Goal: Task Accomplishment & Management: Use online tool/utility

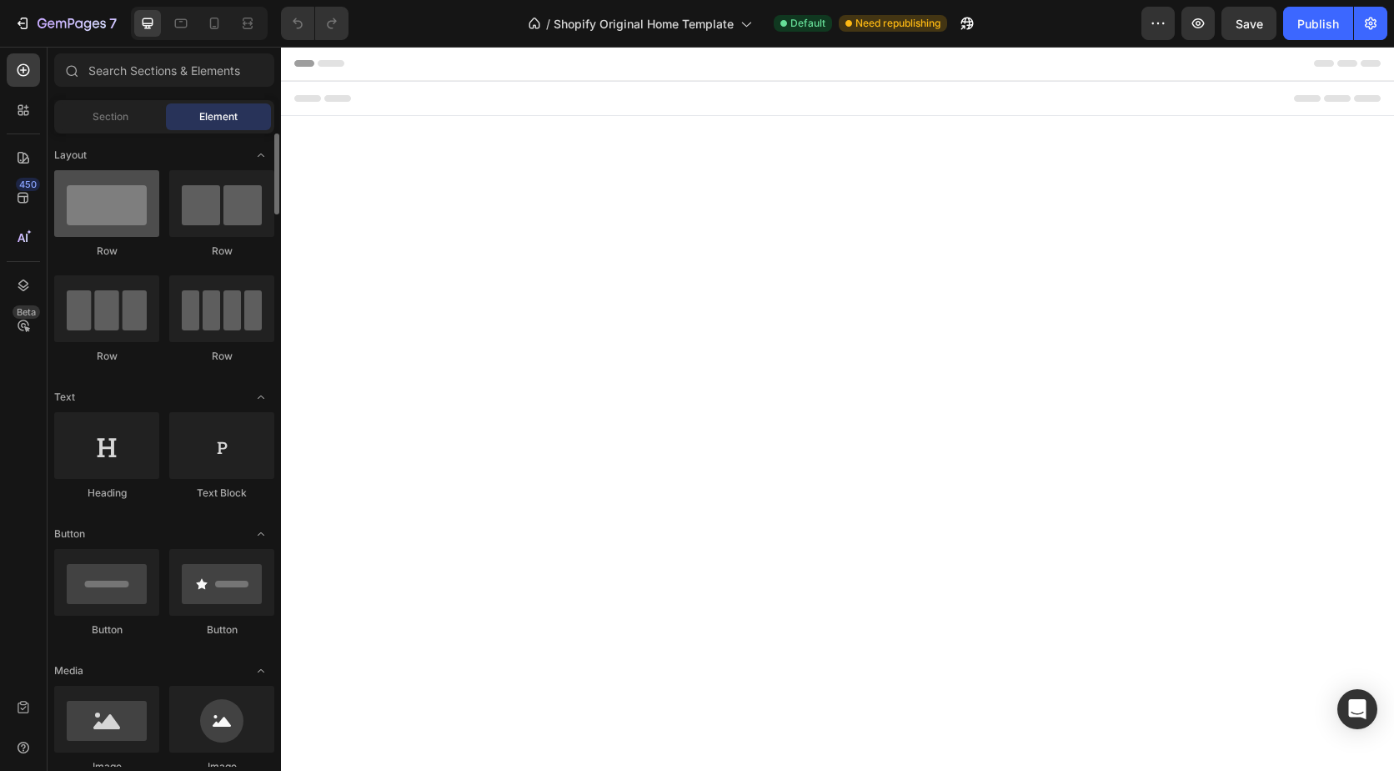
click at [93, 213] on div at bounding box center [106, 203] width 105 height 67
drag, startPoint x: 394, startPoint y: 252, endPoint x: 648, endPoint y: 205, distance: 257.8
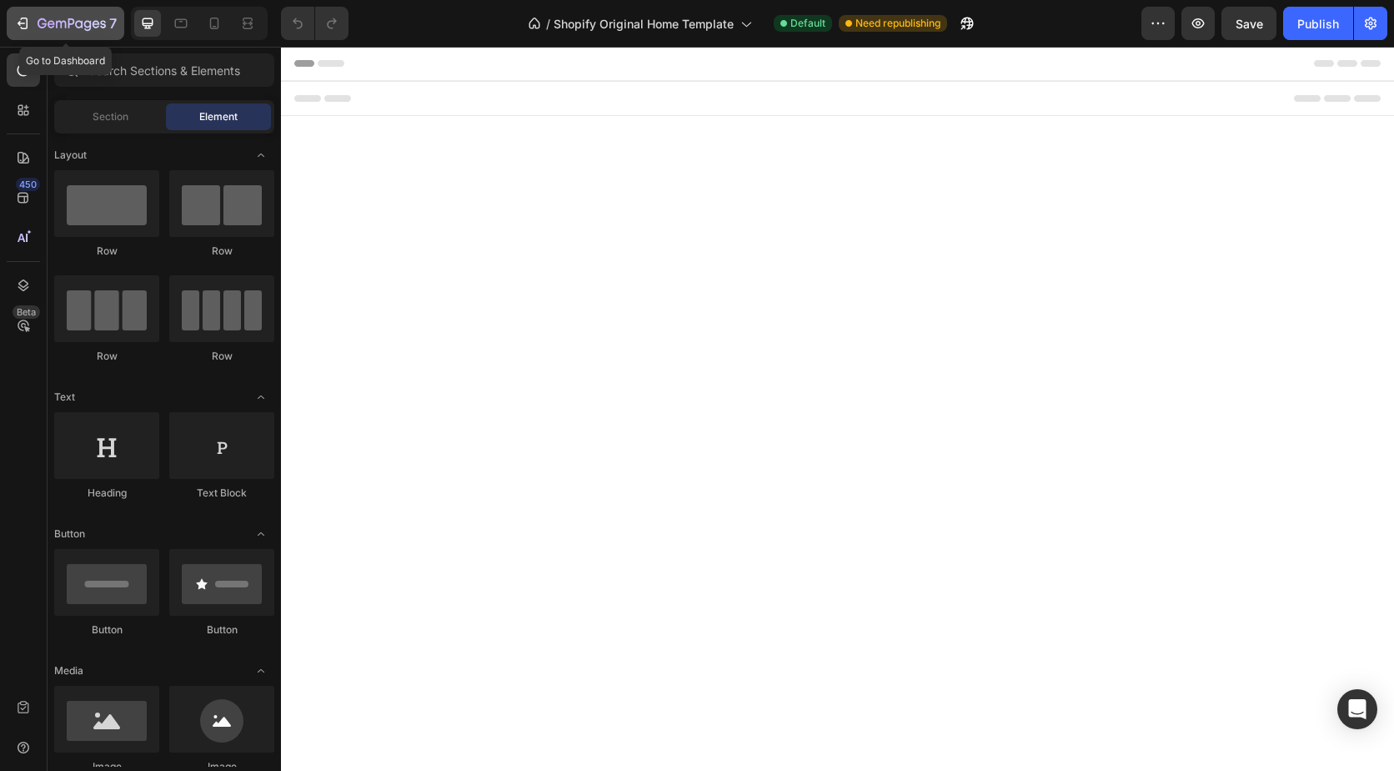
click at [37, 23] on div "7" at bounding box center [65, 23] width 103 height 20
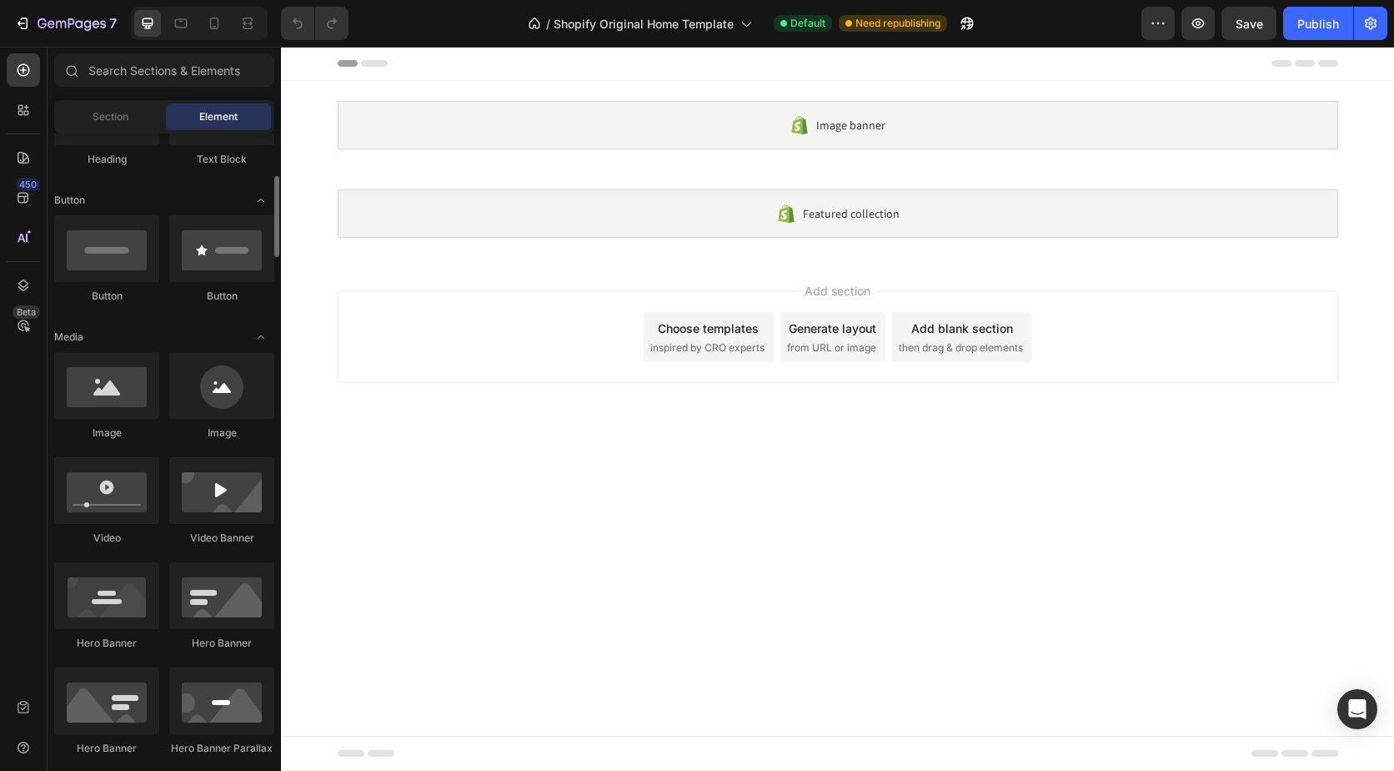
scroll to position [417, 0]
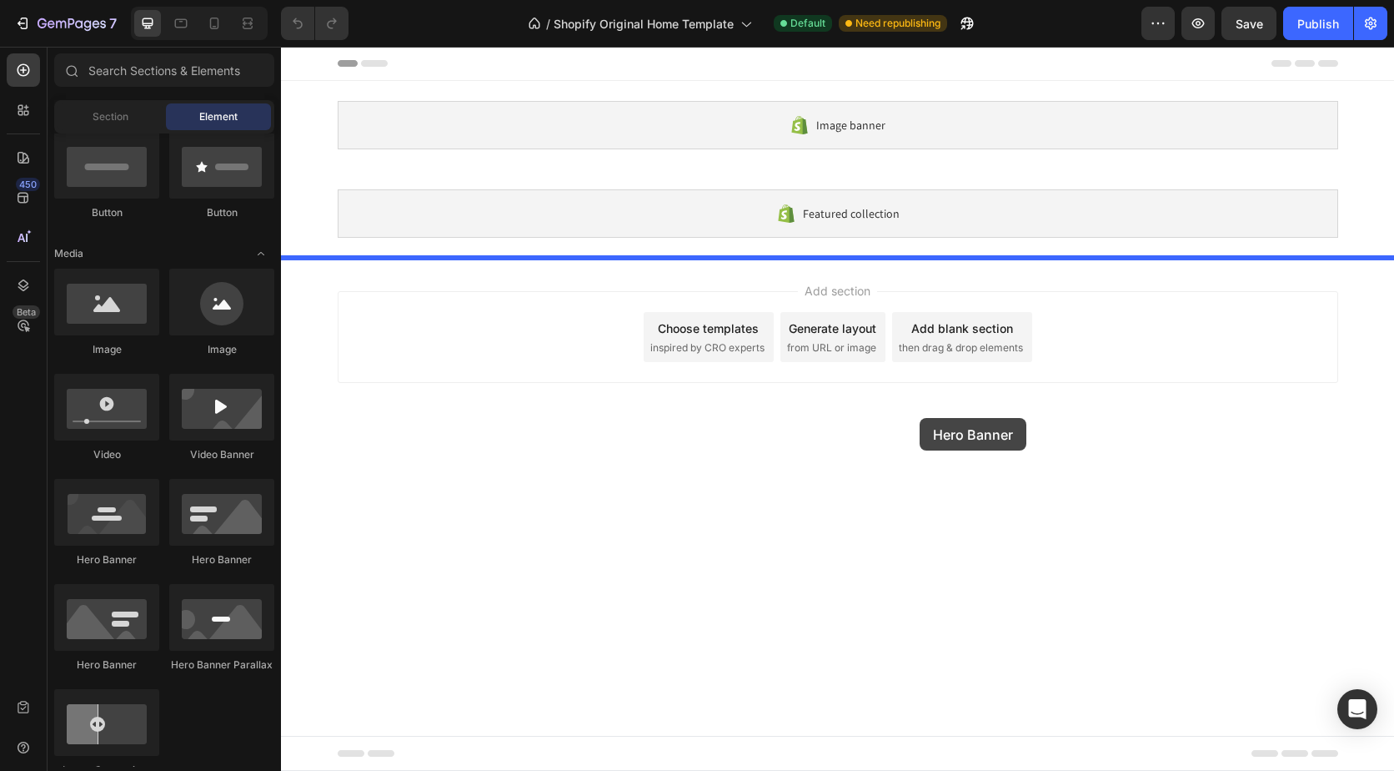
drag, startPoint x: 409, startPoint y: 563, endPoint x: 920, endPoint y: 418, distance: 531.4
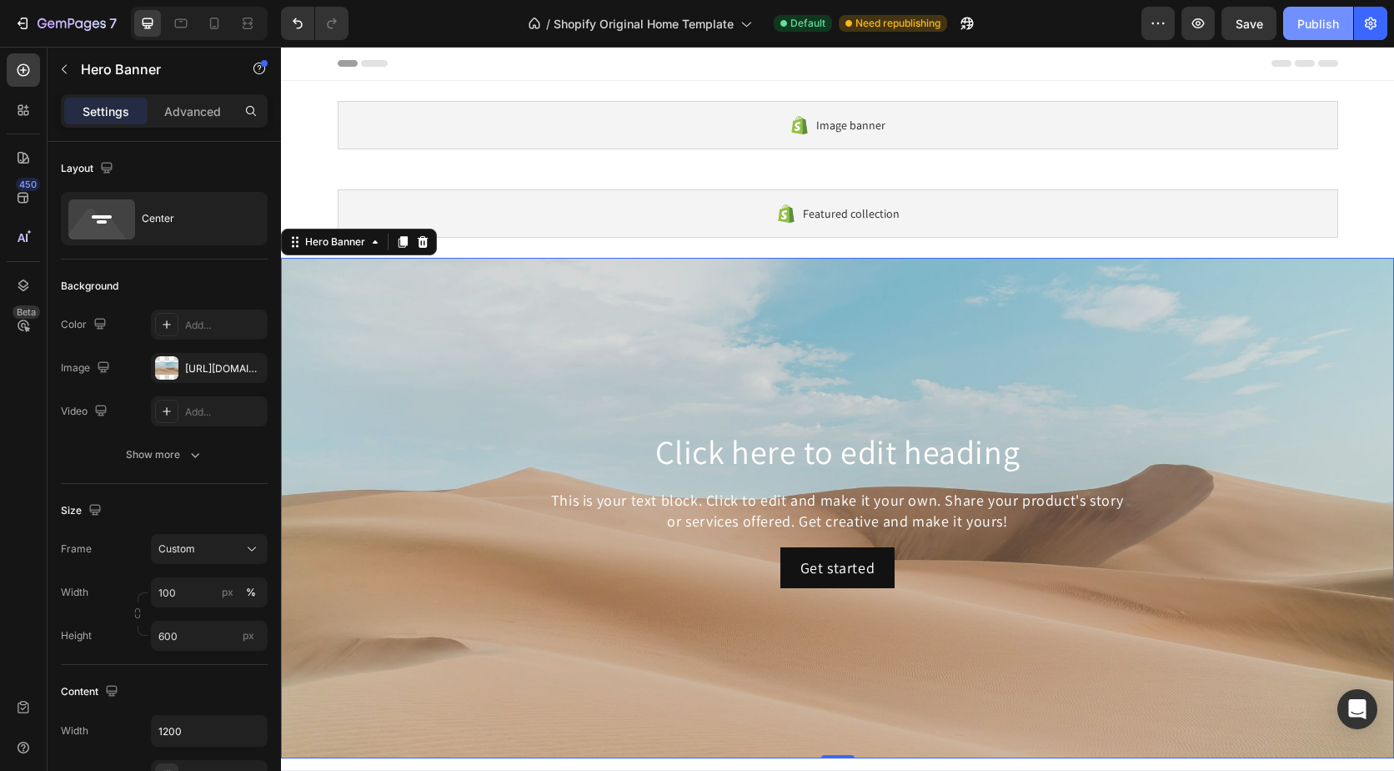
click at [1311, 13] on button "Publish" at bounding box center [1318, 23] width 70 height 33
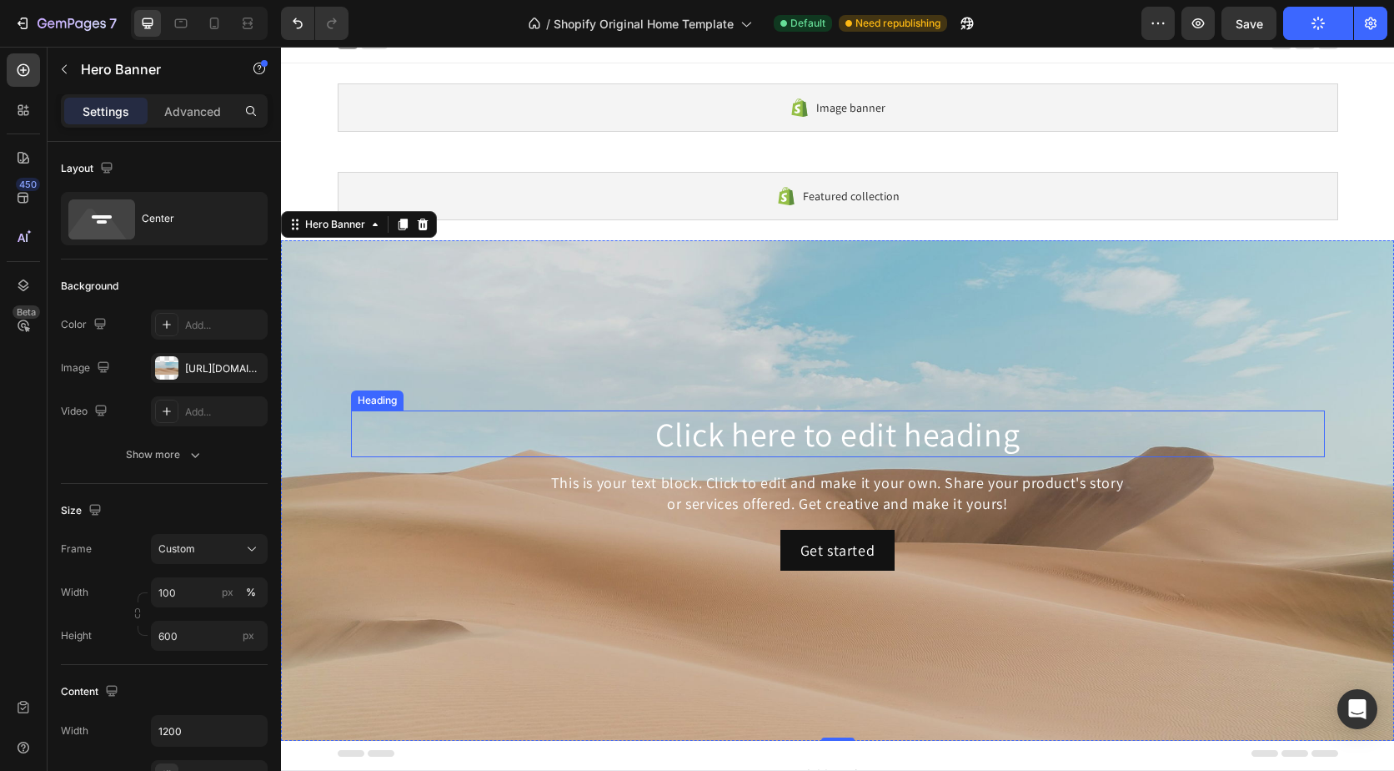
scroll to position [0, 0]
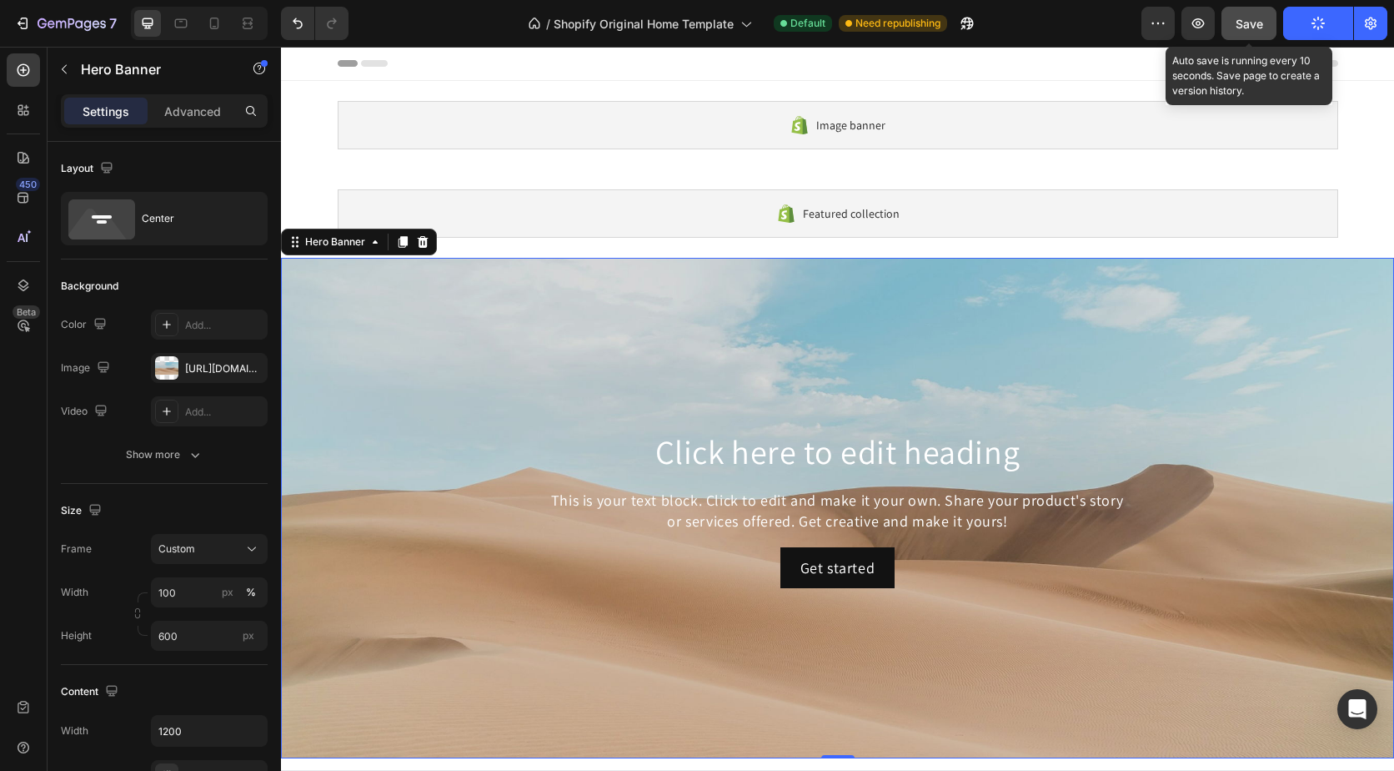
click at [1248, 27] on span "Save" at bounding box center [1250, 24] width 28 height 14
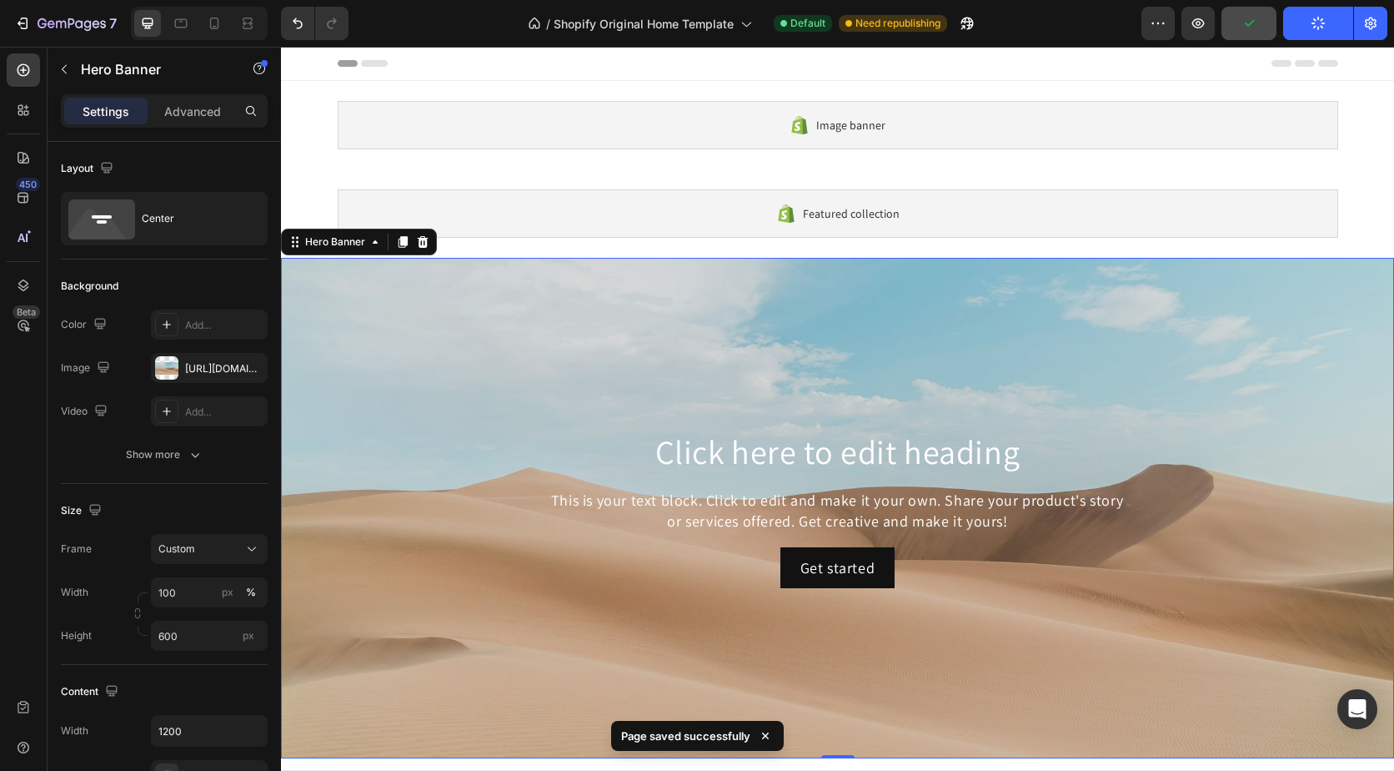
scroll to position [83, 0]
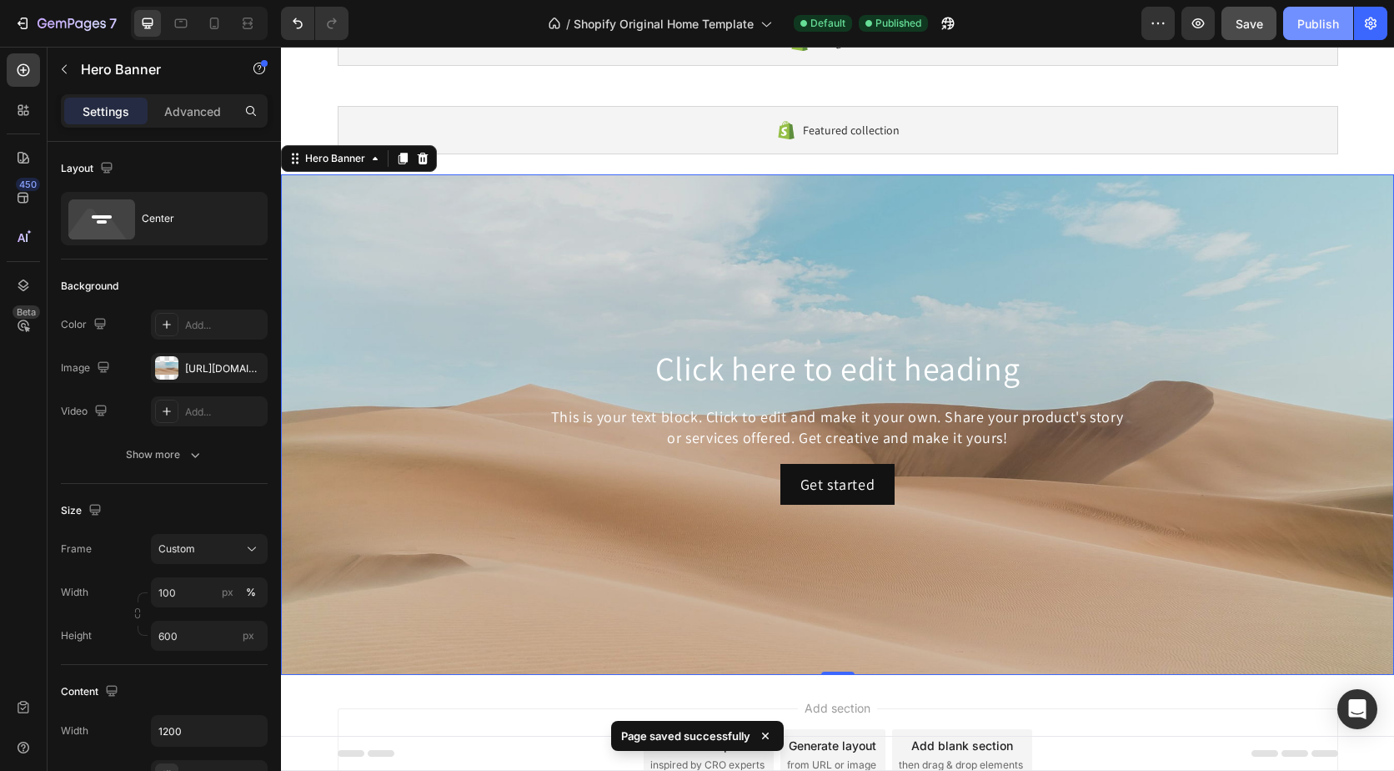
click at [1301, 26] on div "Publish" at bounding box center [1319, 24] width 42 height 18
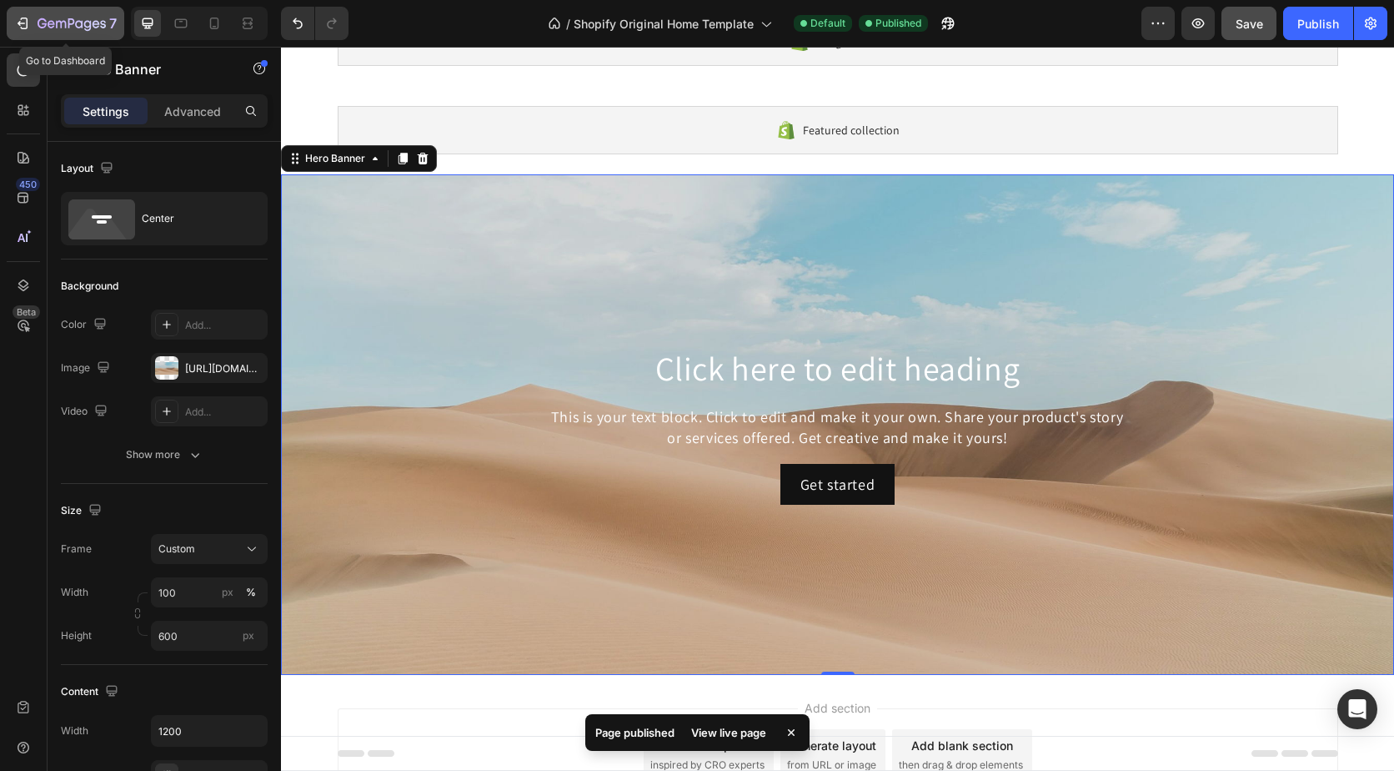
click at [41, 27] on icon "button" at bounding box center [42, 23] width 9 height 10
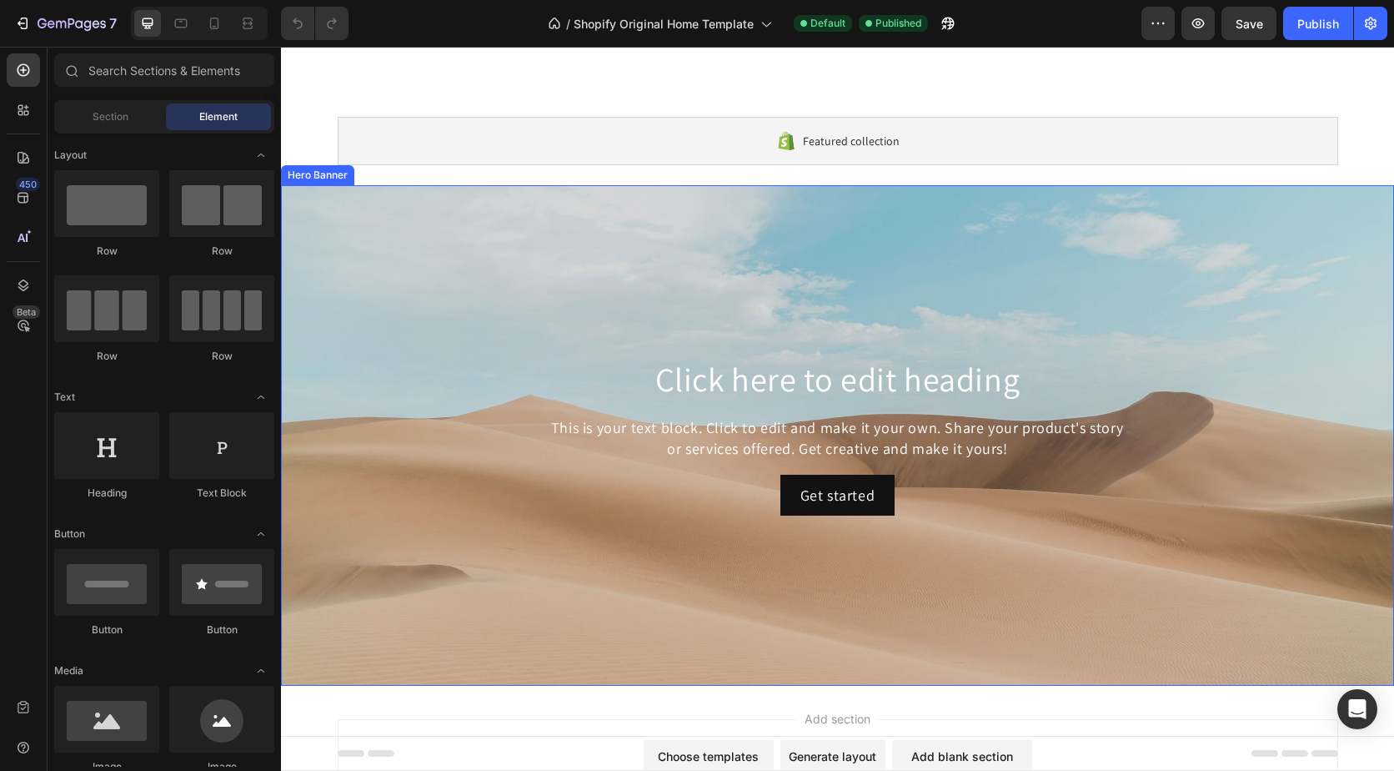
scroll to position [153, 0]
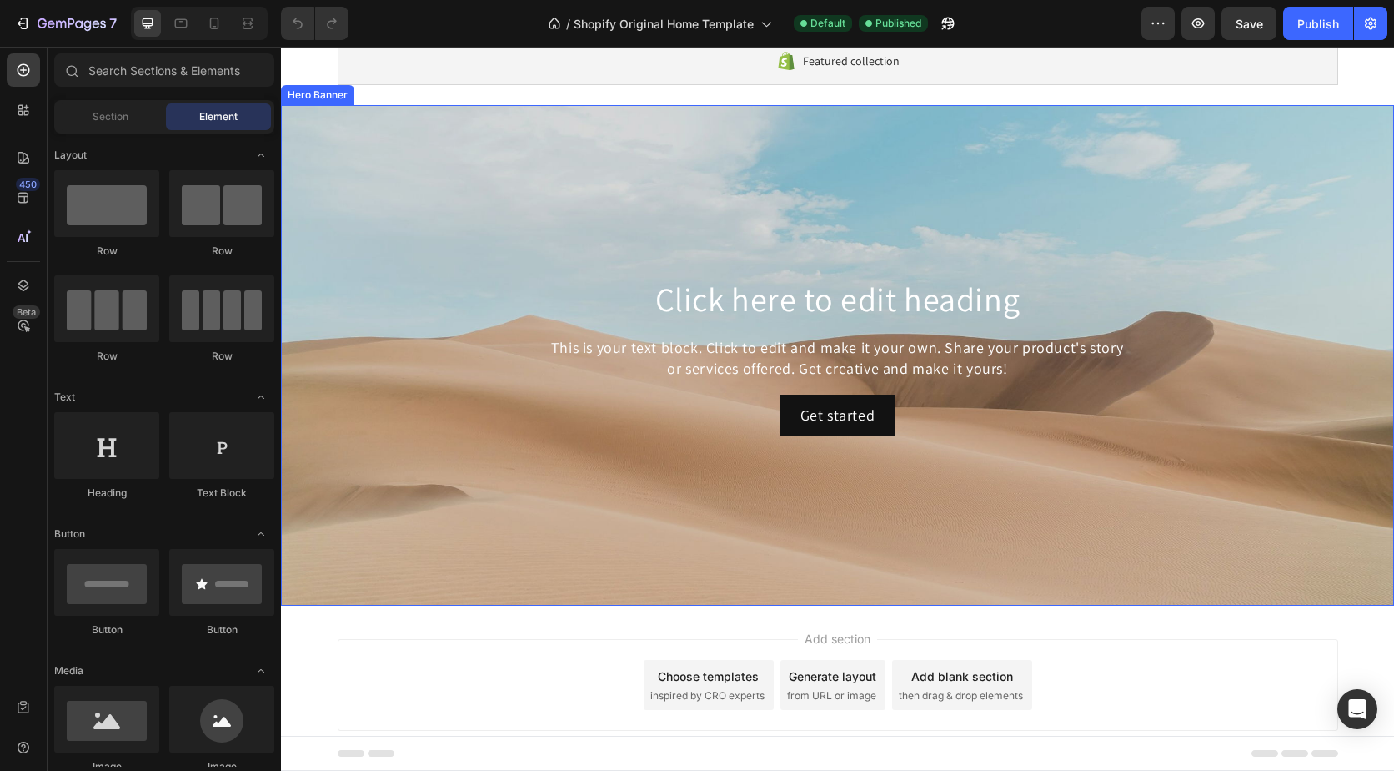
click at [328, 452] on div "Background Image" at bounding box center [837, 355] width 1113 height 500
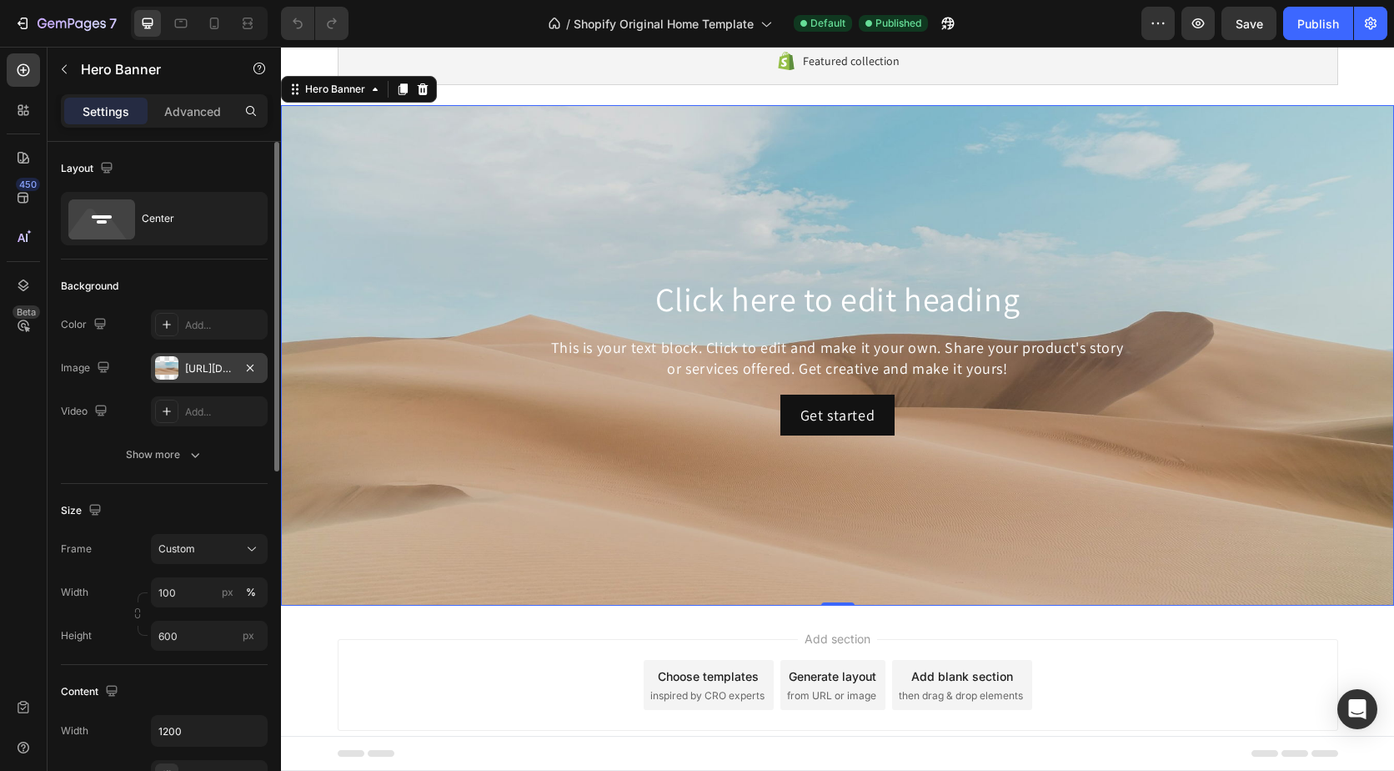
click at [218, 365] on div "[URL][DOMAIN_NAME]" at bounding box center [209, 368] width 48 height 15
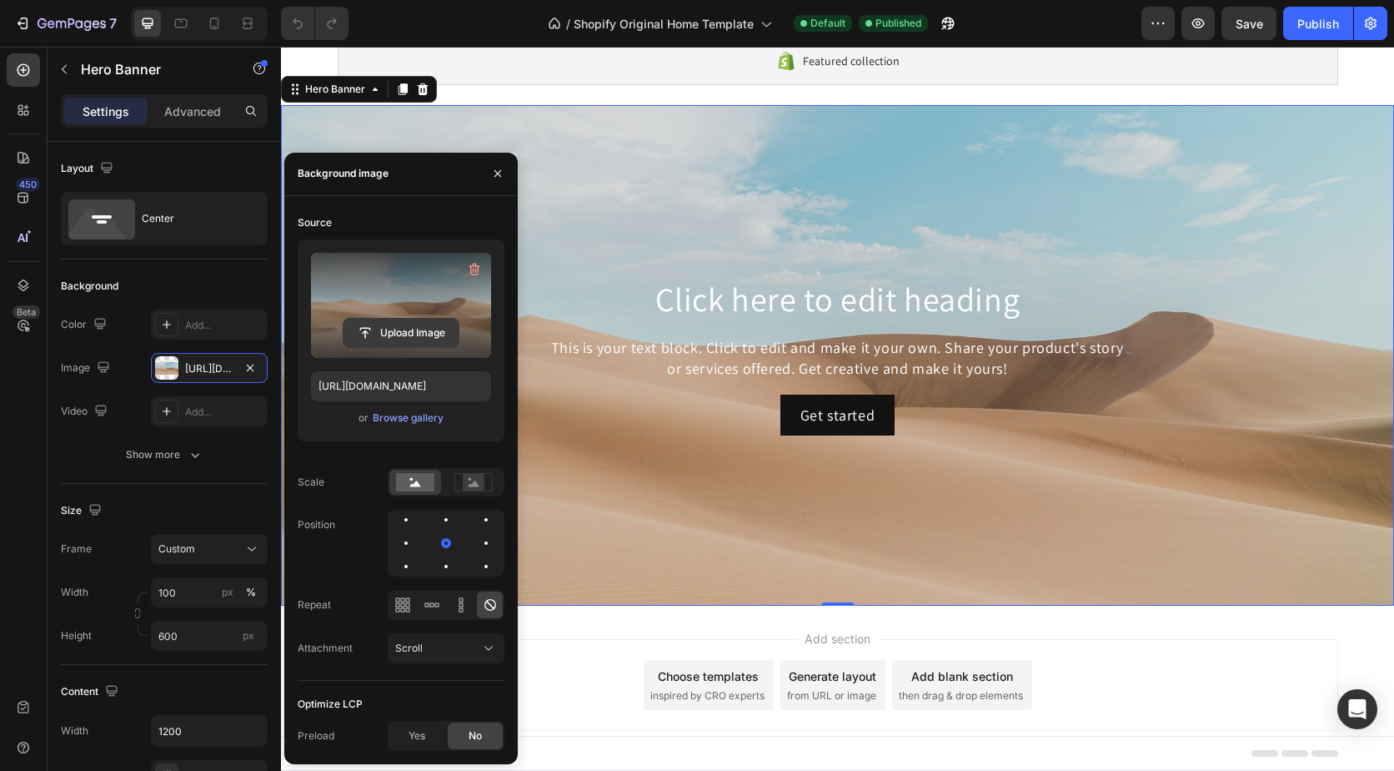
click at [379, 335] on input "file" at bounding box center [401, 333] width 115 height 28
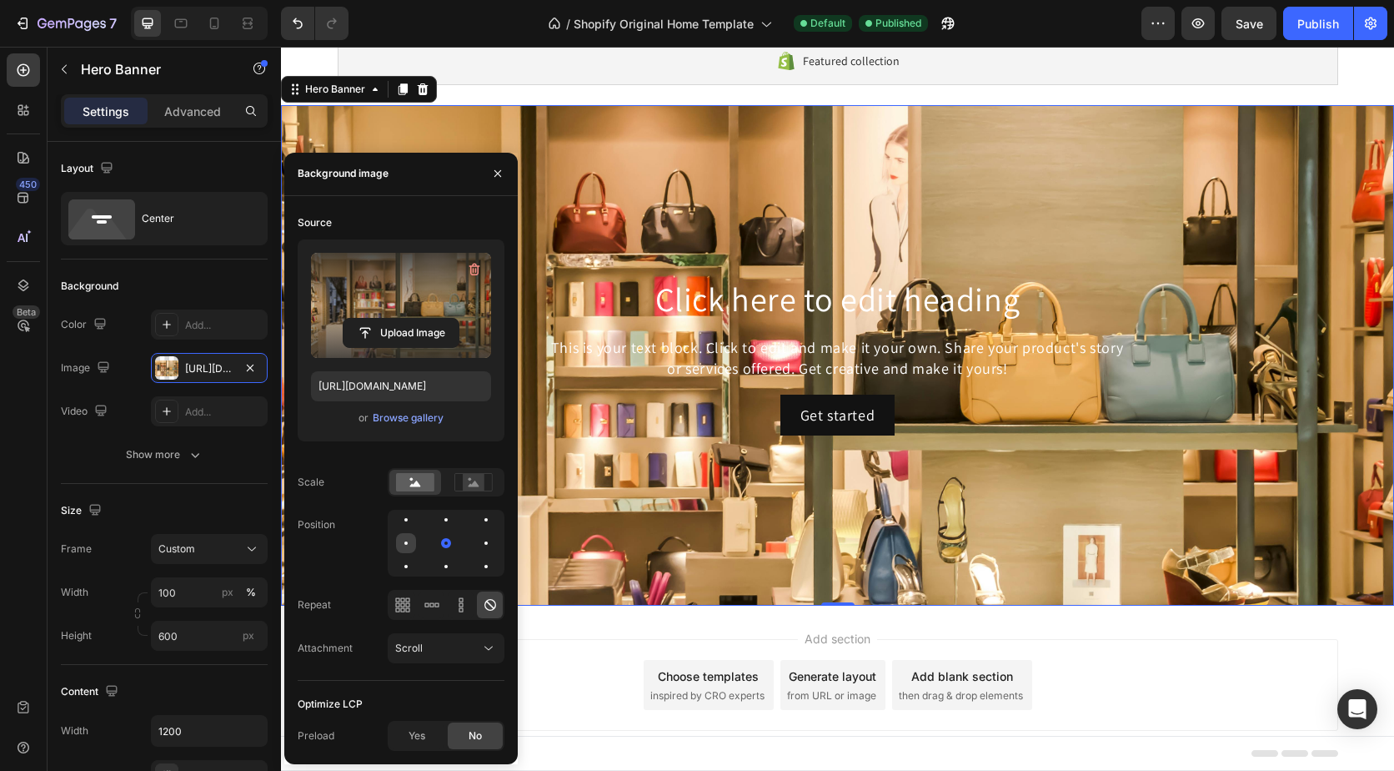
click at [436, 545] on div at bounding box center [446, 543] width 20 height 20
click at [476, 545] on div at bounding box center [486, 543] width 20 height 20
click at [411, 603] on div at bounding box center [402, 604] width 26 height 27
click at [402, 605] on icon at bounding box center [402, 604] width 17 height 17
click at [436, 603] on icon at bounding box center [436, 604] width 4 height 4
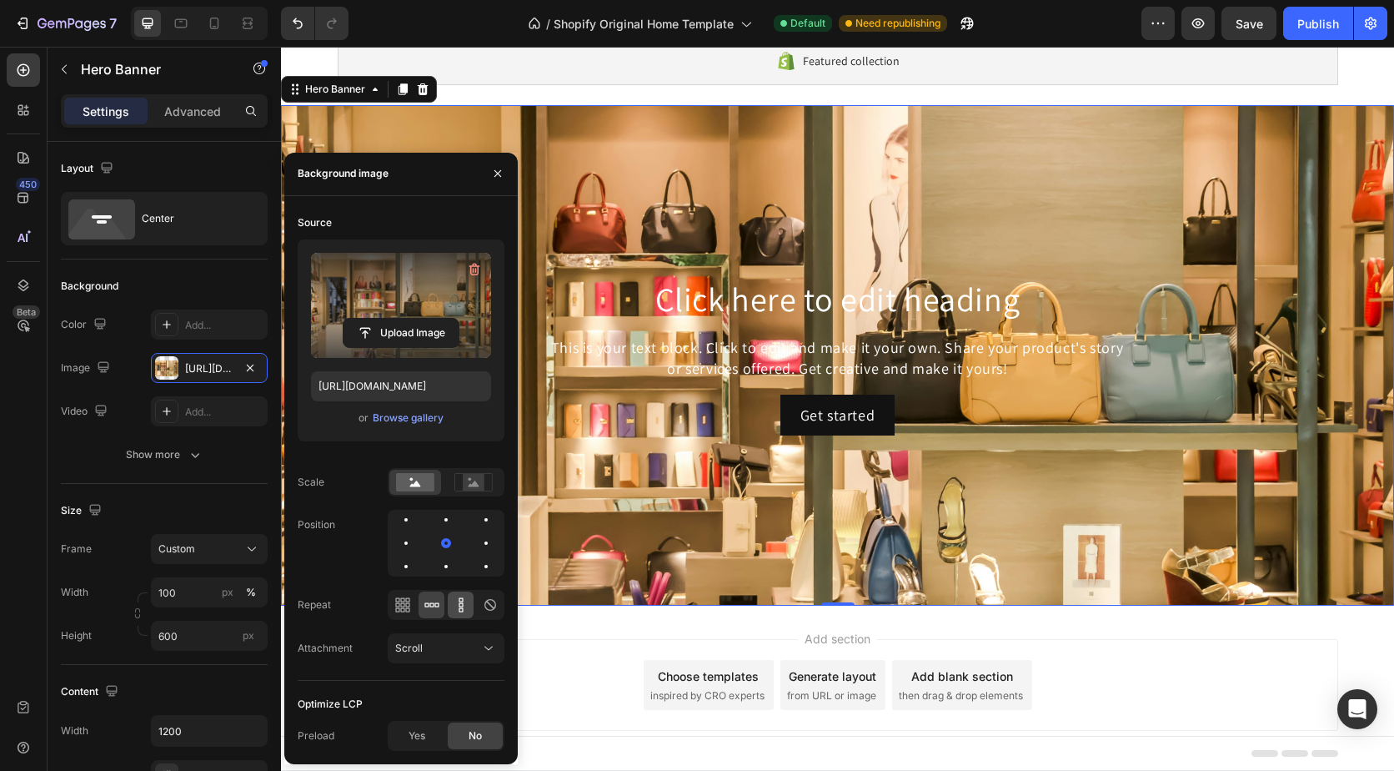
click at [462, 605] on icon at bounding box center [461, 604] width 4 height 4
click at [490, 604] on icon at bounding box center [490, 604] width 17 height 17
click at [462, 482] on icon at bounding box center [473, 482] width 38 height 18
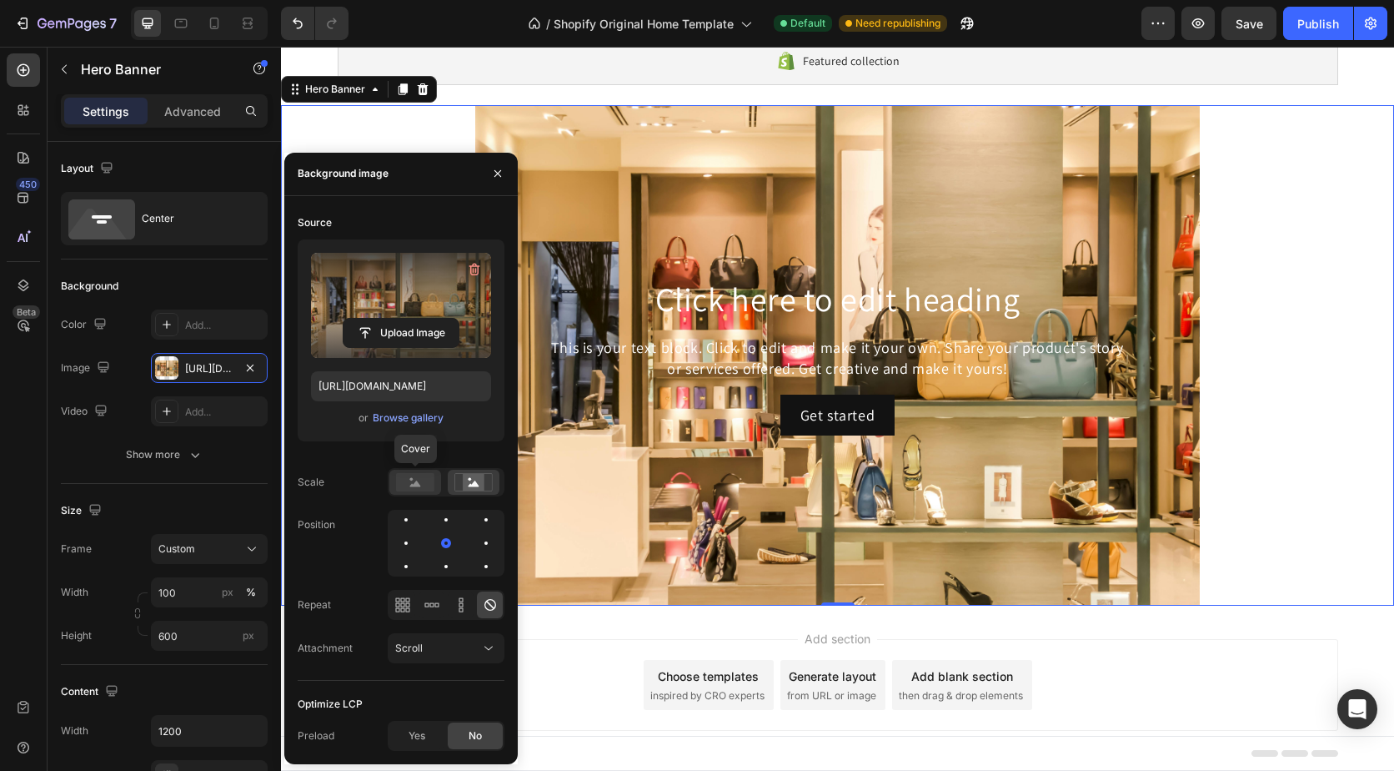
click at [417, 479] on rect at bounding box center [415, 482] width 38 height 18
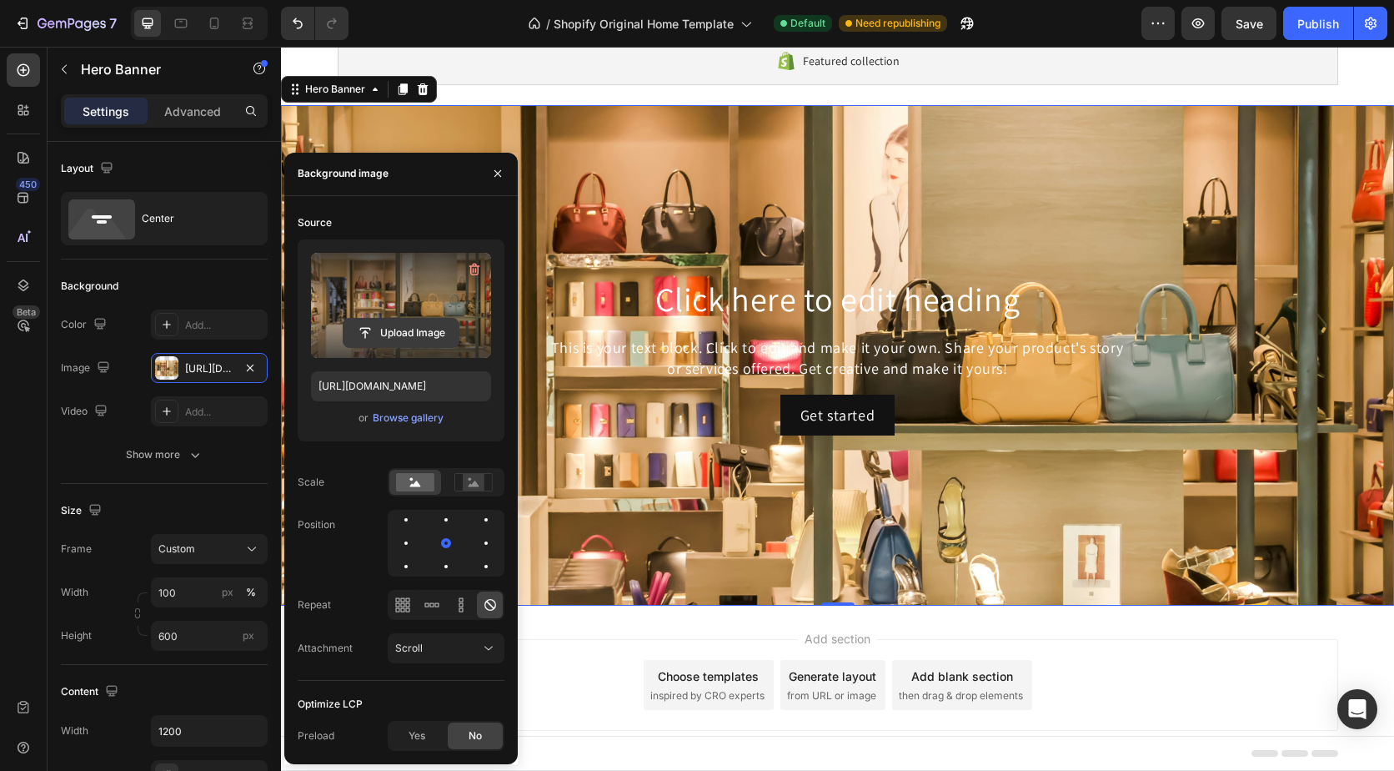
click at [410, 331] on input "file" at bounding box center [401, 333] width 115 height 28
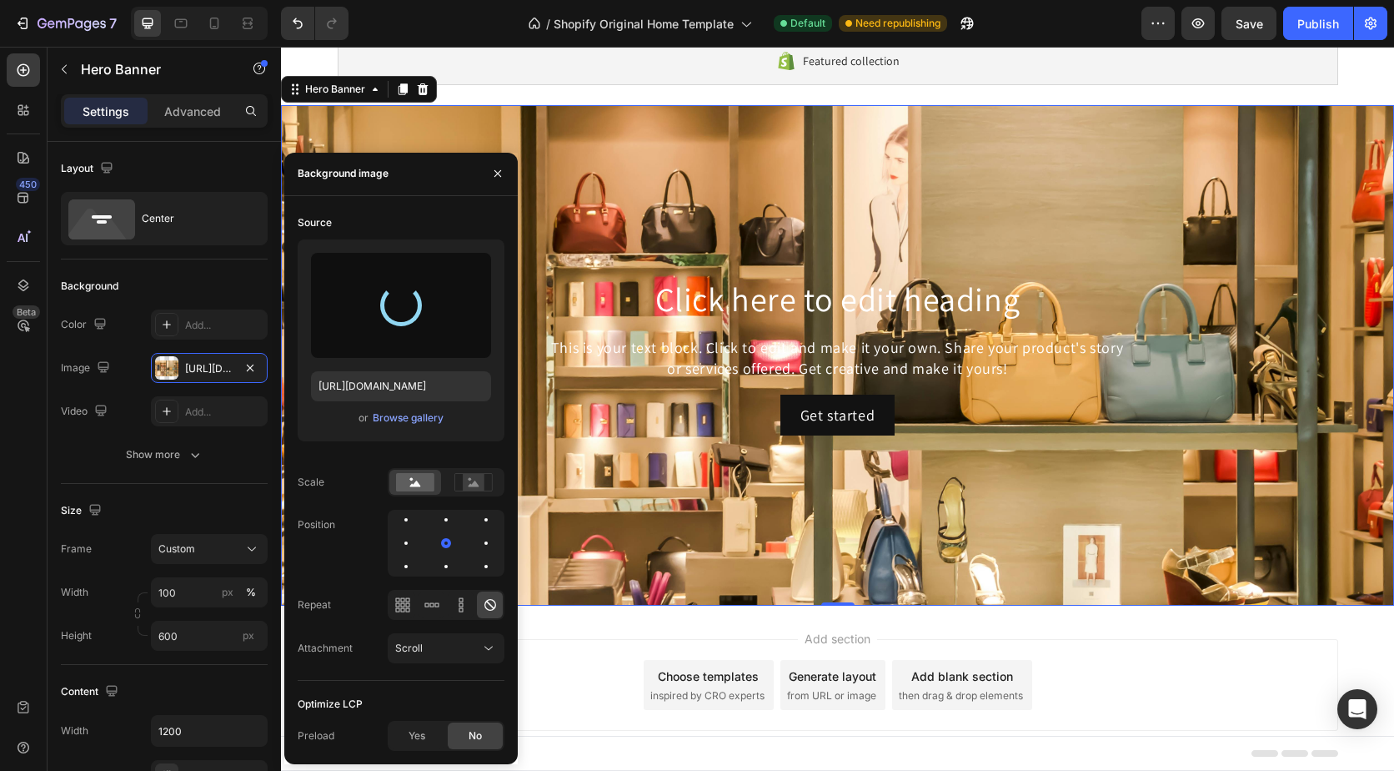
type input "[URL][DOMAIN_NAME]"
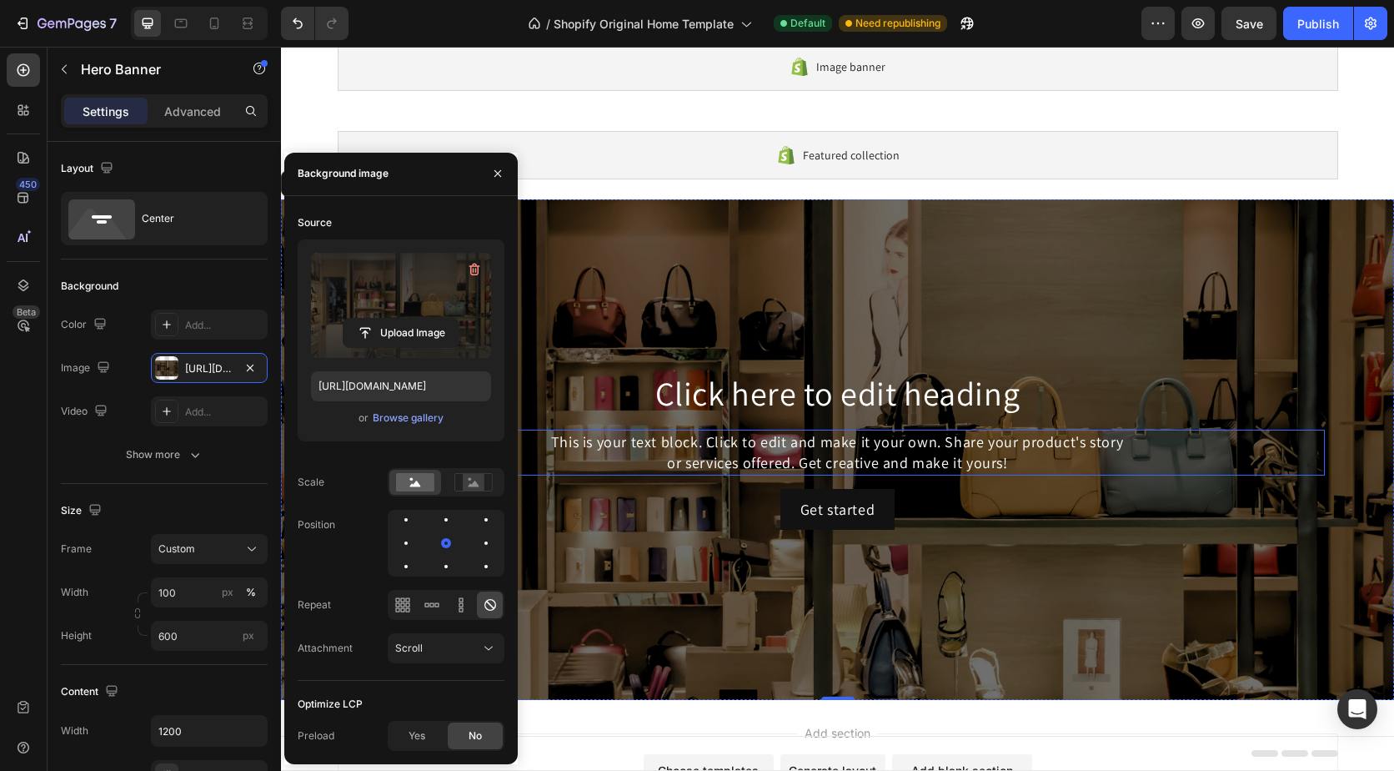
scroll to position [83, 0]
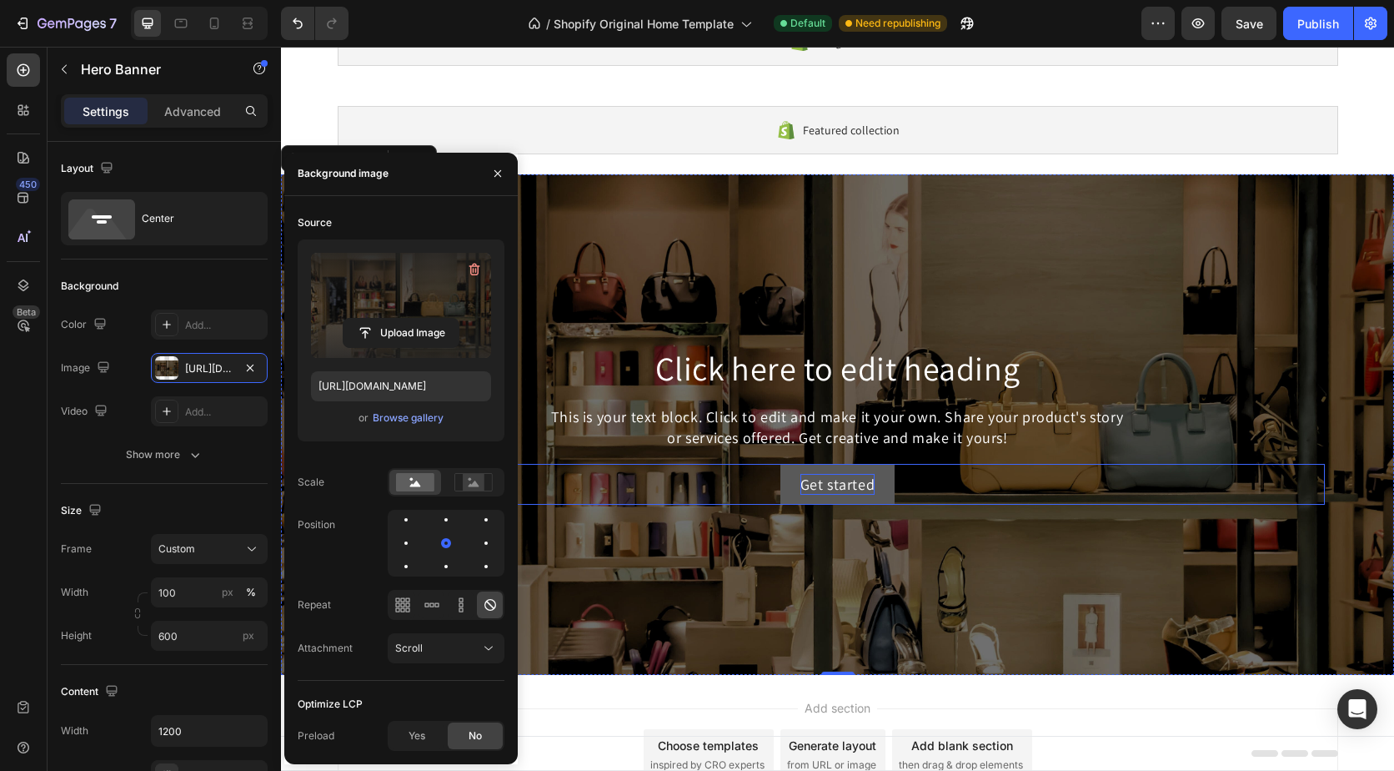
click at [841, 482] on div "Get started" at bounding box center [838, 484] width 75 height 21
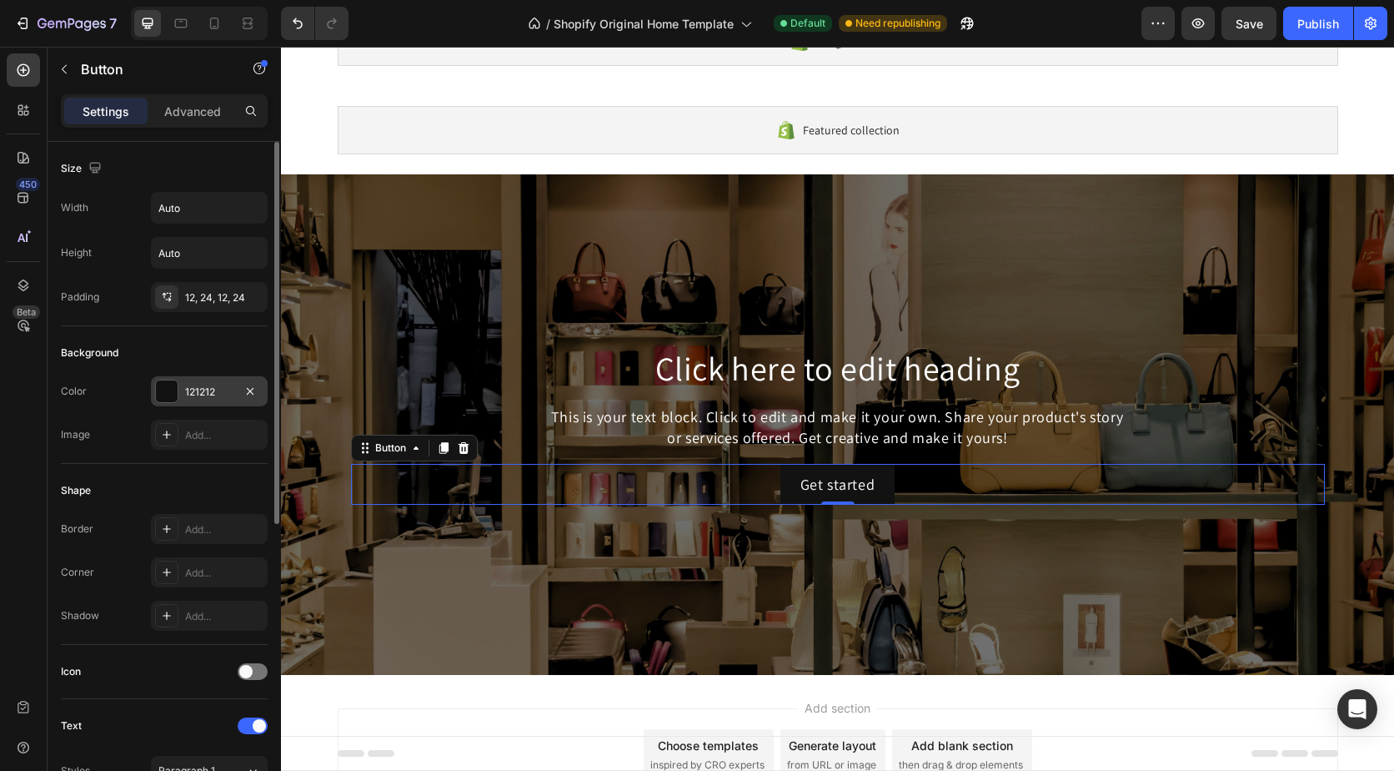
click at [234, 390] on div "121212" at bounding box center [209, 391] width 117 height 30
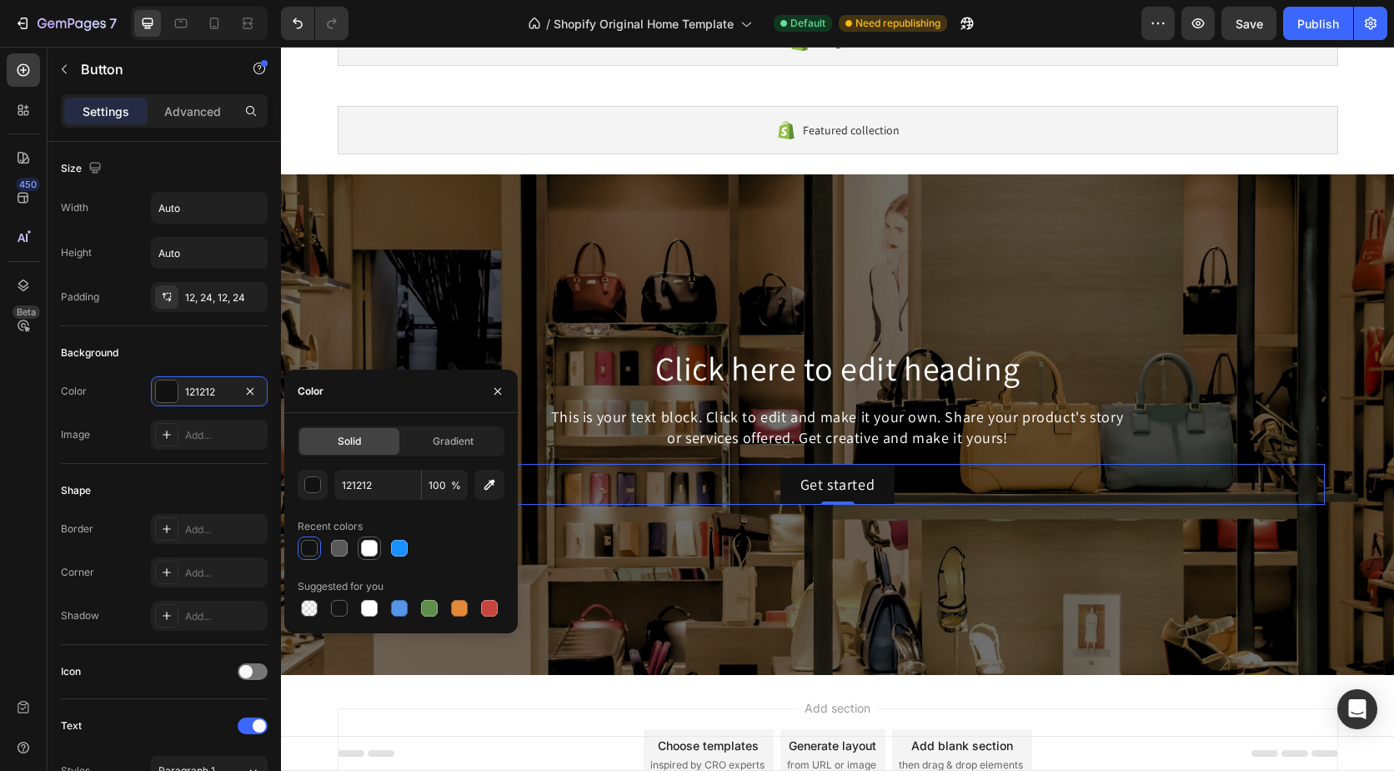
click at [367, 543] on div at bounding box center [369, 548] width 17 height 17
click at [337, 601] on div at bounding box center [339, 608] width 17 height 17
click at [368, 549] on div at bounding box center [369, 548] width 17 height 17
type input "FFFFFF"
click at [819, 485] on div "Get started" at bounding box center [838, 484] width 75 height 21
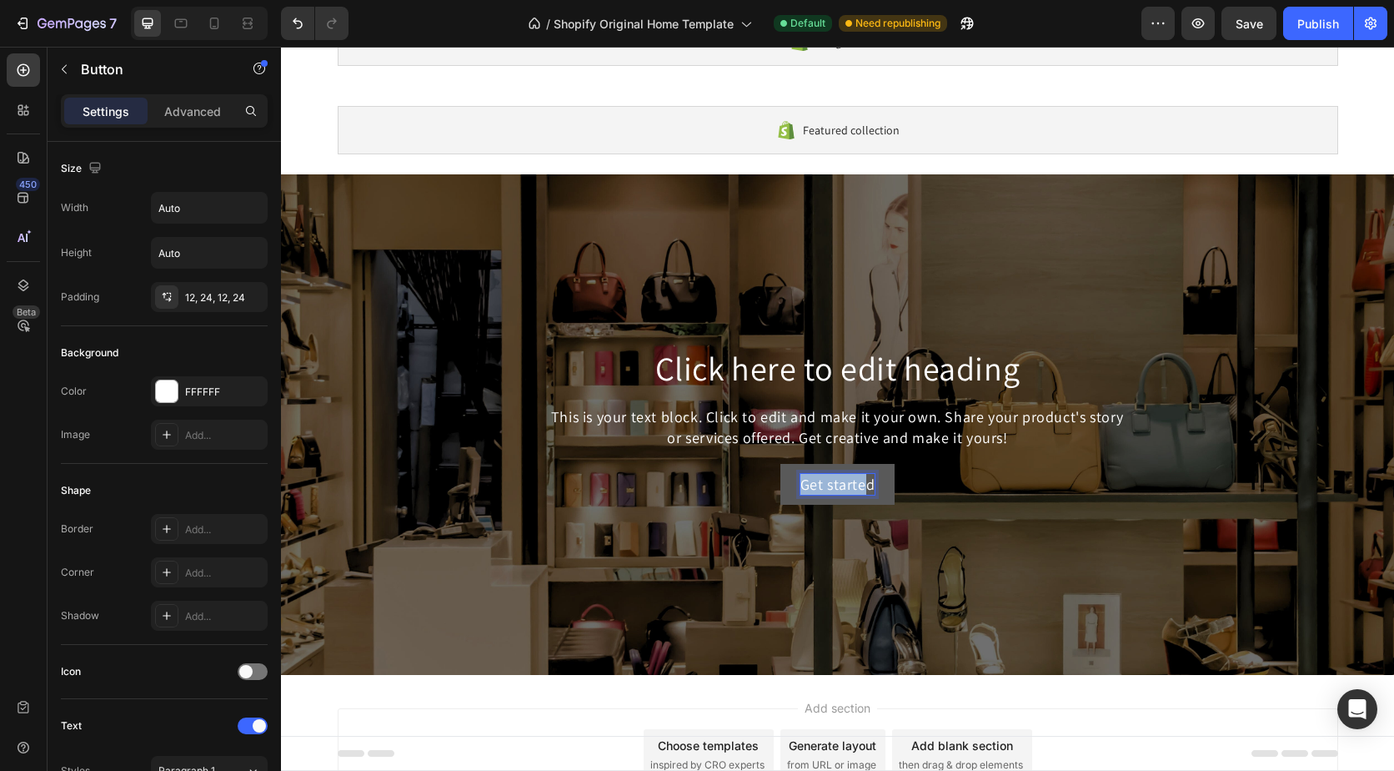
drag, startPoint x: 862, startPoint y: 482, endPoint x: 796, endPoint y: 484, distance: 65.9
click at [791, 482] on button "Get started" at bounding box center [838, 484] width 115 height 41
click at [863, 485] on p "Get started" at bounding box center [838, 484] width 75 height 21
drag, startPoint x: 864, startPoint y: 482, endPoint x: 791, endPoint y: 483, distance: 72.6
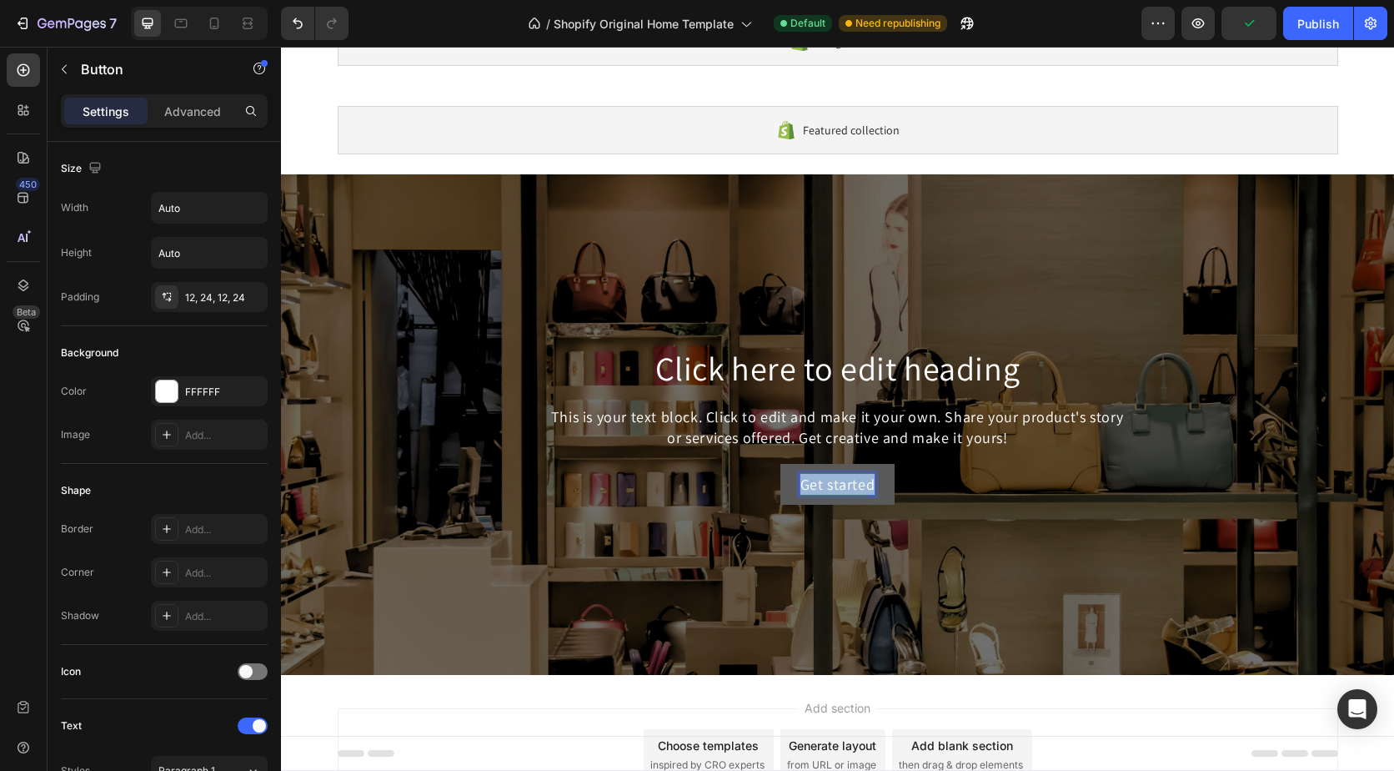
click at [791, 483] on button "Get started" at bounding box center [838, 484] width 115 height 41
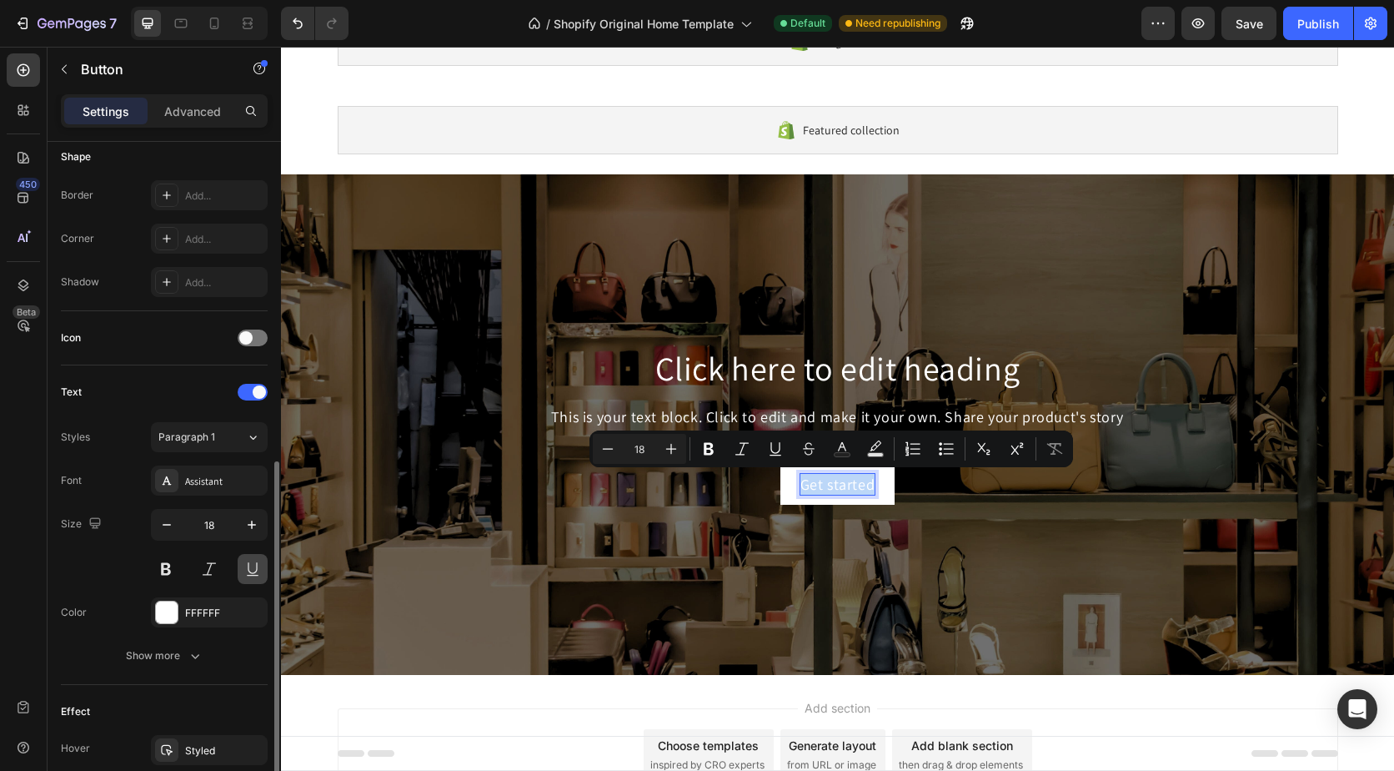
scroll to position [417, 0]
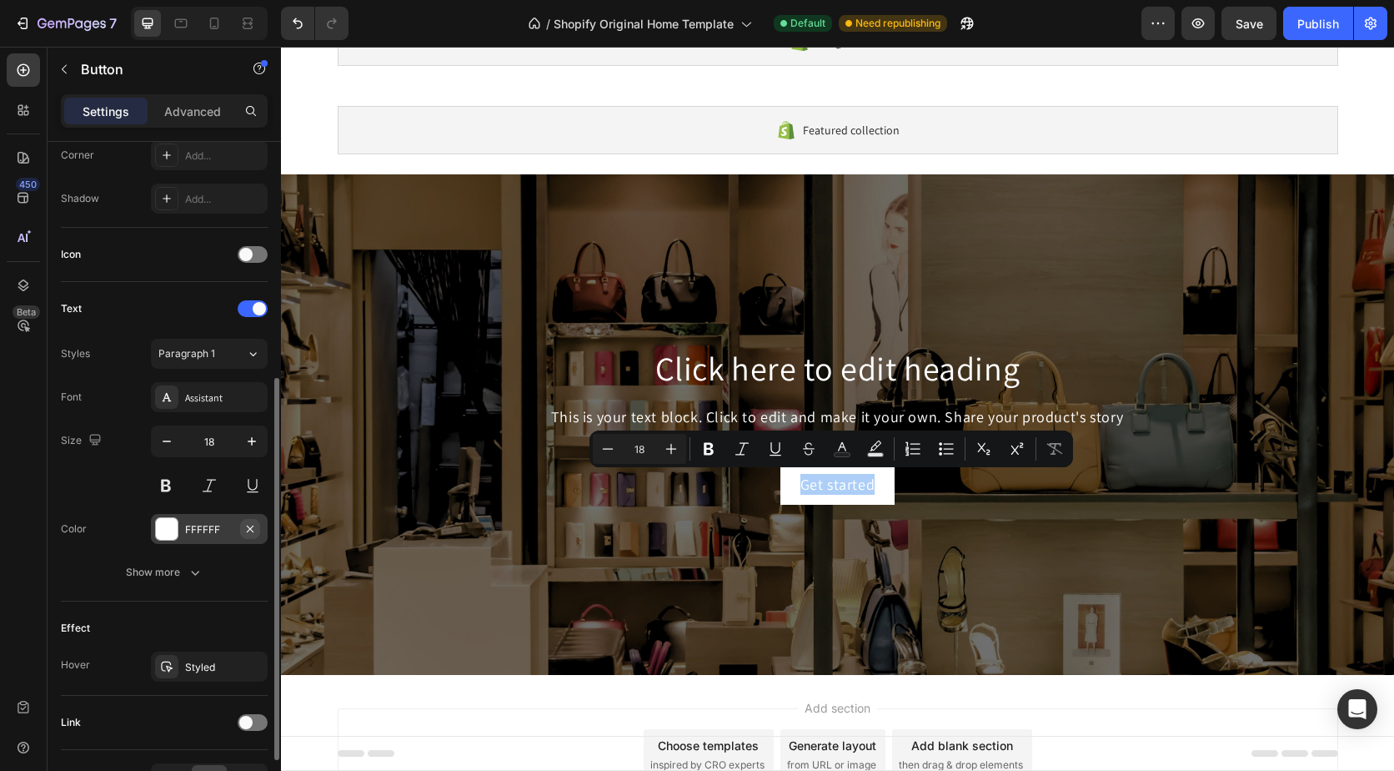
click at [242, 530] on button "button" at bounding box center [250, 529] width 20 height 20
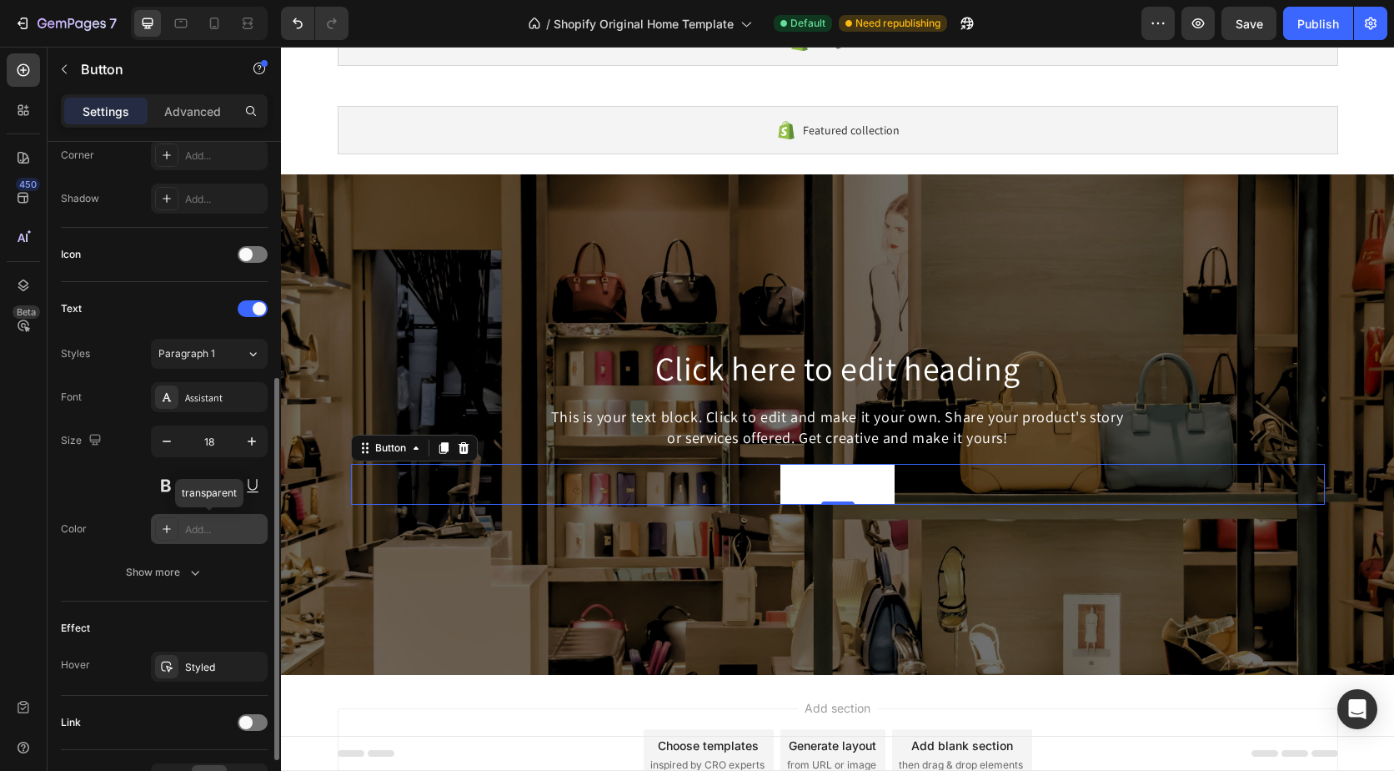
click at [228, 527] on div "Add..." at bounding box center [224, 529] width 78 height 15
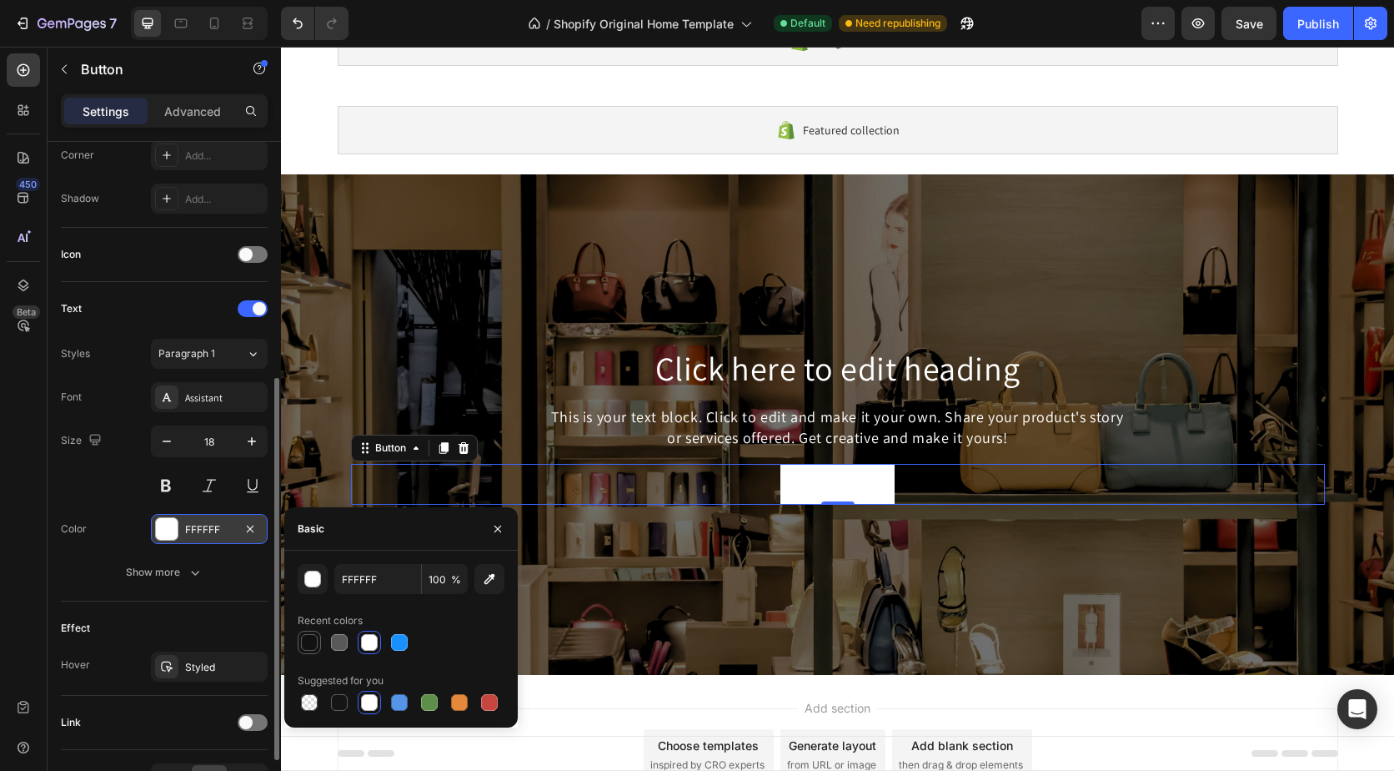
click at [307, 641] on div at bounding box center [309, 642] width 17 height 17
click at [226, 528] on div "121212" at bounding box center [209, 529] width 48 height 15
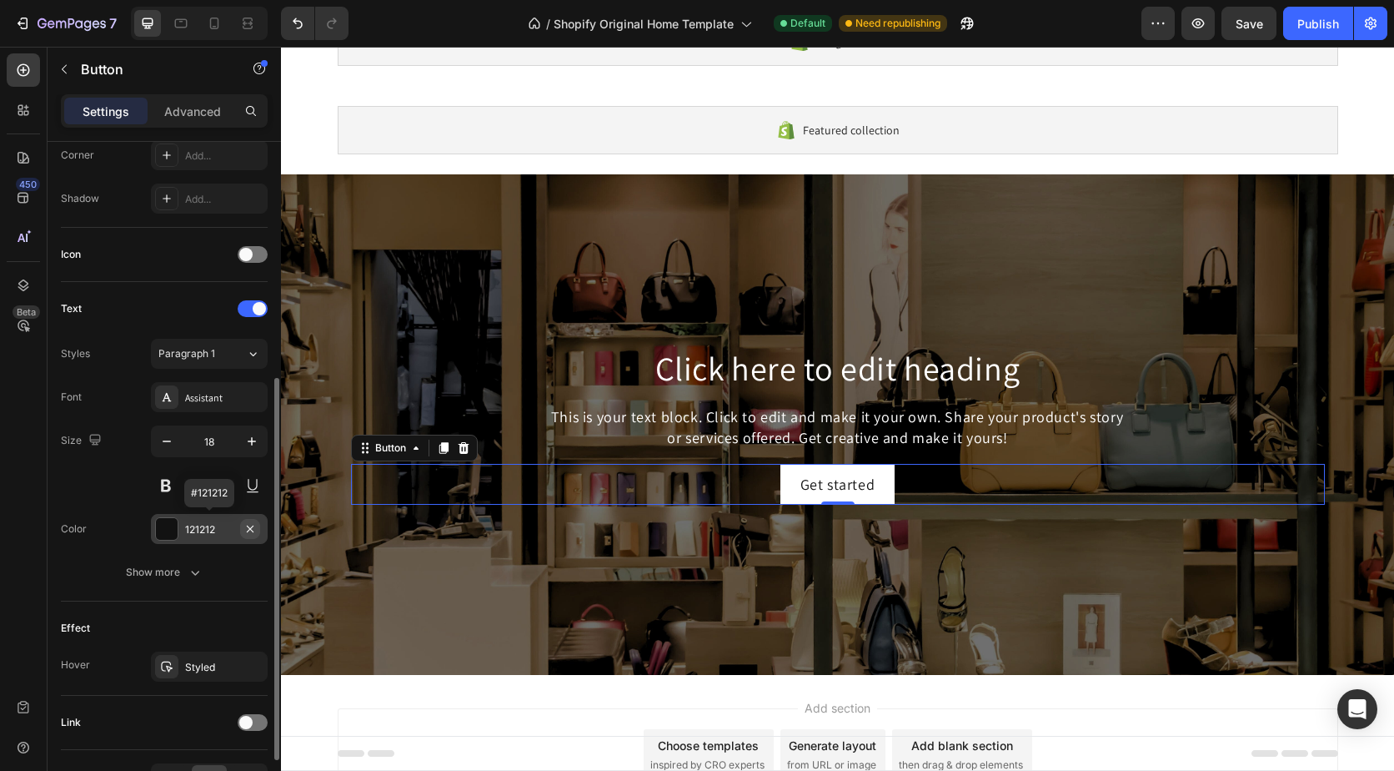
click at [247, 529] on icon "button" at bounding box center [250, 528] width 13 height 13
click at [222, 530] on div "Add..." at bounding box center [224, 529] width 78 height 15
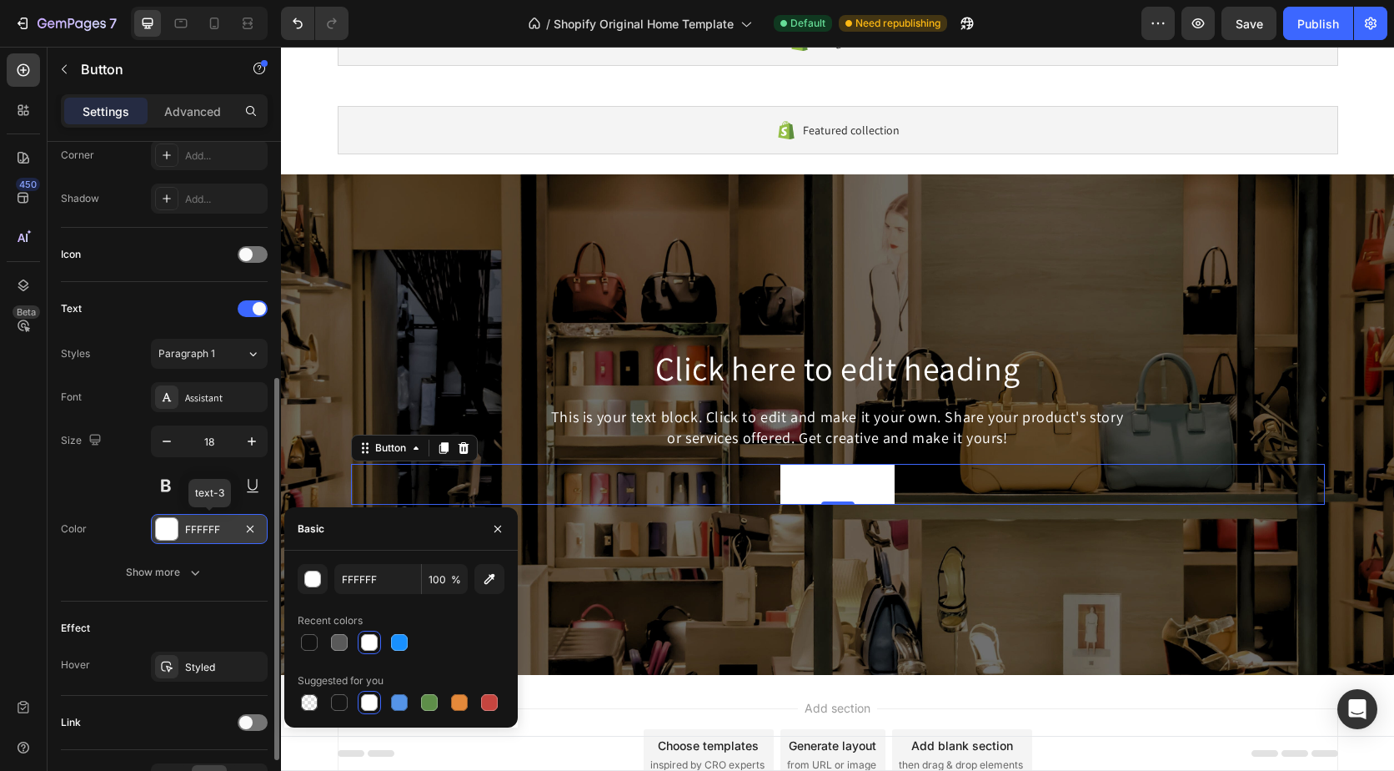
click at [209, 525] on div "FFFFFF" at bounding box center [209, 529] width 48 height 15
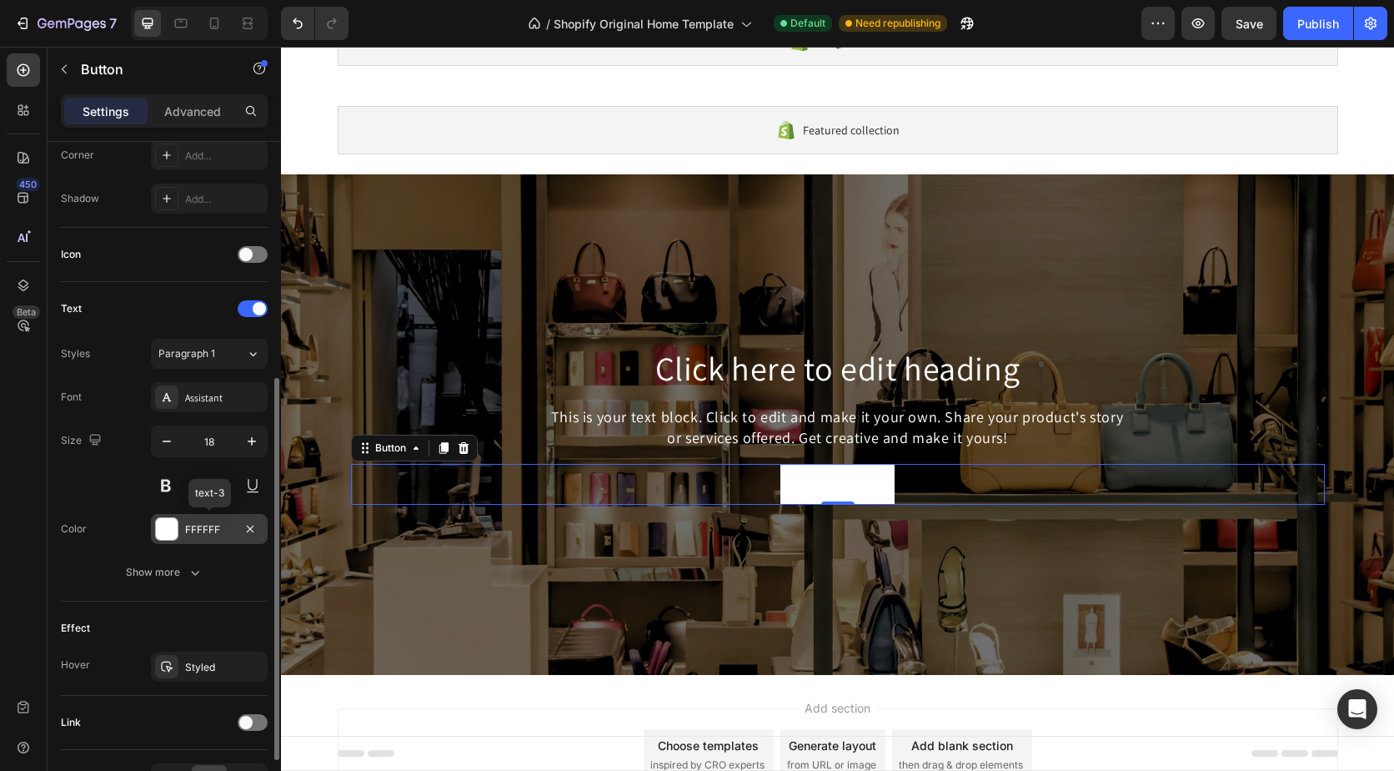
click at [217, 523] on div "FFFFFF" at bounding box center [209, 529] width 48 height 15
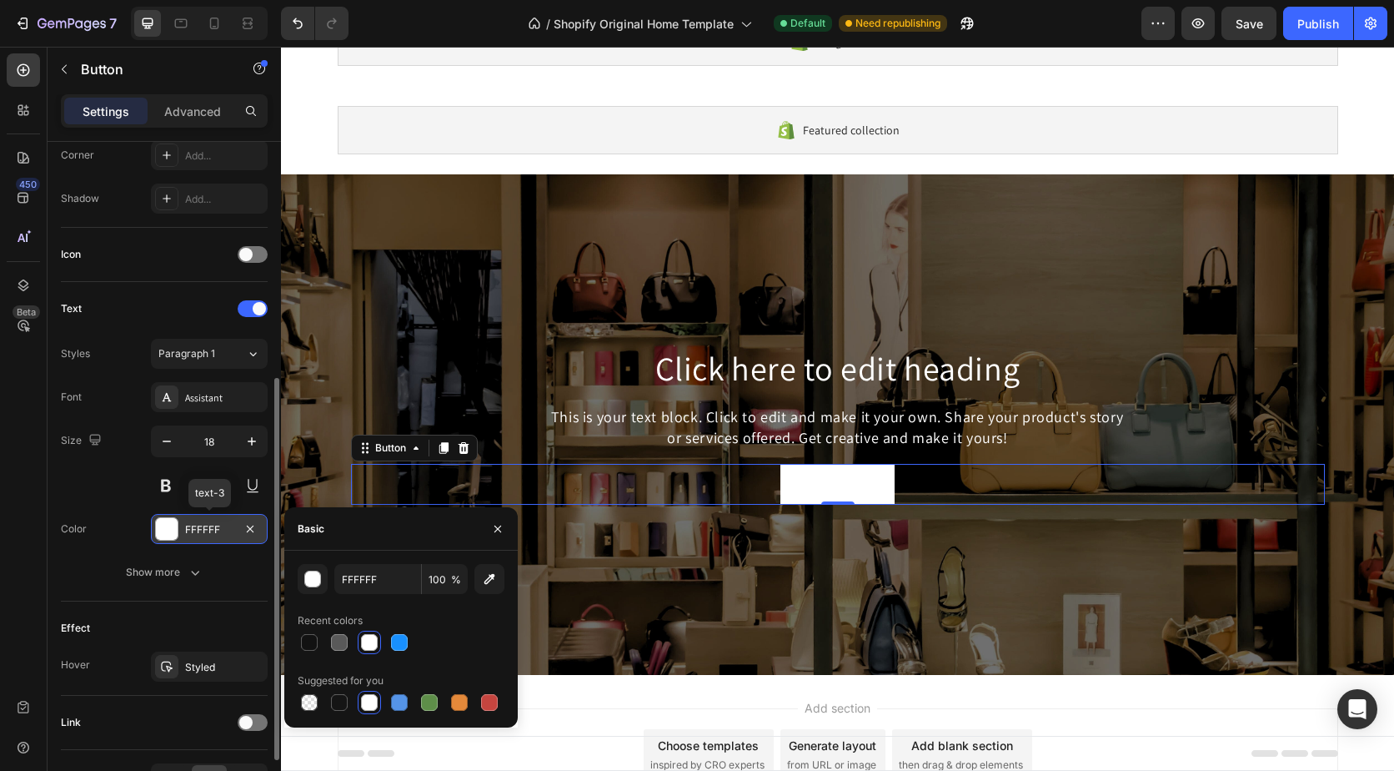
click at [228, 526] on div "FFFFFF" at bounding box center [209, 529] width 48 height 15
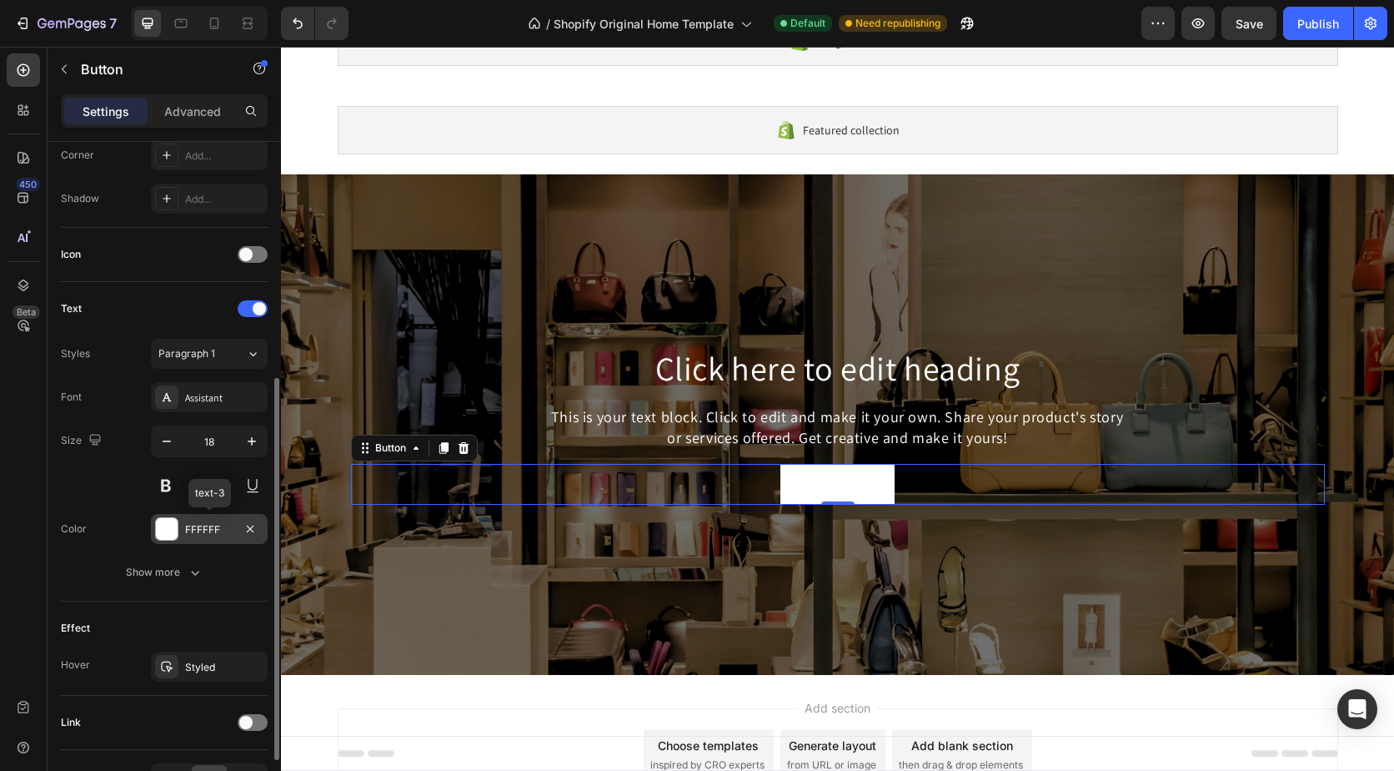
click at [226, 526] on div "FFFFFF" at bounding box center [209, 529] width 48 height 15
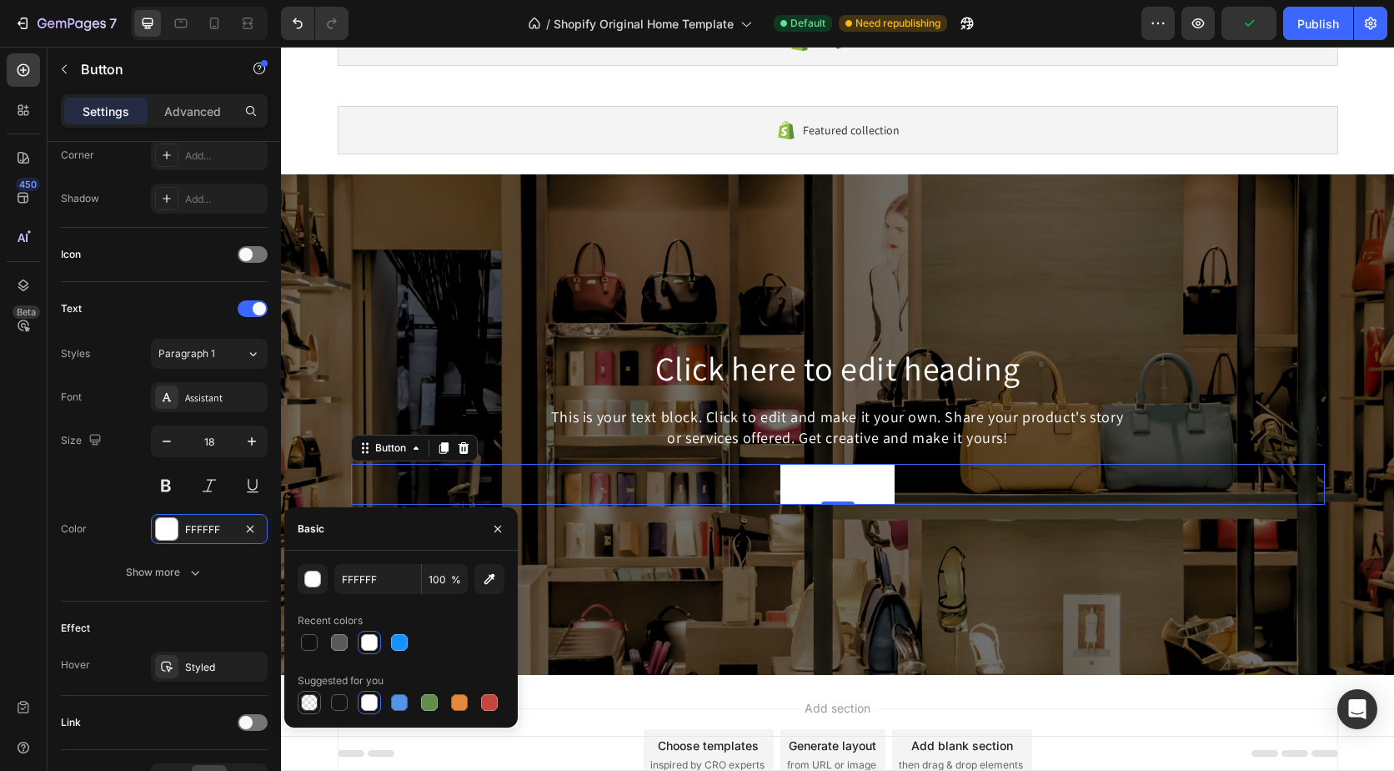
click at [304, 699] on div at bounding box center [309, 702] width 17 height 17
type input "000000"
type input "0"
click at [303, 699] on div at bounding box center [309, 702] width 17 height 17
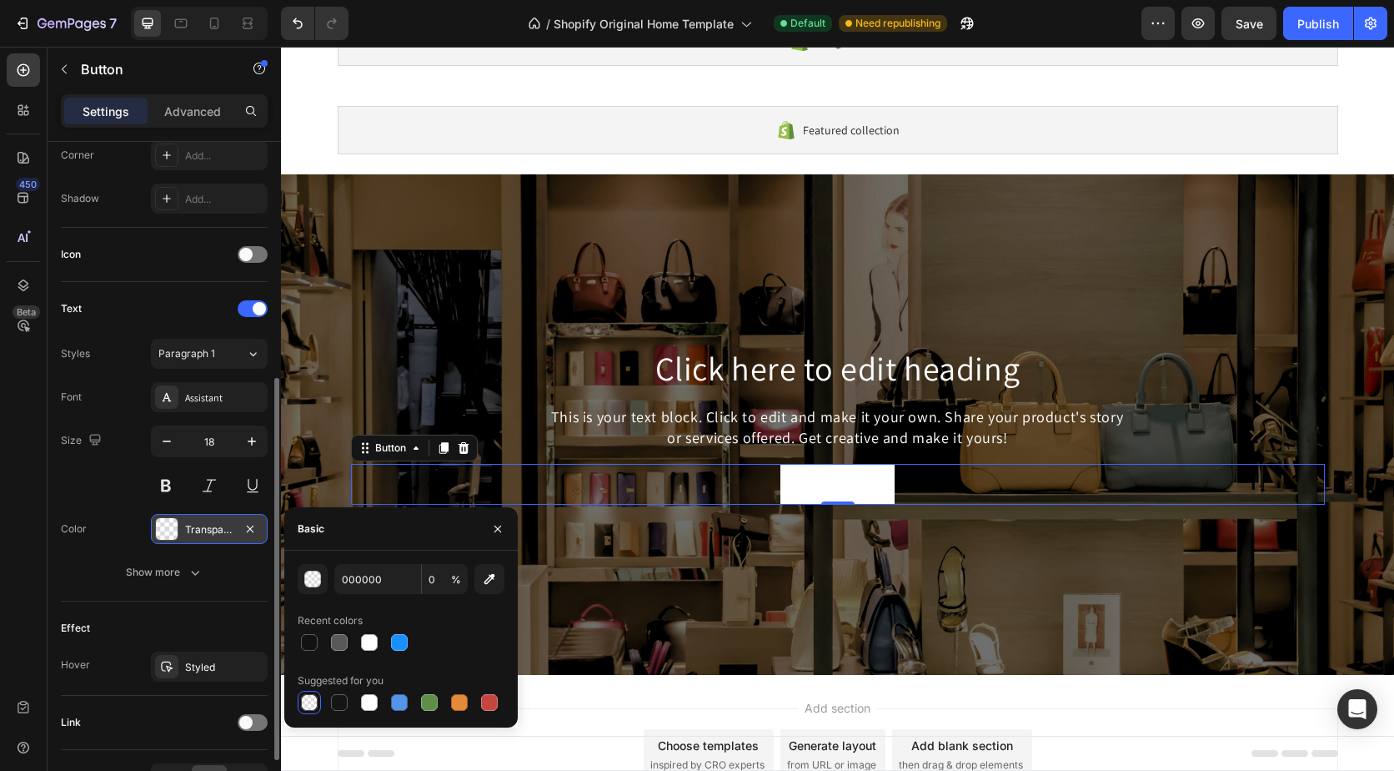
click at [230, 527] on div "Transparent" at bounding box center [209, 529] width 48 height 15
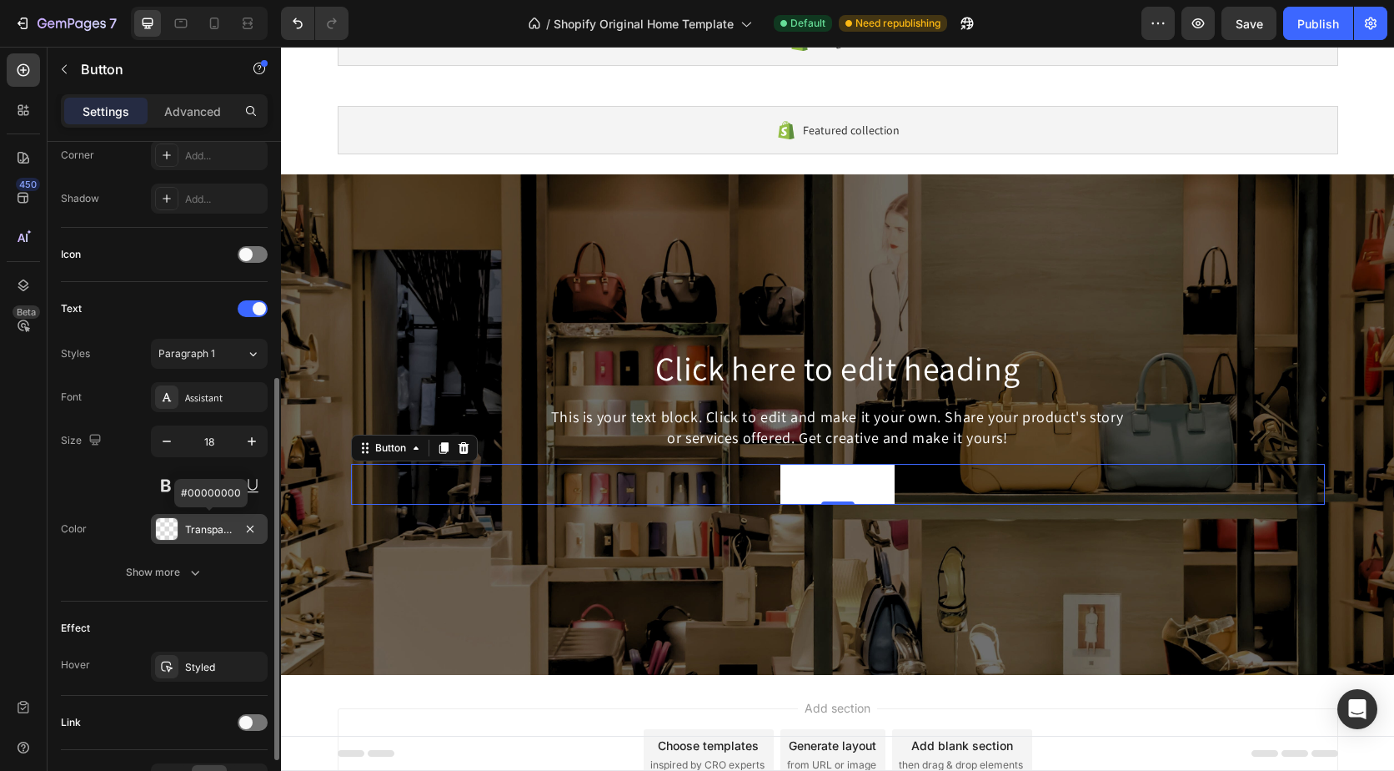
click at [234, 526] on div "Transparent" at bounding box center [209, 529] width 117 height 30
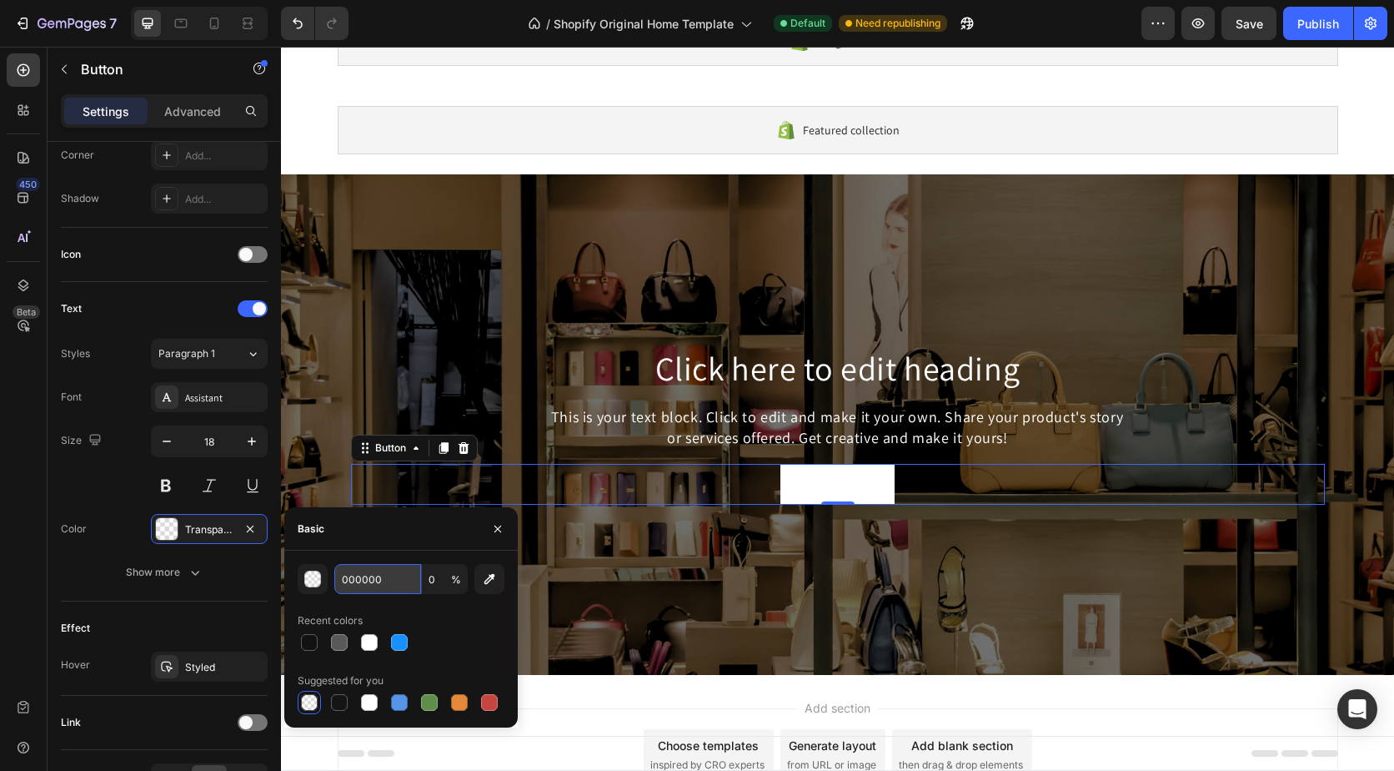
click at [0, 0] on input "000000" at bounding box center [0, 0] width 0 height 0
click at [316, 575] on div "button" at bounding box center [313, 579] width 17 height 17
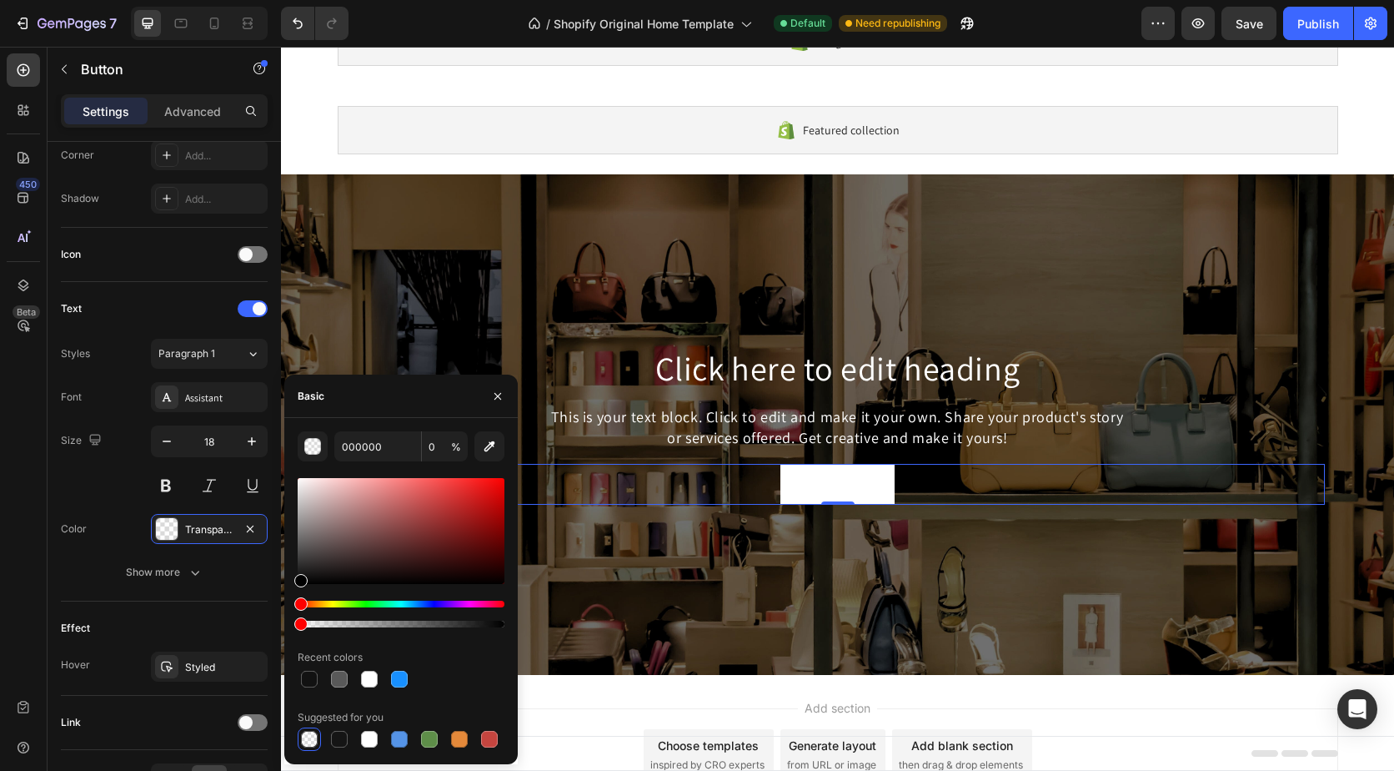
drag, startPoint x: 580, startPoint y: 625, endPoint x: 282, endPoint y: 590, distance: 300.6
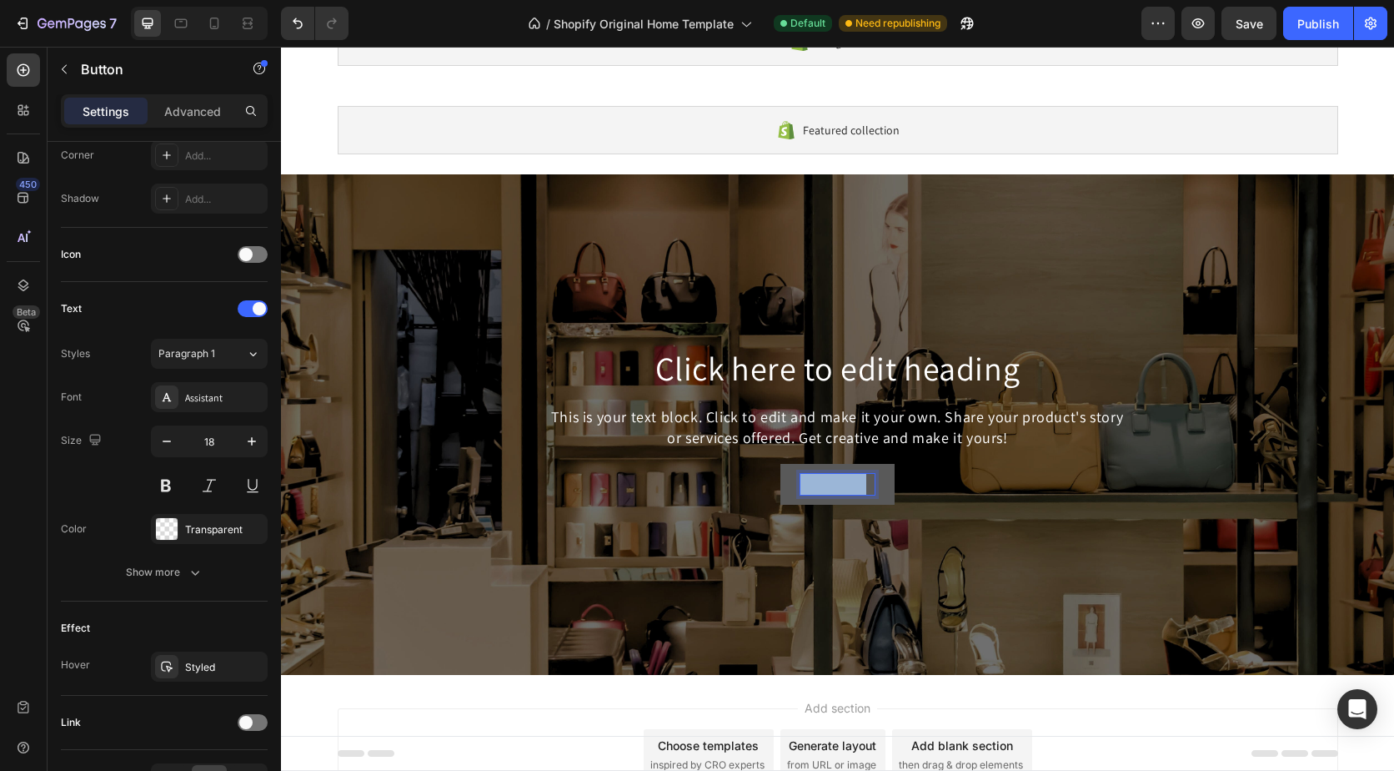
drag, startPoint x: 862, startPoint y: 487, endPoint x: 780, endPoint y: 492, distance: 82.7
click at [781, 492] on button "Get started" at bounding box center [838, 484] width 115 height 41
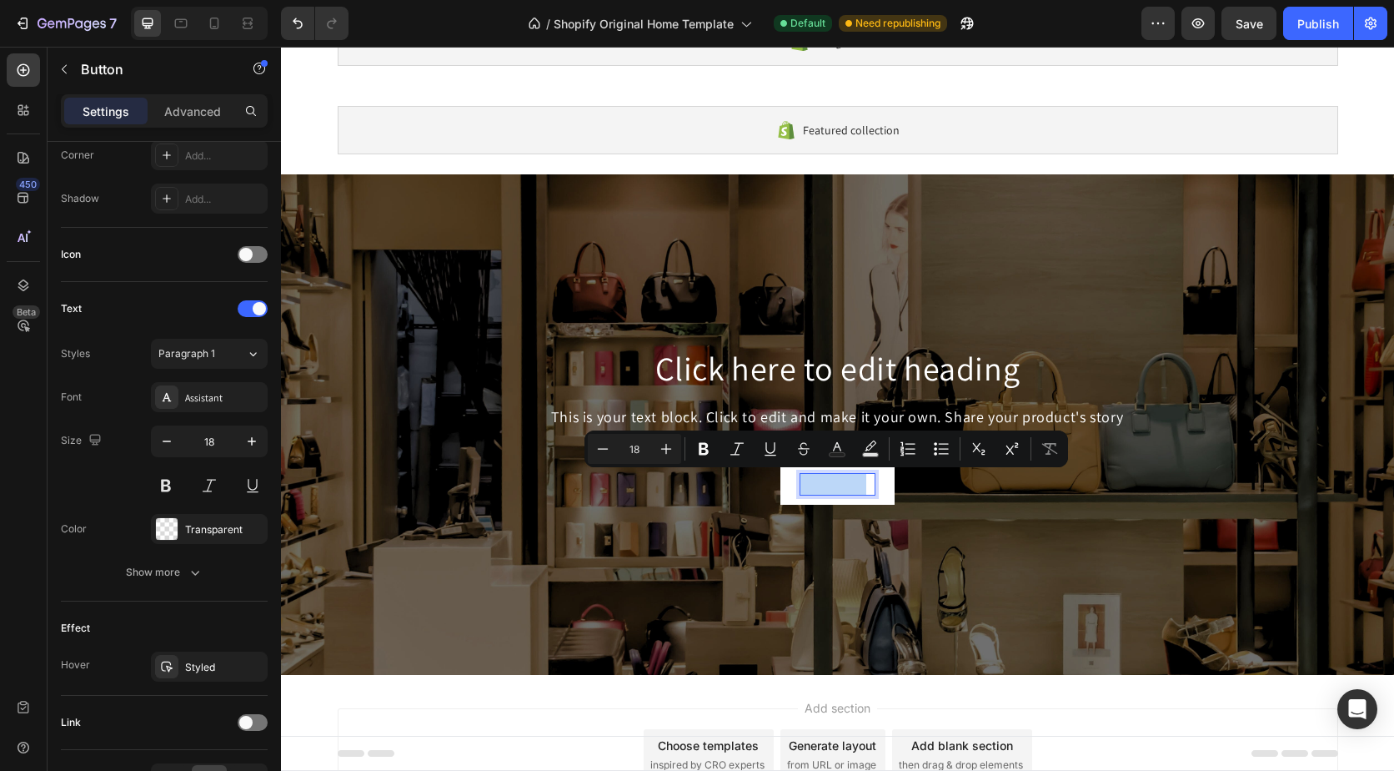
click at [864, 478] on p "Get started" at bounding box center [838, 484] width 75 height 21
click at [865, 480] on p "Get started" at bounding box center [838, 484] width 75 height 21
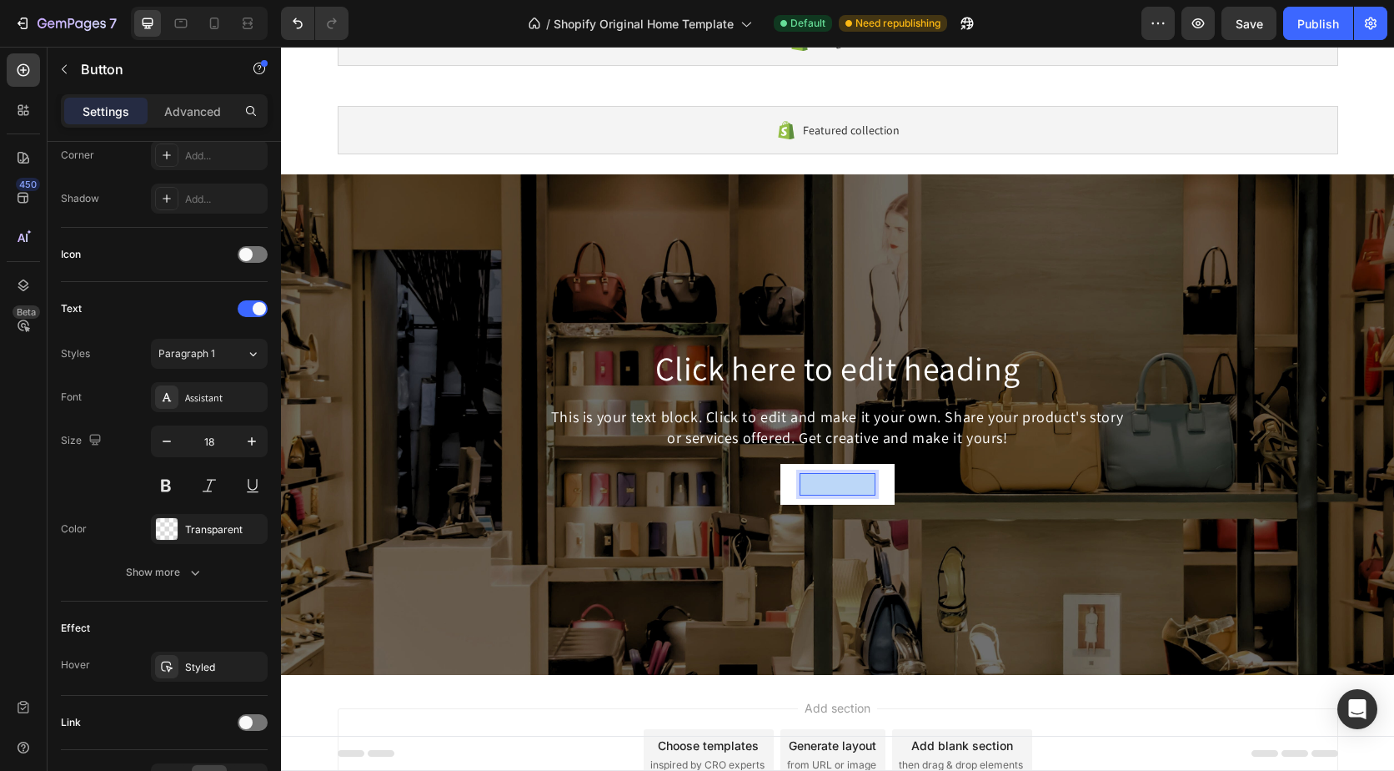
drag, startPoint x: 866, startPoint y: 484, endPoint x: 779, endPoint y: 490, distance: 87.8
click at [785, 489] on button "Get started" at bounding box center [838, 484] width 115 height 41
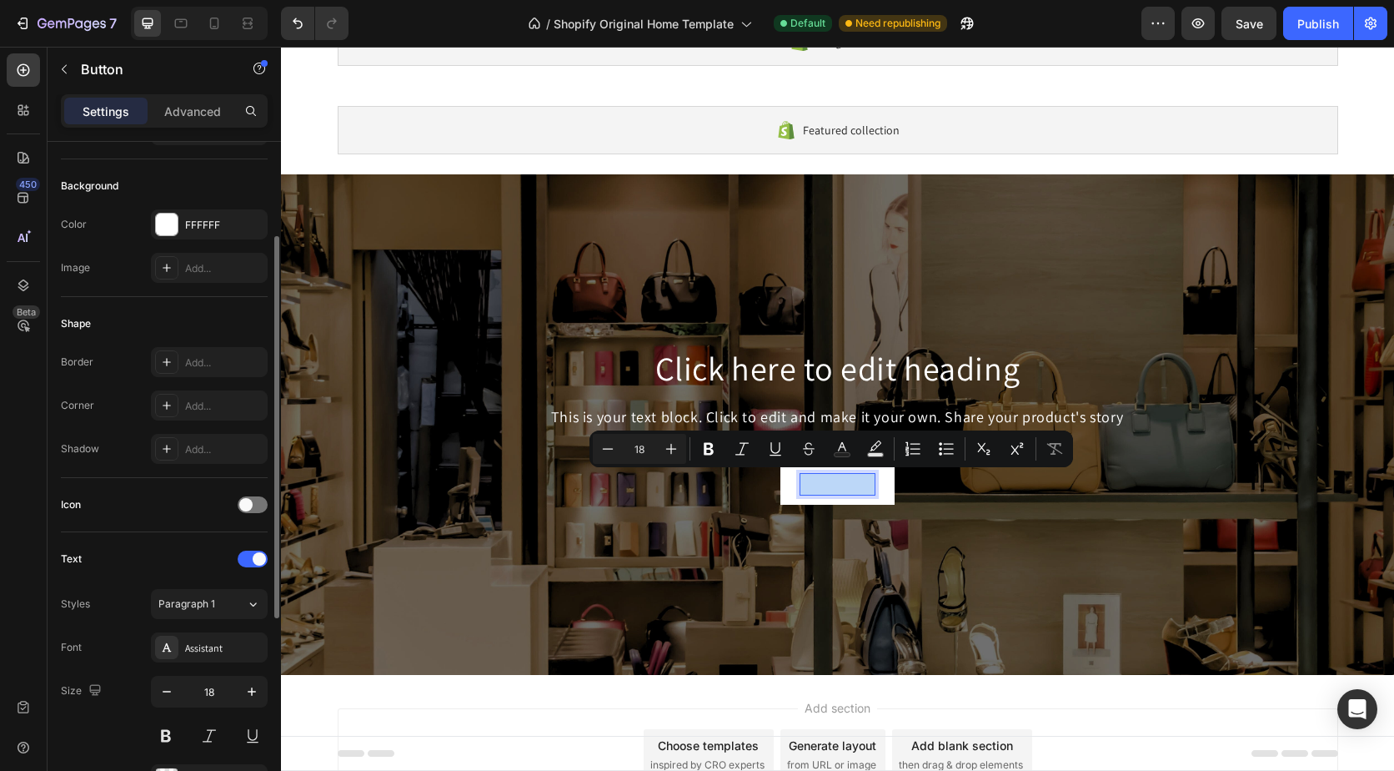
scroll to position [0, 0]
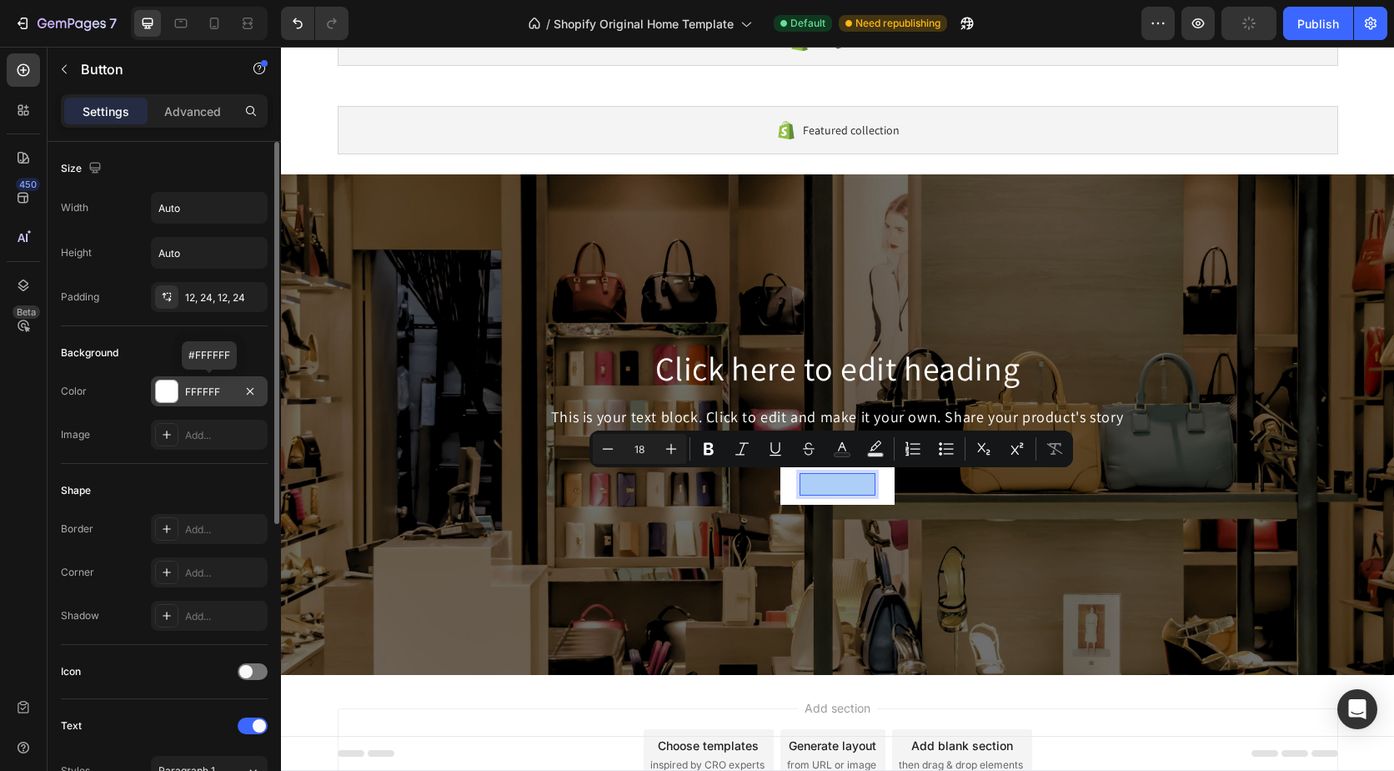
click at [194, 384] on div "FFFFFF" at bounding box center [209, 391] width 48 height 15
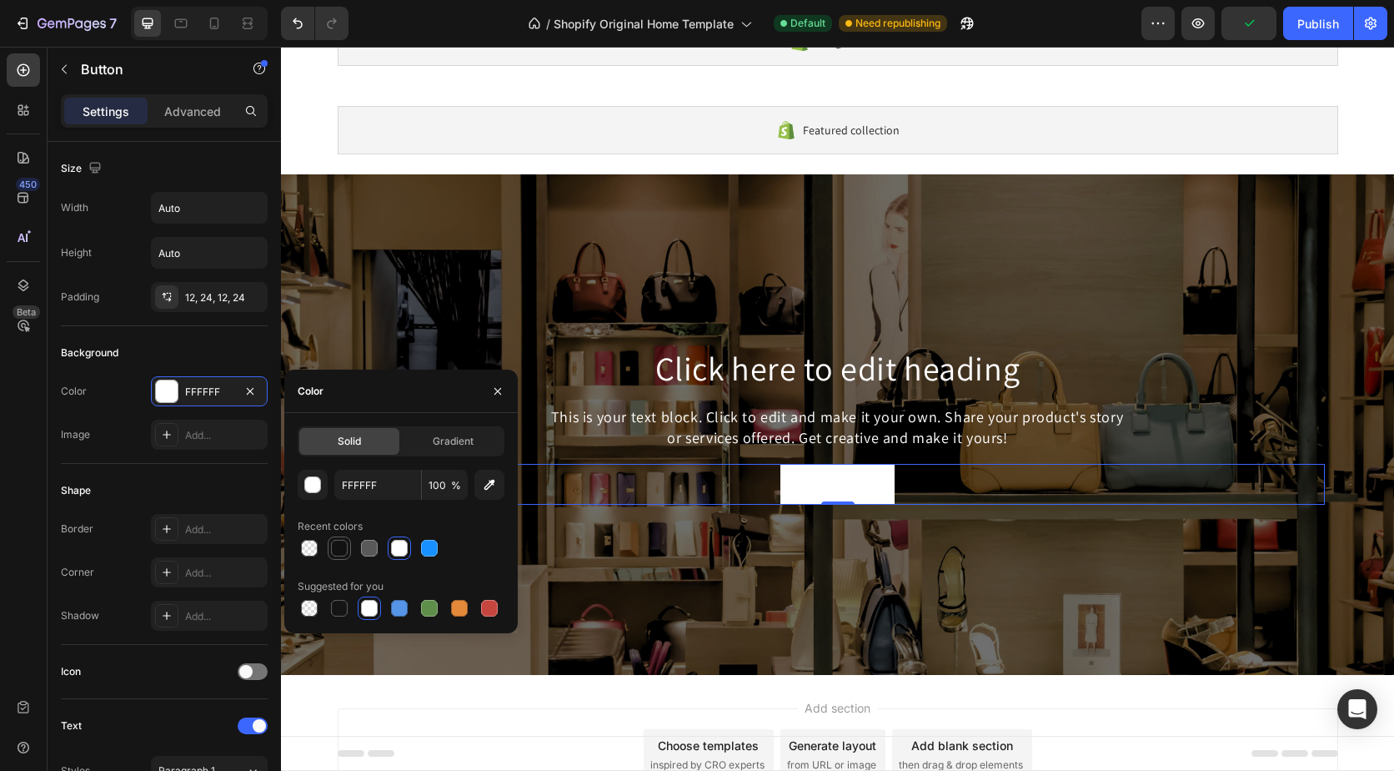
click at [339, 544] on div at bounding box center [339, 548] width 17 height 17
click at [314, 549] on div at bounding box center [309, 548] width 17 height 17
type input "000000"
type input "0"
click at [306, 607] on div at bounding box center [309, 608] width 17 height 17
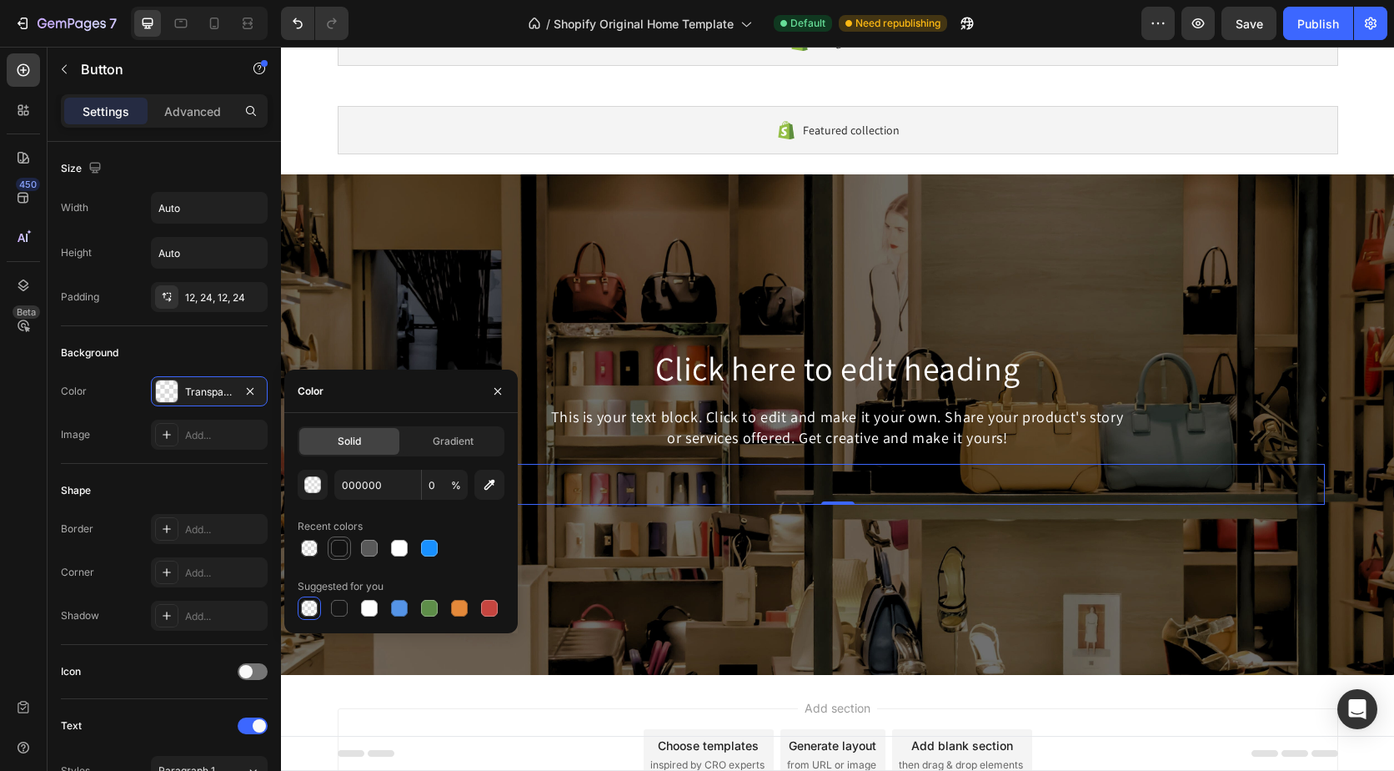
click at [343, 540] on div at bounding box center [339, 547] width 23 height 23
type input "121212"
type input "100"
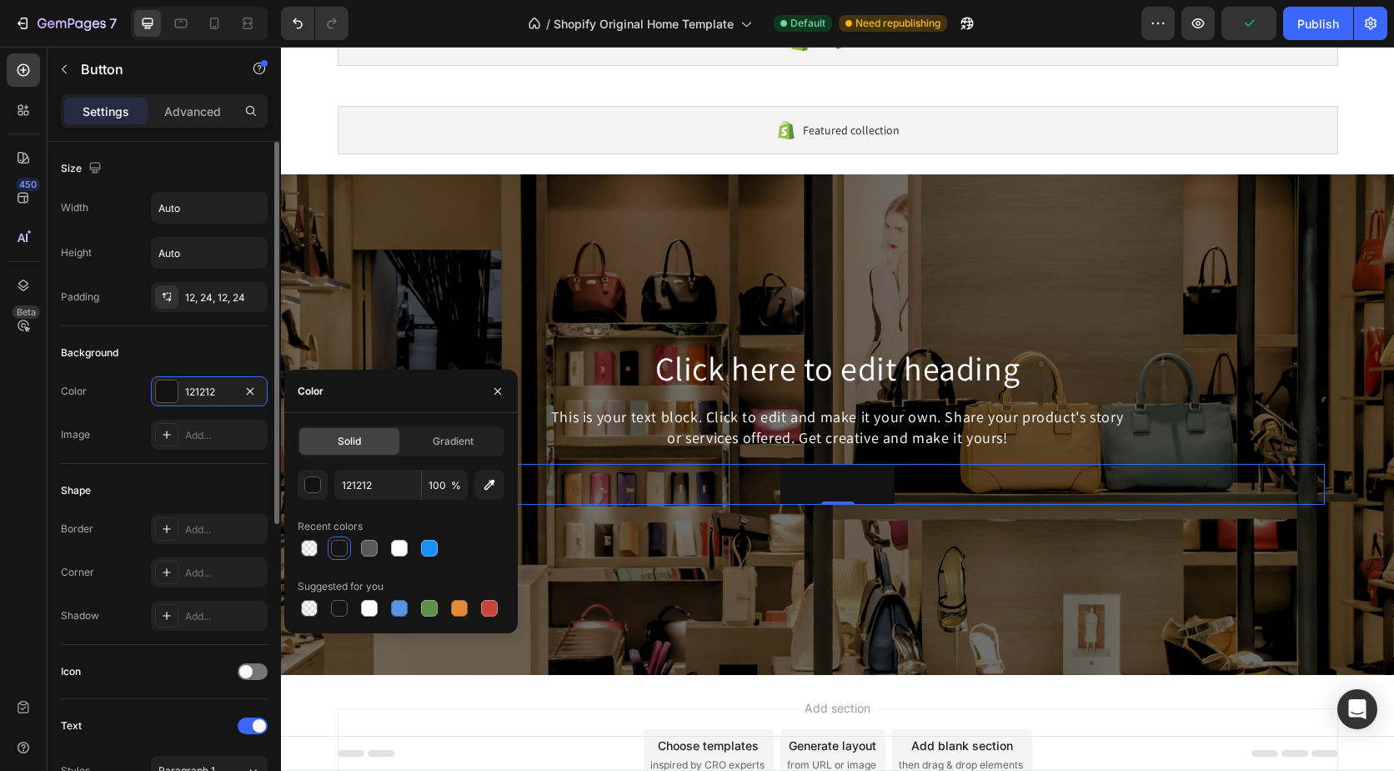
click at [216, 488] on div "Shape" at bounding box center [164, 490] width 207 height 27
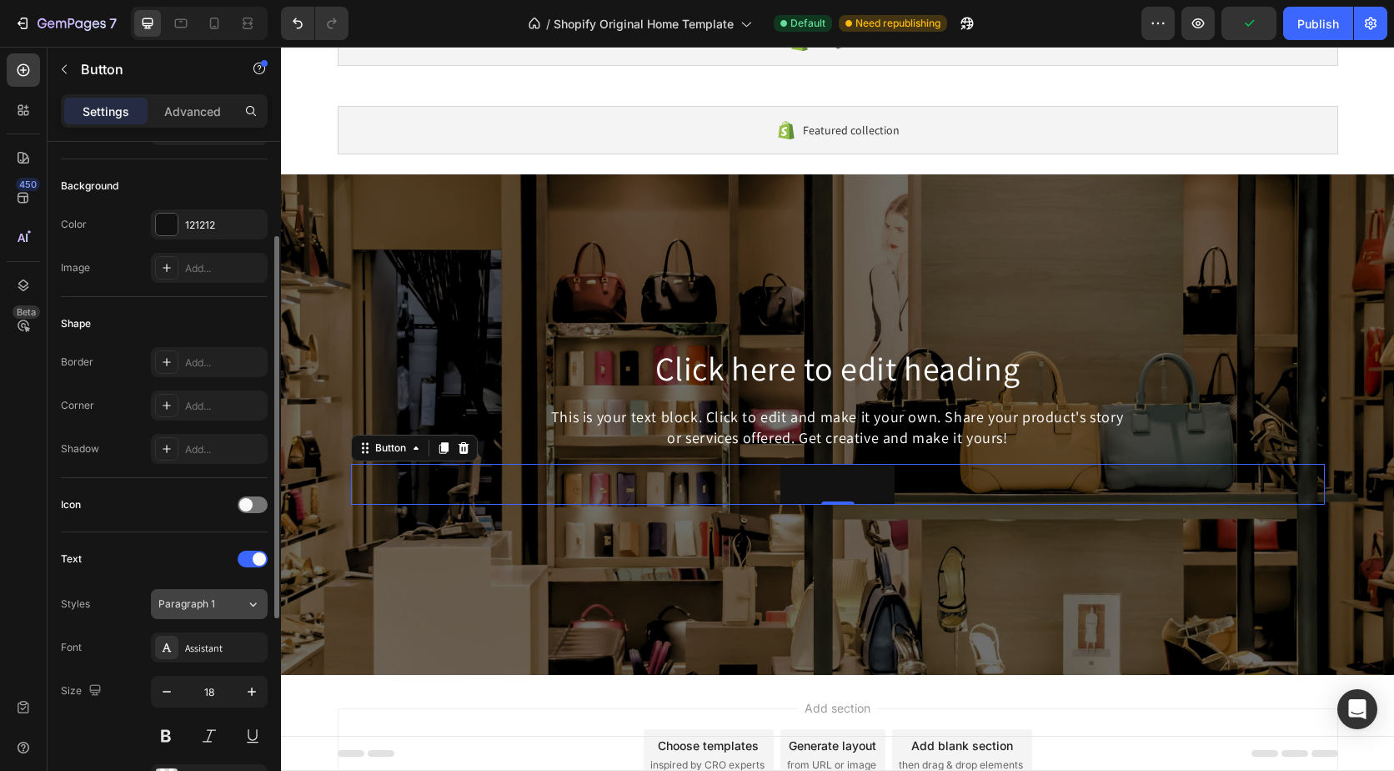
scroll to position [250, 0]
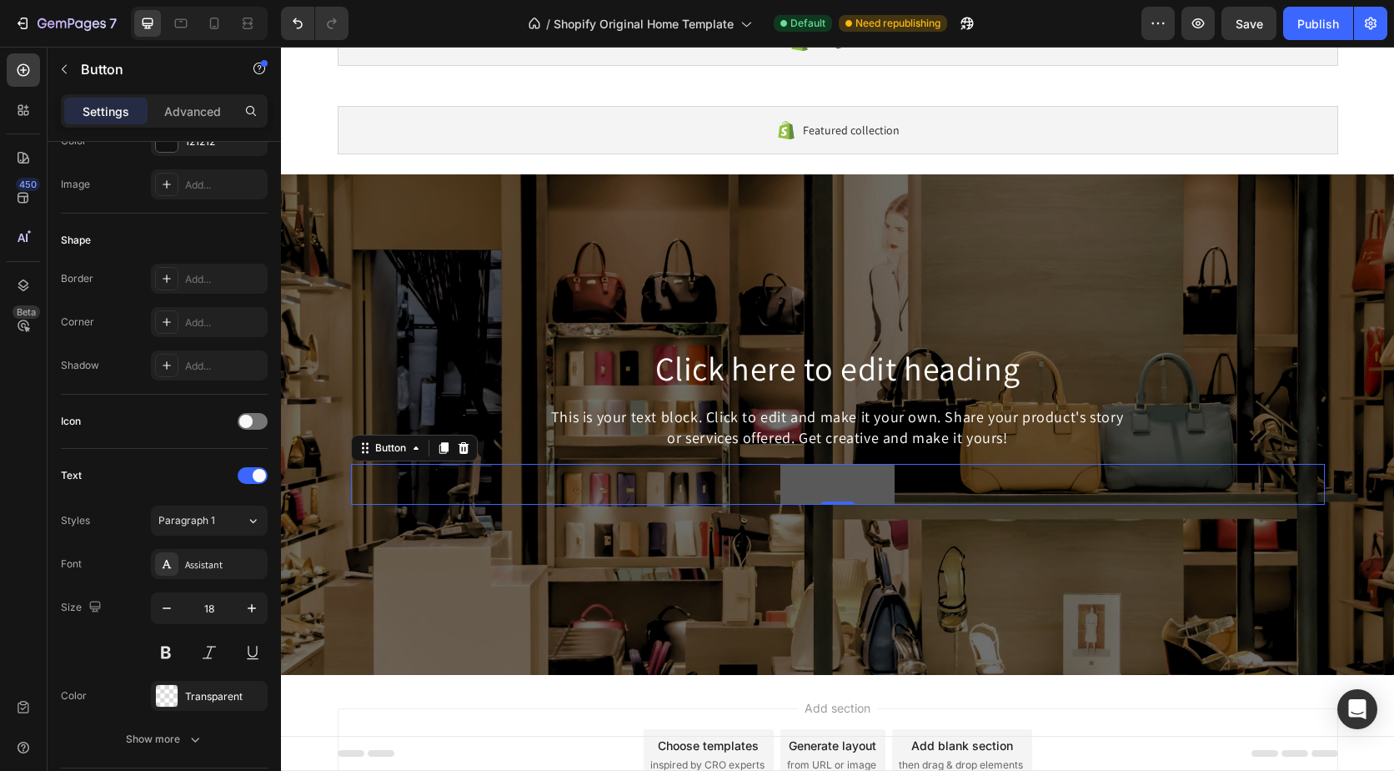
click at [870, 476] on button "Get started" at bounding box center [838, 484] width 115 height 41
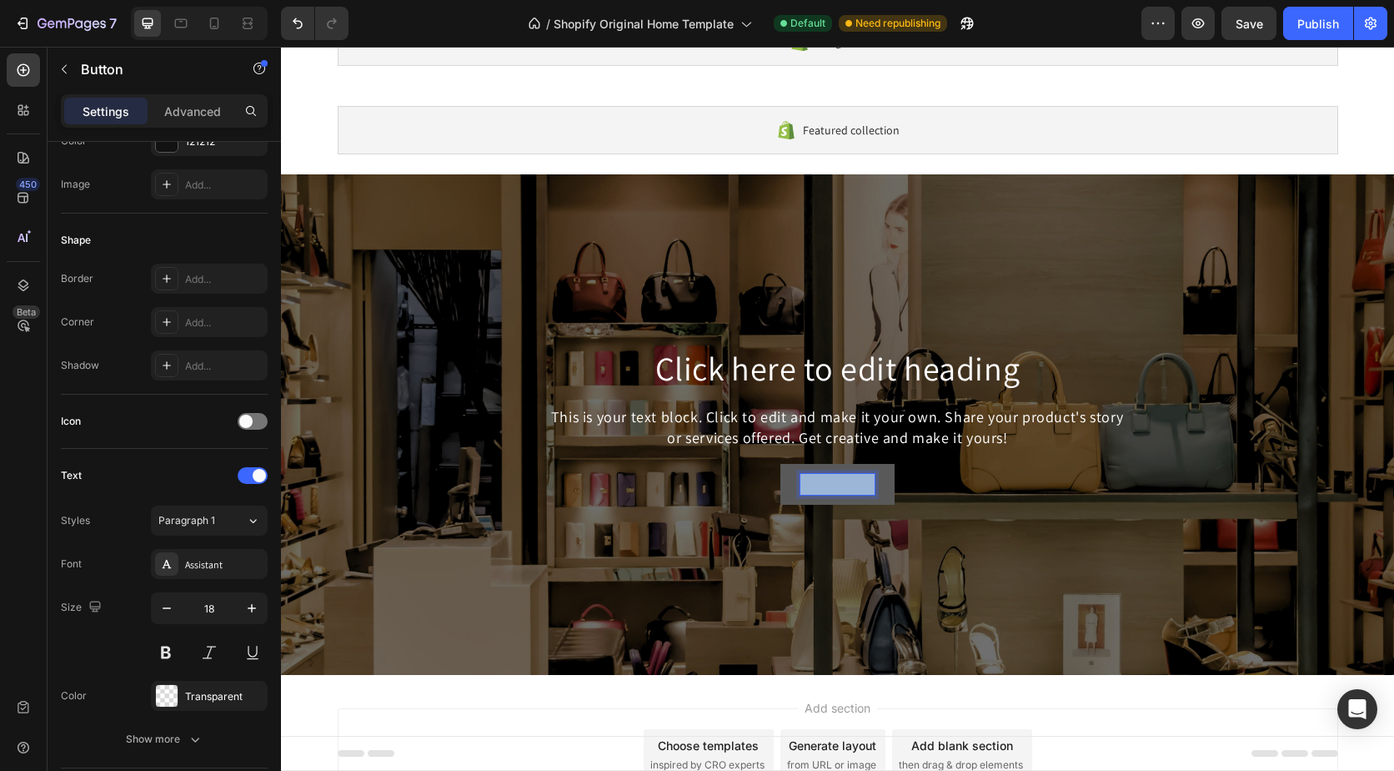
drag, startPoint x: 865, startPoint y: 486, endPoint x: 771, endPoint y: 490, distance: 94.3
click at [781, 490] on button "Get started" at bounding box center [838, 484] width 115 height 41
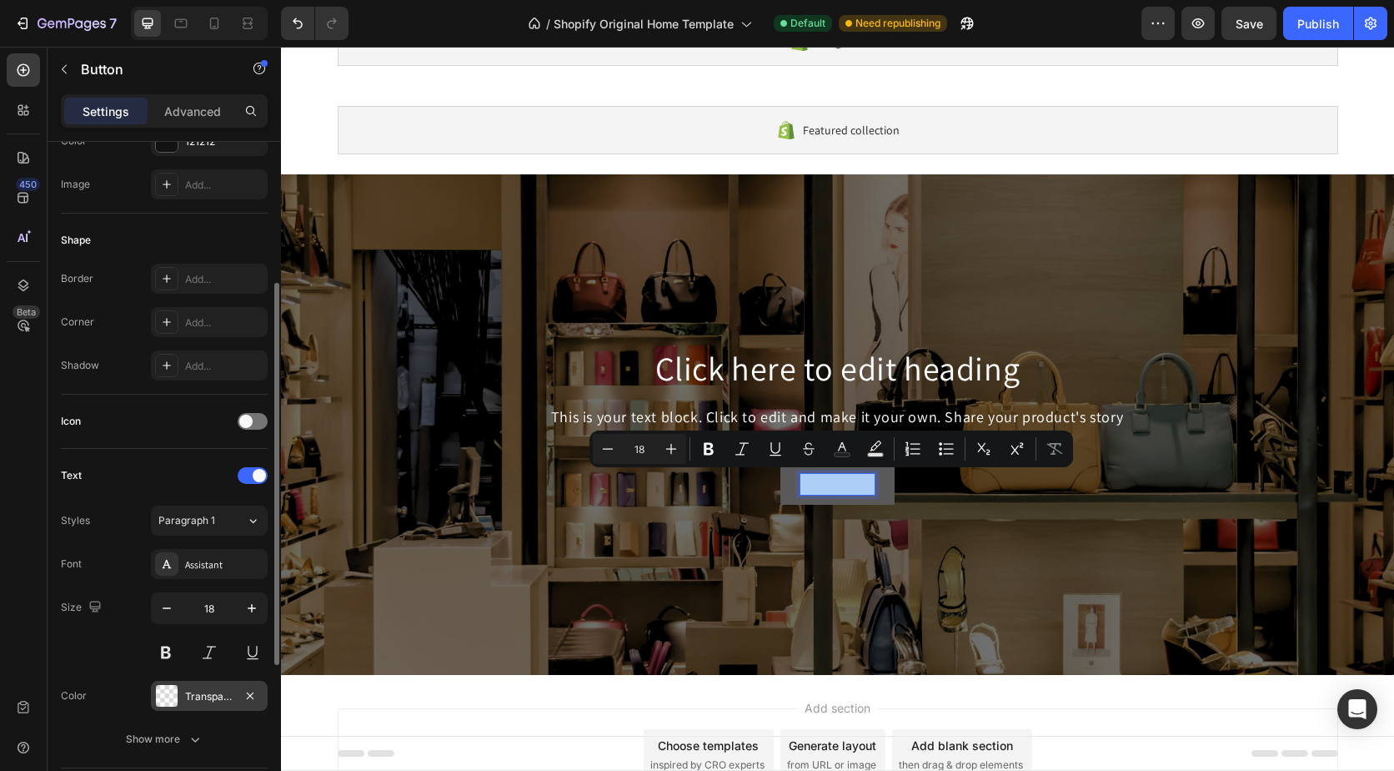
click at [201, 689] on div "Transparent" at bounding box center [209, 696] width 48 height 15
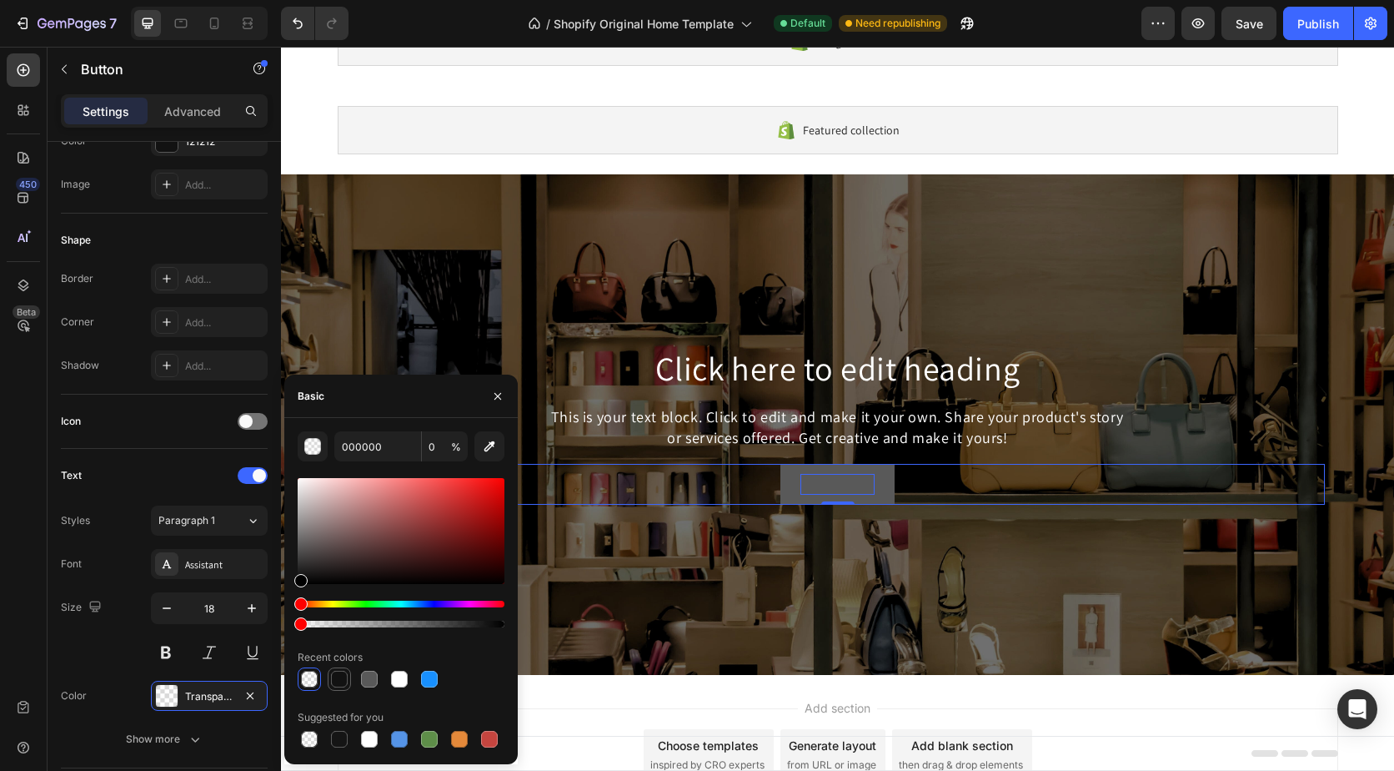
click at [335, 675] on div at bounding box center [339, 678] width 17 height 17
type input "121212"
type input "100"
click at [364, 740] on div at bounding box center [369, 739] width 17 height 17
click at [334, 671] on div at bounding box center [339, 678] width 17 height 17
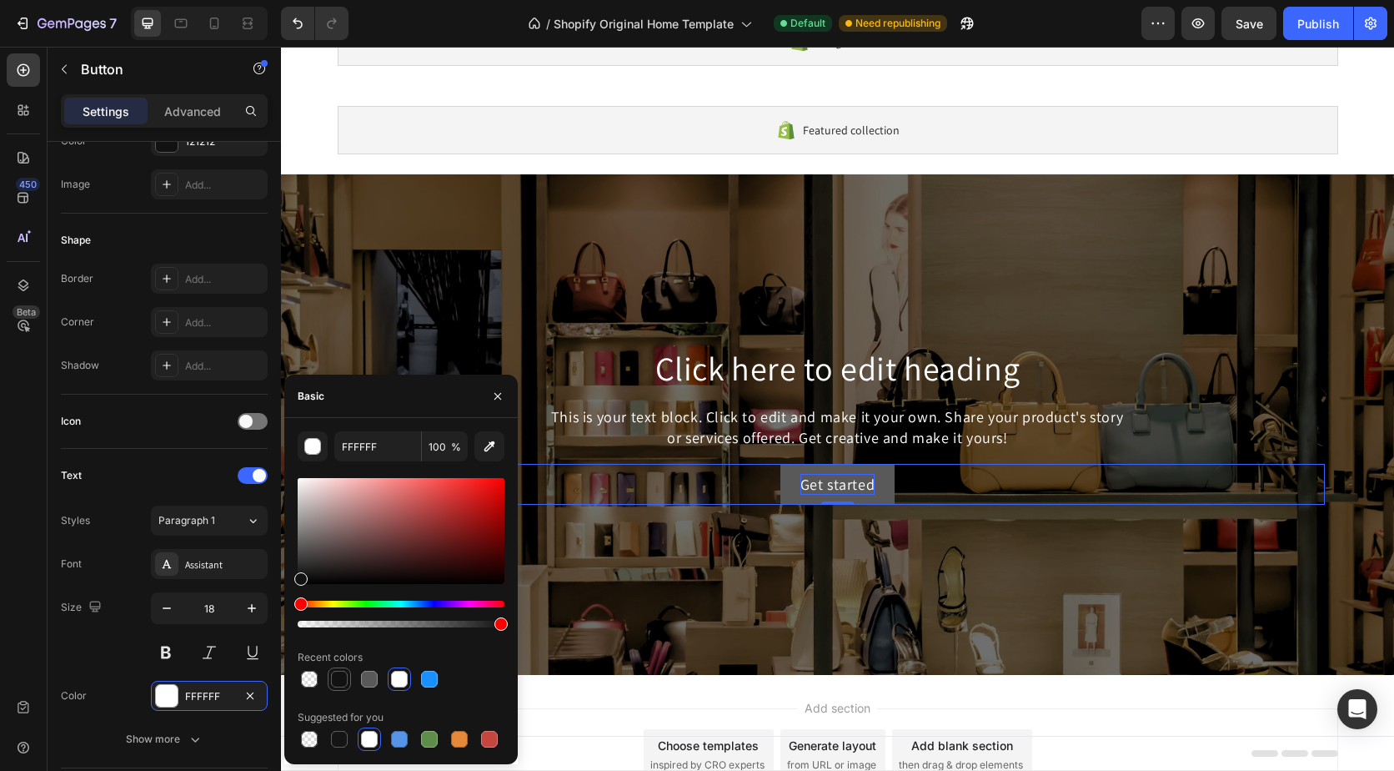
type input "121212"
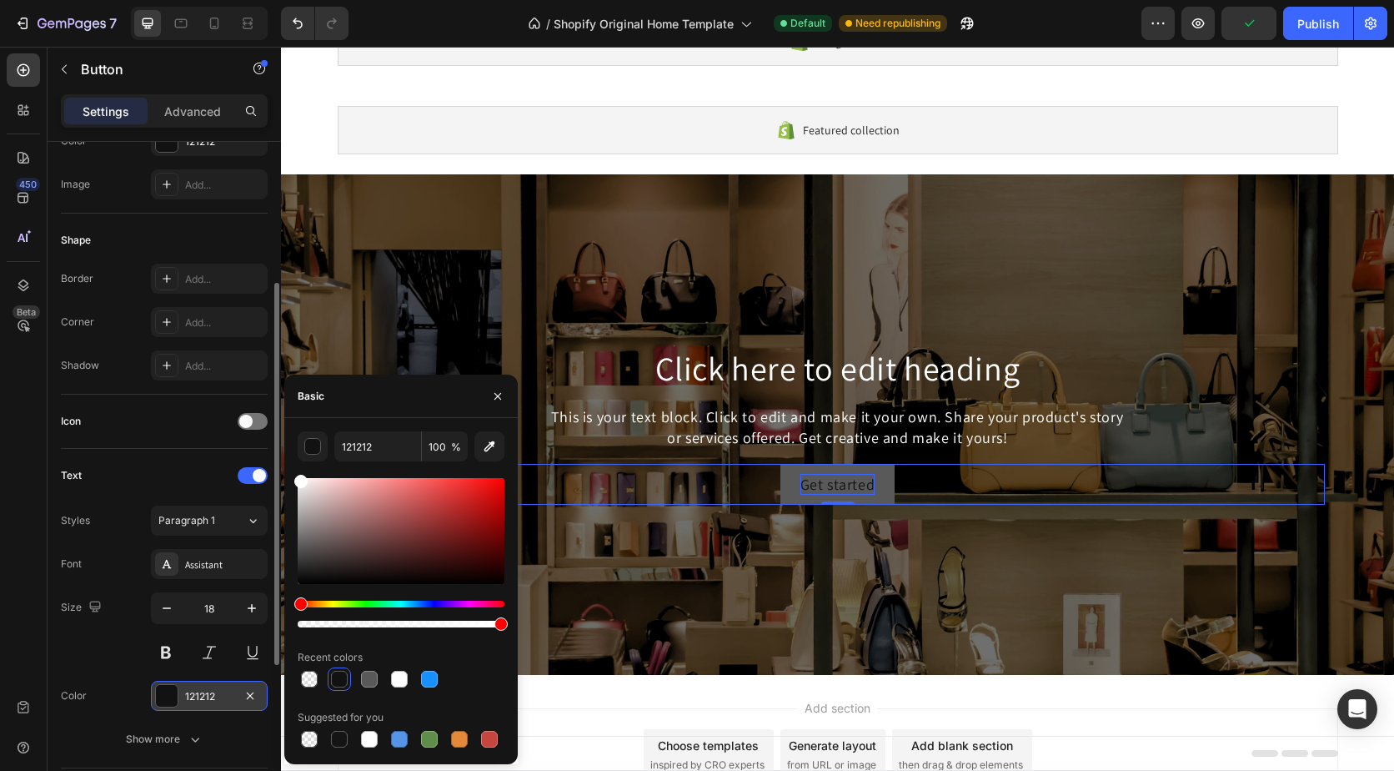
click at [234, 688] on div "121212" at bounding box center [209, 695] width 117 height 30
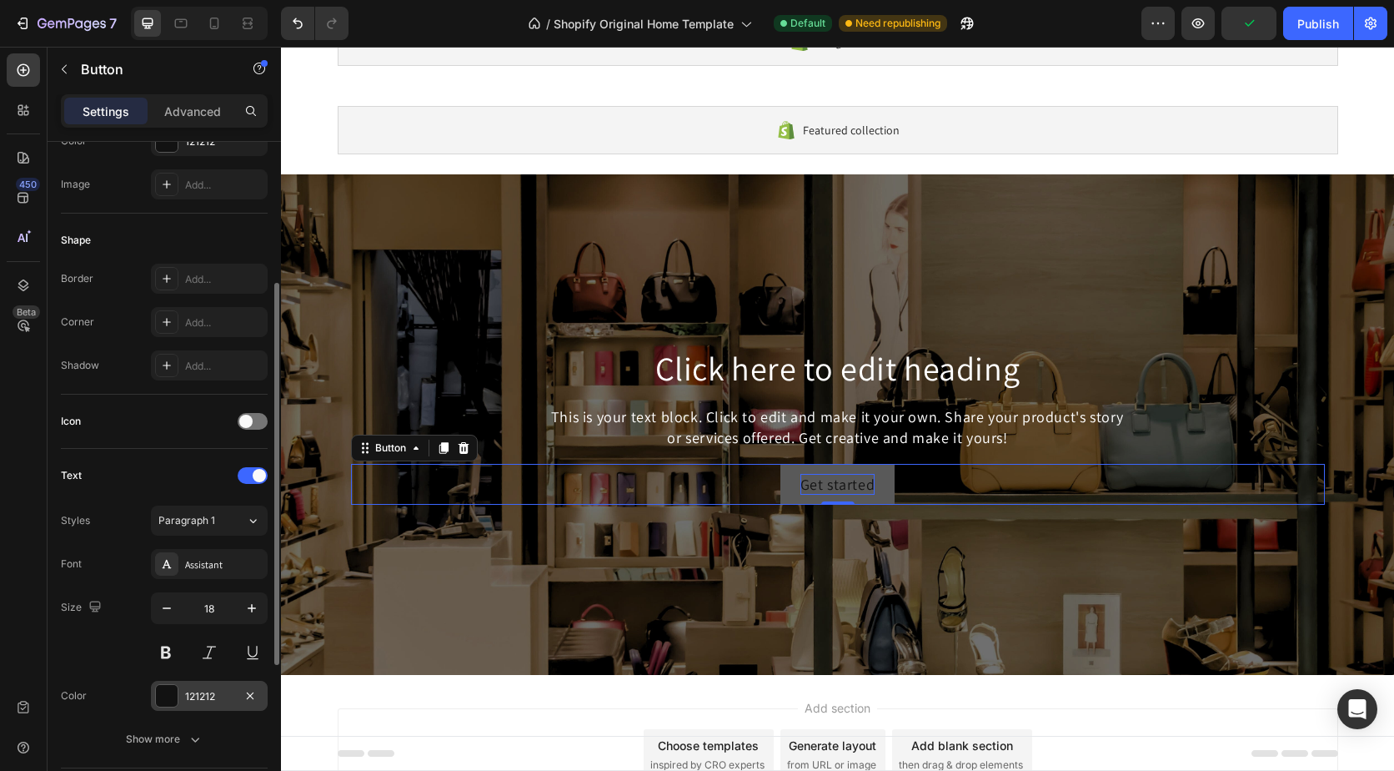
click at [229, 690] on div "121212" at bounding box center [209, 696] width 48 height 15
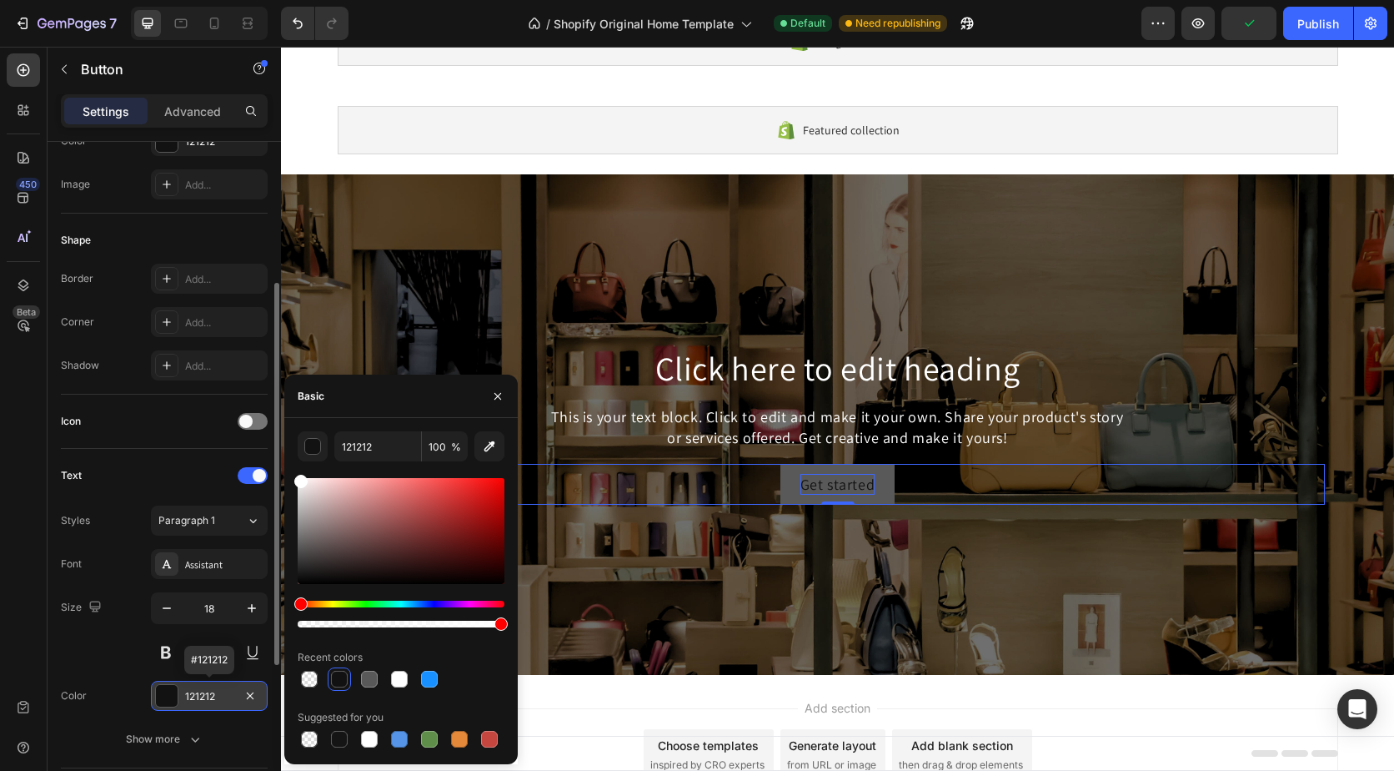
click at [223, 691] on div "121212" at bounding box center [209, 696] width 48 height 15
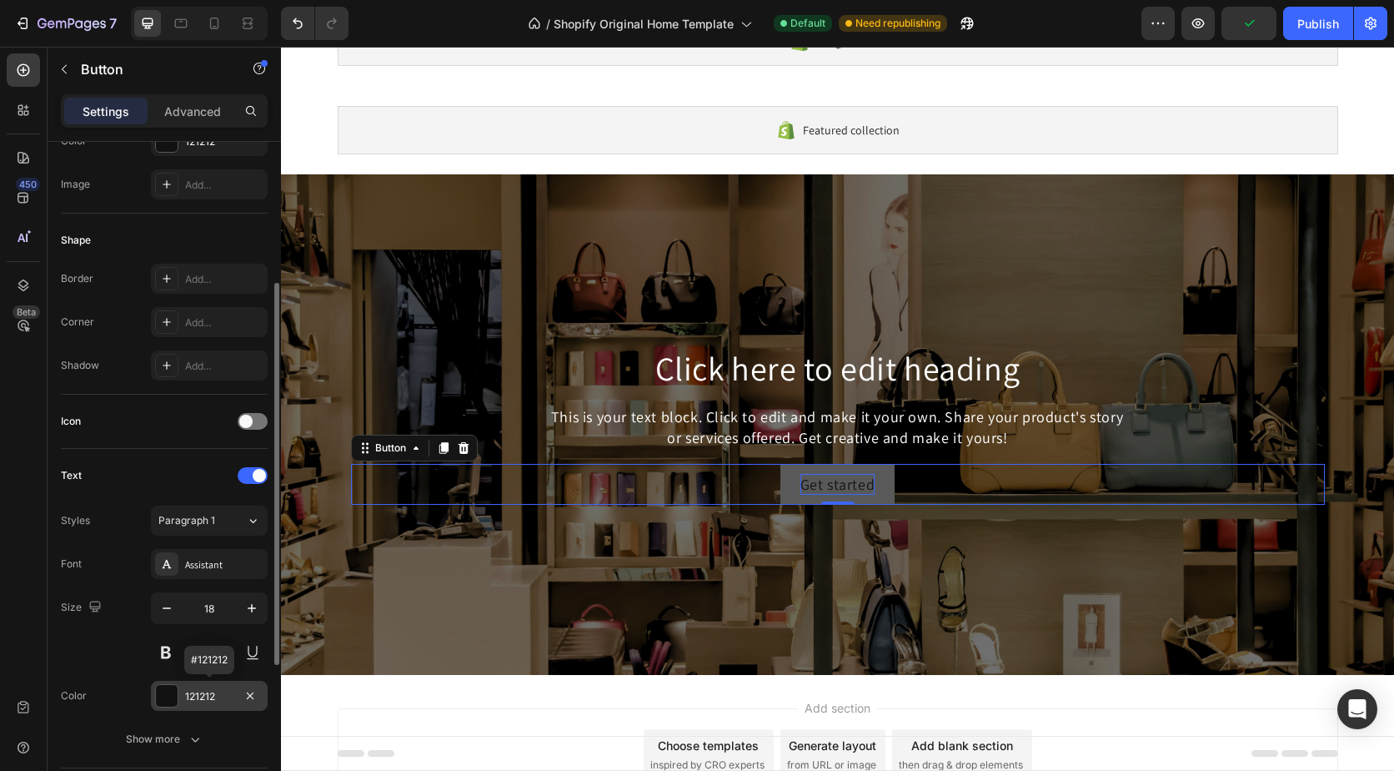
click at [219, 691] on div "121212" at bounding box center [209, 696] width 48 height 15
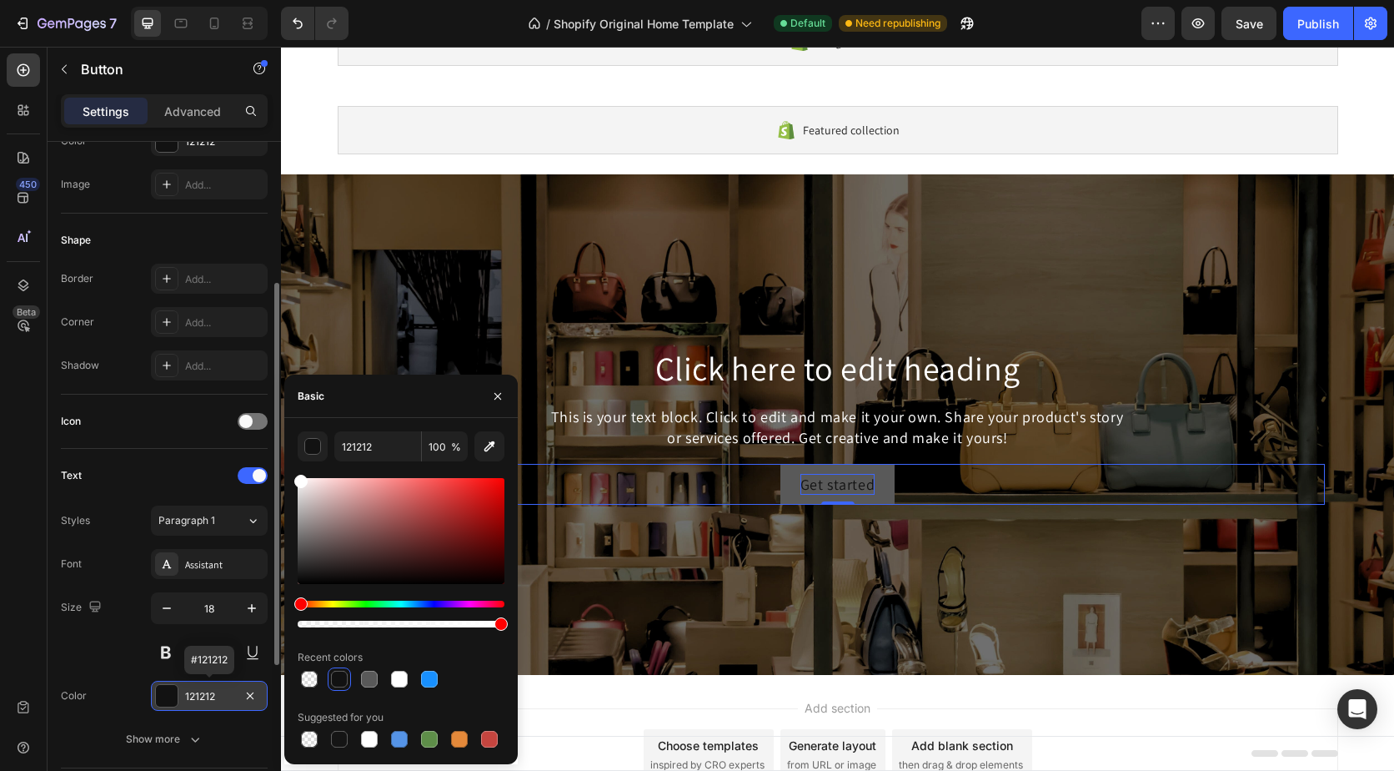
click at [211, 692] on div "121212" at bounding box center [209, 696] width 48 height 15
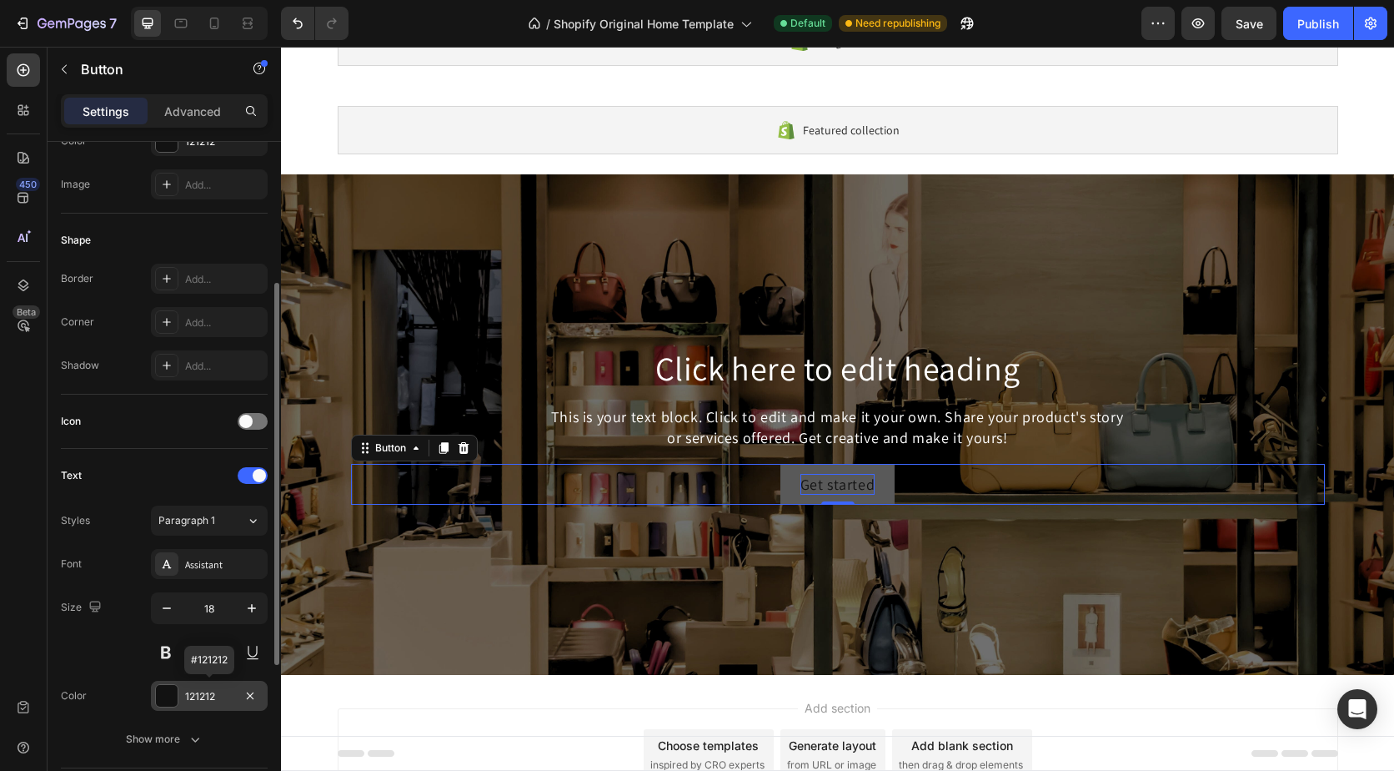
click at [210, 692] on div "121212" at bounding box center [209, 696] width 48 height 15
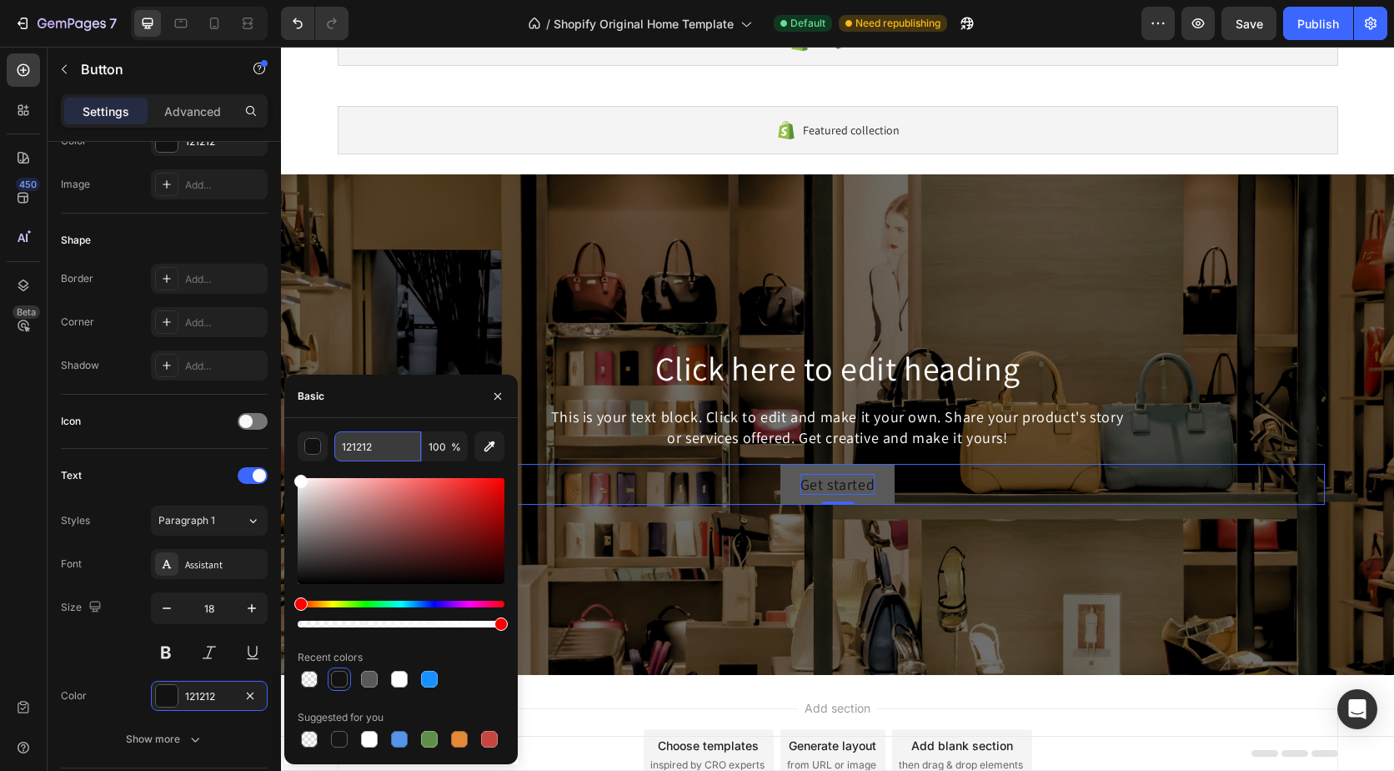
click at [0, 0] on input "121212" at bounding box center [0, 0] width 0 height 0
drag, startPoint x: 389, startPoint y: 444, endPoint x: 371, endPoint y: 449, distance: 18.2
click at [0, 0] on input "121212" at bounding box center [0, 0] width 0 height 0
type input "000000"
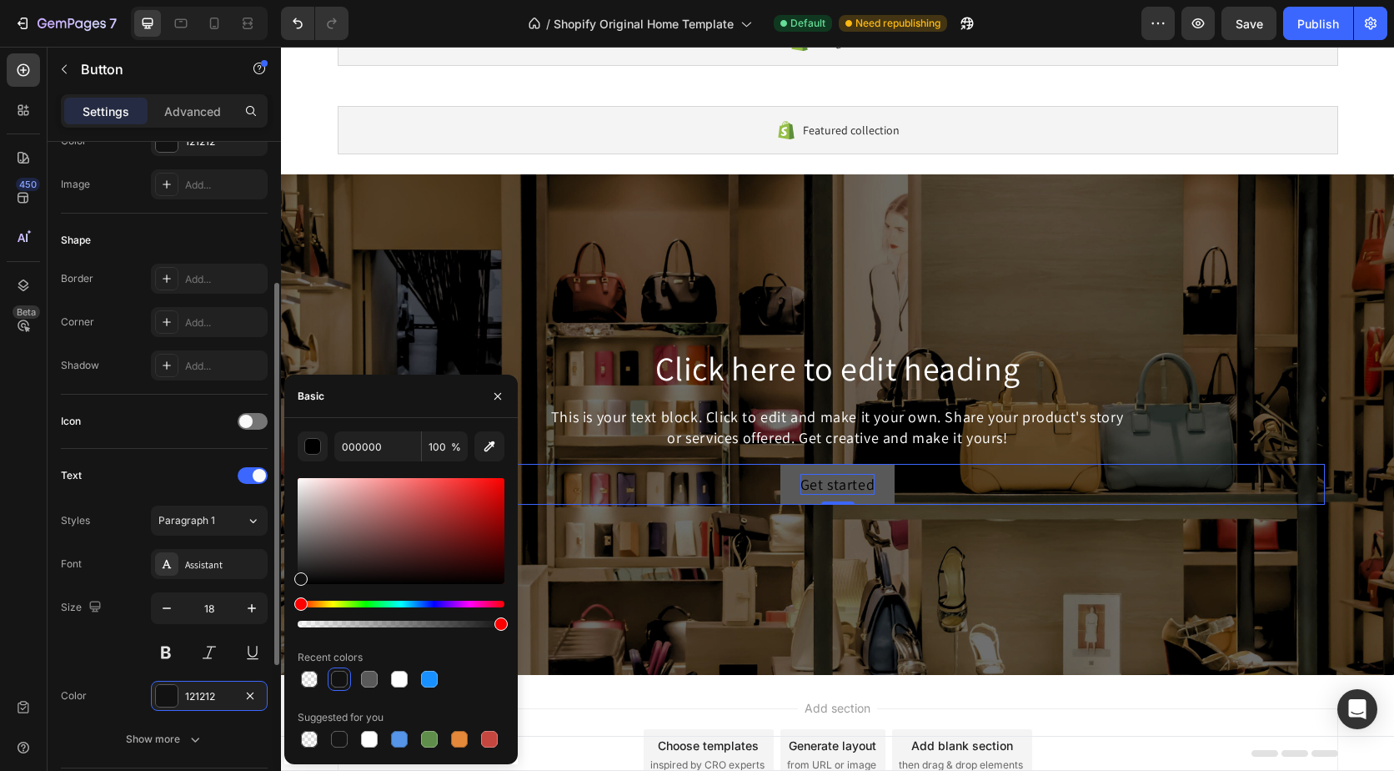
click at [196, 445] on div "Icon" at bounding box center [164, 421] width 207 height 54
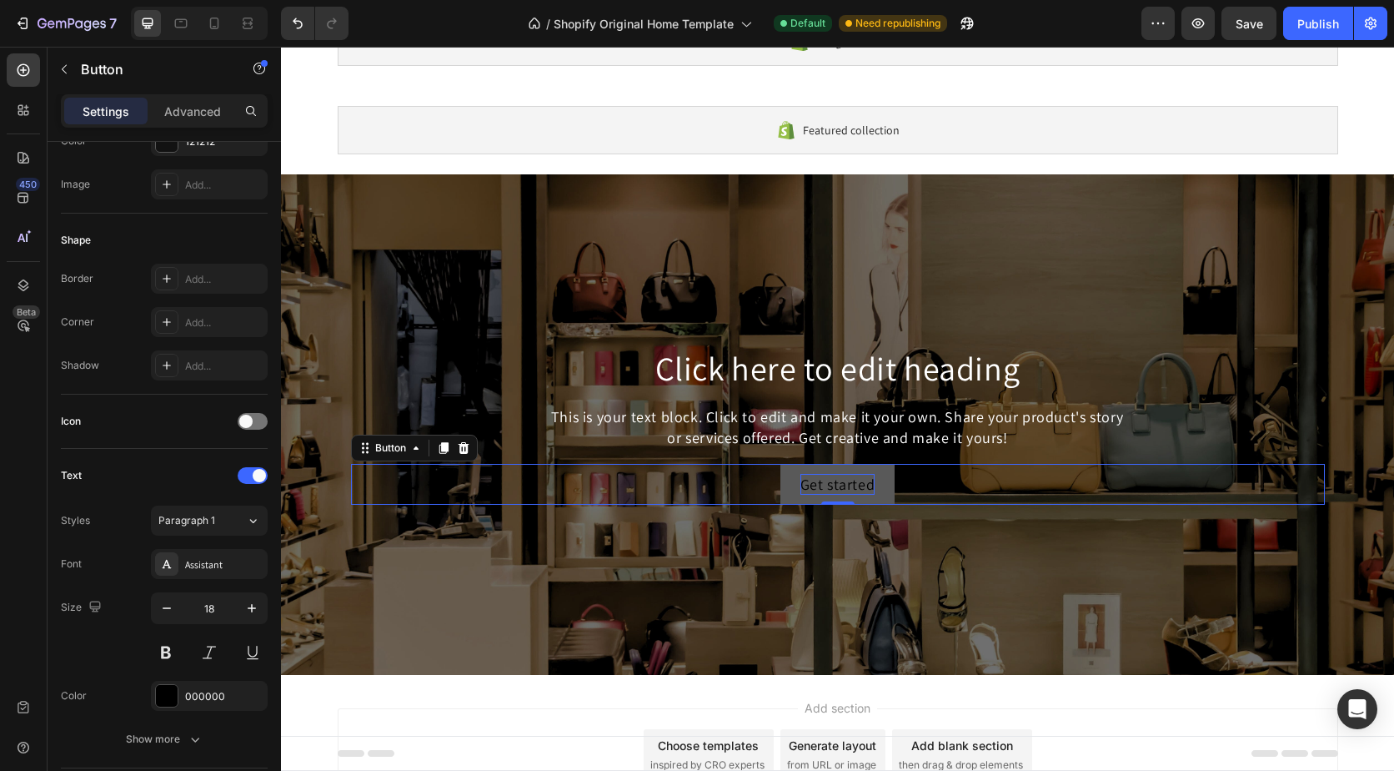
click at [781, 488] on button "Get started" at bounding box center [838, 484] width 115 height 41
click at [791, 479] on button "Get started" at bounding box center [838, 484] width 115 height 41
click at [786, 484] on button "Get started" at bounding box center [838, 484] width 115 height 41
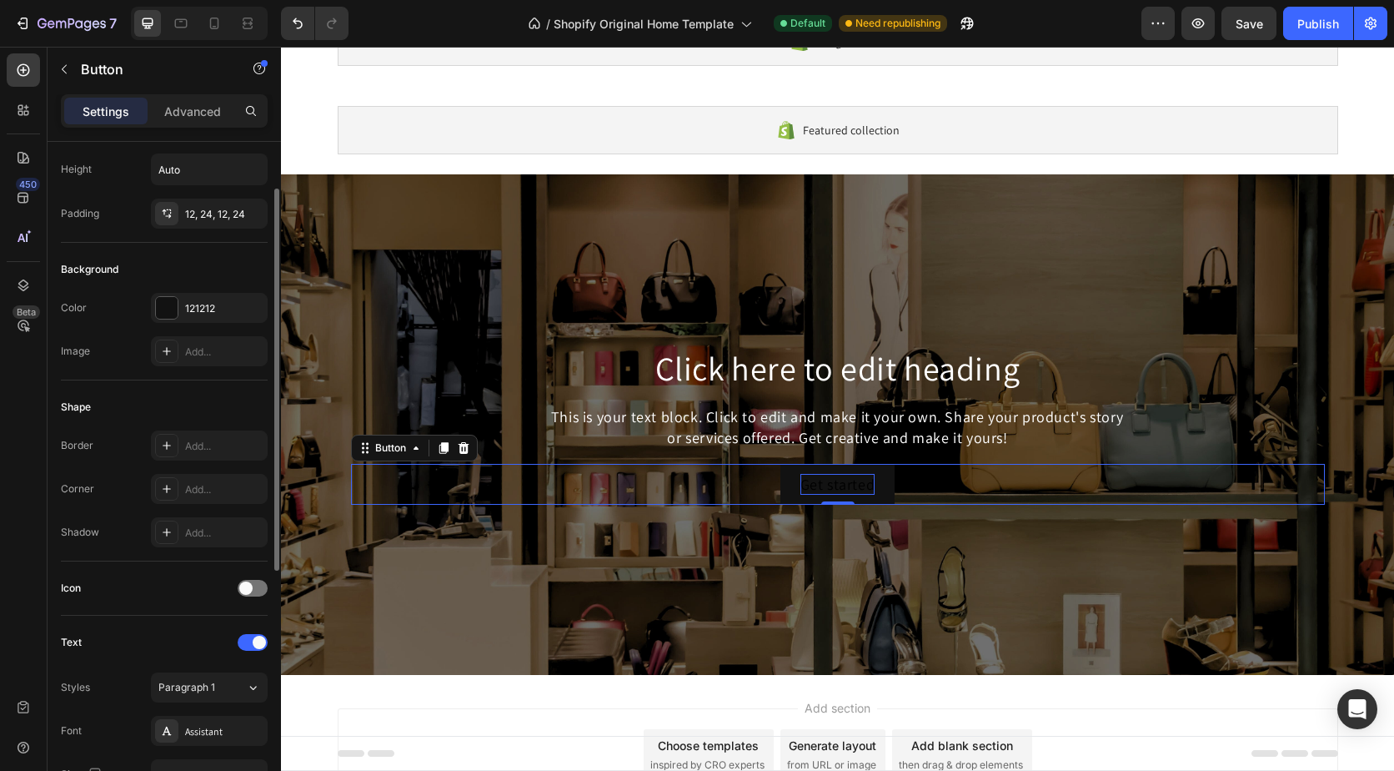
scroll to position [0, 0]
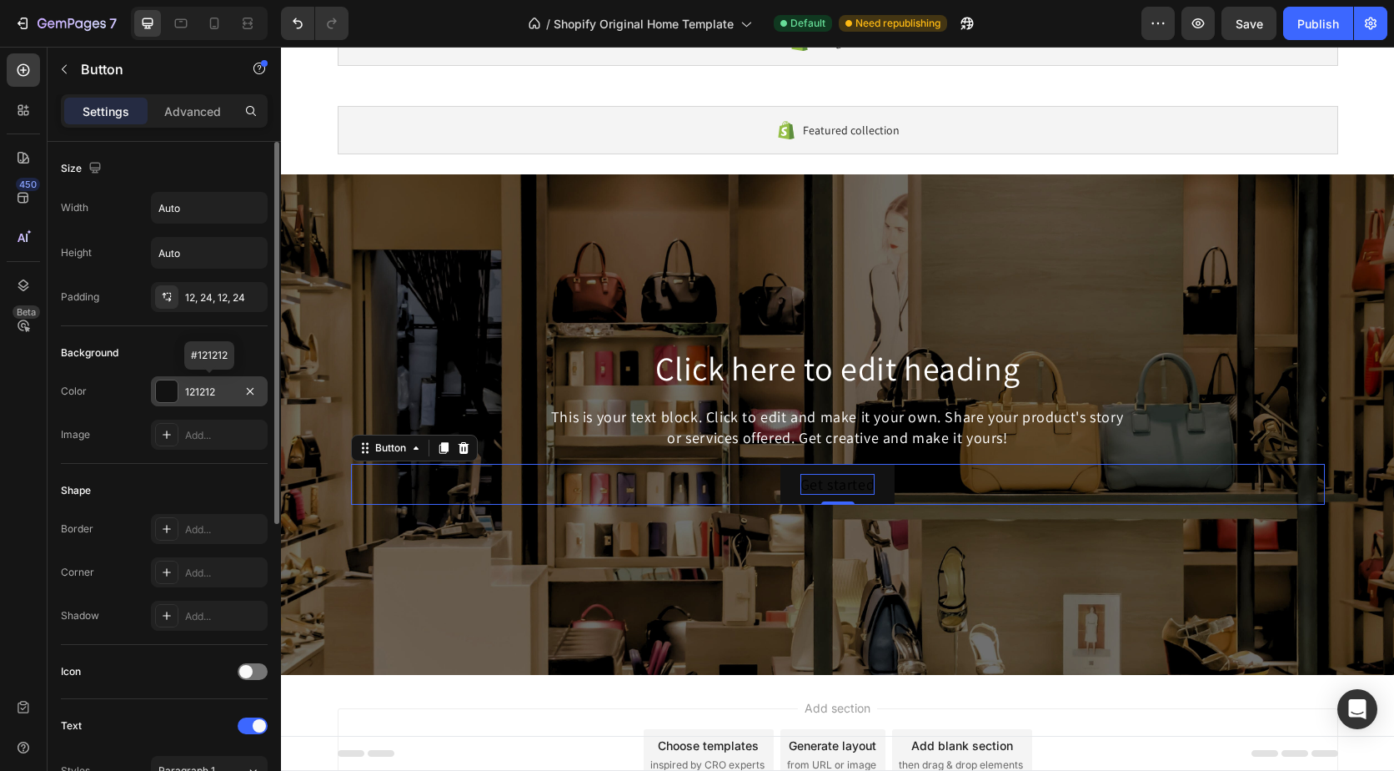
click at [229, 389] on div "121212" at bounding box center [209, 391] width 48 height 15
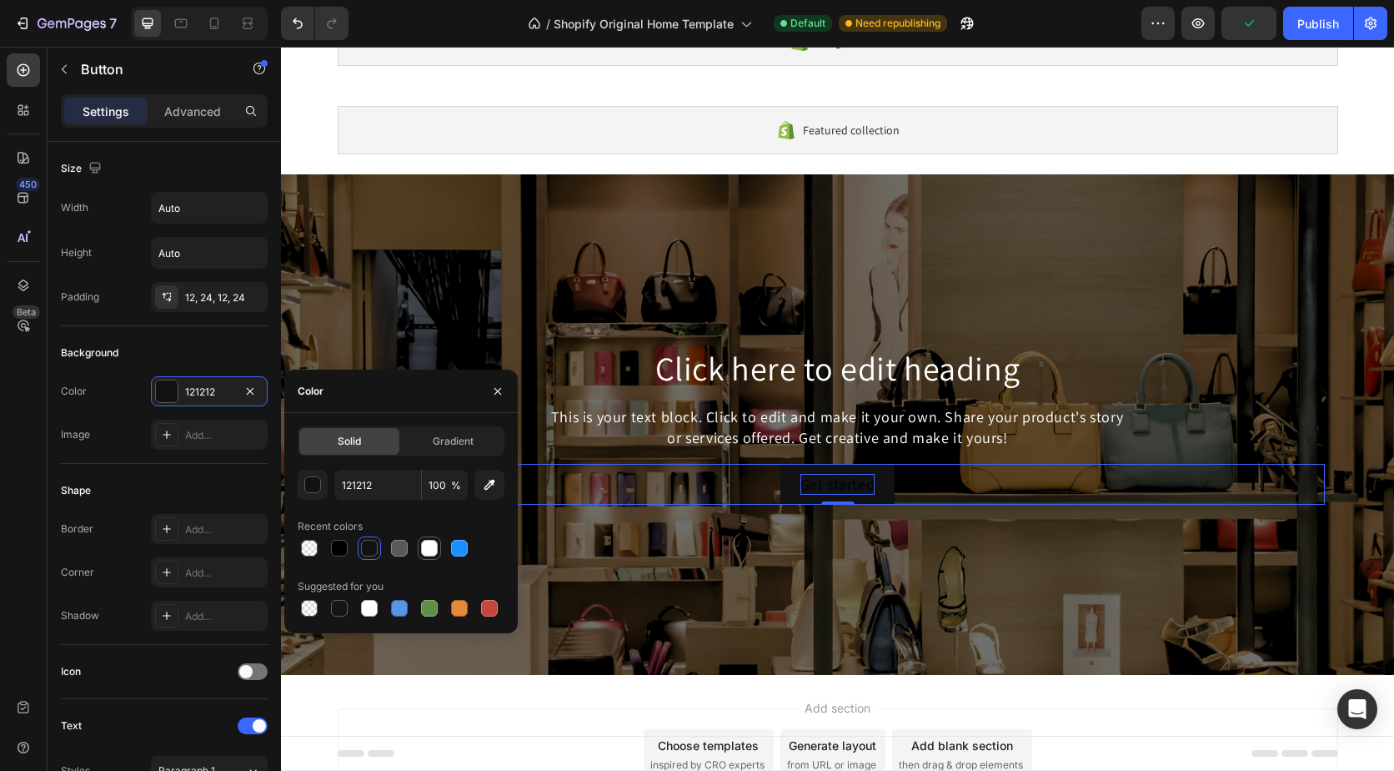
click at [433, 552] on div at bounding box center [429, 548] width 17 height 17
type input "FFFFFF"
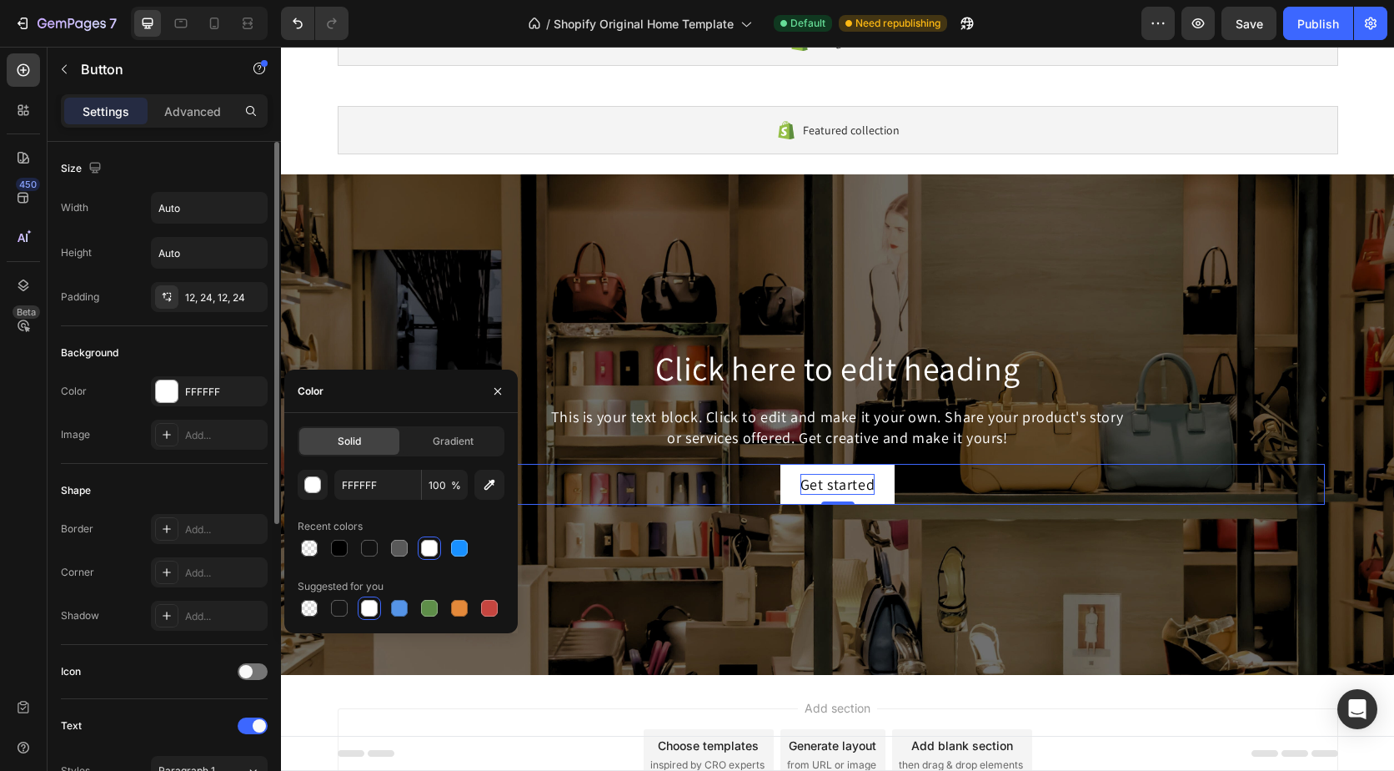
click at [239, 339] on div "Background" at bounding box center [164, 352] width 207 height 27
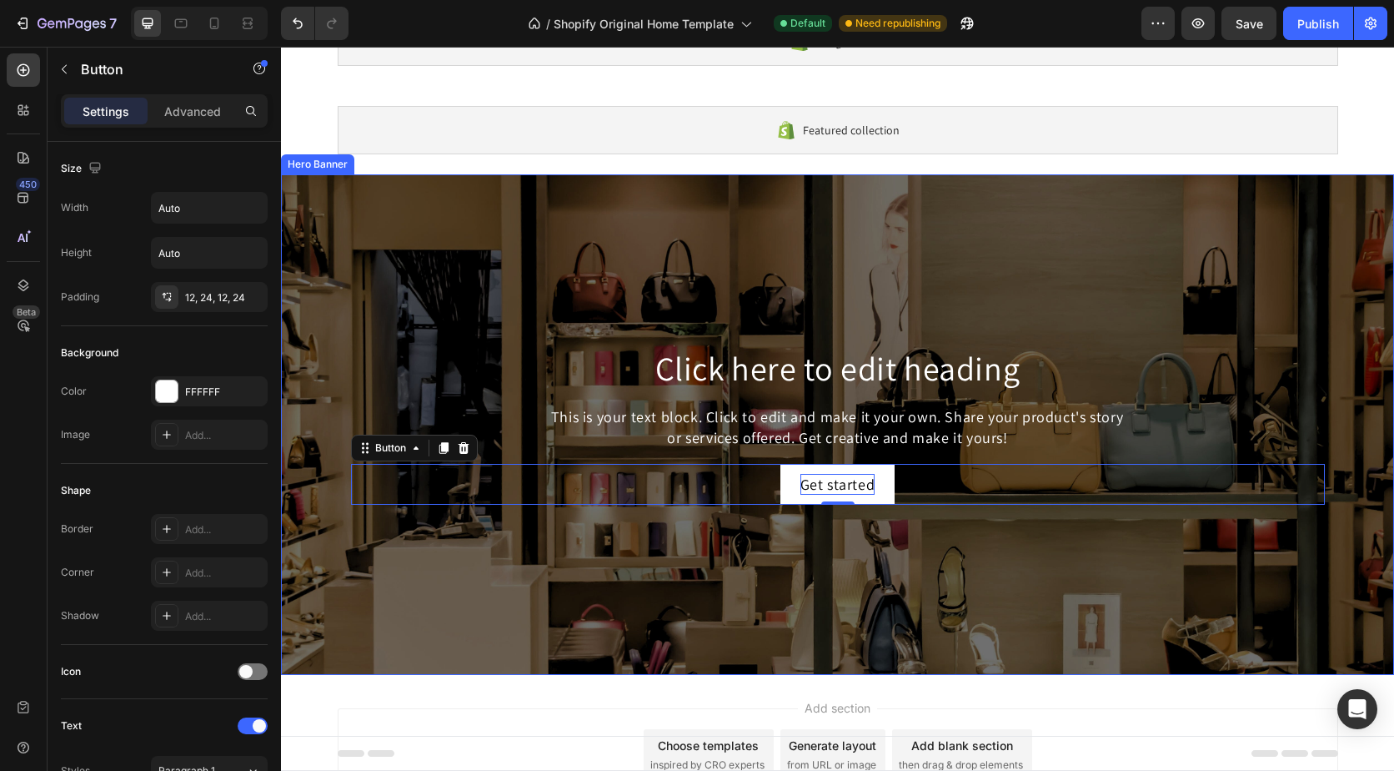
click at [580, 706] on div "Add section Choose templates inspired by CRO experts Generate layout from URL o…" at bounding box center [837, 757] width 1113 height 165
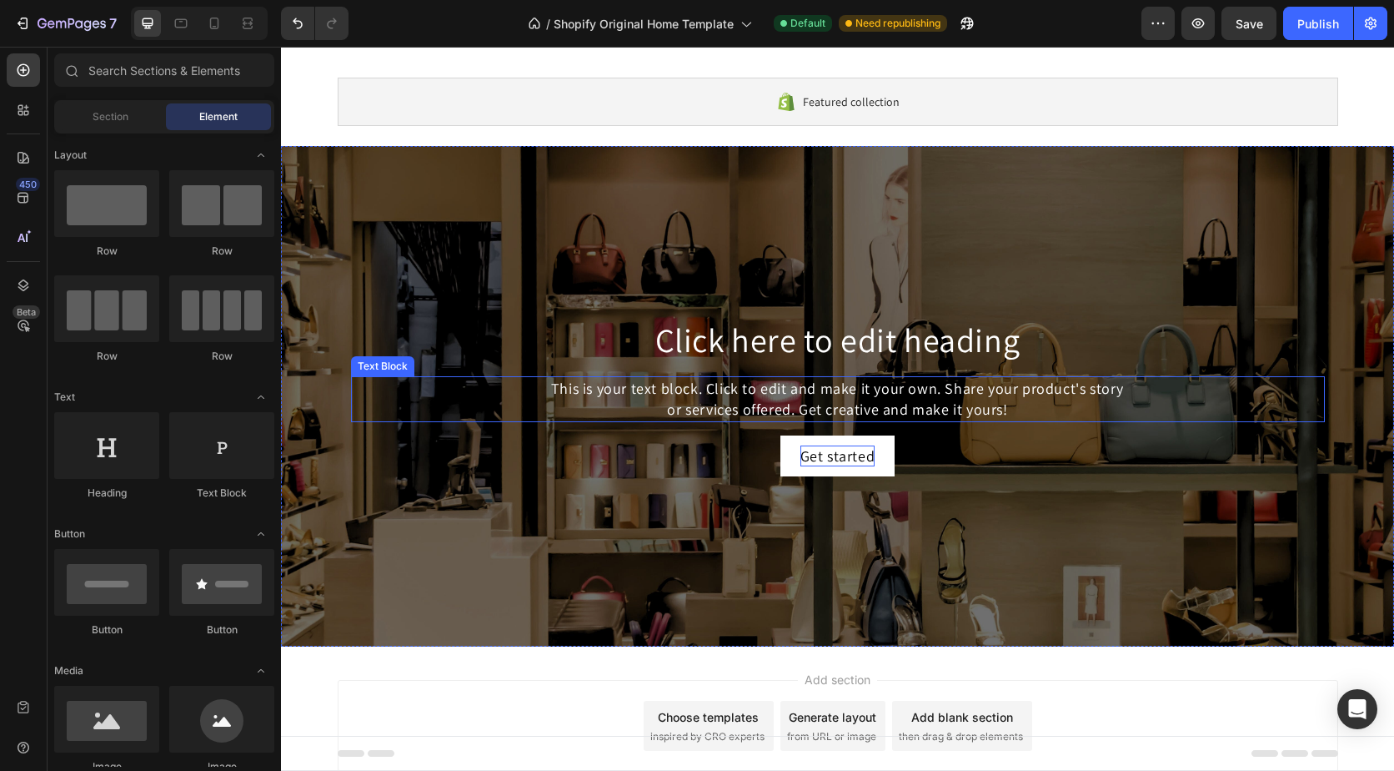
scroll to position [153, 0]
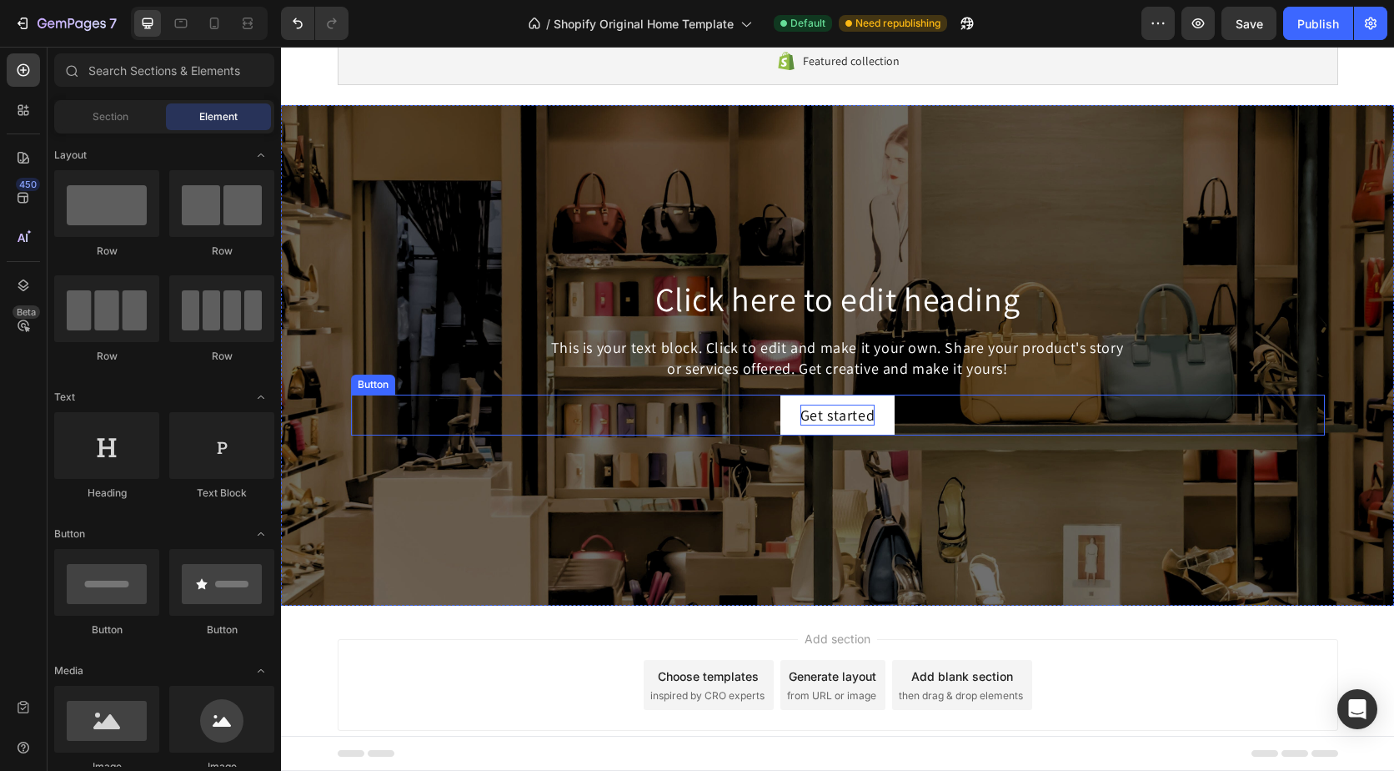
click at [749, 411] on div "Get started Button" at bounding box center [838, 414] width 974 height 41
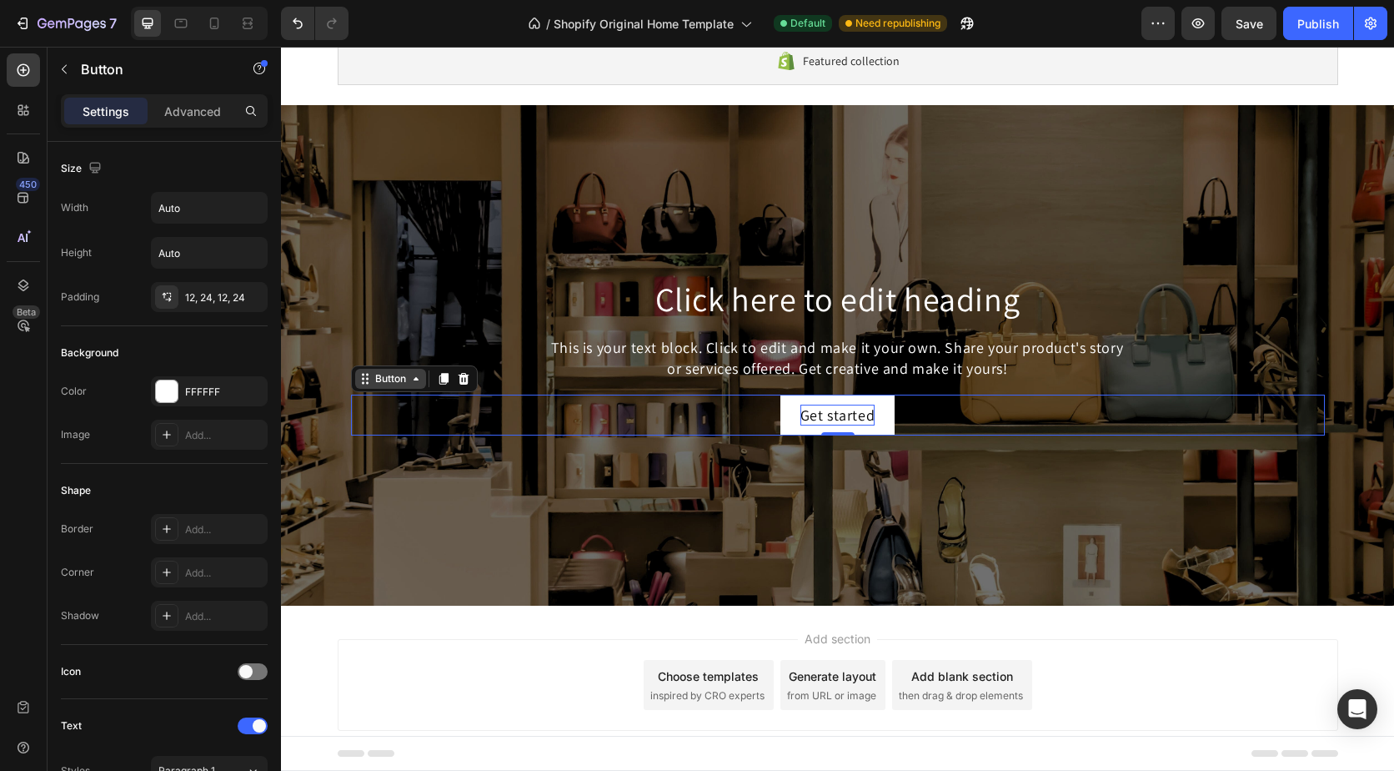
click at [407, 385] on div "Button" at bounding box center [390, 379] width 71 height 20
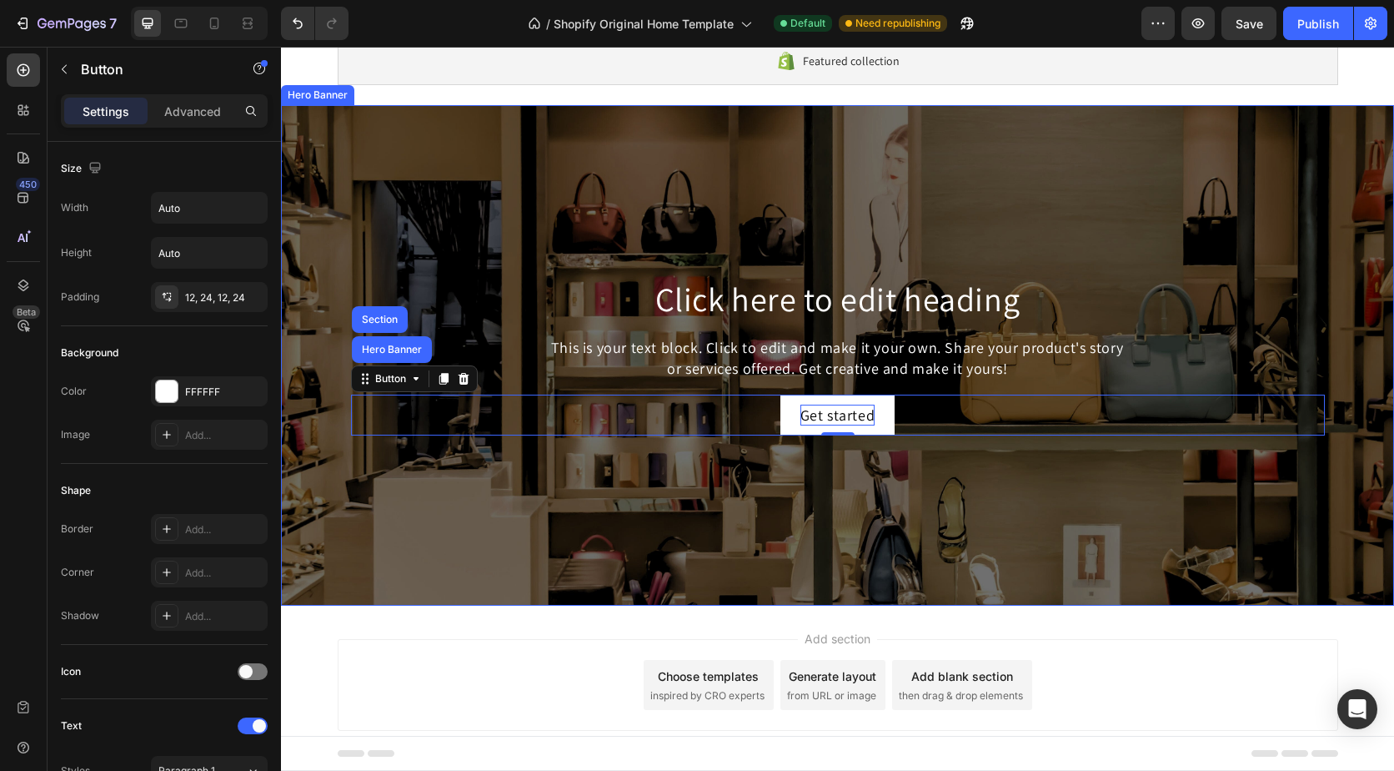
click at [399, 480] on div "Background Image" at bounding box center [837, 355] width 1113 height 500
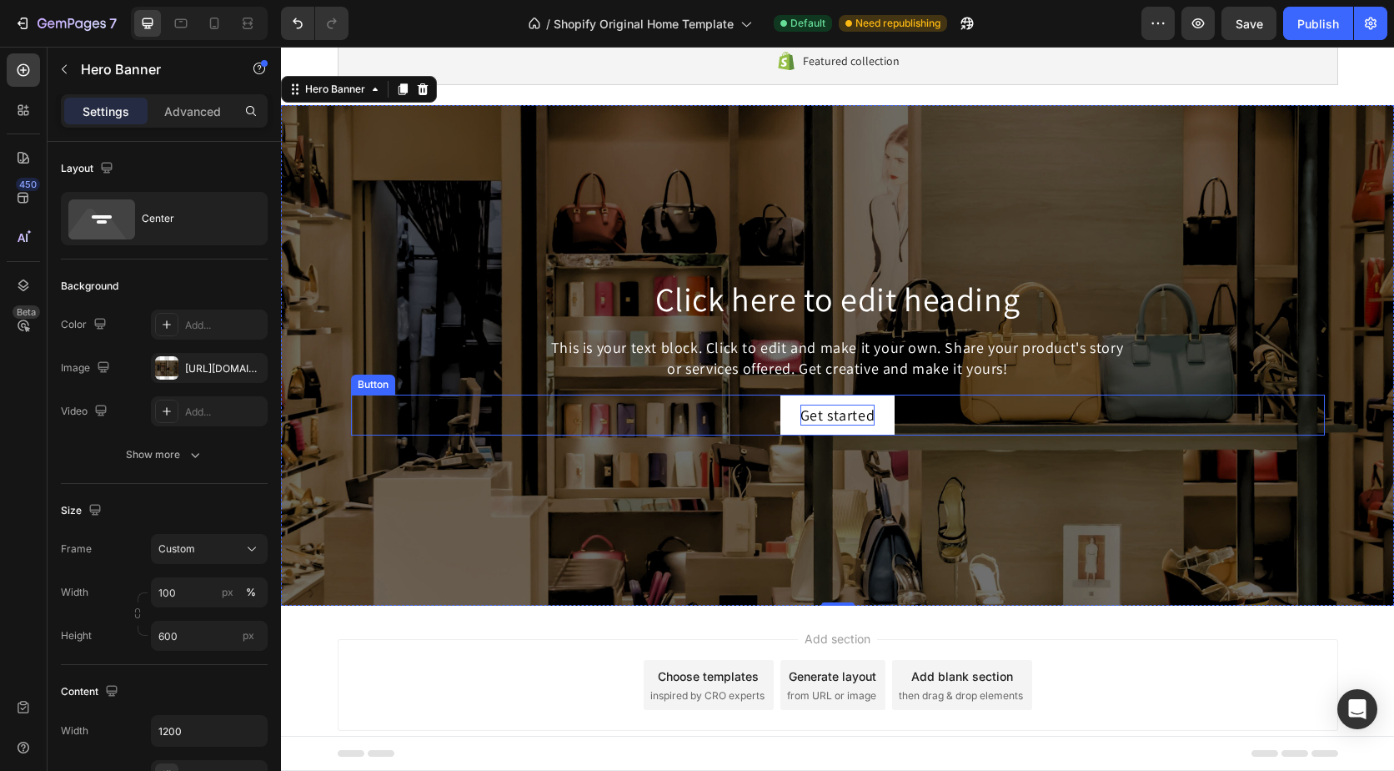
click at [751, 417] on div "Get started Button" at bounding box center [838, 414] width 974 height 41
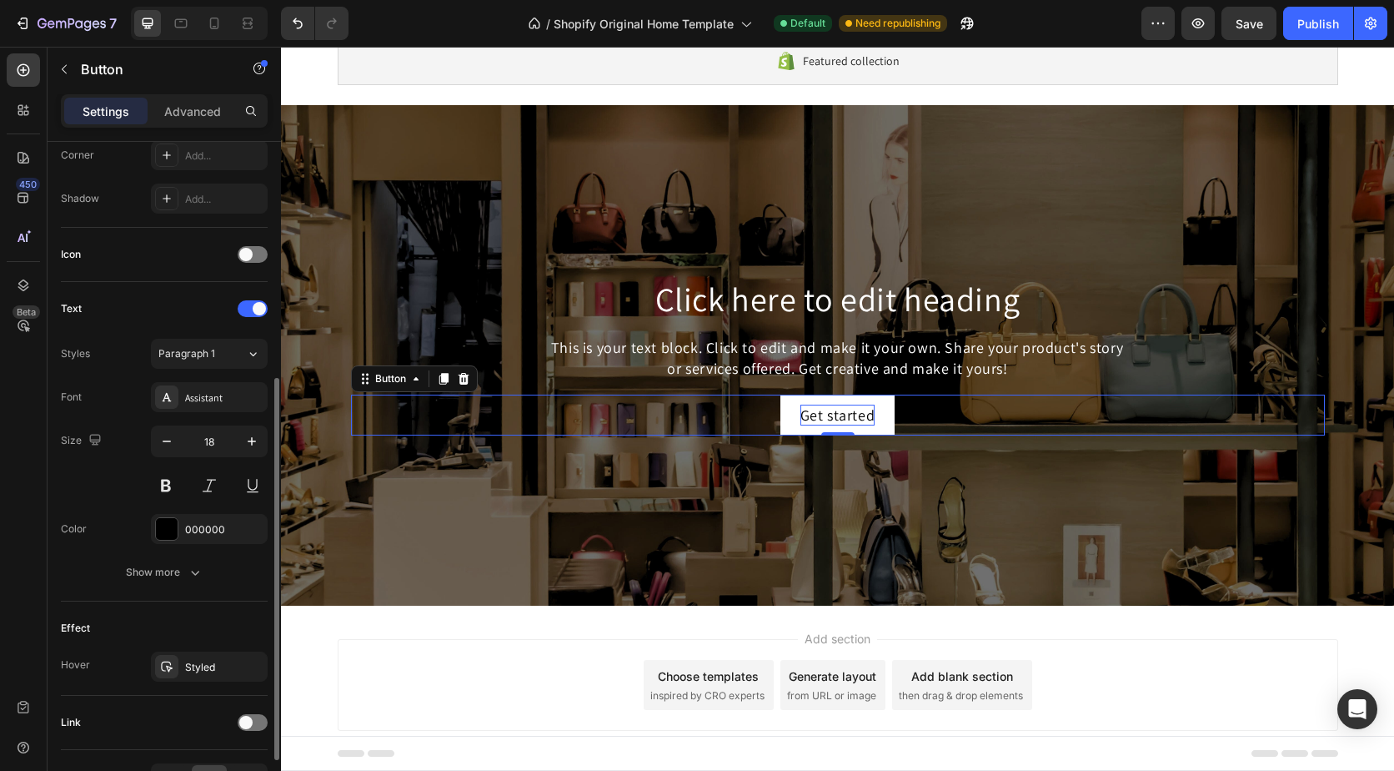
scroll to position [520, 0]
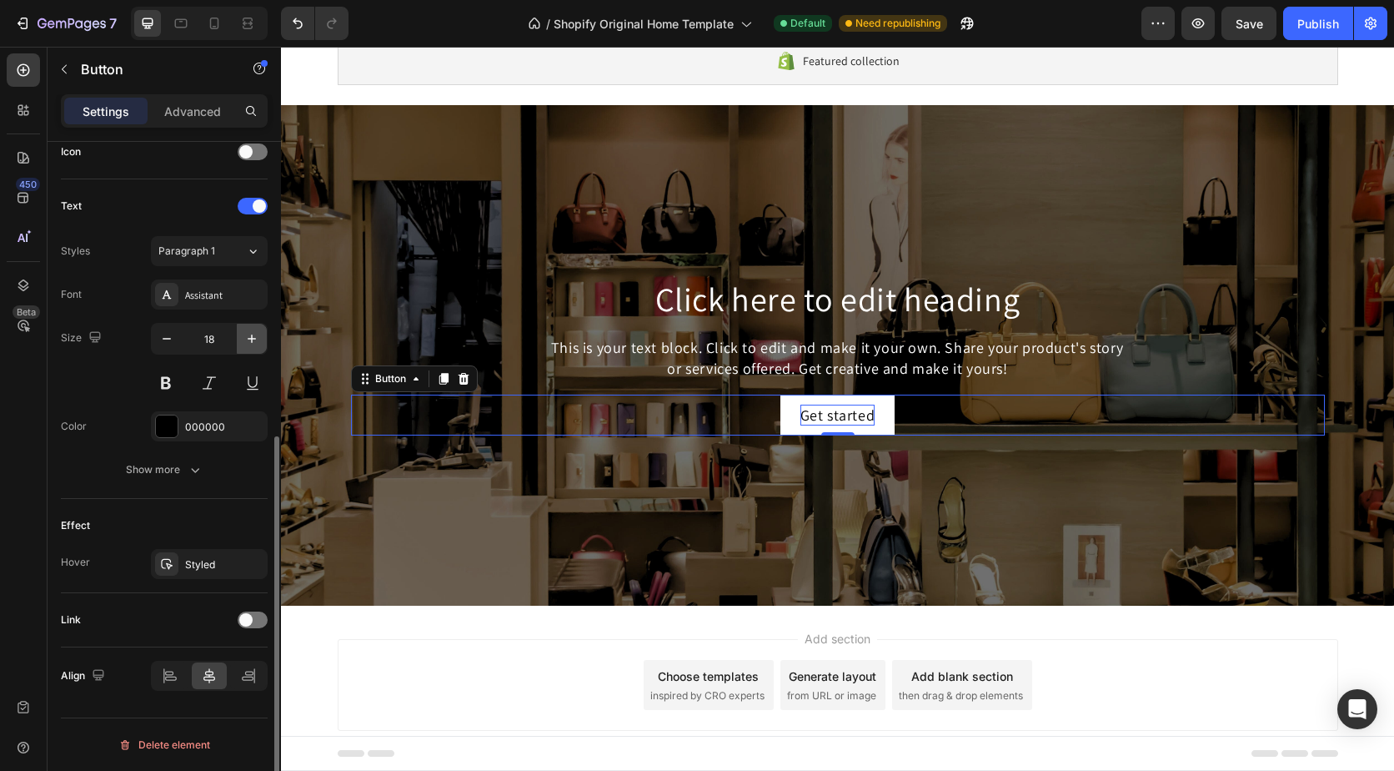
click at [253, 339] on icon "button" at bounding box center [252, 338] width 8 height 8
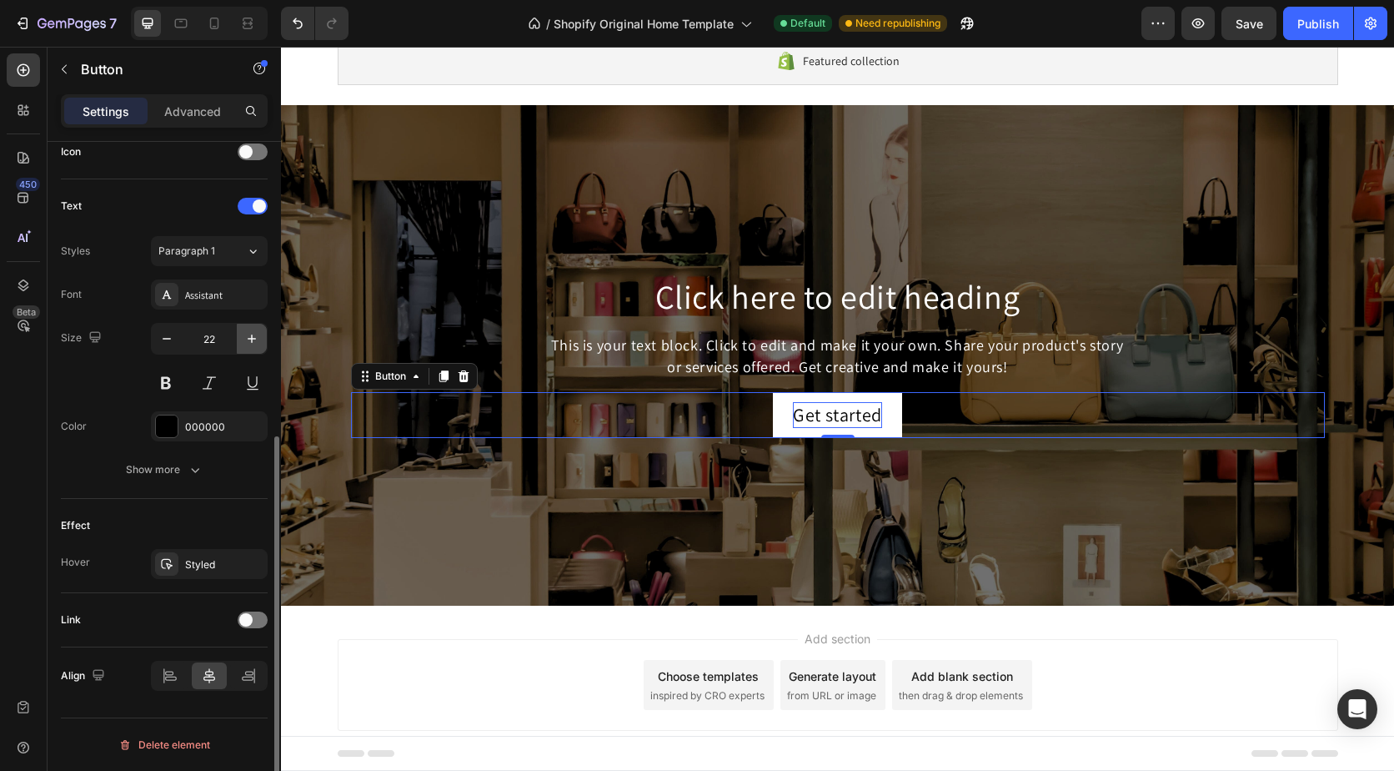
click at [253, 339] on icon "button" at bounding box center [252, 338] width 8 height 8
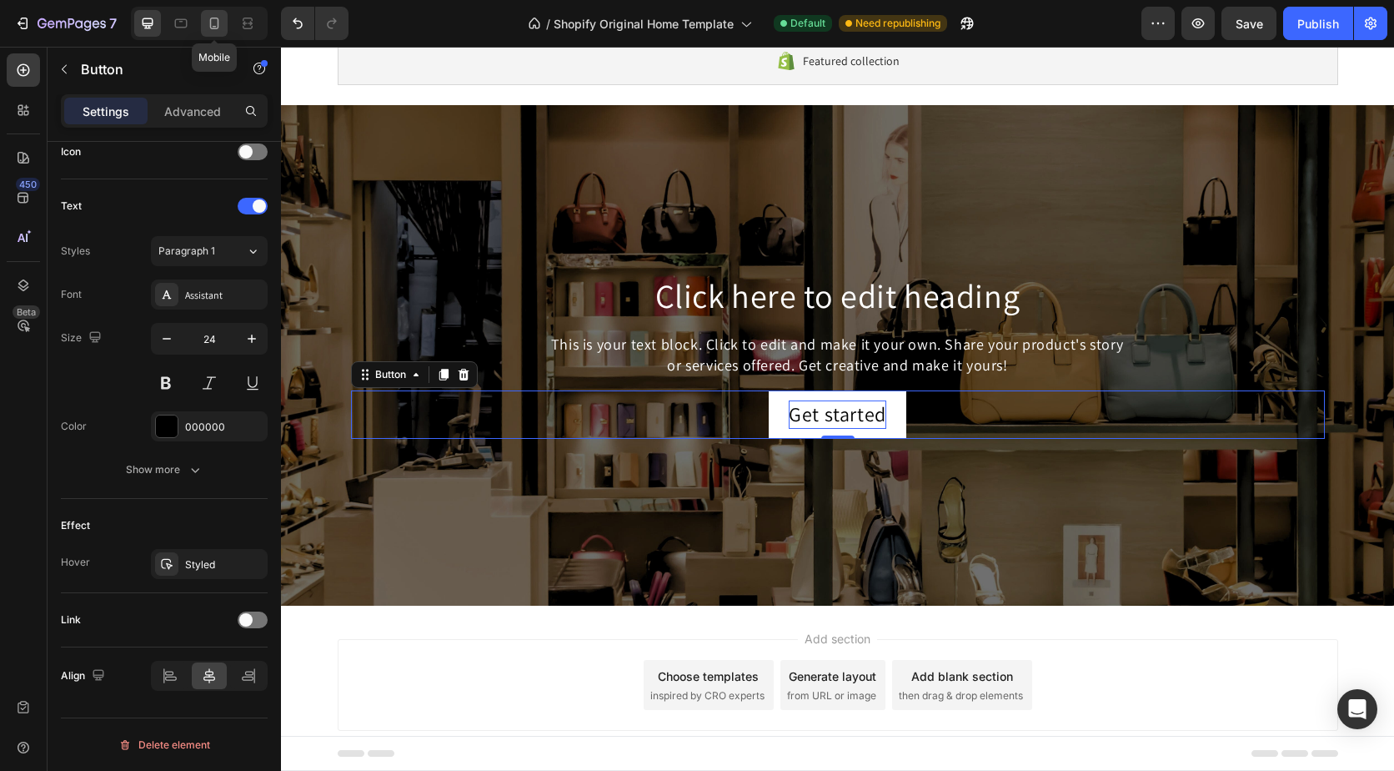
click at [212, 27] on icon at bounding box center [214, 23] width 17 height 17
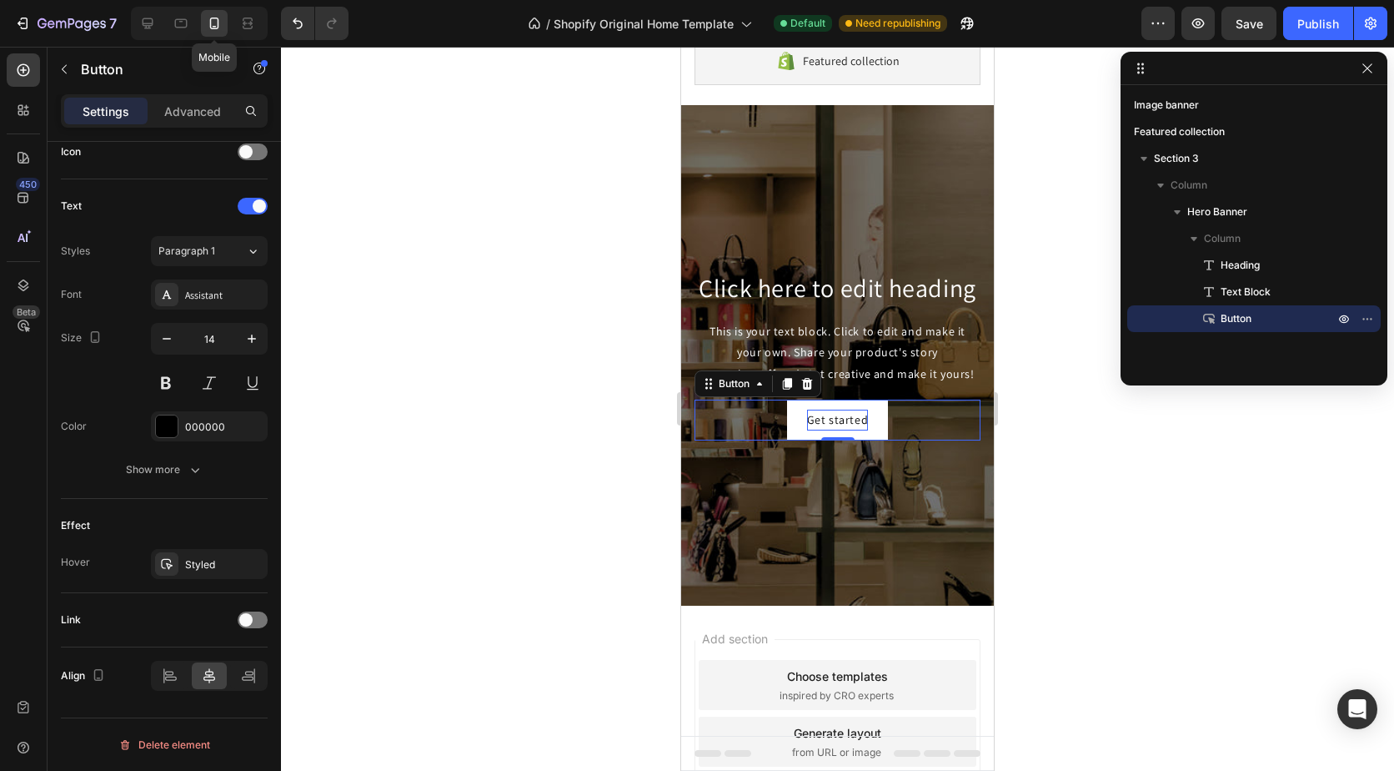
scroll to position [266, 0]
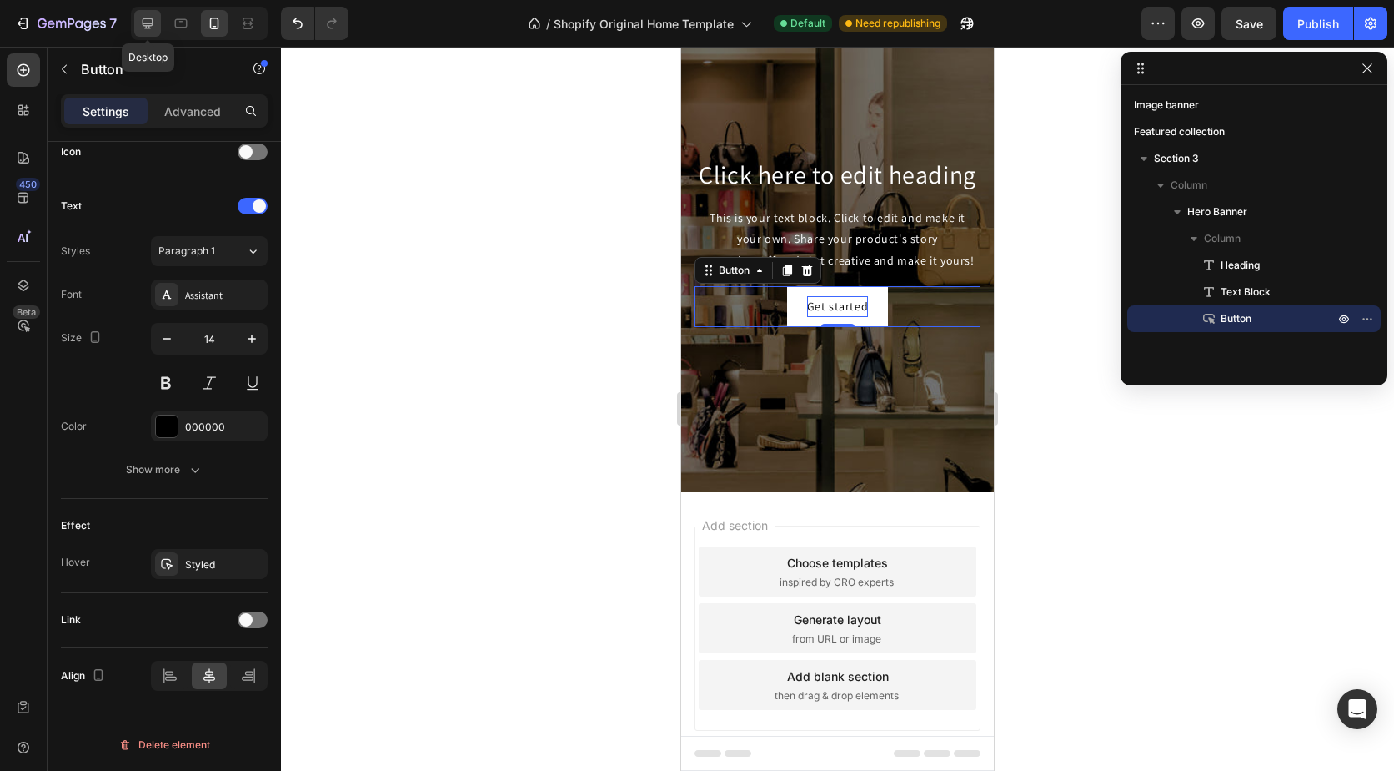
click at [150, 27] on icon at bounding box center [147, 23] width 17 height 17
type input "24"
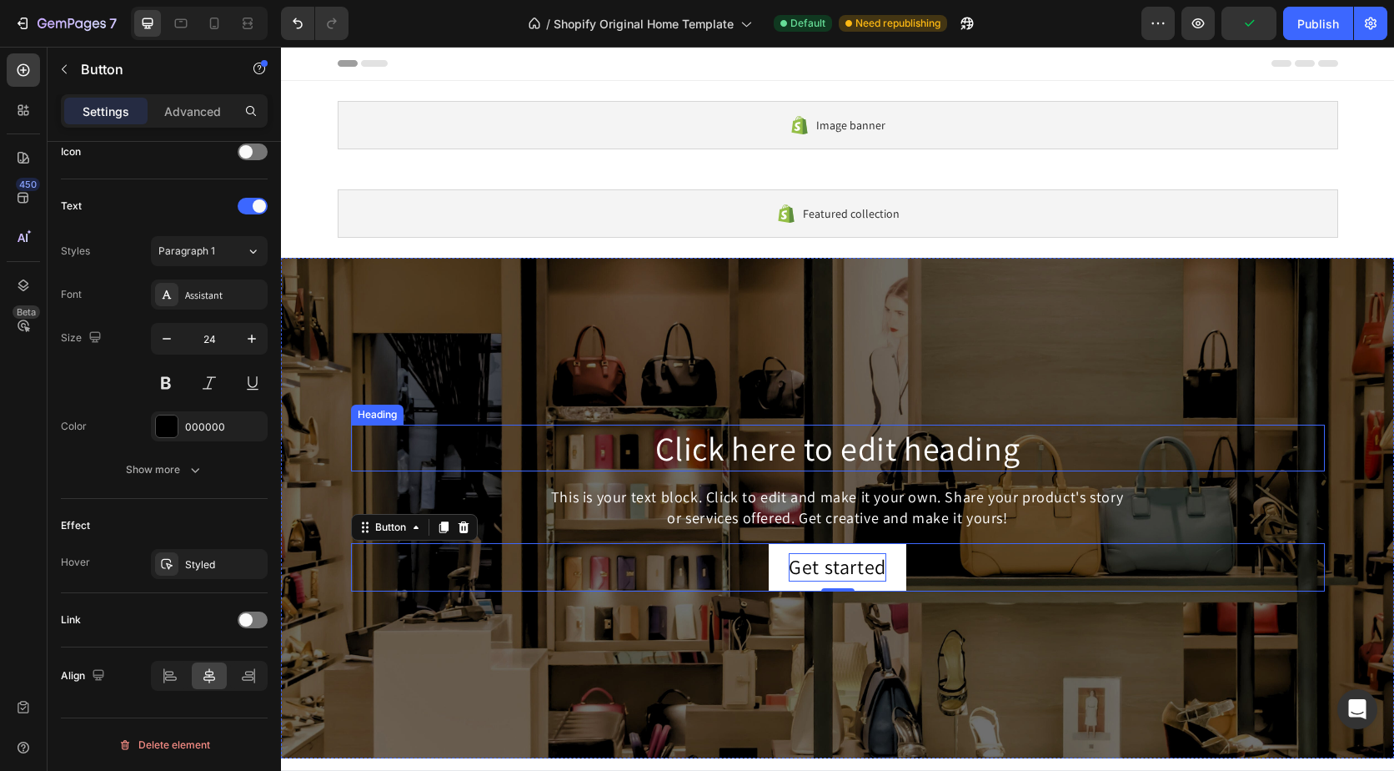
click at [841, 452] on h2 "Click here to edit heading" at bounding box center [838, 447] width 974 height 47
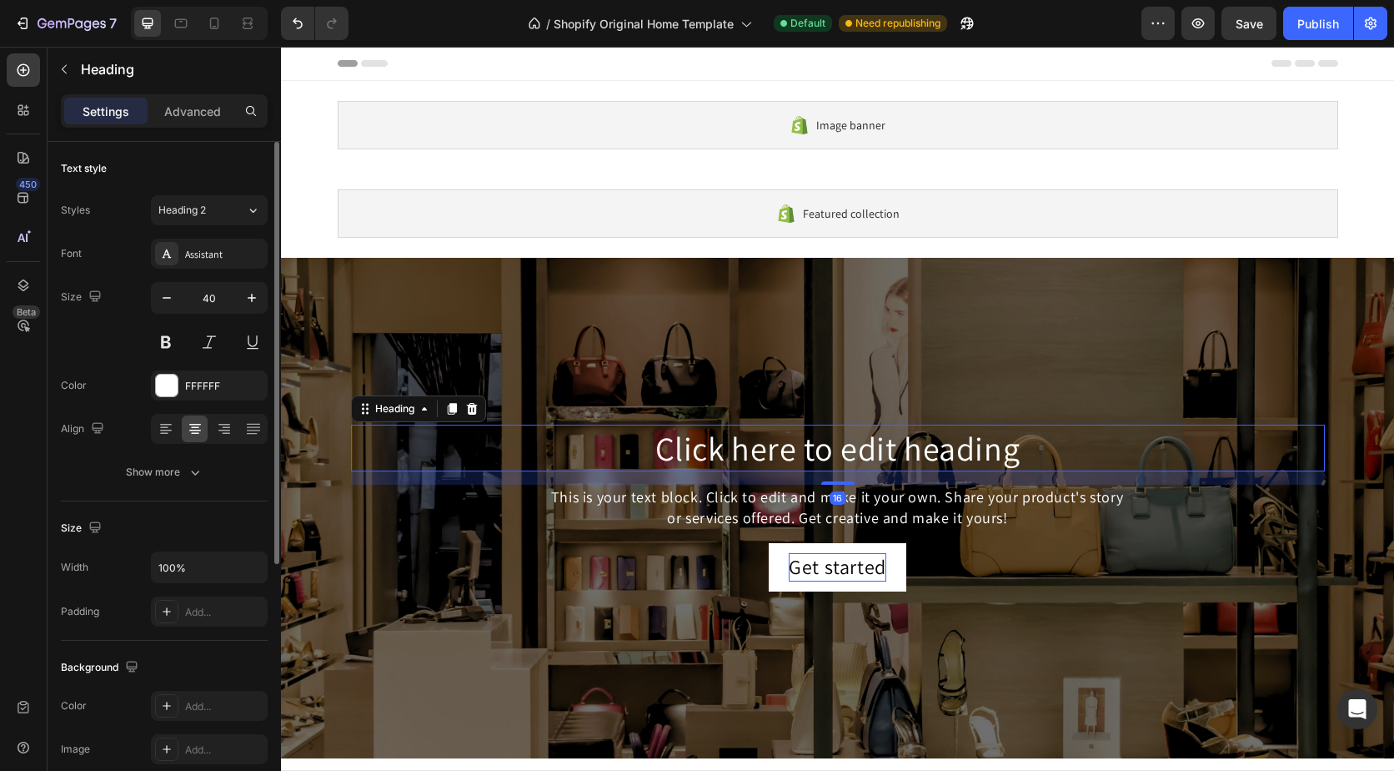
click at [917, 449] on h2 "Click here to edit heading" at bounding box center [838, 447] width 974 height 47
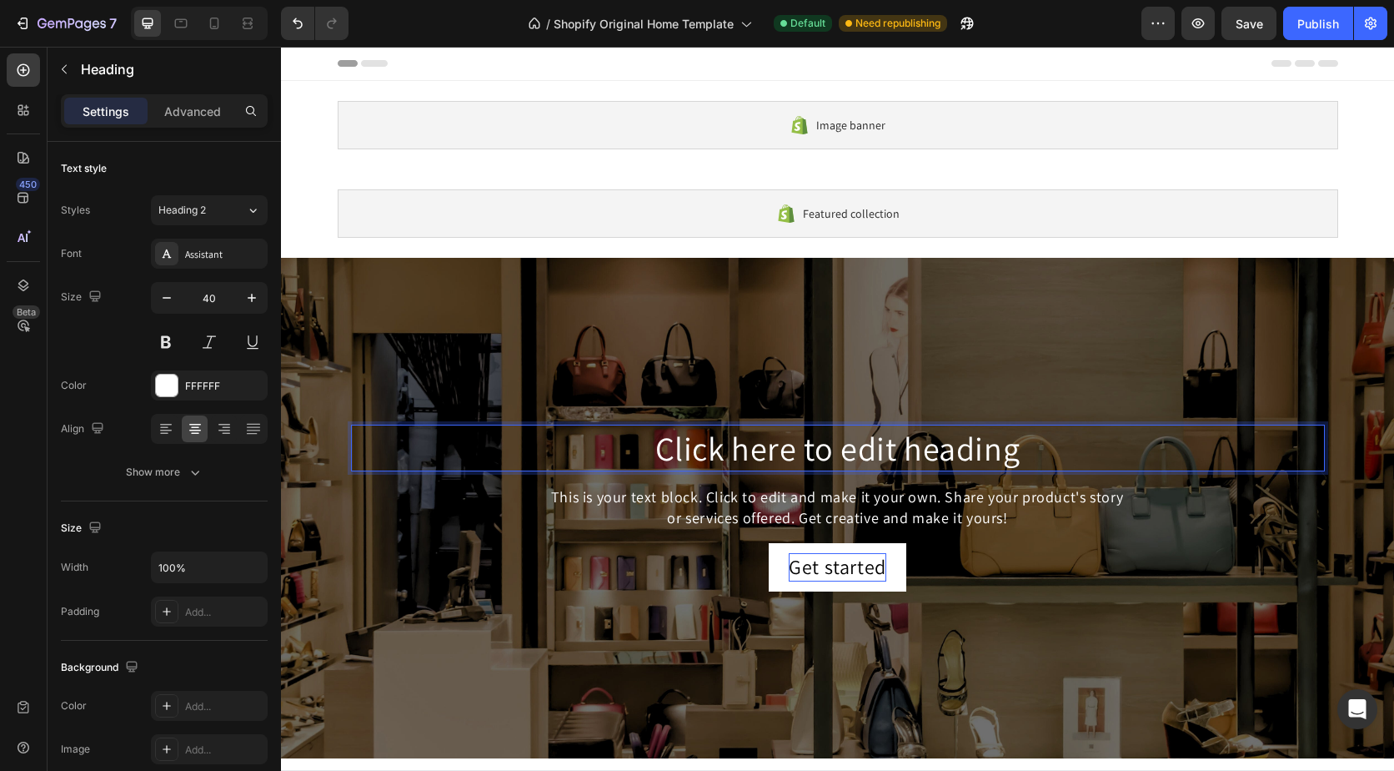
click at [1002, 450] on p "Click here to edit heading" at bounding box center [838, 447] width 971 height 43
click at [1012, 450] on p "Click here to edit heading" at bounding box center [838, 447] width 971 height 43
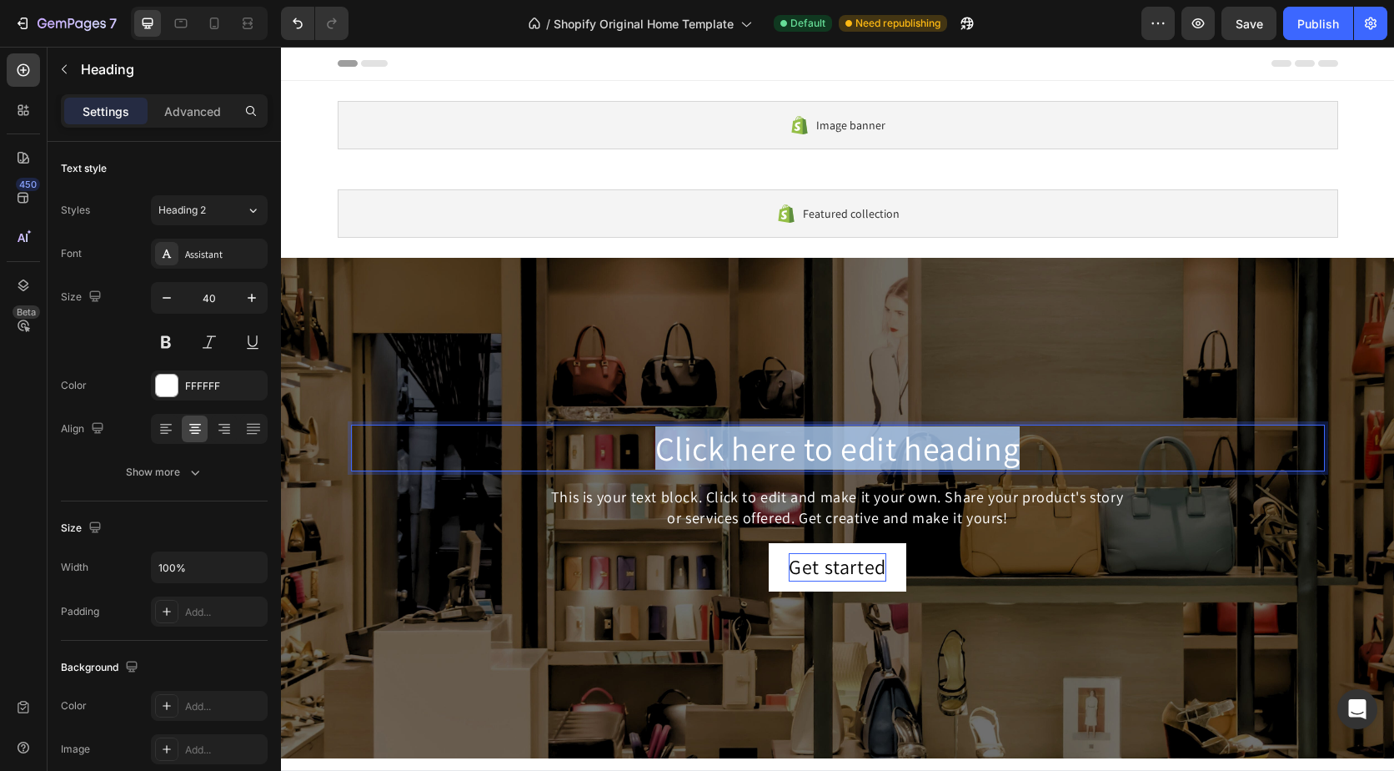
drag, startPoint x: 1012, startPoint y: 450, endPoint x: 655, endPoint y: 445, distance: 356.1
click at [655, 445] on p "Click here to edit heading" at bounding box center [838, 447] width 971 height 43
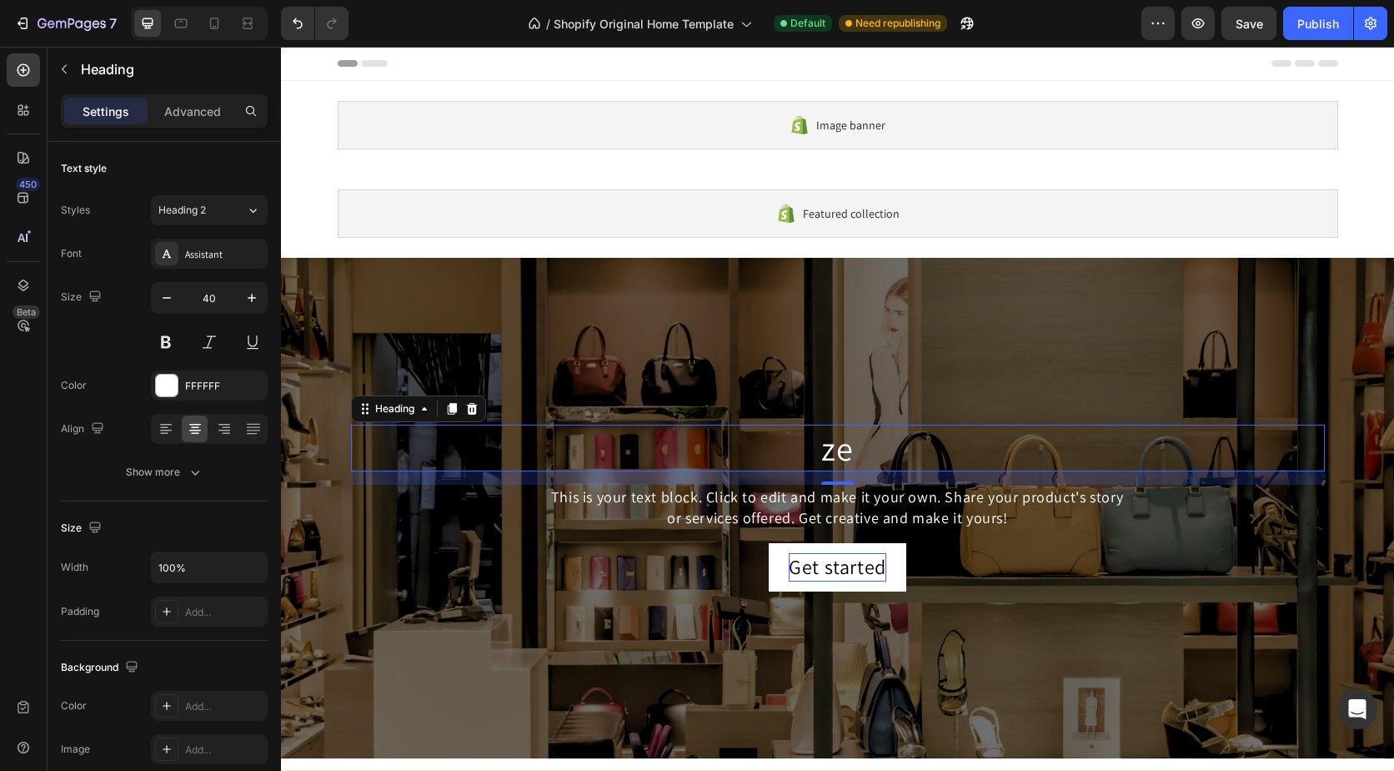
click at [896, 453] on p "ze" at bounding box center [838, 447] width 971 height 43
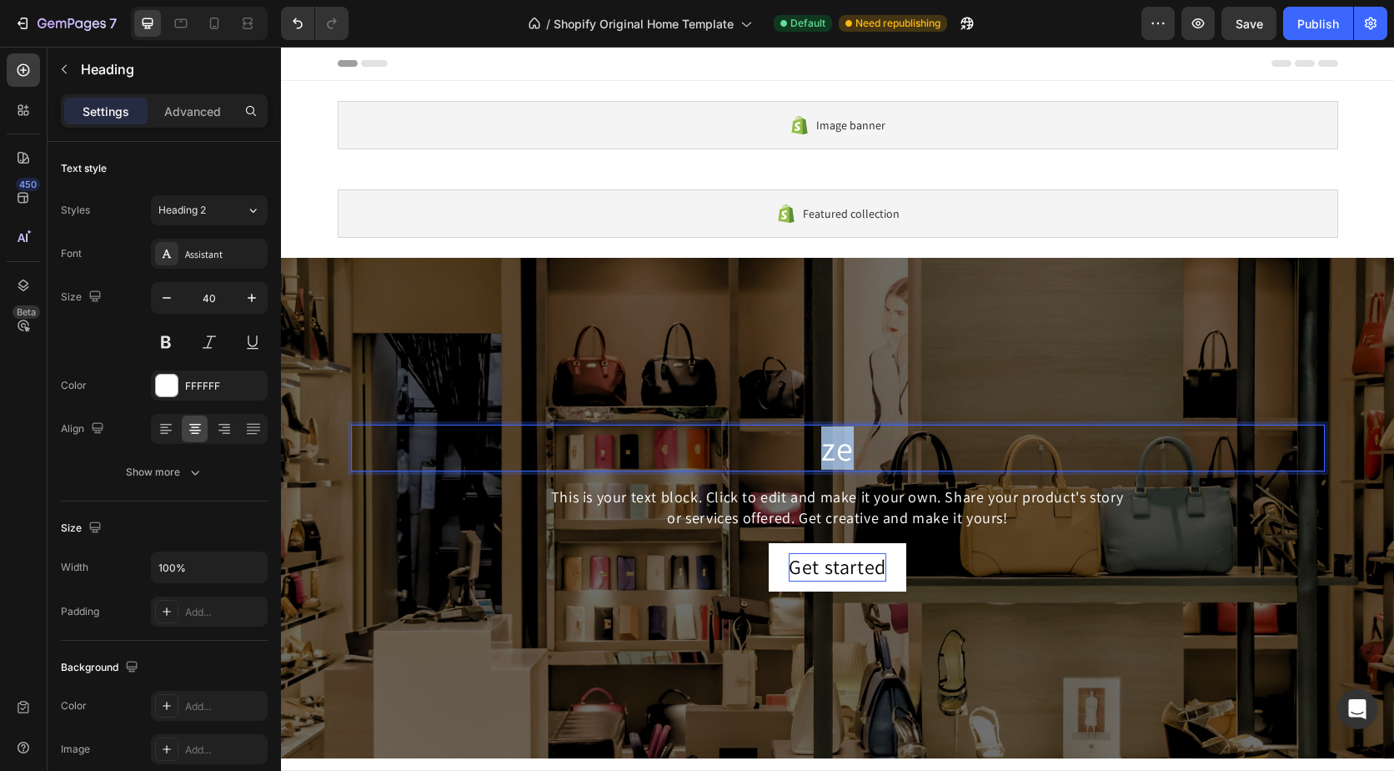
drag, startPoint x: 896, startPoint y: 453, endPoint x: 821, endPoint y: 455, distance: 75.9
click at [821, 455] on p "ze" at bounding box center [838, 447] width 971 height 43
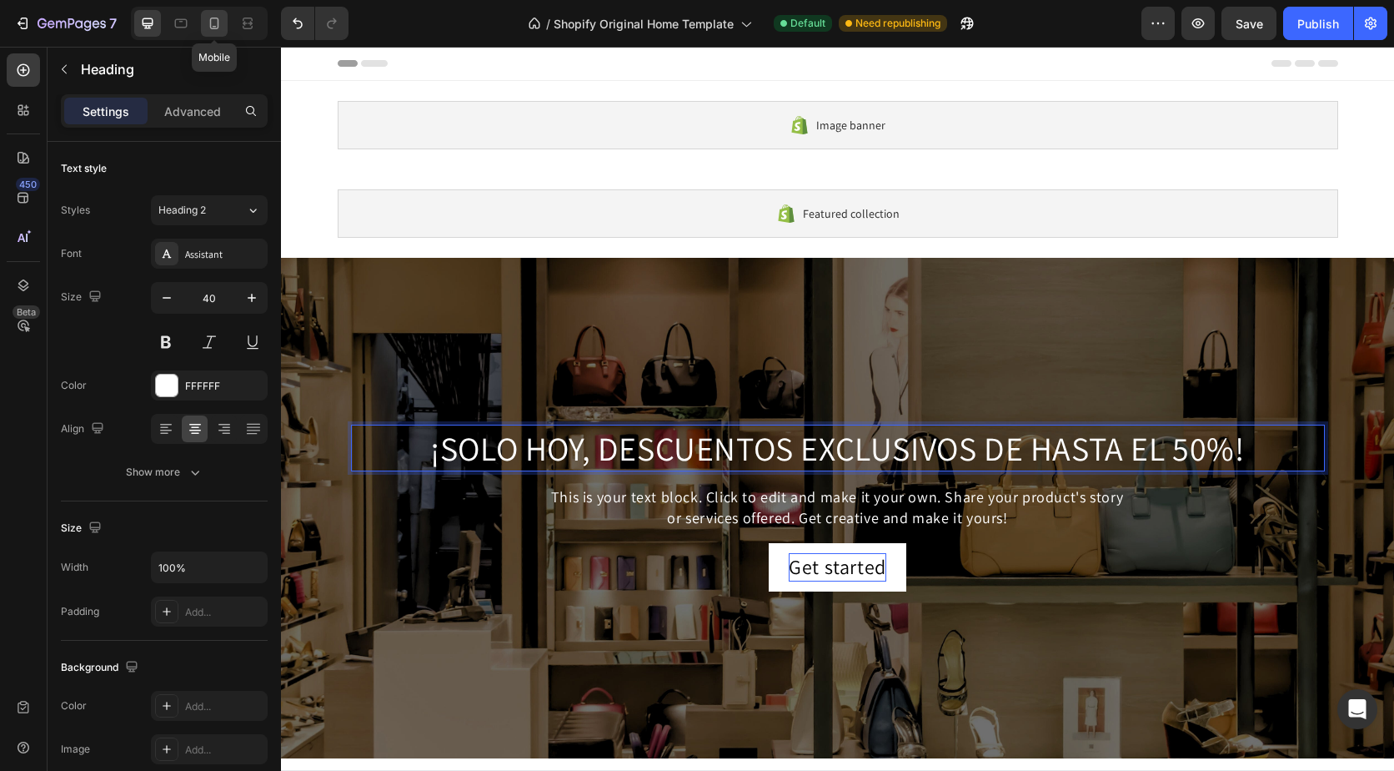
click at [212, 28] on icon at bounding box center [214, 23] width 17 height 17
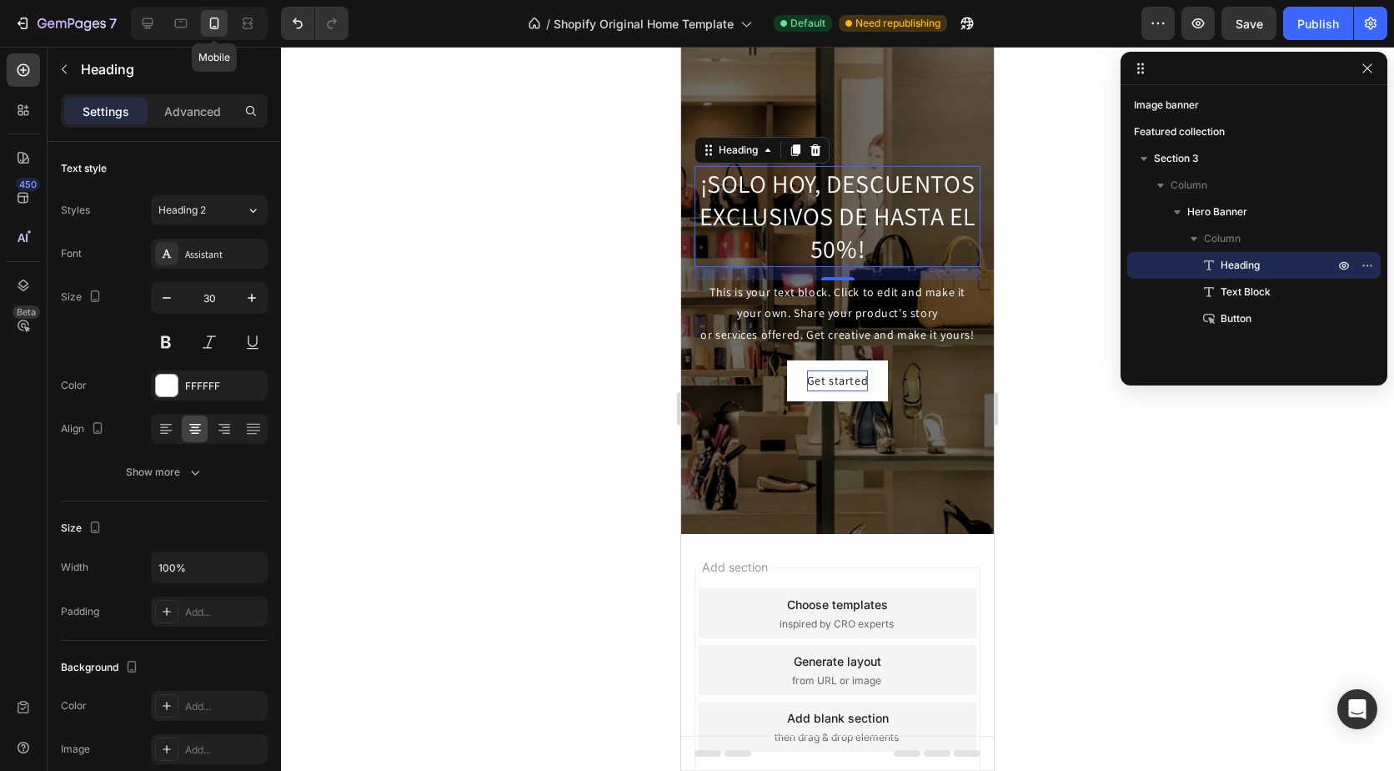
scroll to position [266, 0]
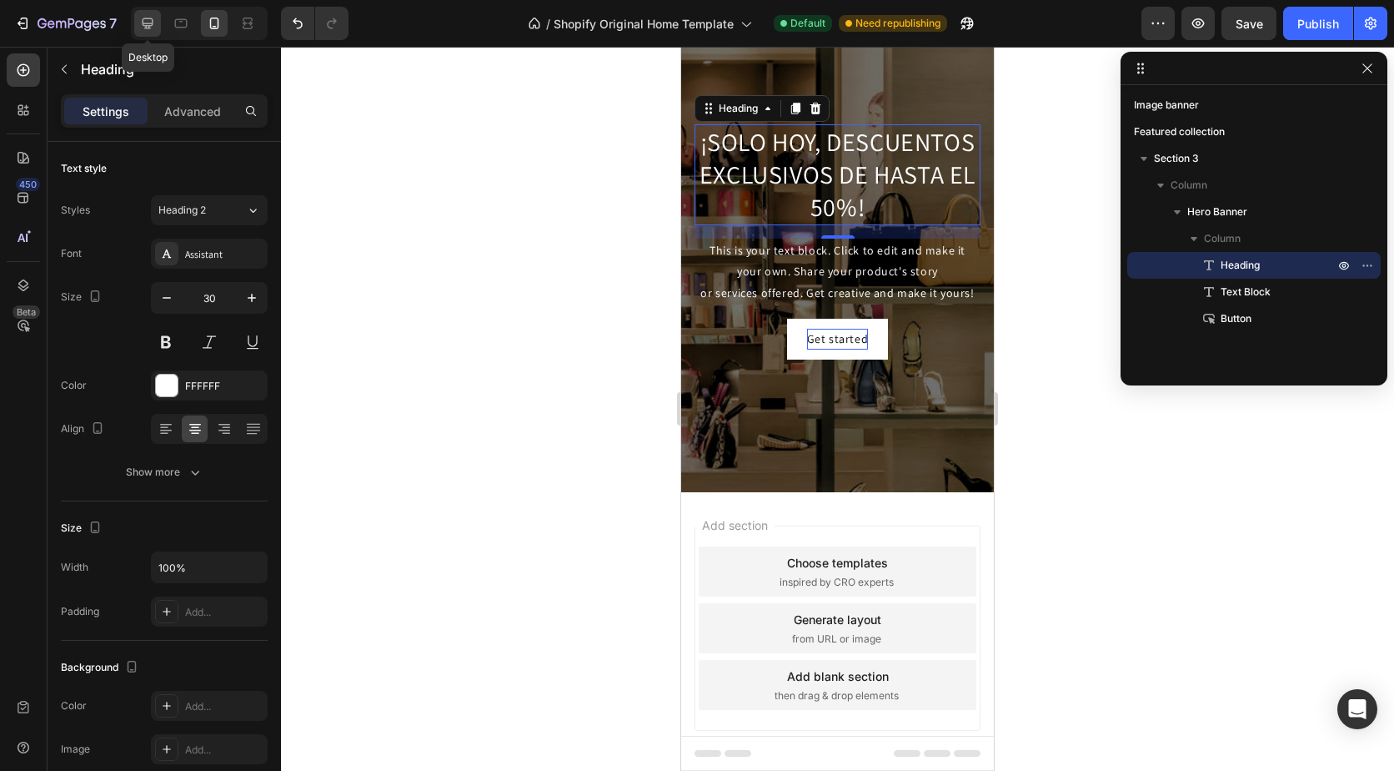
click at [147, 16] on icon at bounding box center [147, 23] width 17 height 17
type input "40"
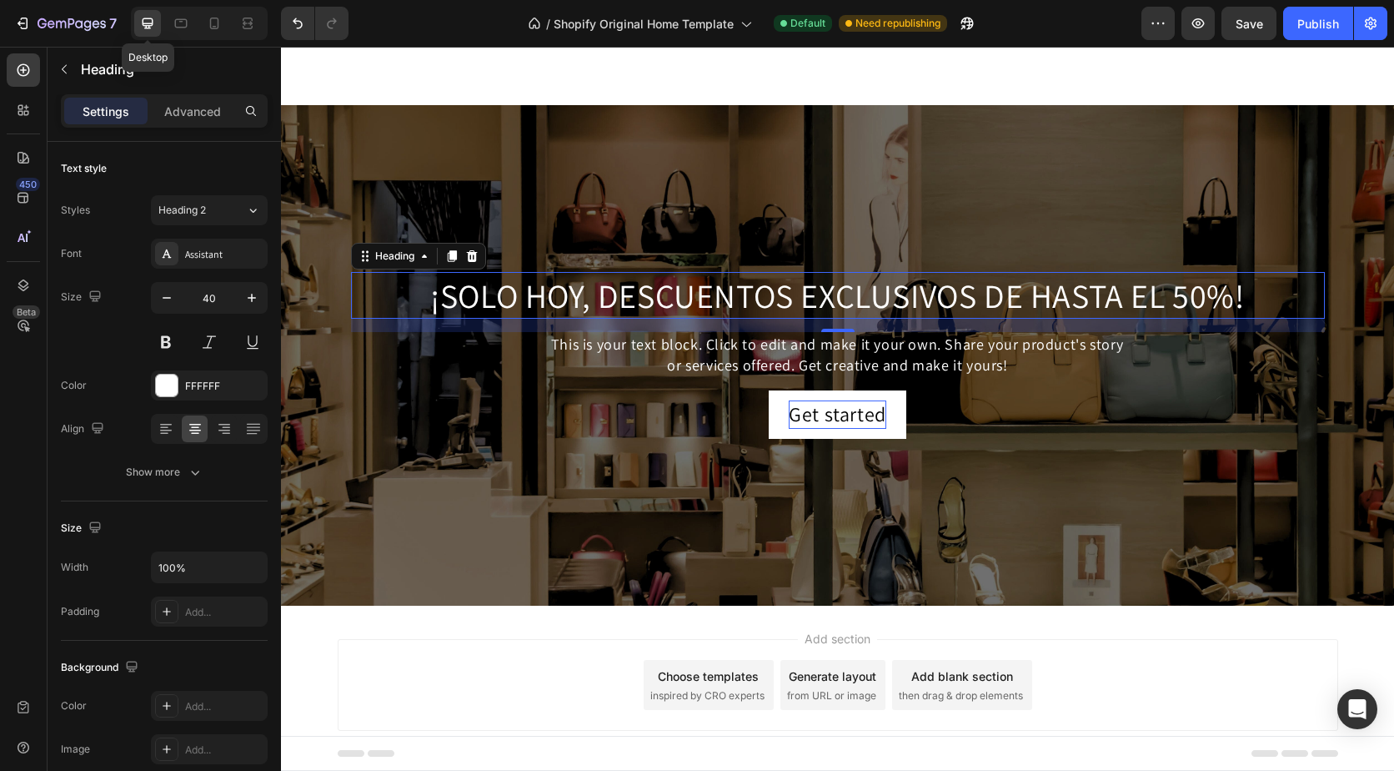
scroll to position [153, 0]
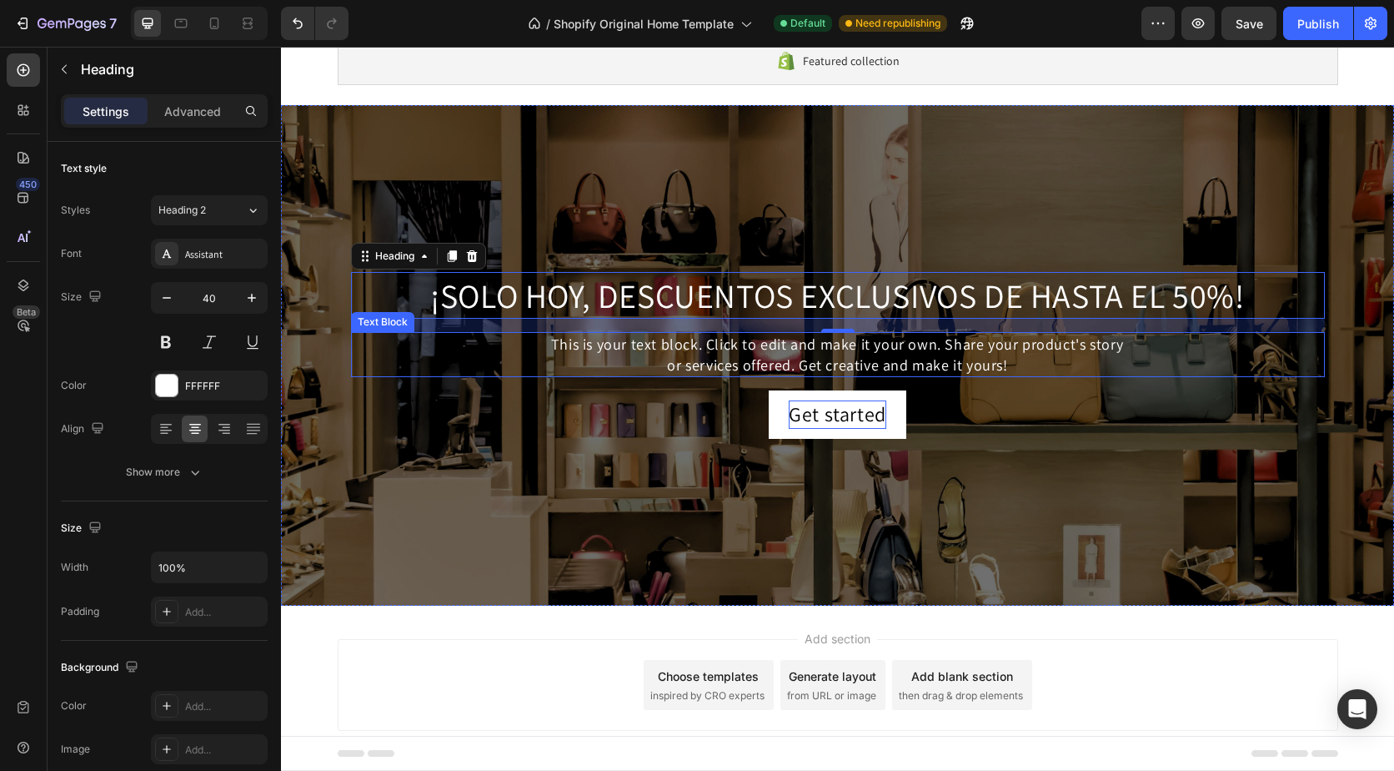
click at [814, 353] on div "This is your text block. Click to edit and make it your own. Share your product…" at bounding box center [838, 354] width 974 height 45
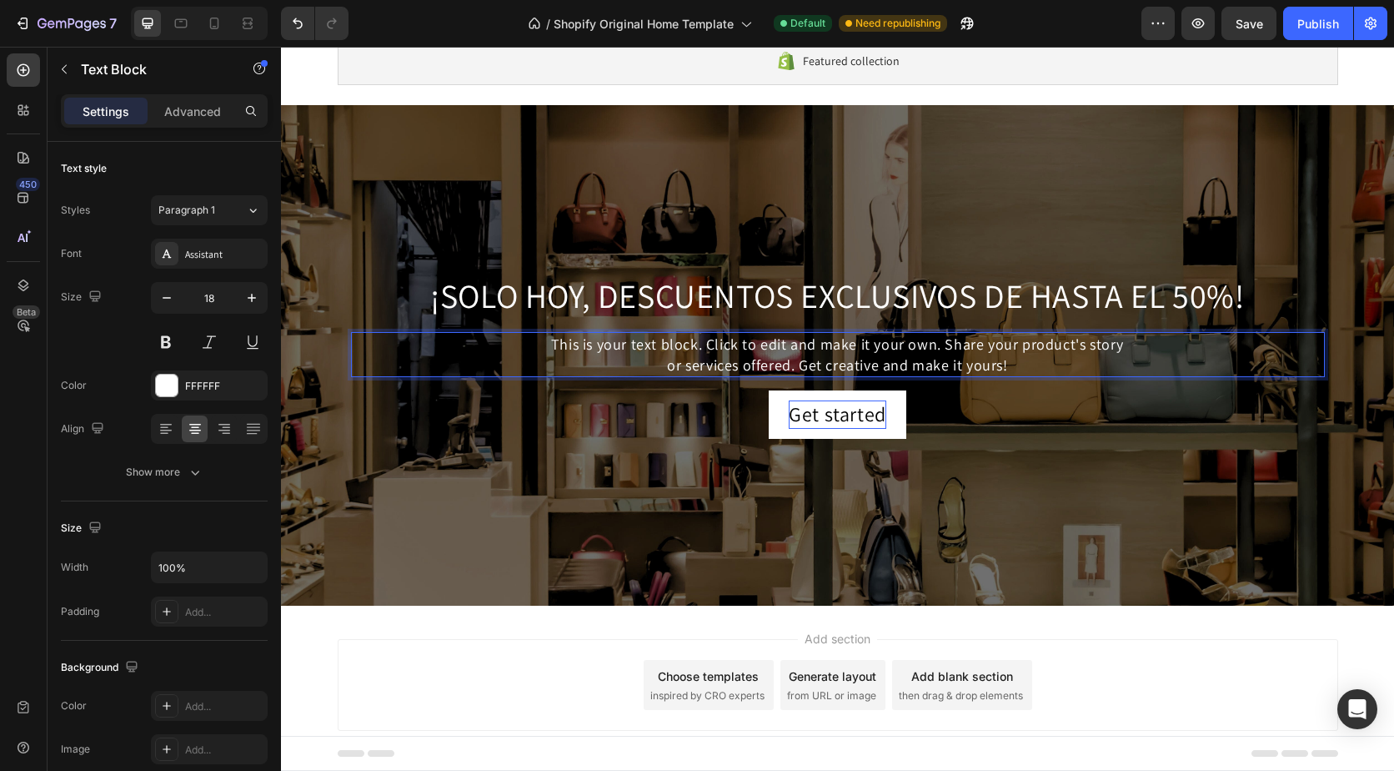
click at [962, 362] on div "This is your text block. Click to edit and make it your own. Share your product…" at bounding box center [838, 354] width 974 height 45
click at [1008, 364] on p "This is your text block. Click to edit and make it your own. Share your product…" at bounding box center [838, 355] width 971 height 42
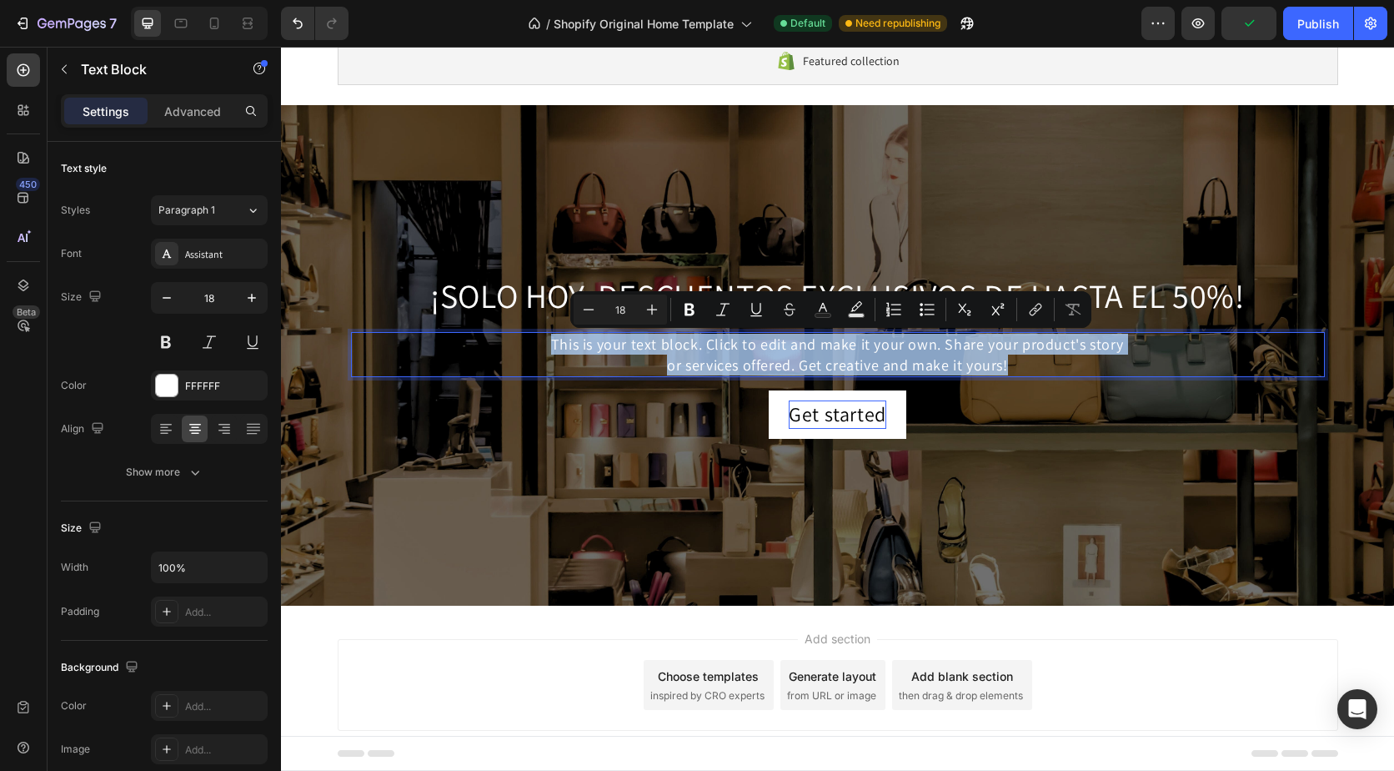
drag, startPoint x: 1008, startPoint y: 364, endPoint x: 540, endPoint y: 343, distance: 468.3
click at [540, 343] on p "This is your text block. Click to edit and make it your own. Share your product…" at bounding box center [838, 355] width 971 height 42
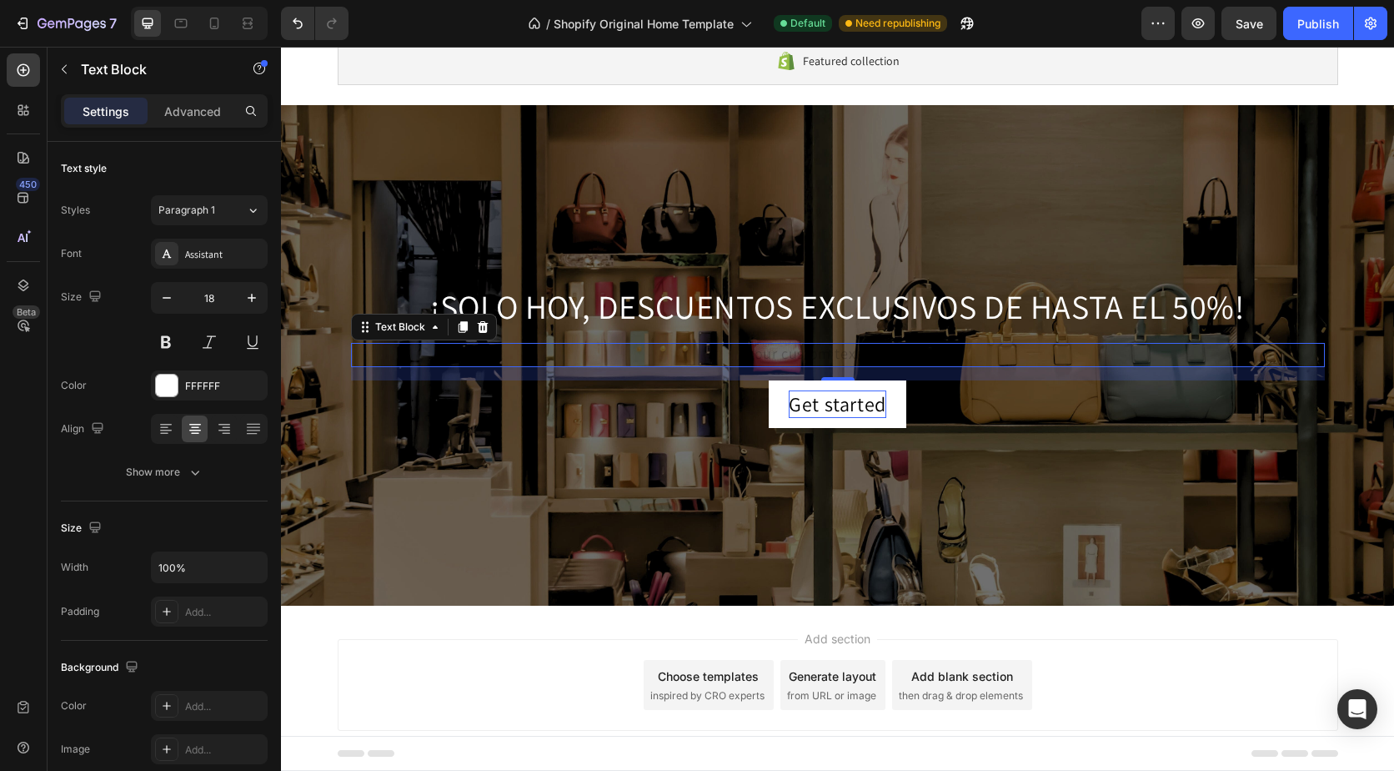
click at [659, 354] on div "Rich Text Editor. Editing area: main" at bounding box center [838, 355] width 974 height 24
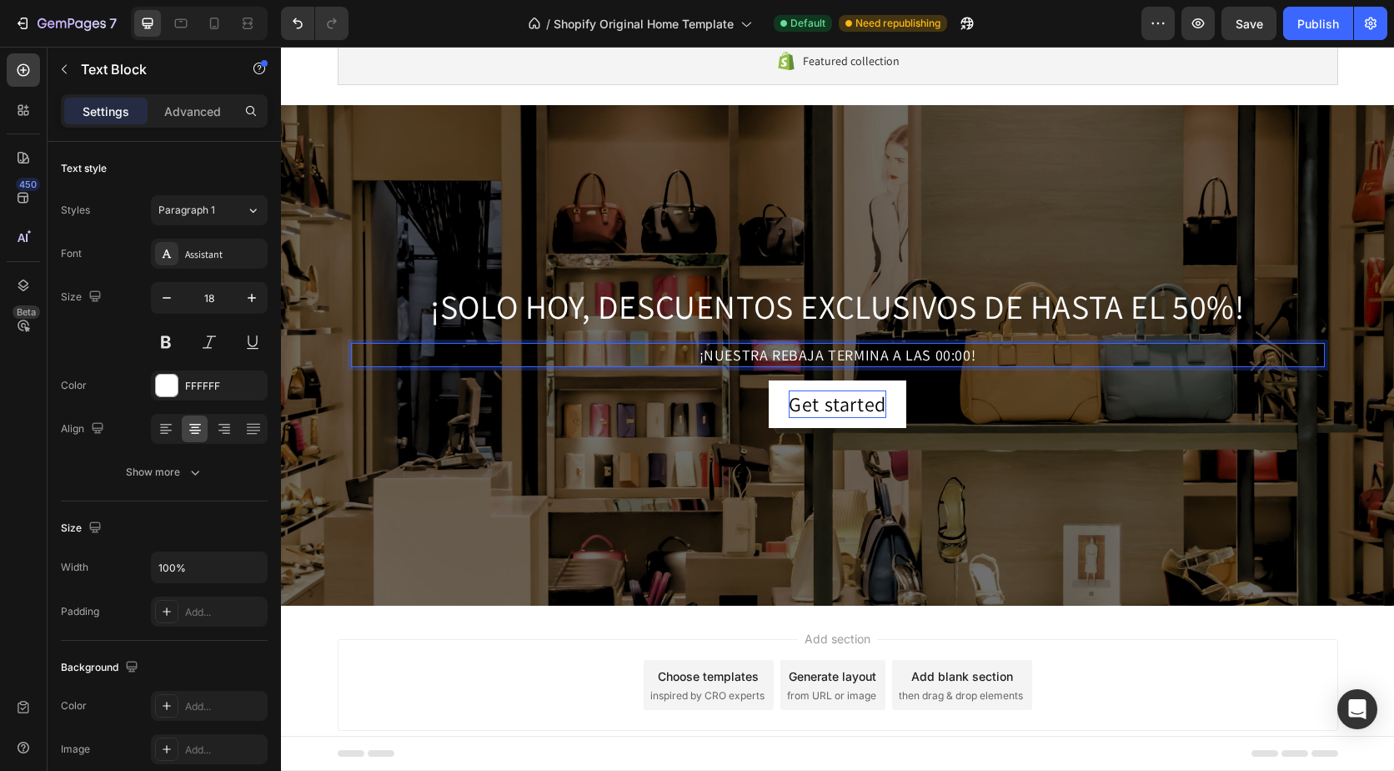
click at [641, 356] on p "¡NUESTRA REBAJA TERMINA A LAS 00:00!" at bounding box center [838, 354] width 971 height 21
click at [978, 359] on p "¡NUESTRA REBAJA TERMINA A LAS 00:00!" at bounding box center [838, 354] width 971 height 21
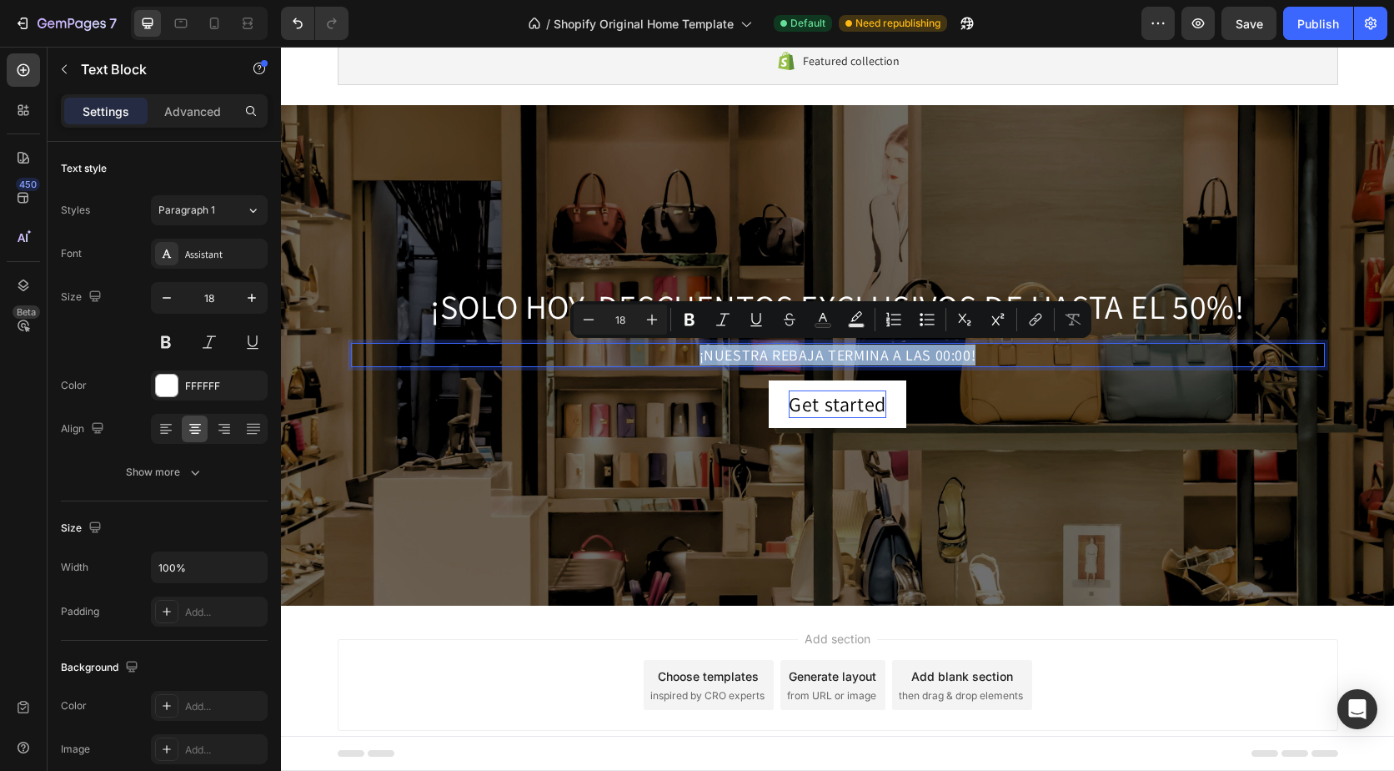
drag, startPoint x: 978, startPoint y: 358, endPoint x: 697, endPoint y: 359, distance: 281.0
click at [697, 359] on p "¡NUESTRA REBAJA TERMINA A LAS 00:00!" at bounding box center [838, 354] width 971 height 21
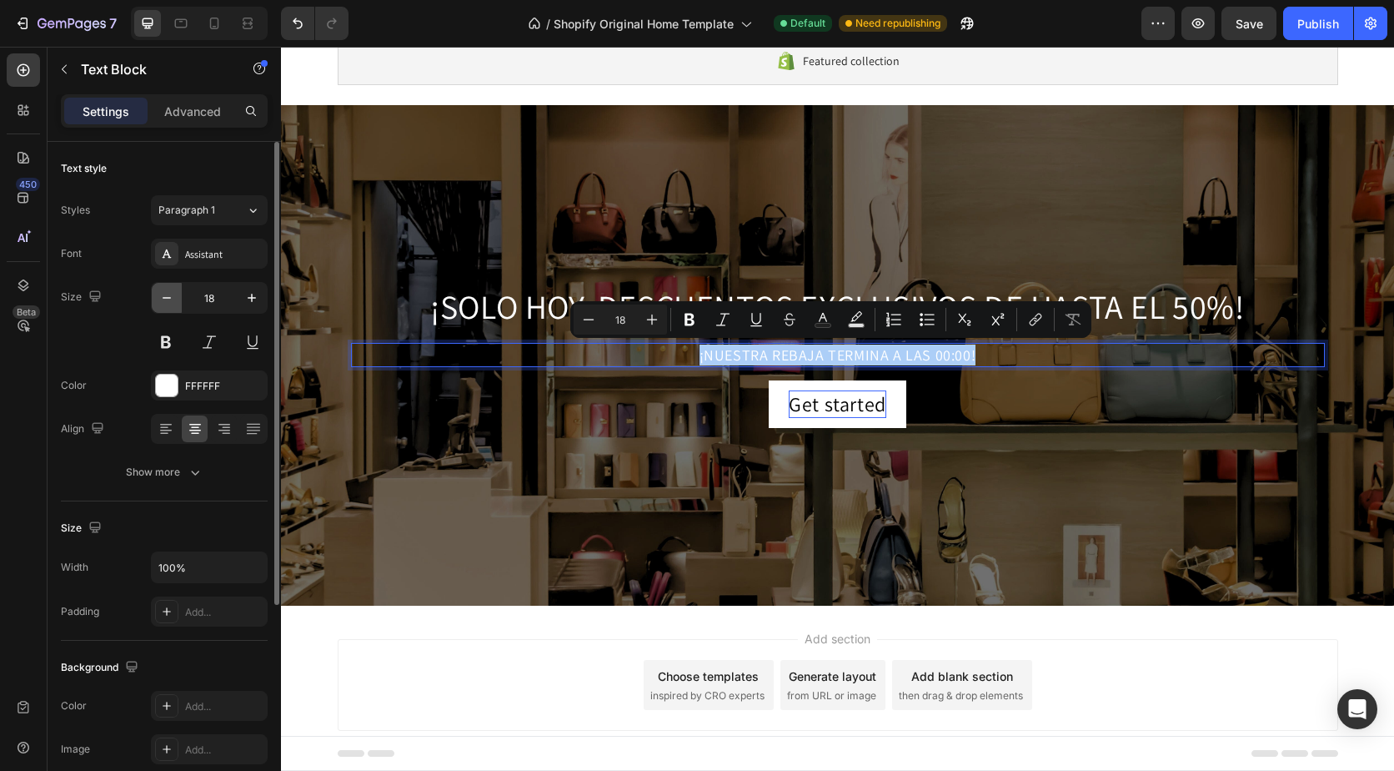
click at [157, 304] on button "button" at bounding box center [167, 298] width 30 height 30
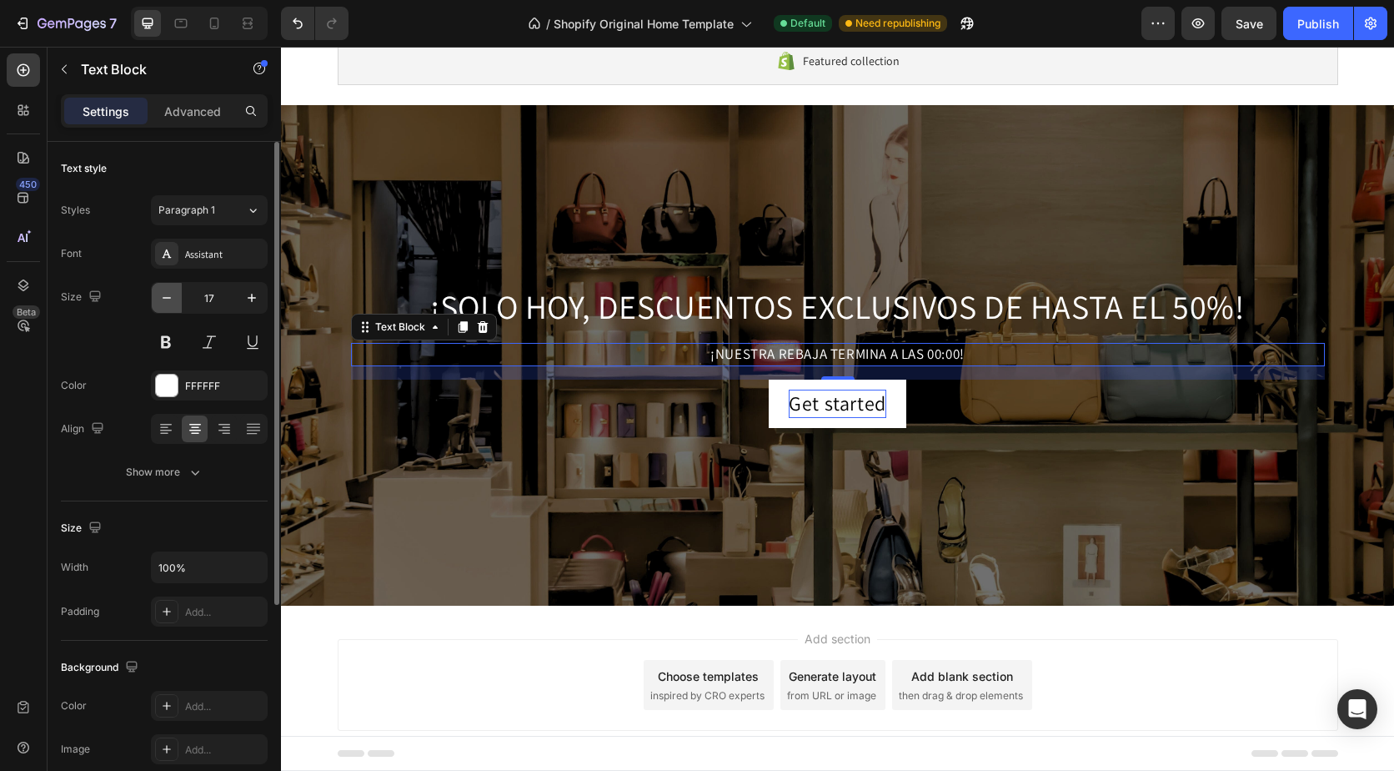
click at [159, 302] on icon "button" at bounding box center [166, 297] width 17 height 17
type input "16"
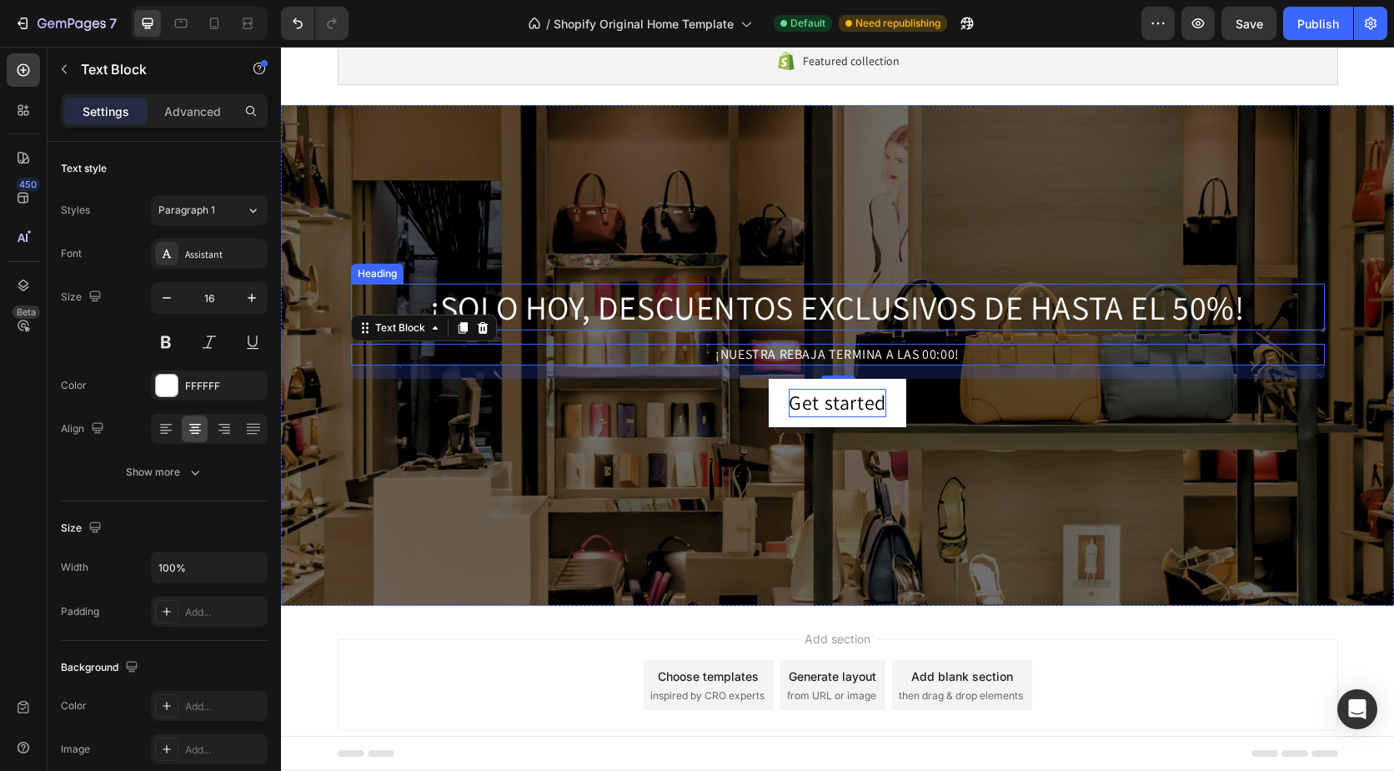
click at [529, 300] on p "¡SOLO HOY, DESCUENTOS EXCLUSIVOS DE HASTA EL 50%!" at bounding box center [838, 306] width 971 height 43
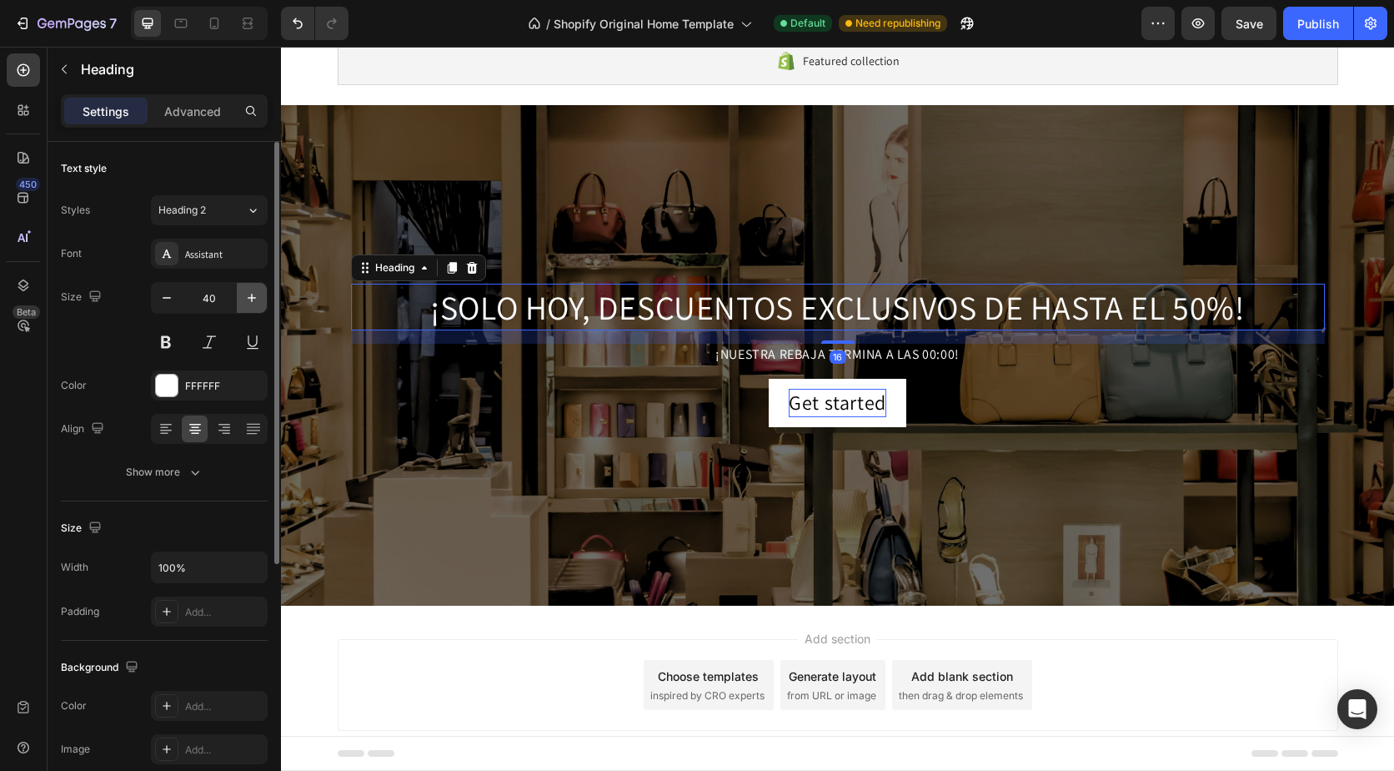
click at [260, 296] on button "button" at bounding box center [252, 298] width 30 height 30
type input "41"
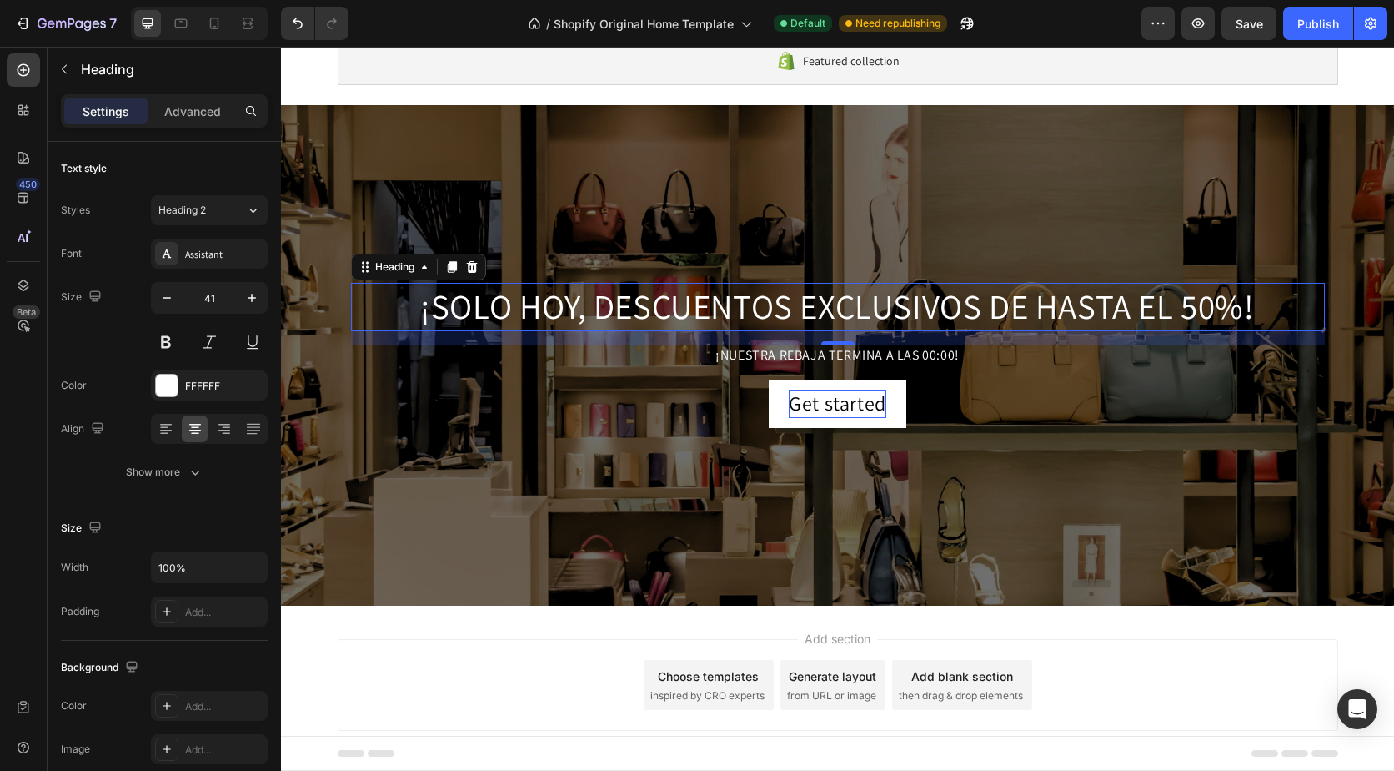
click at [552, 659] on div "Add section Choose templates inspired by CRO experts Generate layout from URL o…" at bounding box center [838, 685] width 1001 height 92
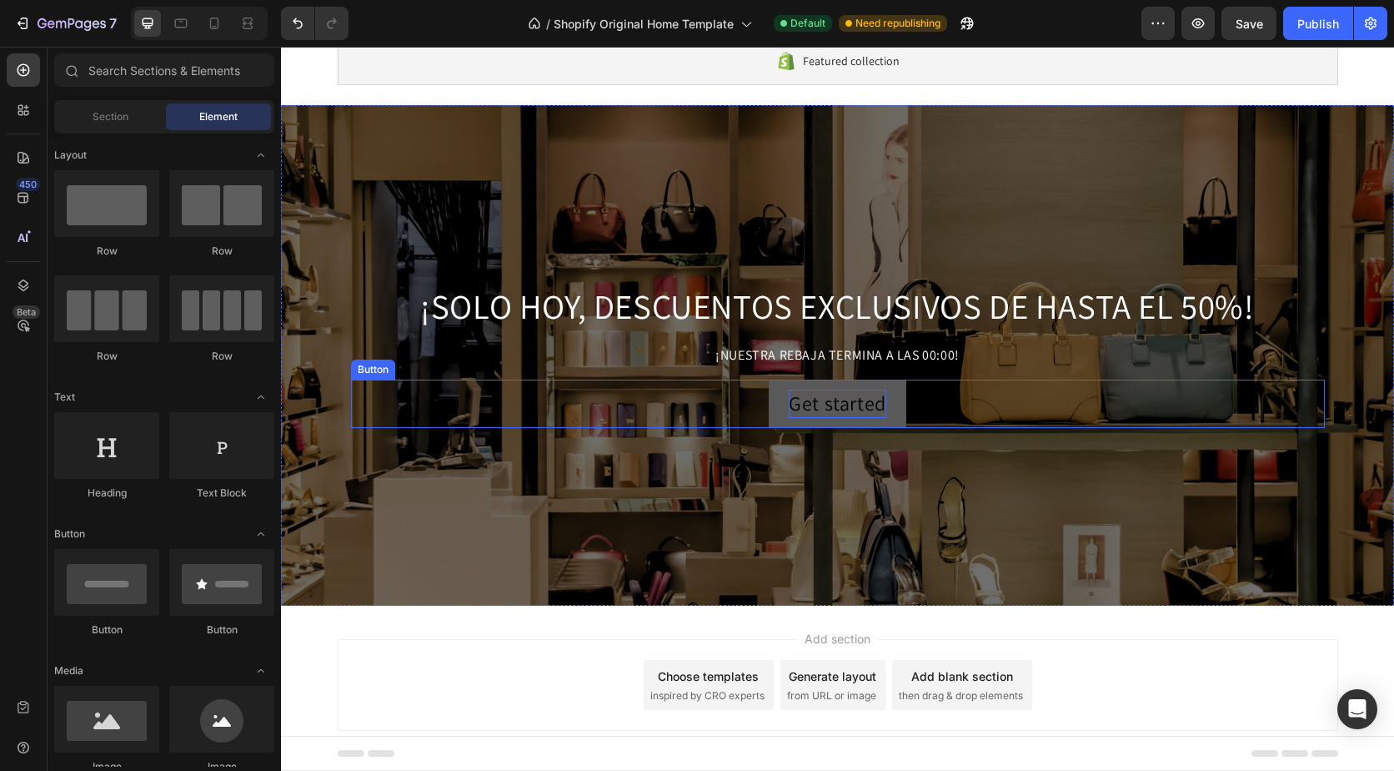
click at [773, 419] on button "Get started" at bounding box center [838, 403] width 138 height 48
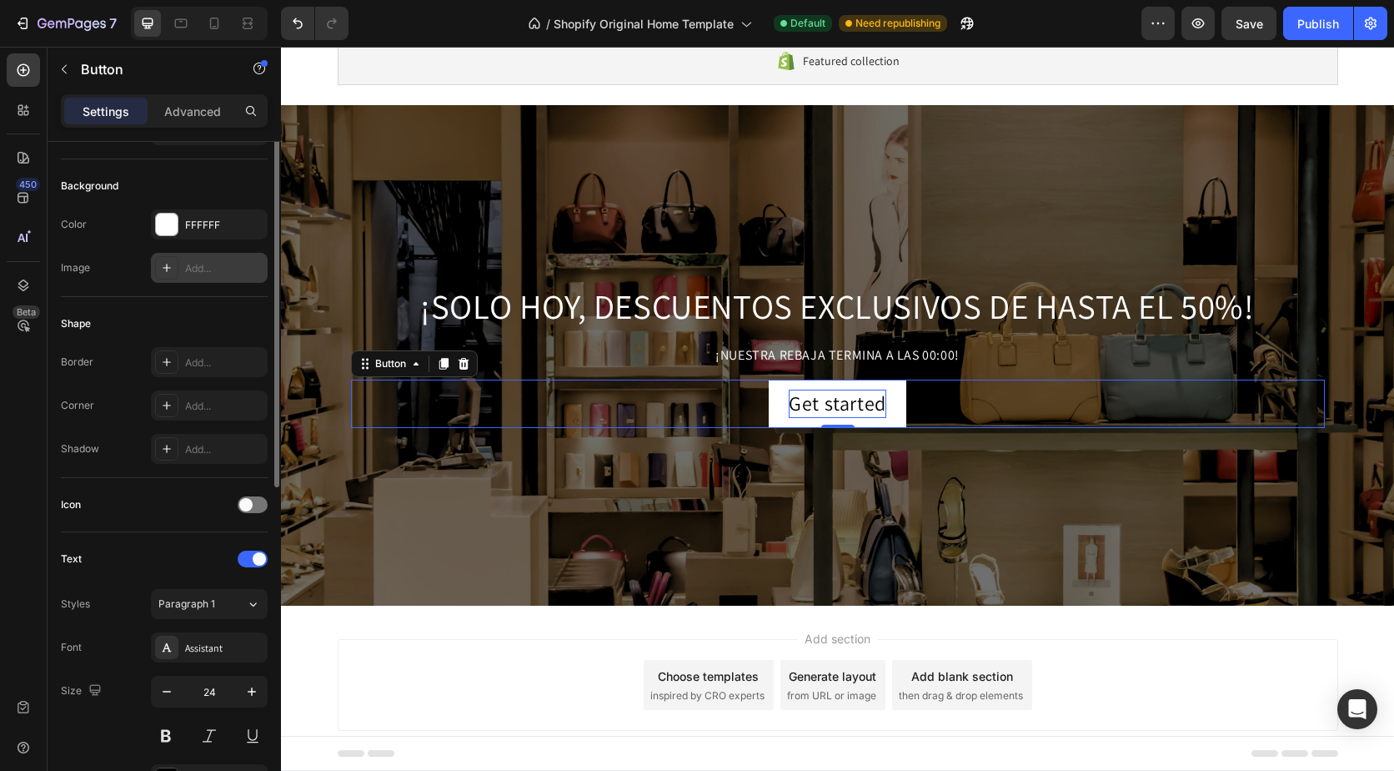
scroll to position [0, 0]
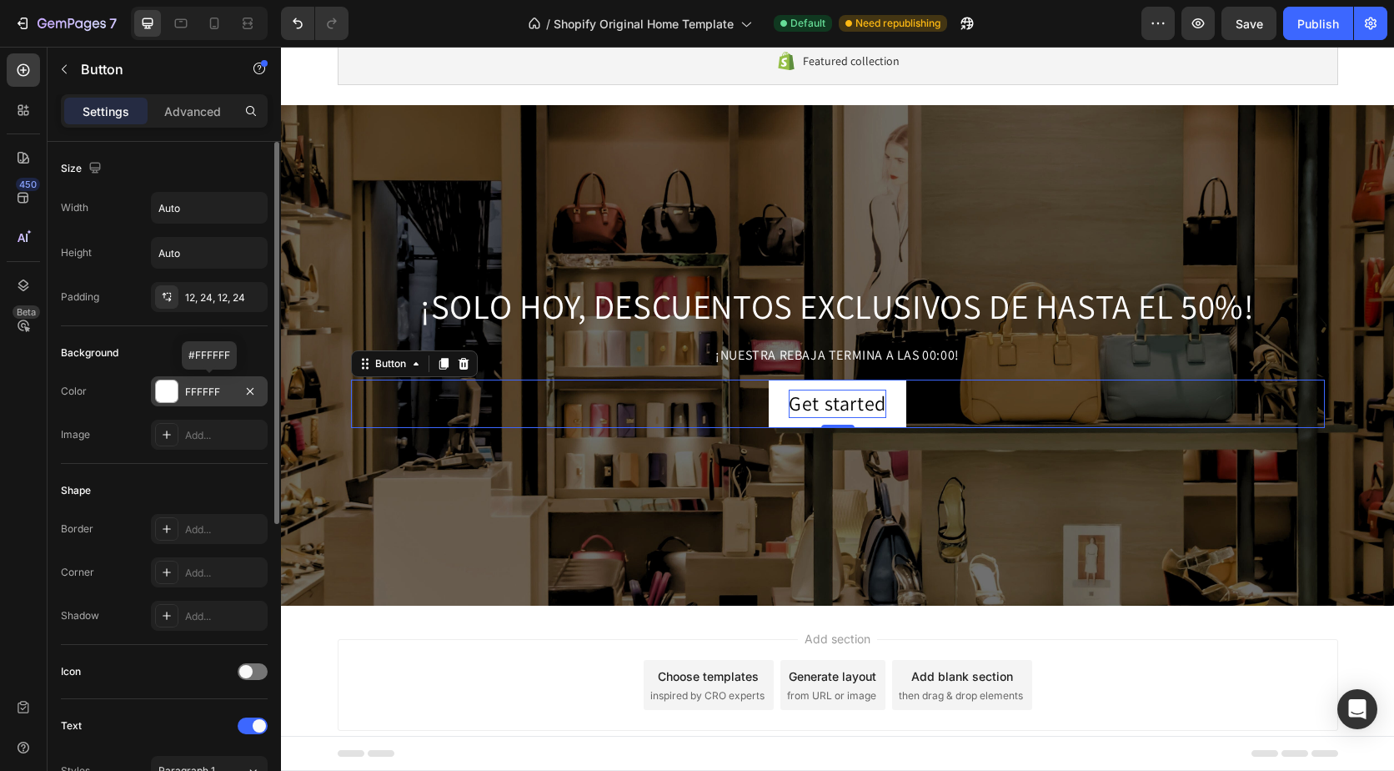
click at [201, 392] on div "FFFFFF" at bounding box center [209, 391] width 48 height 15
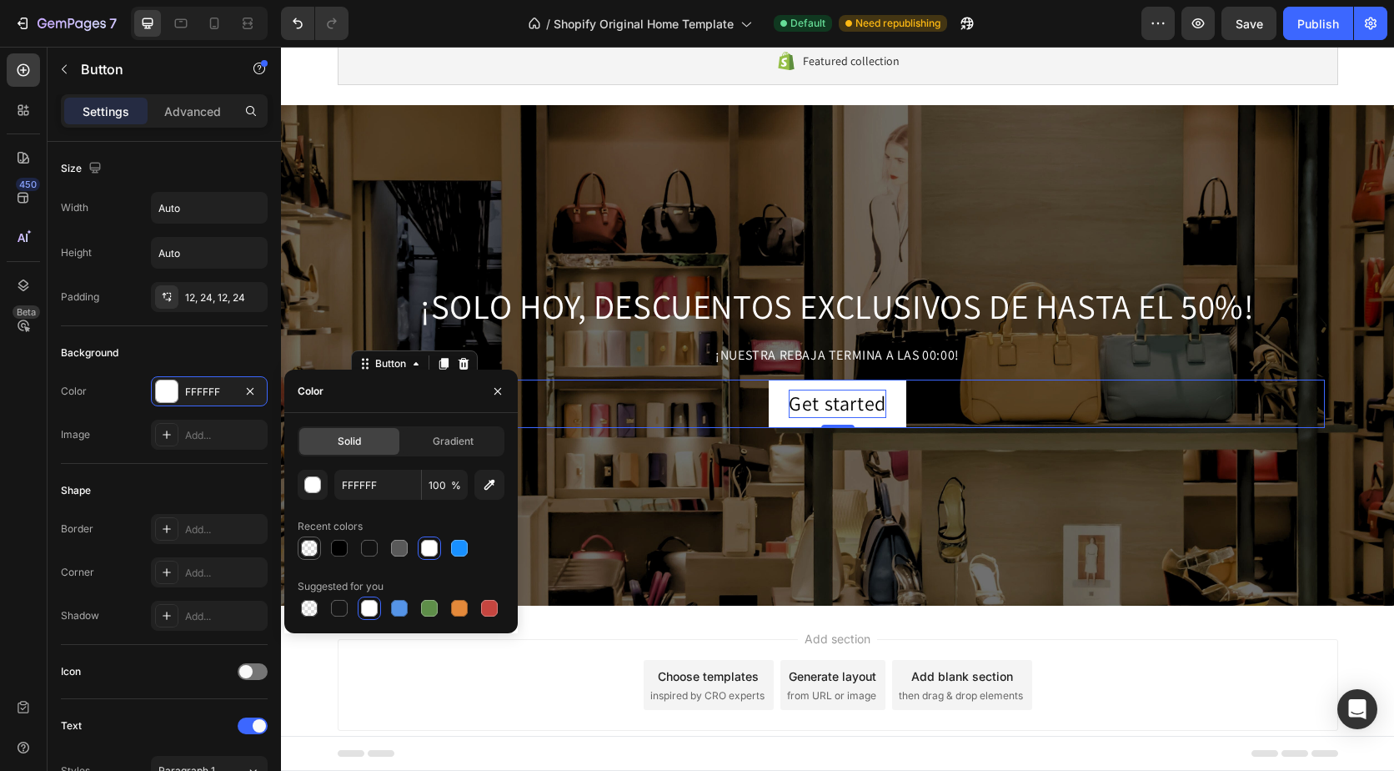
click at [304, 547] on div at bounding box center [309, 548] width 17 height 17
type input "000000"
type input "0"
click at [306, 605] on div at bounding box center [309, 608] width 17 height 17
click at [306, 548] on div at bounding box center [309, 548] width 17 height 17
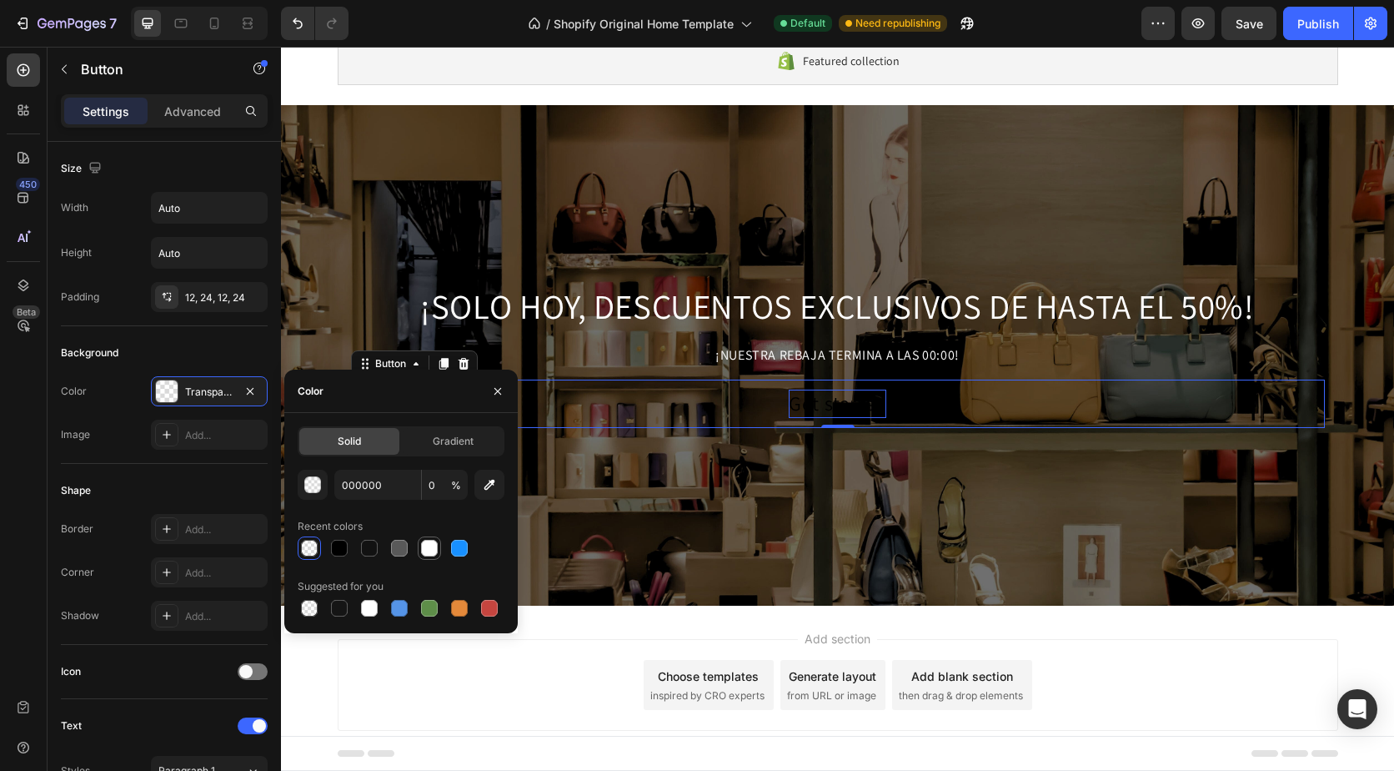
click at [429, 550] on div at bounding box center [429, 548] width 17 height 17
type input "FFFFFF"
type input "100"
click at [310, 609] on div at bounding box center [309, 608] width 17 height 17
type input "000000"
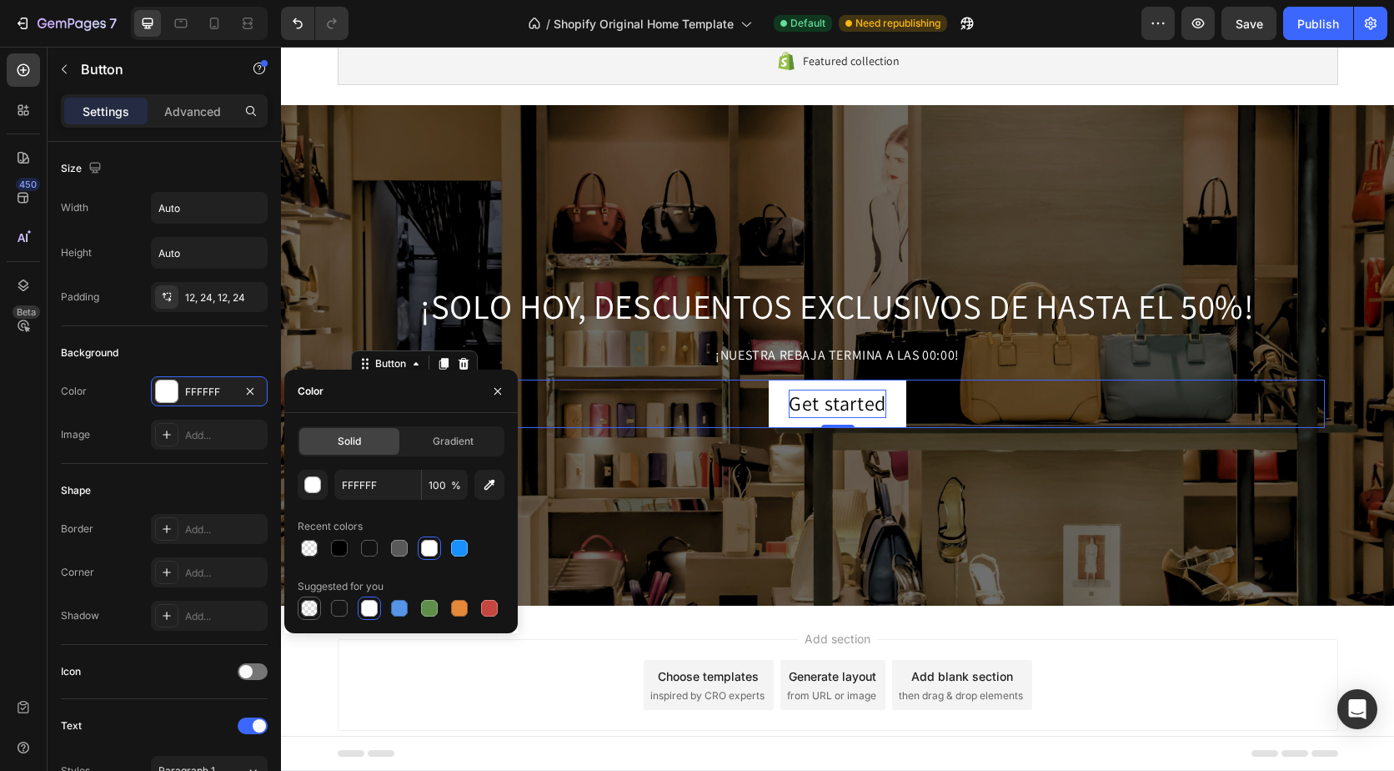
type input "0"
click at [485, 483] on icon "button" at bounding box center [489, 484] width 17 height 17
type input "151515"
type input "100"
click at [422, 547] on div at bounding box center [429, 548] width 17 height 17
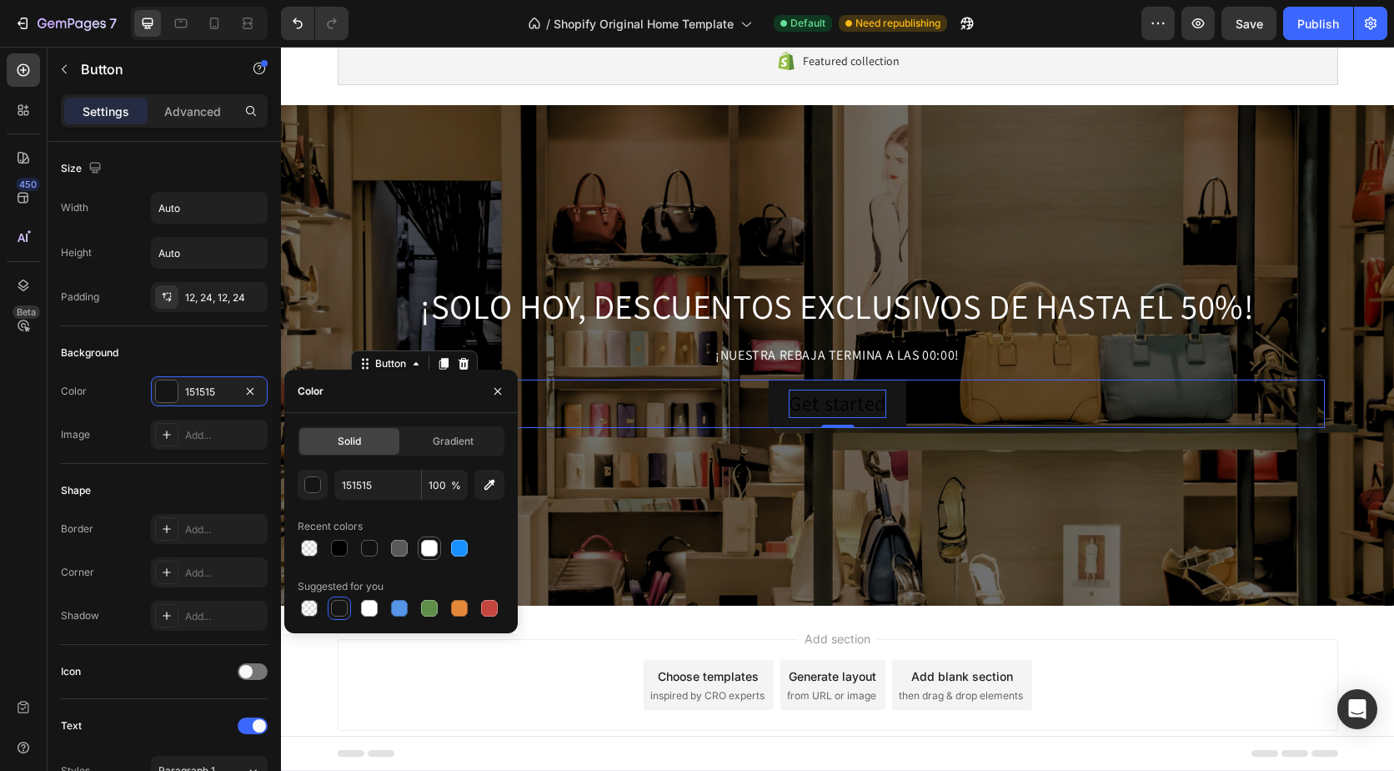
type input "FFFFFF"
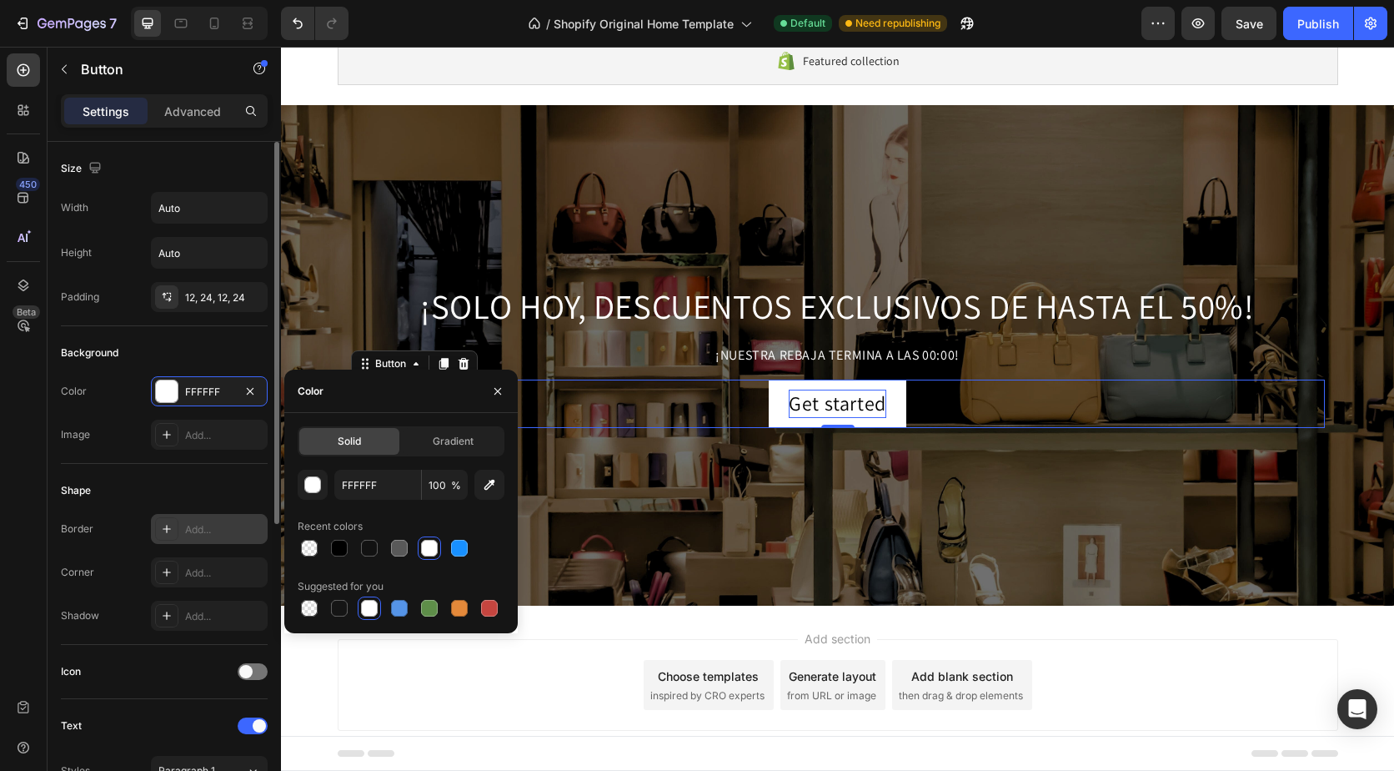
click at [180, 529] on div "Add..." at bounding box center [209, 529] width 117 height 30
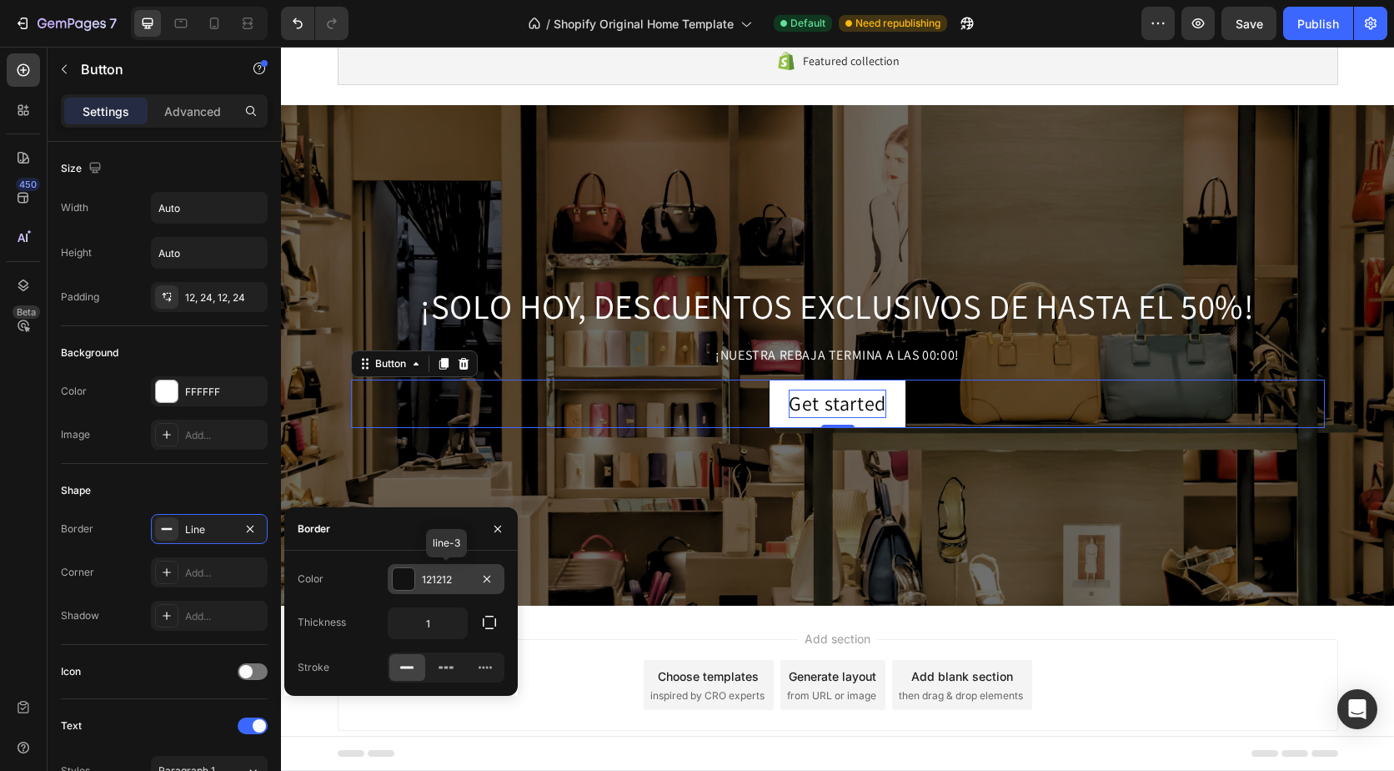
click at [409, 580] on div at bounding box center [404, 579] width 22 height 22
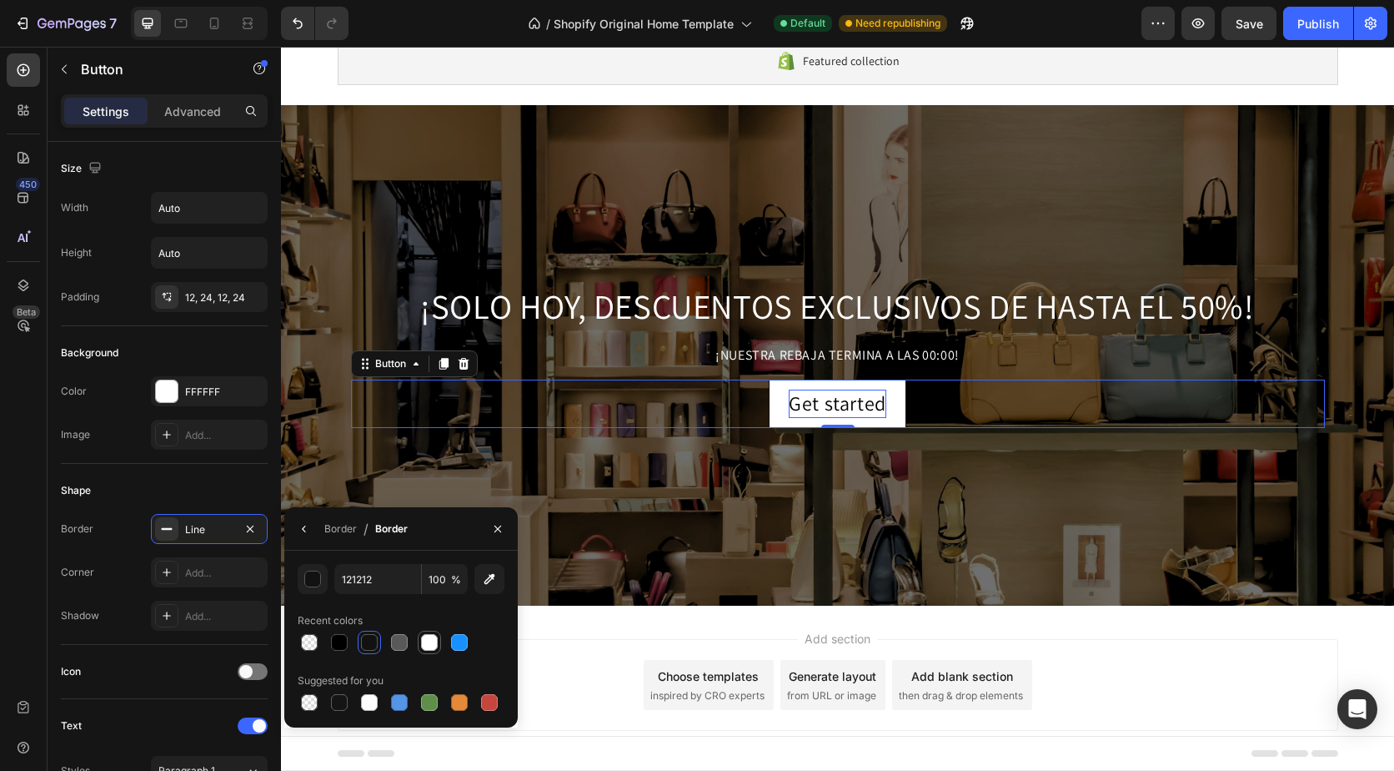
click at [424, 637] on div at bounding box center [429, 642] width 17 height 17
type input "FFFFFF"
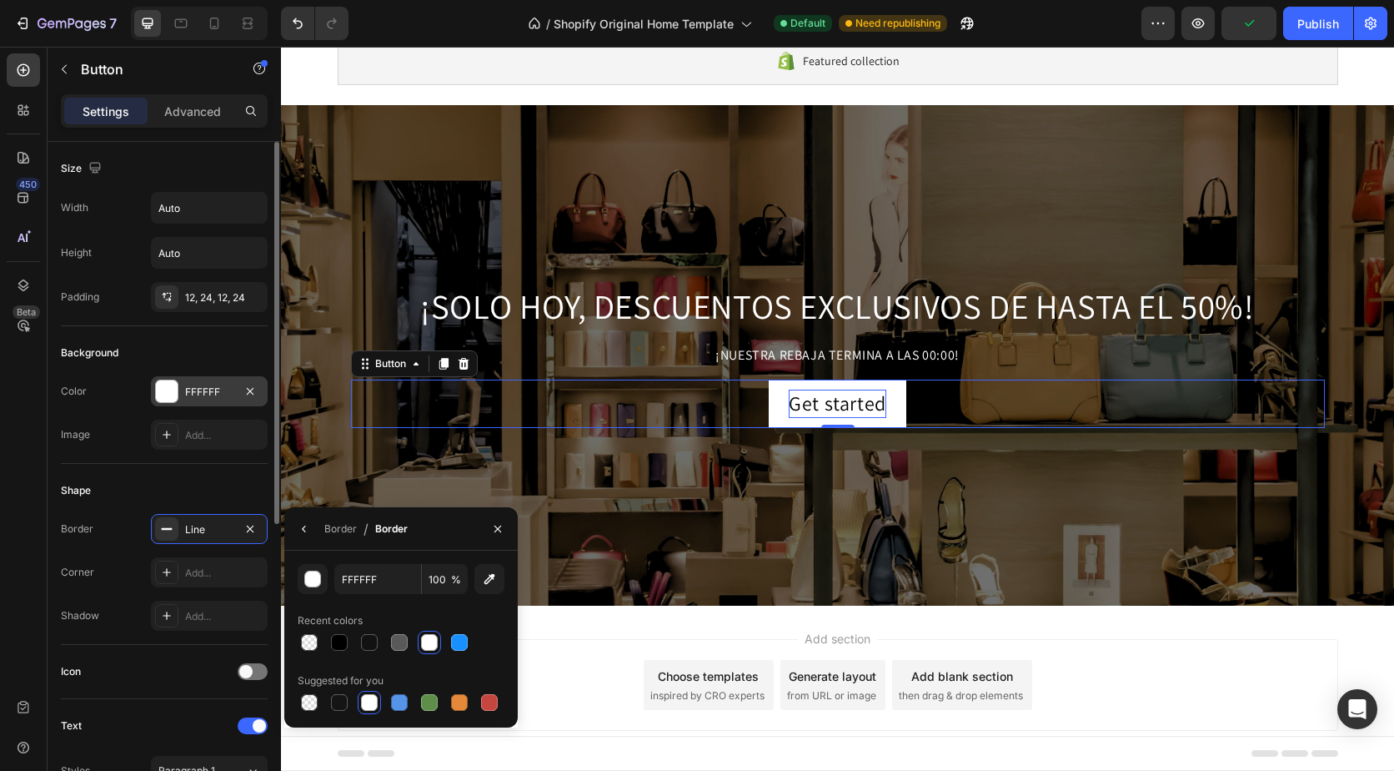
click at [208, 392] on div "FFFFFF" at bounding box center [209, 391] width 48 height 15
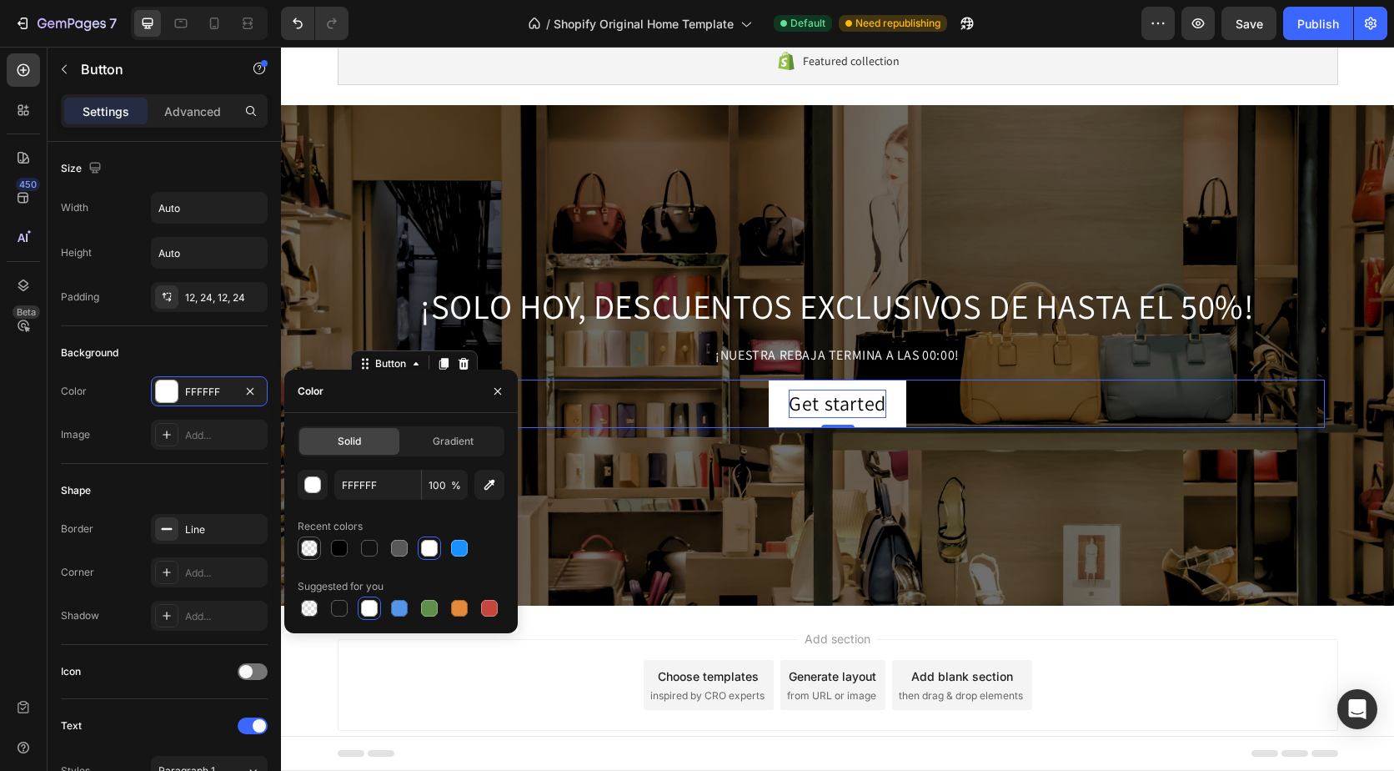
click at [309, 554] on div at bounding box center [309, 548] width 17 height 17
type input "000000"
type input "0"
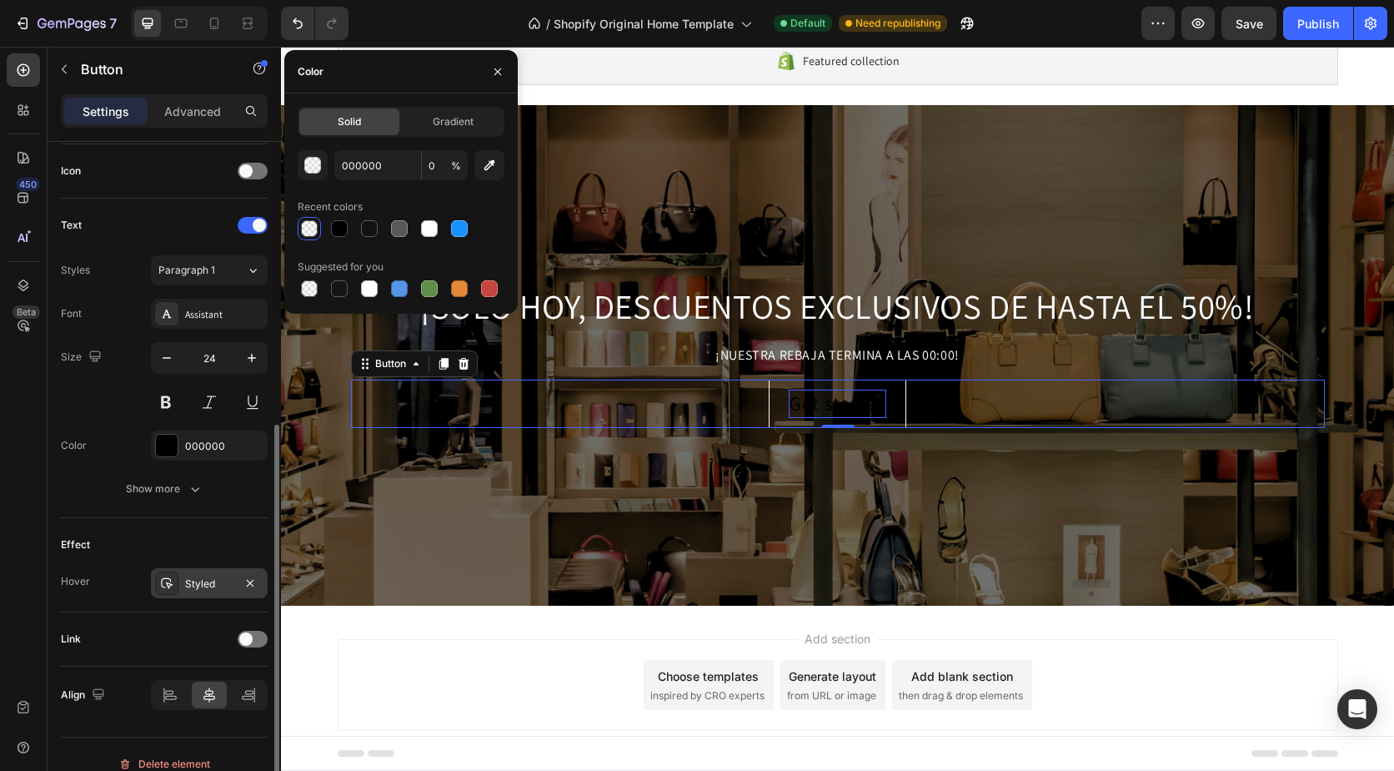
scroll to position [520, 0]
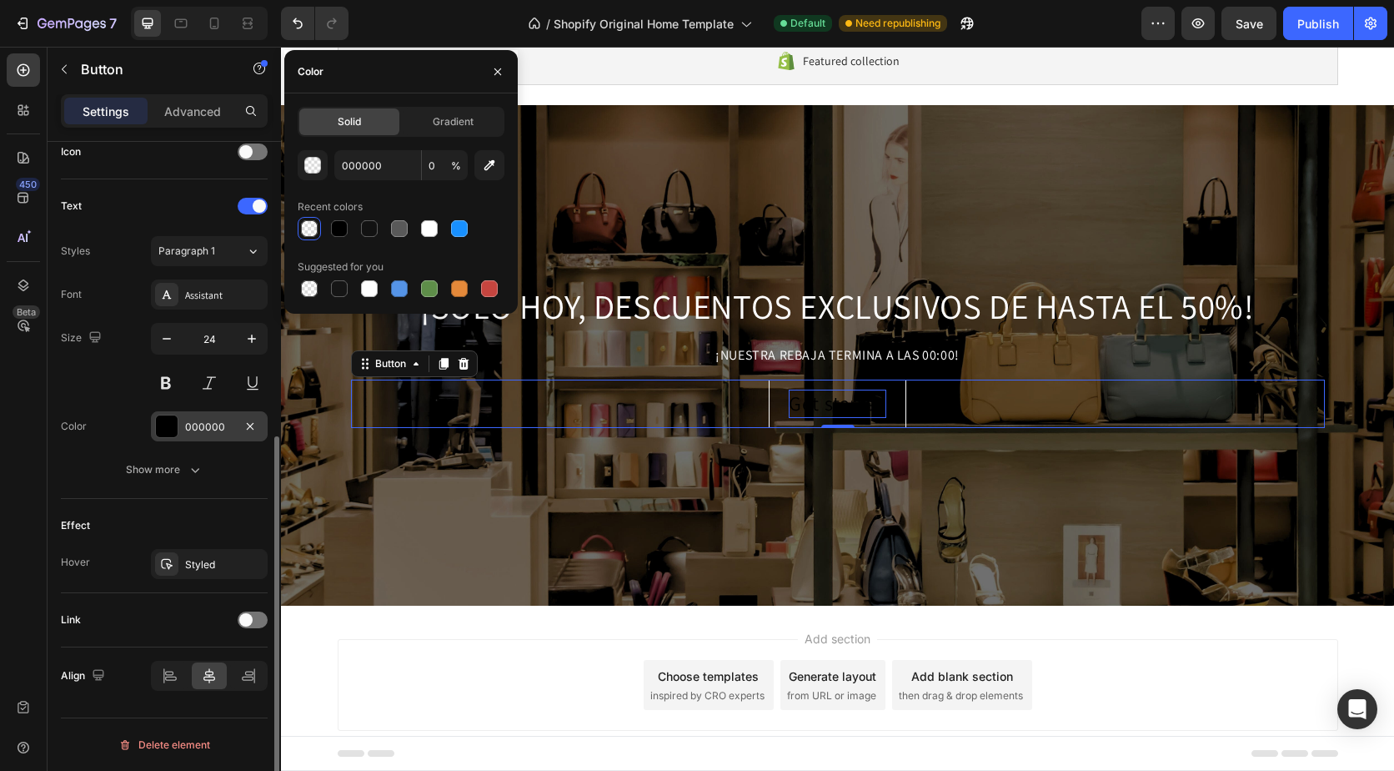
click at [203, 420] on div "000000" at bounding box center [209, 426] width 48 height 15
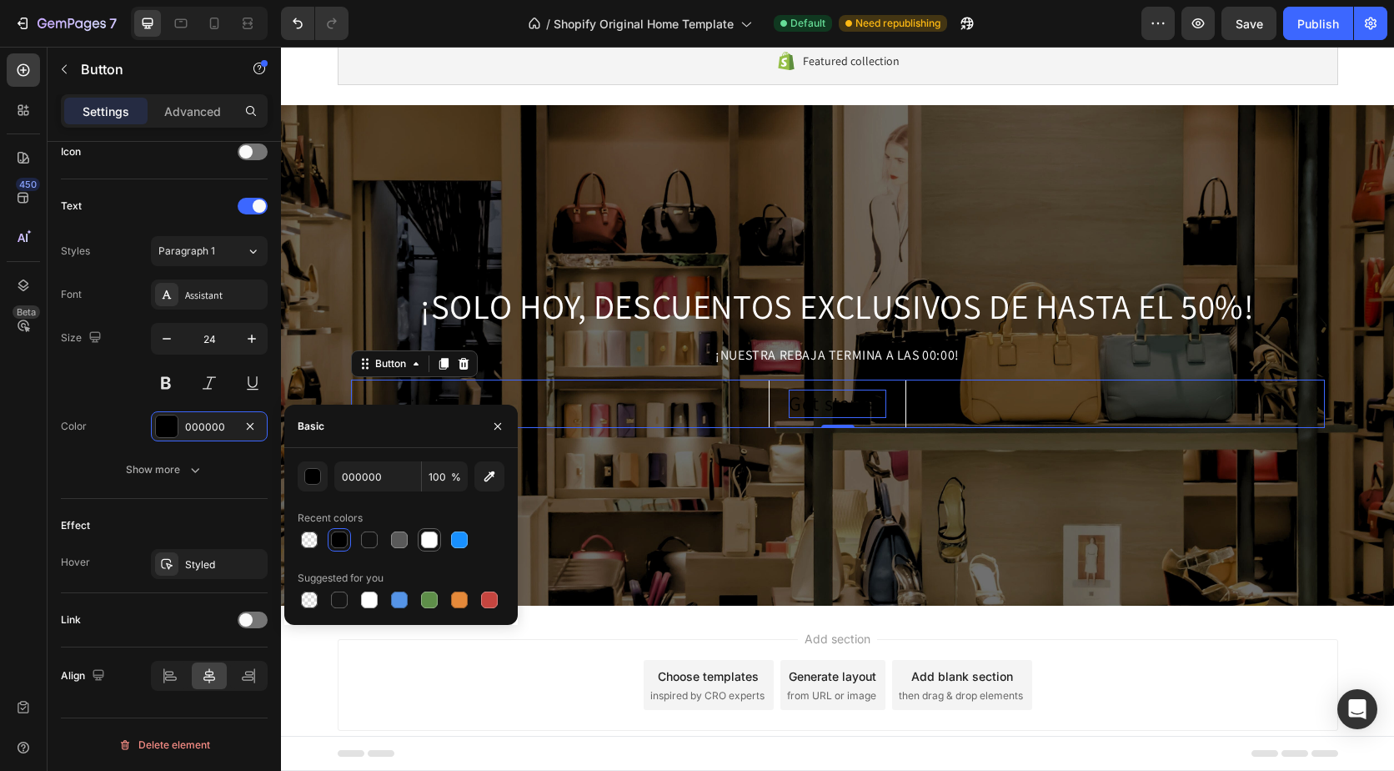
click at [427, 543] on div at bounding box center [429, 539] width 17 height 17
type input "FFFFFF"
click at [536, 658] on div "Add section Choose templates inspired by CRO experts Generate layout from URL o…" at bounding box center [838, 685] width 1001 height 92
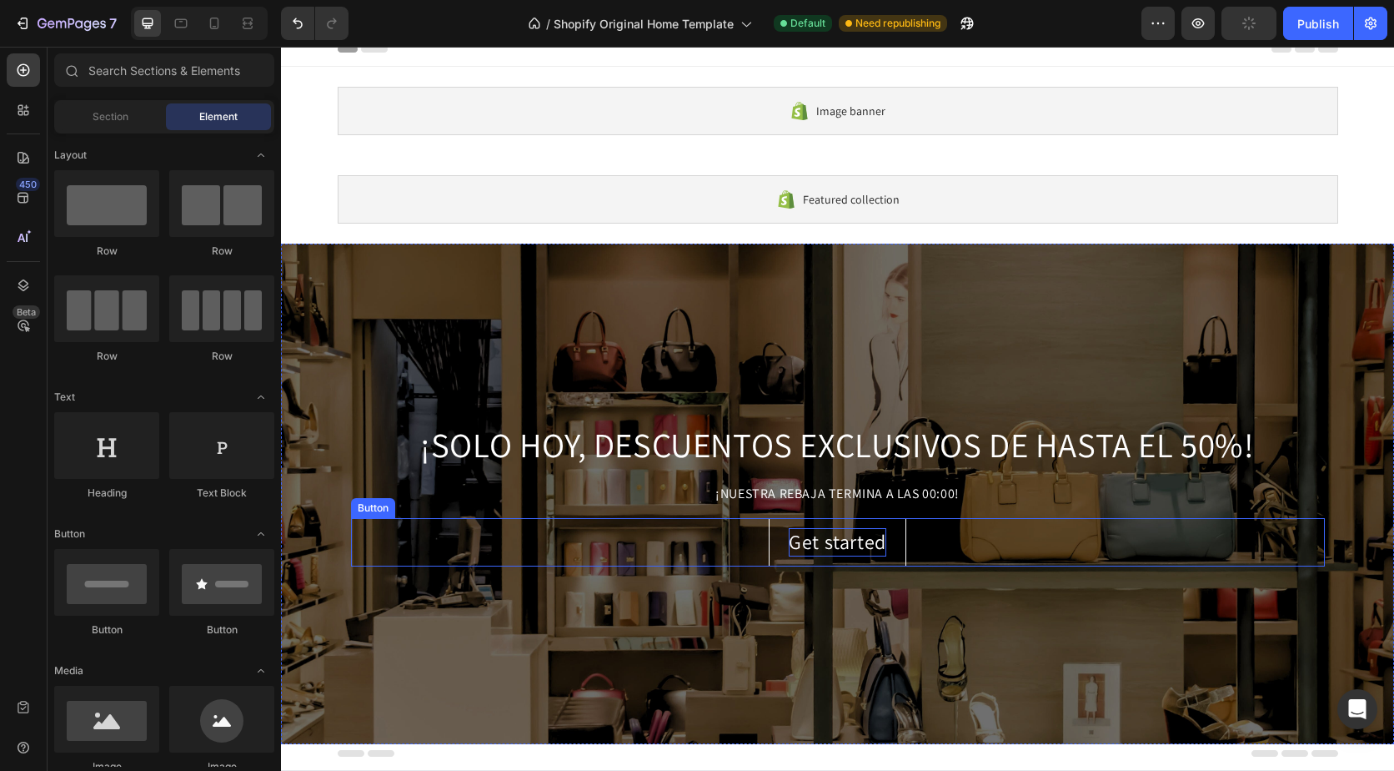
scroll to position [0, 0]
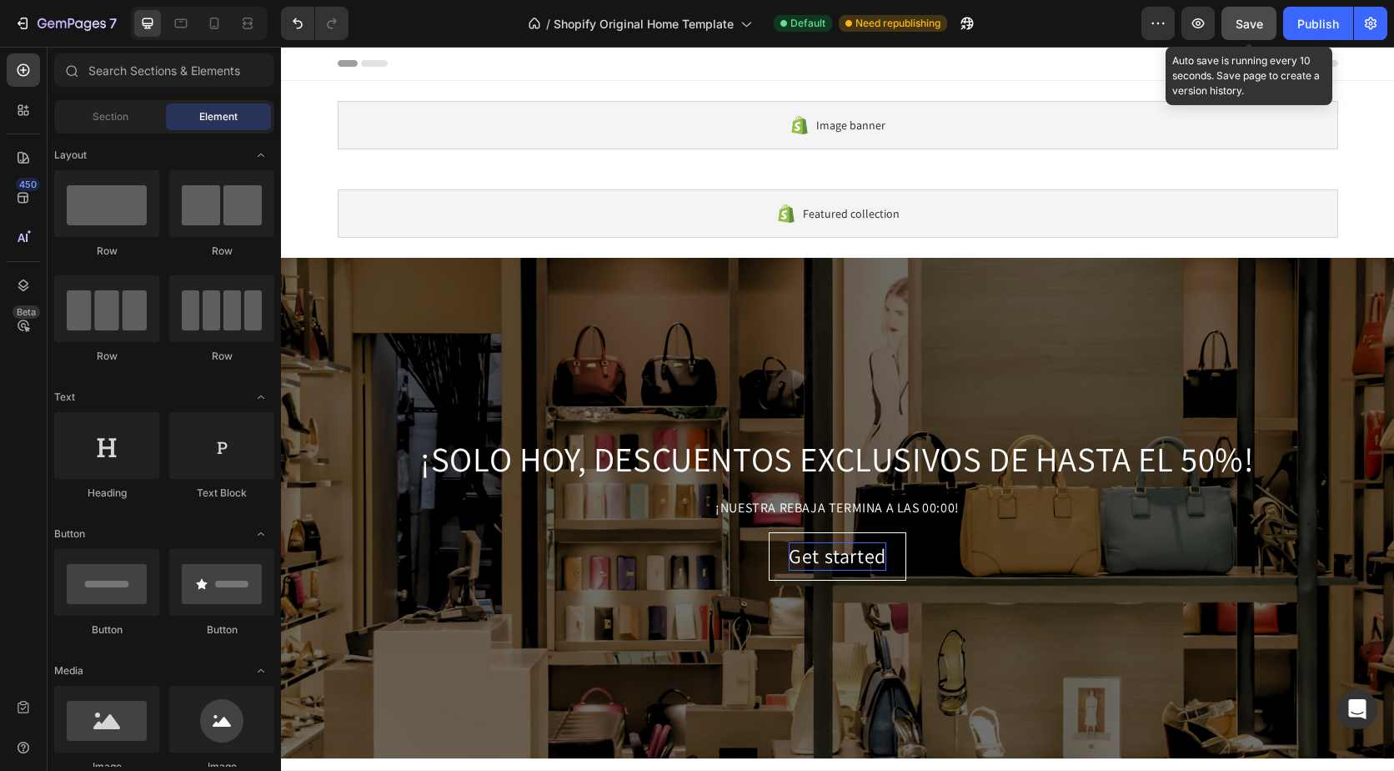
click at [1251, 31] on div "Save" at bounding box center [1250, 24] width 28 height 18
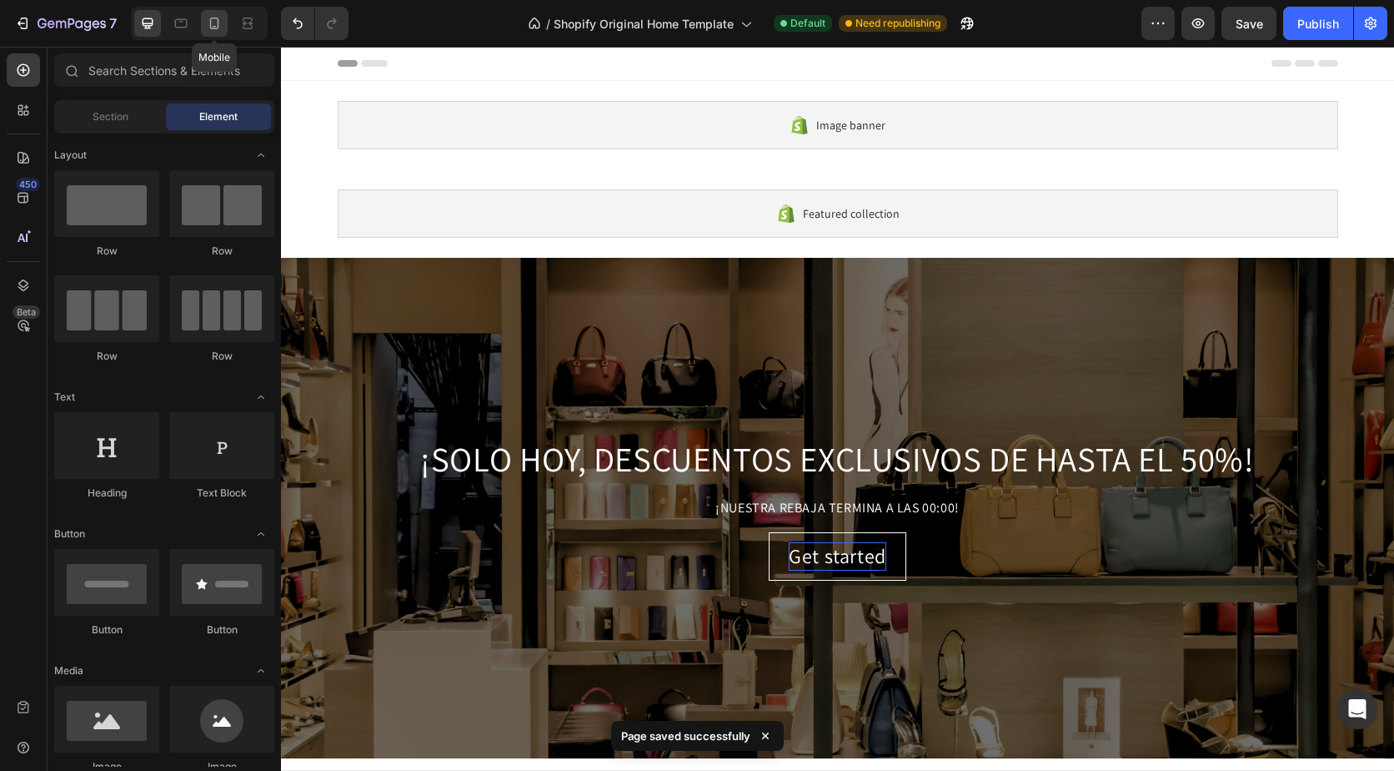
click at [218, 29] on icon at bounding box center [214, 23] width 17 height 17
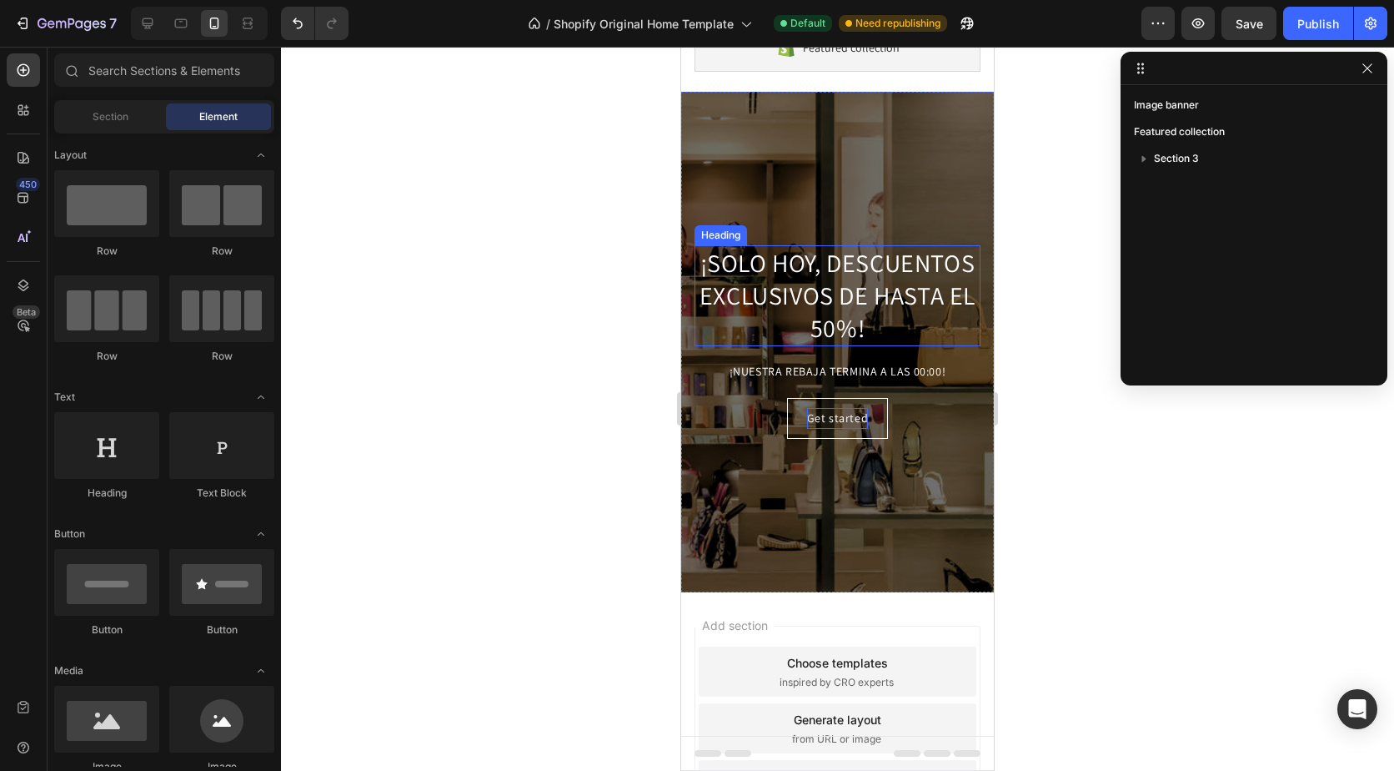
scroll to position [167, 0]
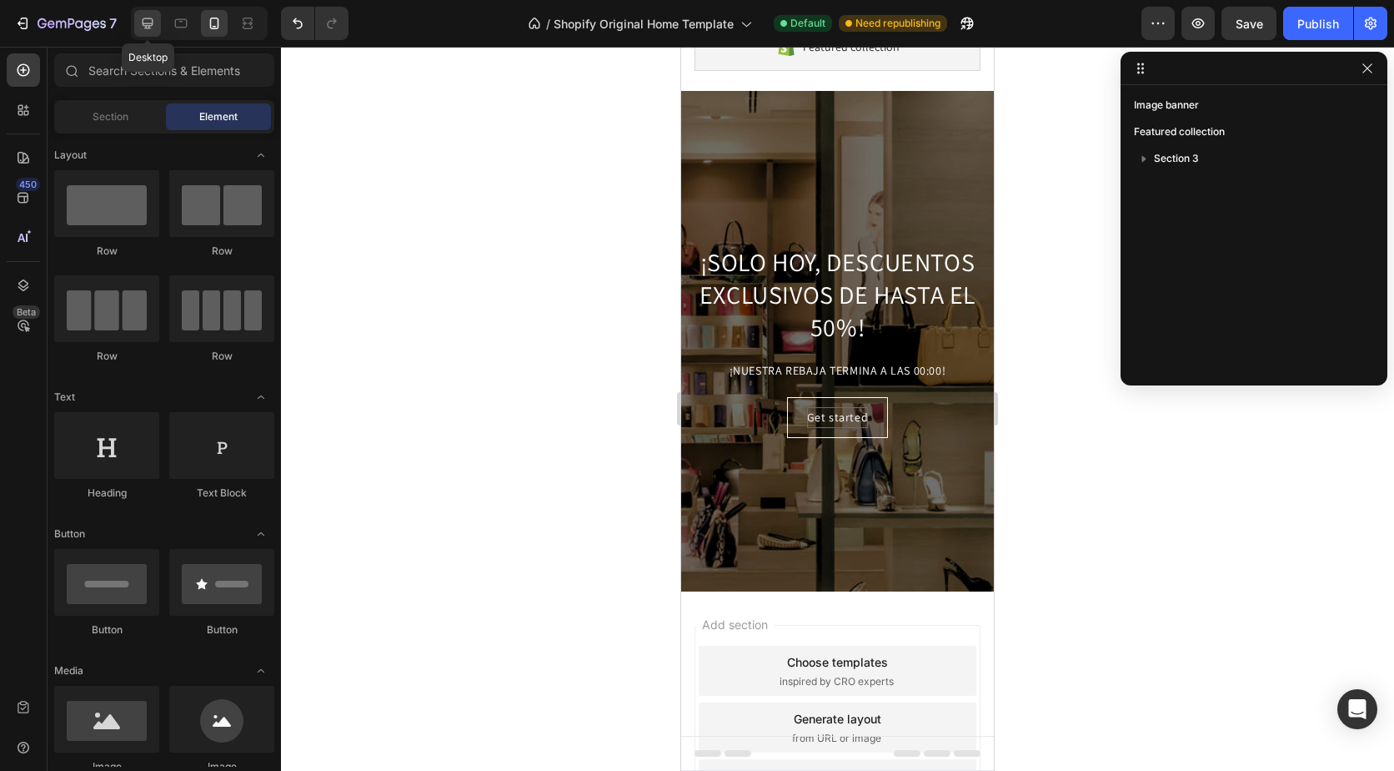
click at [155, 25] on icon at bounding box center [147, 23] width 17 height 17
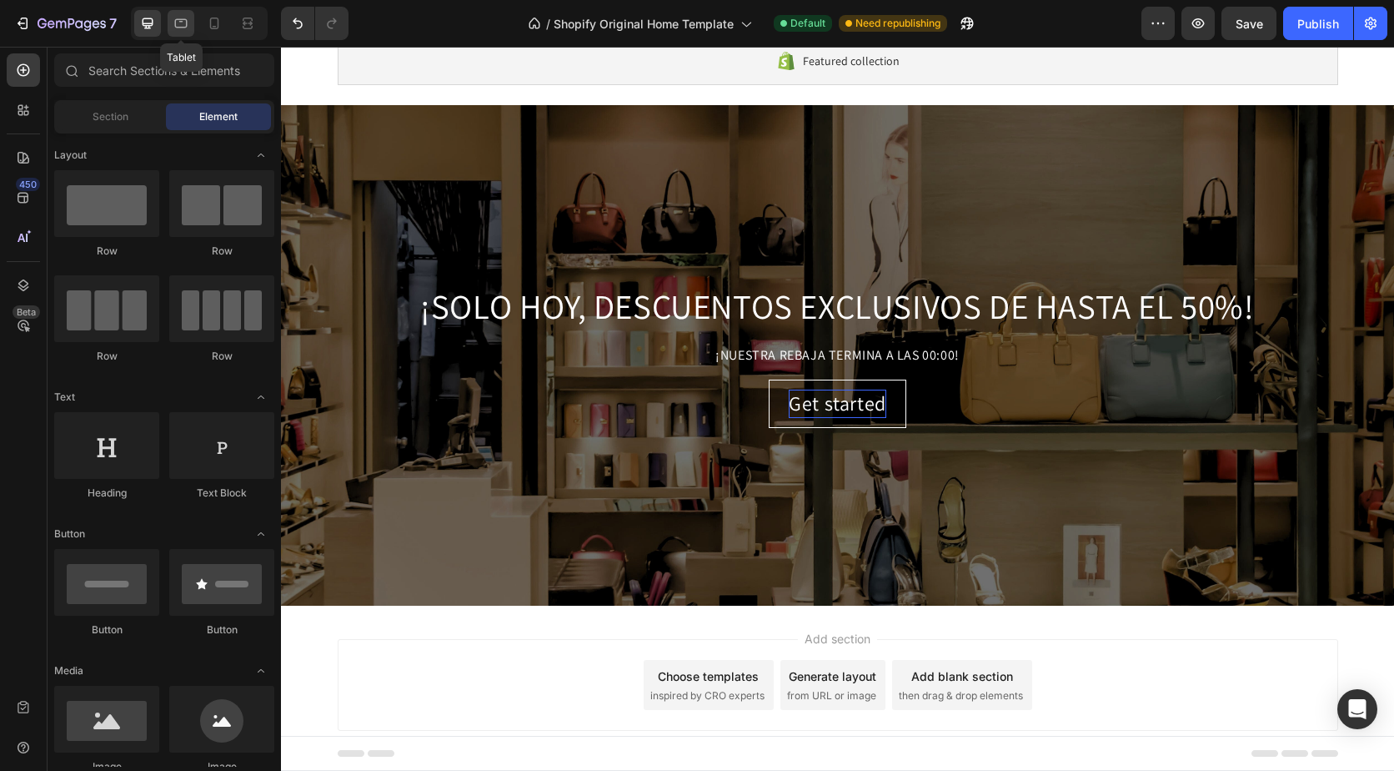
click at [173, 23] on icon at bounding box center [181, 23] width 17 height 17
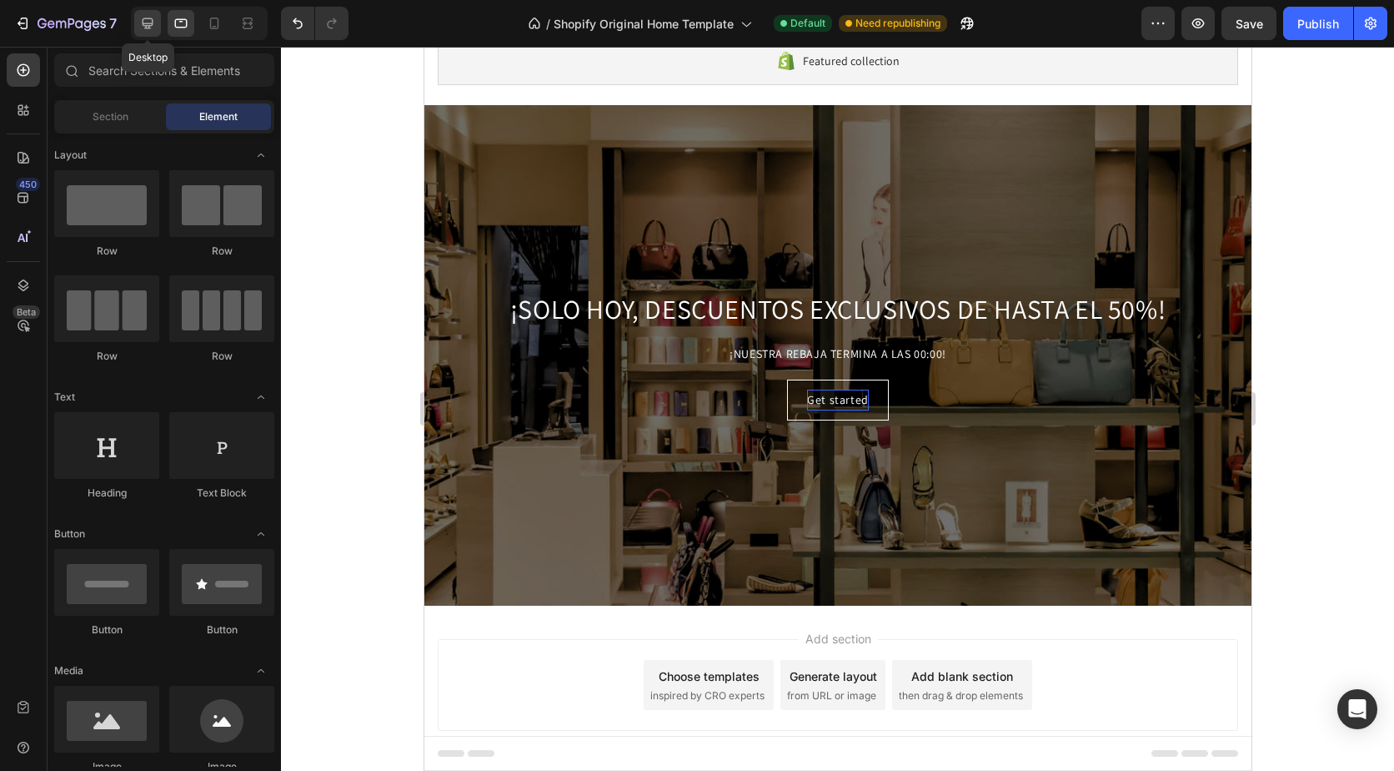
click at [155, 22] on icon at bounding box center [147, 23] width 17 height 17
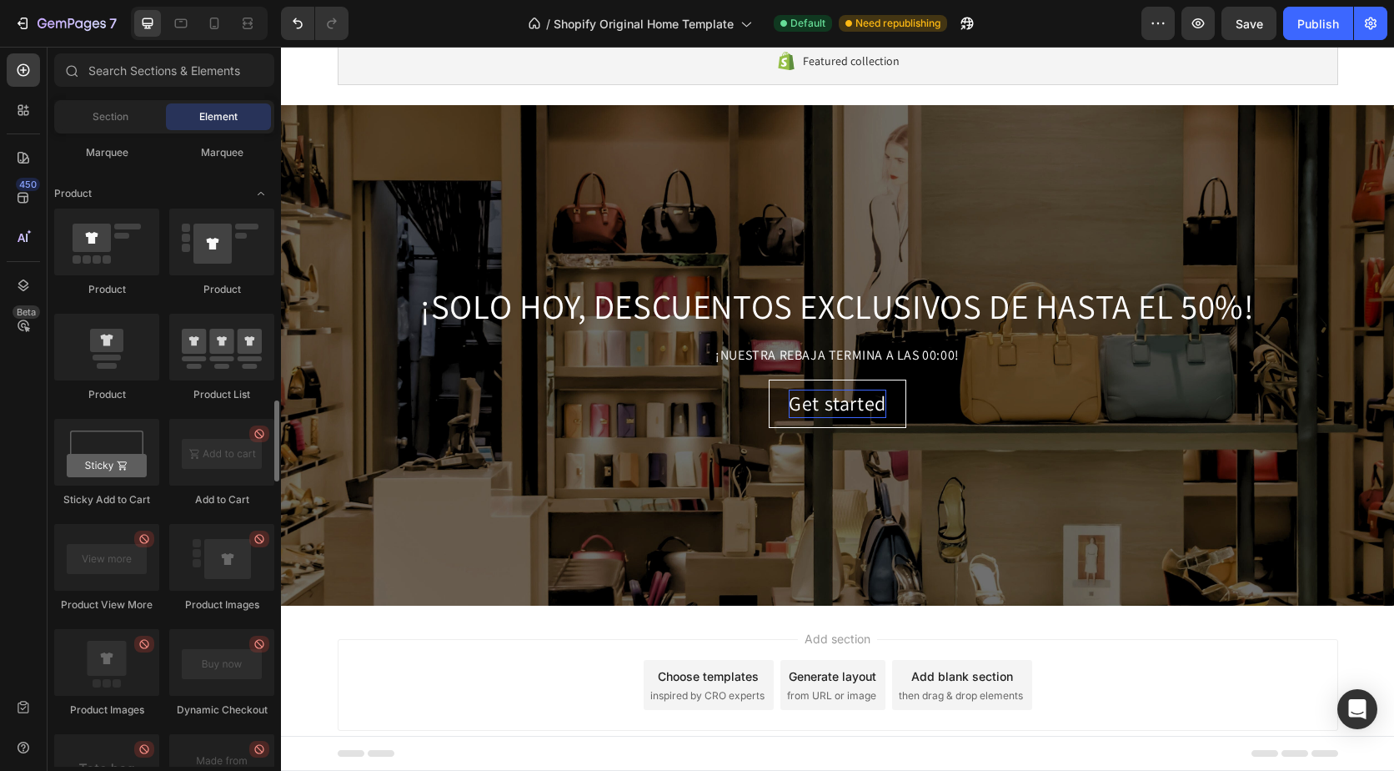
scroll to position [2168, 0]
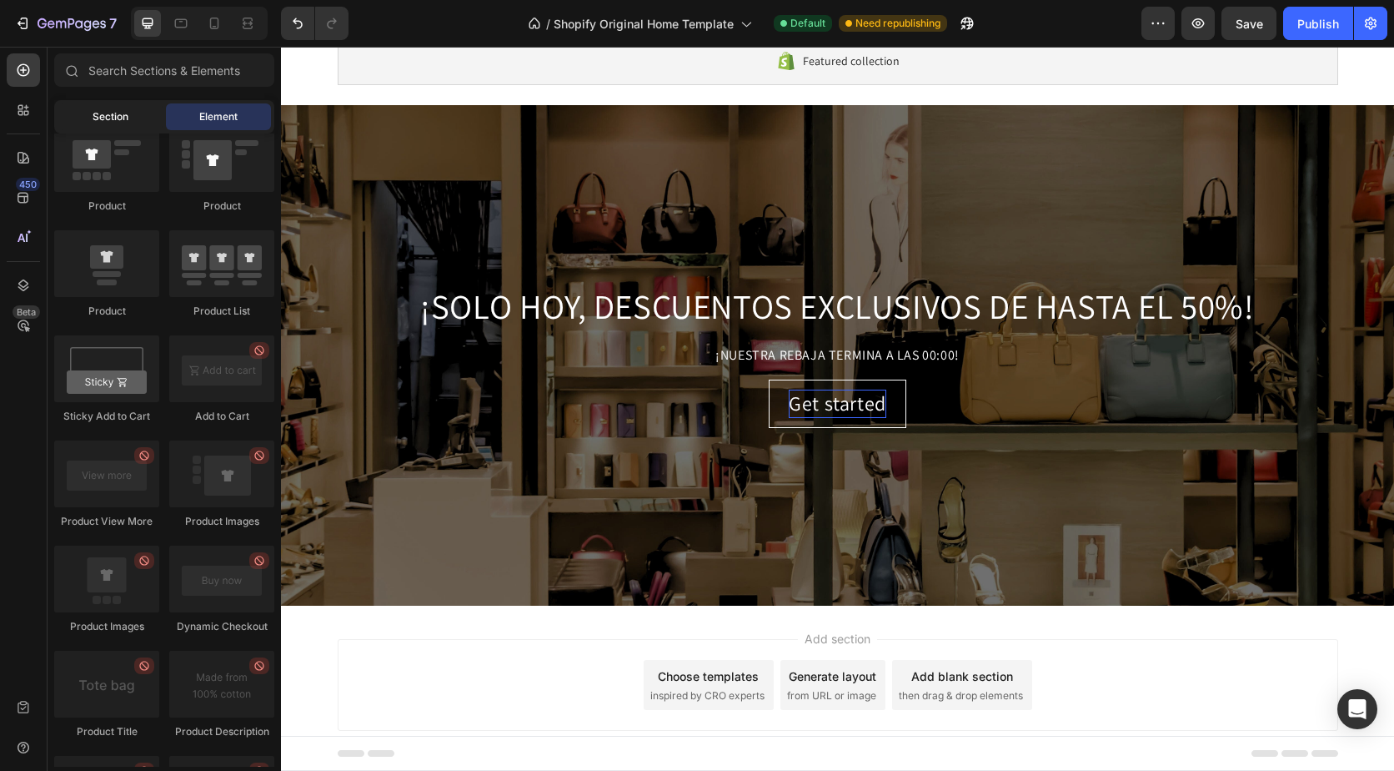
click at [124, 105] on div "Section" at bounding box center [110, 116] width 105 height 27
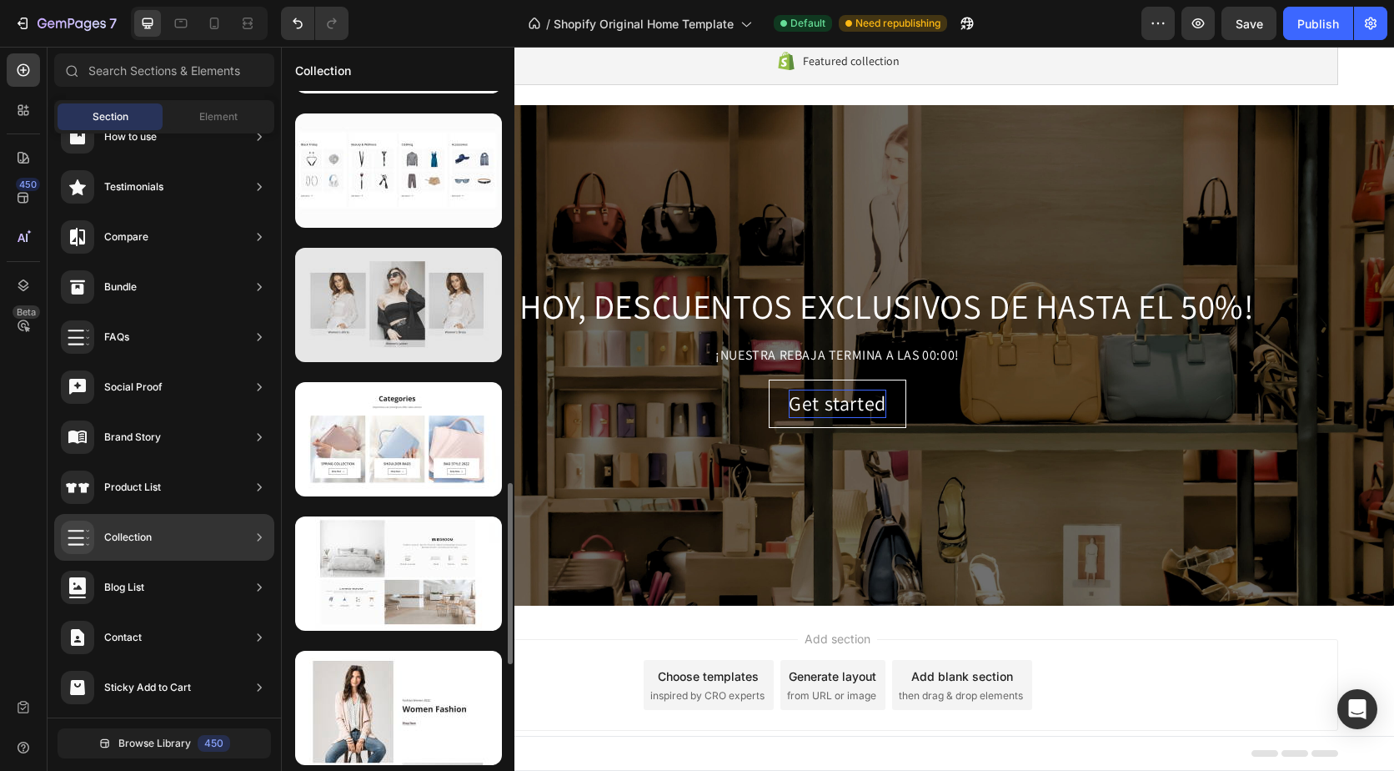
scroll to position [1779, 0]
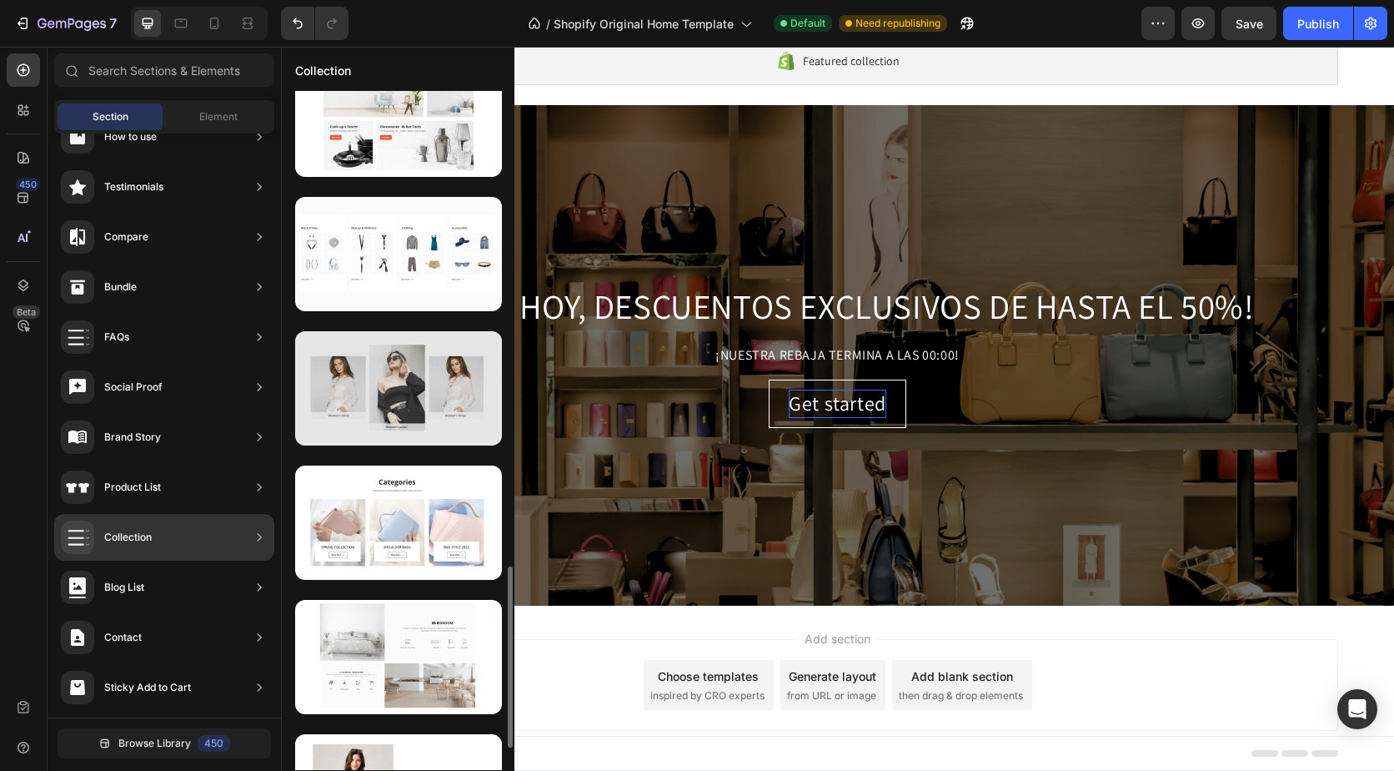
click at [399, 394] on div at bounding box center [398, 388] width 207 height 114
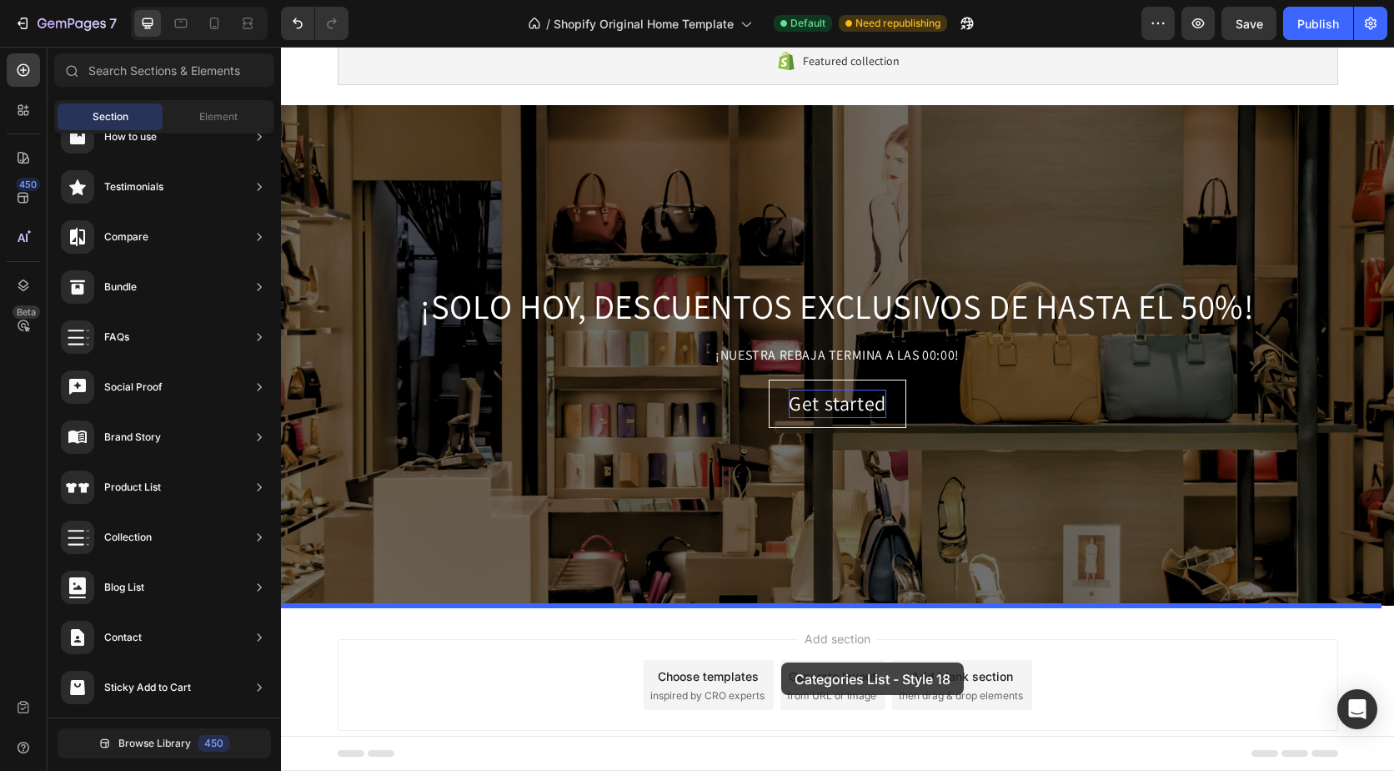
drag, startPoint x: 680, startPoint y: 440, endPoint x: 781, endPoint y: 660, distance: 242.2
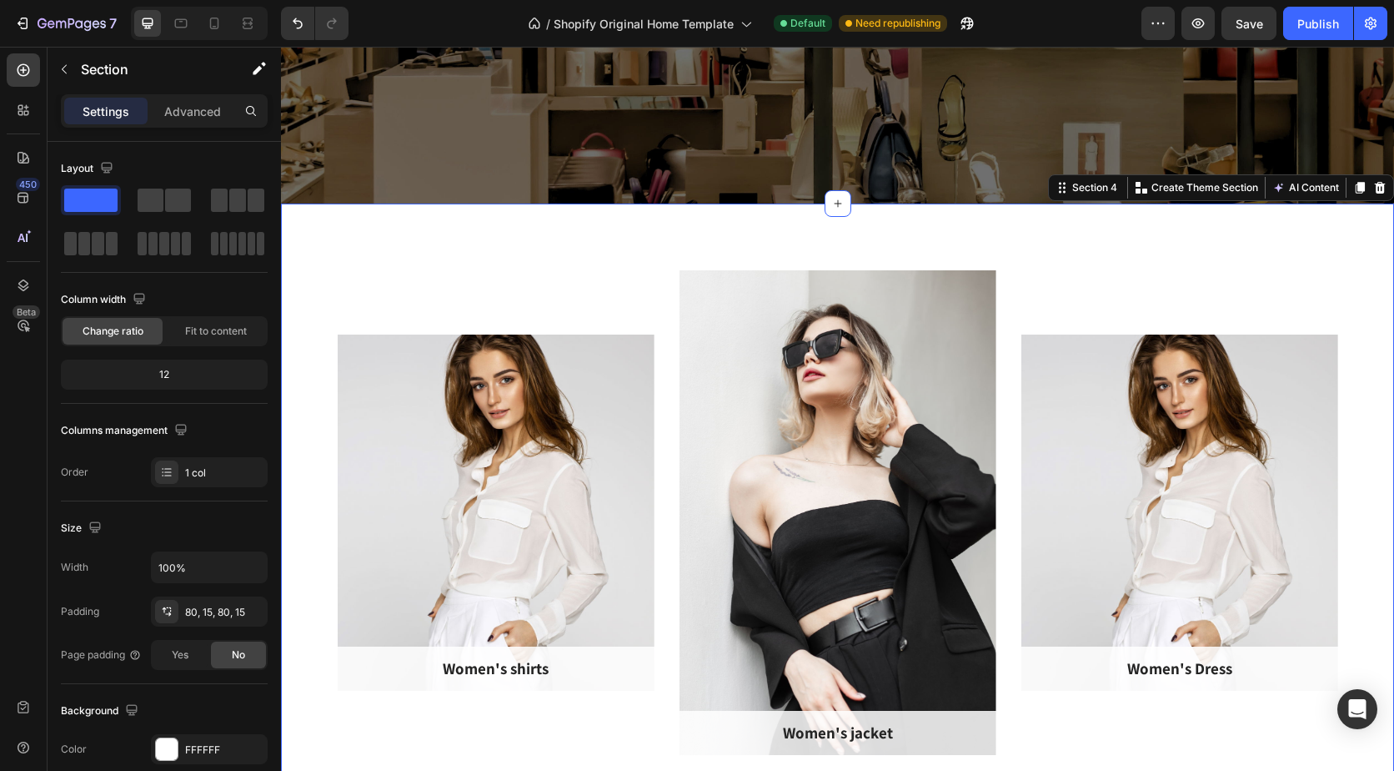
scroll to position [653, 0]
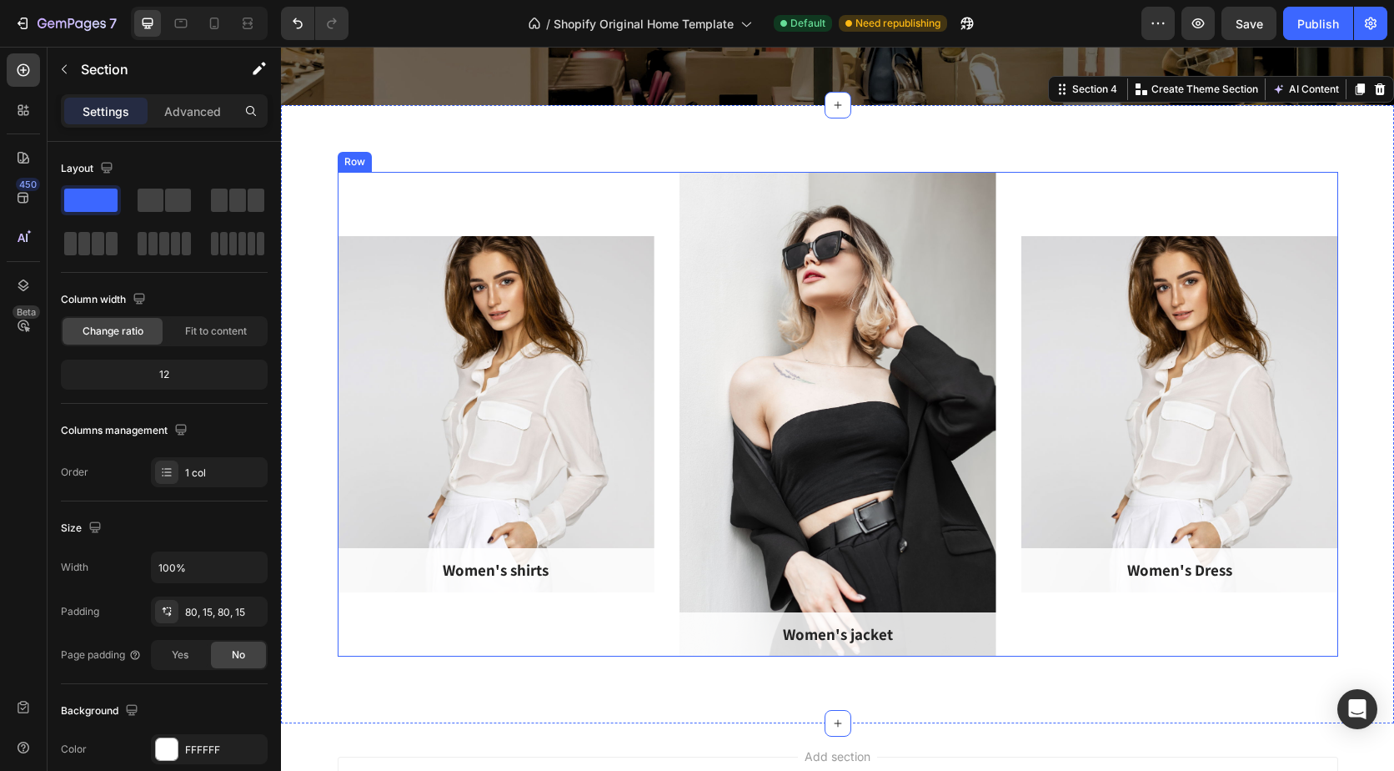
click at [416, 191] on div "Women's shirts Text block Row Hero Banner" at bounding box center [496, 414] width 317 height 485
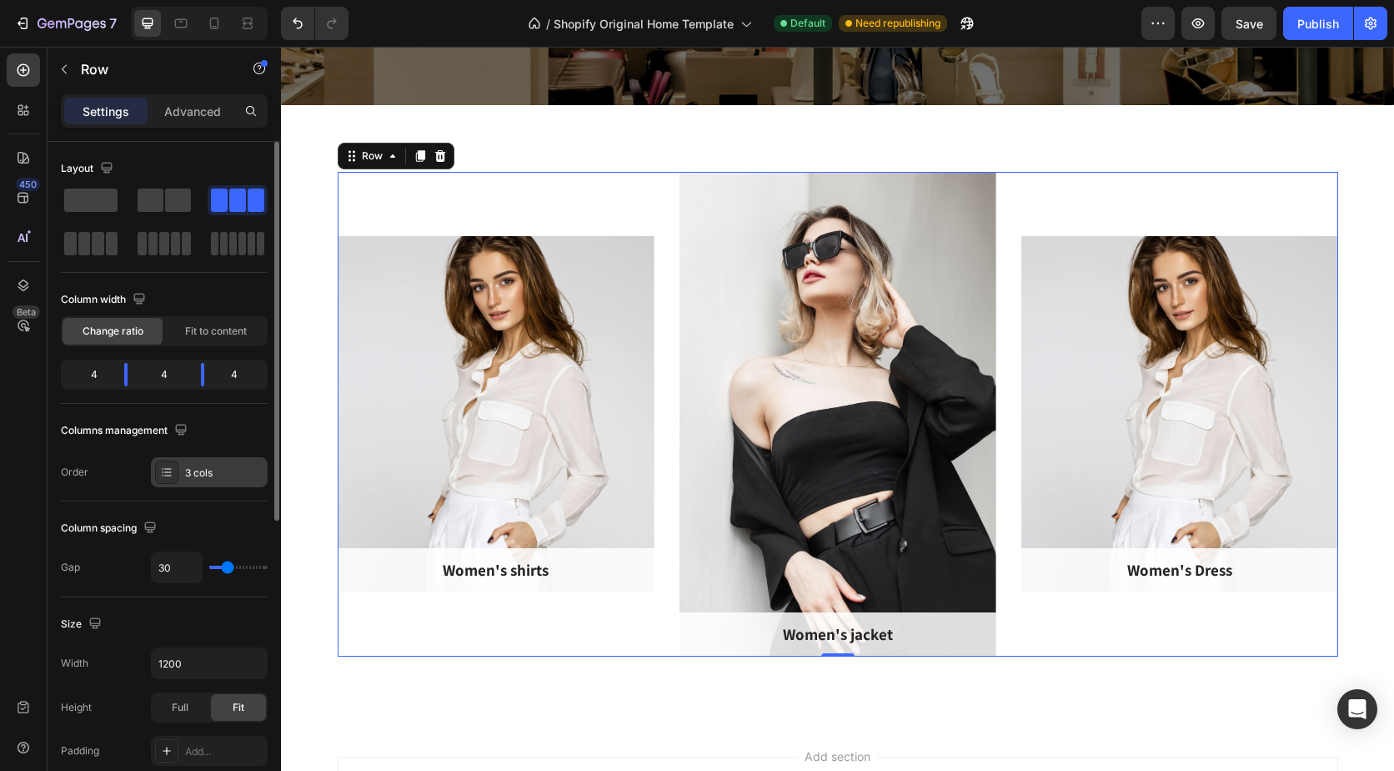
click at [215, 469] on div "3 cols" at bounding box center [224, 472] width 78 height 15
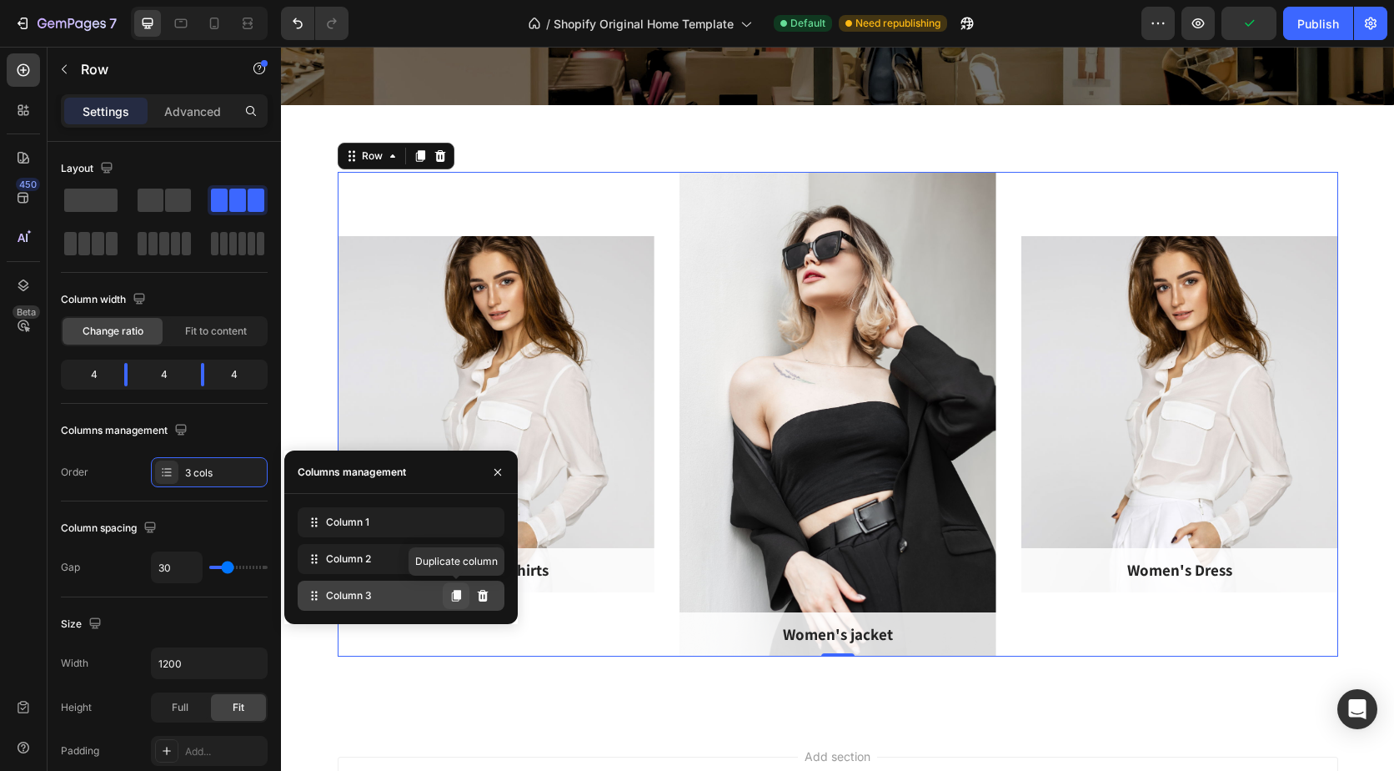
click at [455, 595] on icon at bounding box center [456, 596] width 9 height 12
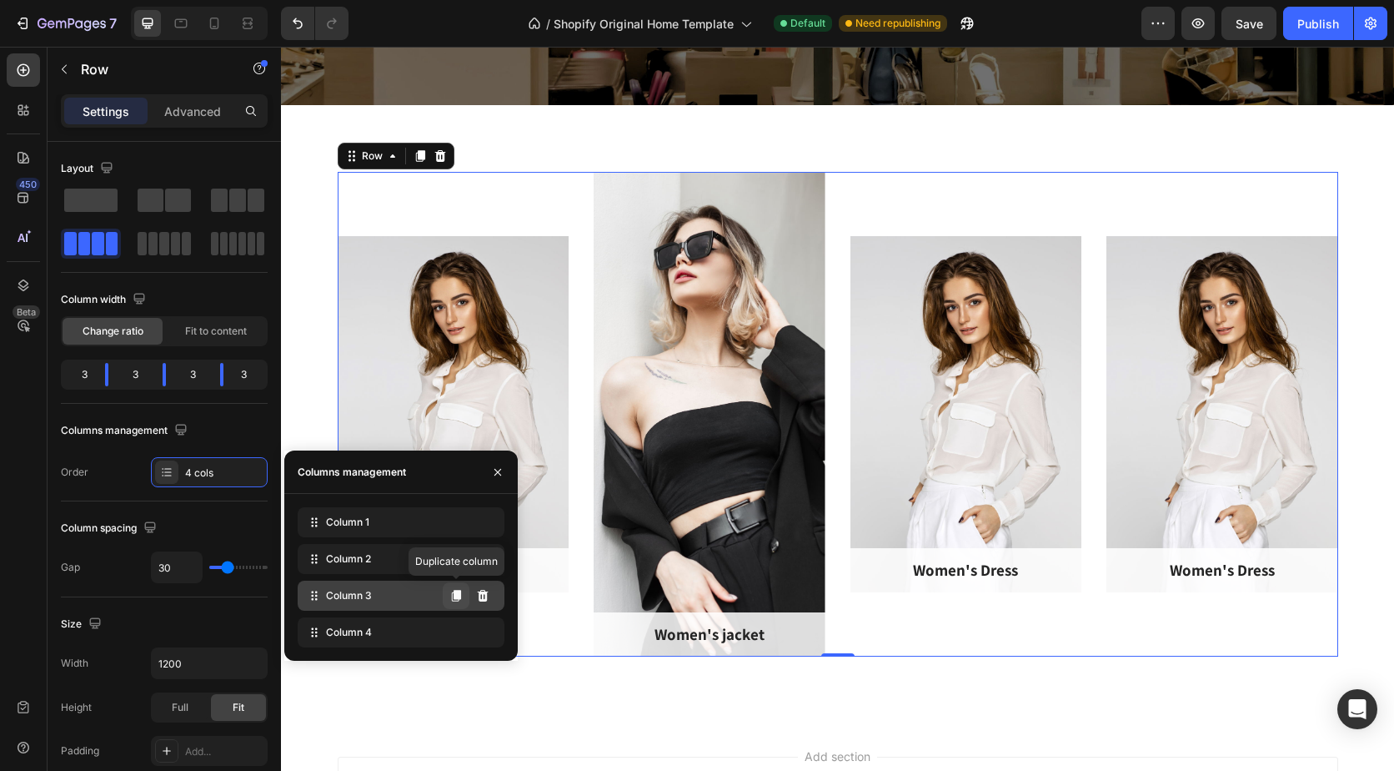
click at [455, 595] on icon at bounding box center [456, 596] width 9 height 12
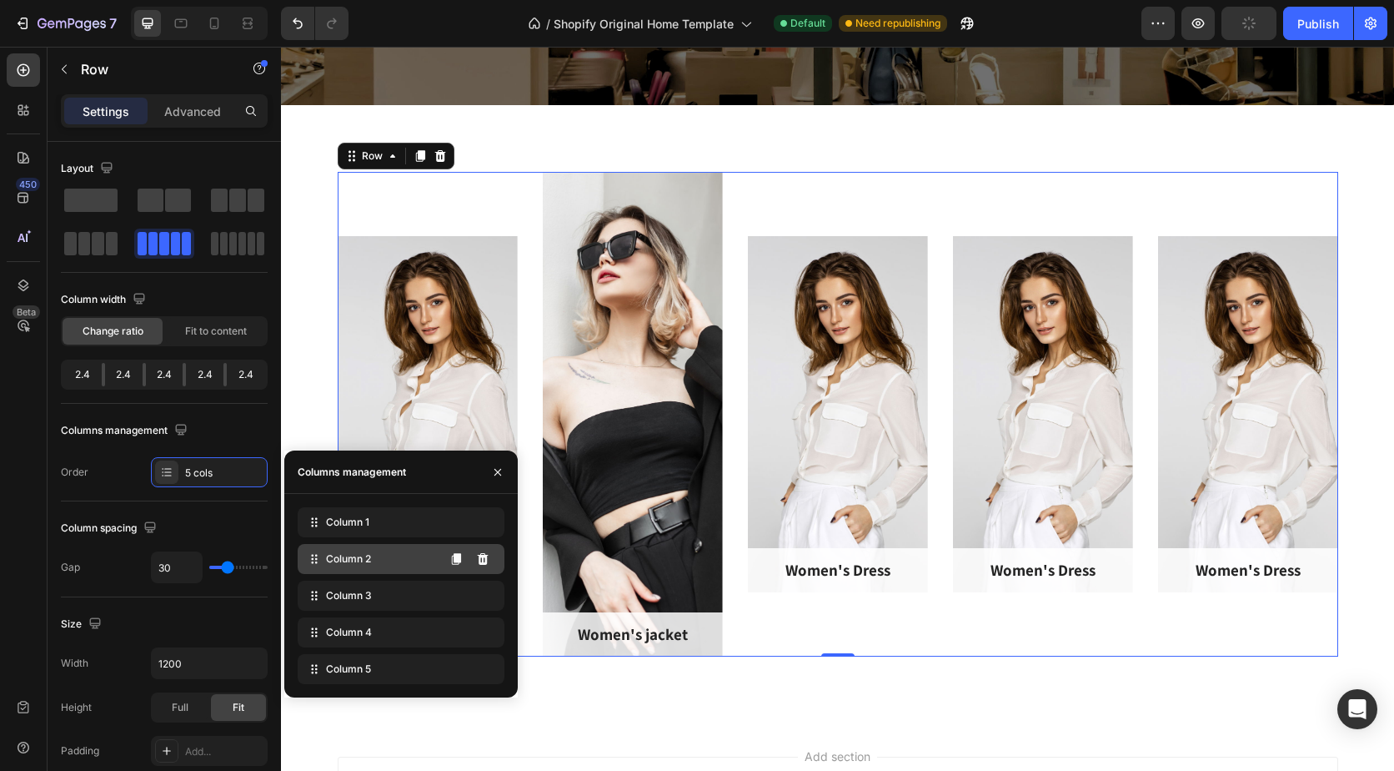
click at [399, 564] on div "Column 2" at bounding box center [401, 559] width 207 height 30
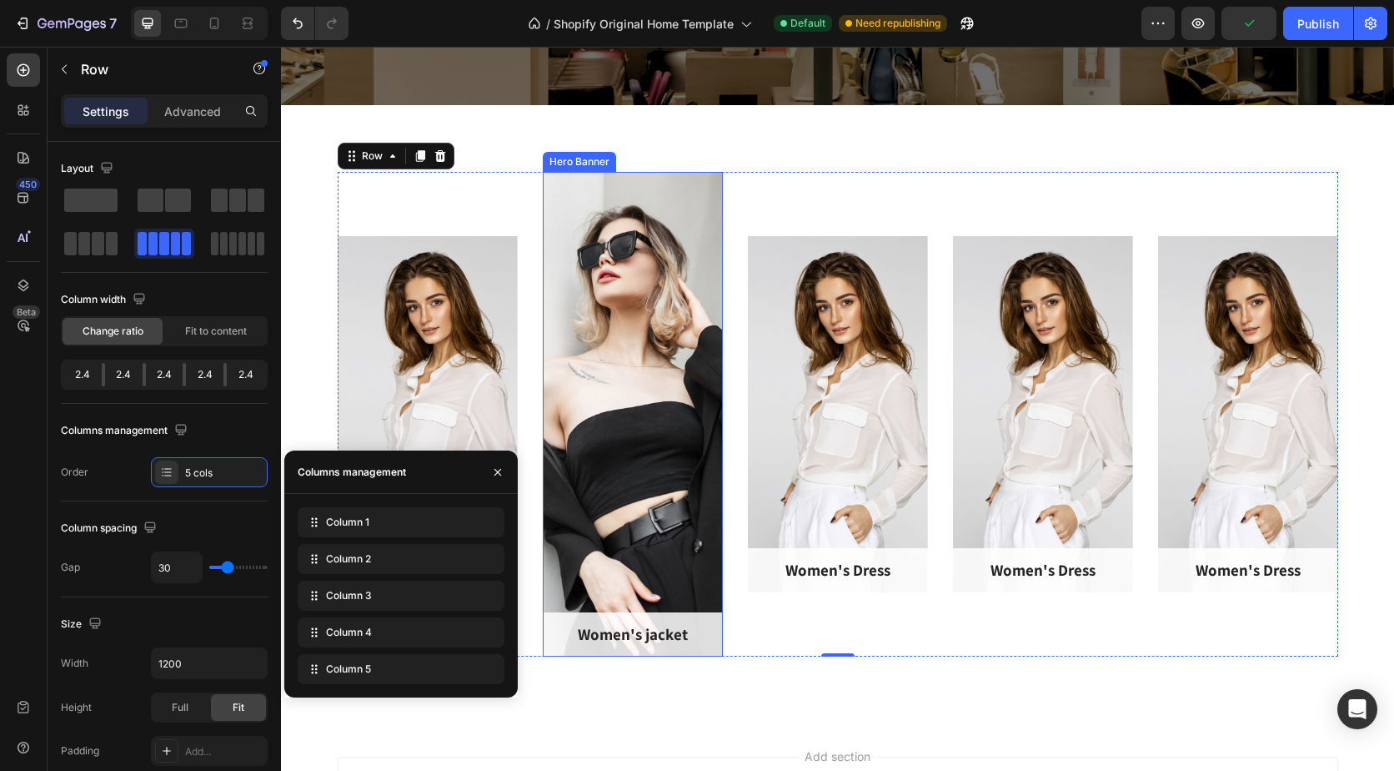
click at [630, 436] on div "Overlay" at bounding box center [633, 414] width 180 height 485
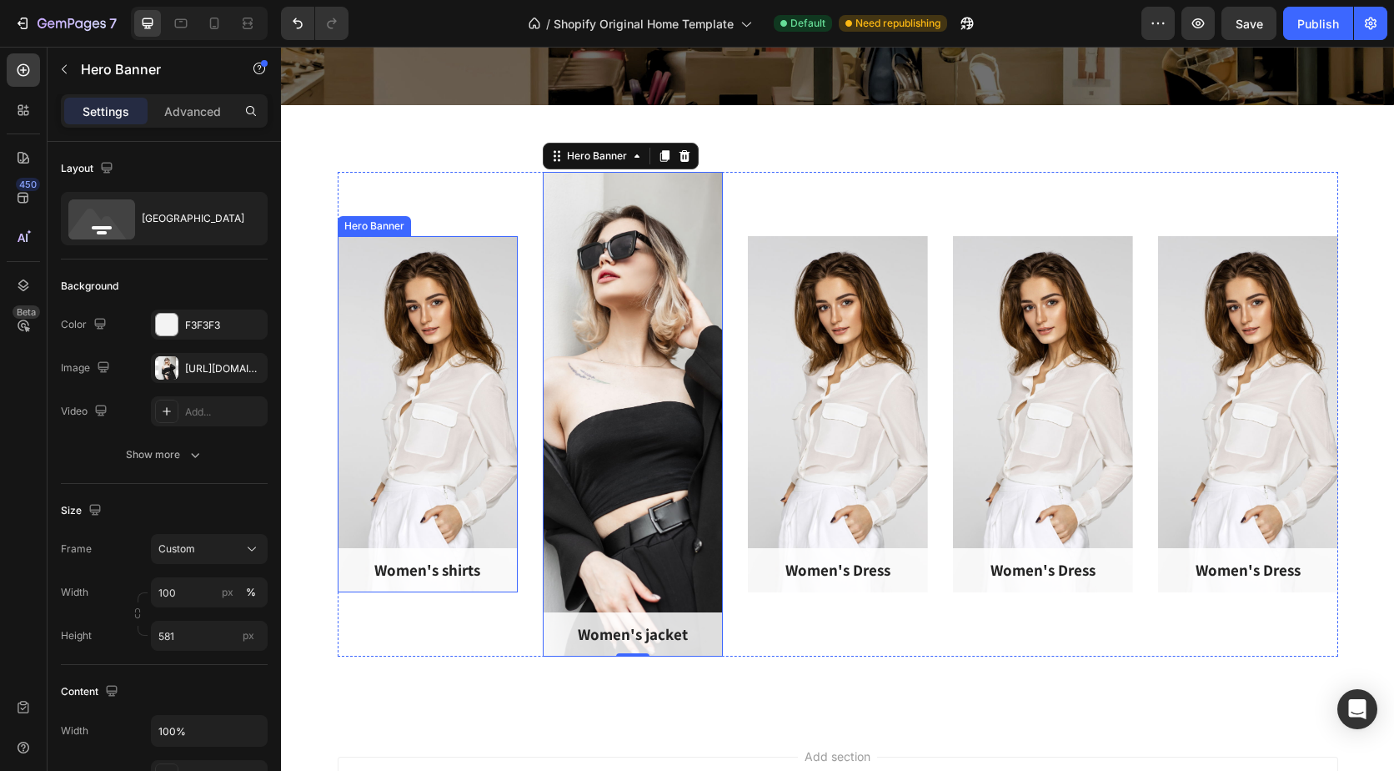
click at [434, 338] on div "Overlay" at bounding box center [428, 414] width 180 height 356
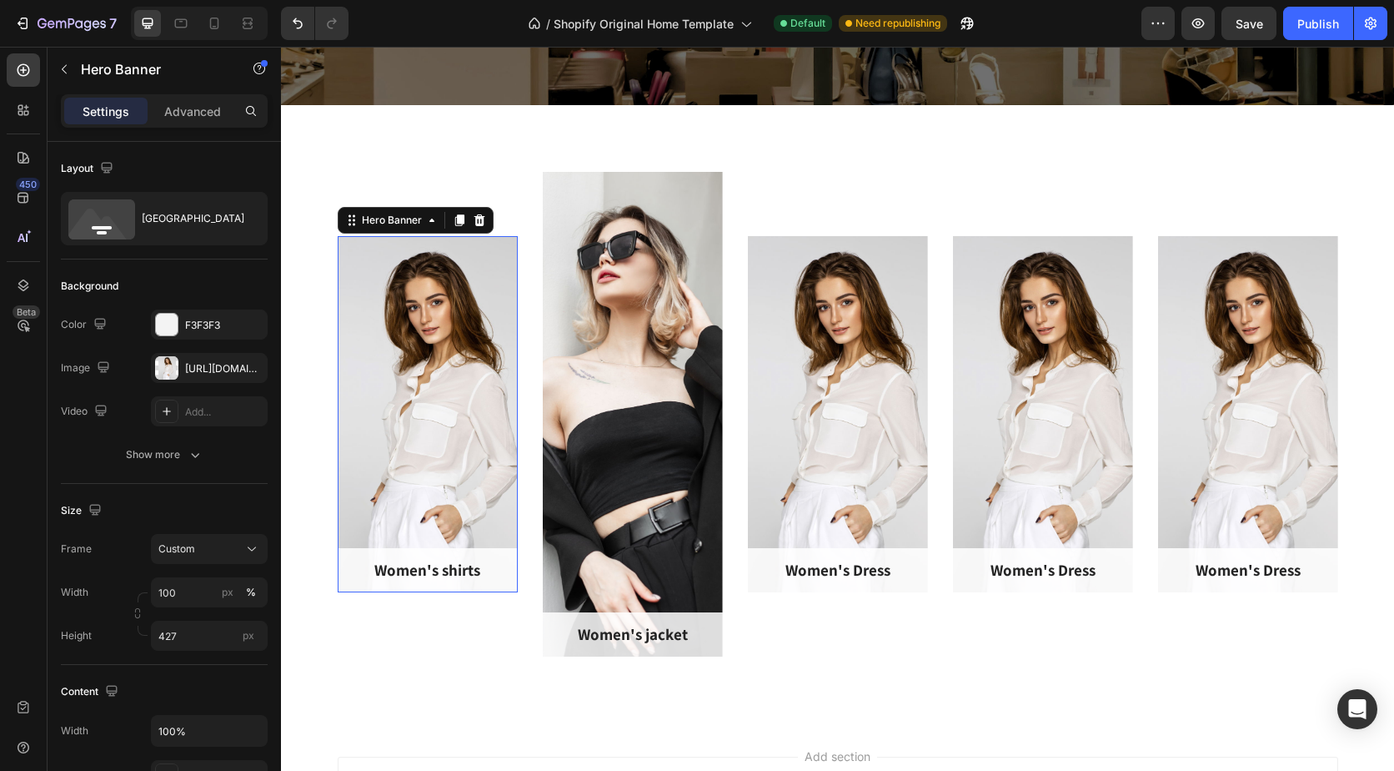
scroll to position [520, 0]
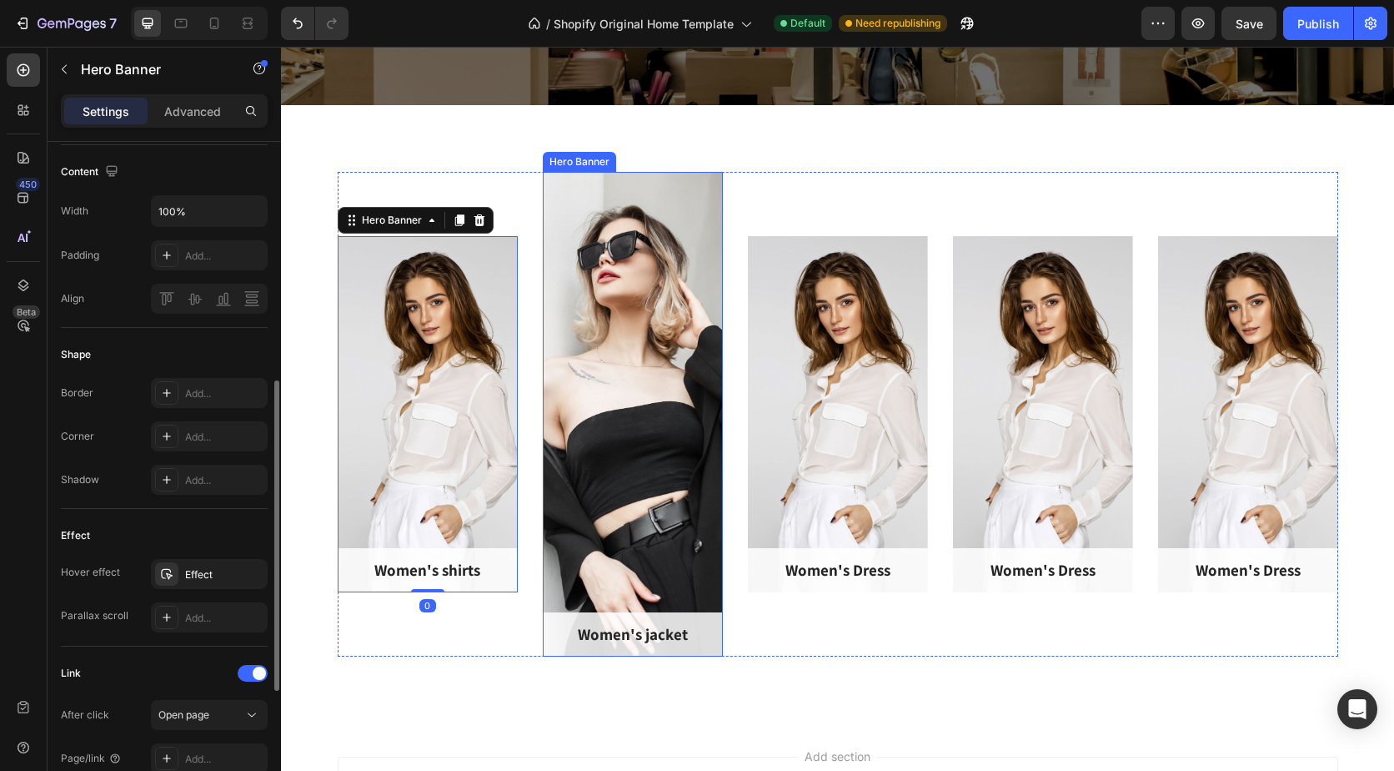
click at [685, 344] on div "Overlay" at bounding box center [633, 414] width 180 height 485
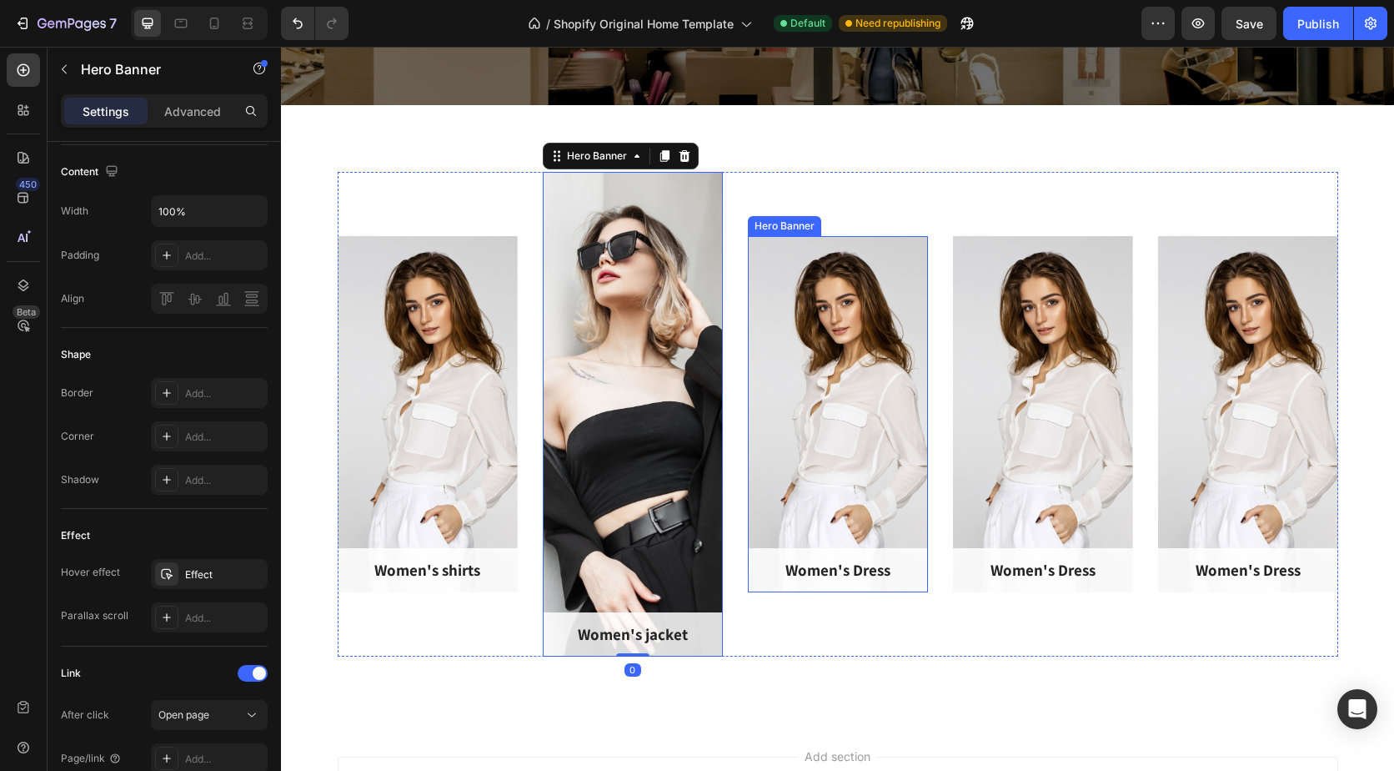
click at [826, 354] on div "Overlay" at bounding box center [838, 414] width 180 height 356
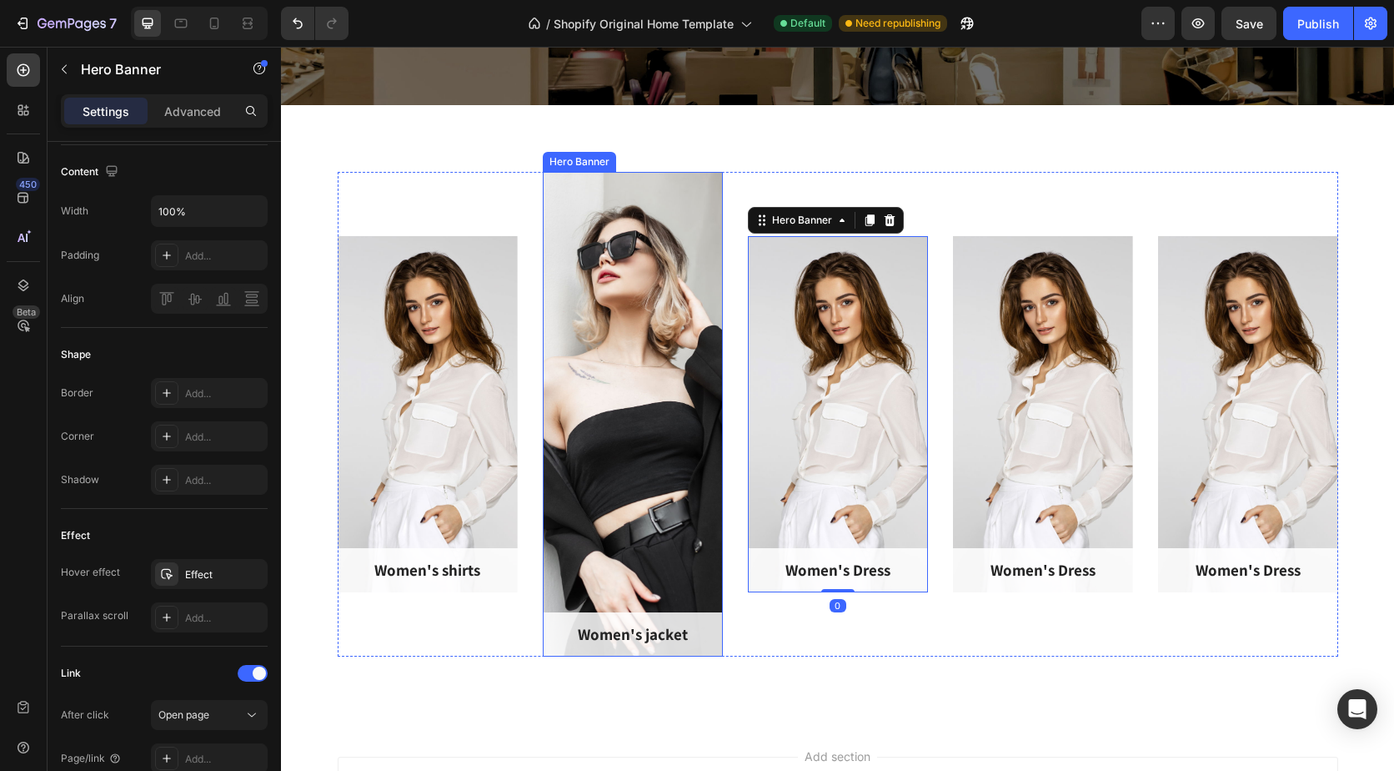
click at [635, 362] on div "Overlay" at bounding box center [633, 414] width 180 height 485
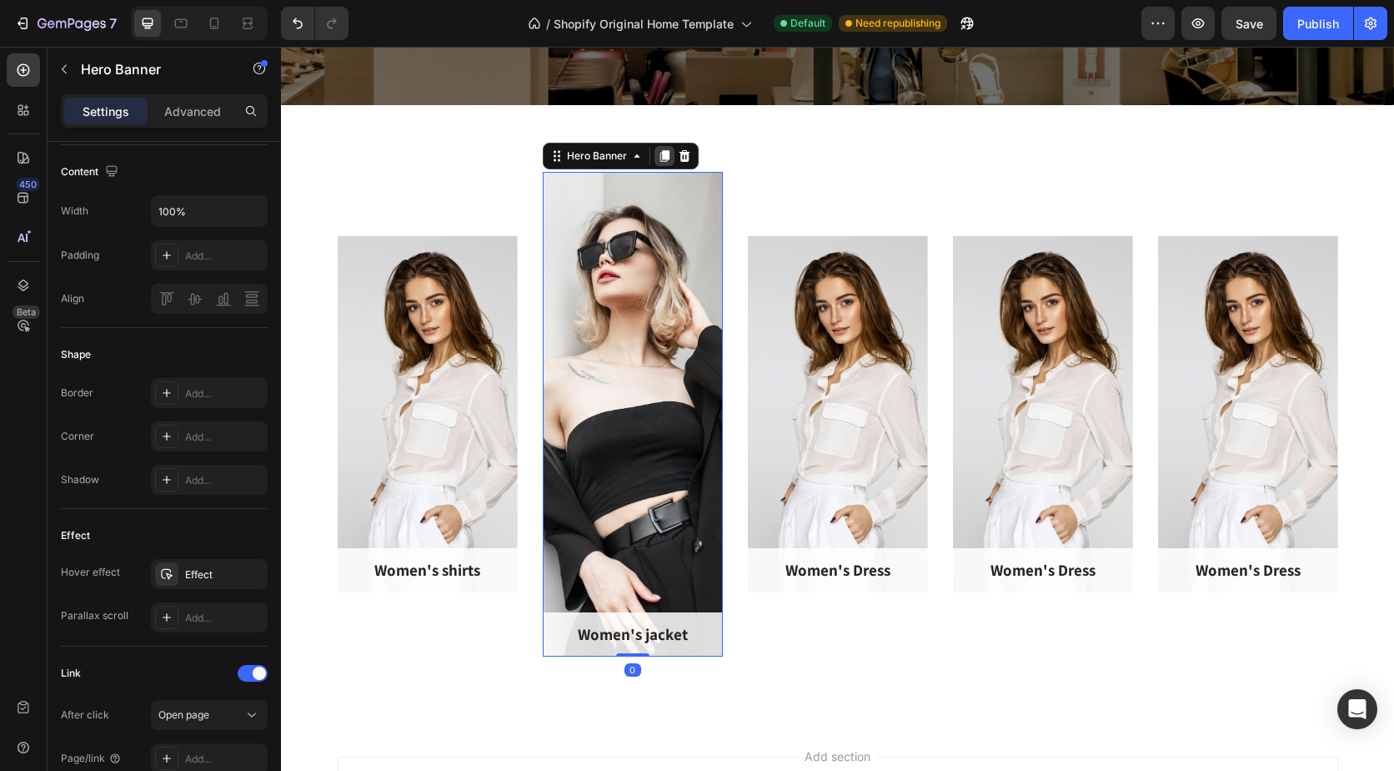
click at [660, 154] on icon at bounding box center [664, 156] width 9 height 12
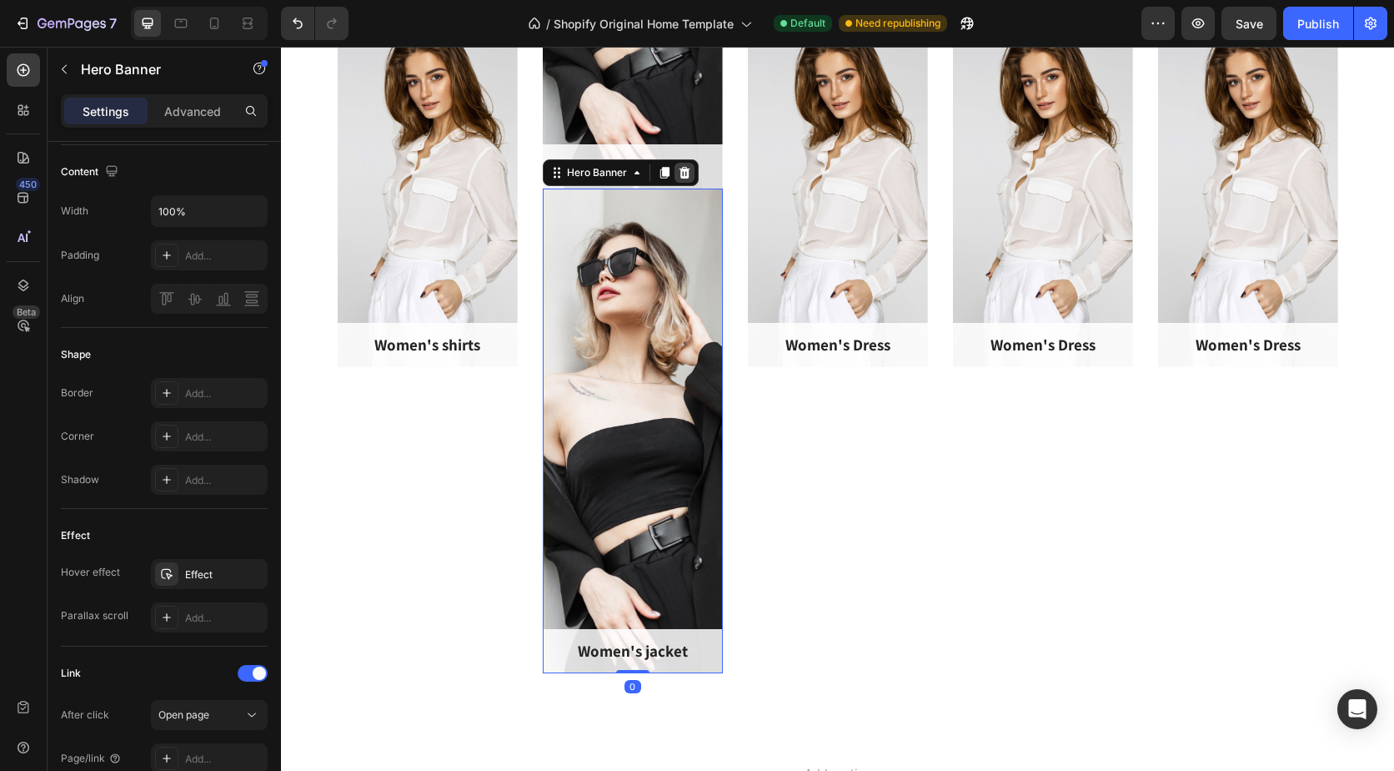
click at [679, 170] on icon at bounding box center [684, 173] width 11 height 12
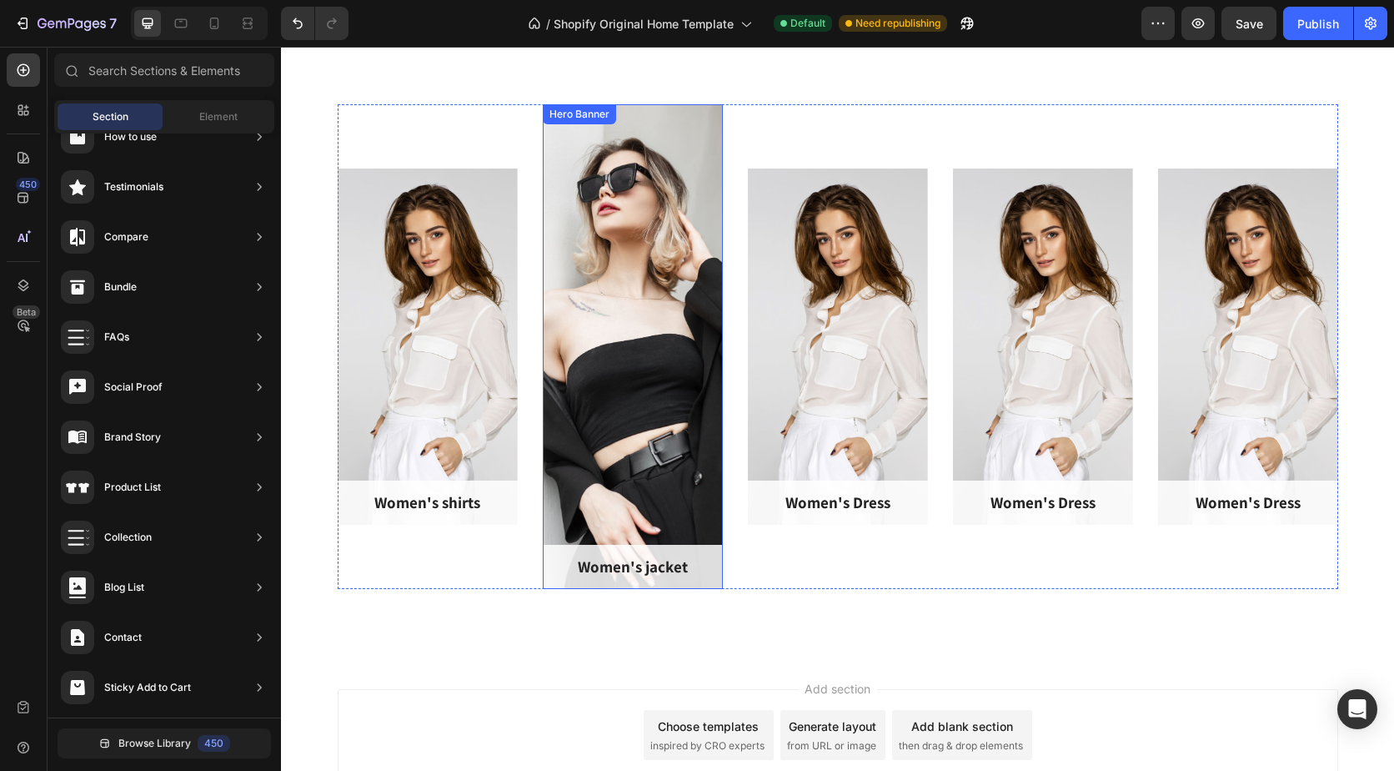
scroll to position [639, 0]
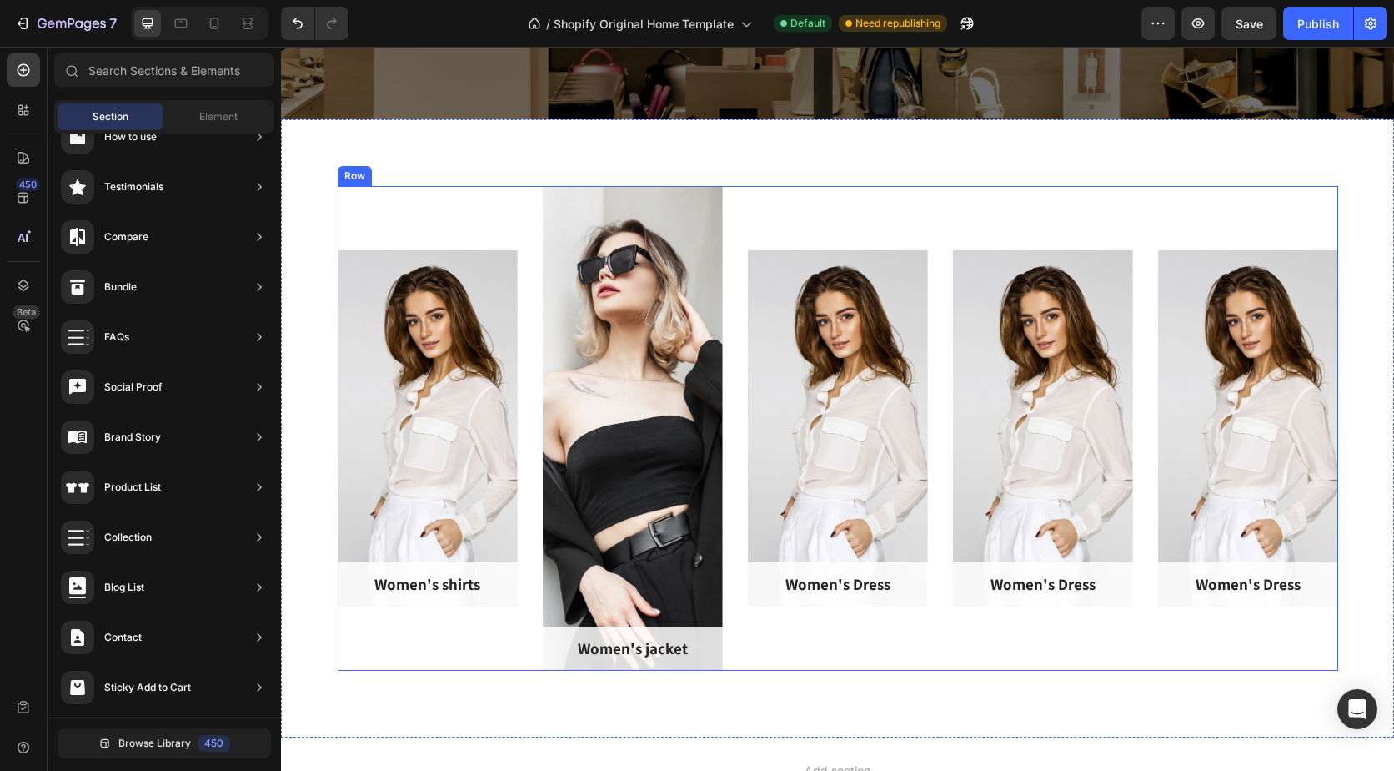
click at [445, 215] on div "Women's shirts Text block Row Hero Banner" at bounding box center [428, 428] width 180 height 485
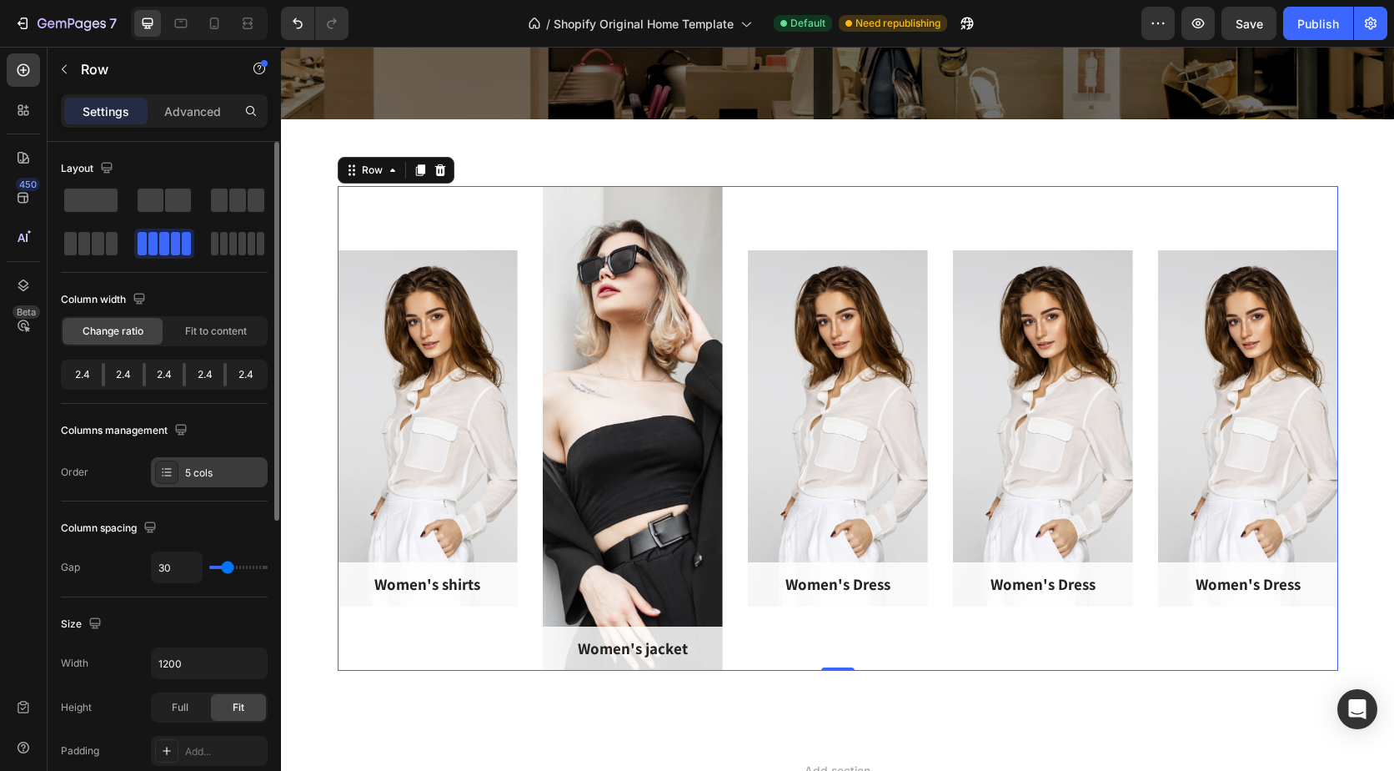
click at [199, 471] on div "5 cols" at bounding box center [224, 472] width 78 height 15
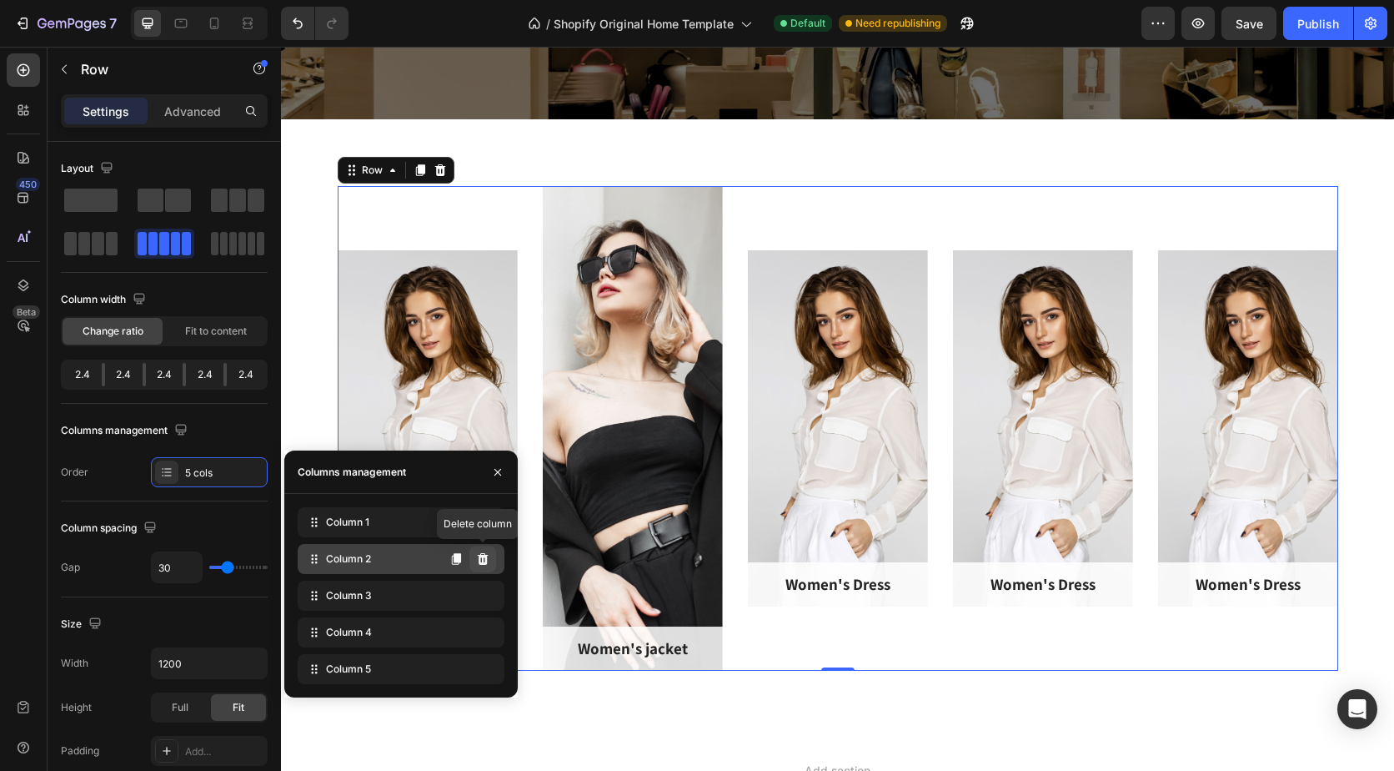
click at [480, 562] on icon at bounding box center [483, 559] width 11 height 12
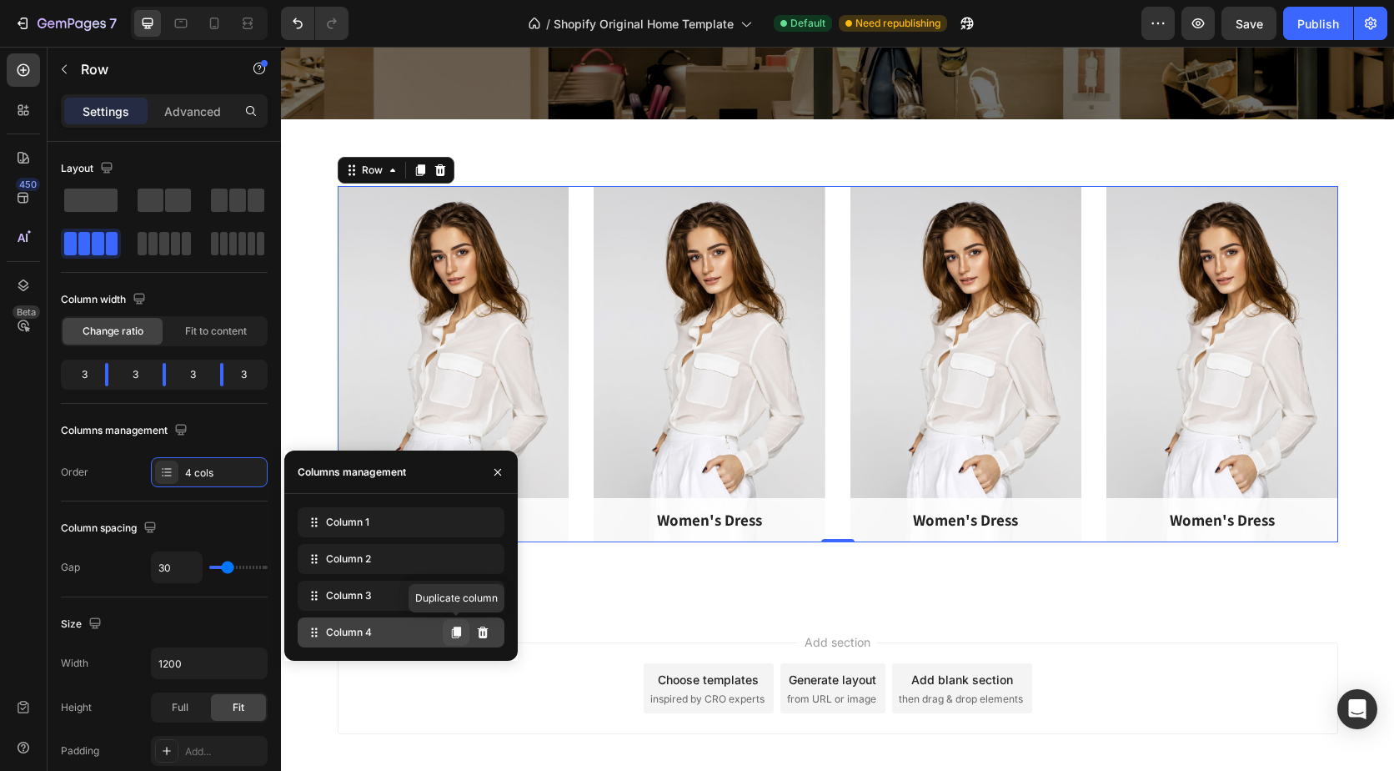
click at [454, 636] on icon at bounding box center [455, 631] width 13 height 13
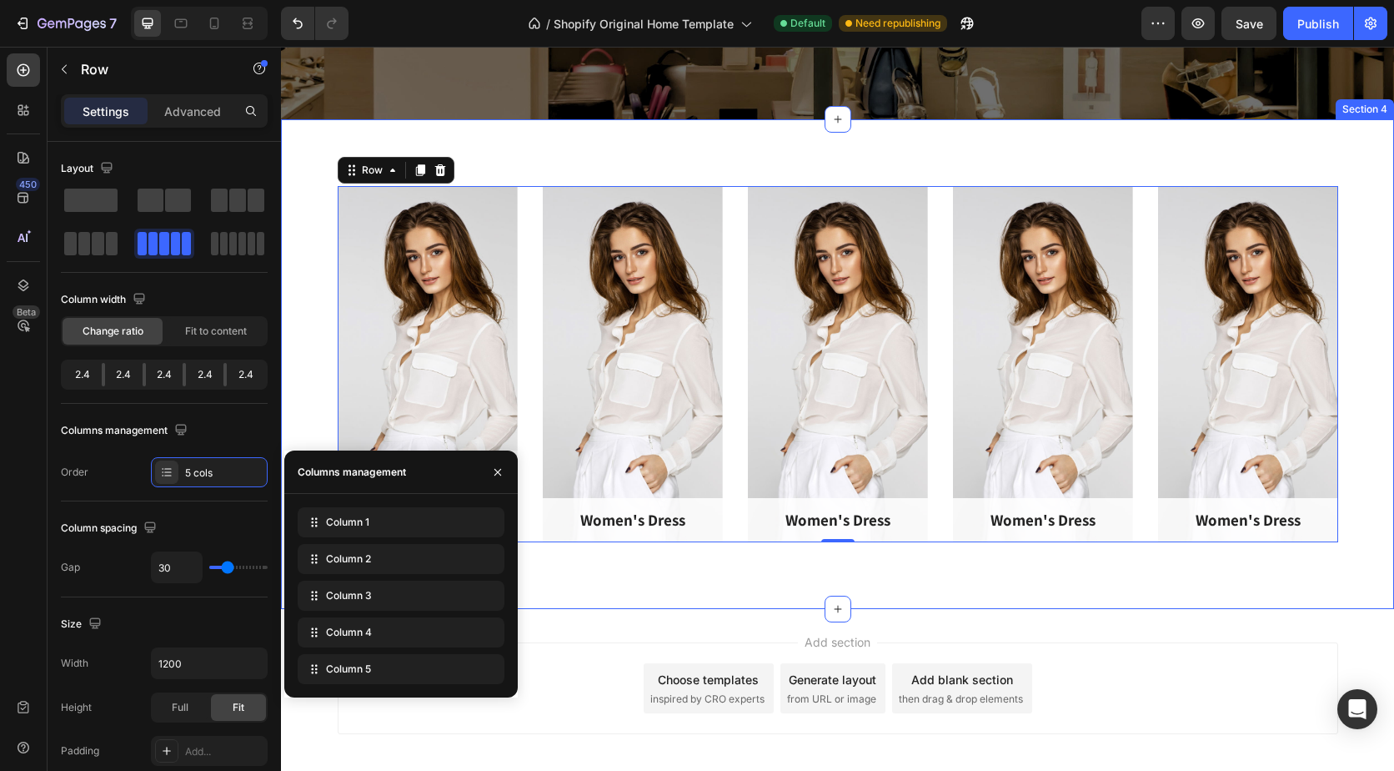
click at [294, 379] on div "Women's shirts Text block Row Hero Banner Women's Dress Text block Row Hero Ban…" at bounding box center [838, 364] width 1088 height 356
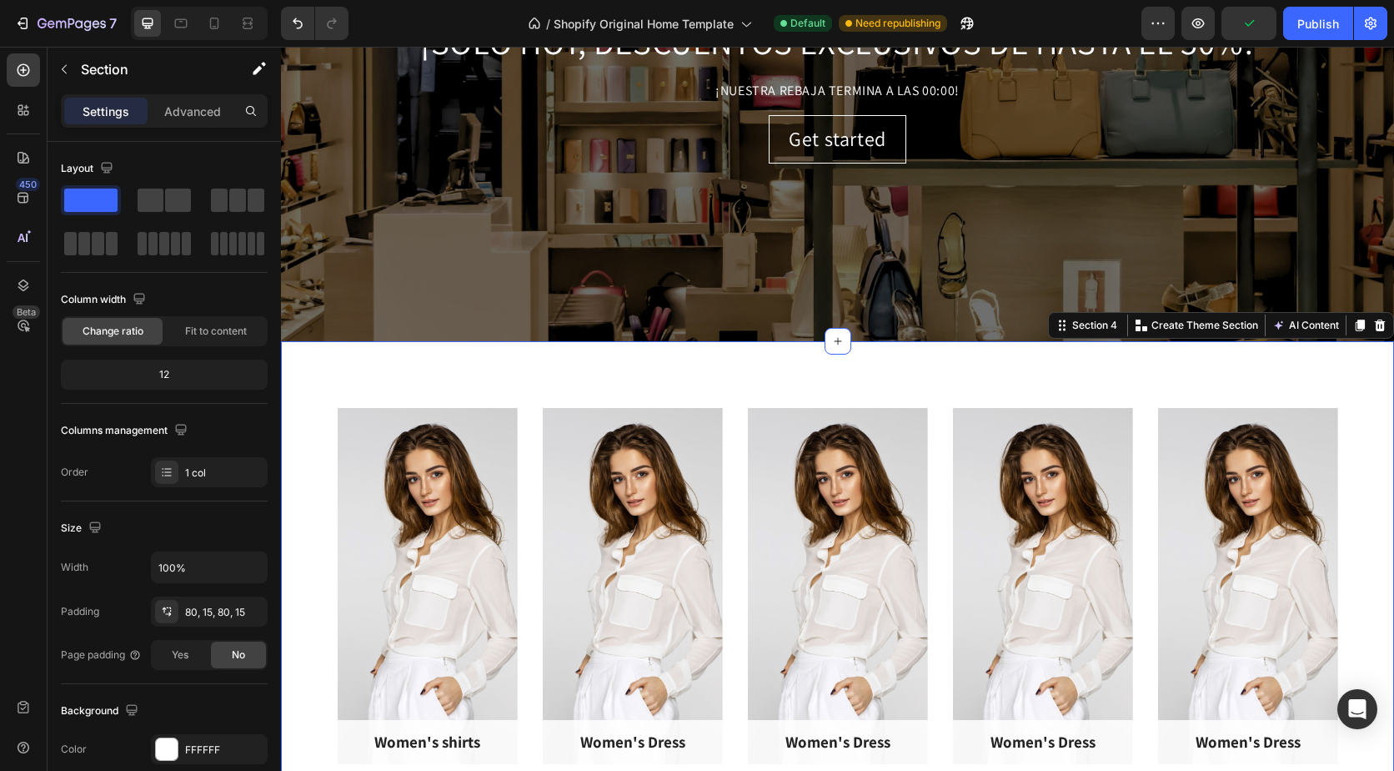
scroll to position [500, 0]
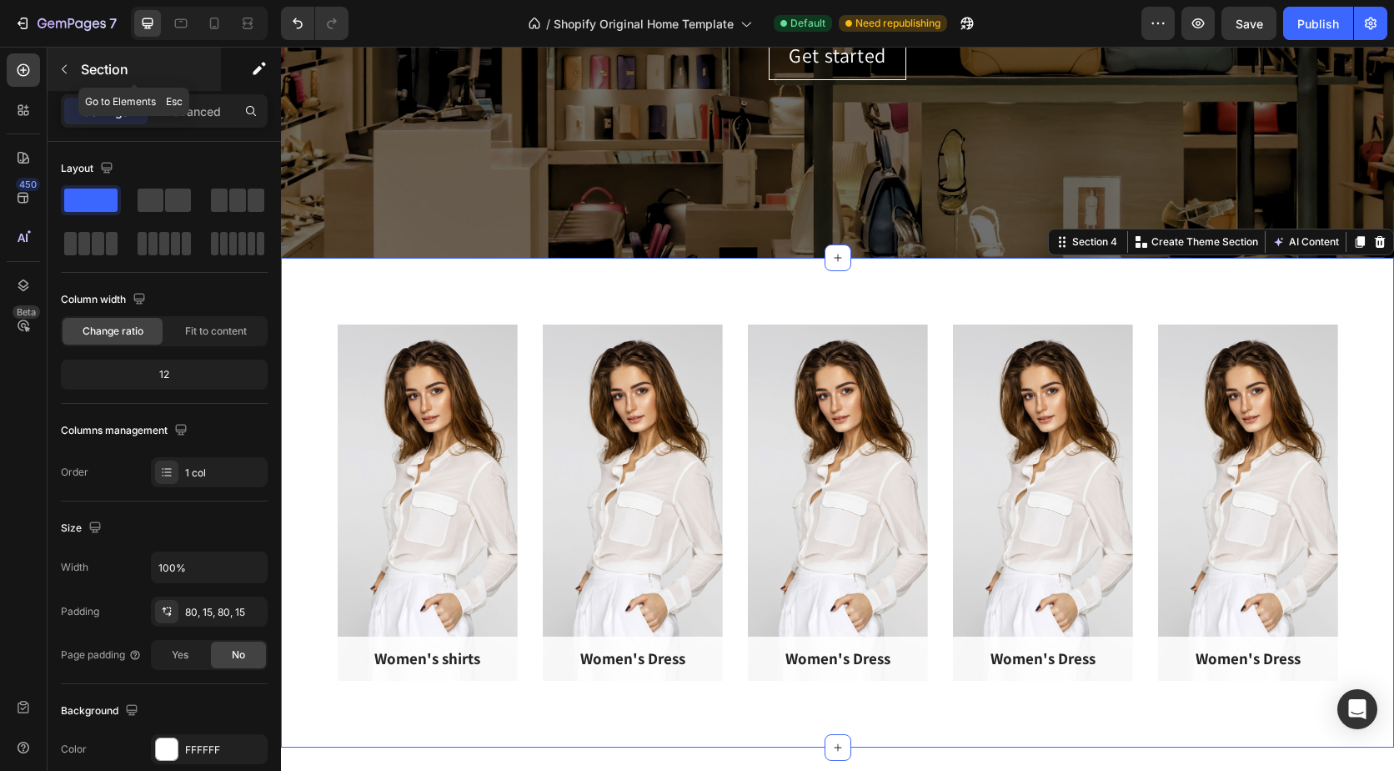
click at [71, 67] on button "button" at bounding box center [64, 69] width 27 height 27
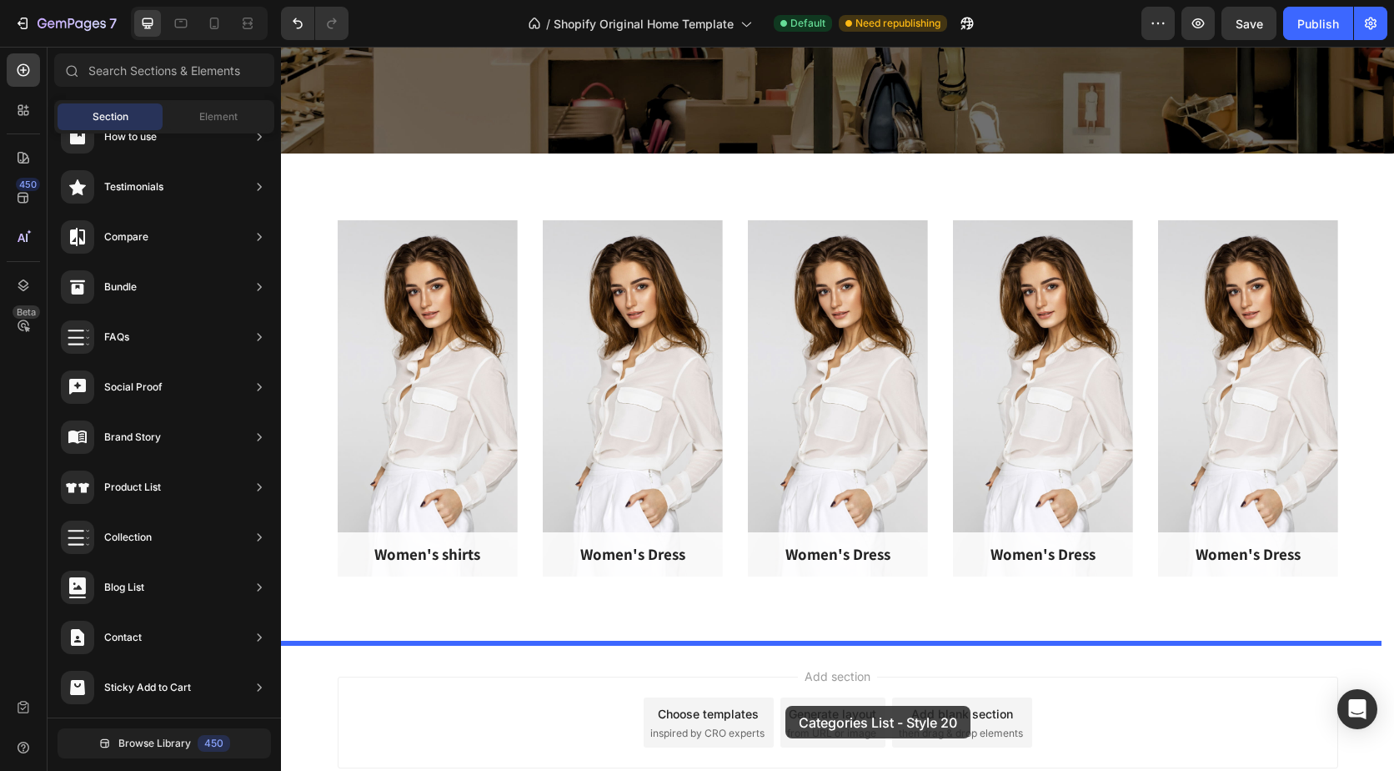
scroll to position [621, 0]
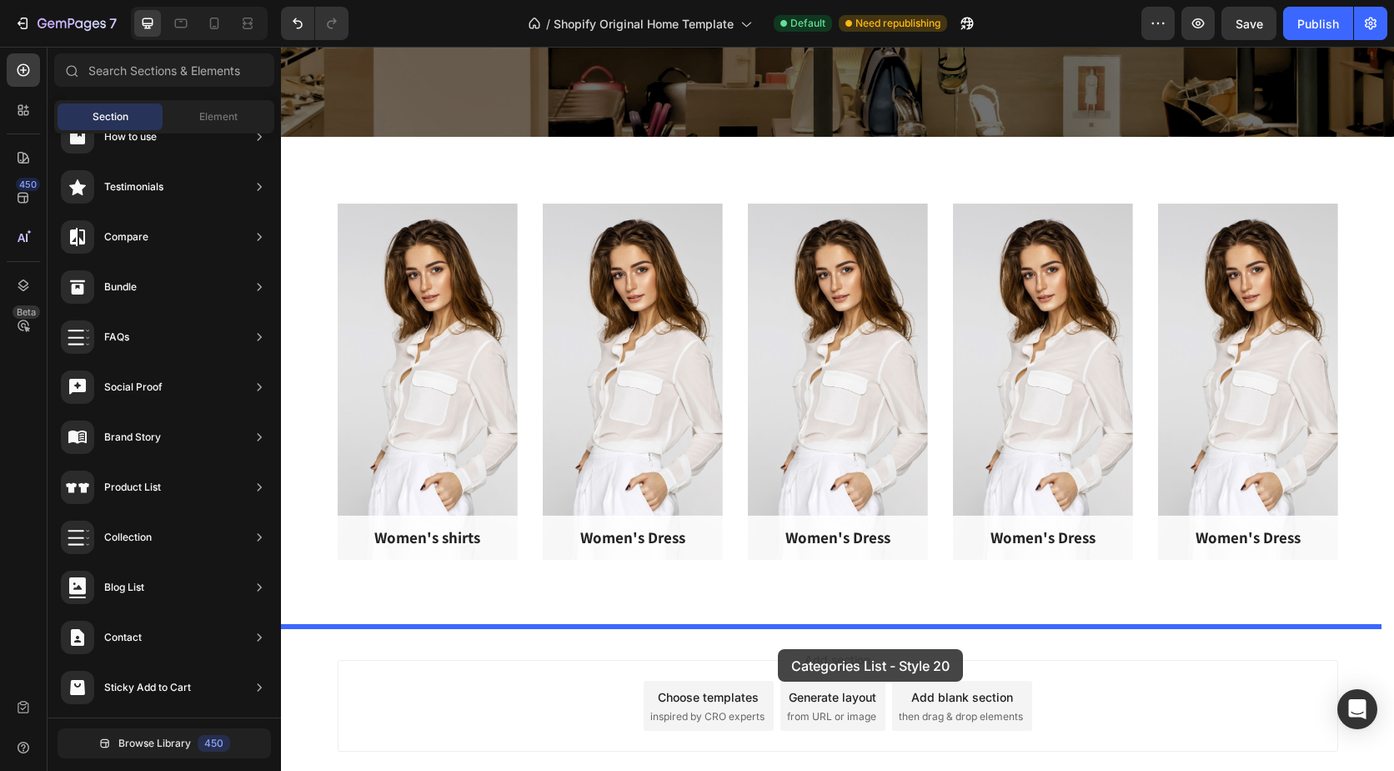
drag, startPoint x: 695, startPoint y: 470, endPoint x: 778, endPoint y: 645, distance: 194.7
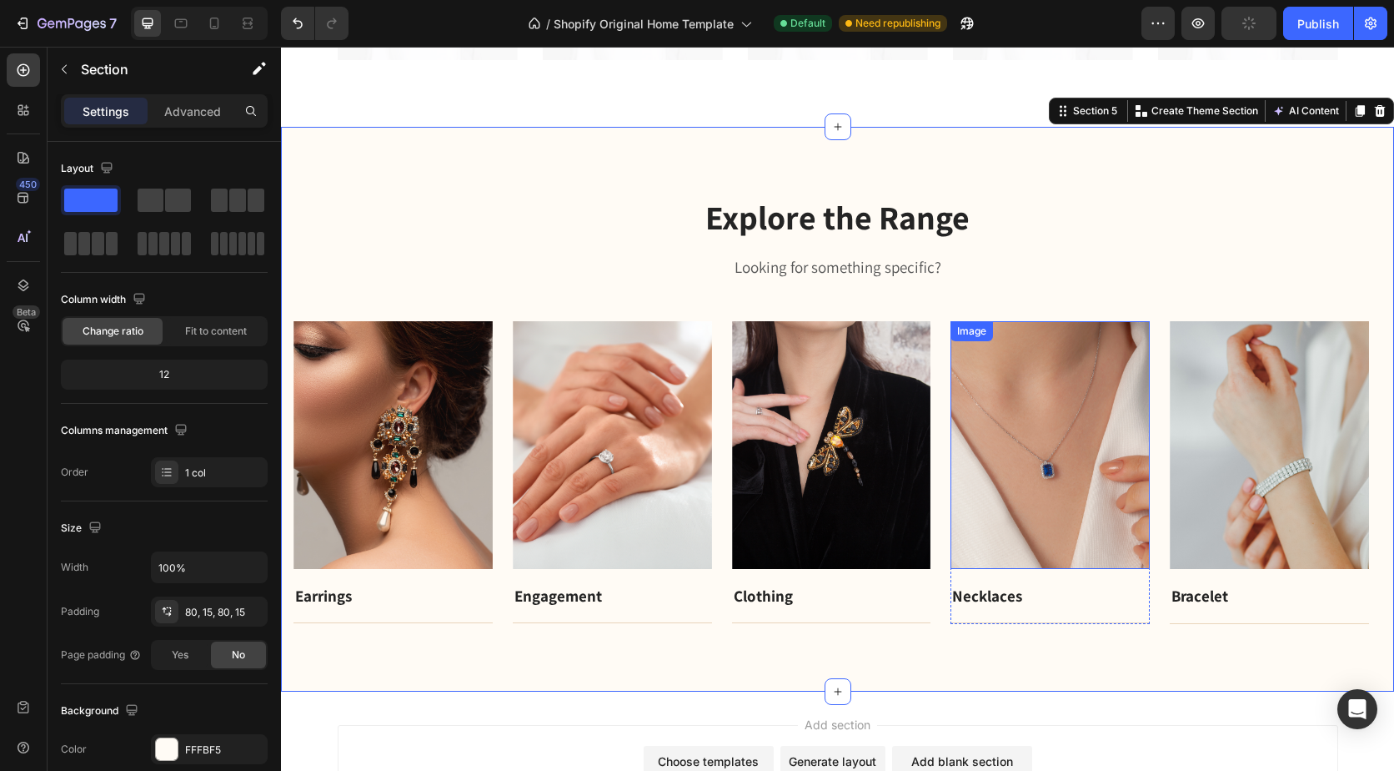
scroll to position [1122, 0]
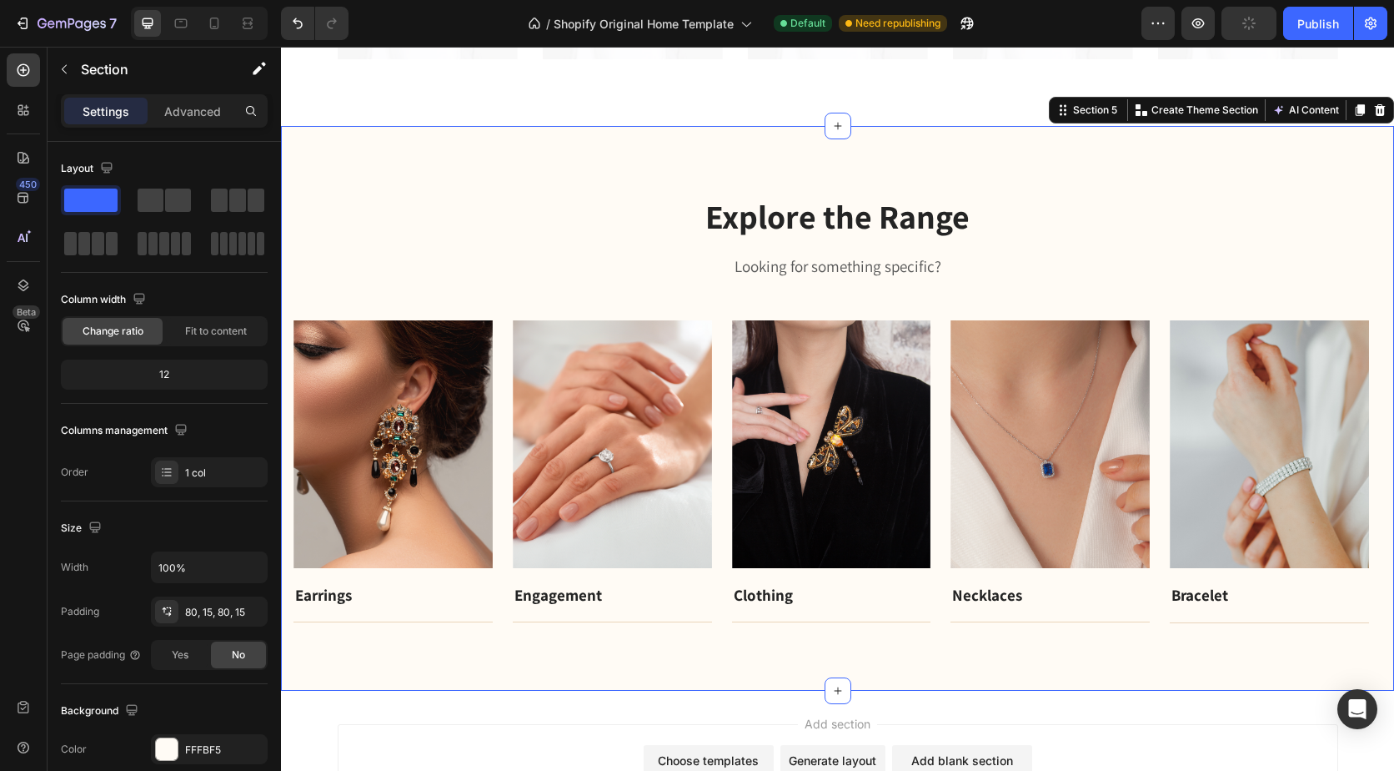
click at [329, 172] on div "Explore the Range Heading Looking for something specific? Text block Row Image …" at bounding box center [837, 408] width 1113 height 565
click at [1374, 105] on div at bounding box center [1380, 110] width 20 height 20
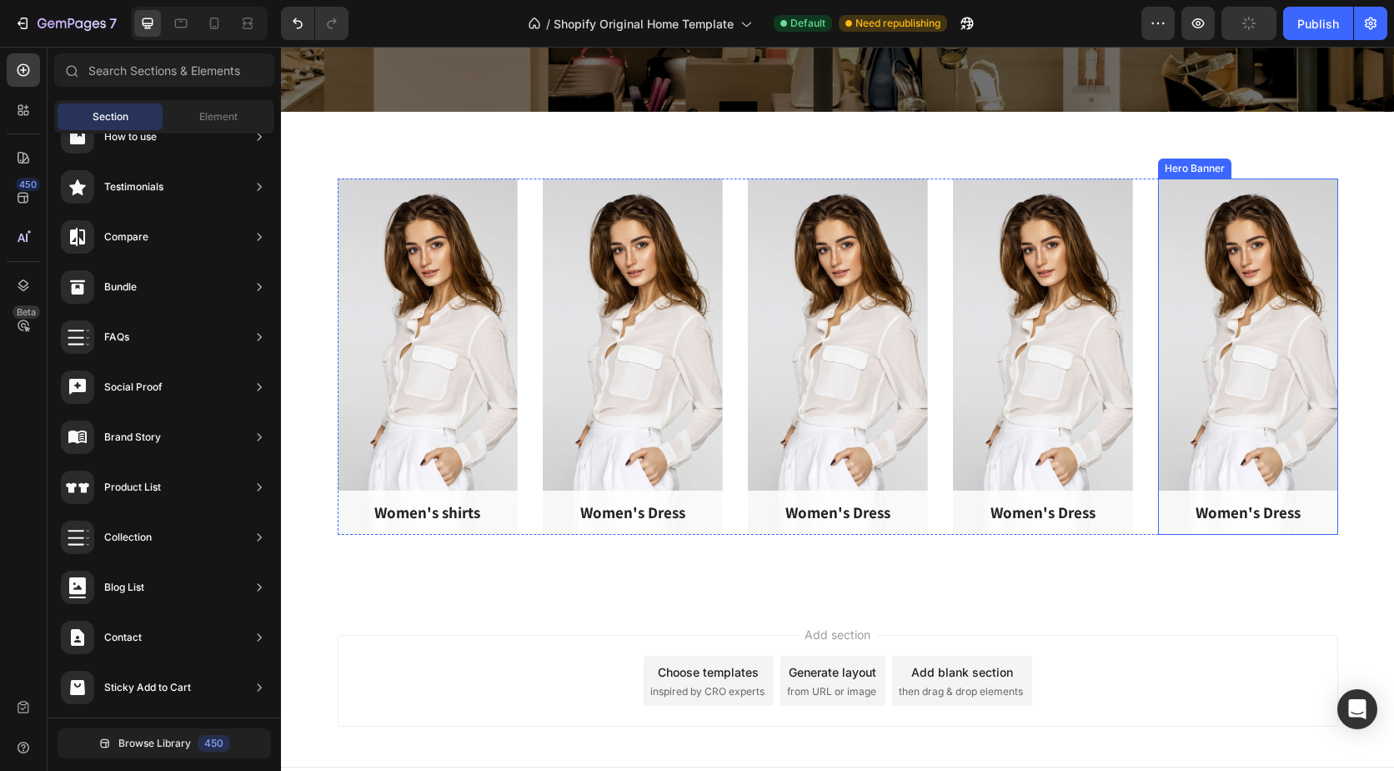
scroll to position [594, 0]
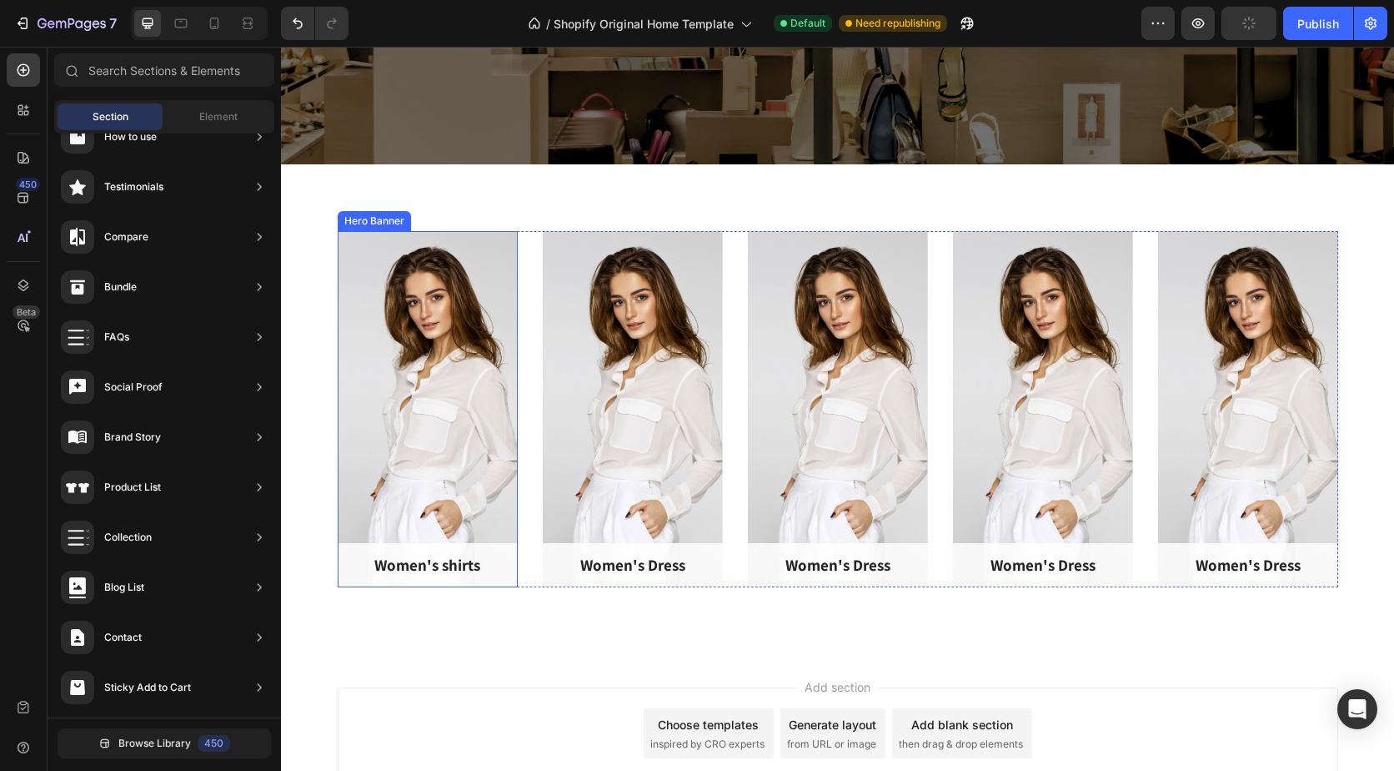
click at [383, 394] on div "Overlay" at bounding box center [428, 409] width 180 height 356
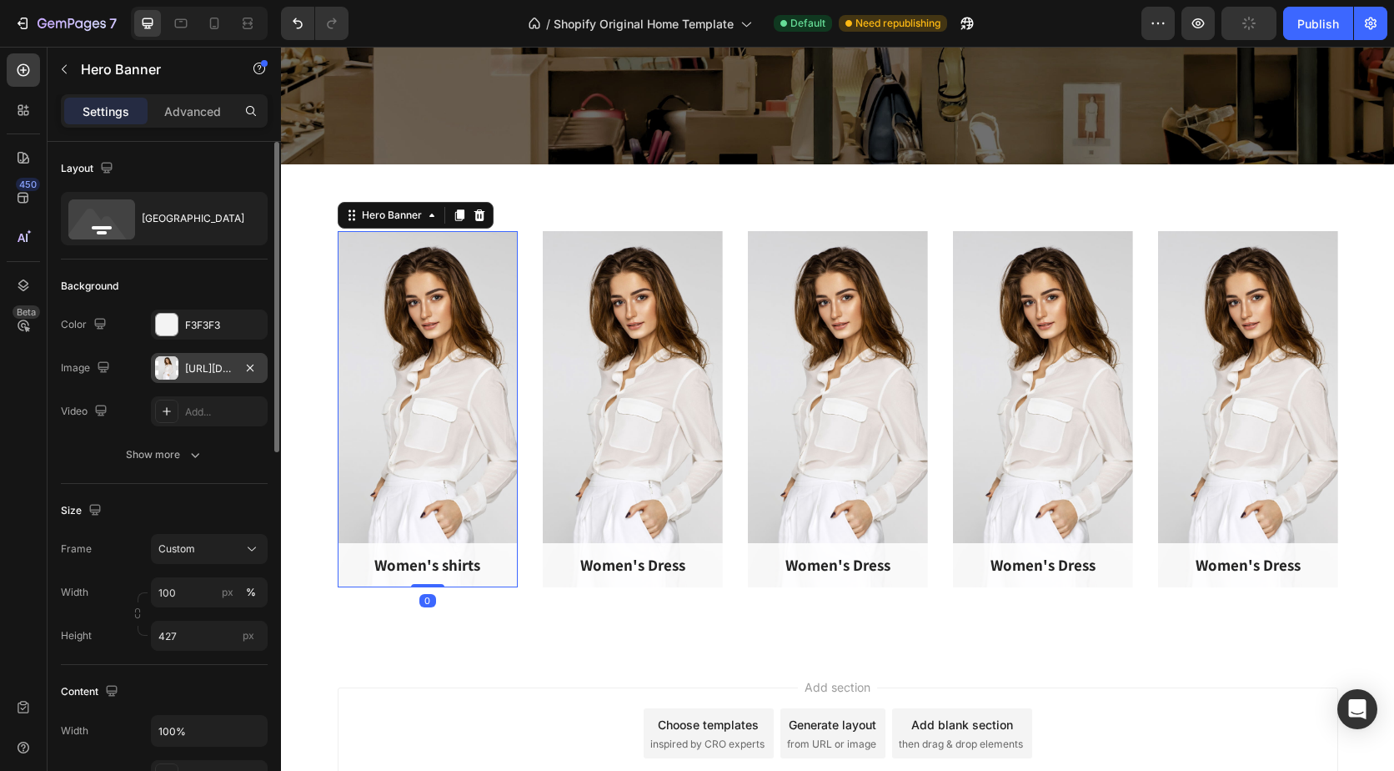
click at [206, 368] on div "[URL][DOMAIN_NAME]" at bounding box center [209, 368] width 48 height 15
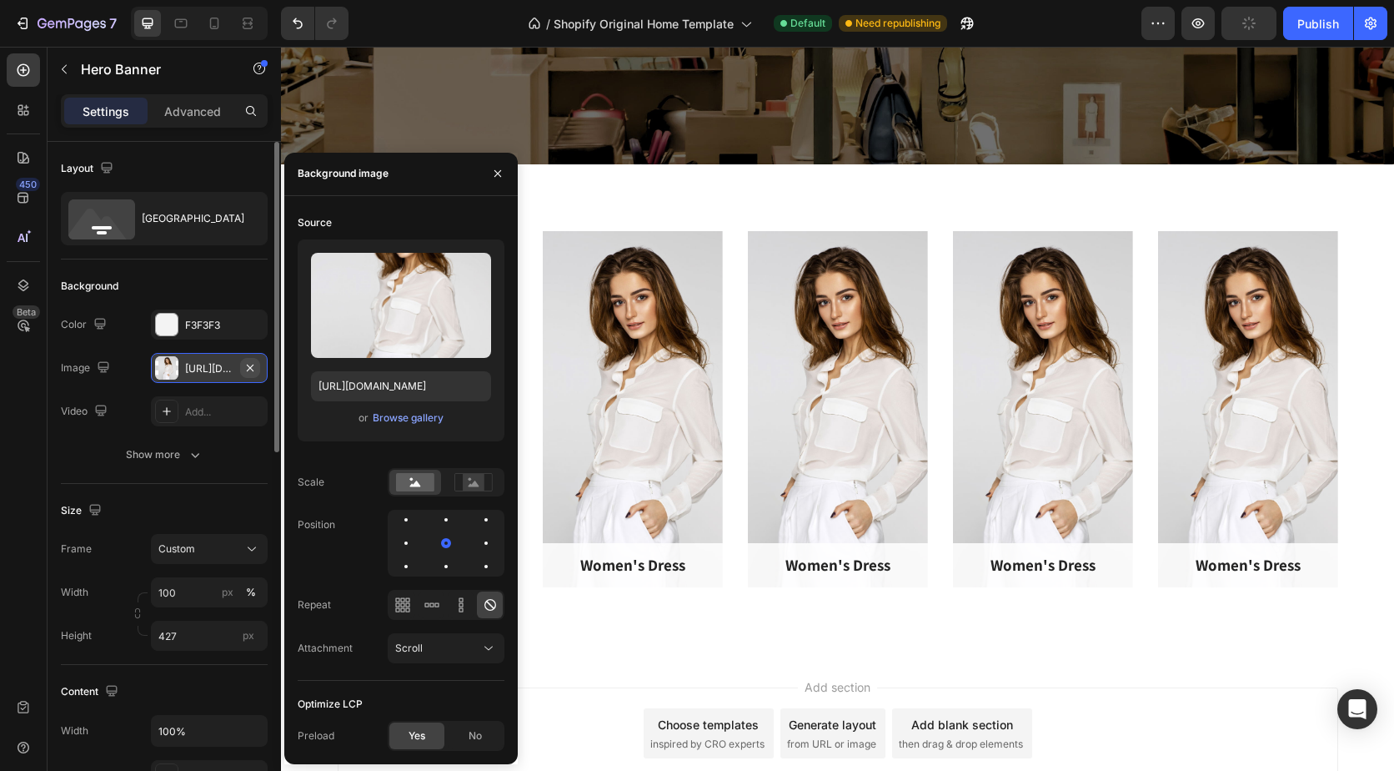
click at [245, 367] on icon "button" at bounding box center [250, 367] width 13 height 13
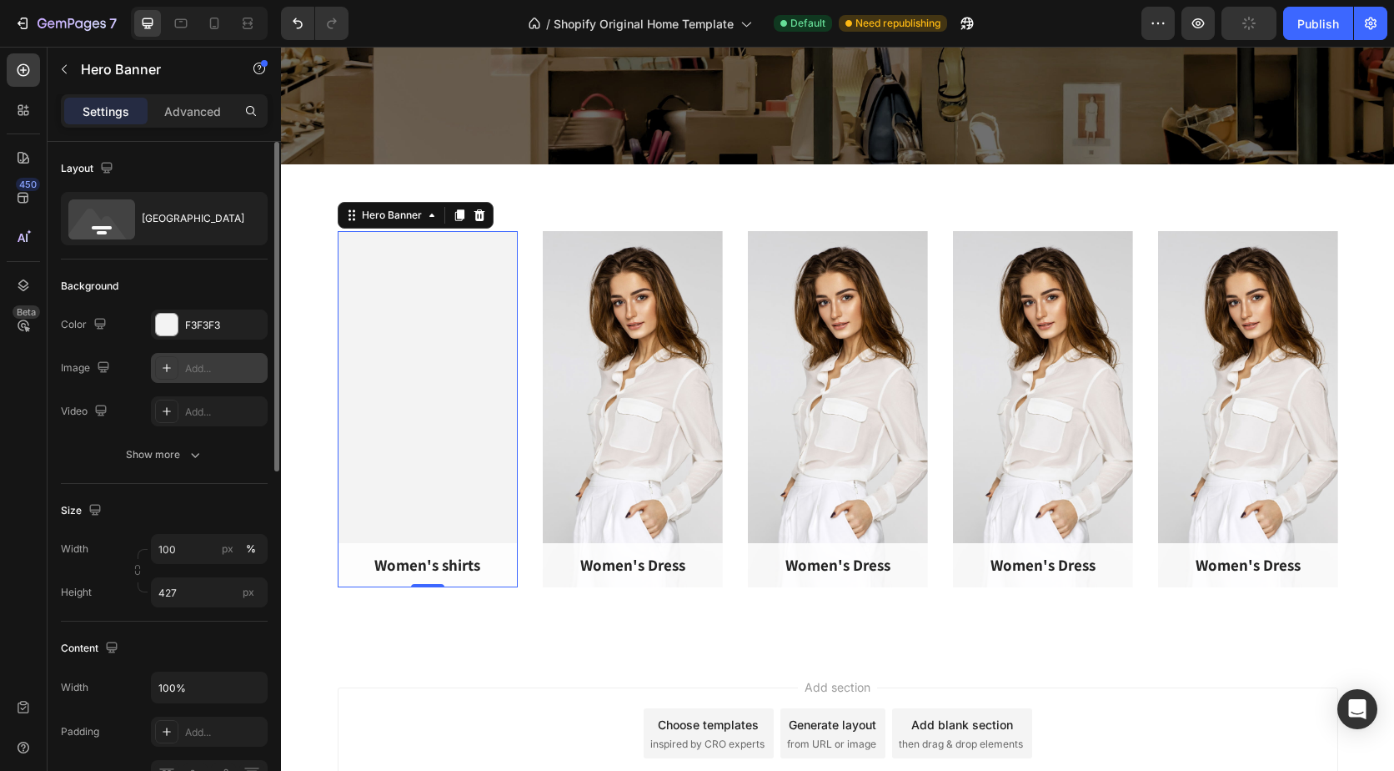
click at [213, 368] on div "Add..." at bounding box center [224, 368] width 78 height 15
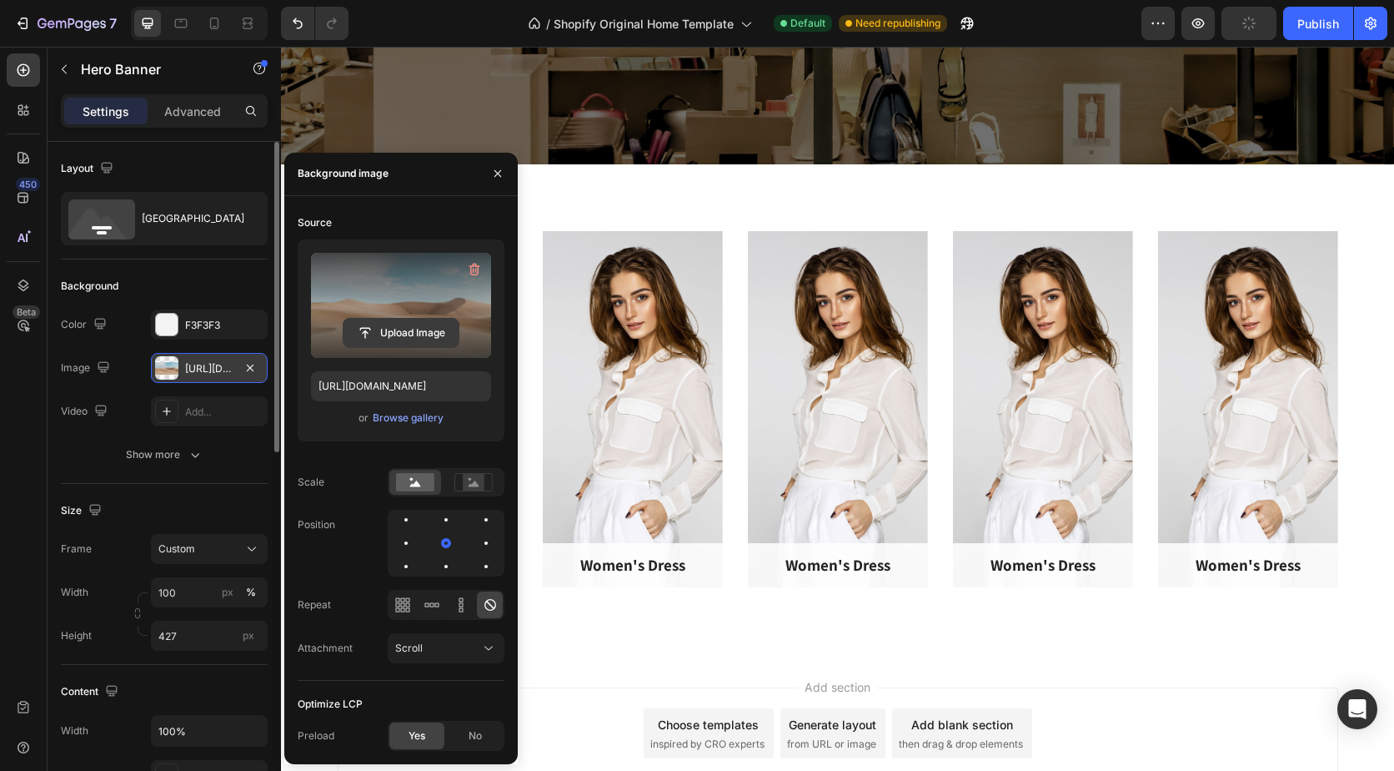
click at [365, 326] on input "file" at bounding box center [401, 333] width 115 height 28
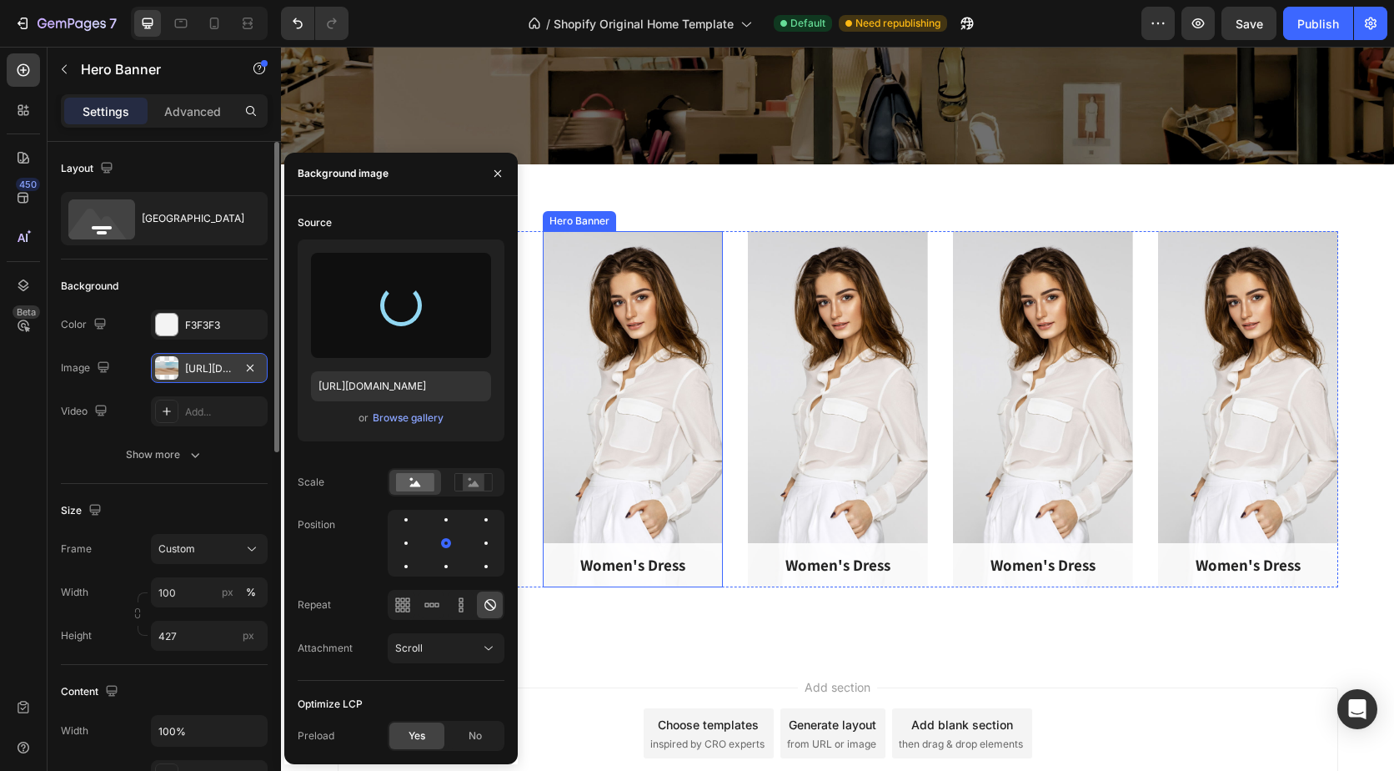
type input "[URL][DOMAIN_NAME]"
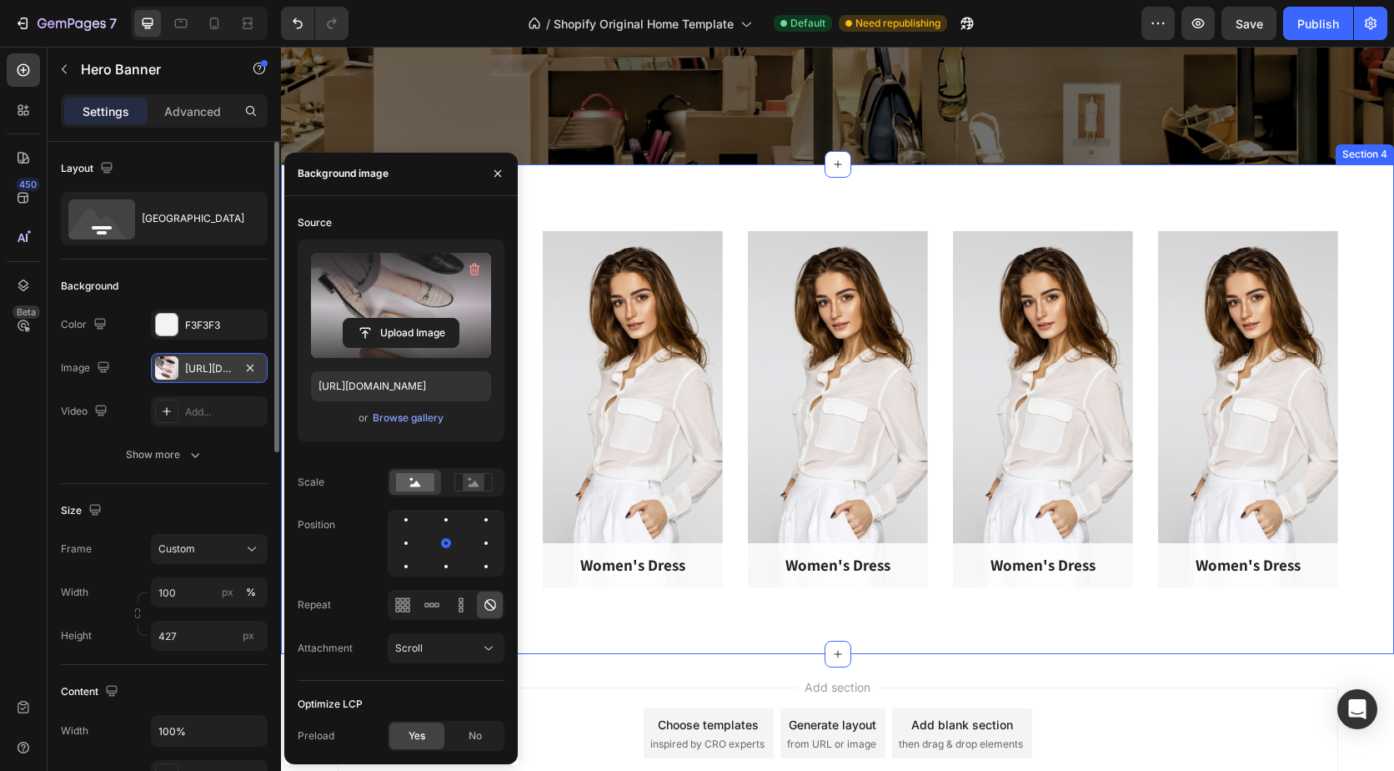
click at [591, 620] on div "Women's shirts Text block Row Hero Banner 0 Women's Dress Text block Row Hero B…" at bounding box center [837, 409] width 1113 height 490
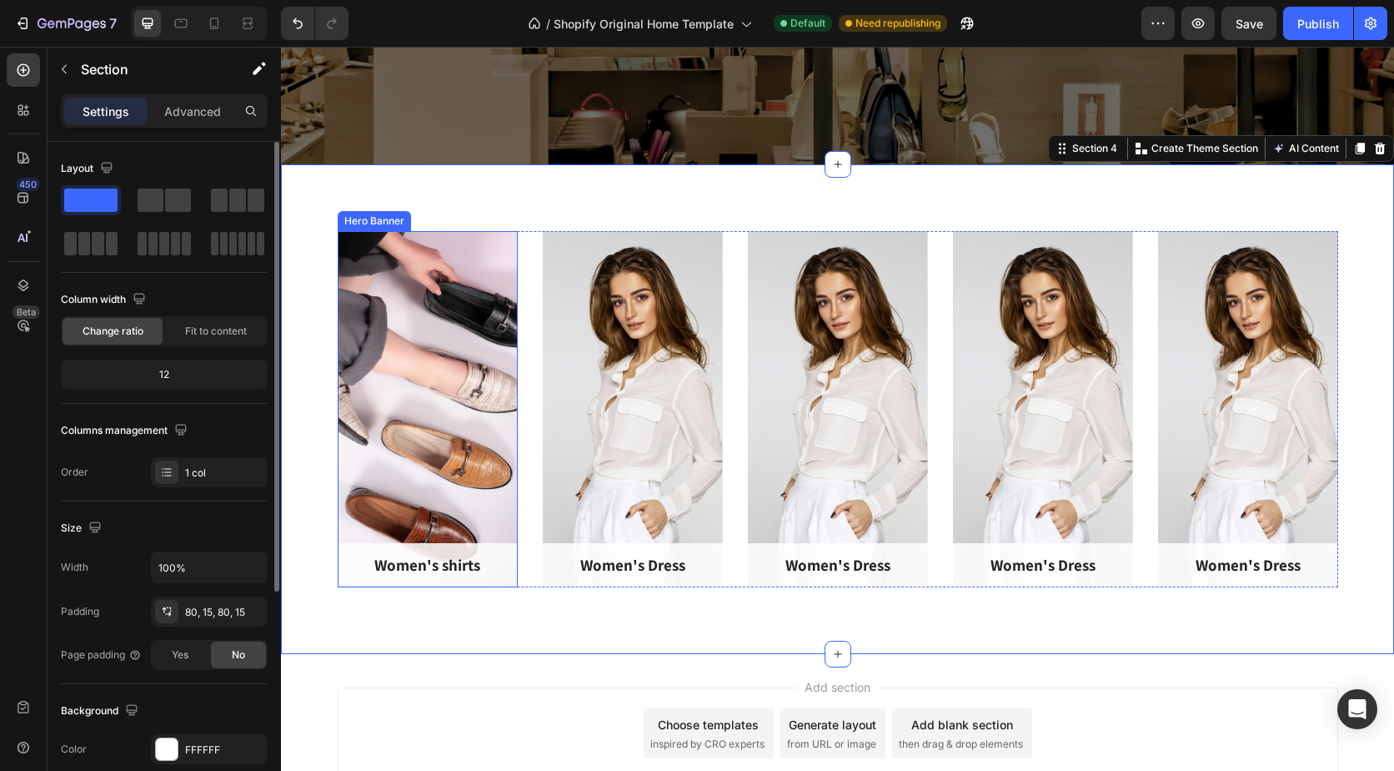
click at [364, 339] on div "Overlay" at bounding box center [428, 409] width 180 height 356
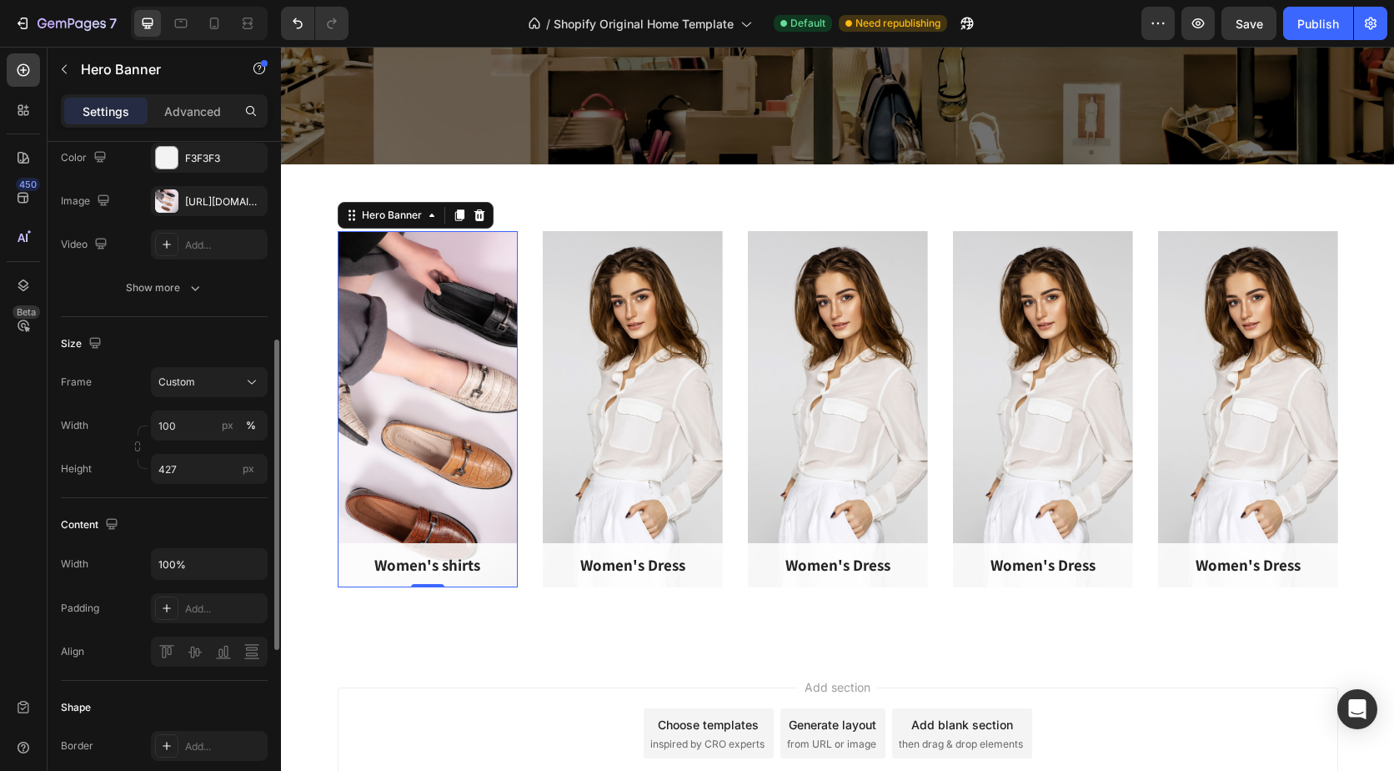
scroll to position [250, 0]
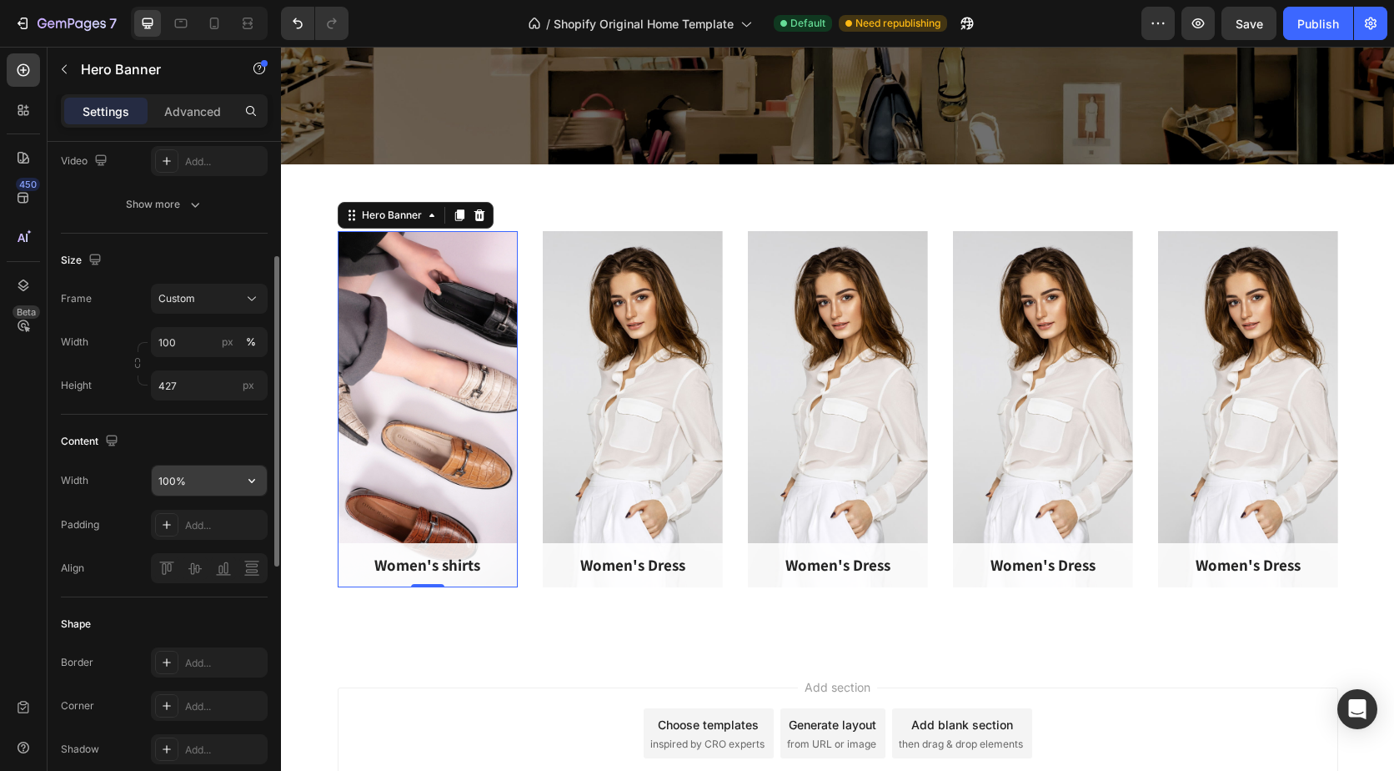
click at [195, 479] on input "100%" at bounding box center [209, 480] width 115 height 30
click at [224, 444] on div "Content" at bounding box center [164, 441] width 207 height 27
click at [195, 488] on input "1000" at bounding box center [209, 480] width 115 height 30
click at [168, 481] on input "1000" at bounding box center [209, 480] width 115 height 30
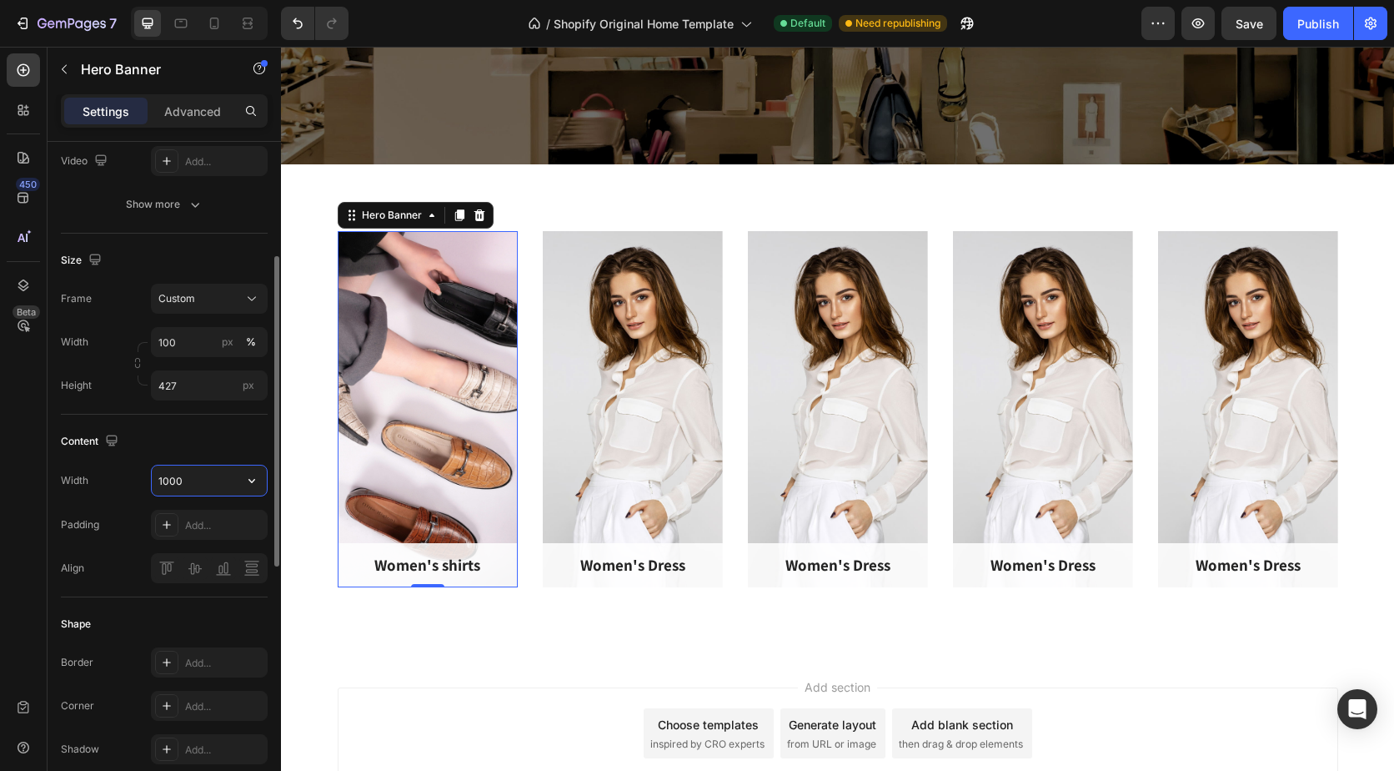
click at [194, 481] on input "1000" at bounding box center [209, 480] width 115 height 30
type input "100%"
click at [229, 444] on div "Content" at bounding box center [164, 441] width 207 height 27
click at [180, 345] on input "100" at bounding box center [209, 342] width 117 height 30
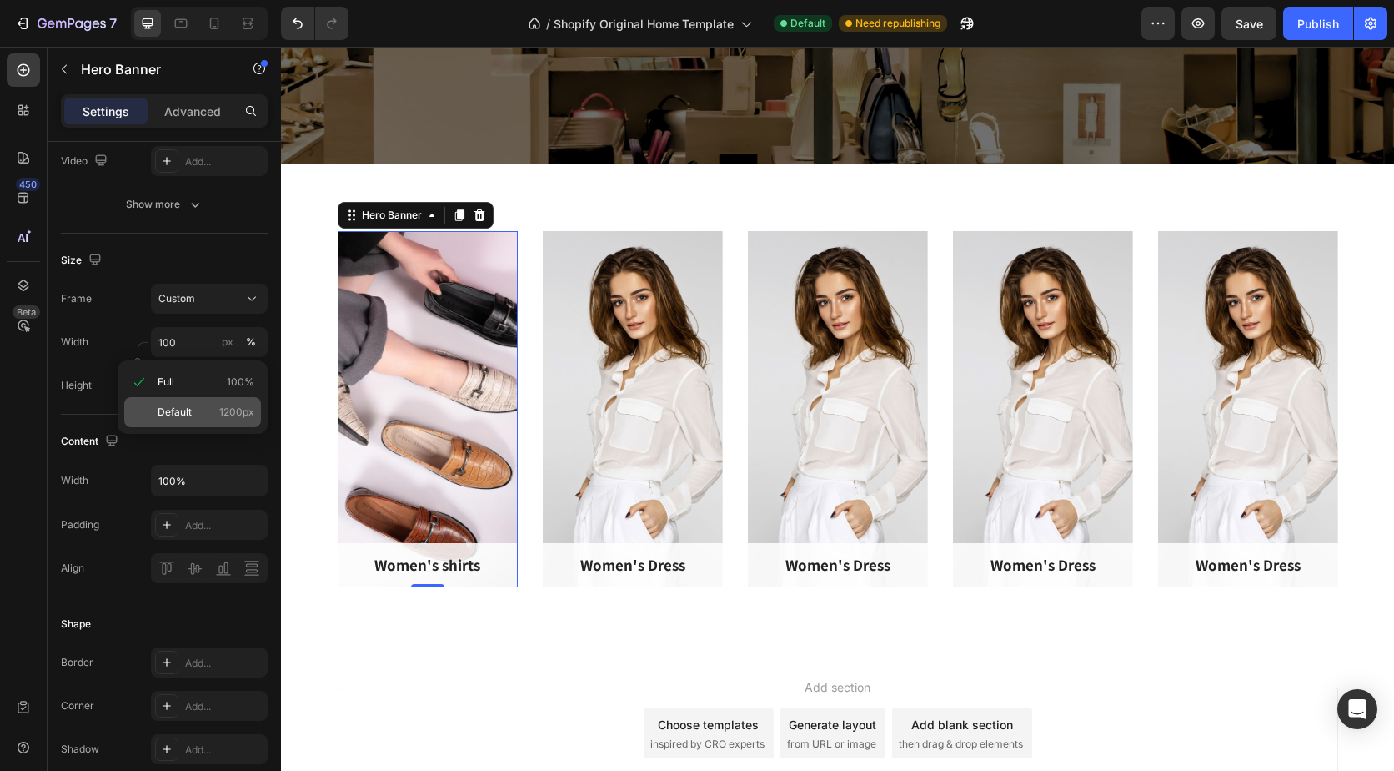
click at [182, 403] on div "Default 1200px" at bounding box center [192, 412] width 137 height 30
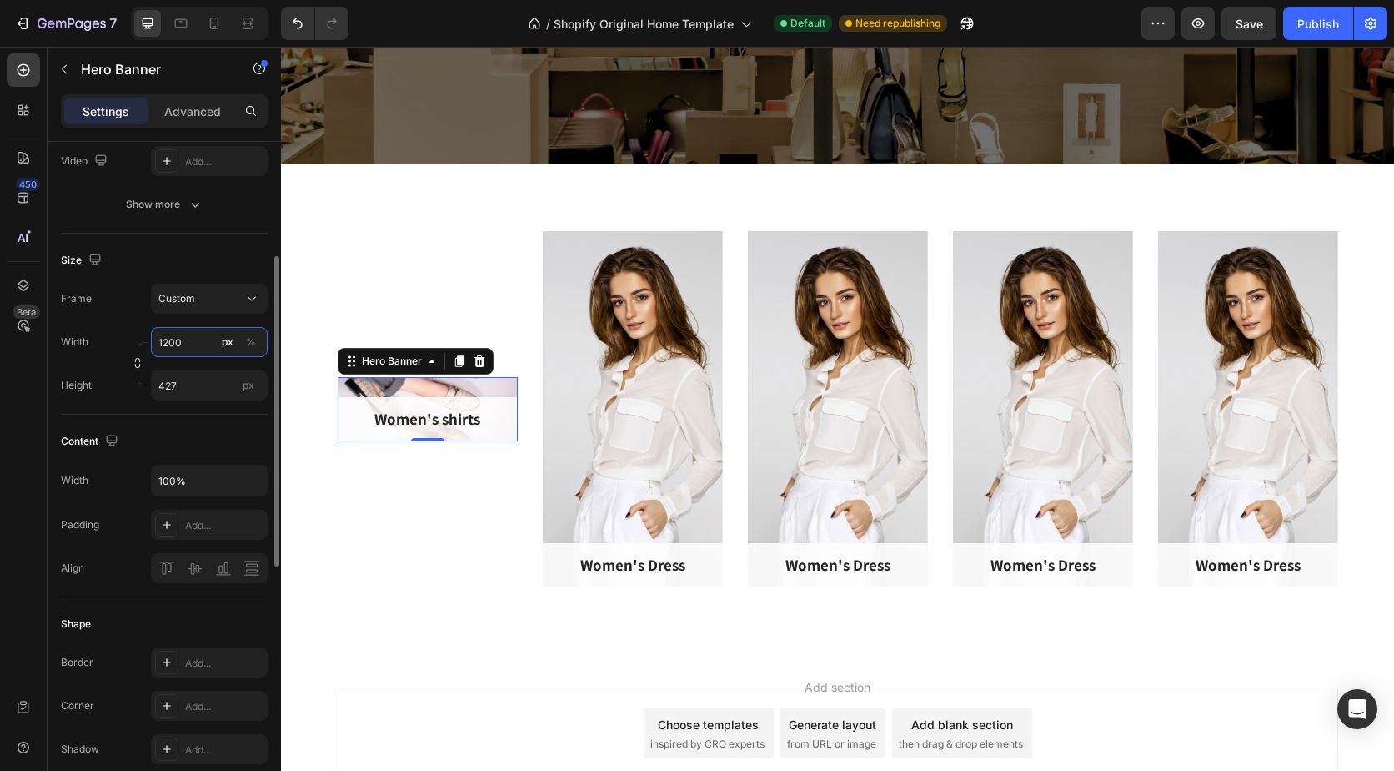
click at [193, 352] on input "1200" at bounding box center [209, 342] width 117 height 30
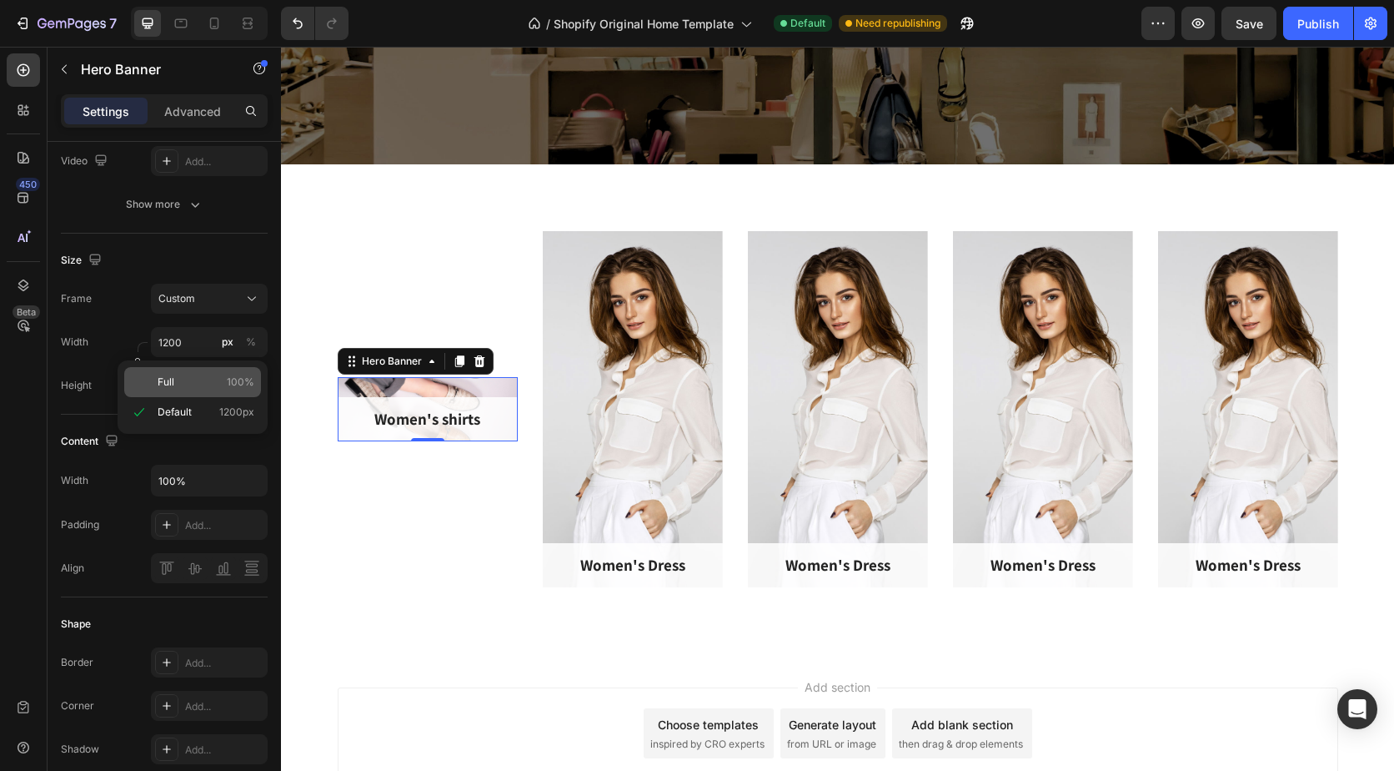
click at [183, 387] on p "Full 100%" at bounding box center [206, 381] width 97 height 15
type input "100"
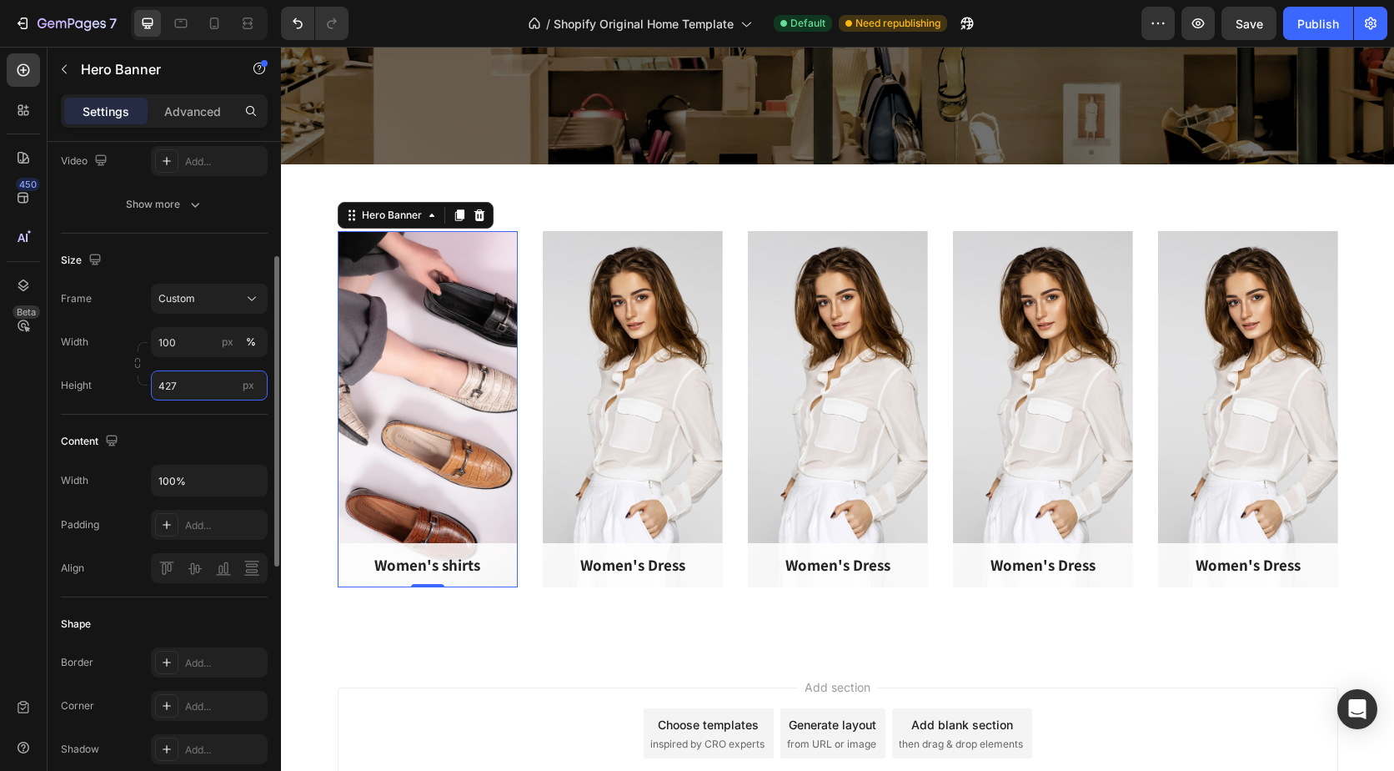
click at [190, 391] on input "427" at bounding box center [209, 385] width 117 height 30
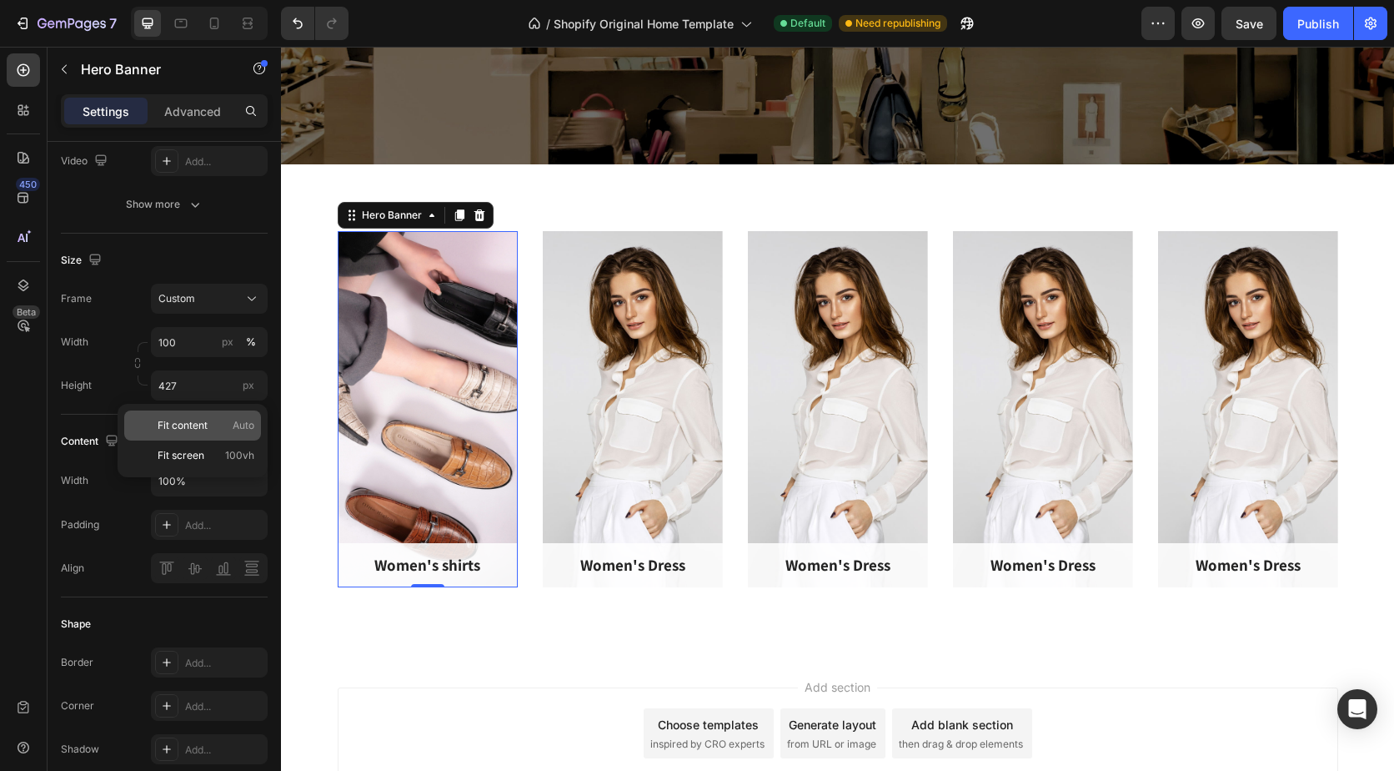
click at [191, 424] on span "Fit content" at bounding box center [183, 425] width 50 height 15
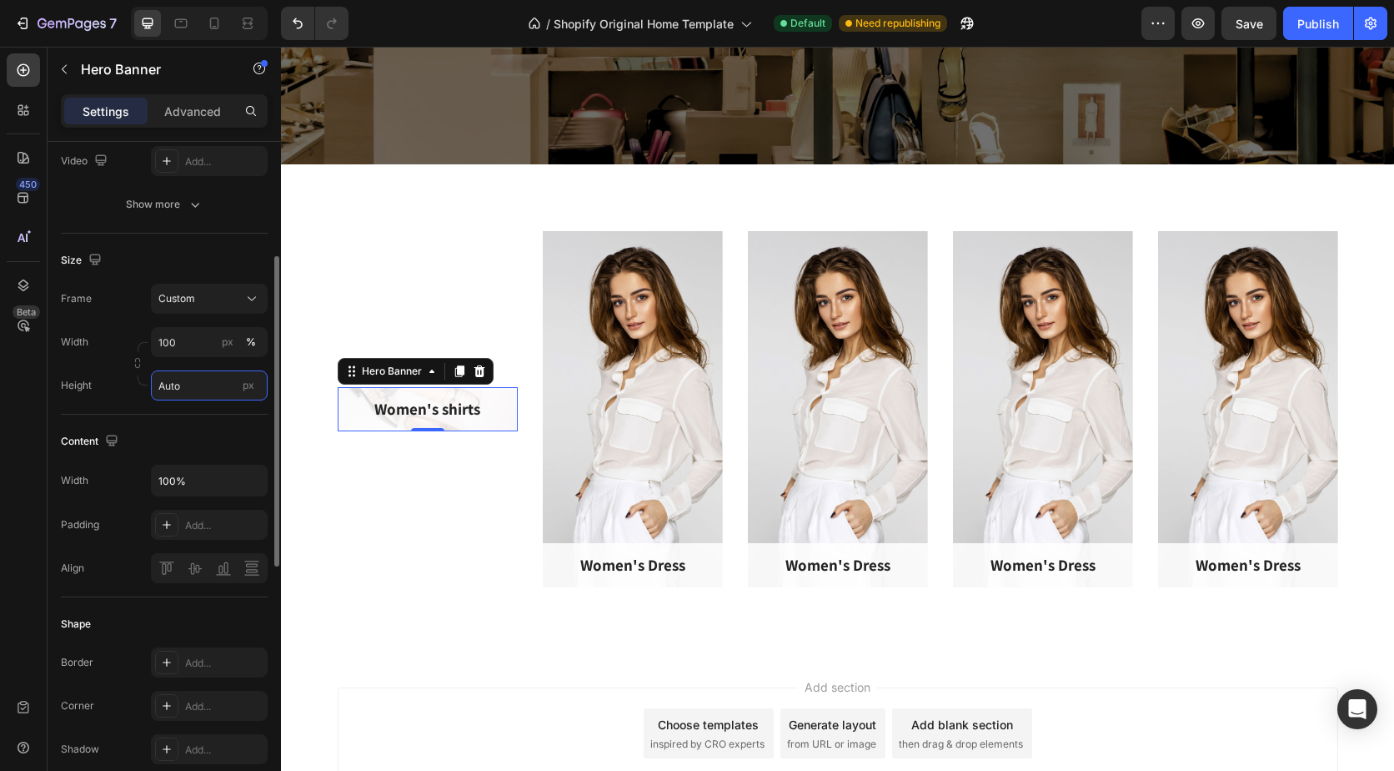
click at [193, 392] on input "Auto" at bounding box center [209, 385] width 117 height 30
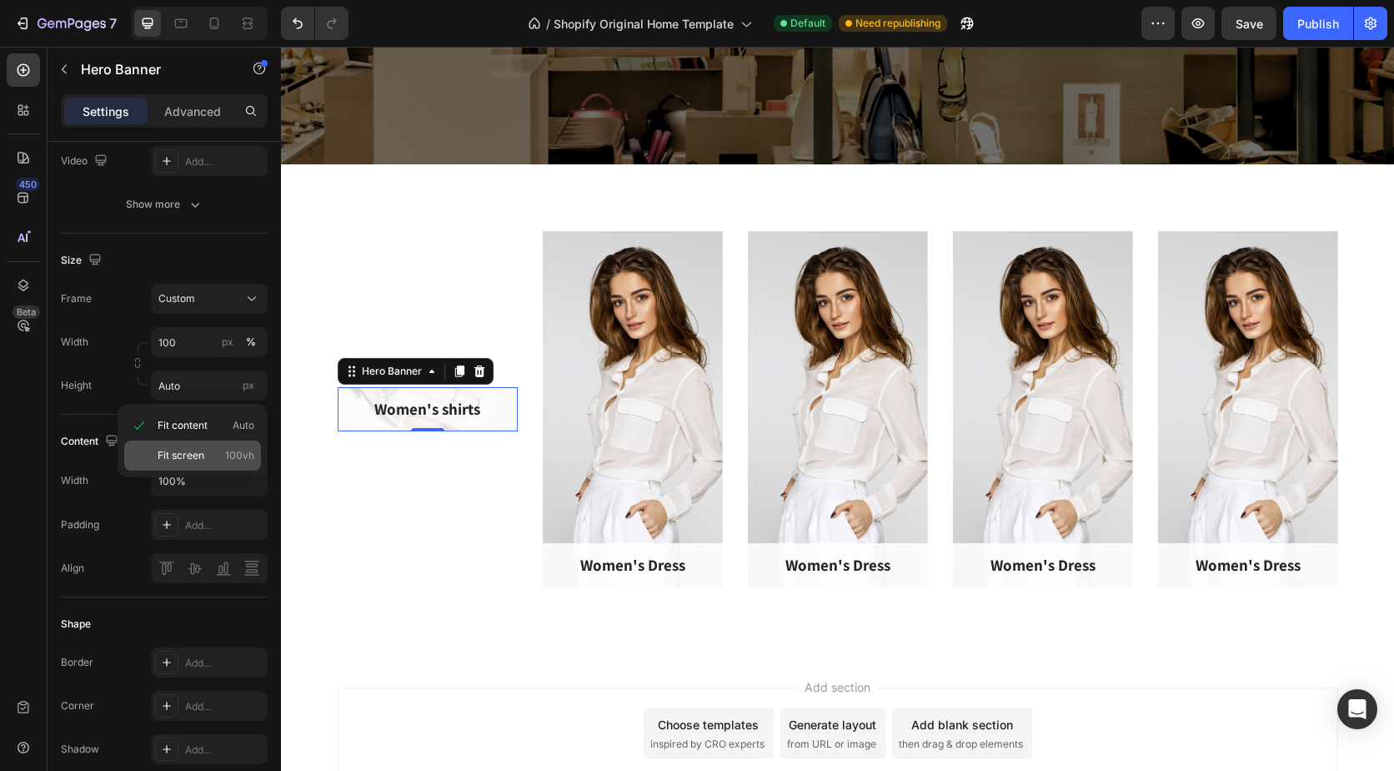
click at [195, 445] on div "Fit screen 100vh" at bounding box center [192, 455] width 137 height 30
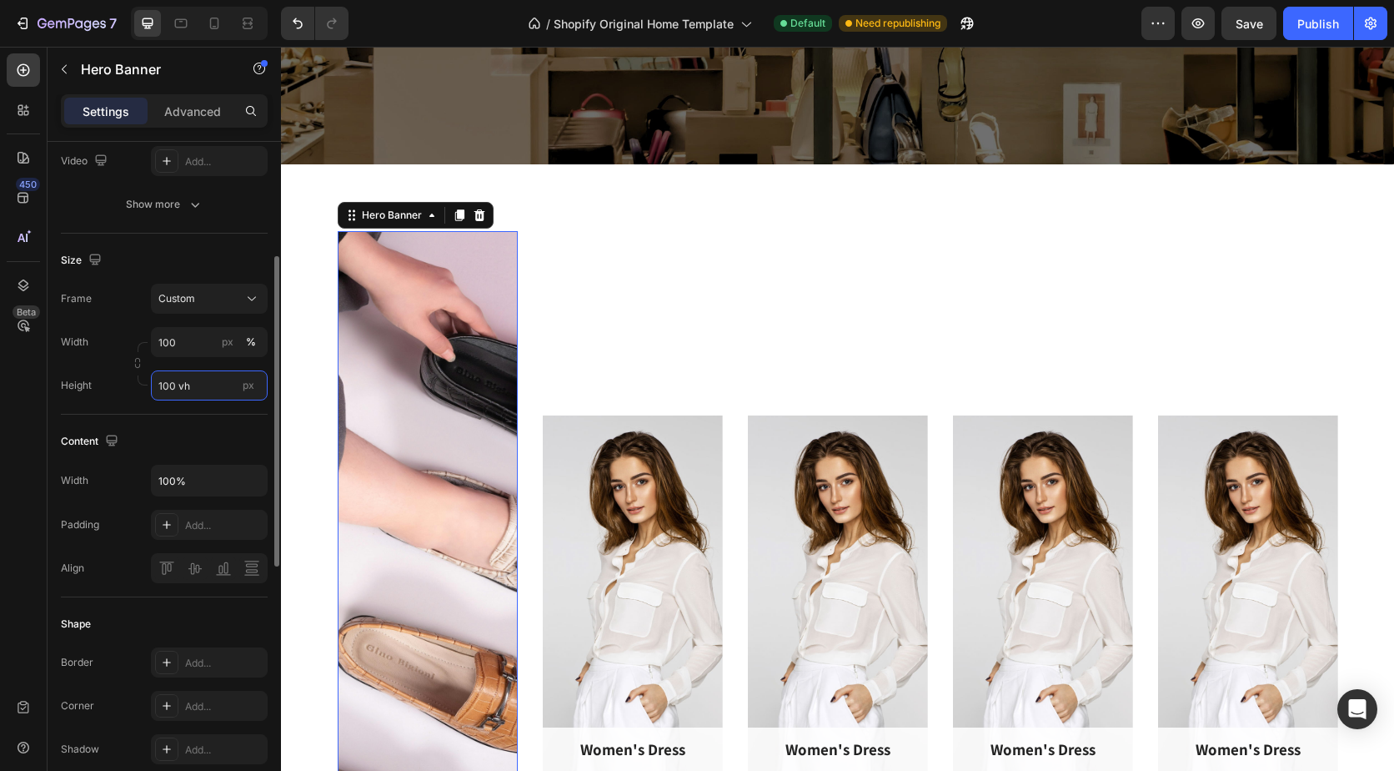
click at [193, 390] on input "100 vh" at bounding box center [209, 385] width 117 height 30
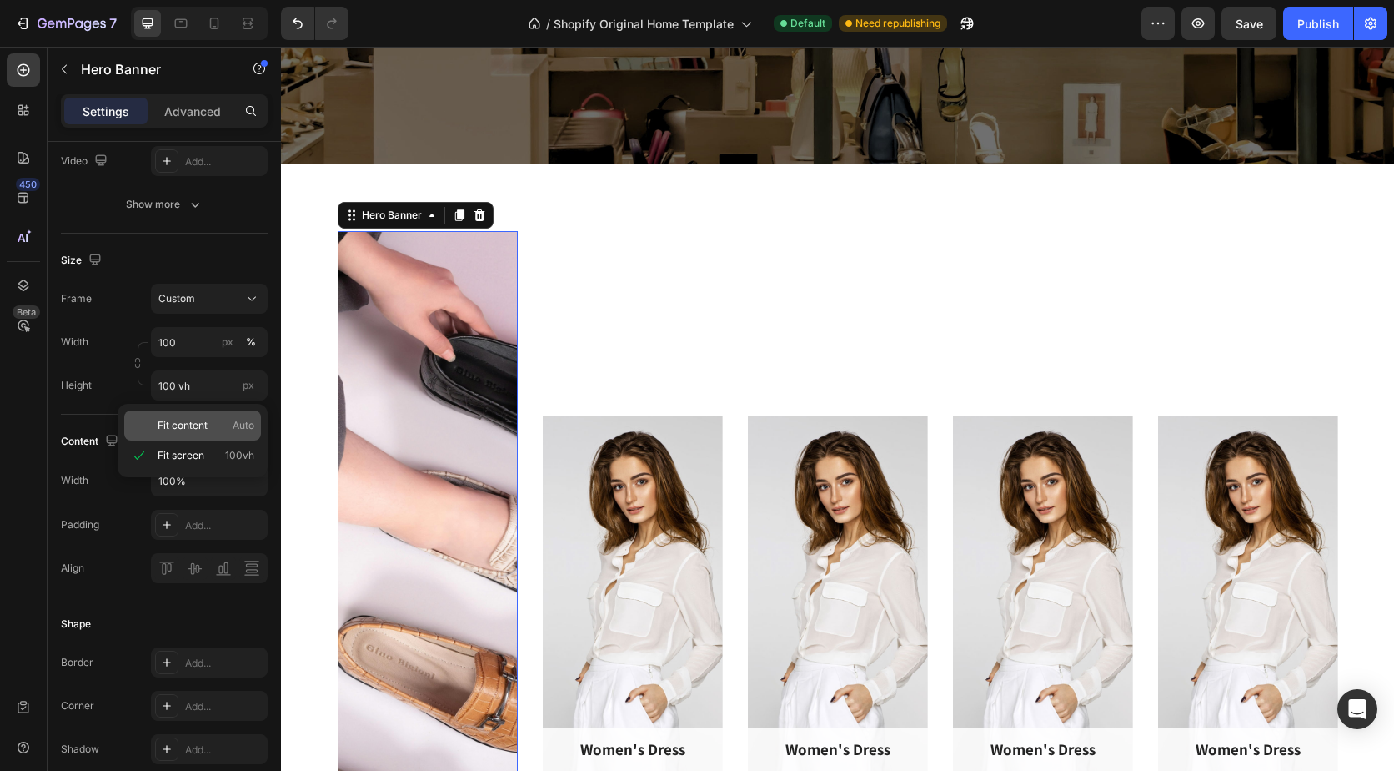
click at [193, 420] on span "Fit content" at bounding box center [183, 425] width 50 height 15
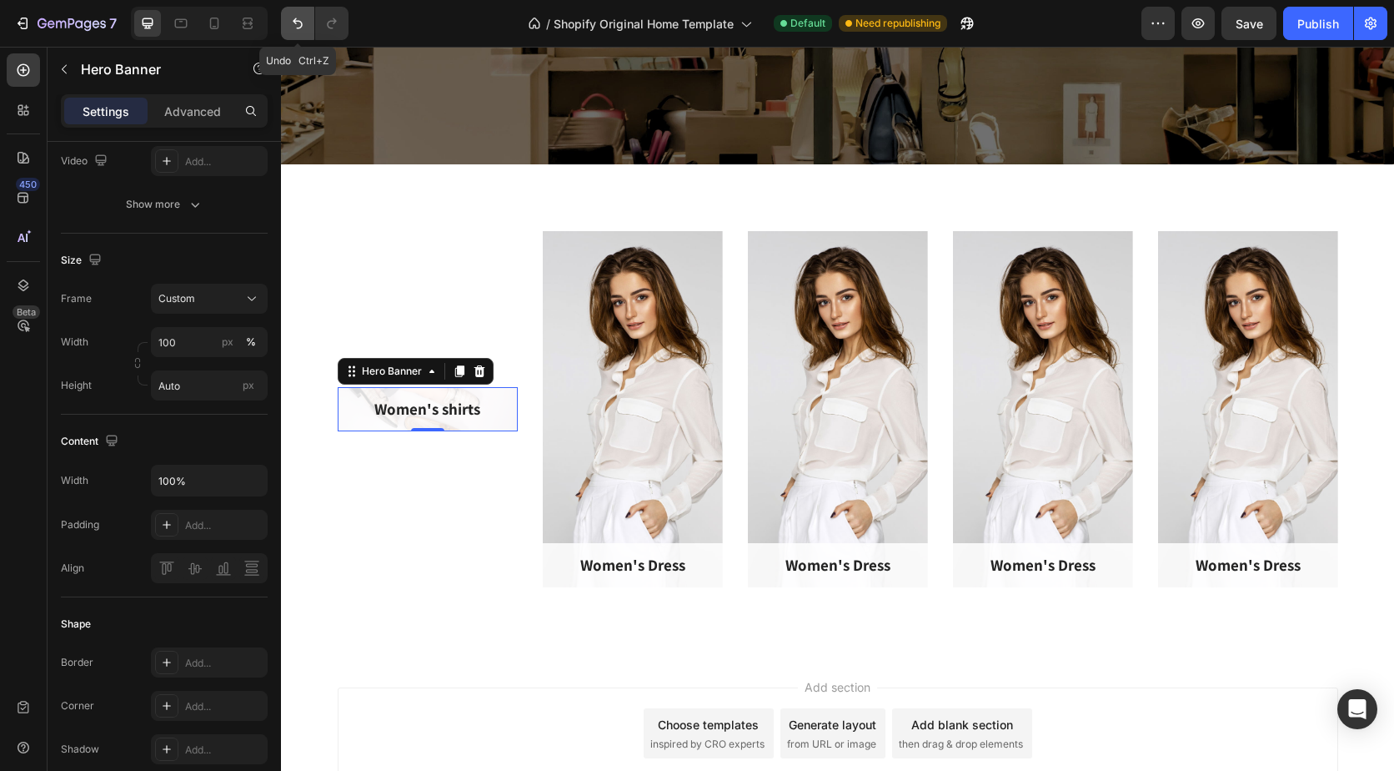
click at [304, 30] on icon "Undo/Redo" at bounding box center [297, 23] width 17 height 17
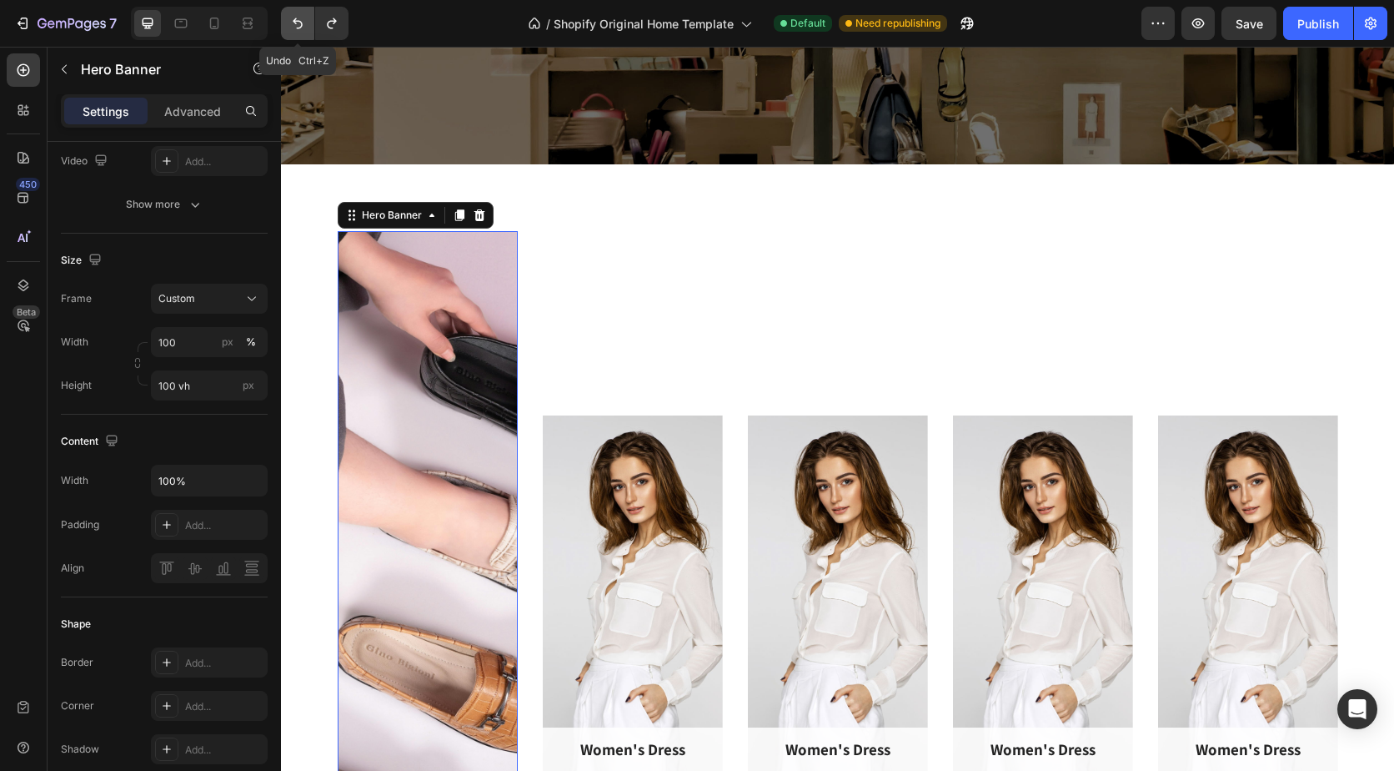
click at [302, 30] on icon "Undo/Redo" at bounding box center [297, 23] width 17 height 17
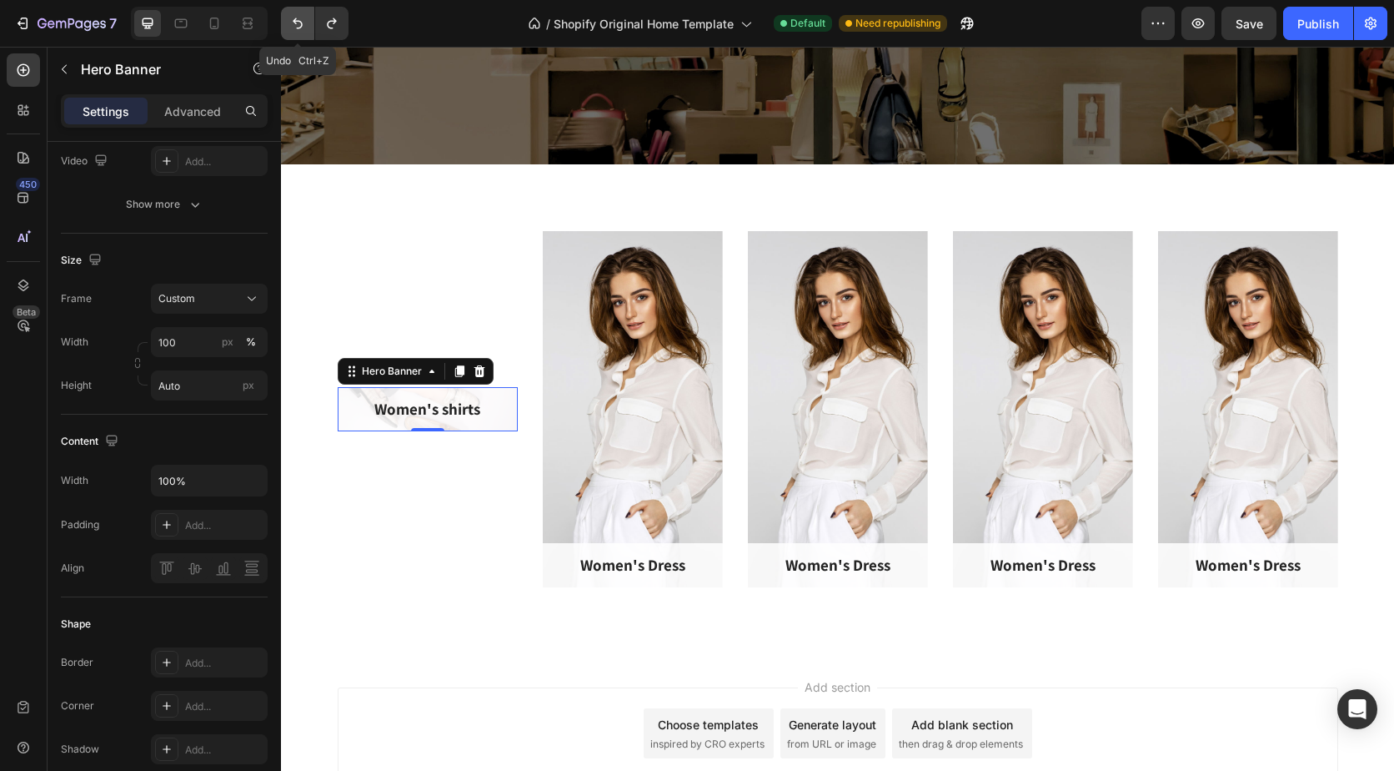
click at [302, 30] on icon "Undo/Redo" at bounding box center [297, 23] width 17 height 17
type input "427"
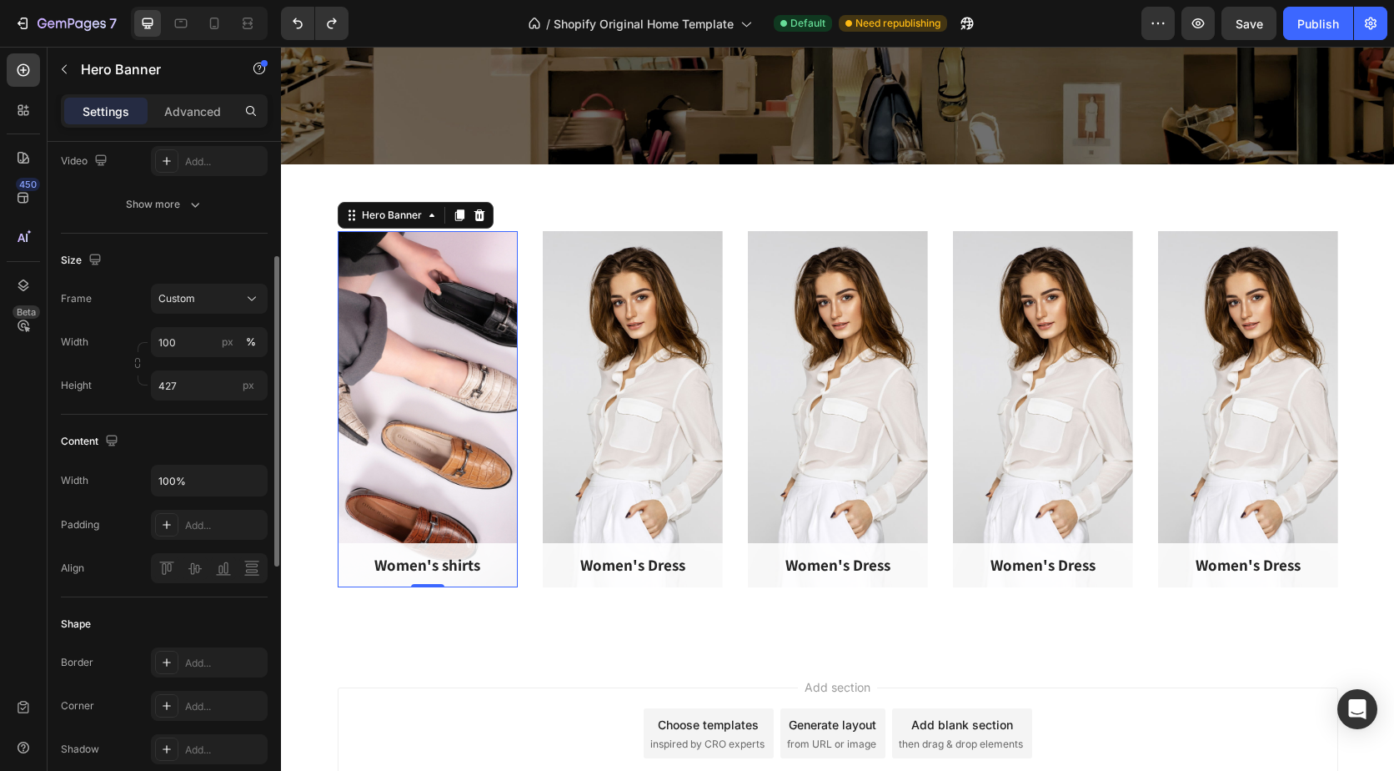
click at [194, 420] on div "Content Width 100% Padding Add... Align" at bounding box center [164, 505] width 207 height 183
click at [206, 600] on div "Shape Border Add... Corner Add... Shadow Add..." at bounding box center [164, 687] width 207 height 181
click at [192, 382] on input "427" at bounding box center [209, 385] width 117 height 30
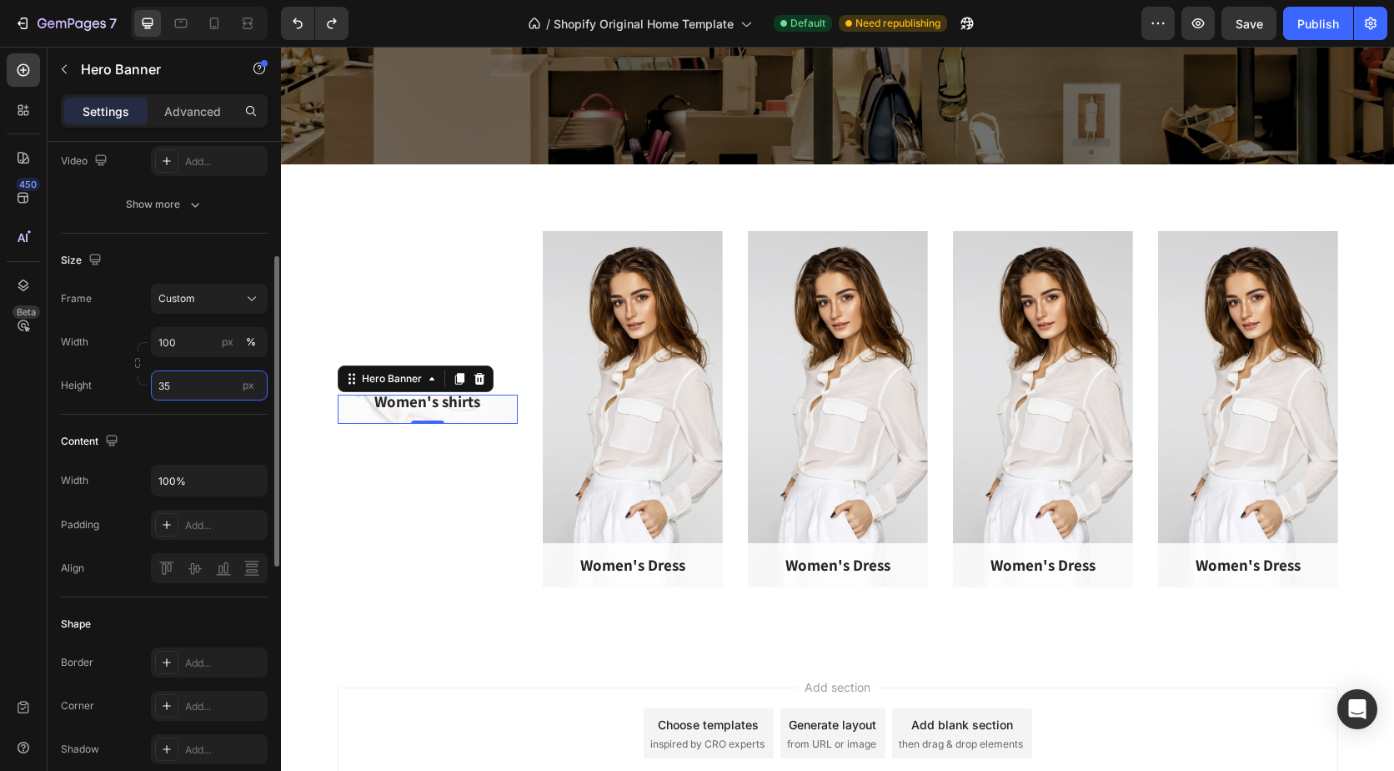
type input "350"
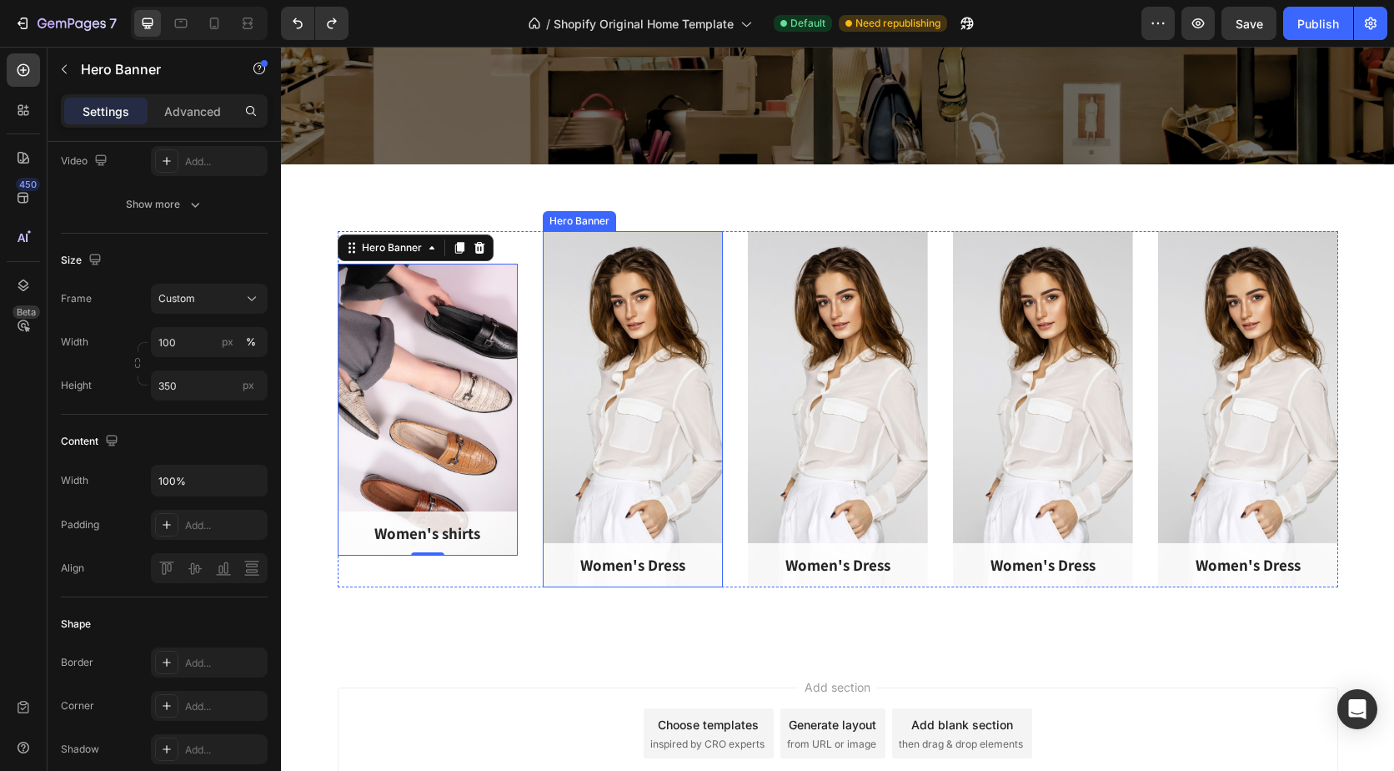
click at [661, 399] on div "Overlay" at bounding box center [633, 409] width 180 height 356
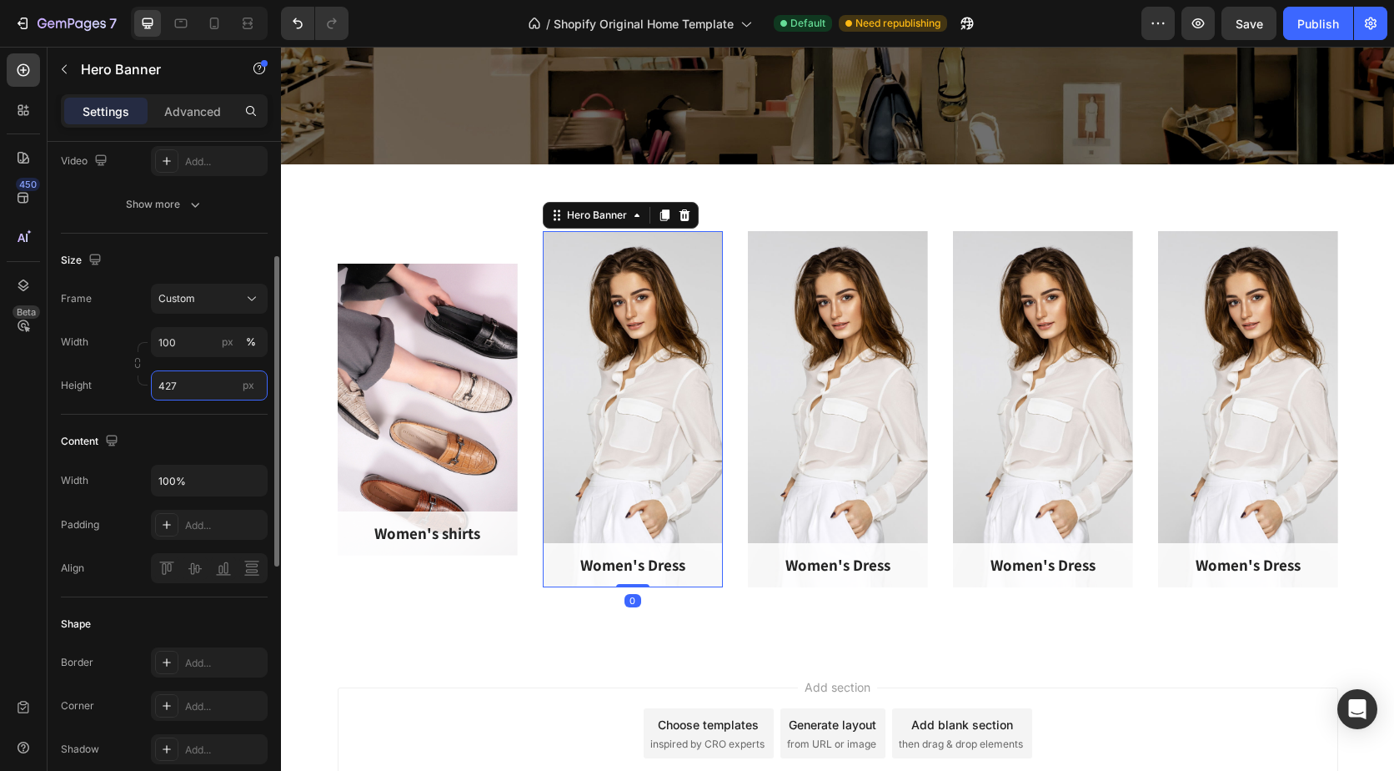
click at [206, 384] on input "427" at bounding box center [209, 385] width 117 height 30
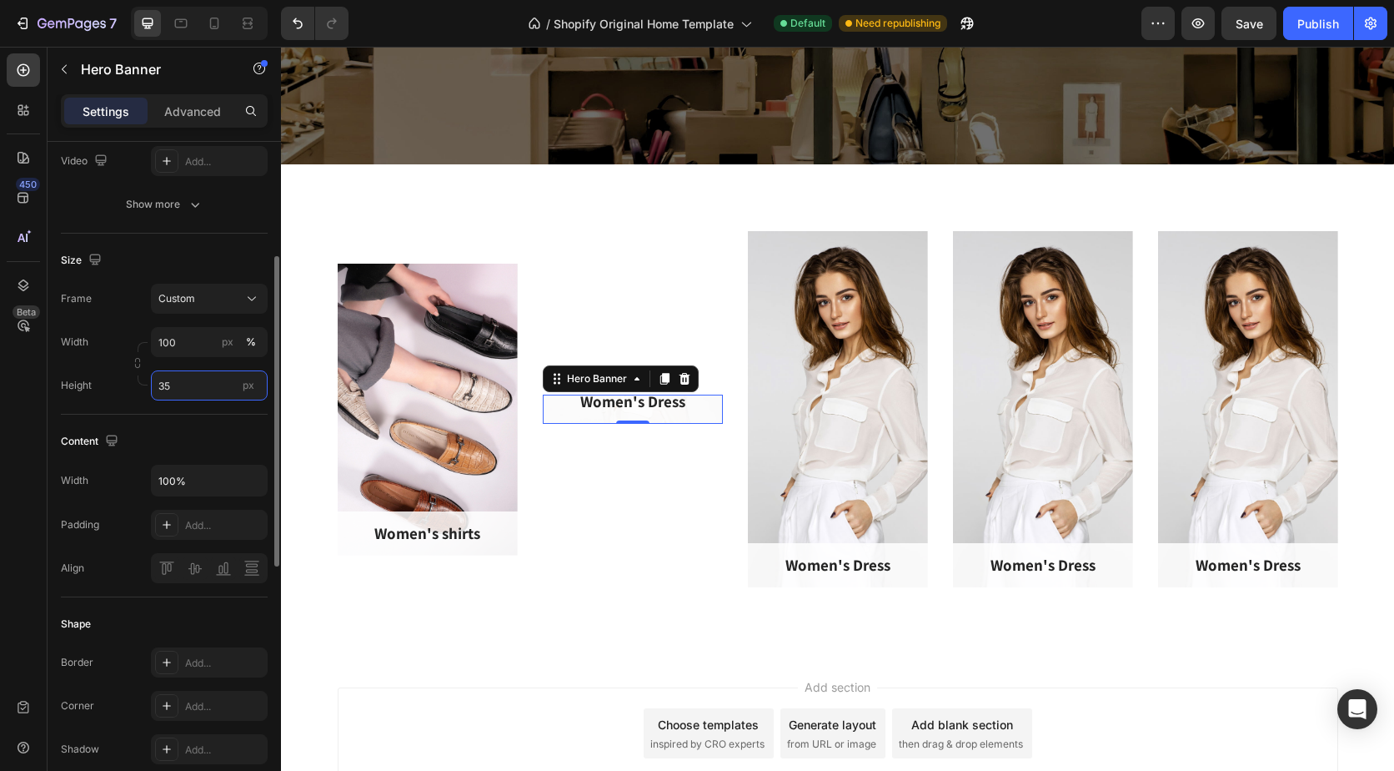
type input "350"
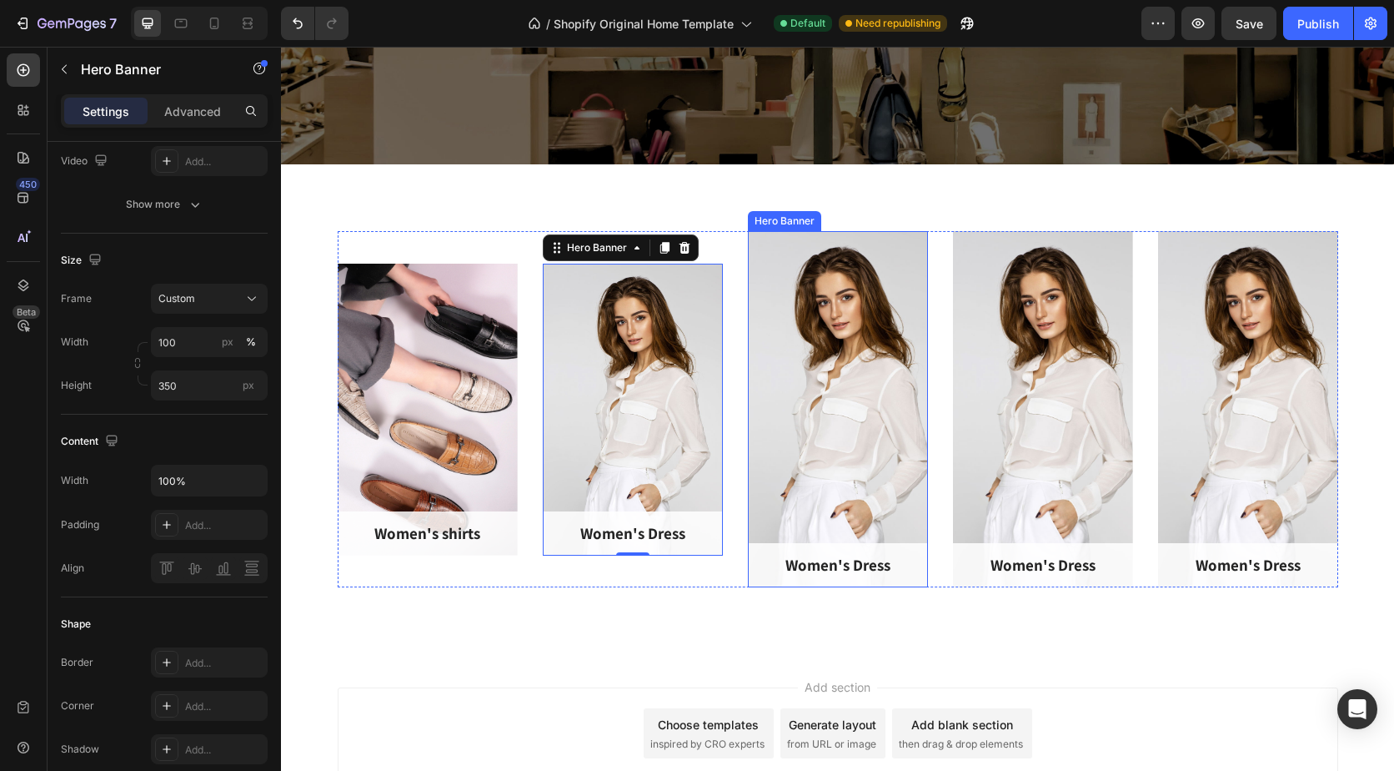
click at [795, 394] on div "Overlay" at bounding box center [838, 409] width 180 height 356
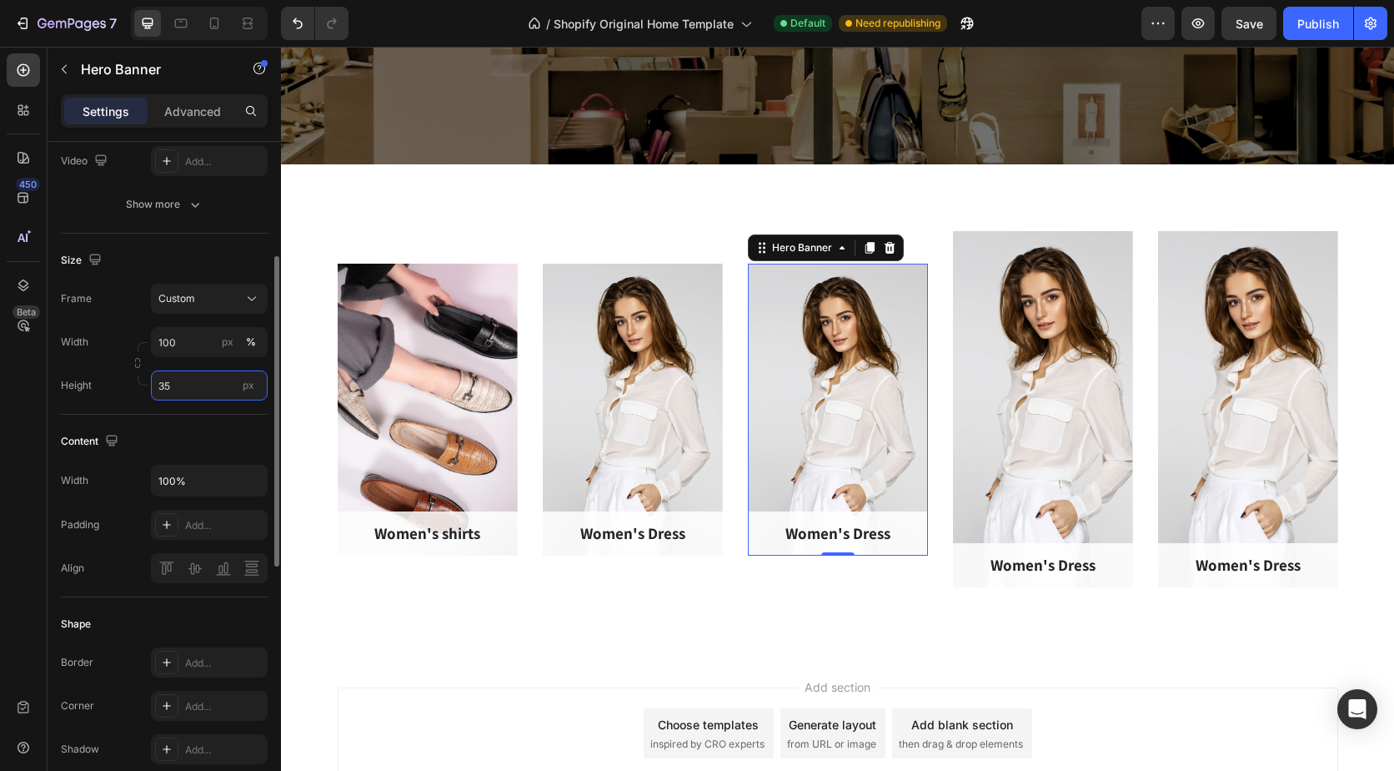
type input "350"
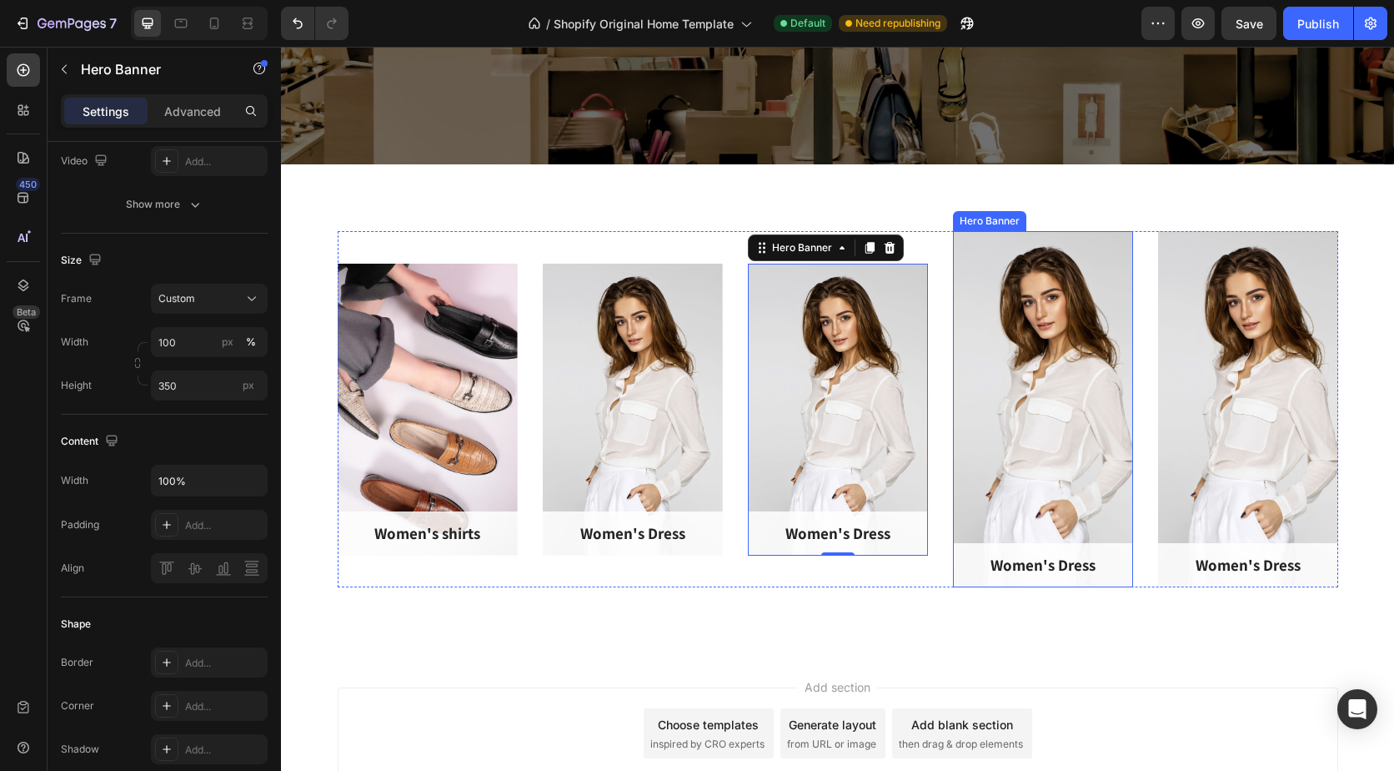
click at [996, 389] on div "Overlay" at bounding box center [1043, 409] width 180 height 356
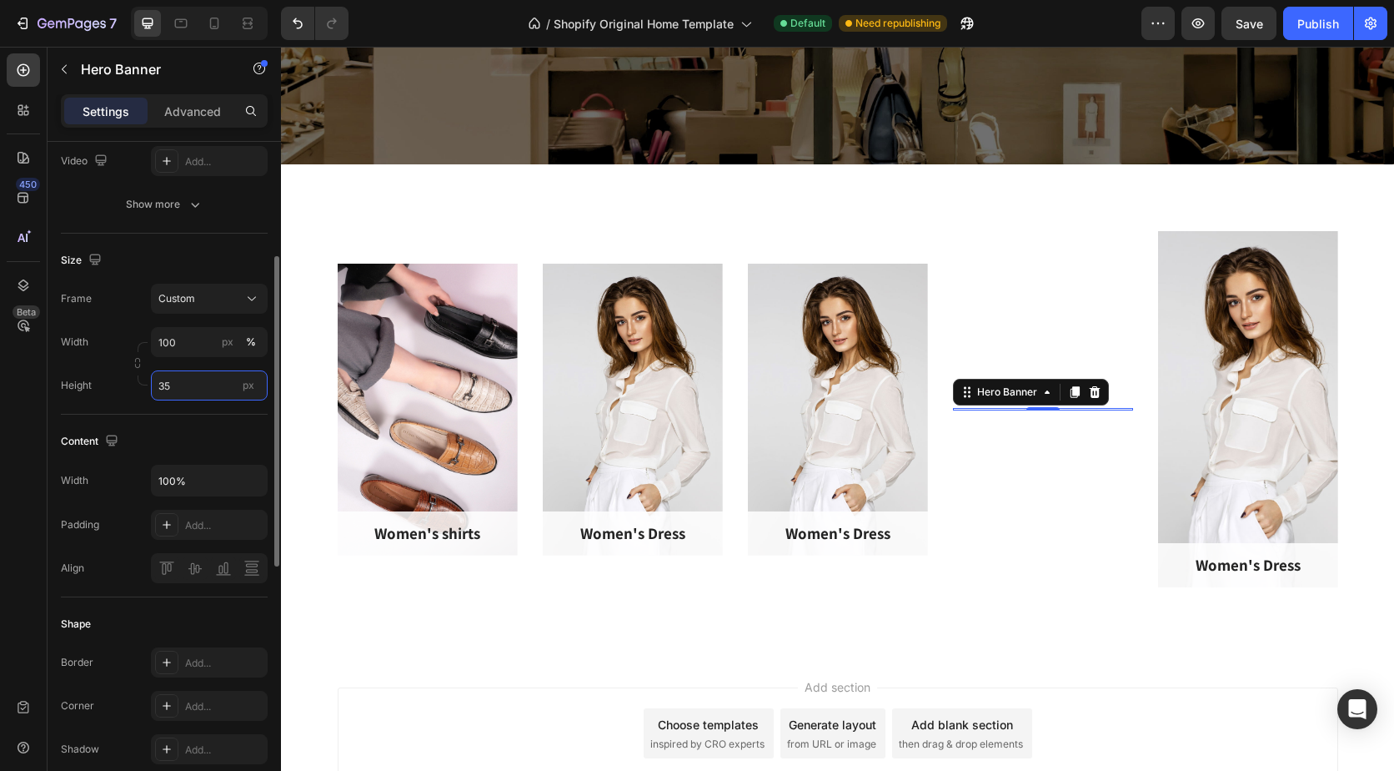
type input "350"
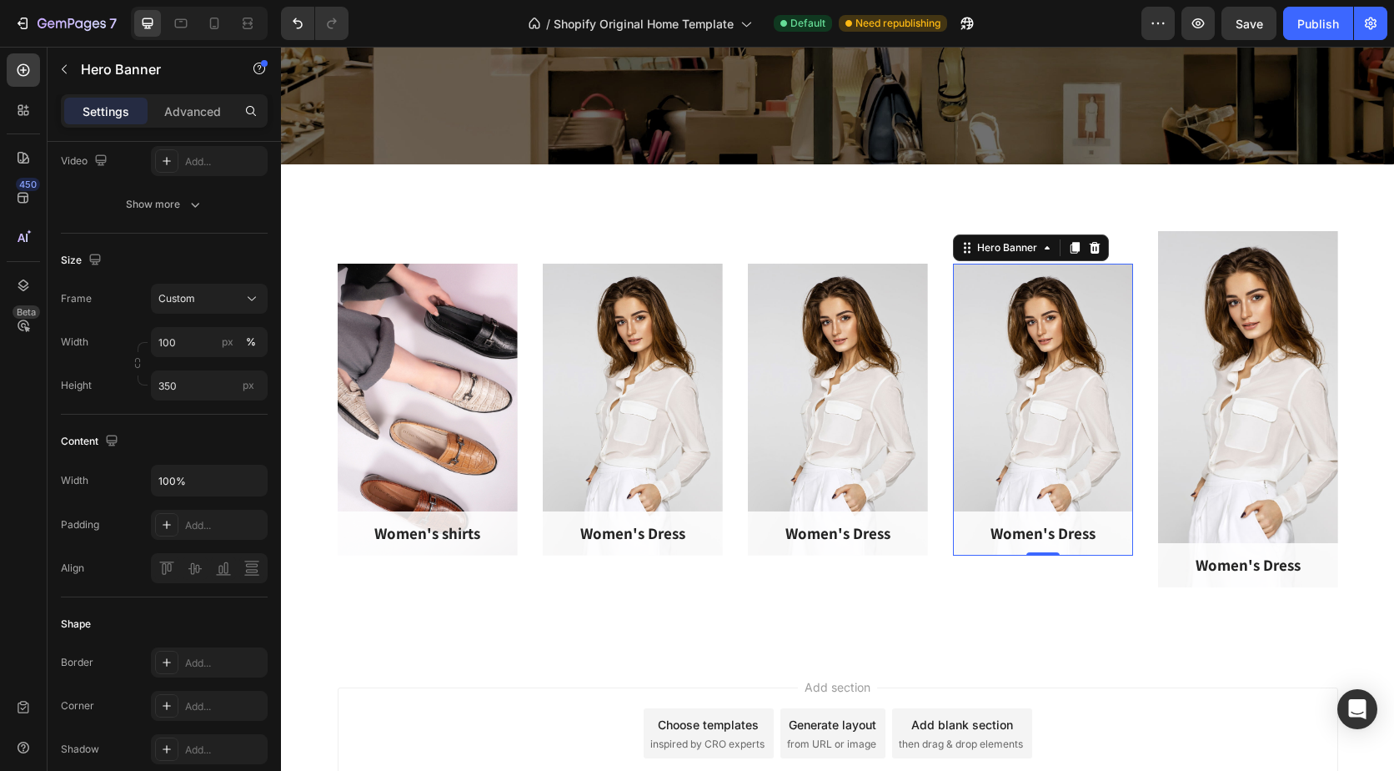
click at [1271, 374] on div "Overlay" at bounding box center [1248, 409] width 180 height 356
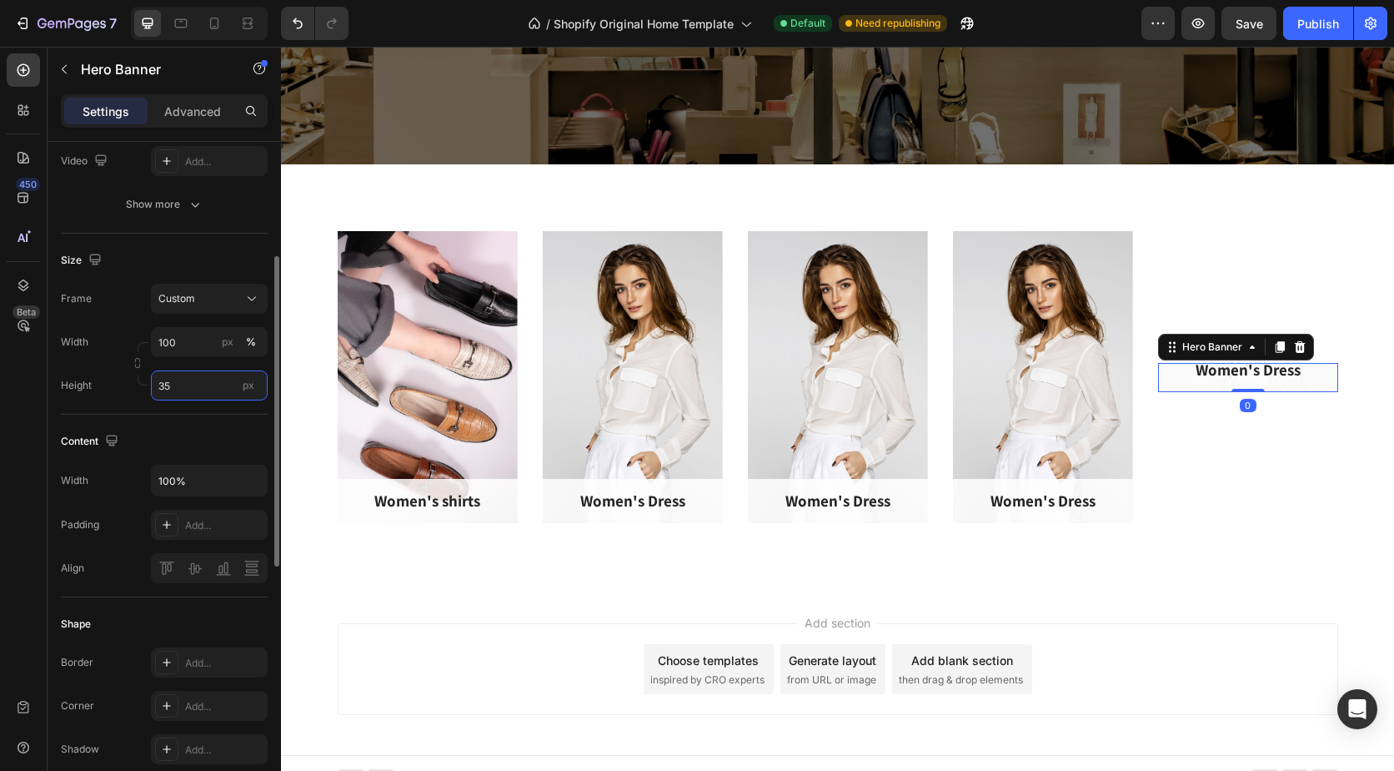
type input "350"
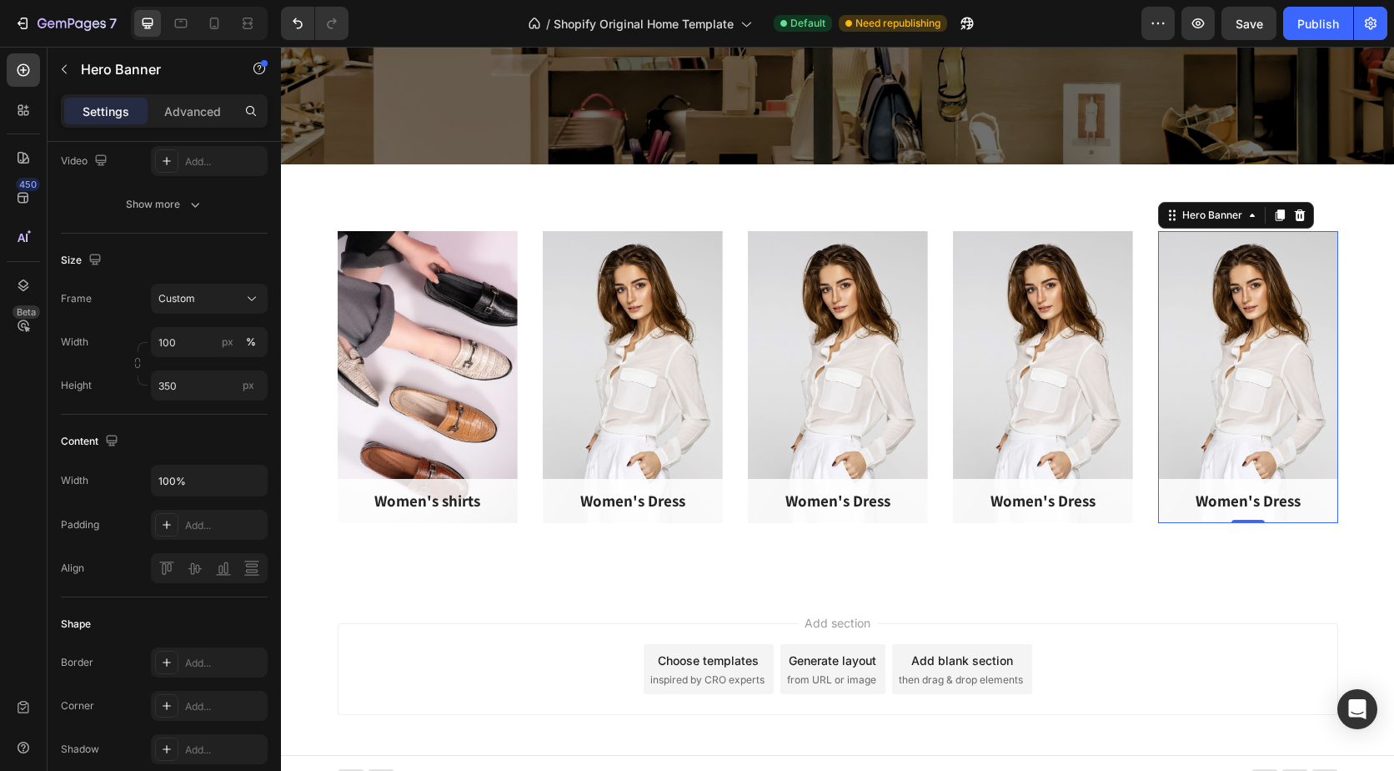
click at [374, 664] on div "Add section Choose templates inspired by CRO experts Generate layout from URL o…" at bounding box center [838, 669] width 1001 height 92
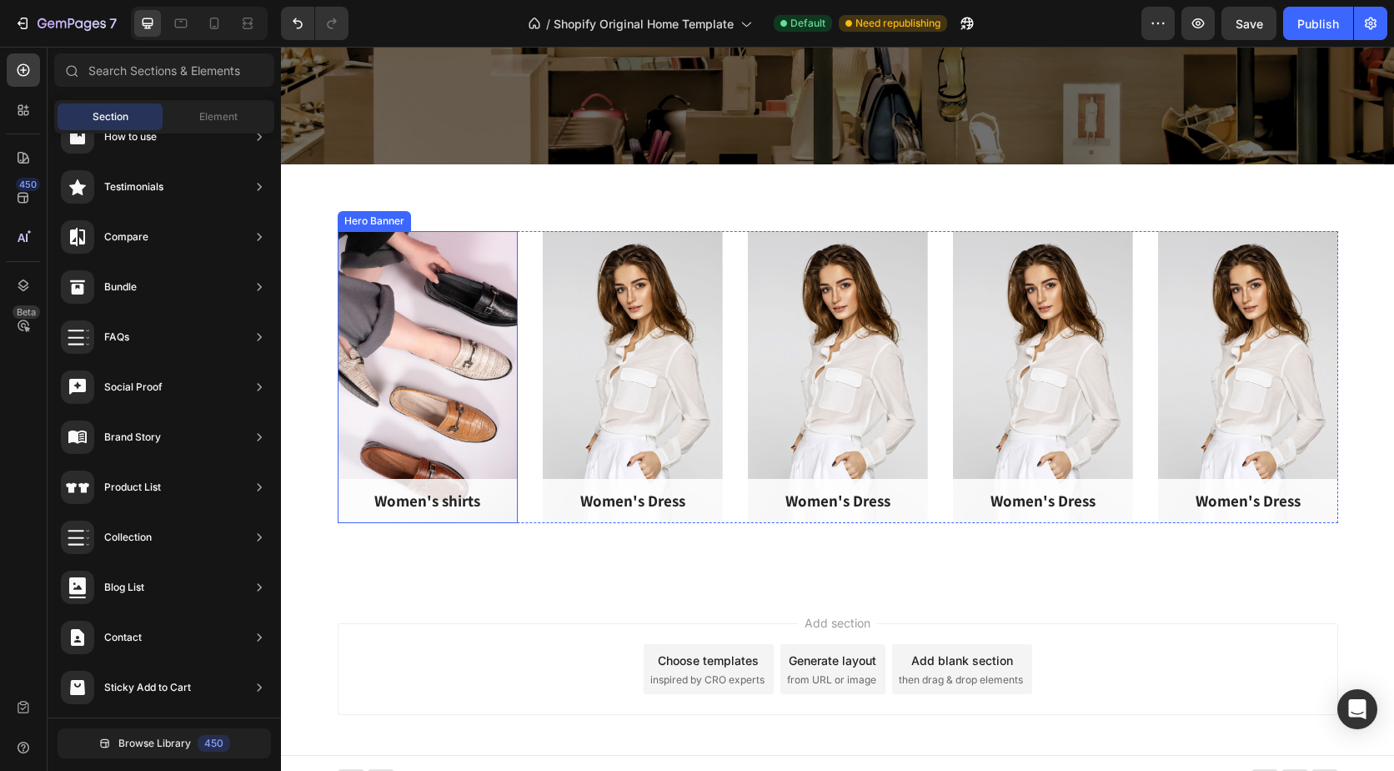
click at [448, 366] on div "Overlay" at bounding box center [428, 377] width 180 height 292
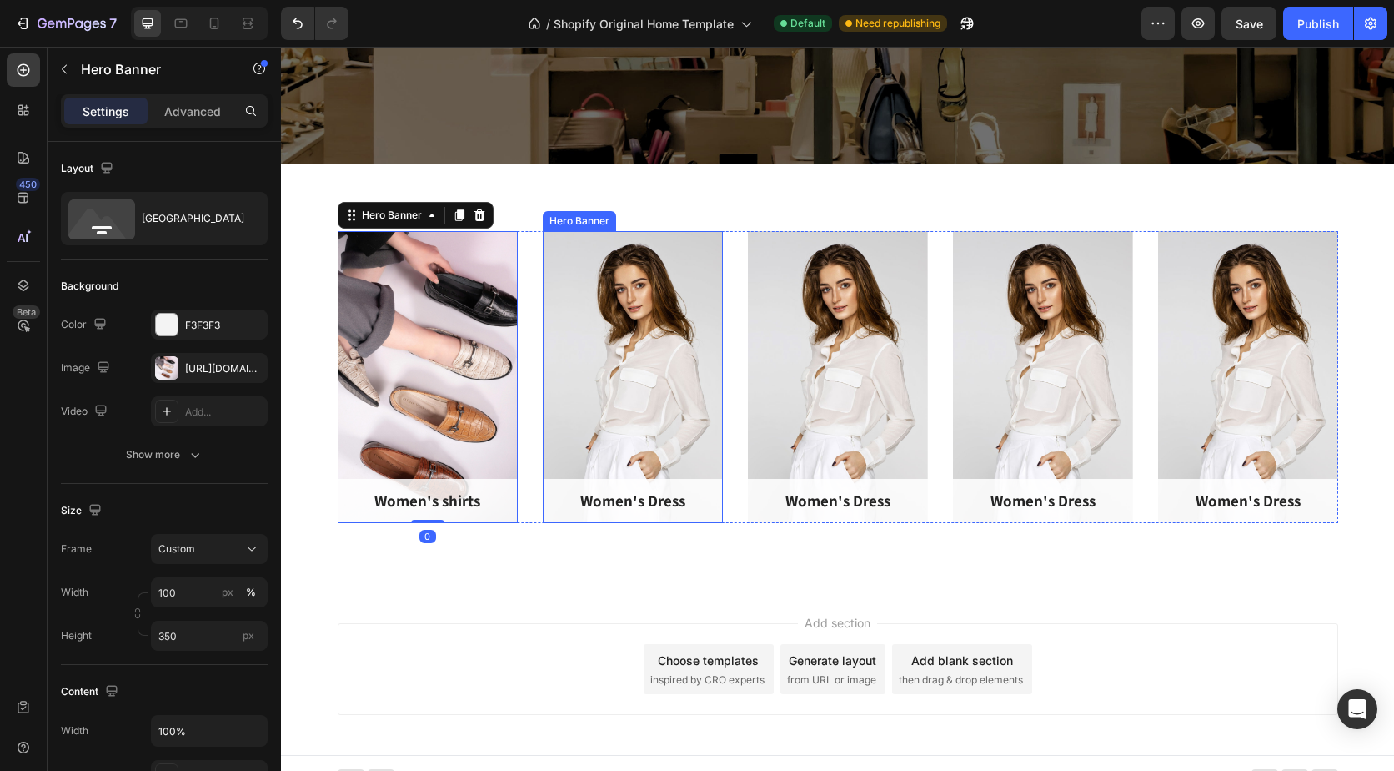
click at [630, 369] on div "Overlay" at bounding box center [633, 377] width 180 height 292
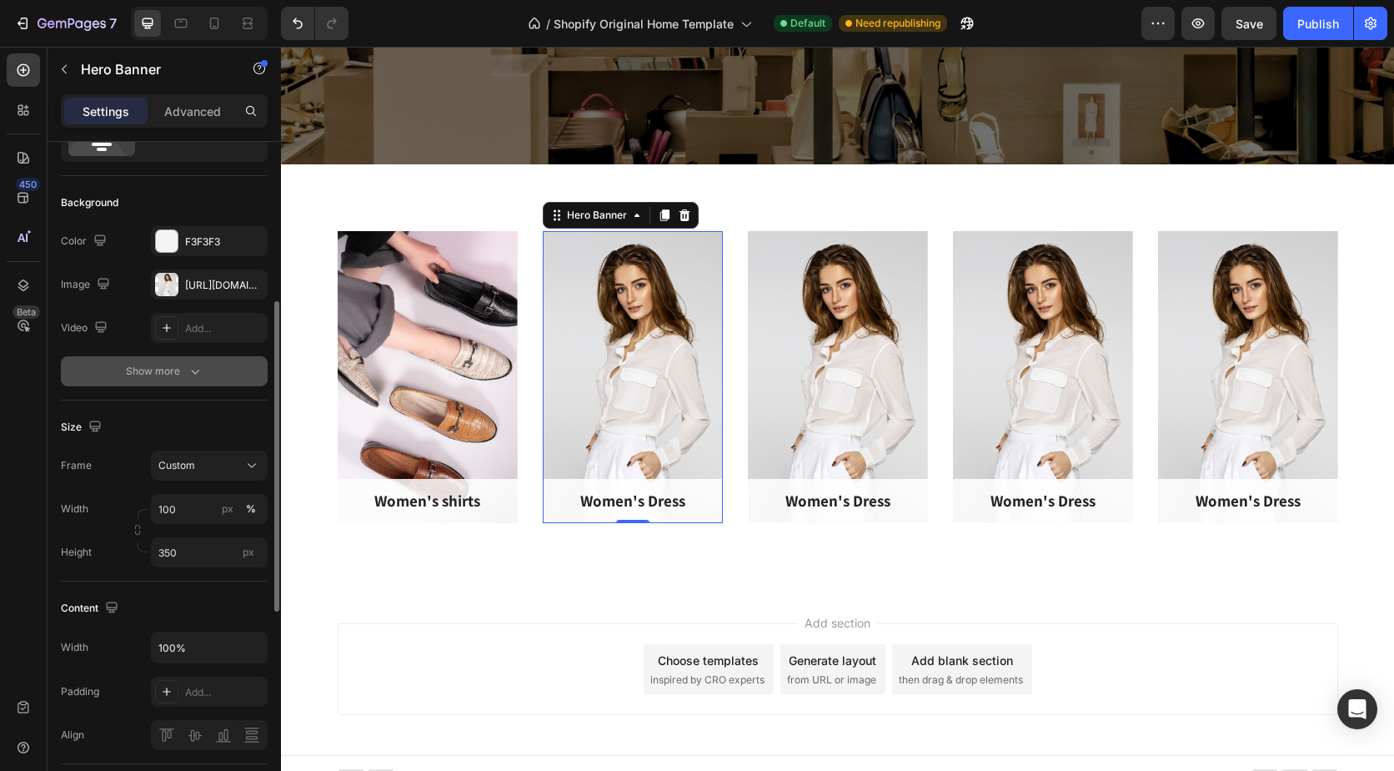
scroll to position [0, 0]
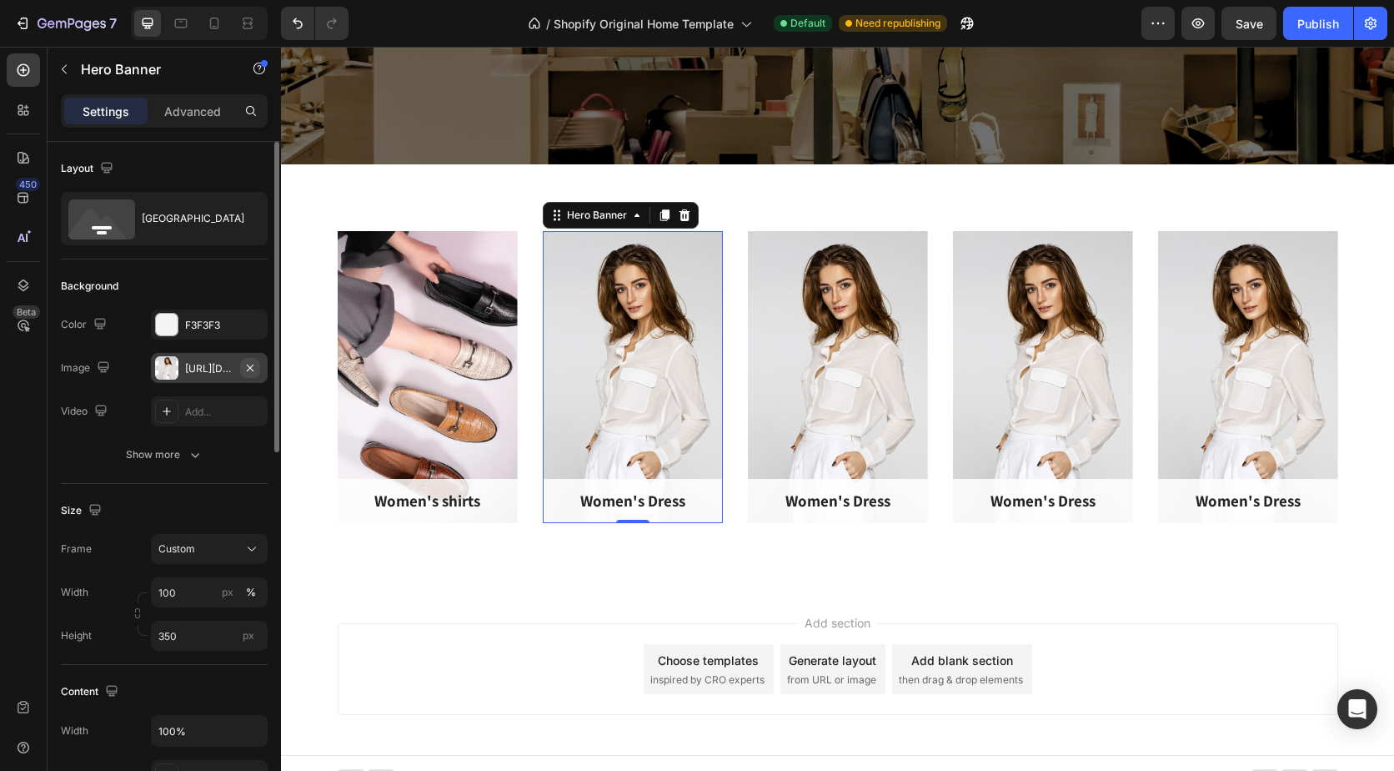
click at [249, 359] on button "button" at bounding box center [250, 368] width 20 height 20
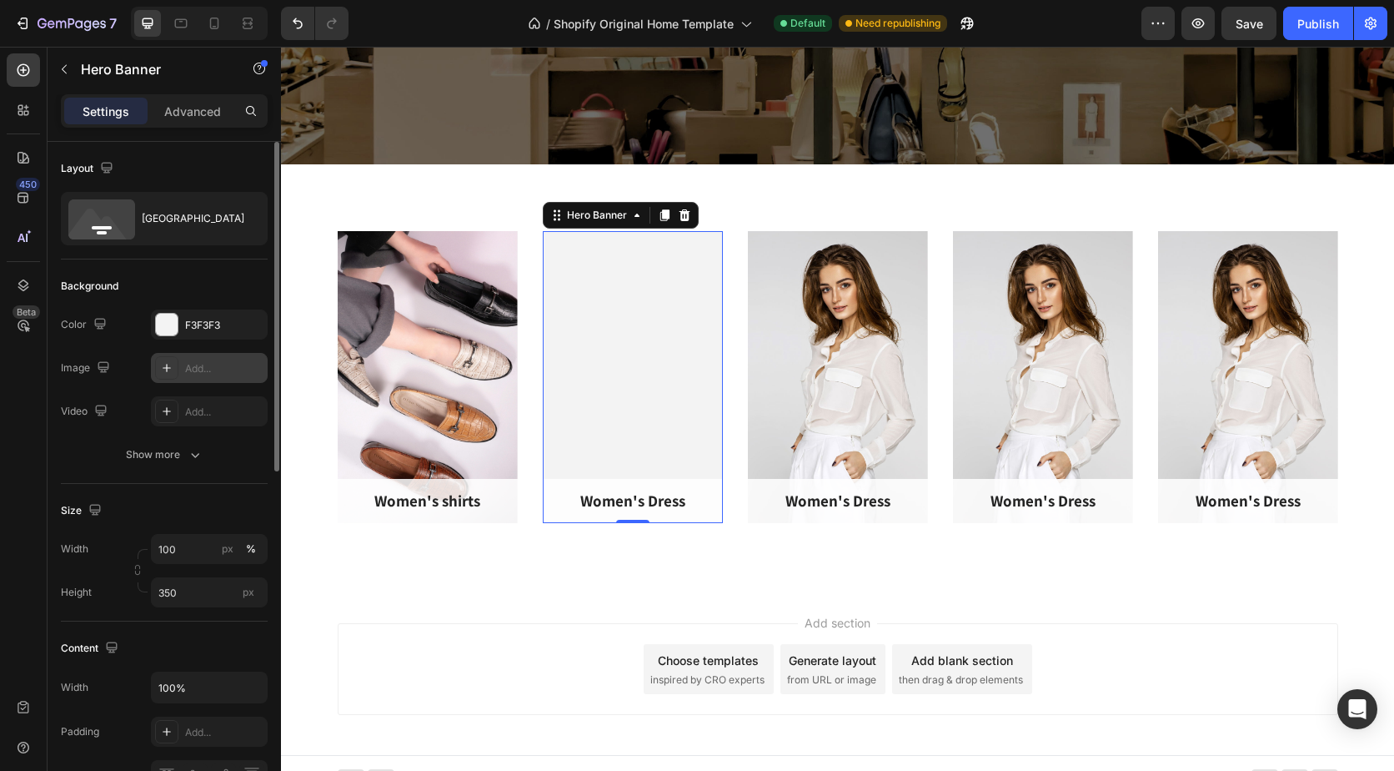
click at [197, 364] on div "Add..." at bounding box center [224, 368] width 78 height 15
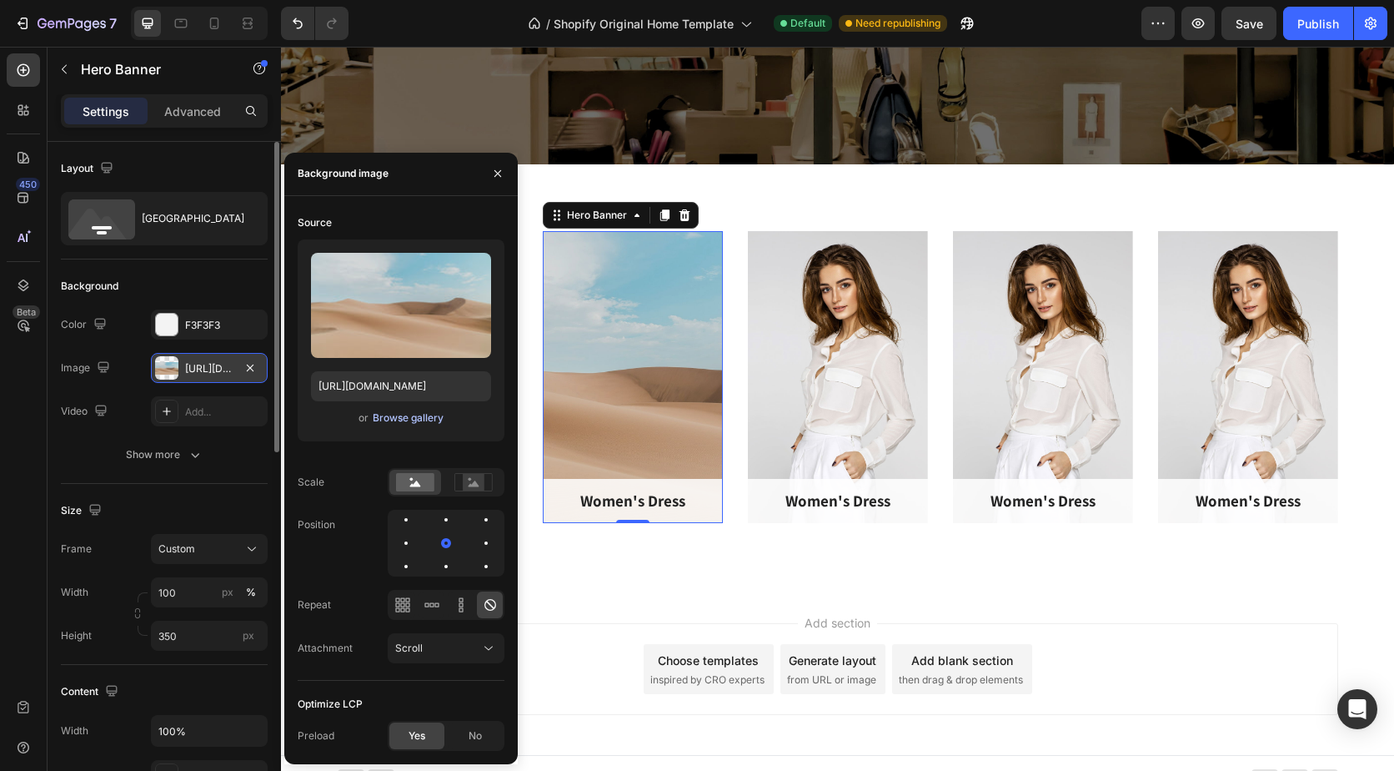
click at [382, 416] on div "Browse gallery" at bounding box center [408, 417] width 71 height 15
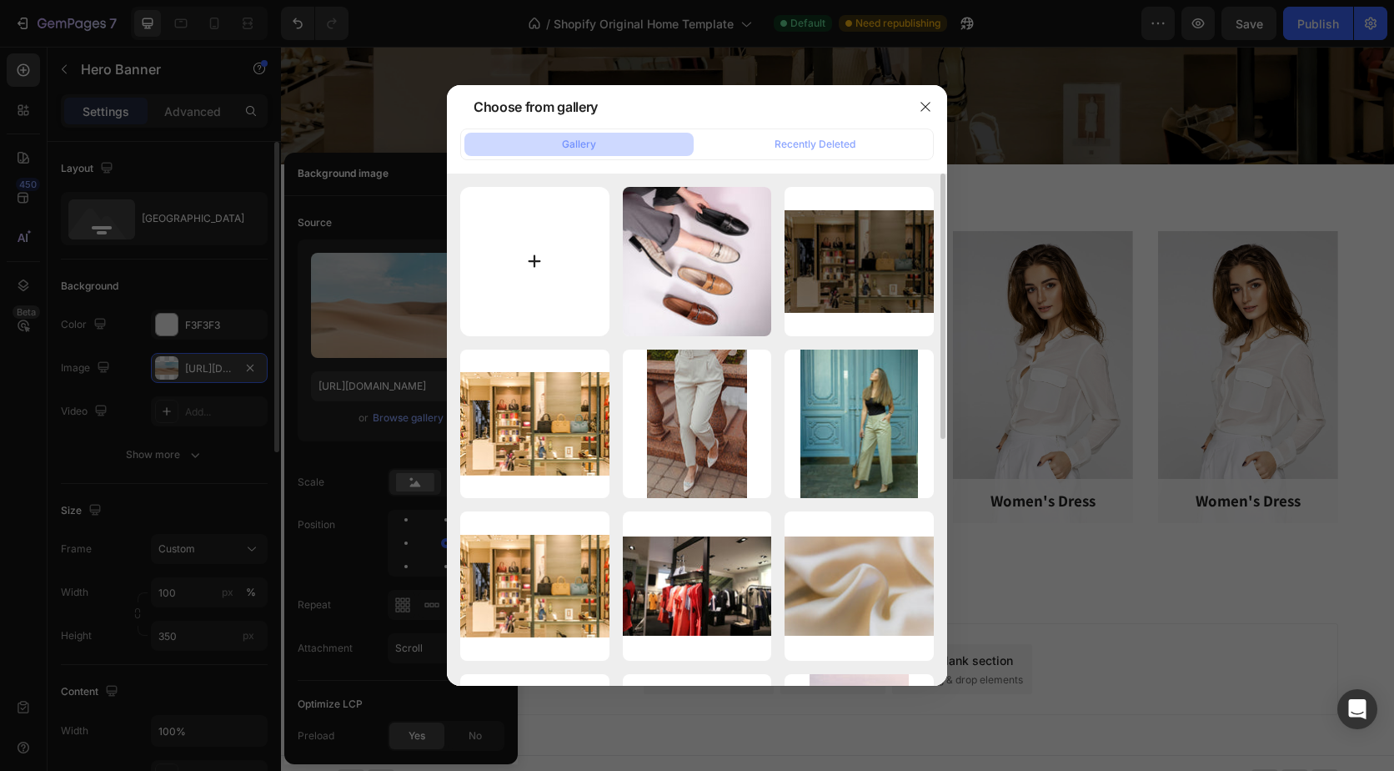
click at [547, 255] on input "file" at bounding box center [534, 261] width 149 height 149
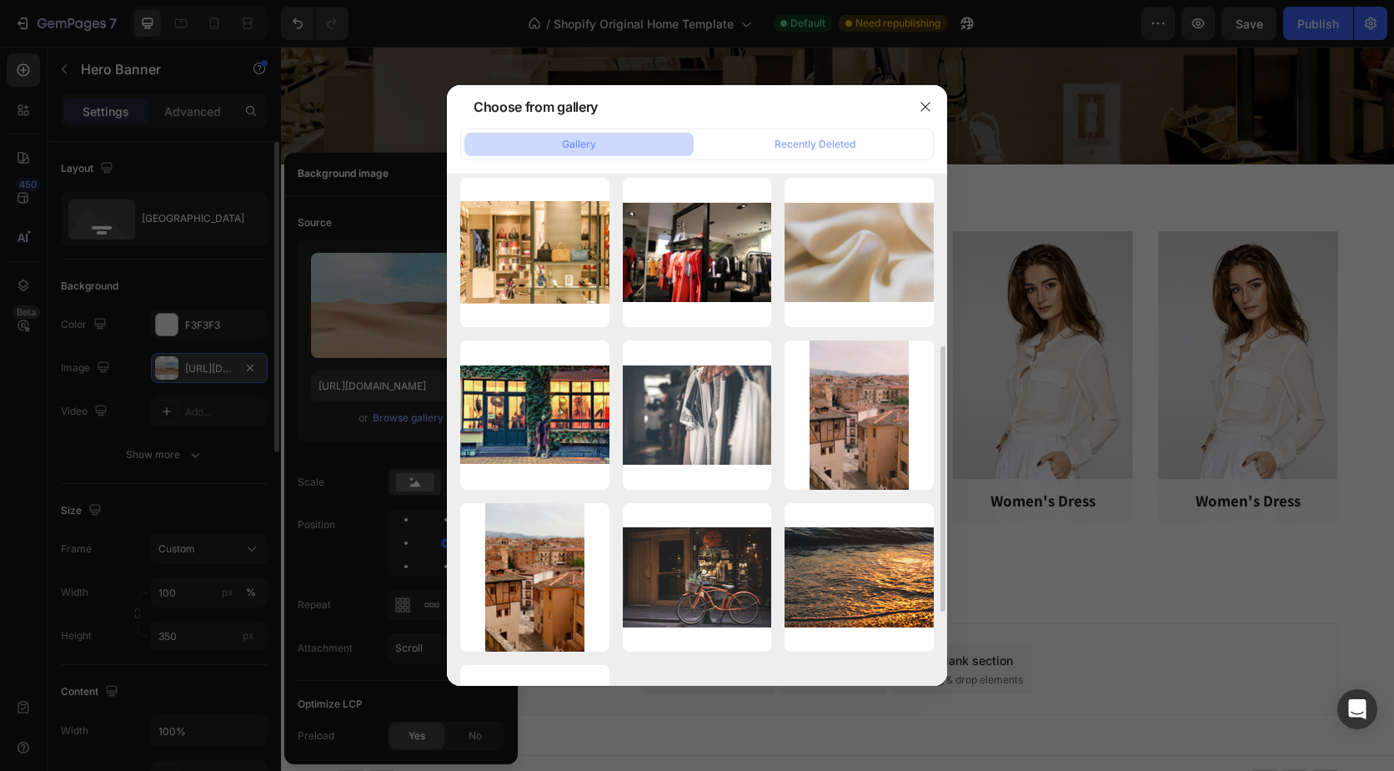
scroll to position [475, 0]
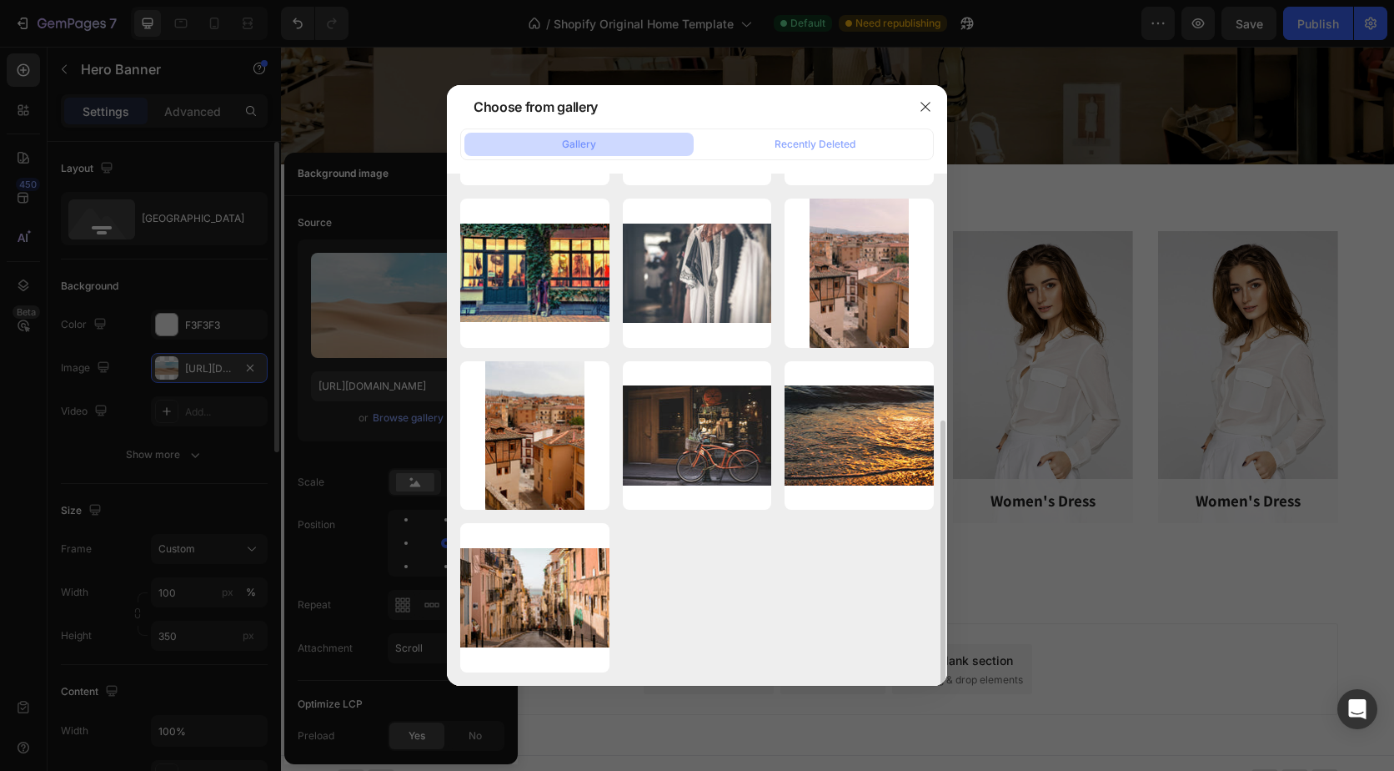
type input "C:\fakepath\Jassen collectie.jpg"
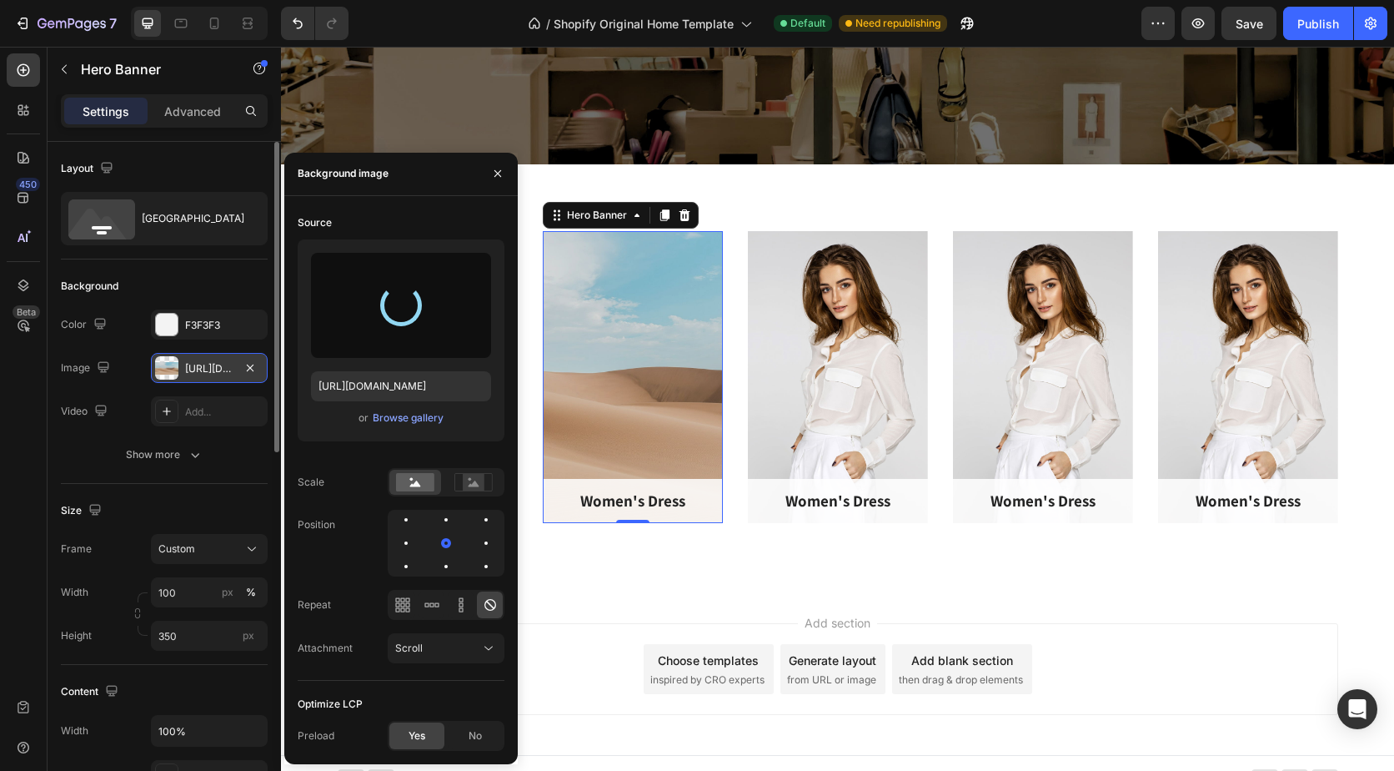
type input "[URL][DOMAIN_NAME]"
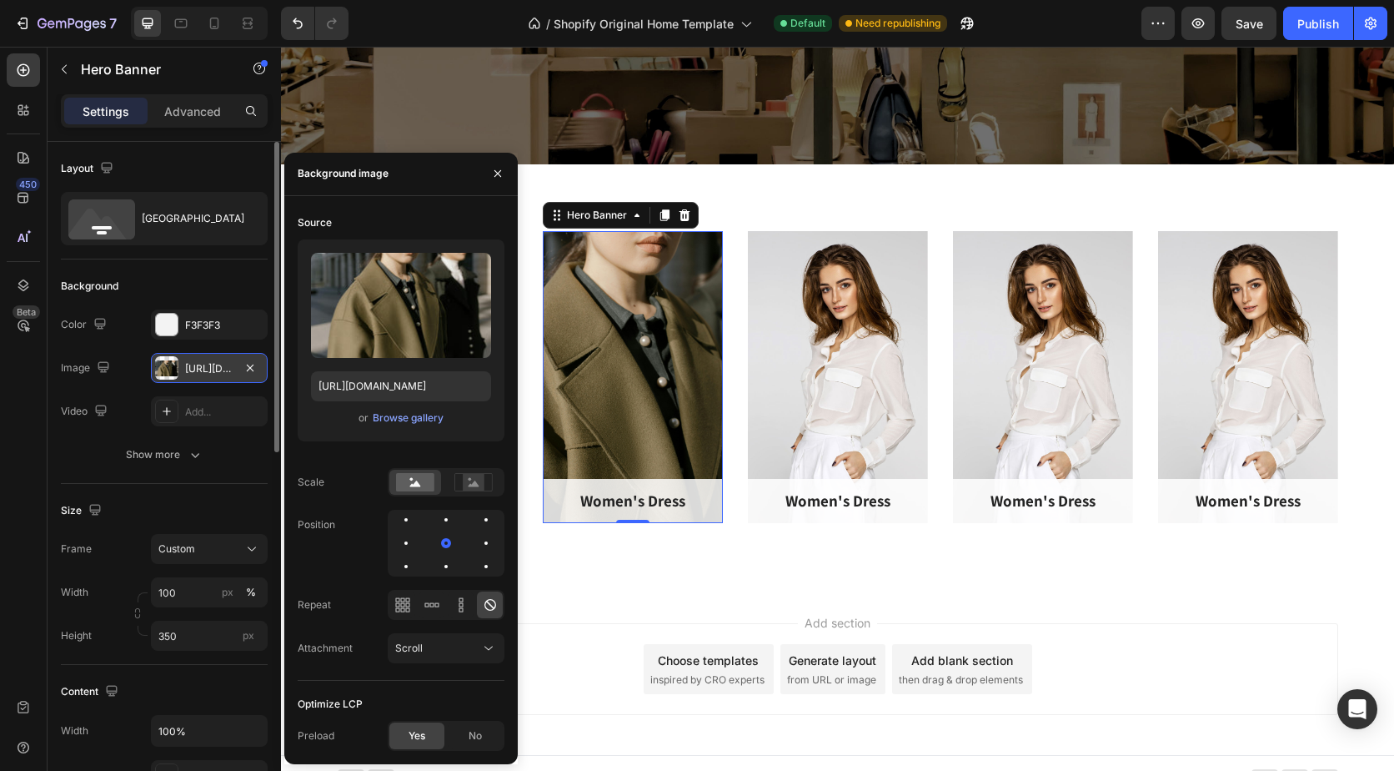
click at [651, 599] on div "Add section Choose templates inspired by CRO experts Generate layout from URL o…" at bounding box center [837, 672] width 1113 height 165
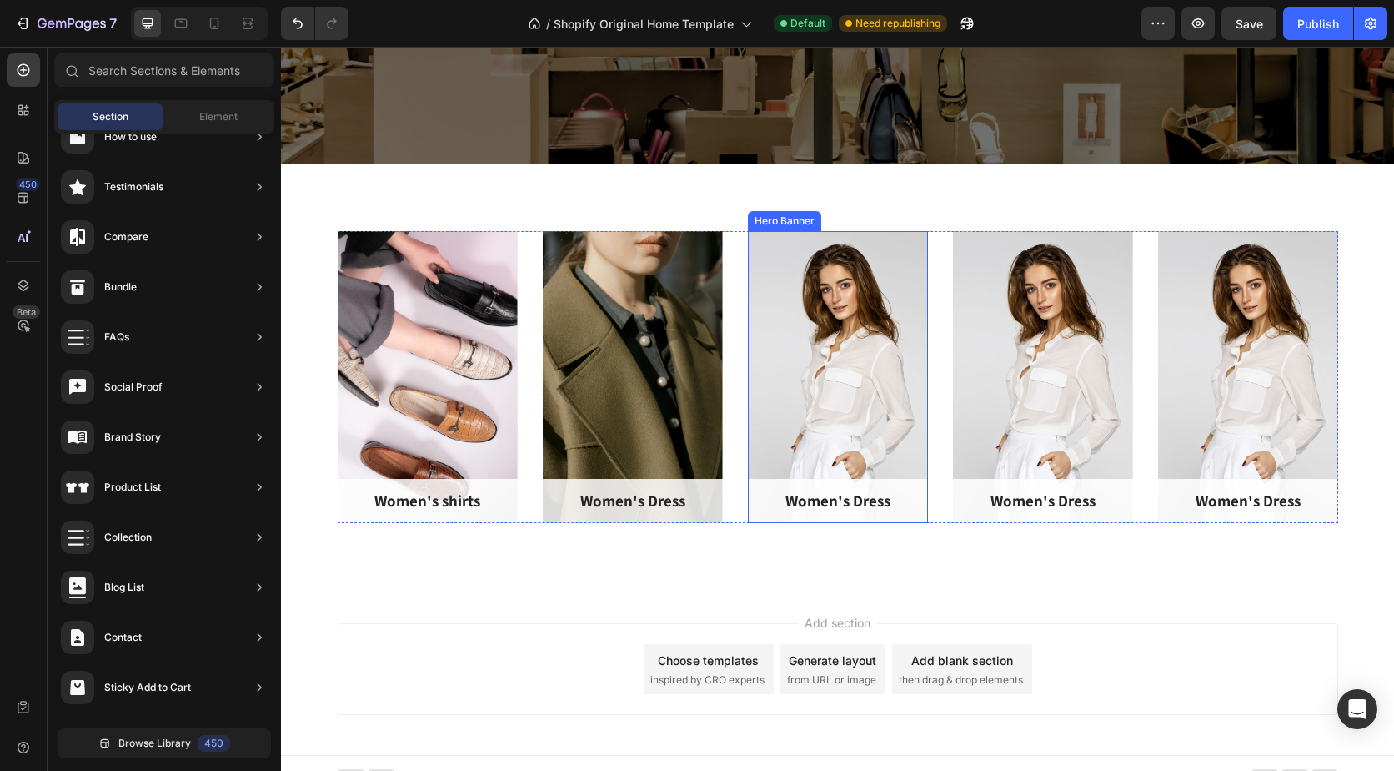
click at [836, 397] on div "Overlay" at bounding box center [838, 377] width 180 height 292
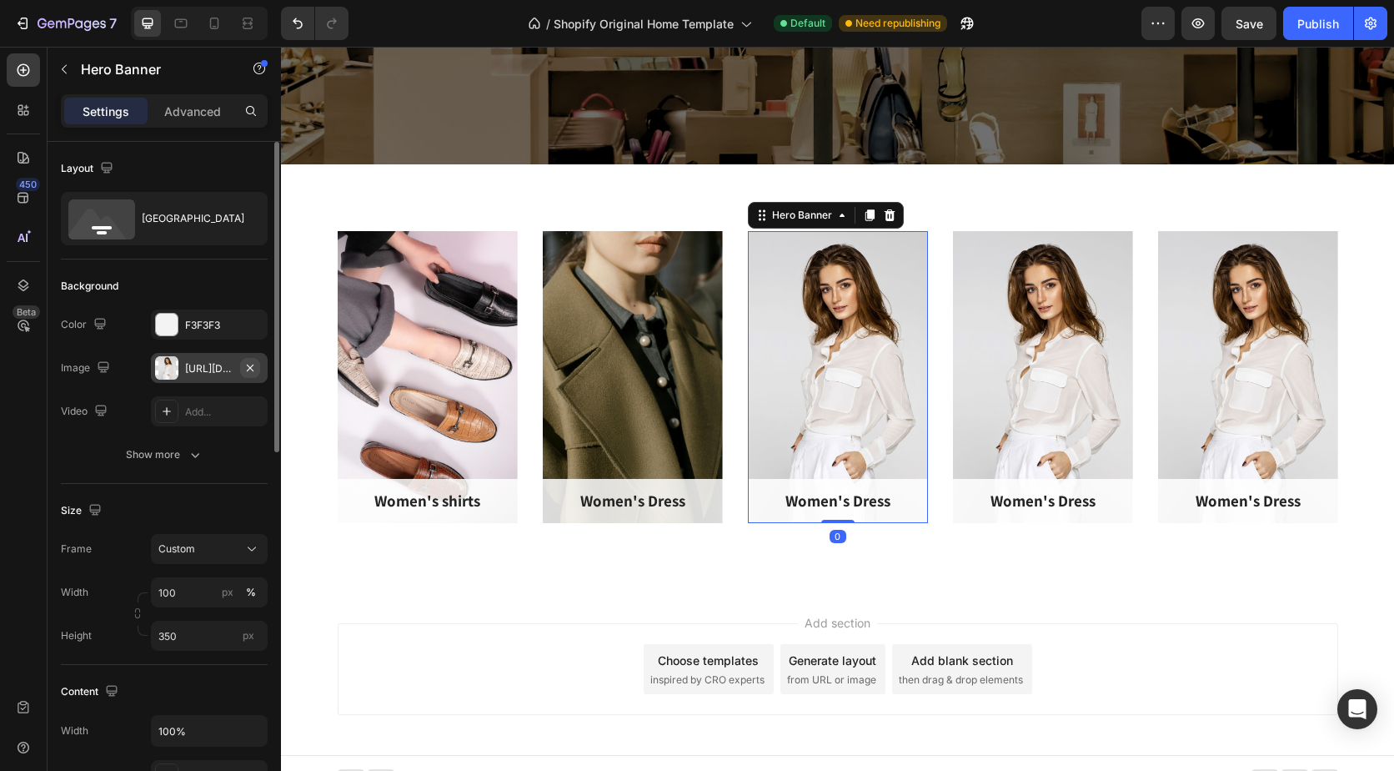
click at [244, 367] on icon "button" at bounding box center [250, 367] width 13 height 13
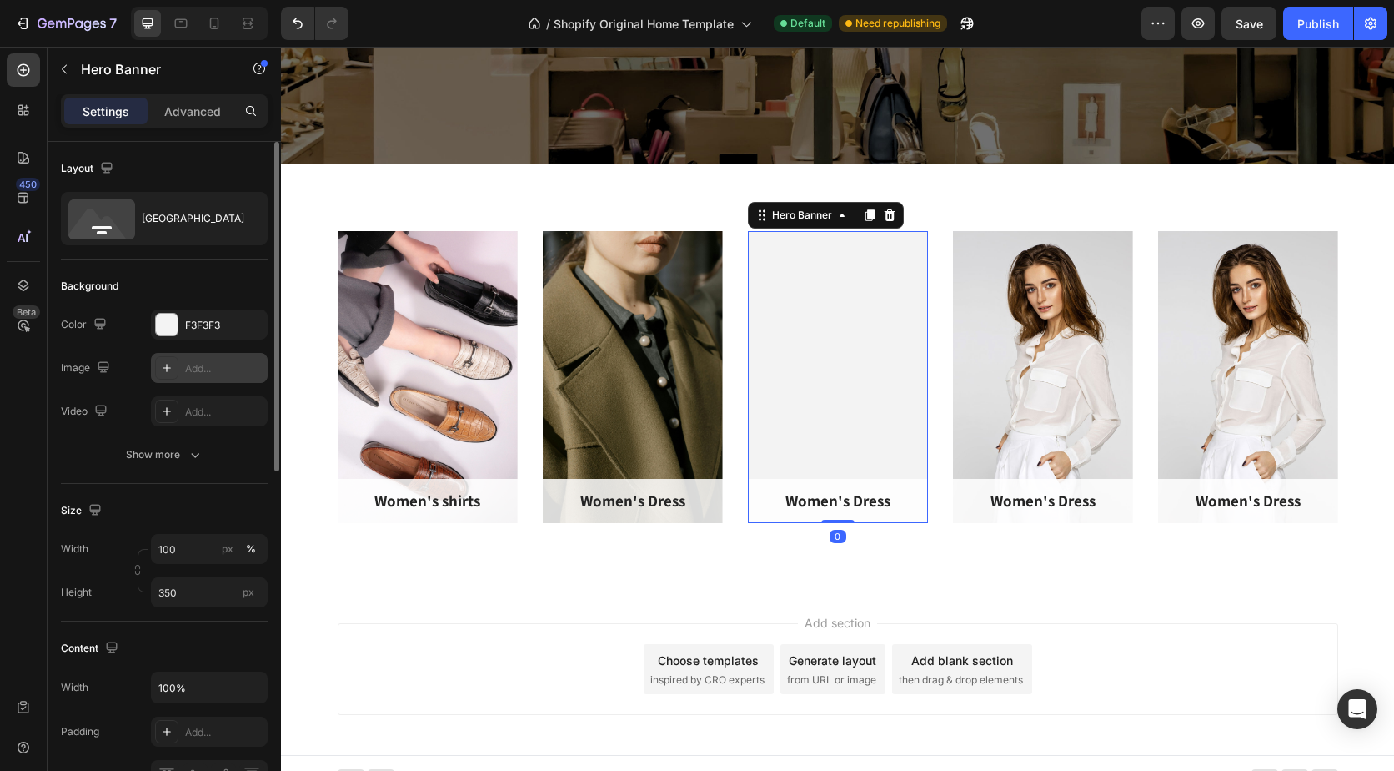
click at [223, 370] on div "Add..." at bounding box center [224, 368] width 78 height 15
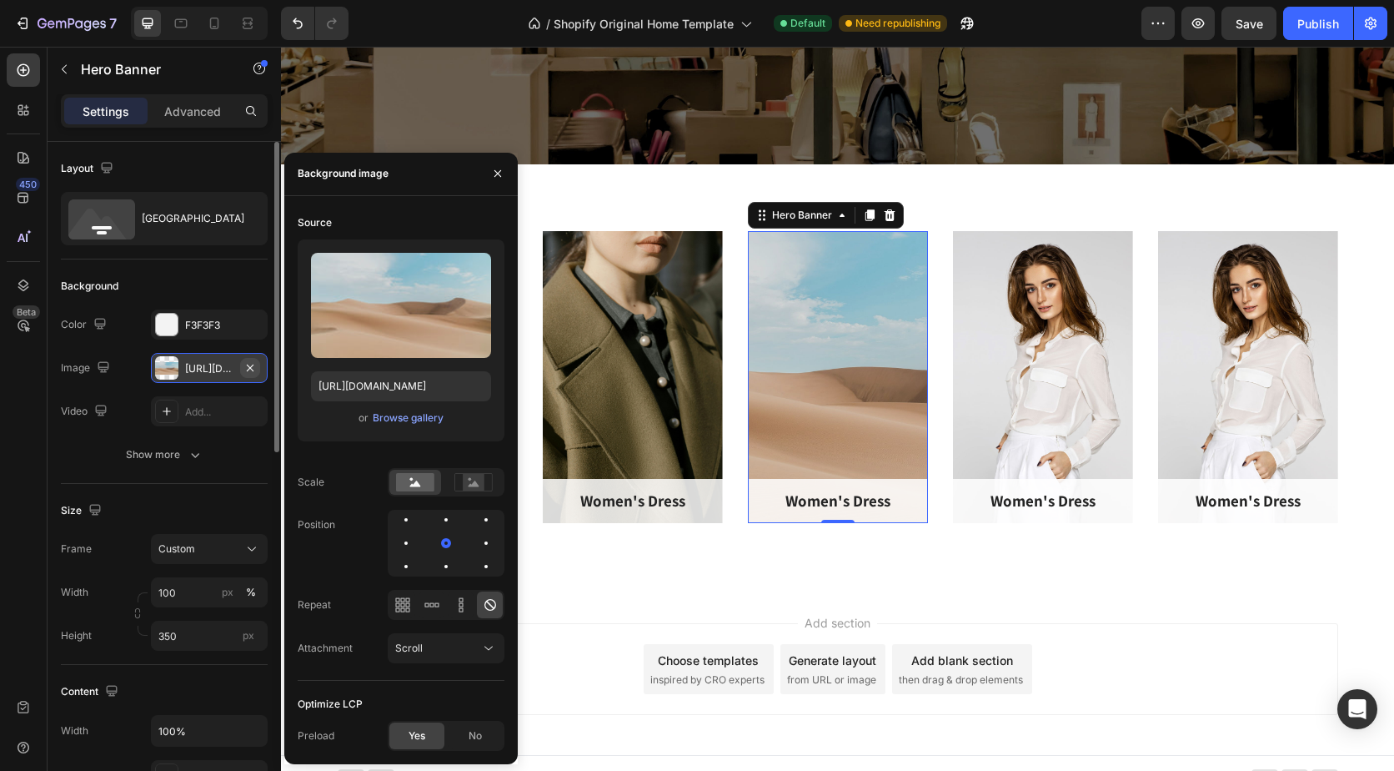
click at [248, 365] on icon "button" at bounding box center [250, 367] width 7 height 7
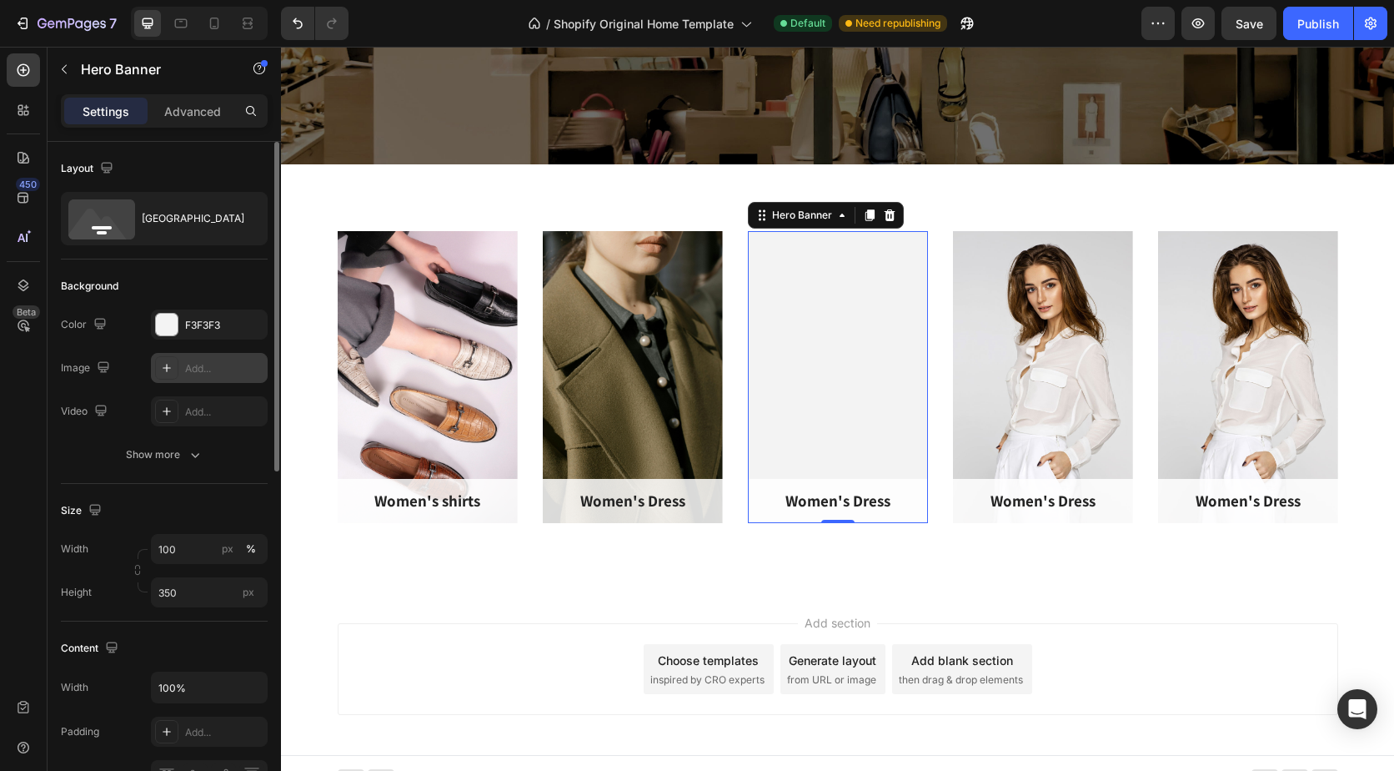
click at [166, 361] on icon at bounding box center [166, 367] width 13 height 13
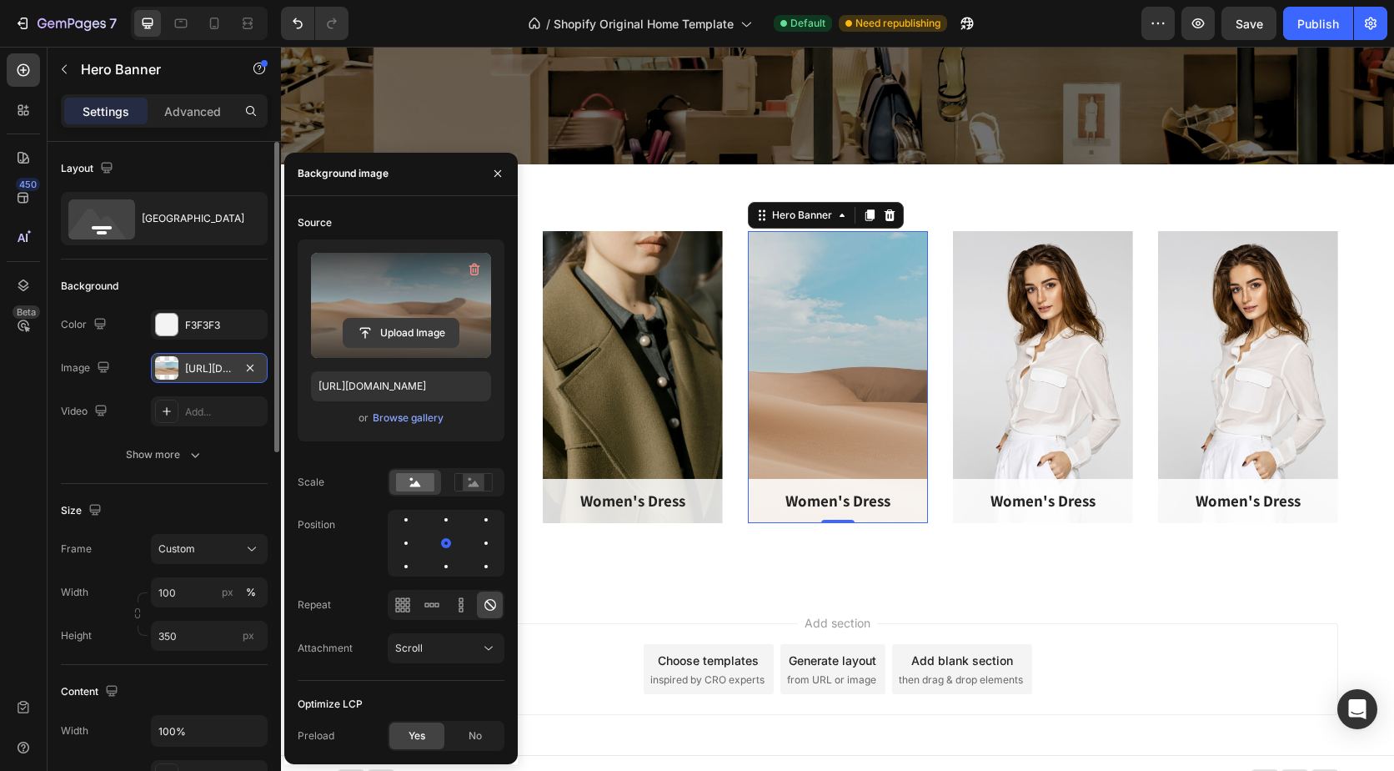
click at [388, 336] on input "file" at bounding box center [401, 333] width 115 height 28
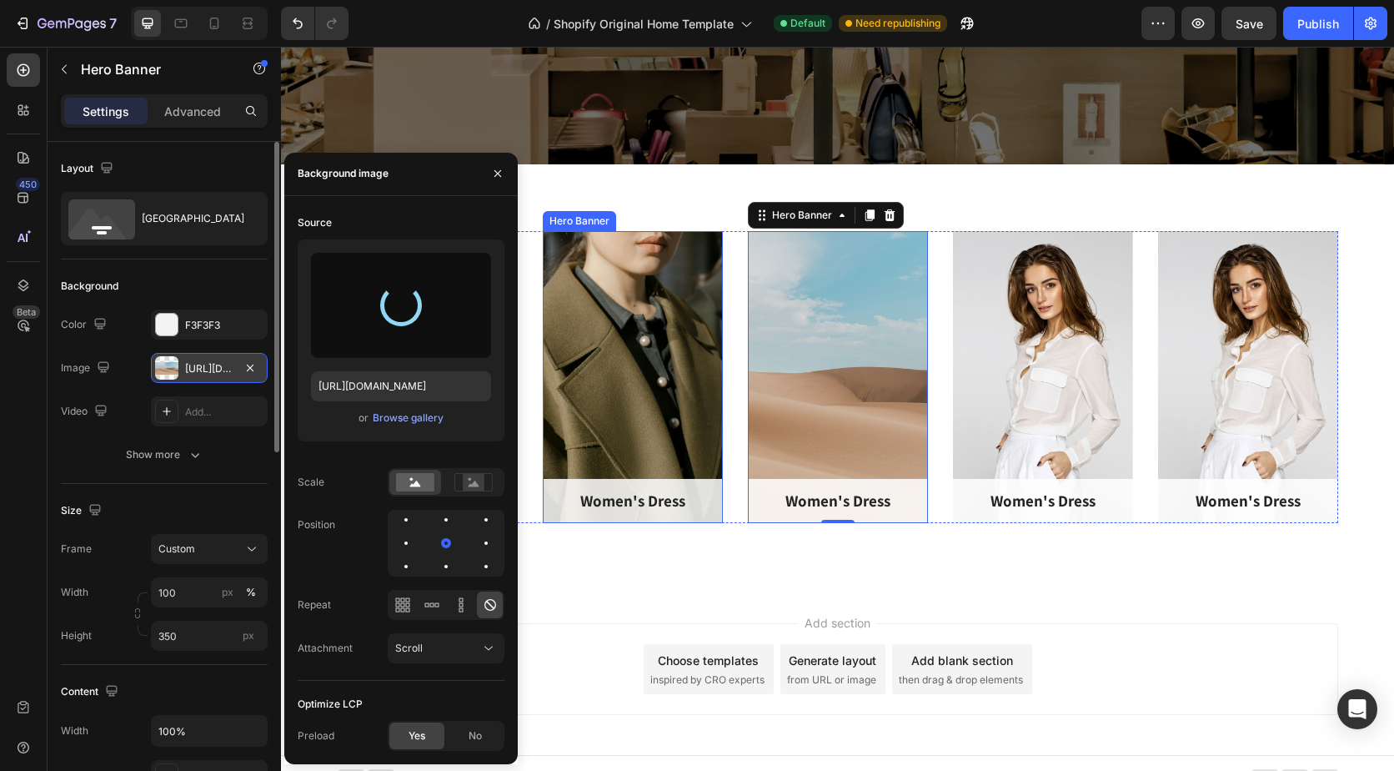
type input "[URL][DOMAIN_NAME]"
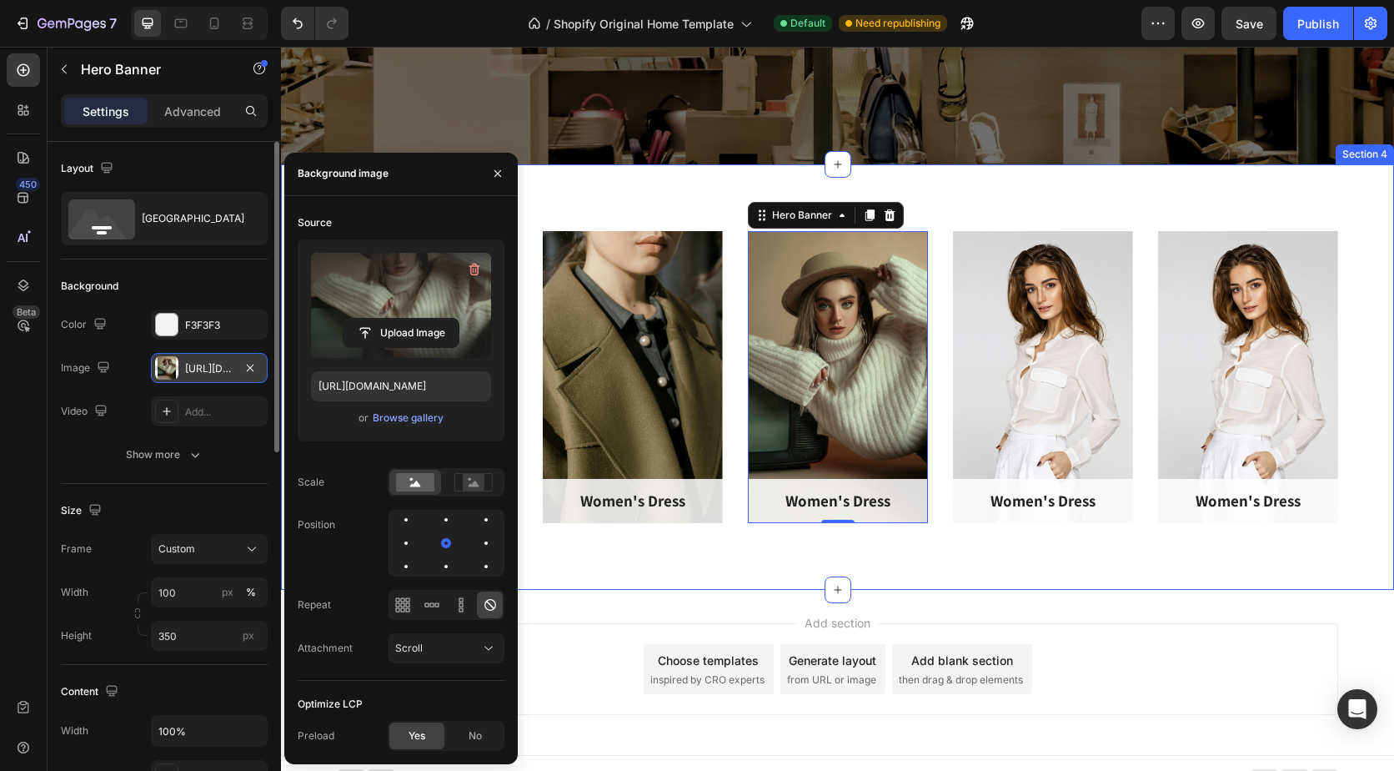
click at [931, 552] on div "Women's shirts Text block Row Hero Banner Women's Dress Text block Row Hero Ban…" at bounding box center [837, 376] width 1113 height 425
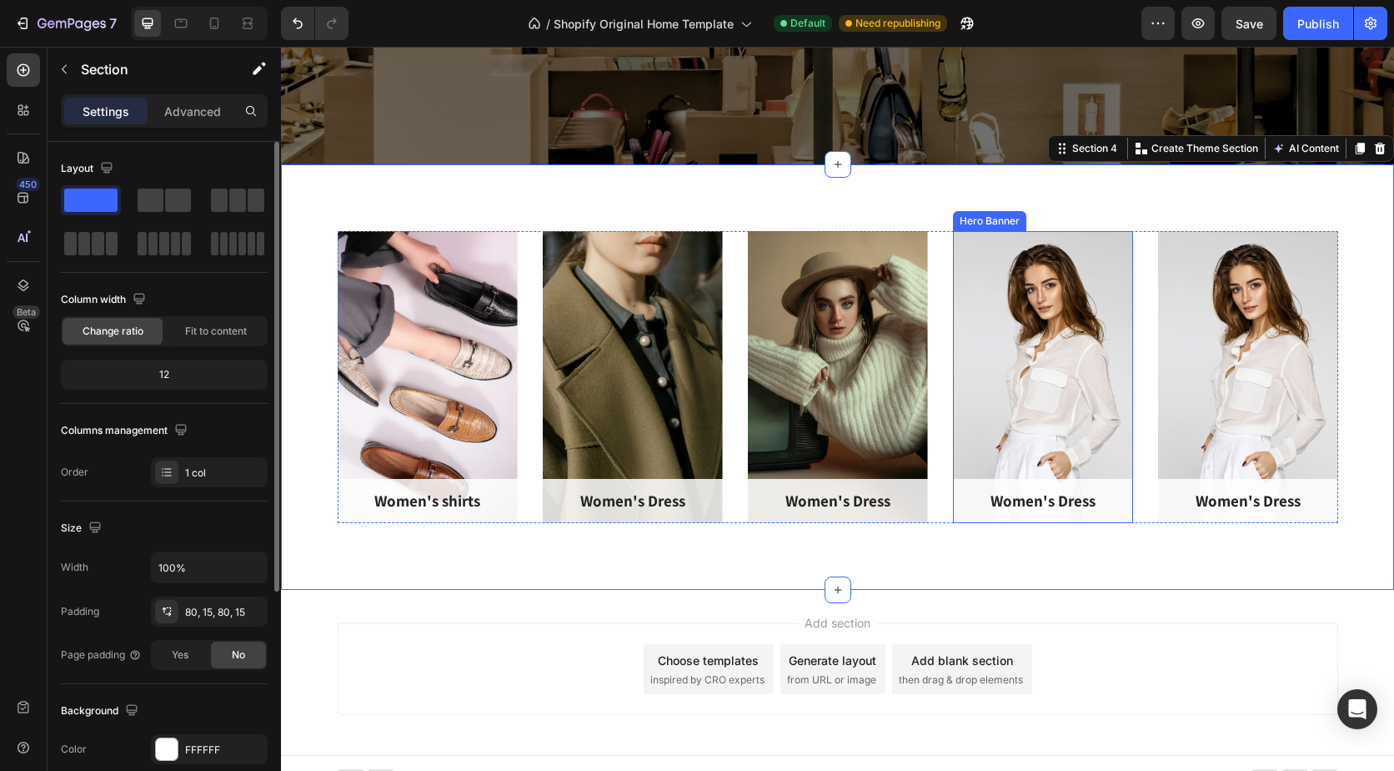
click at [998, 371] on div "Overlay" at bounding box center [1043, 377] width 180 height 292
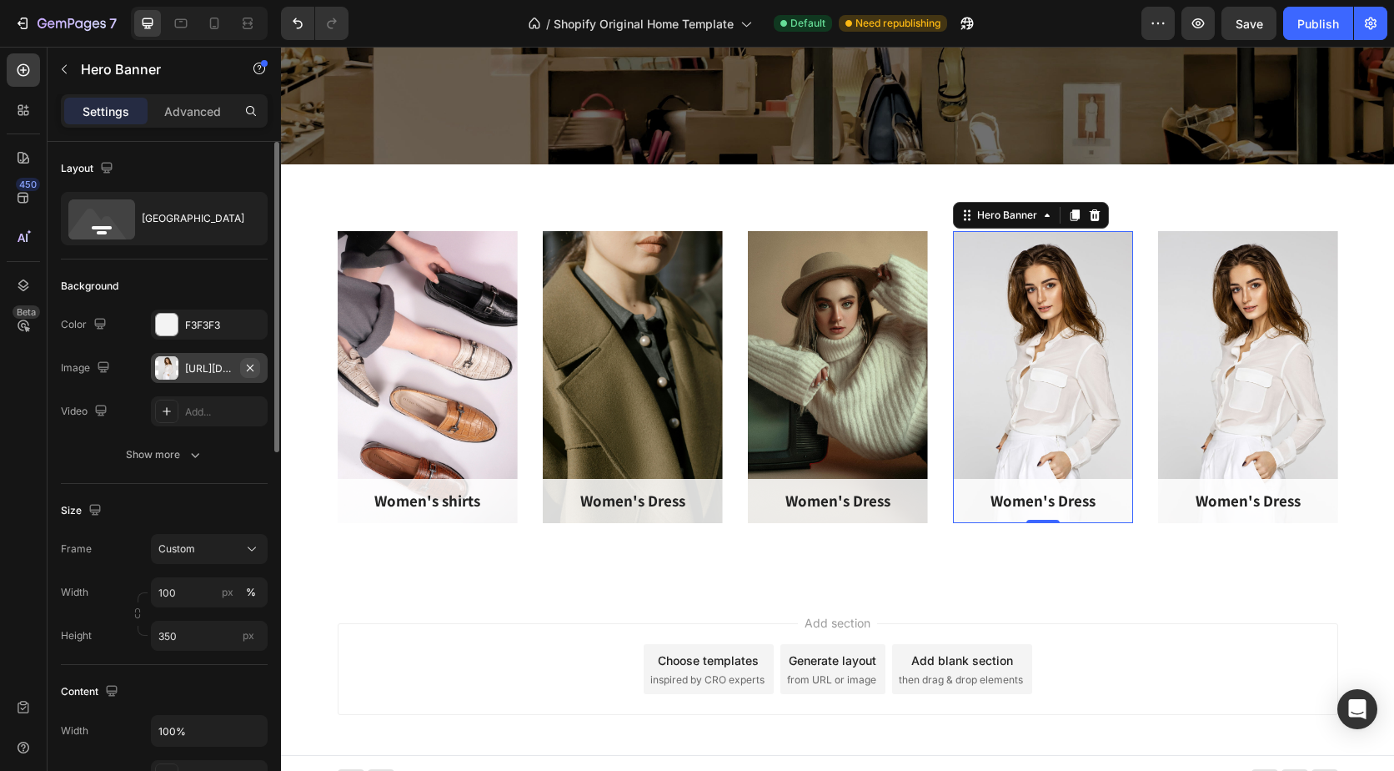
click at [250, 366] on icon "button" at bounding box center [250, 367] width 13 height 13
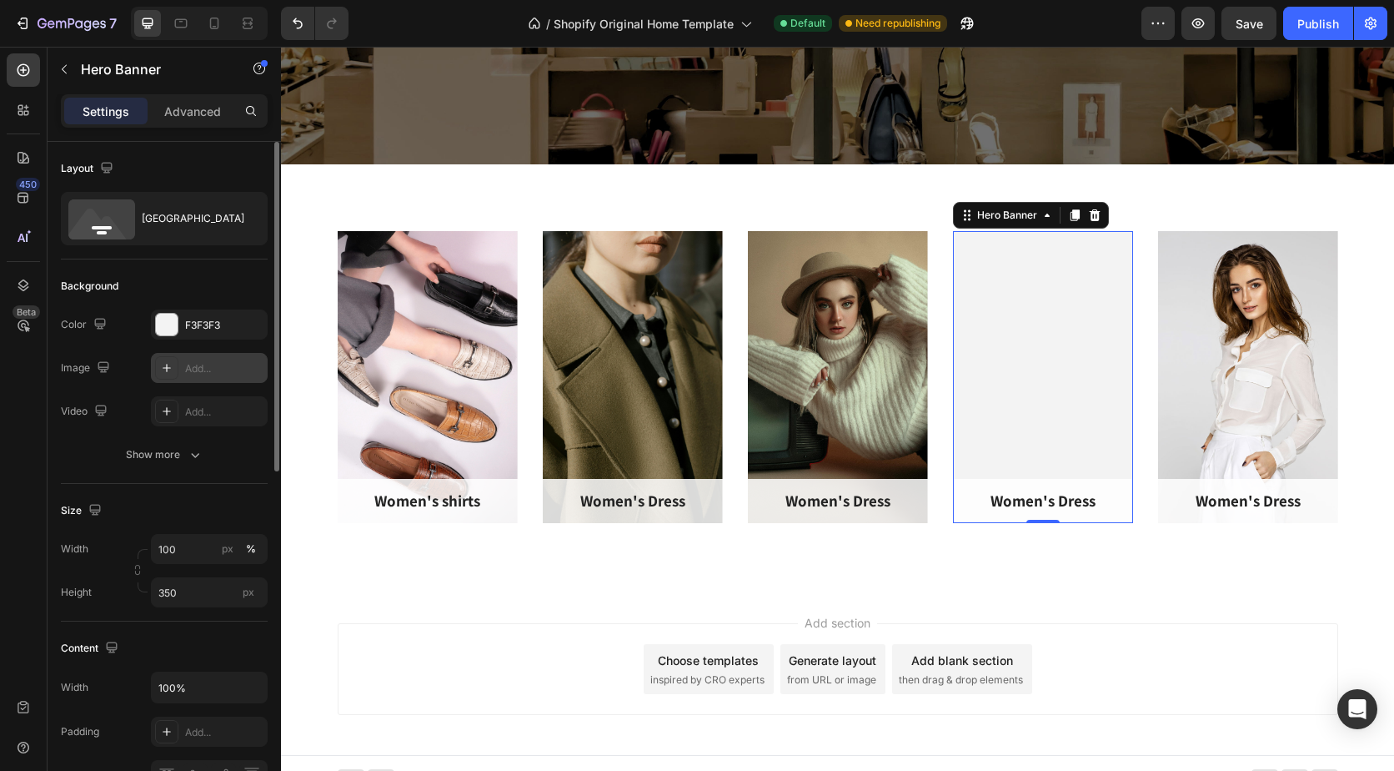
click at [187, 366] on div "Add..." at bounding box center [224, 368] width 78 height 15
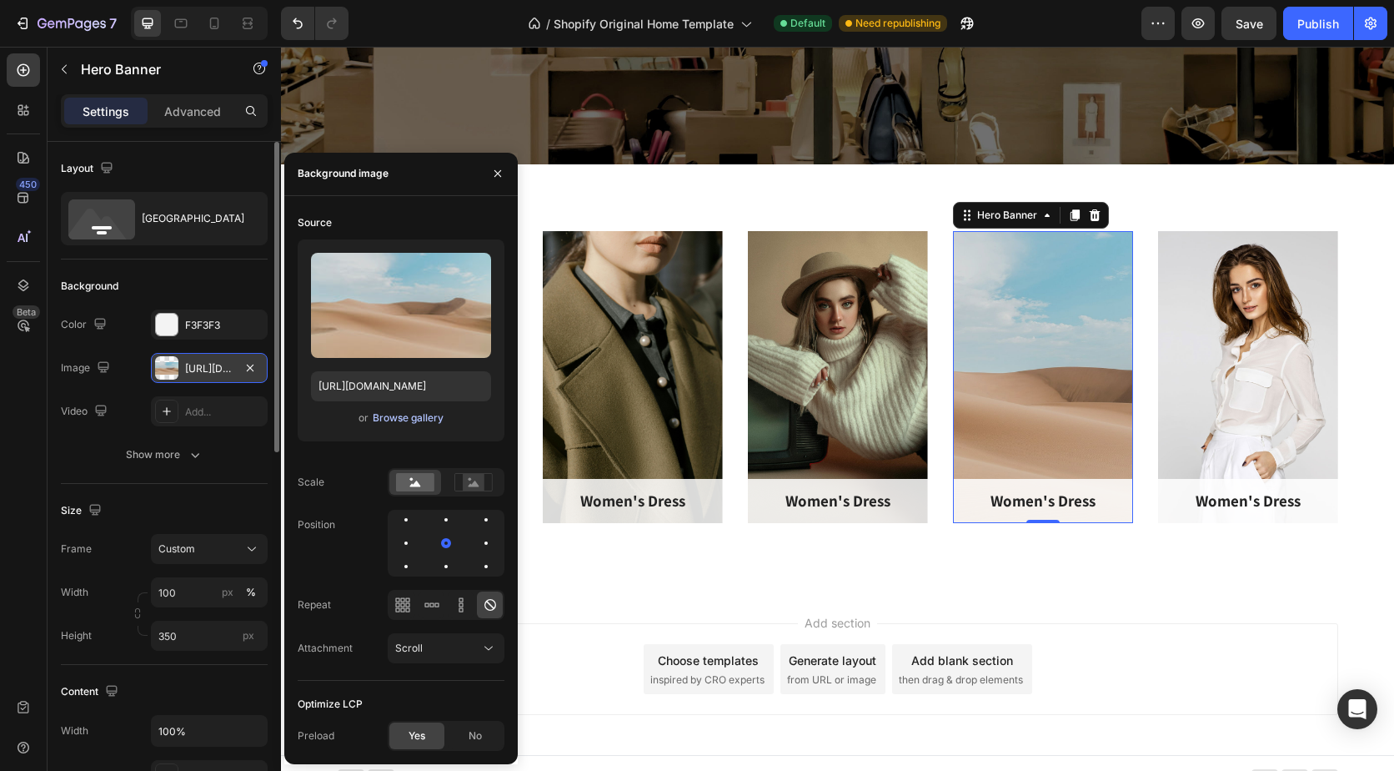
click at [419, 414] on div "Browse gallery" at bounding box center [408, 417] width 71 height 15
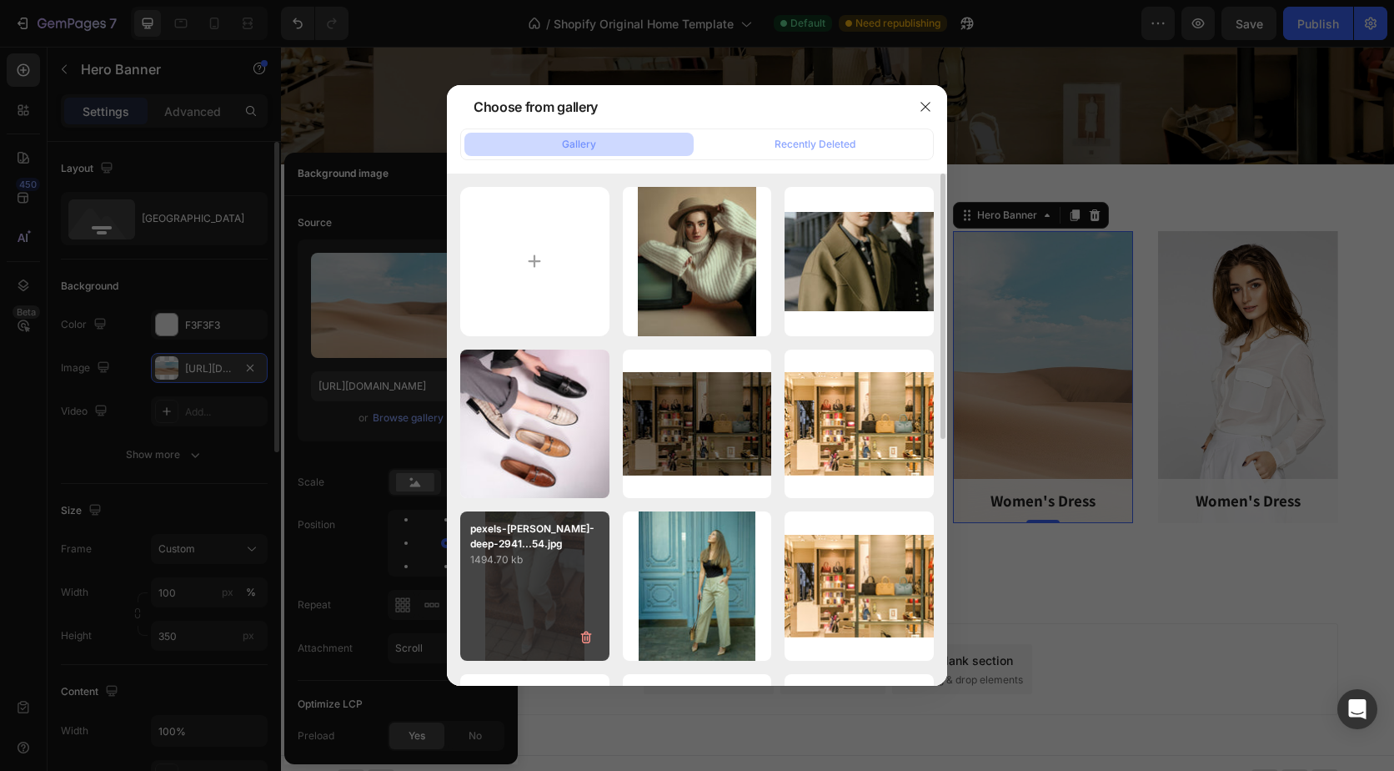
click at [557, 555] on p "1494.70 kb" at bounding box center [534, 559] width 129 height 17
type input "[URL][DOMAIN_NAME]"
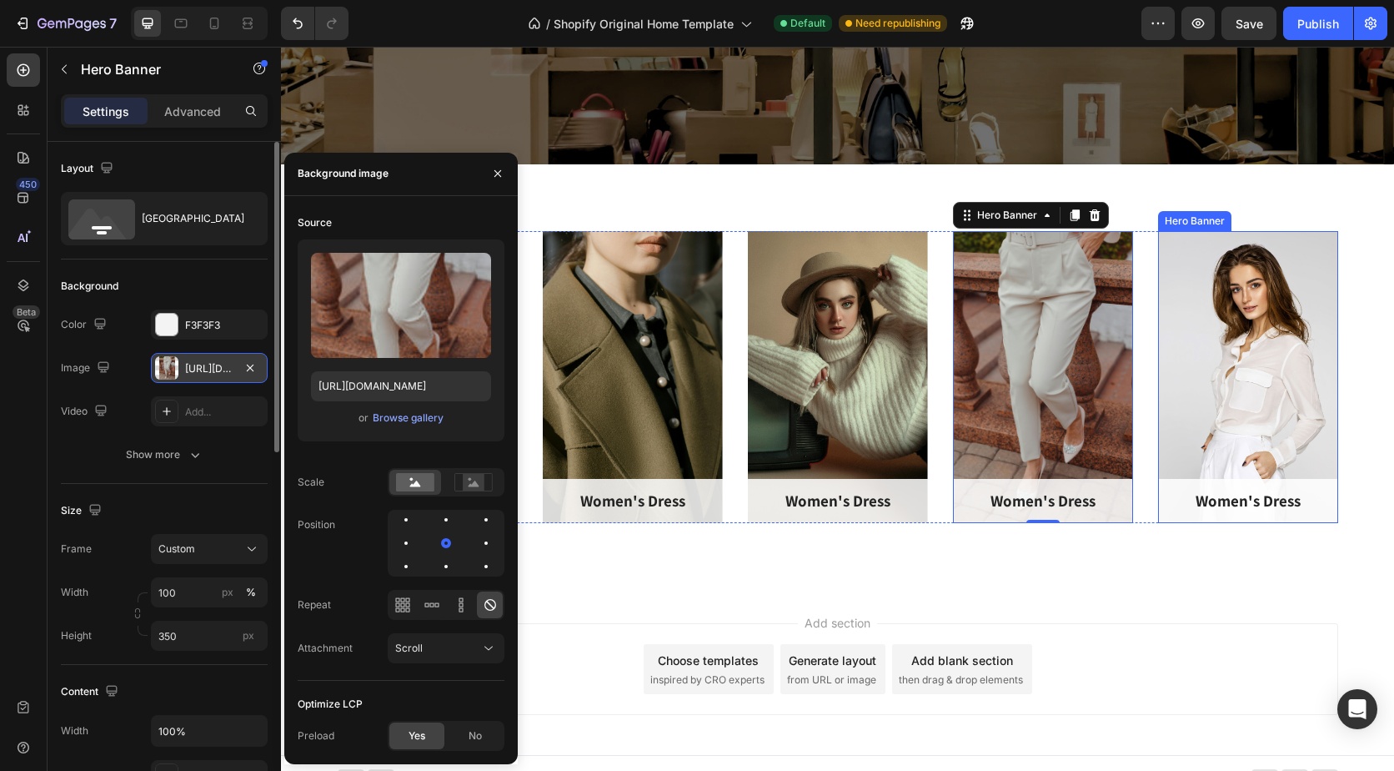
click at [1239, 406] on div "Overlay" at bounding box center [1248, 377] width 180 height 292
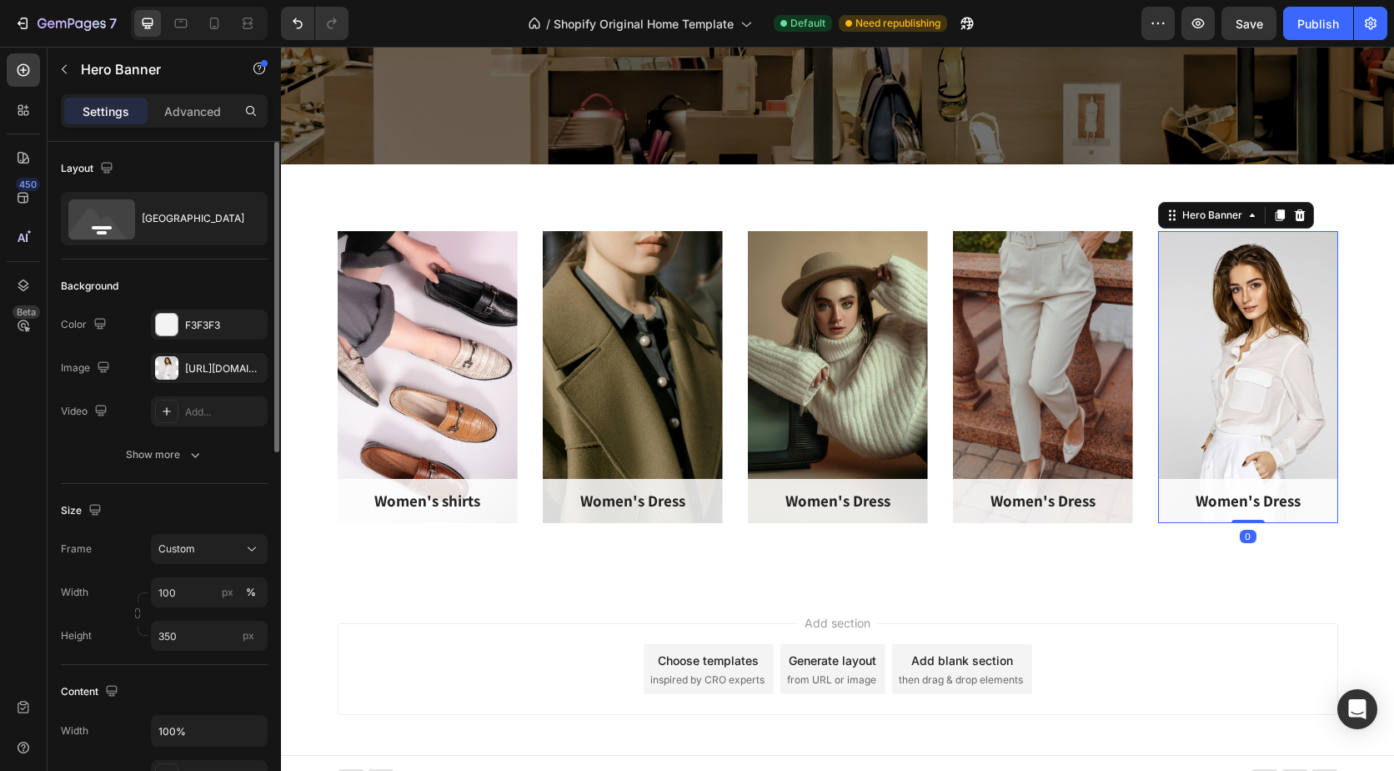
click at [1229, 419] on div "Overlay" at bounding box center [1248, 377] width 180 height 292
click at [241, 370] on button "button" at bounding box center [250, 368] width 20 height 20
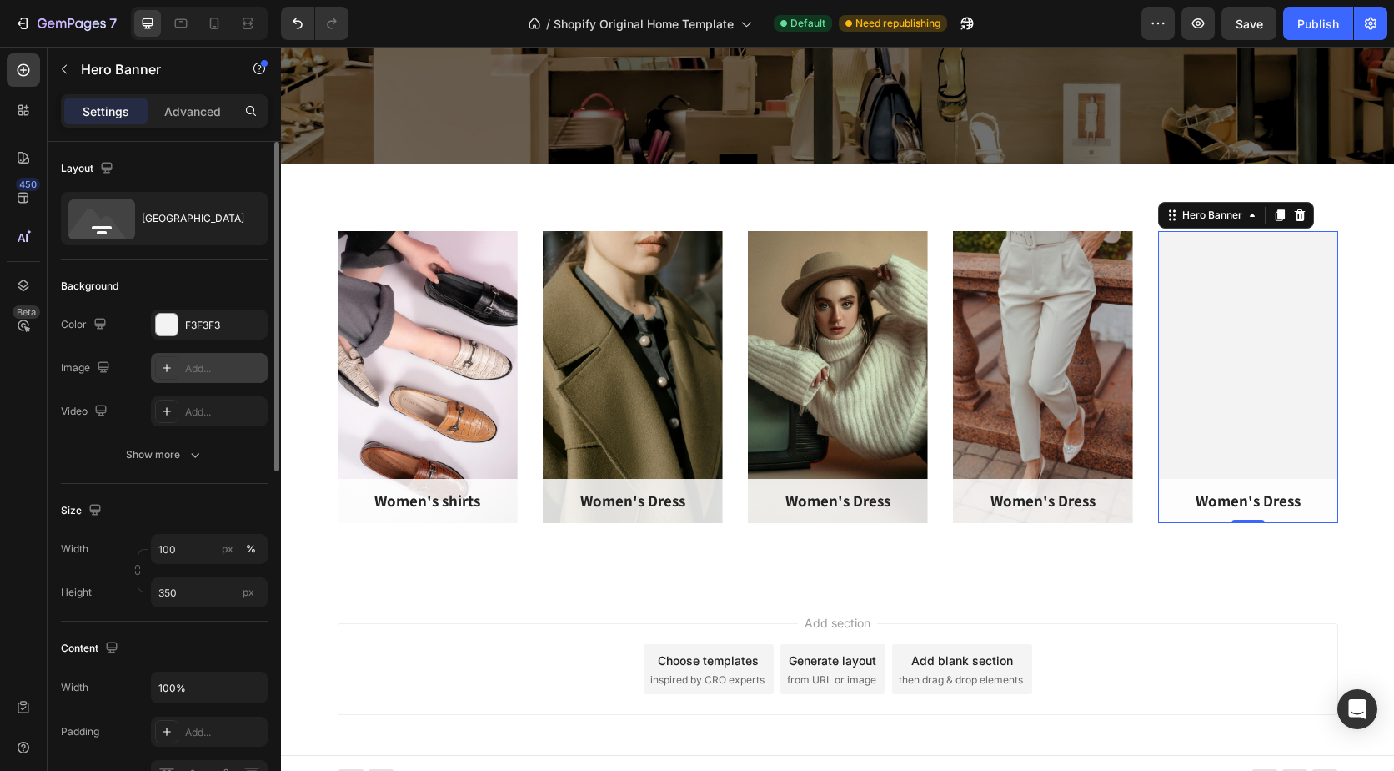
click at [189, 366] on div "Add..." at bounding box center [224, 368] width 78 height 15
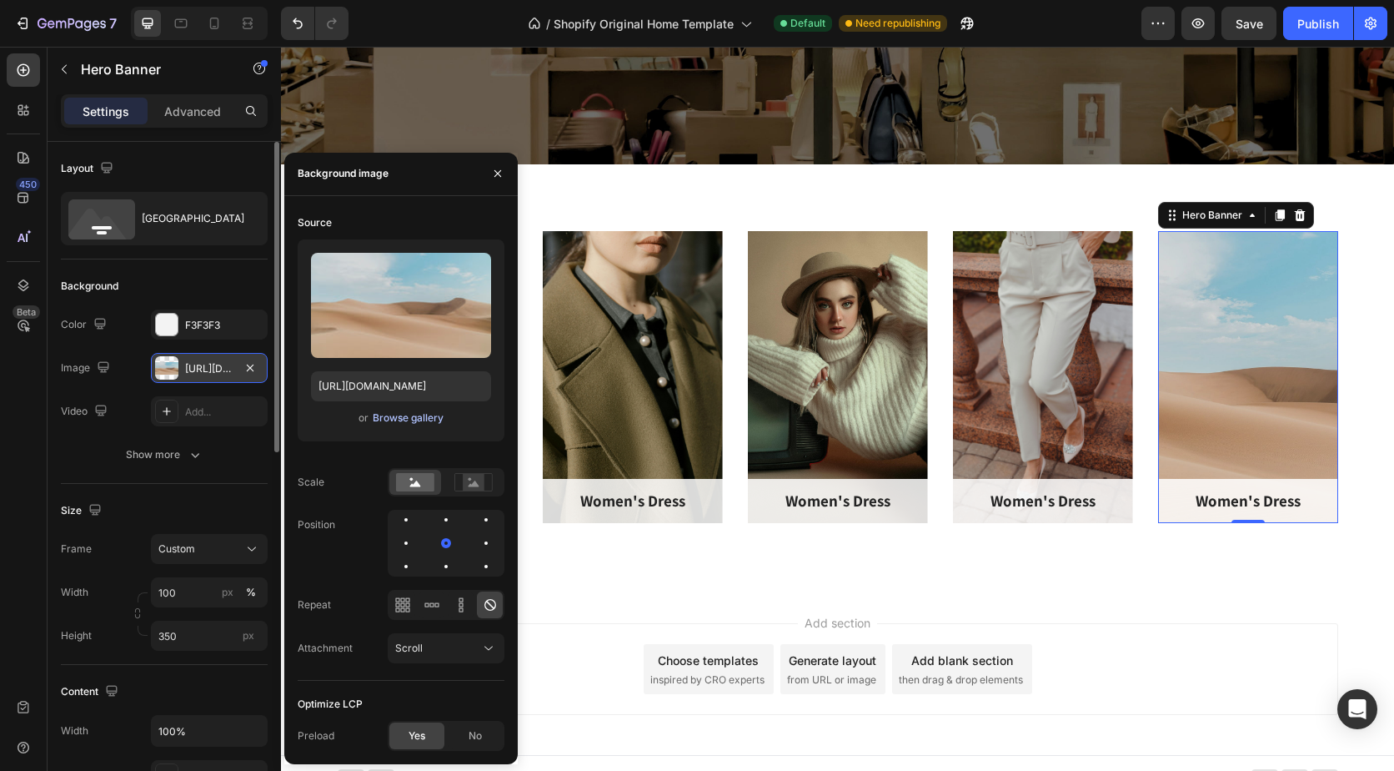
click at [380, 417] on div "Browse gallery" at bounding box center [408, 417] width 71 height 15
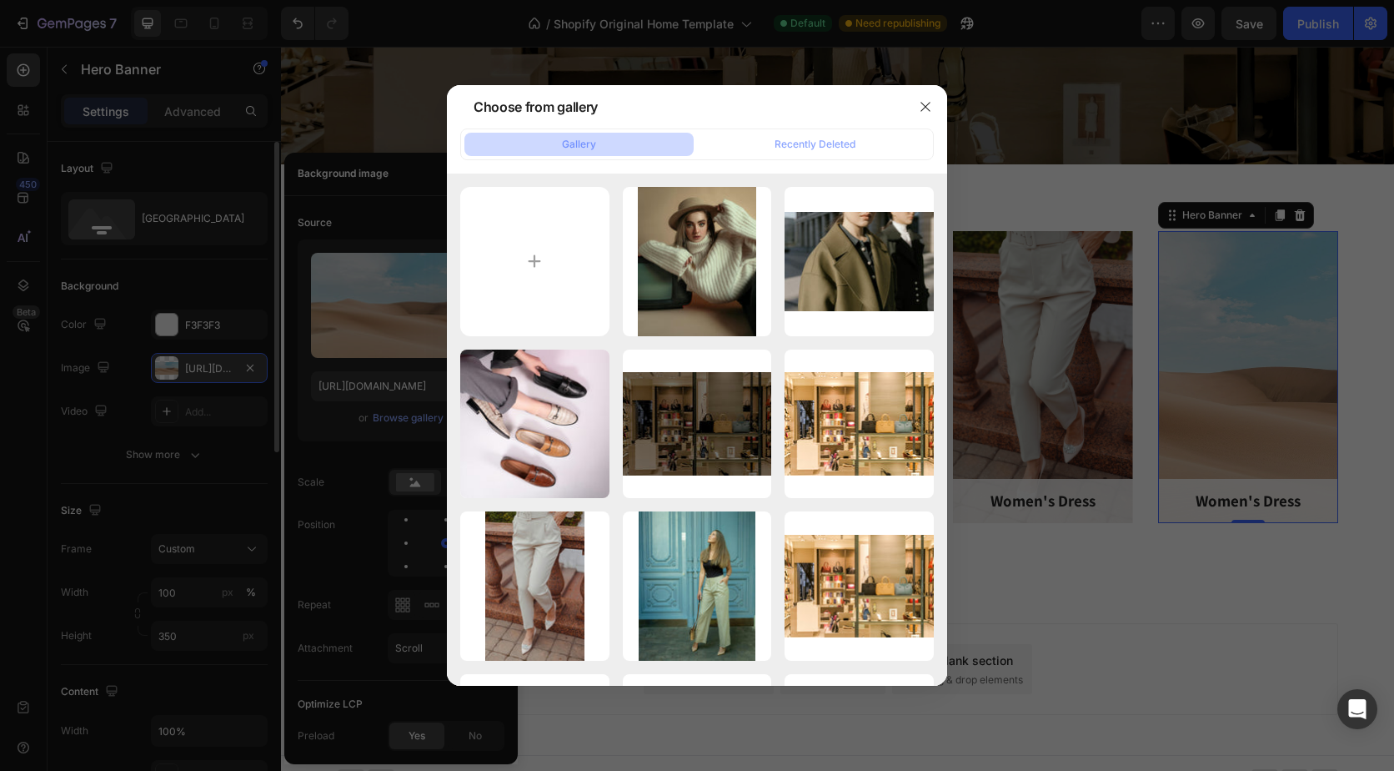
click at [364, 379] on div at bounding box center [697, 385] width 1394 height 771
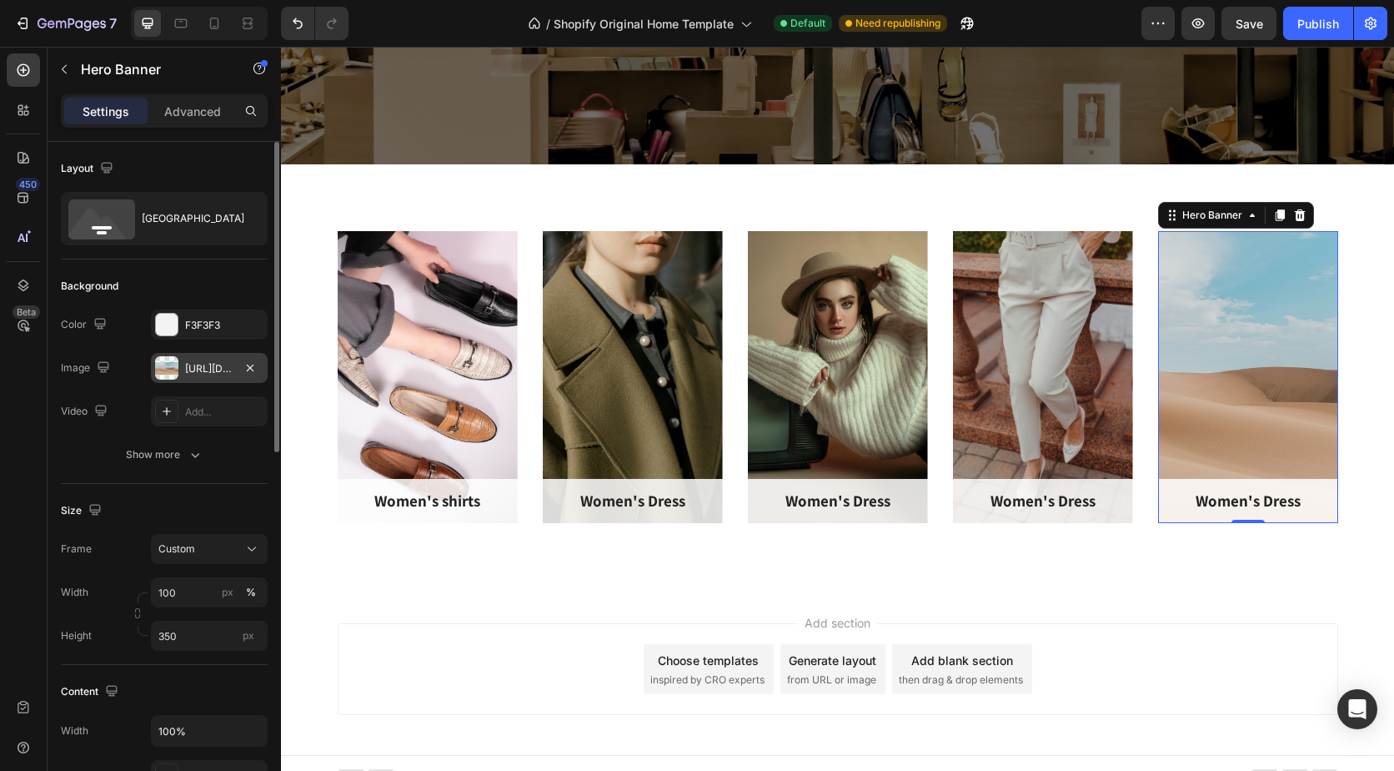
click at [208, 367] on div "[URL][DOMAIN_NAME]" at bounding box center [209, 368] width 48 height 15
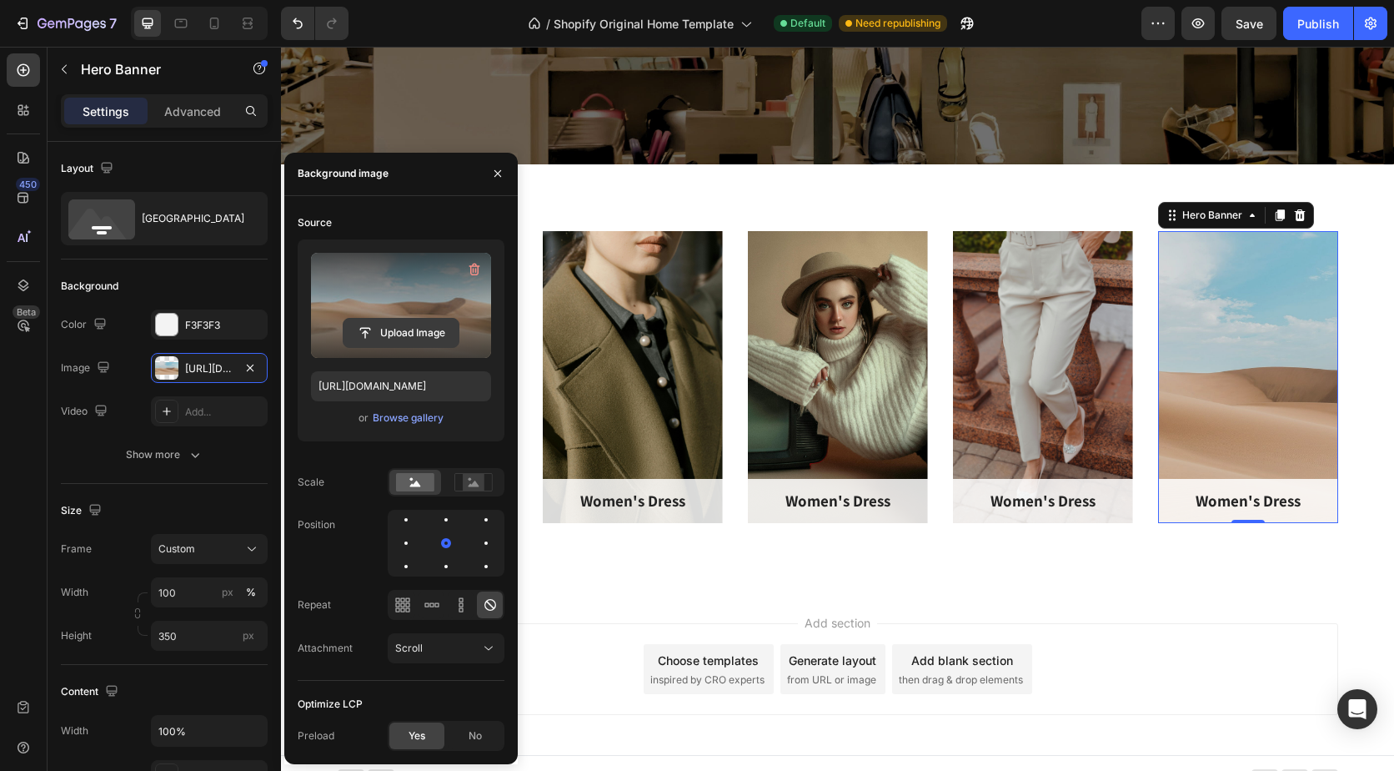
click at [395, 333] on input "file" at bounding box center [401, 333] width 115 height 28
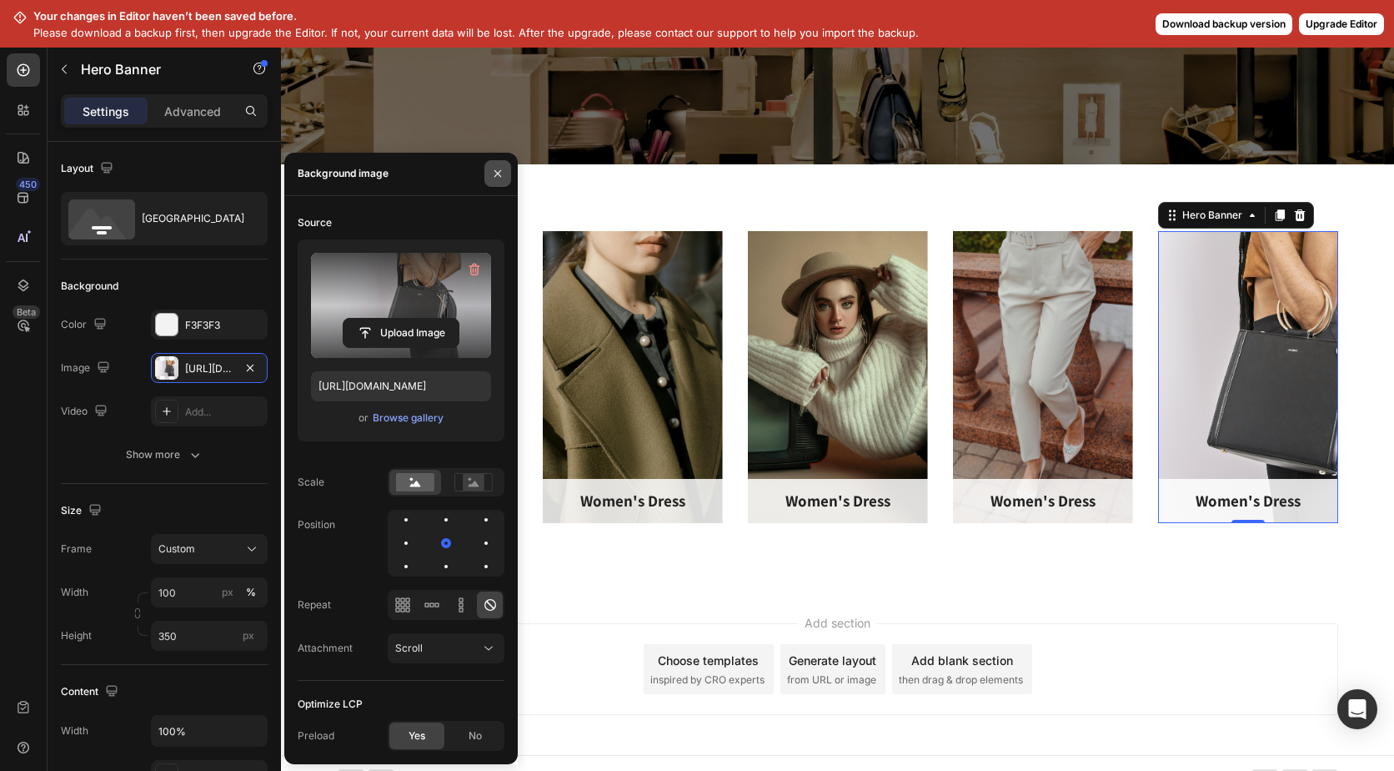
click at [495, 174] on icon "button" at bounding box center [497, 173] width 13 height 13
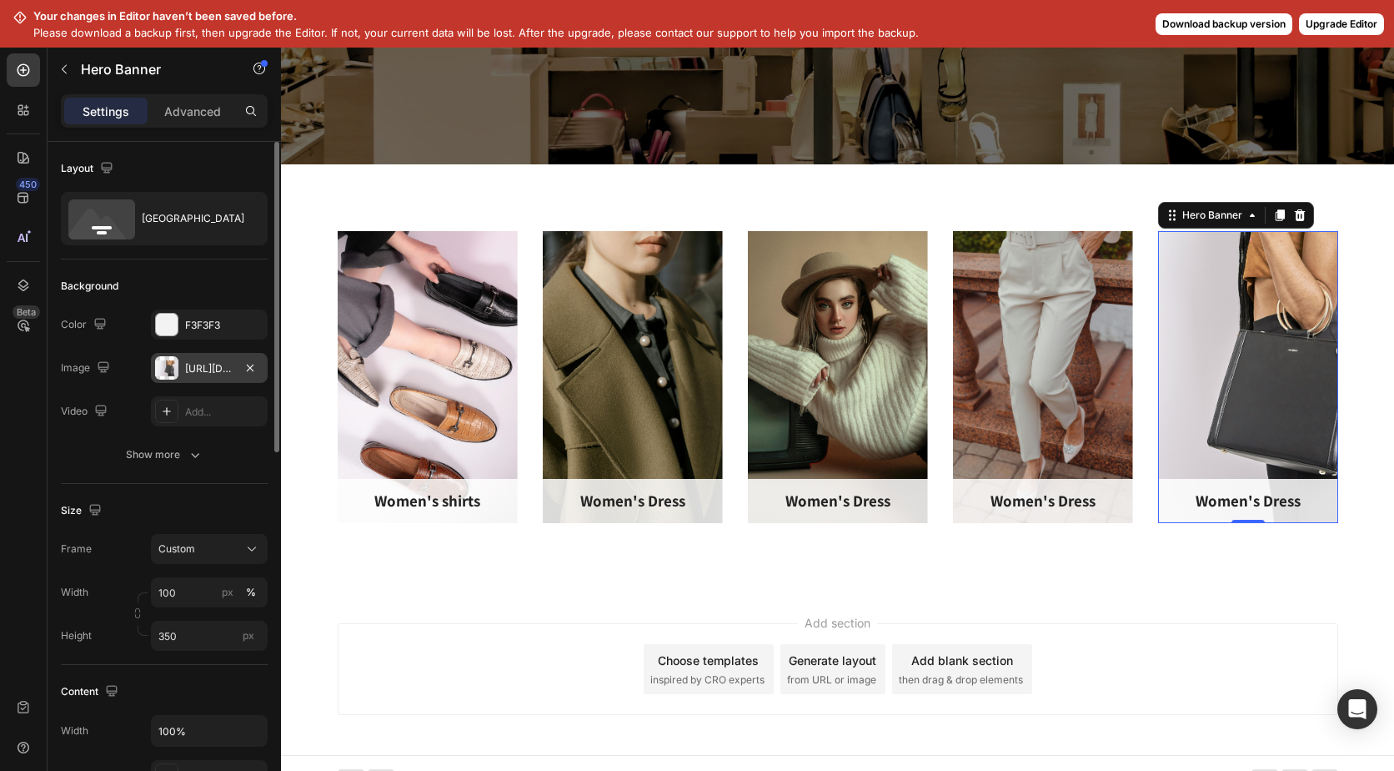
click at [216, 361] on div "[URL][DOMAIN_NAME]" at bounding box center [209, 368] width 48 height 15
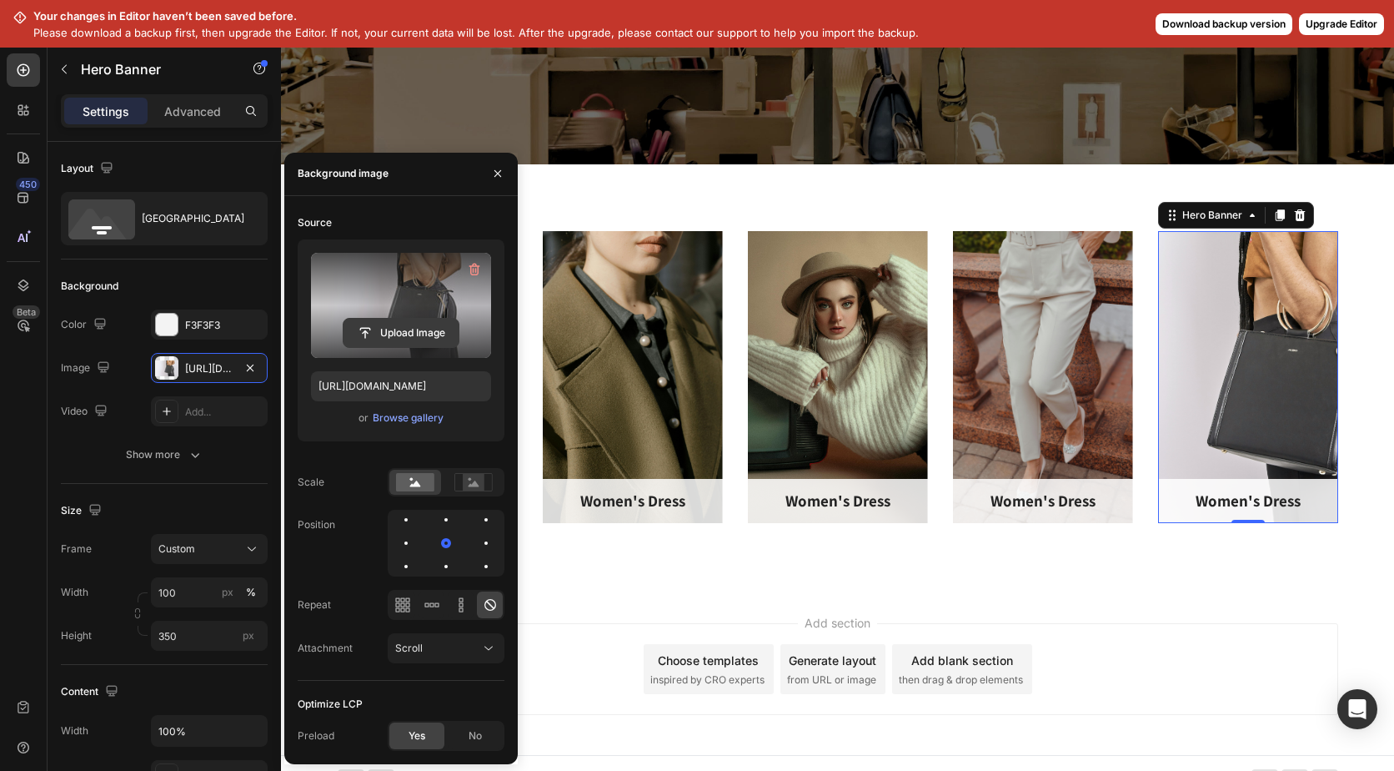
click at [409, 326] on input "file" at bounding box center [401, 333] width 115 height 28
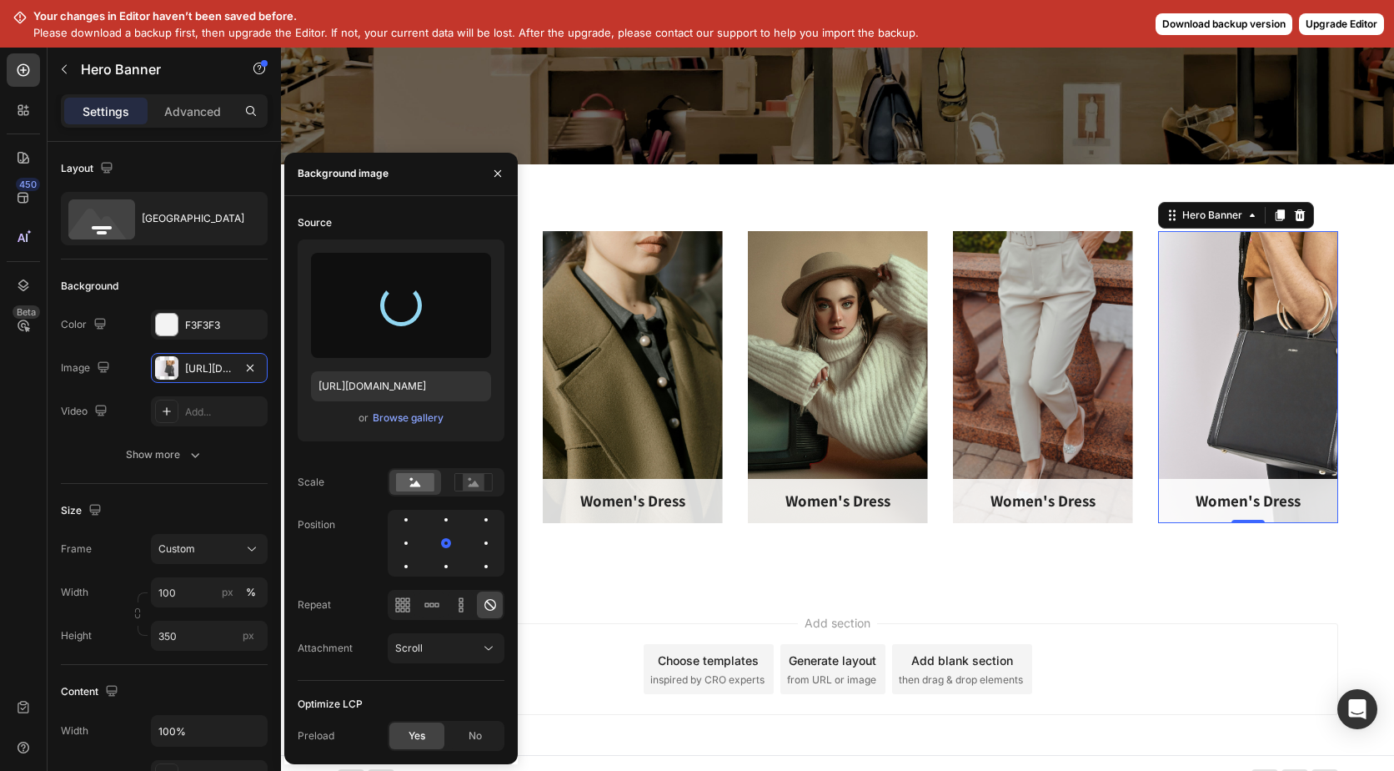
type input "[URL][DOMAIN_NAME]"
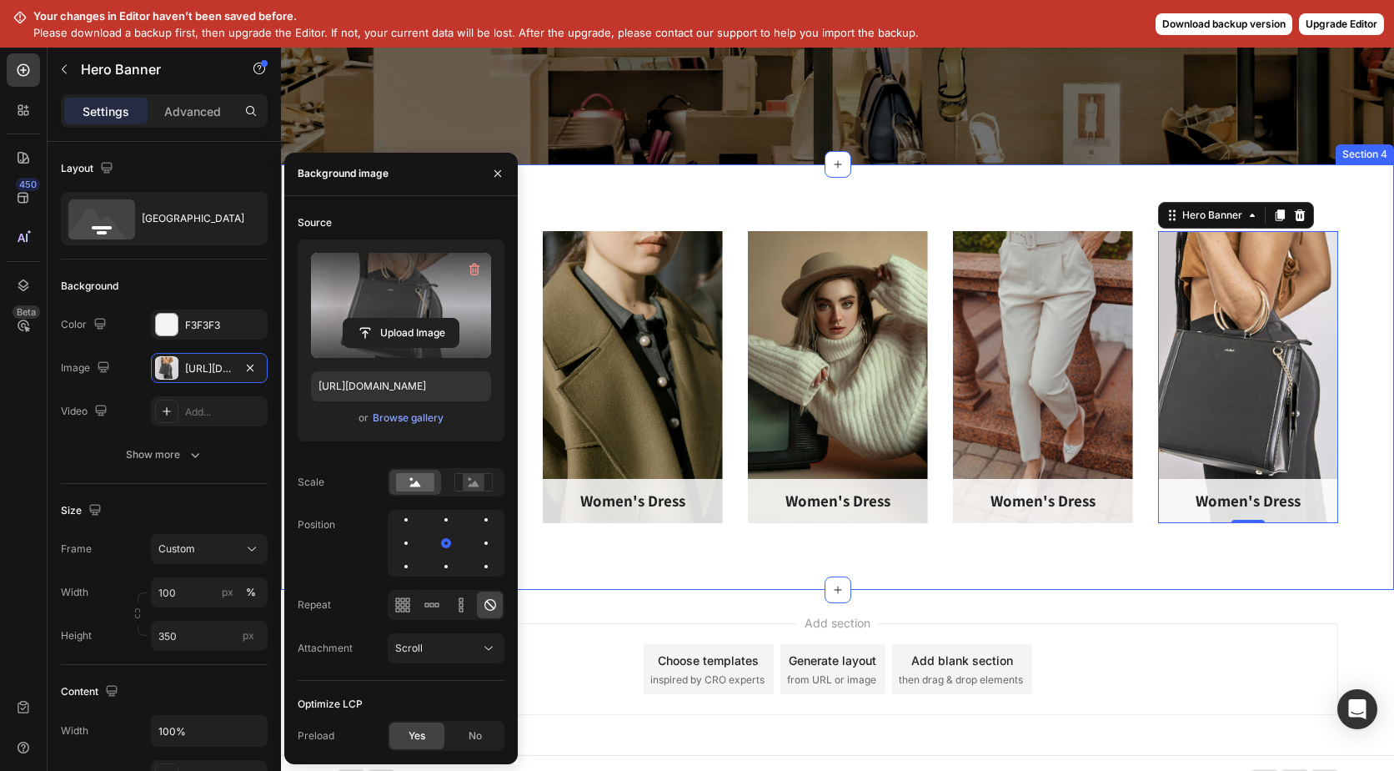
click at [946, 584] on div "Women's shirts Text block Row Hero Banner Women's Dress Text block Row Hero Ban…" at bounding box center [837, 376] width 1113 height 425
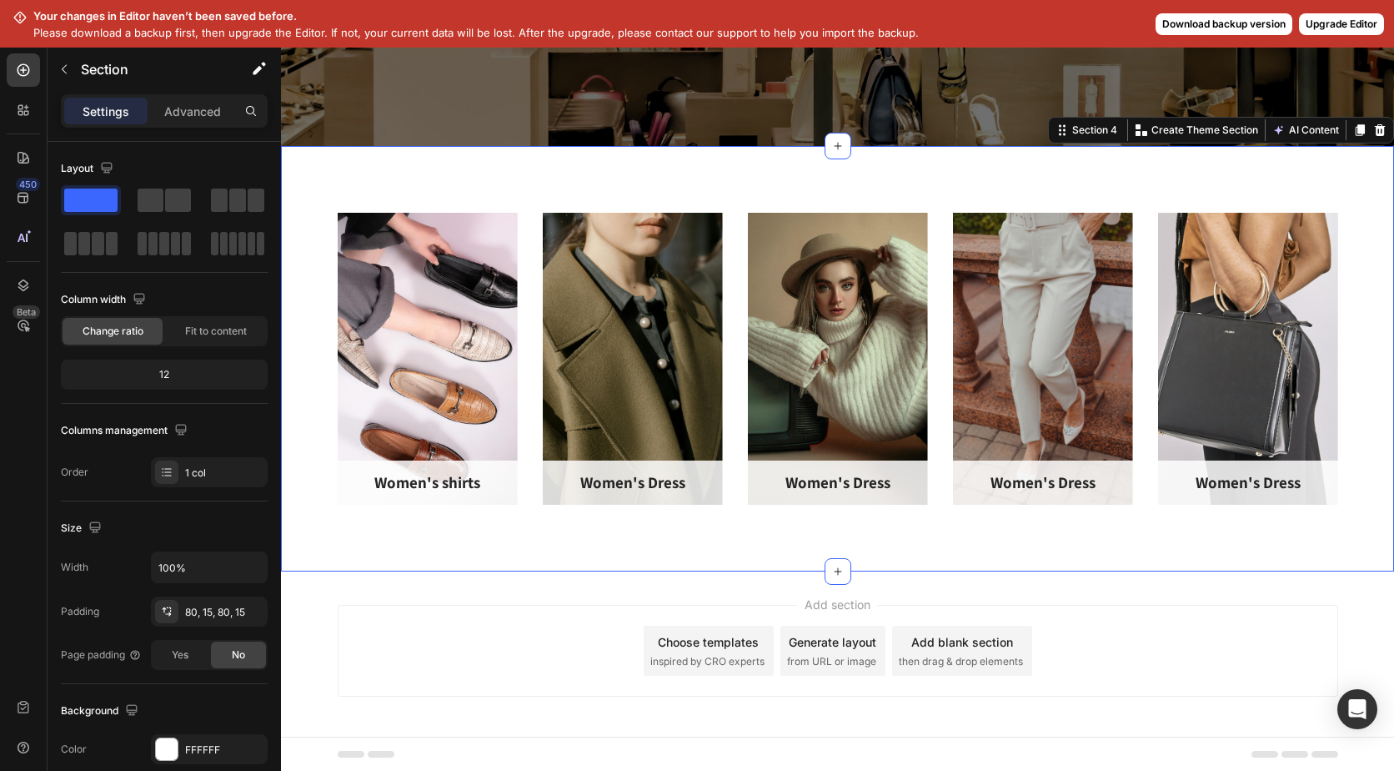
scroll to position [613, 0]
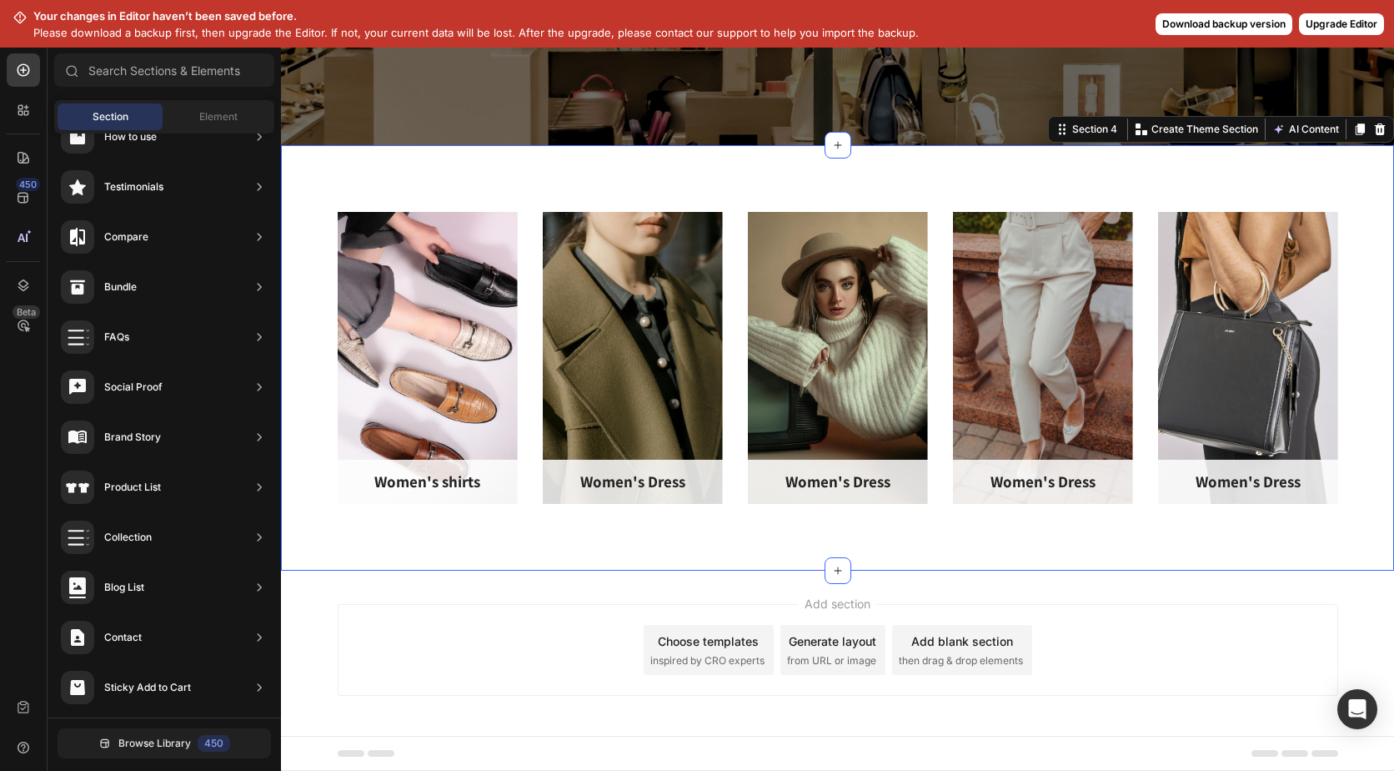
click at [1205, 622] on div "Add section Choose templates inspired by CRO experts Generate layout from URL o…" at bounding box center [838, 650] width 1001 height 92
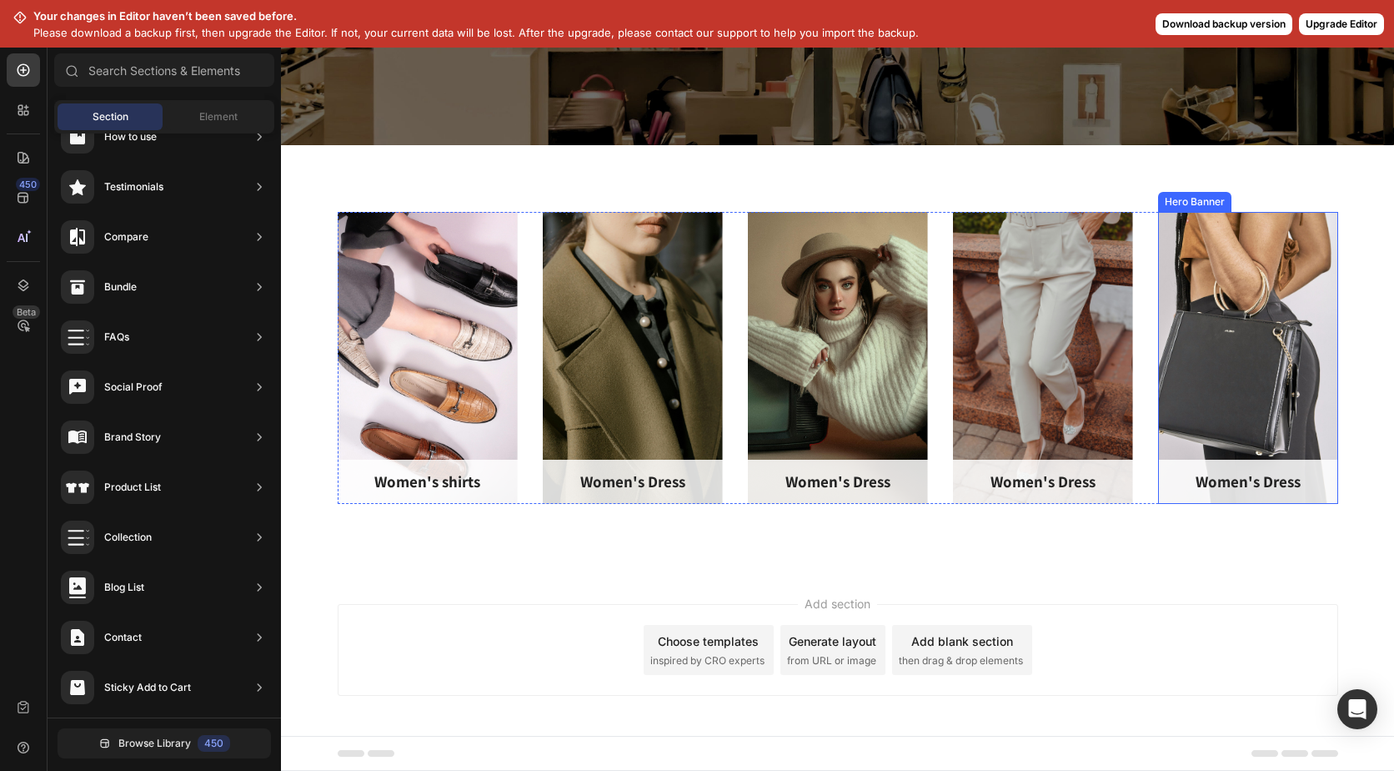
click at [1225, 356] on div "Overlay" at bounding box center [1248, 358] width 180 height 292
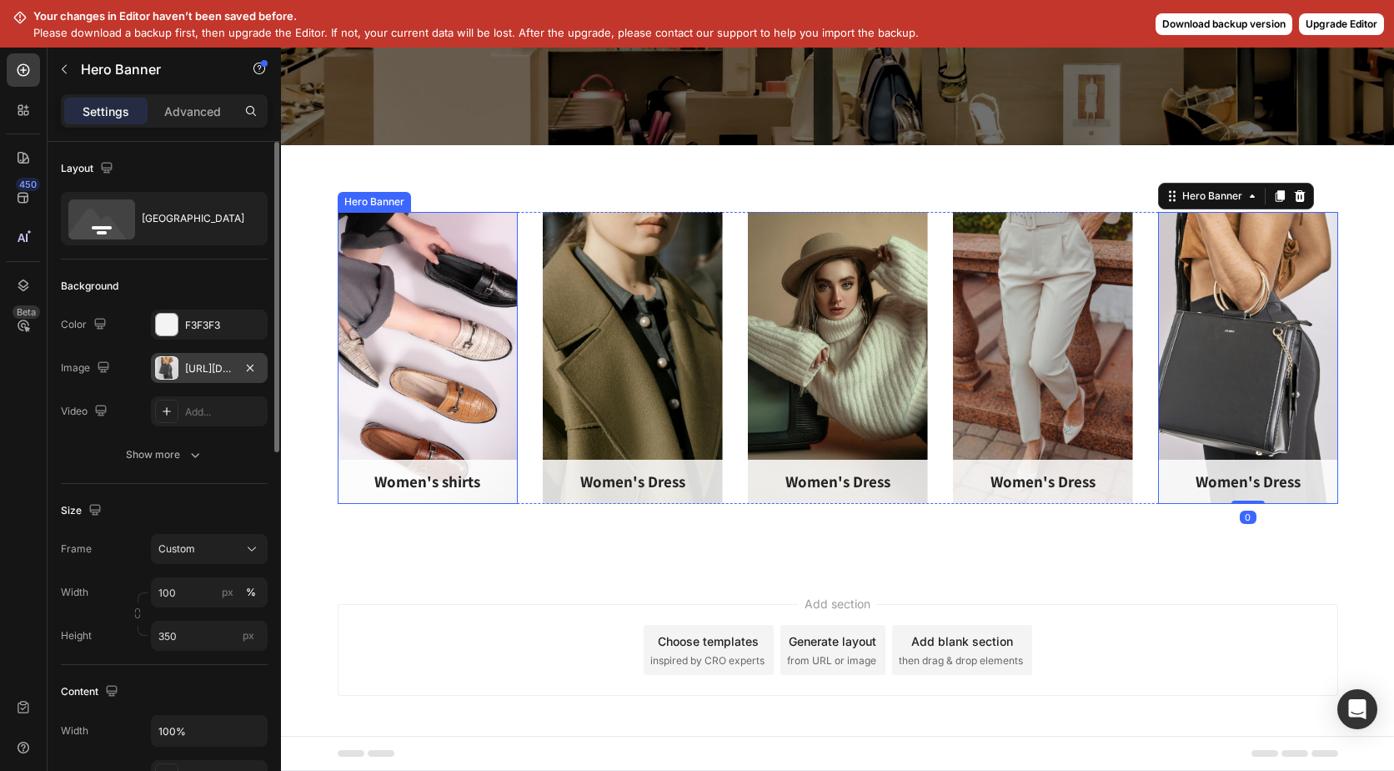
click at [224, 364] on div "[URL][DOMAIN_NAME]" at bounding box center [209, 368] width 48 height 15
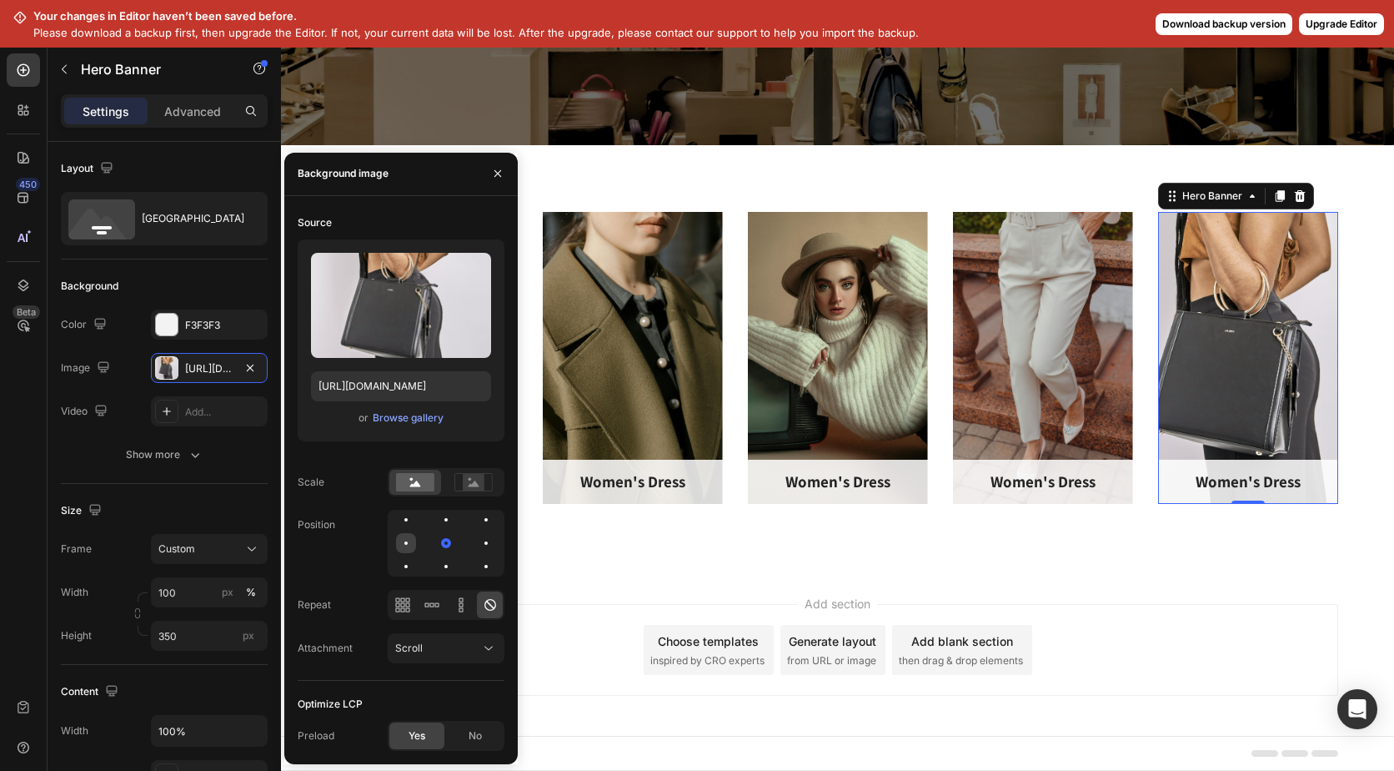
click at [436, 545] on div at bounding box center [446, 543] width 20 height 20
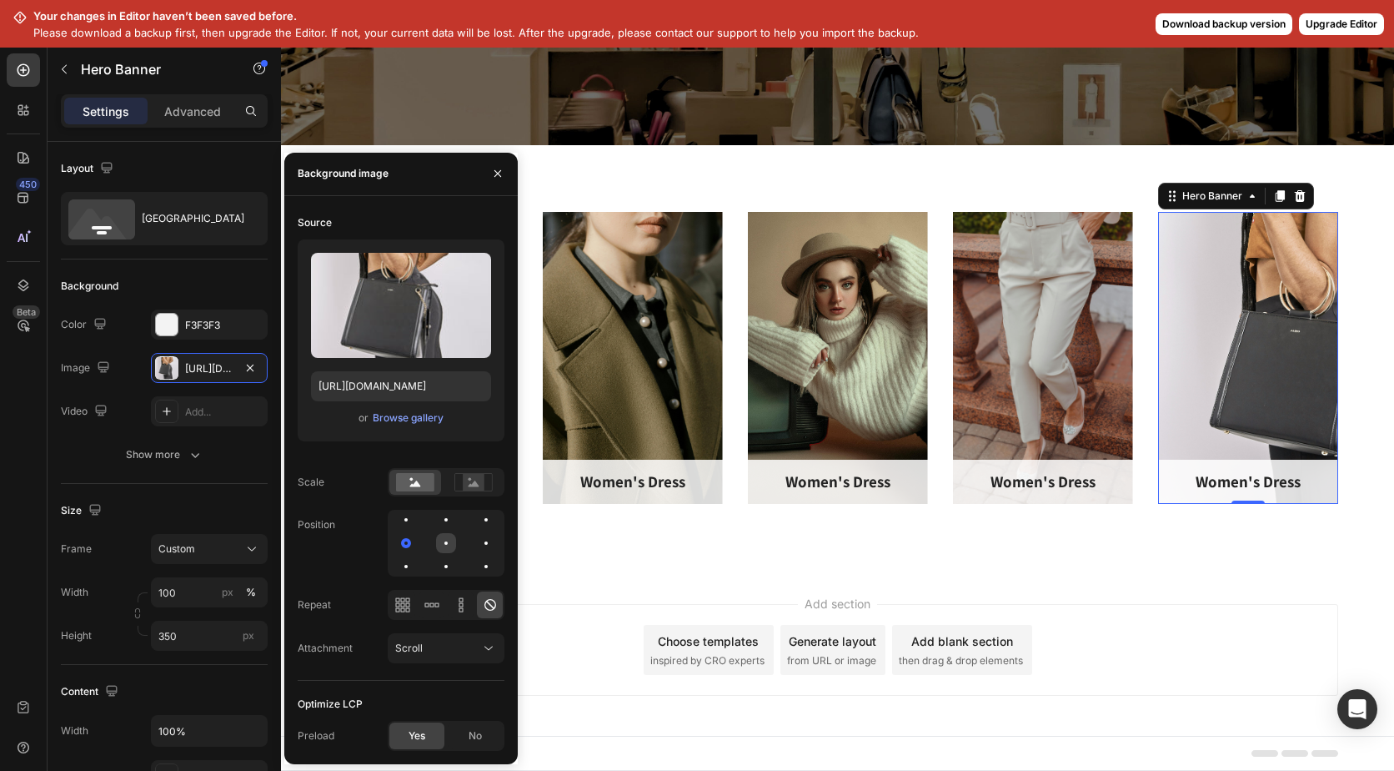
click at [476, 545] on div at bounding box center [486, 543] width 20 height 20
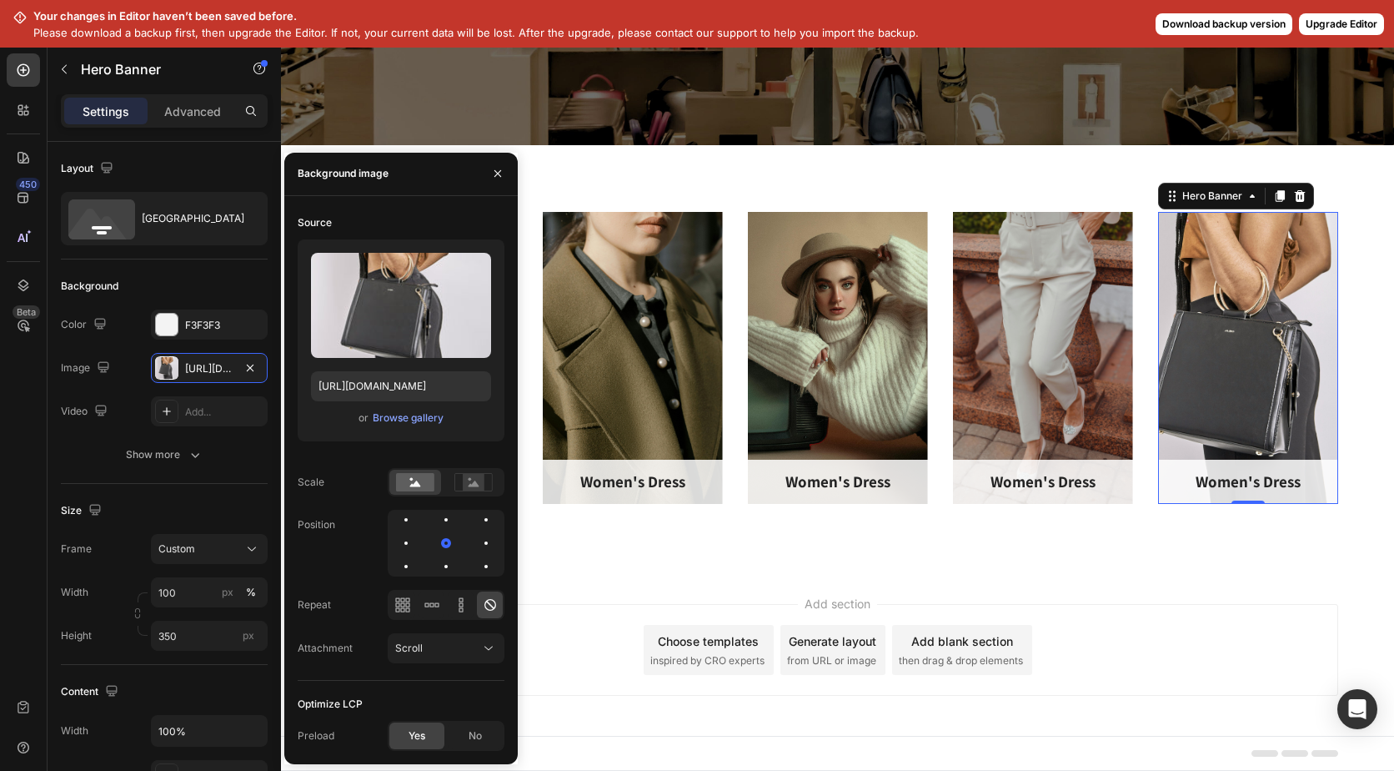
click at [475, 543] on div at bounding box center [446, 543] width 117 height 67
click at [416, 556] on div at bounding box center [406, 566] width 20 height 20
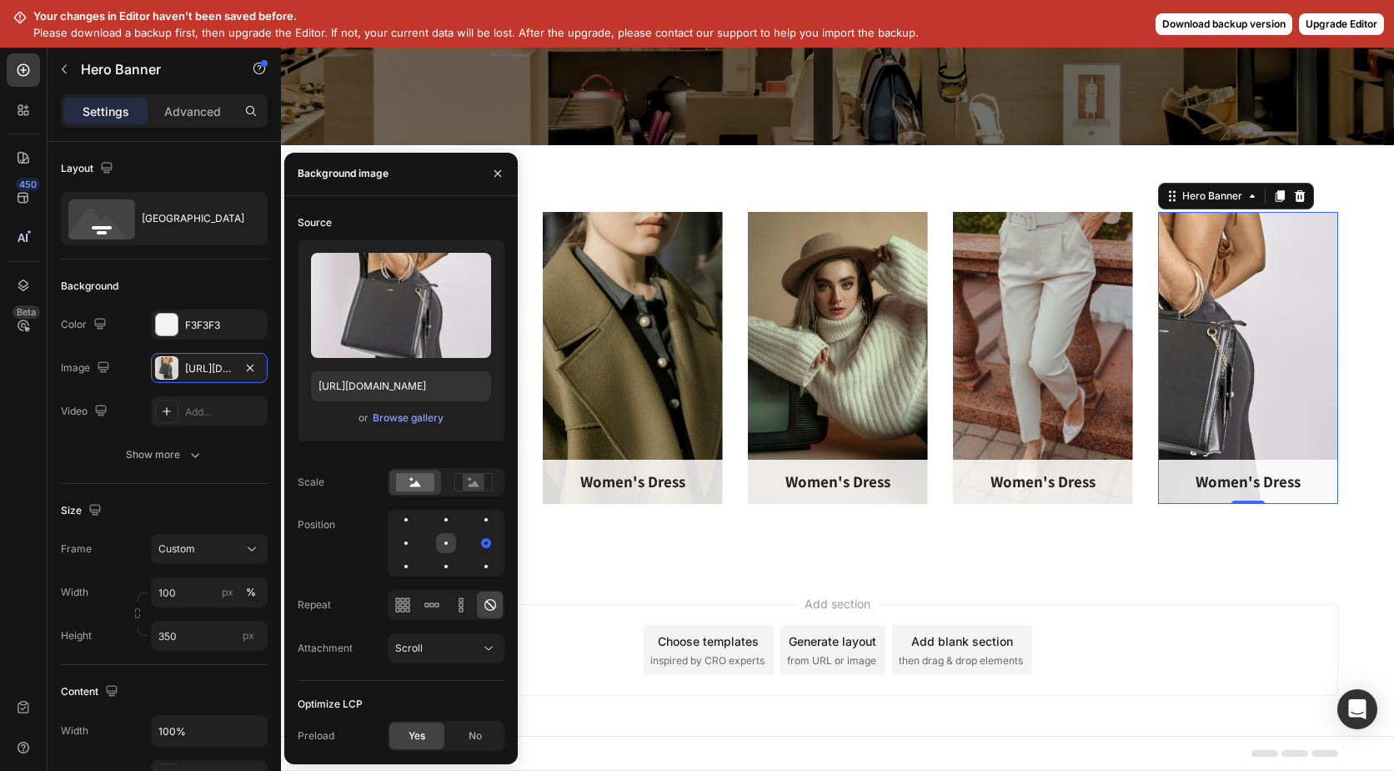
click at [476, 540] on div at bounding box center [486, 543] width 20 height 20
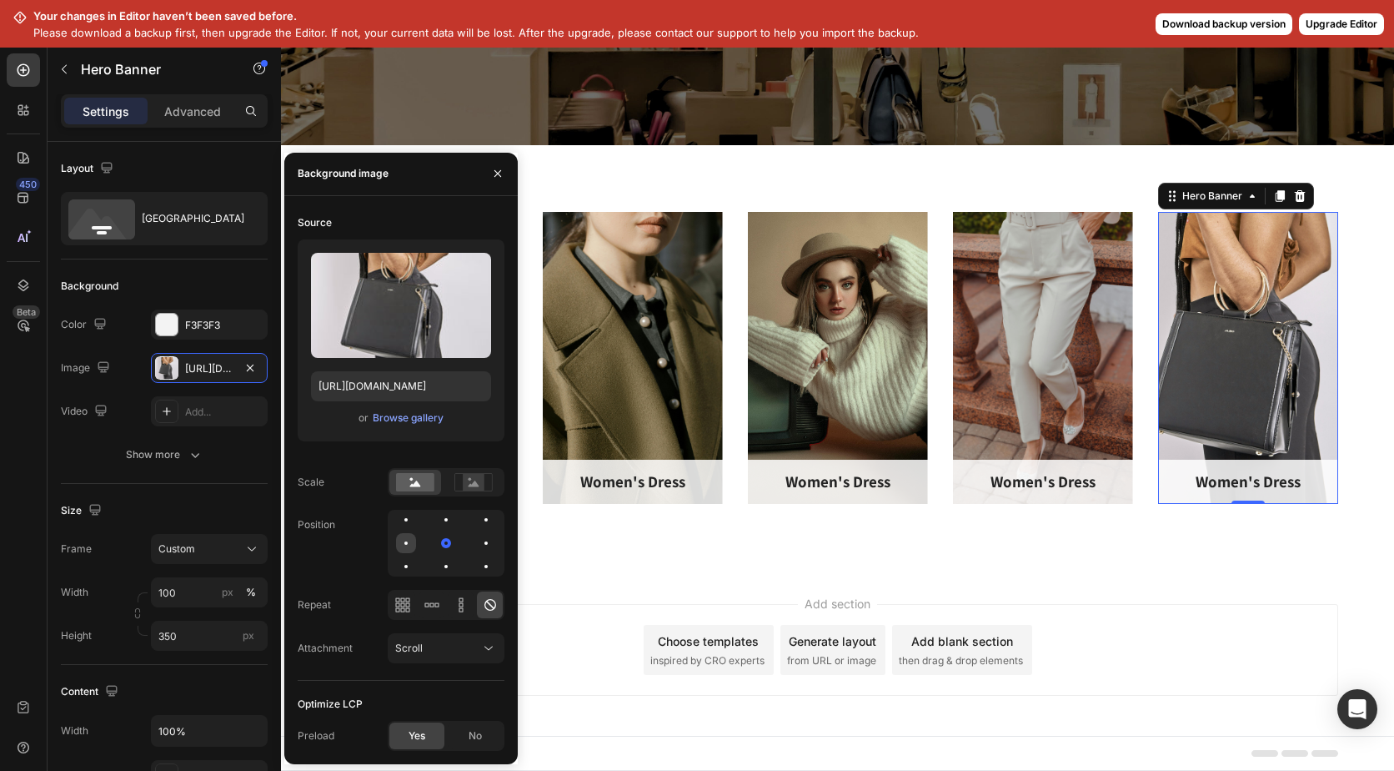
click at [436, 541] on div at bounding box center [446, 543] width 20 height 20
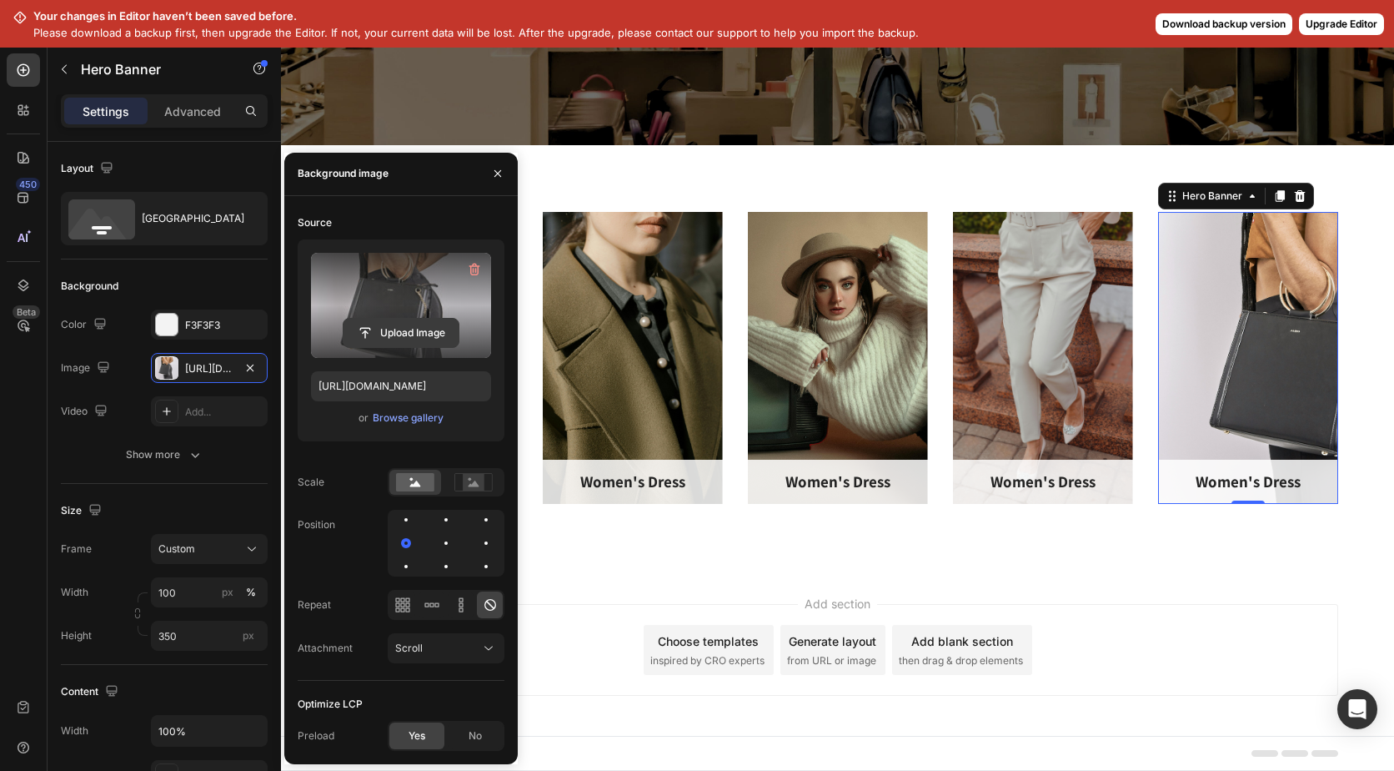
click at [401, 327] on input "file" at bounding box center [401, 333] width 115 height 28
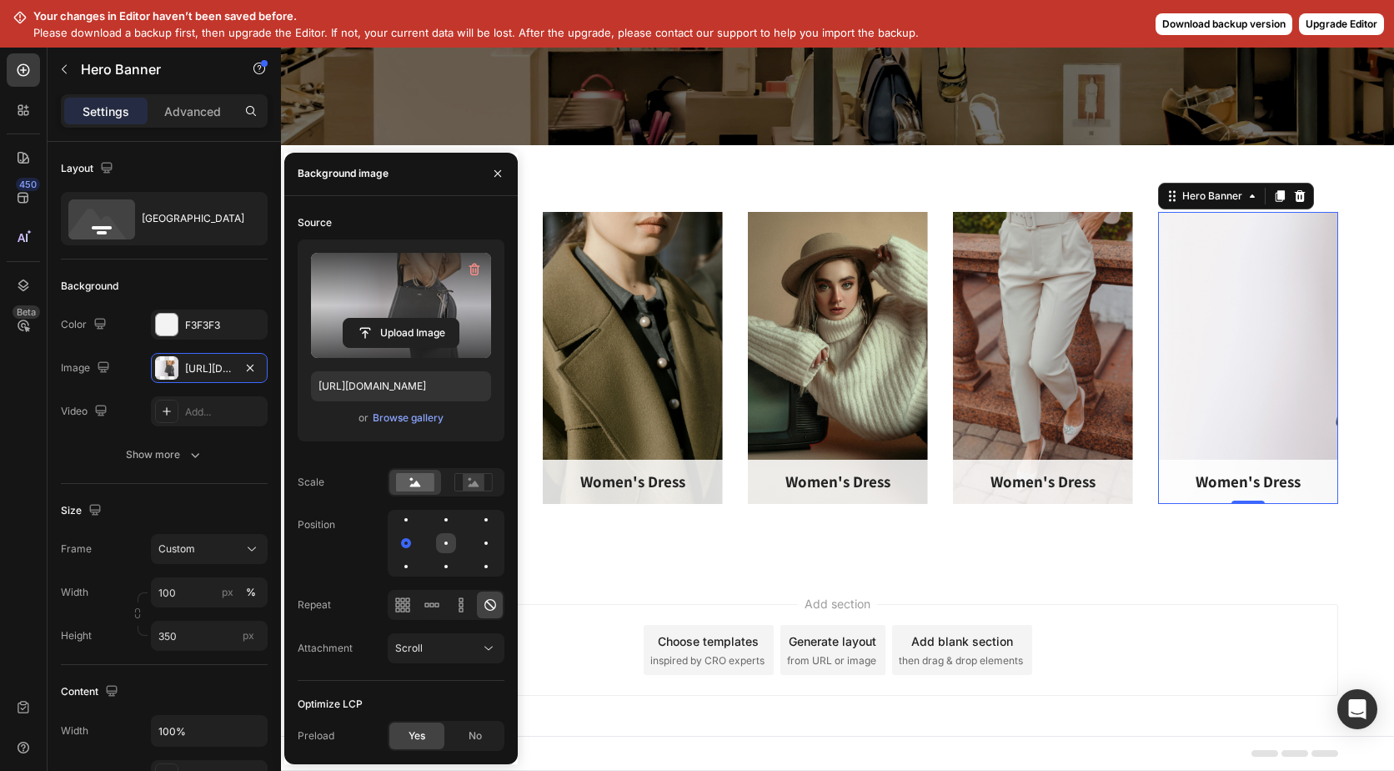
click at [476, 542] on div at bounding box center [486, 543] width 20 height 20
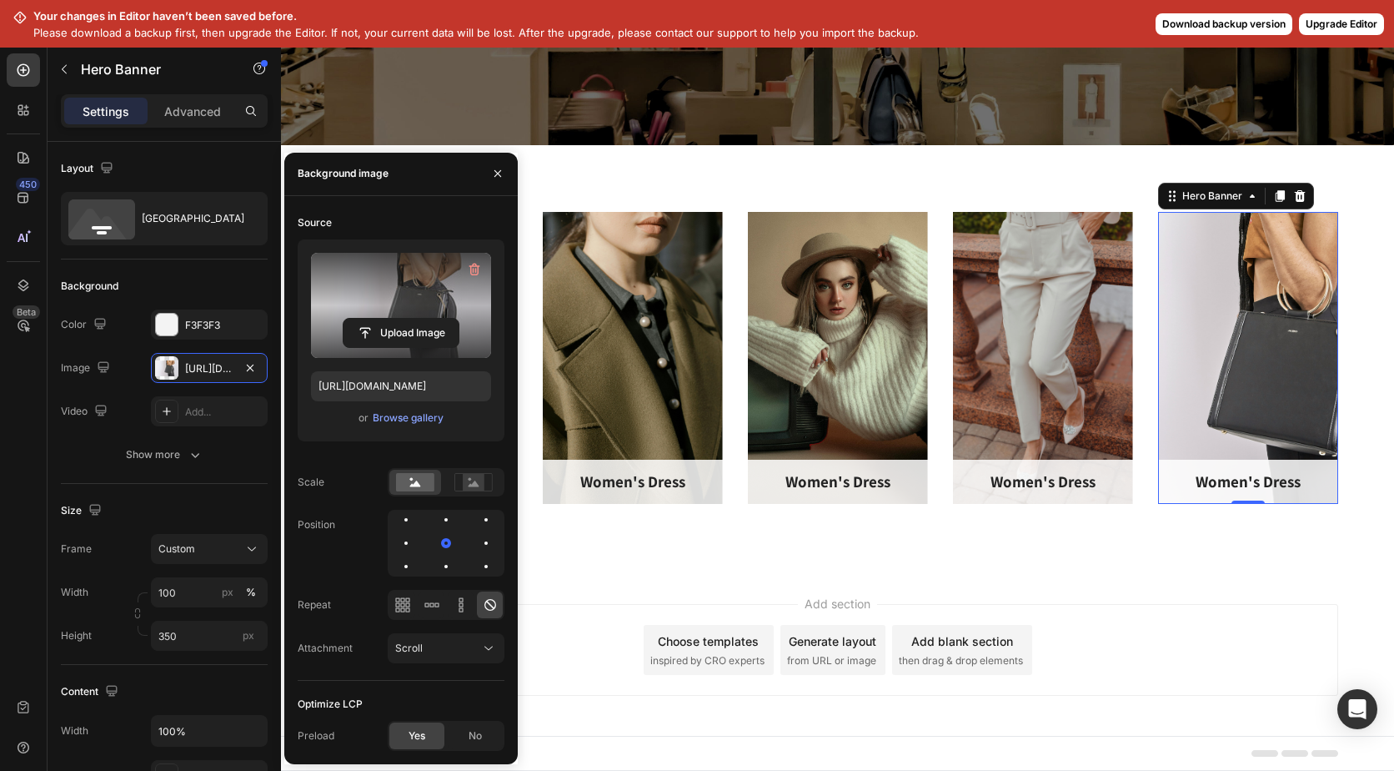
click at [475, 542] on div at bounding box center [446, 543] width 117 height 67
click at [416, 556] on div at bounding box center [406, 566] width 20 height 20
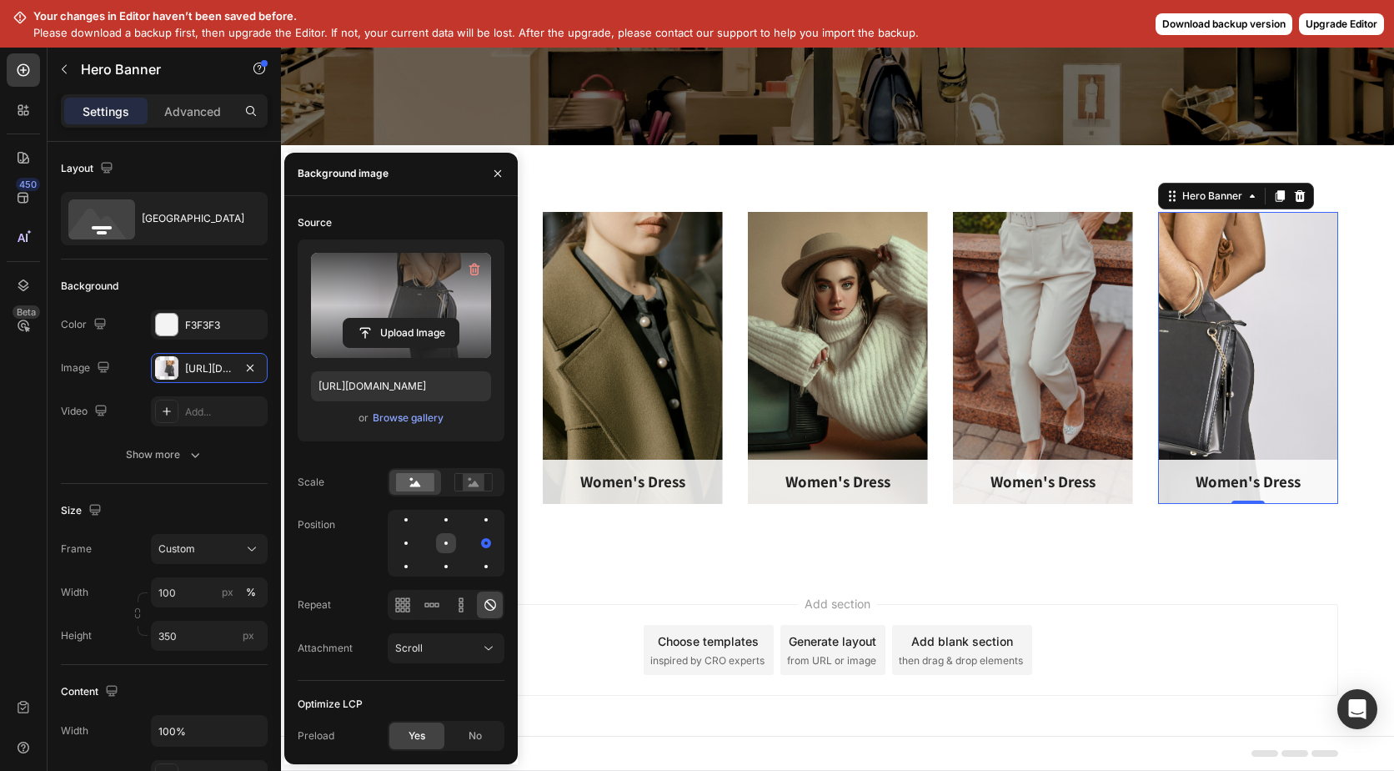
click at [476, 543] on div at bounding box center [486, 543] width 20 height 20
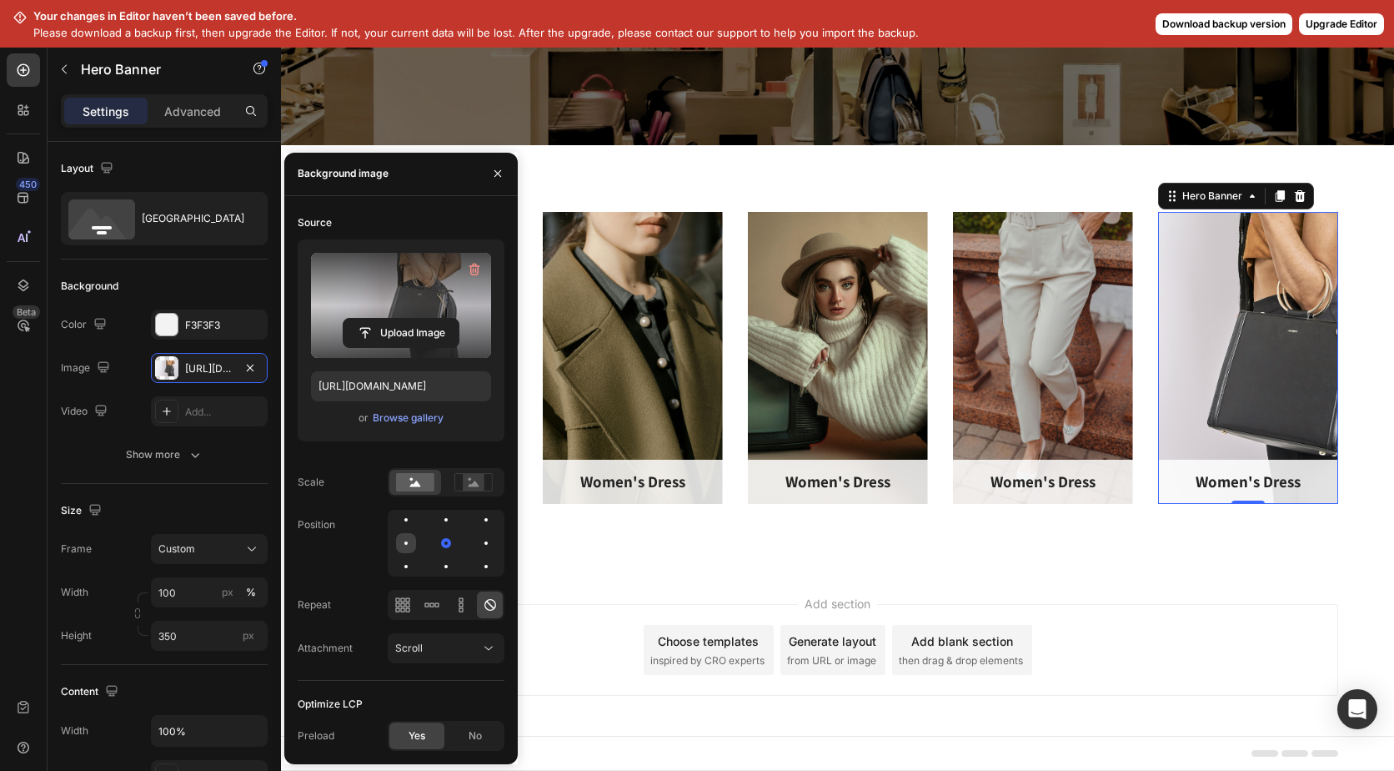
click at [436, 540] on div at bounding box center [446, 543] width 20 height 20
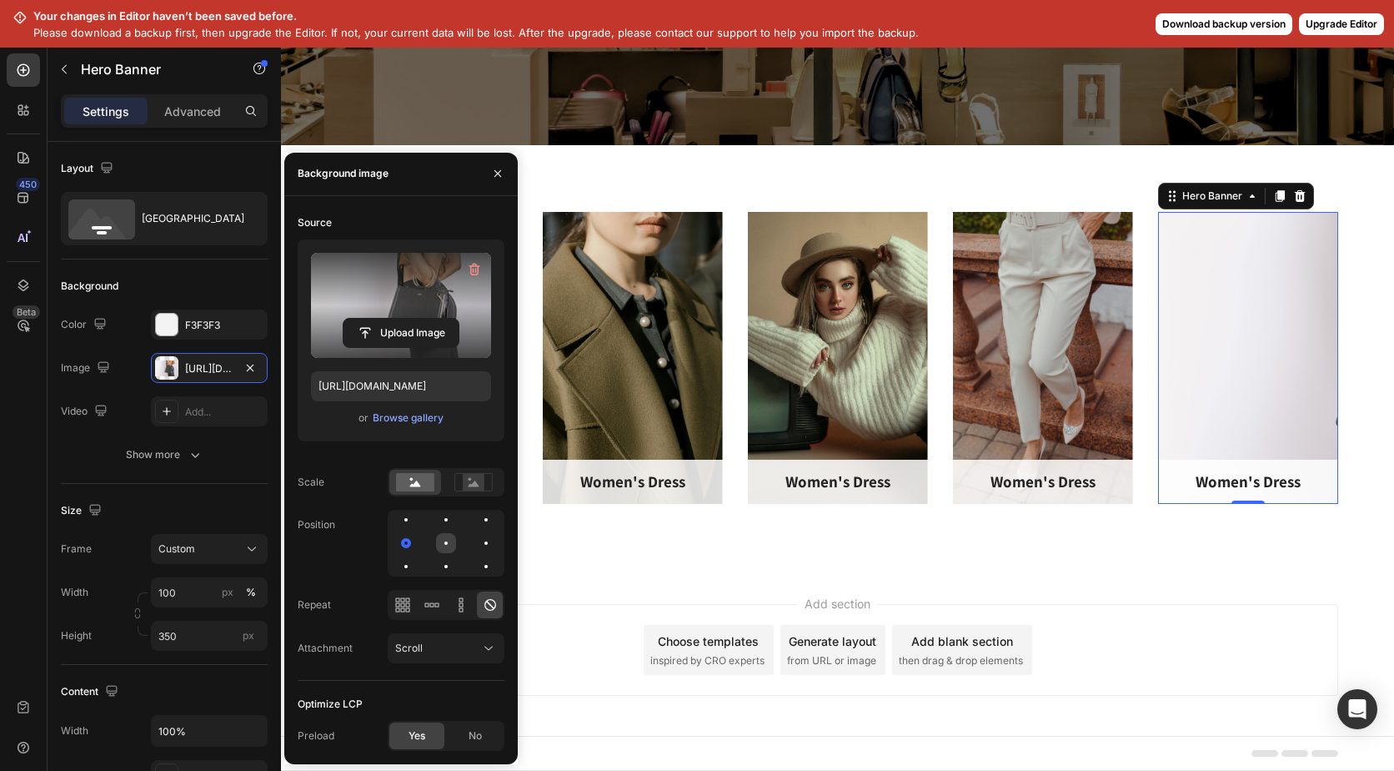
click at [476, 539] on div at bounding box center [486, 543] width 20 height 20
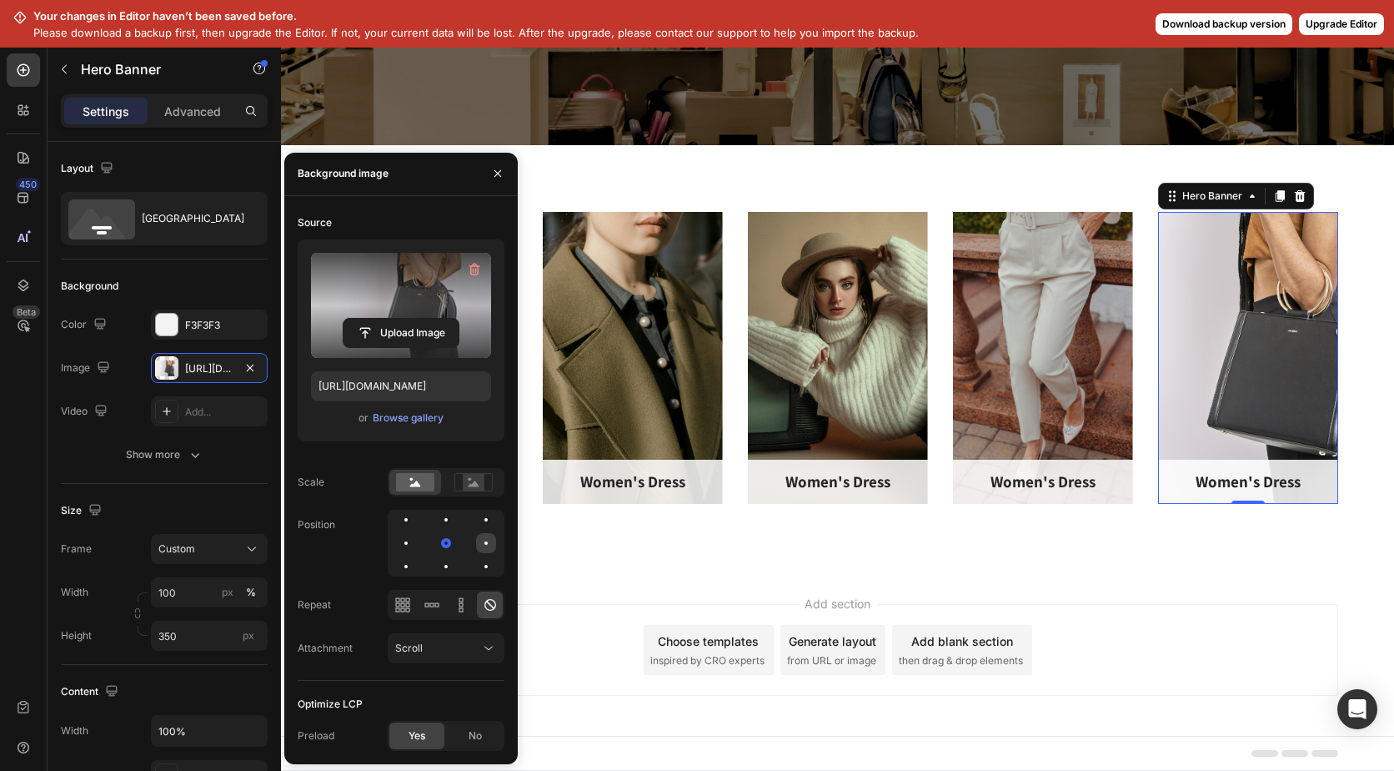
click at [416, 556] on div at bounding box center [406, 566] width 20 height 20
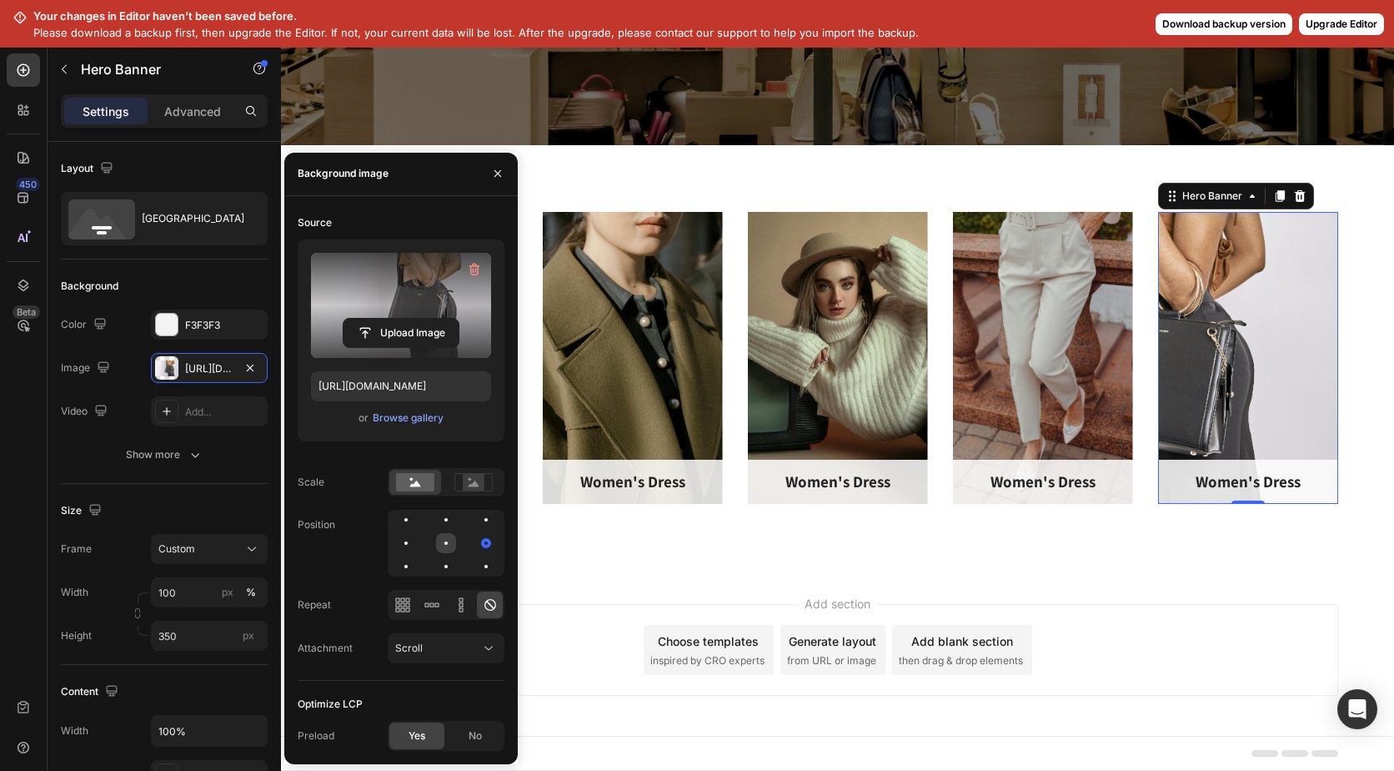
click at [476, 542] on div at bounding box center [486, 543] width 20 height 20
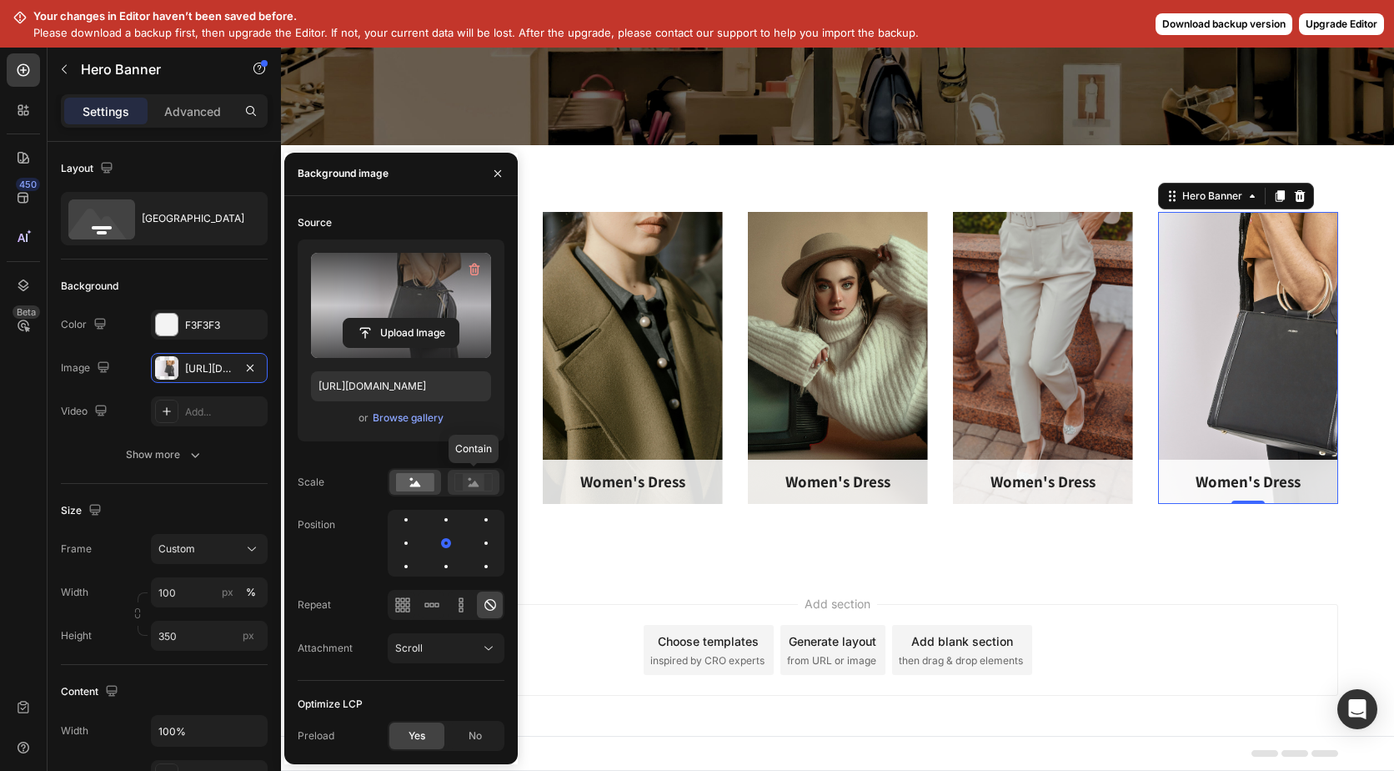
click at [467, 488] on rect at bounding box center [474, 482] width 22 height 17
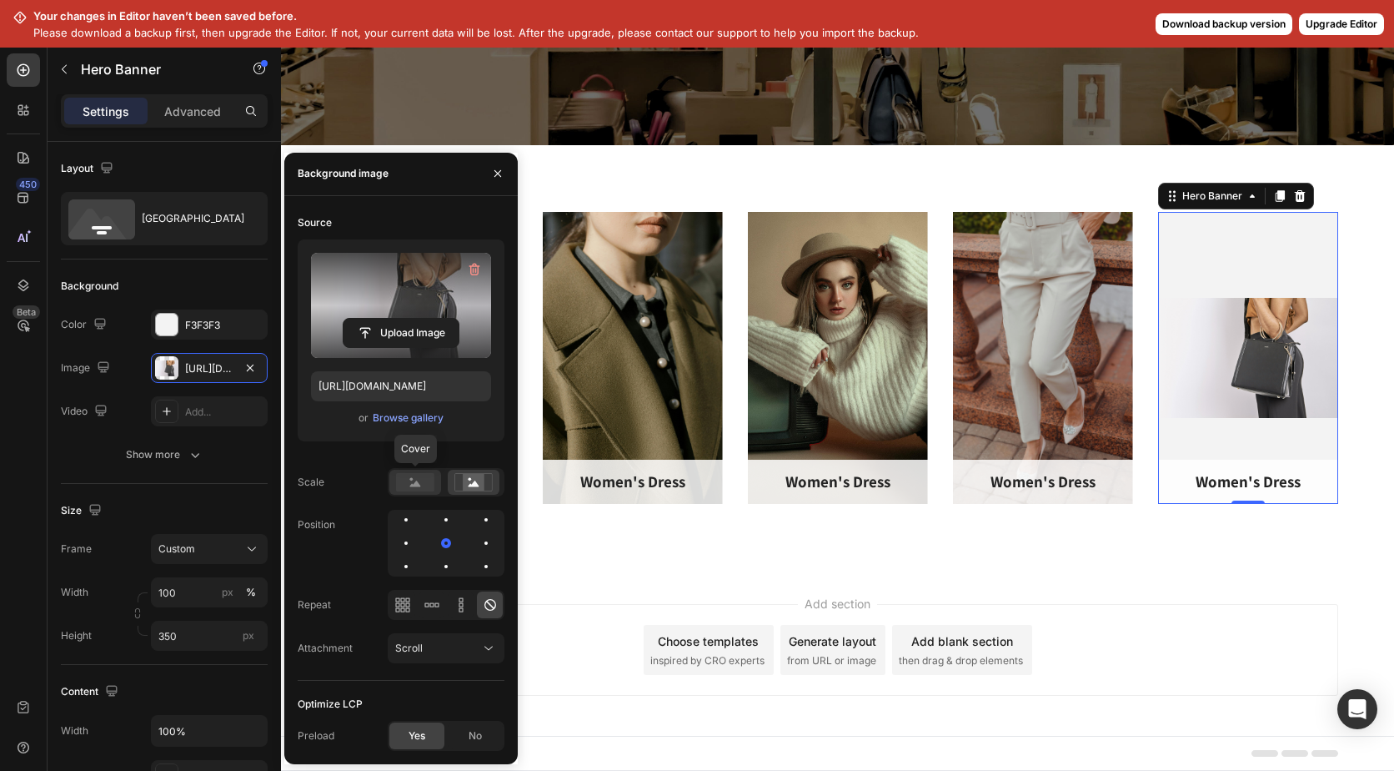
click at [426, 476] on rect at bounding box center [415, 482] width 38 height 18
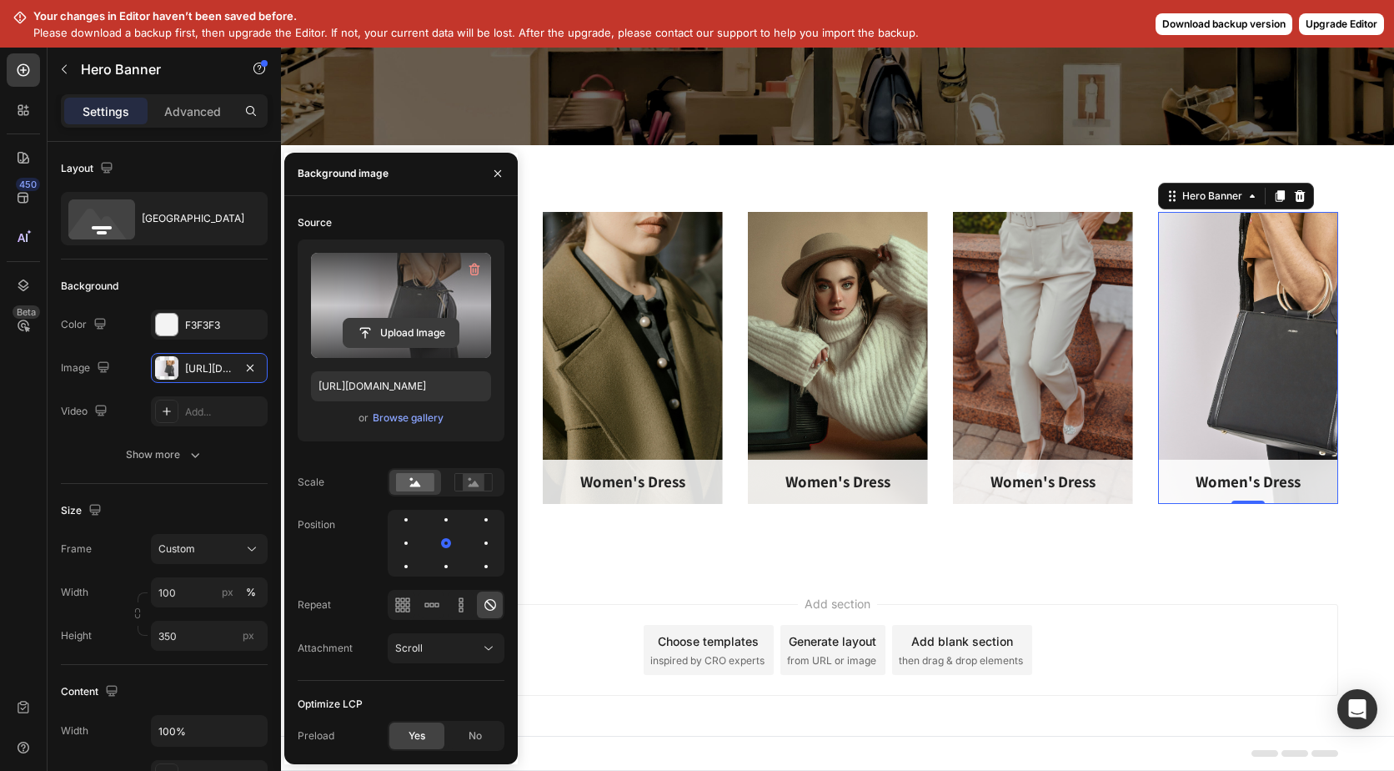
click at [405, 325] on input "file" at bounding box center [401, 333] width 115 height 28
click at [411, 323] on input "file" at bounding box center [401, 333] width 115 height 28
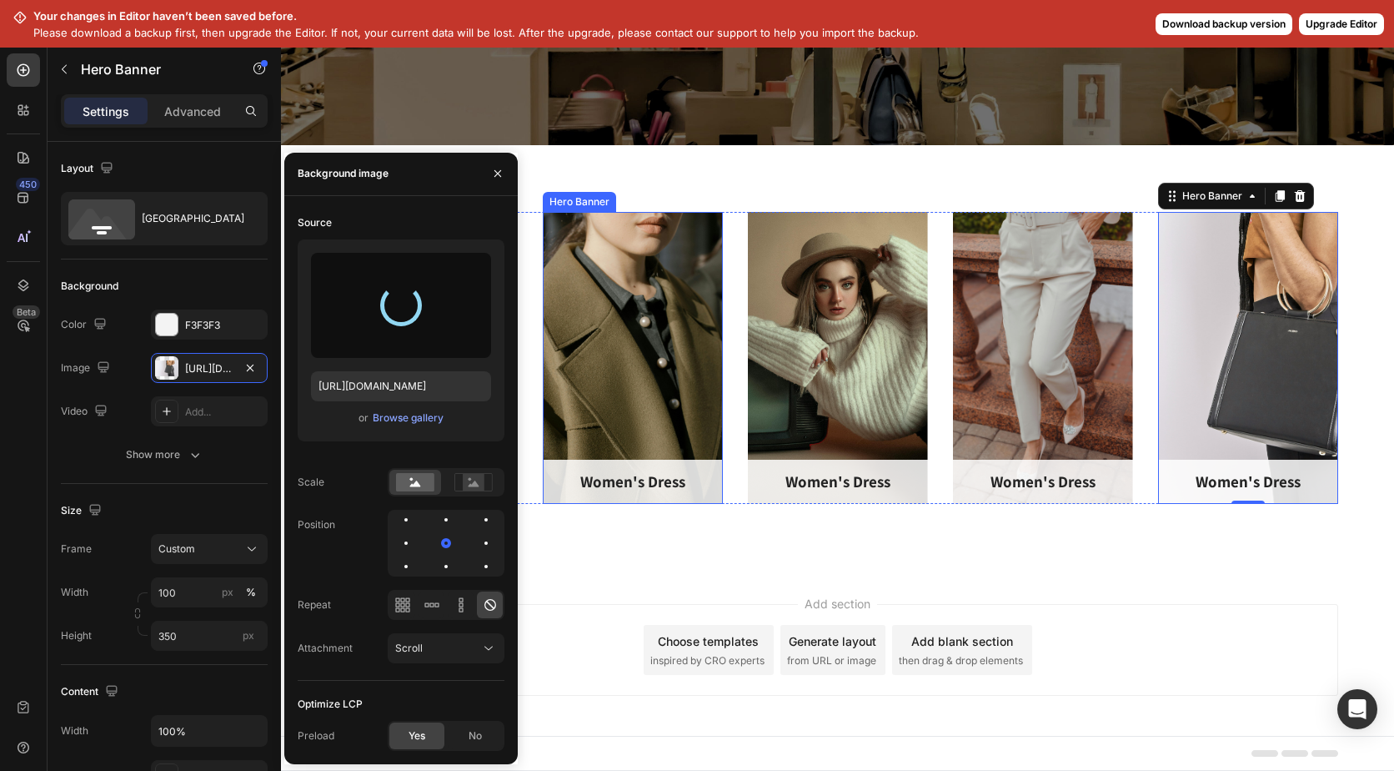
type input "[URL][DOMAIN_NAME]"
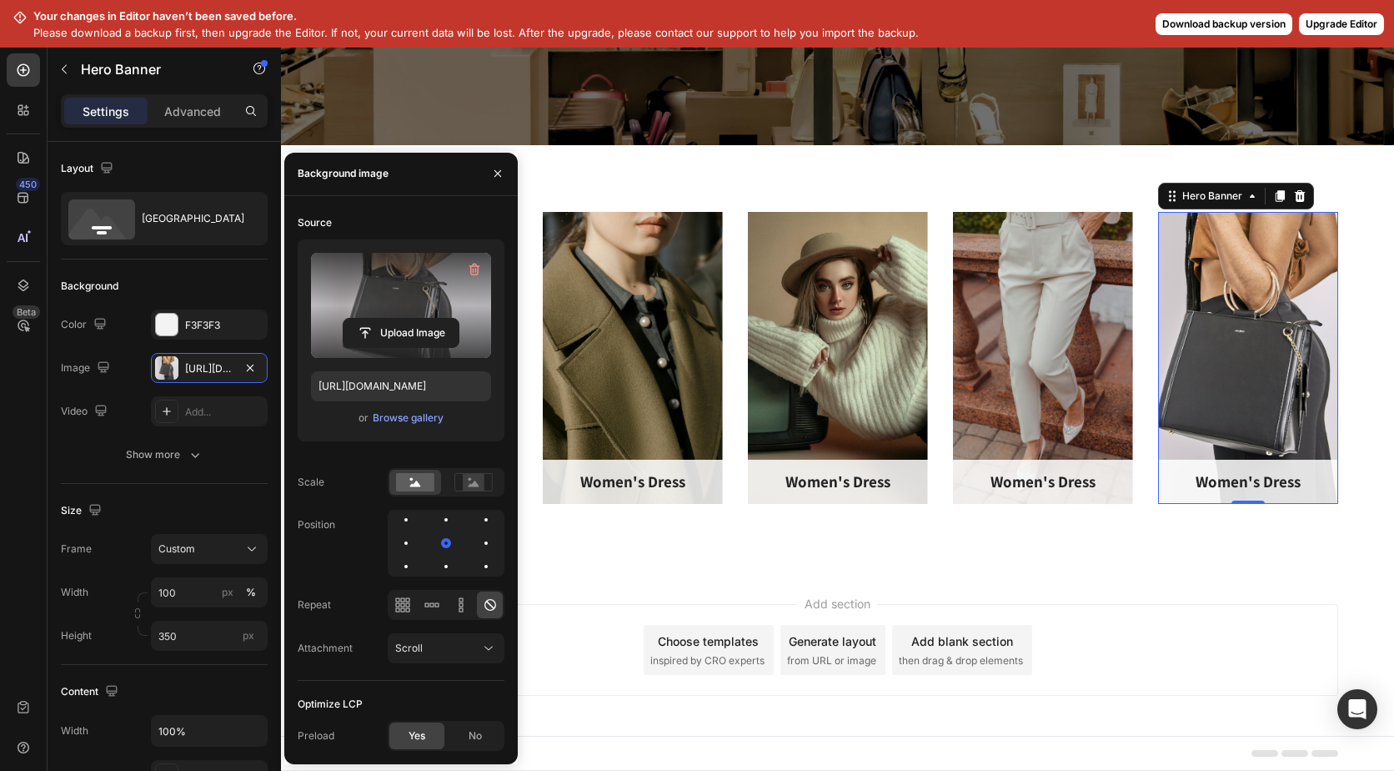
click at [1061, 590] on div "Add section Choose templates inspired by CRO experts Generate layout from URL o…" at bounding box center [837, 652] width 1113 height 165
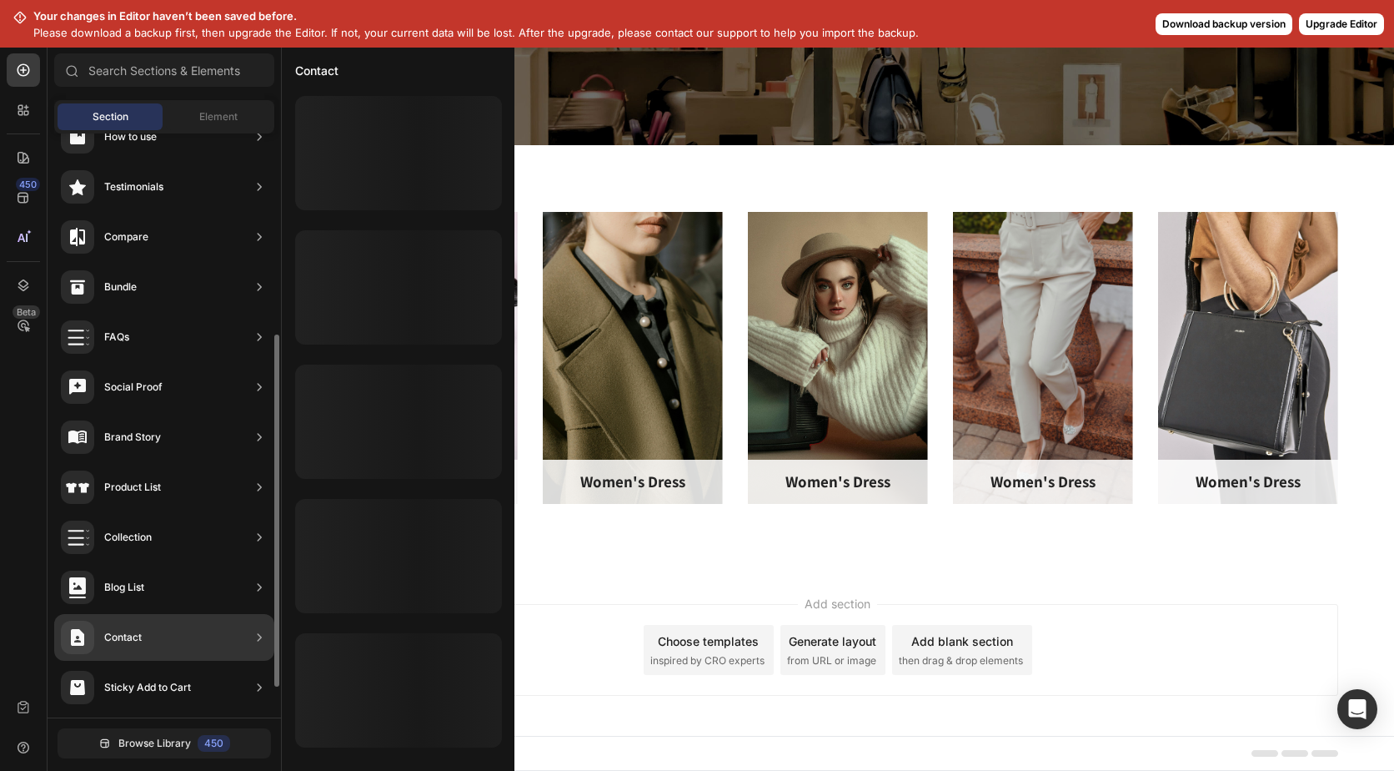
scroll to position [0, 0]
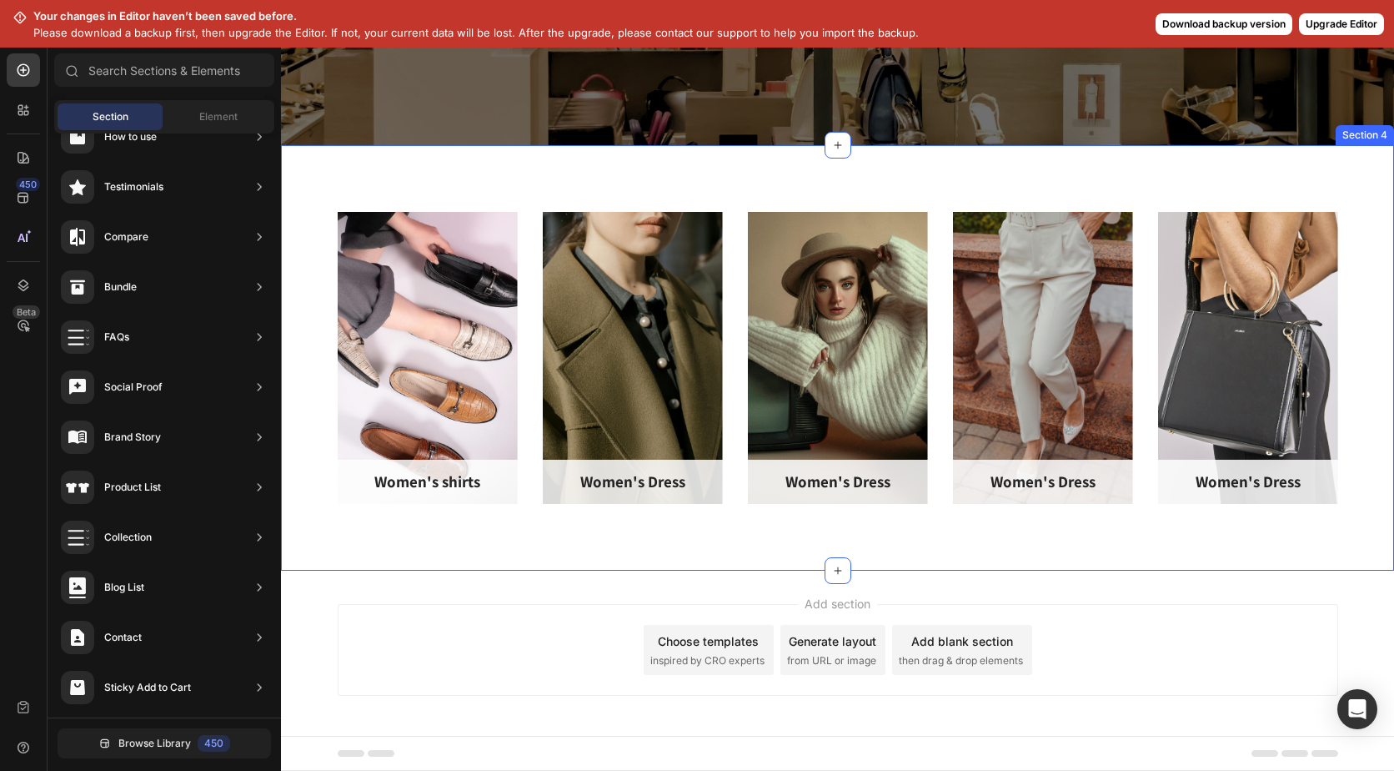
click at [444, 486] on p "Women's shirts" at bounding box center [427, 481] width 177 height 21
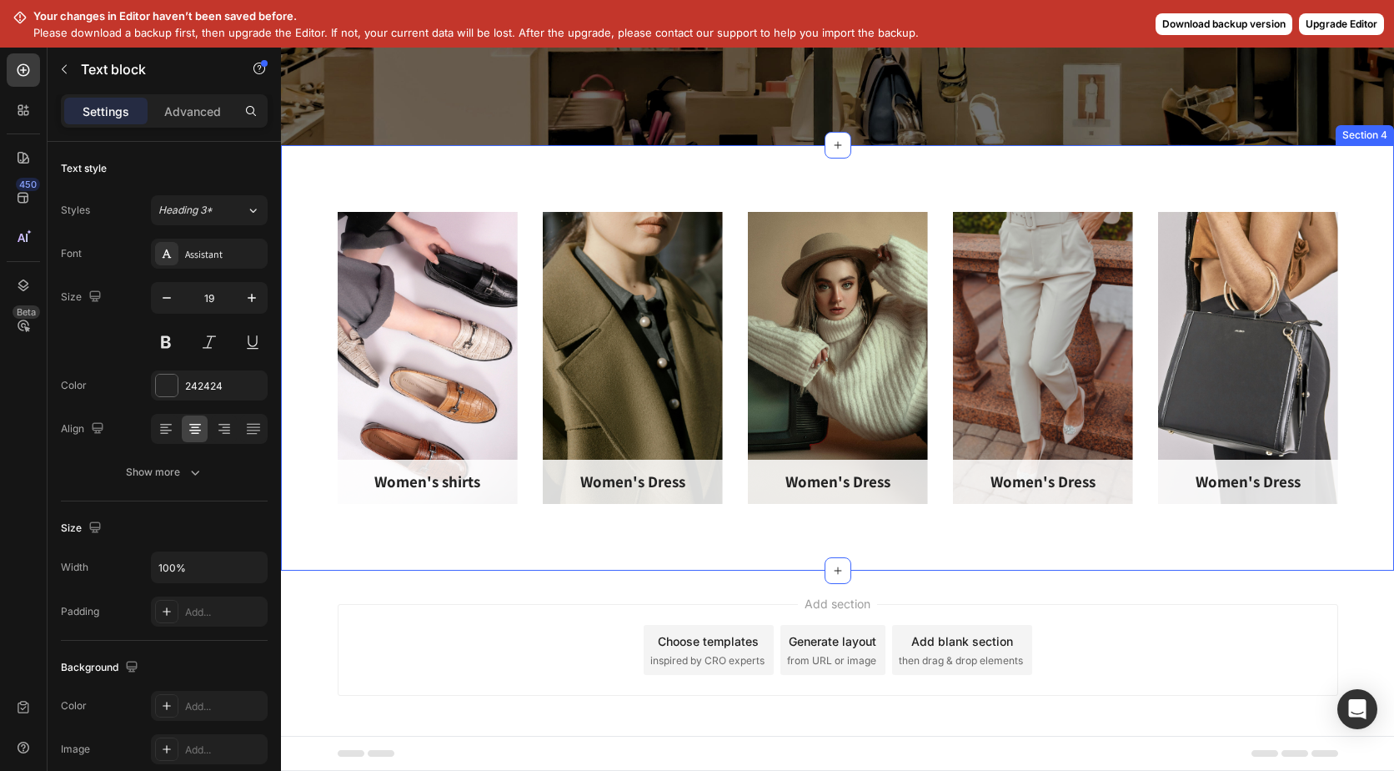
click at [438, 473] on p "Women's shirts" at bounding box center [427, 481] width 177 height 21
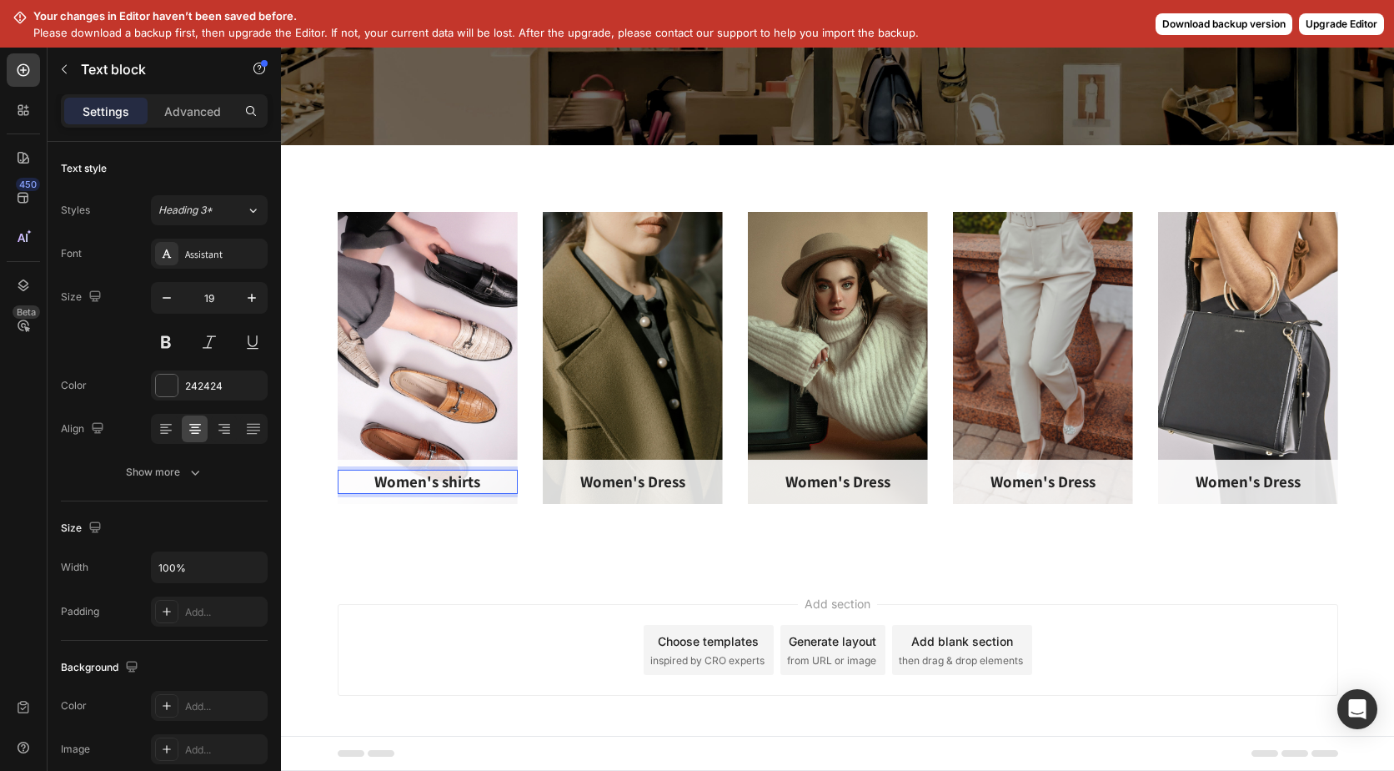
click at [476, 478] on p "Women's shirts" at bounding box center [427, 481] width 177 height 21
drag, startPoint x: 476, startPoint y: 478, endPoint x: 370, endPoint y: 475, distance: 105.9
click at [371, 475] on p "Women's shirts" at bounding box center [427, 481] width 177 height 21
click at [661, 487] on p "Women's Dress" at bounding box center [633, 481] width 177 height 21
click at [663, 480] on p "Women's Dress" at bounding box center [633, 481] width 177 height 21
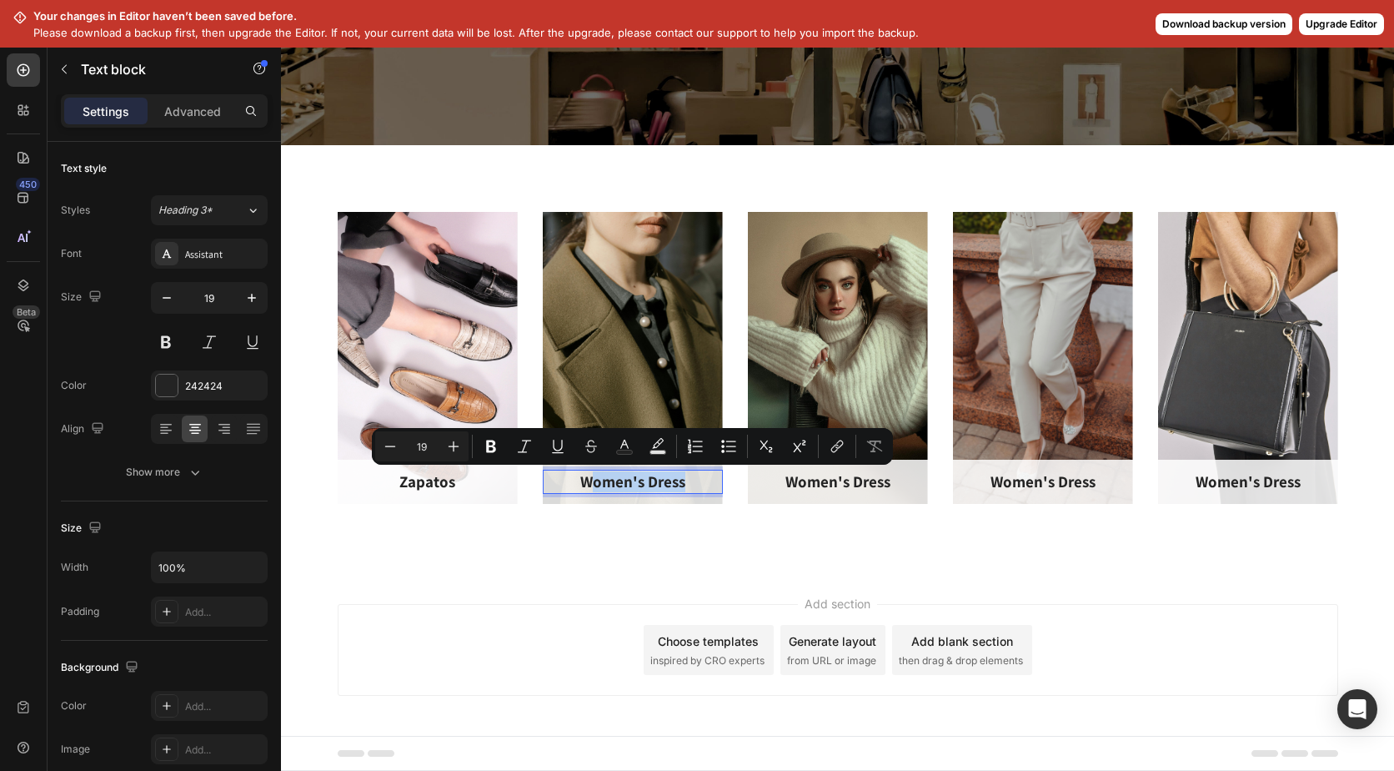
drag, startPoint x: 680, startPoint y: 480, endPoint x: 585, endPoint y: 479, distance: 95.1
click at [585, 479] on p "Women's Dress" at bounding box center [633, 481] width 177 height 21
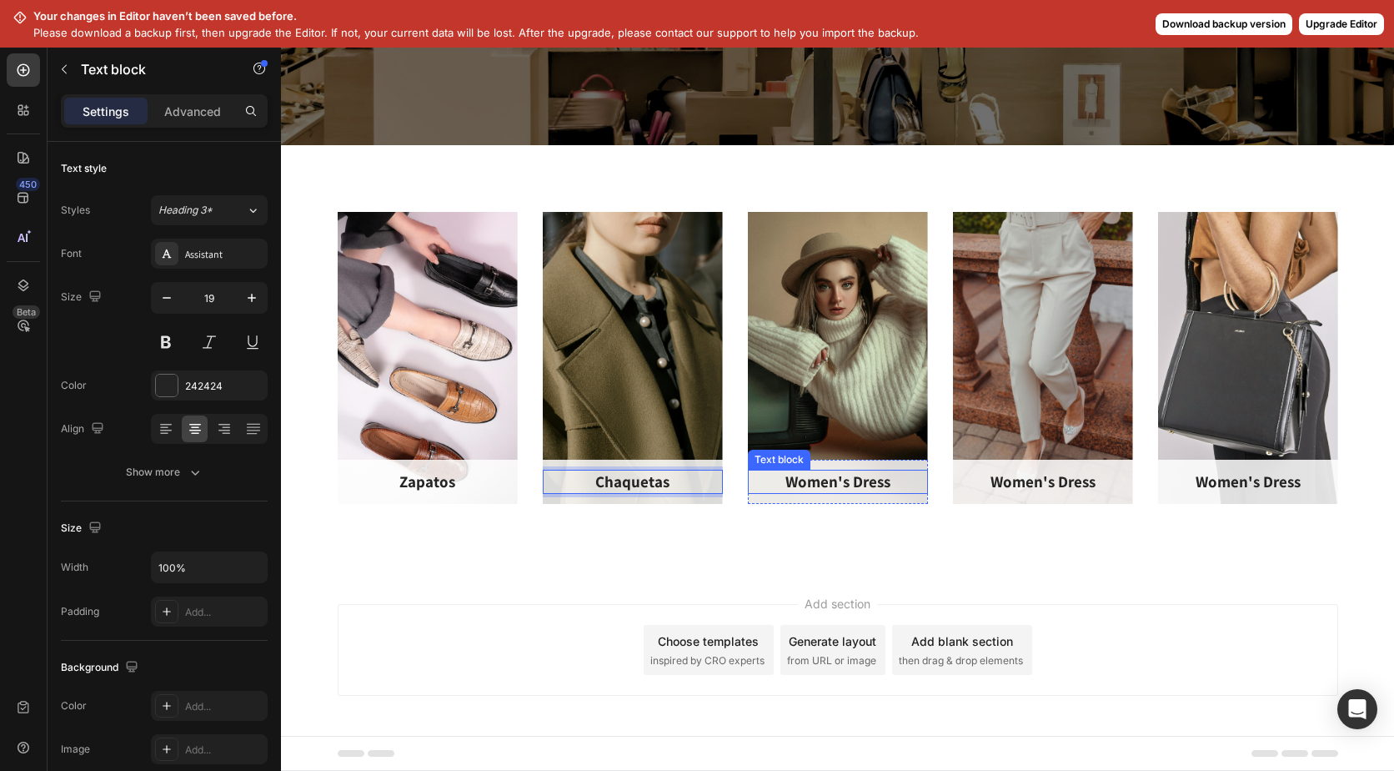
click at [789, 475] on p "Women's Dress" at bounding box center [838, 481] width 177 height 21
click at [841, 483] on p "Women's Dress" at bounding box center [838, 481] width 177 height 21
click at [880, 480] on p "Women's Dress" at bounding box center [838, 481] width 177 height 21
click at [882, 479] on p "Women's Dress" at bounding box center [838, 481] width 177 height 21
click at [846, 485] on p "Suéters" at bounding box center [838, 481] width 177 height 21
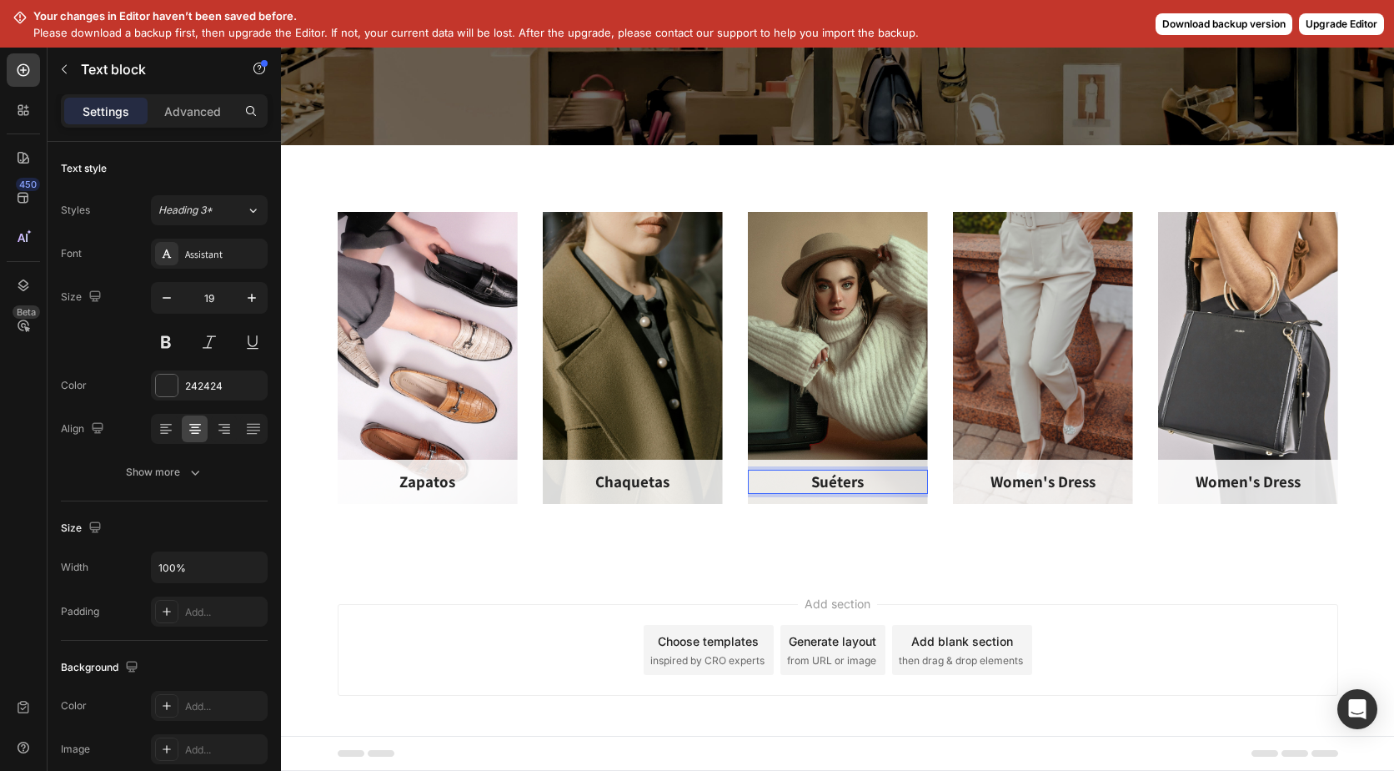
click at [851, 482] on p "Suéters" at bounding box center [838, 481] width 177 height 21
click at [1034, 478] on p "Women's Dress" at bounding box center [1043, 481] width 177 height 21
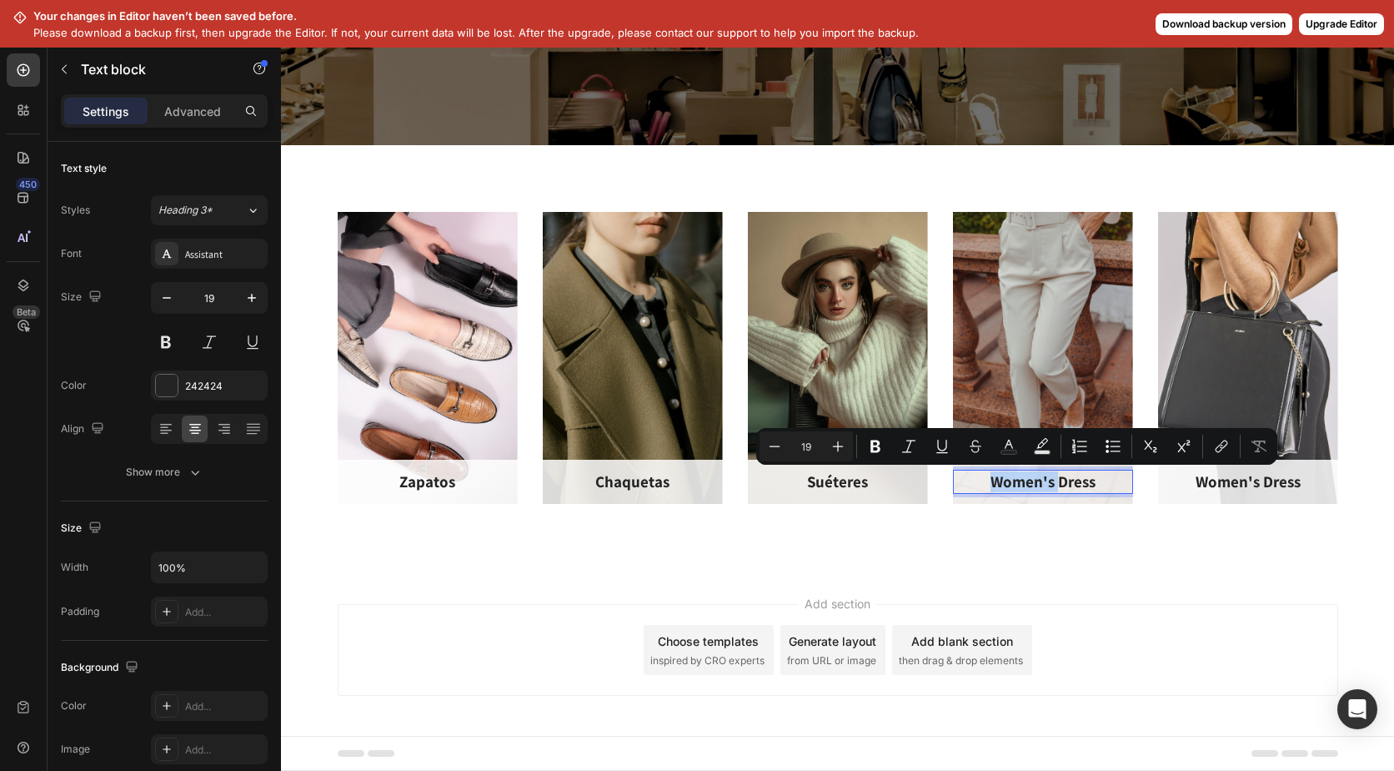
click at [1085, 480] on p "Women's Dress" at bounding box center [1043, 481] width 177 height 21
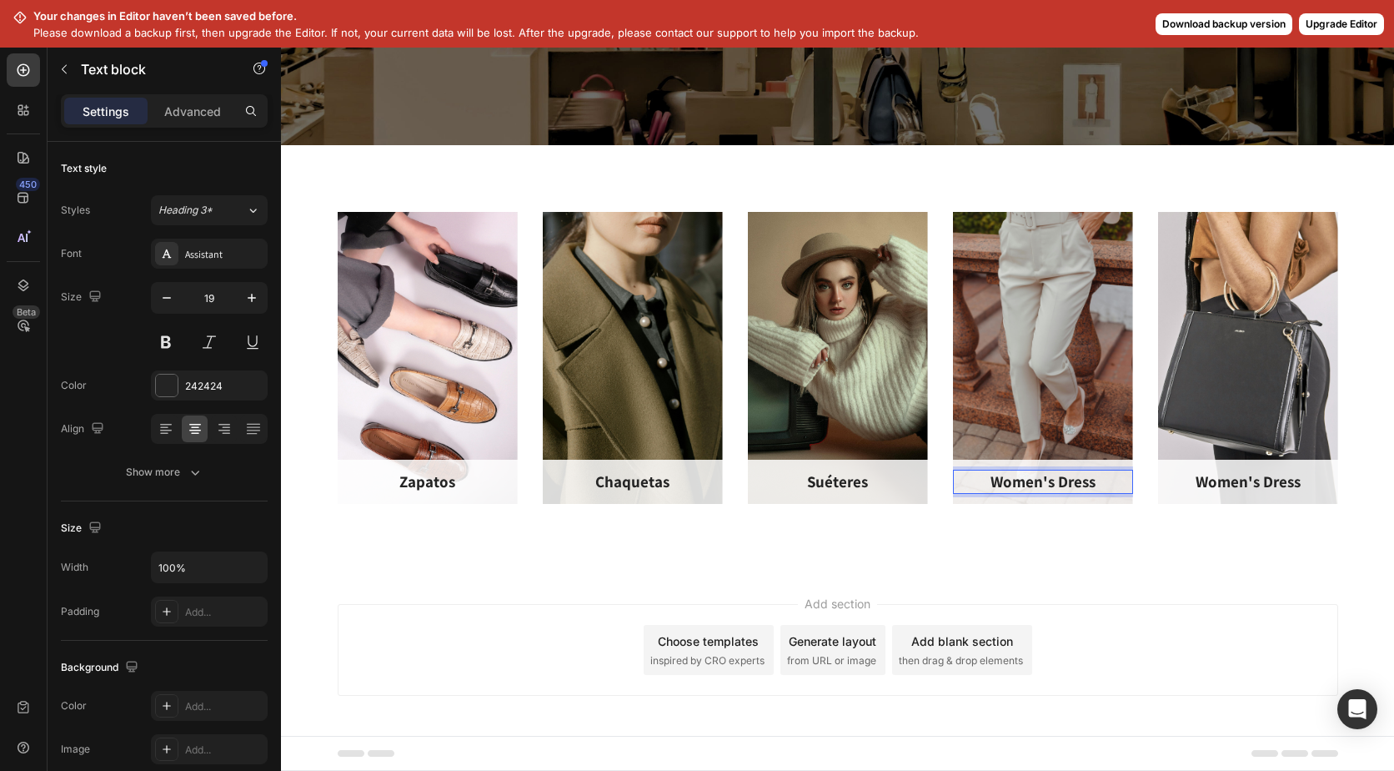
click at [1089, 480] on p "Women's Dress" at bounding box center [1043, 481] width 177 height 21
click at [1262, 481] on p "Women's Dress" at bounding box center [1248, 481] width 177 height 21
click at [1263, 479] on p "Women's Dress" at bounding box center [1248, 481] width 177 height 21
click at [1286, 480] on p "Women's Dress" at bounding box center [1248, 481] width 177 height 21
click at [1298, 480] on p "Women's Dress" at bounding box center [1248, 481] width 177 height 21
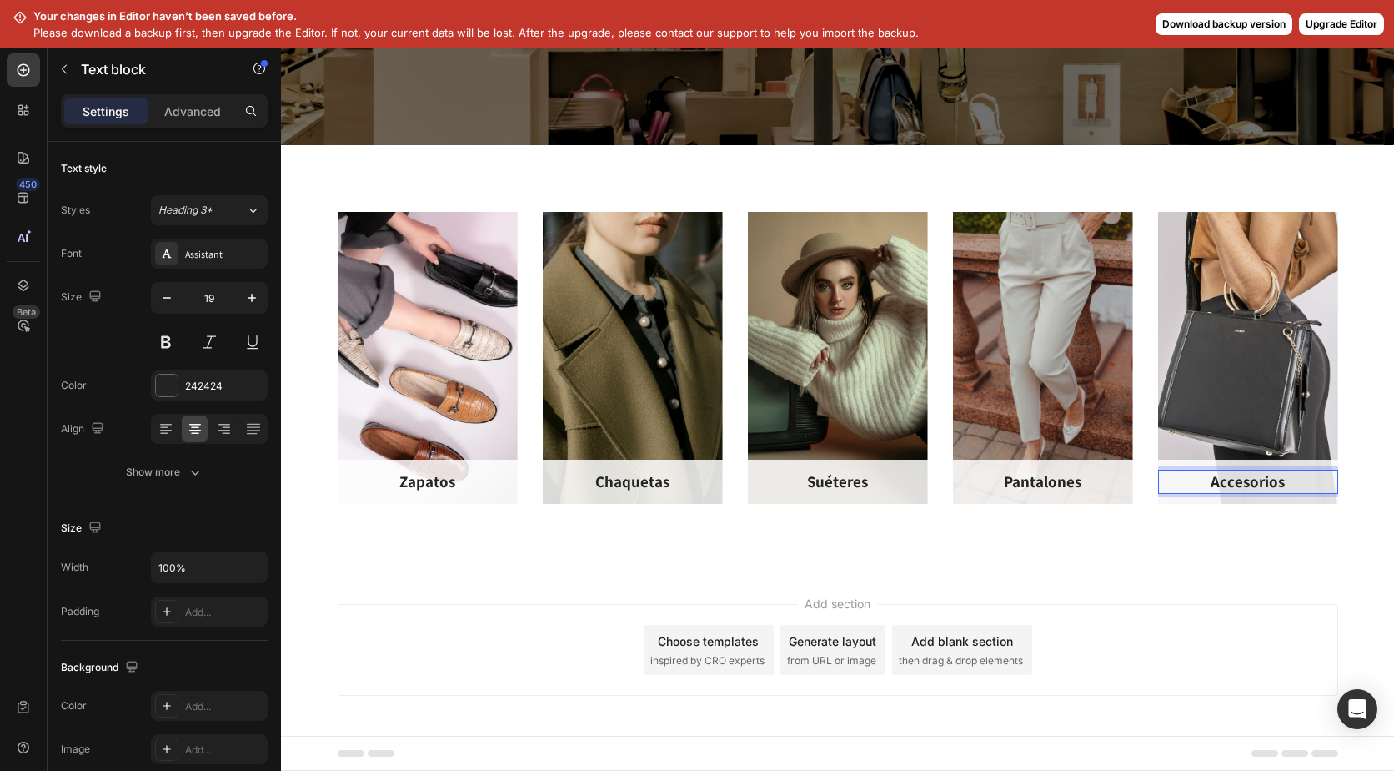
click at [1174, 558] on div "Zapatos Text block Row Hero Banner Chaquetas Text block Row Hero Banner Suétere…" at bounding box center [837, 357] width 1113 height 425
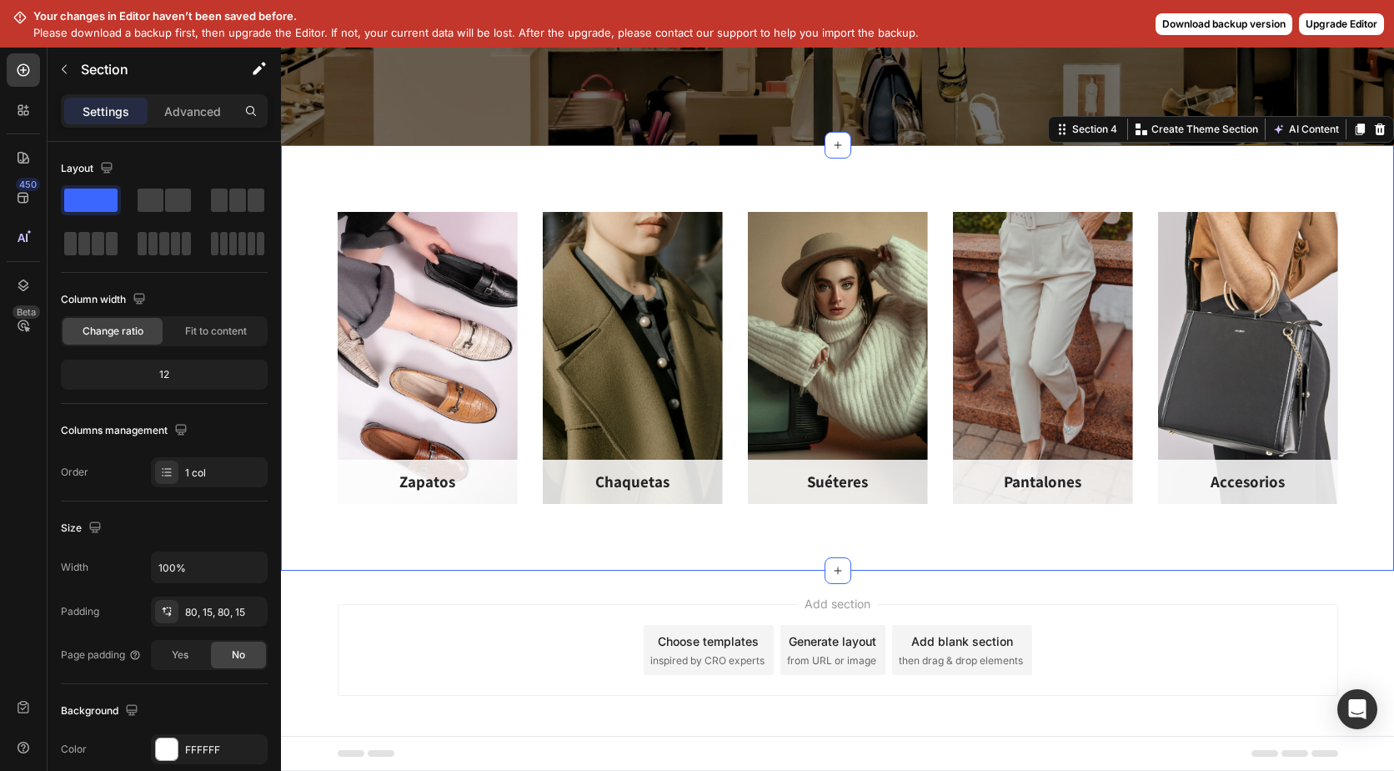
click at [1267, 18] on button "Download backup version" at bounding box center [1224, 24] width 137 height 22
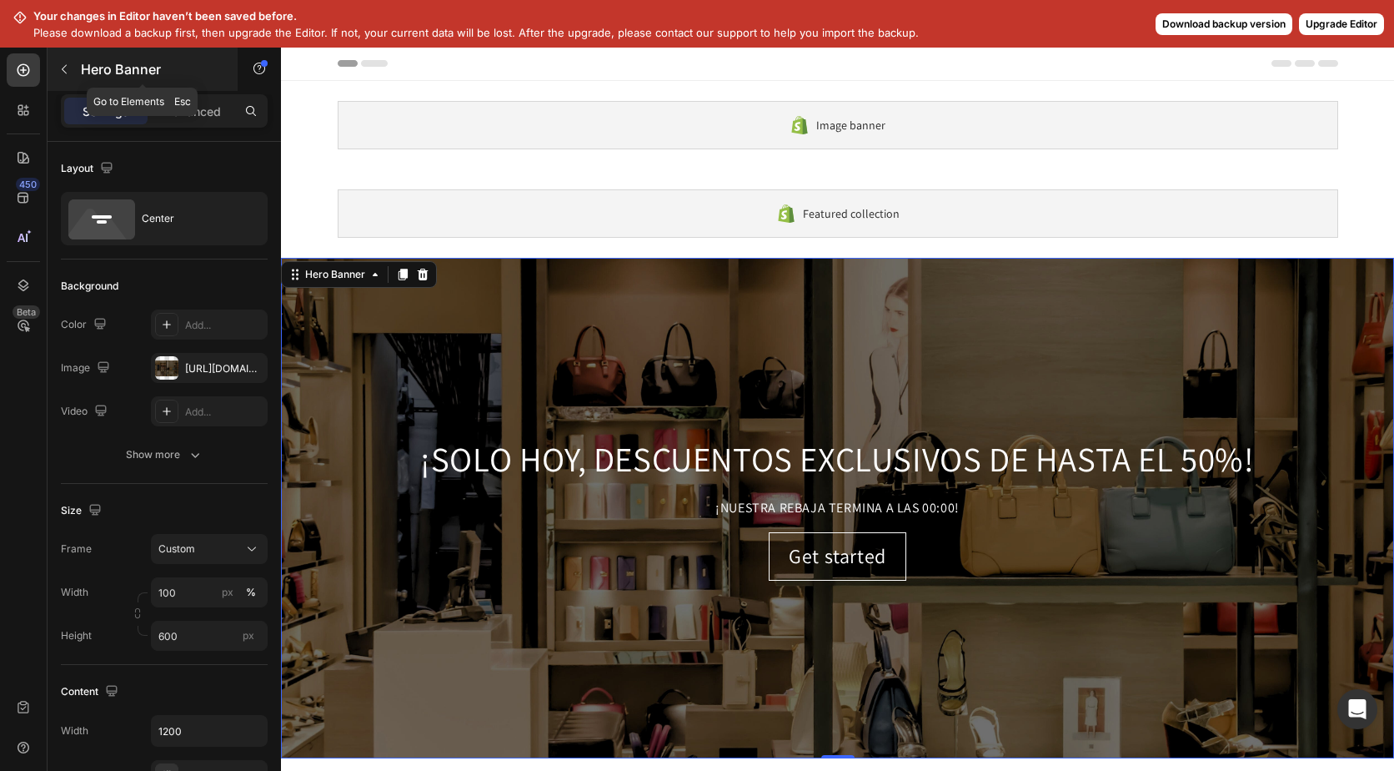
click at [69, 62] on button "button" at bounding box center [64, 69] width 27 height 27
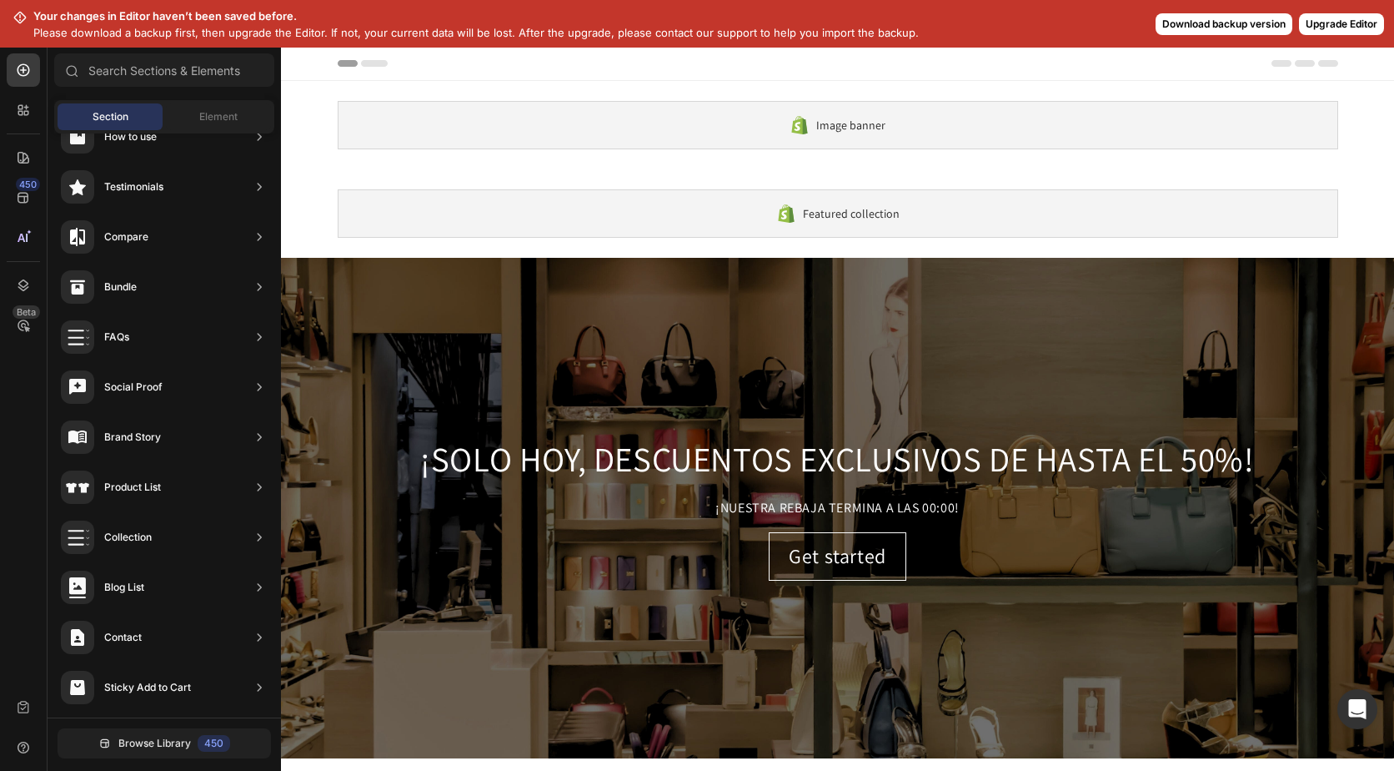
click at [1357, 22] on button "Upgrade Editor" at bounding box center [1341, 24] width 85 height 22
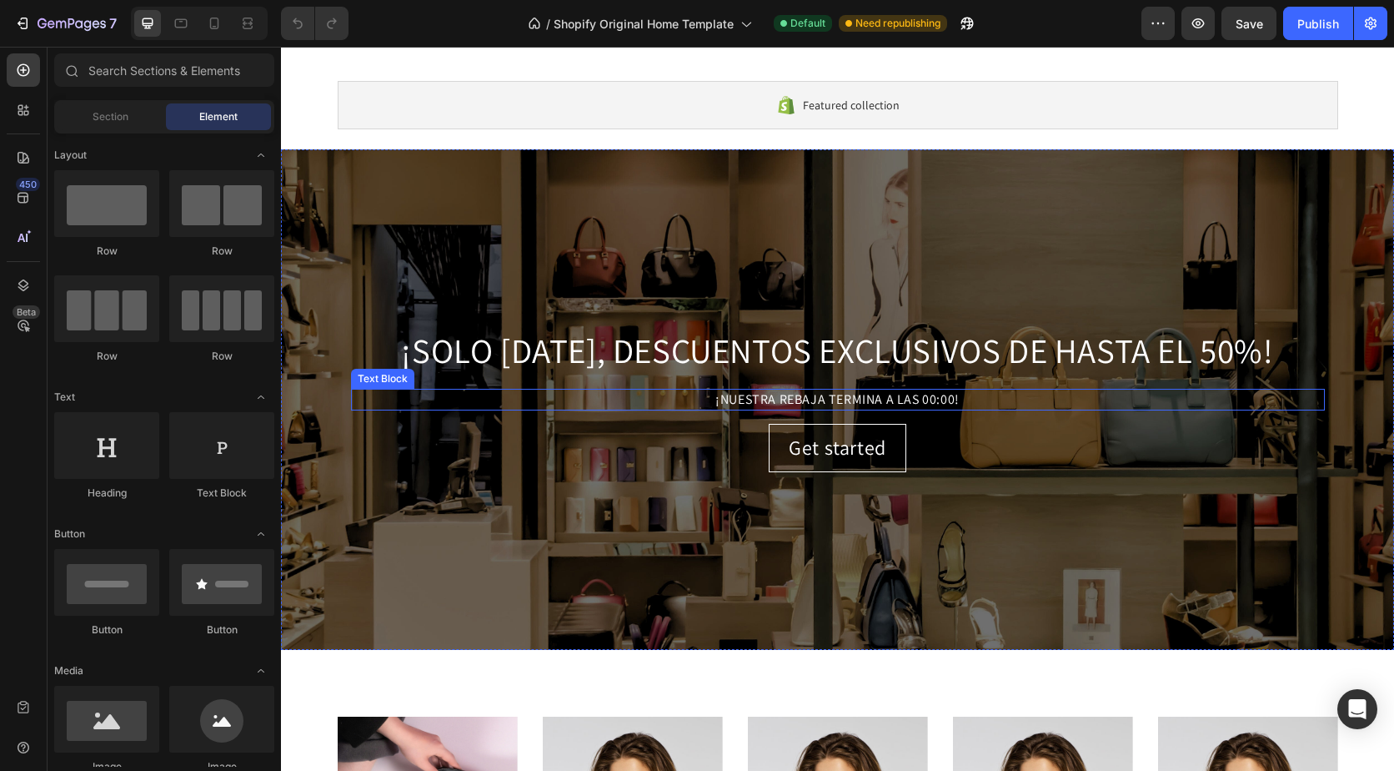
scroll to position [93, 0]
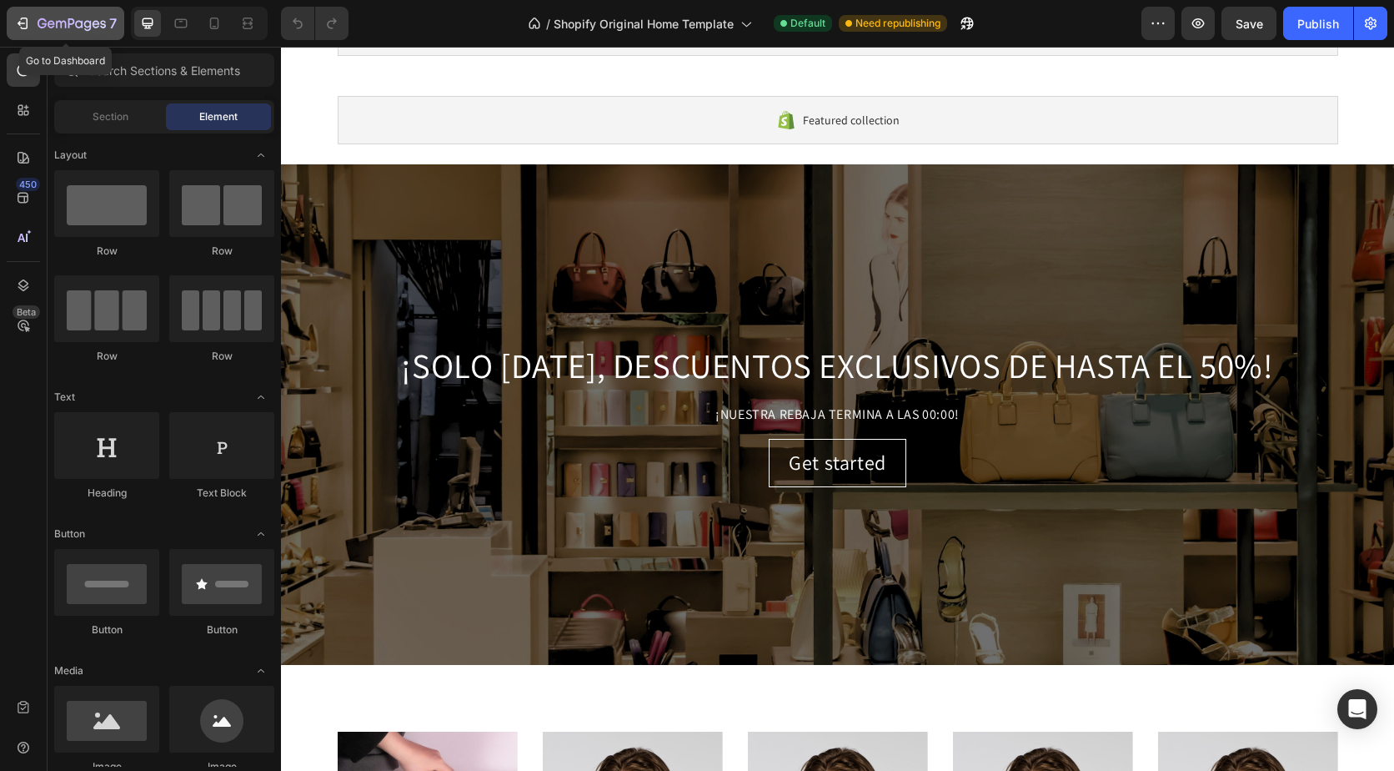
click at [19, 28] on icon "button" at bounding box center [22, 23] width 17 height 17
